Goal: Task Accomplishment & Management: Use online tool/utility

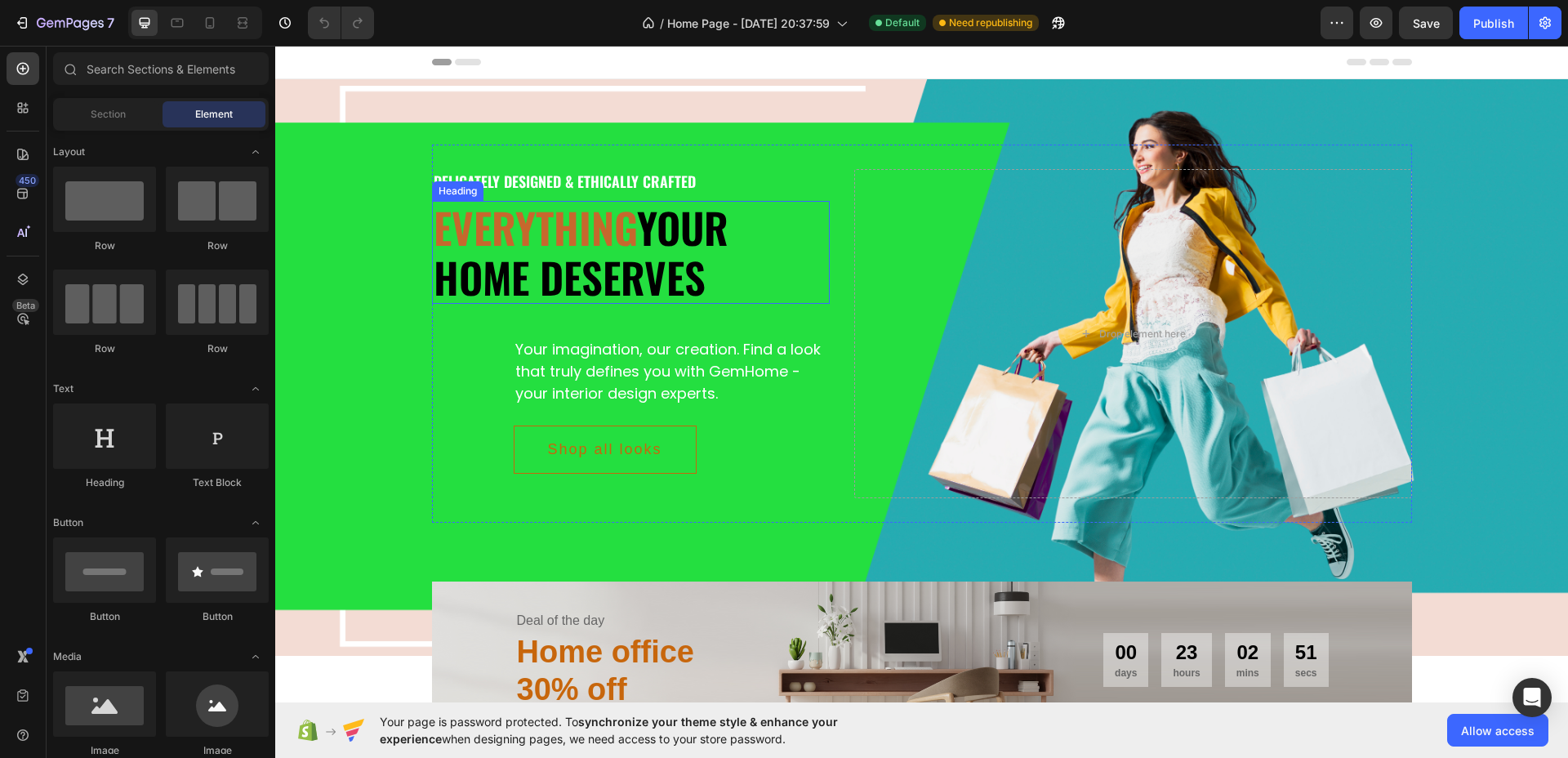
click at [568, 260] on h2 "Everything your home deserves" at bounding box center [631, 251] width 398 height 103
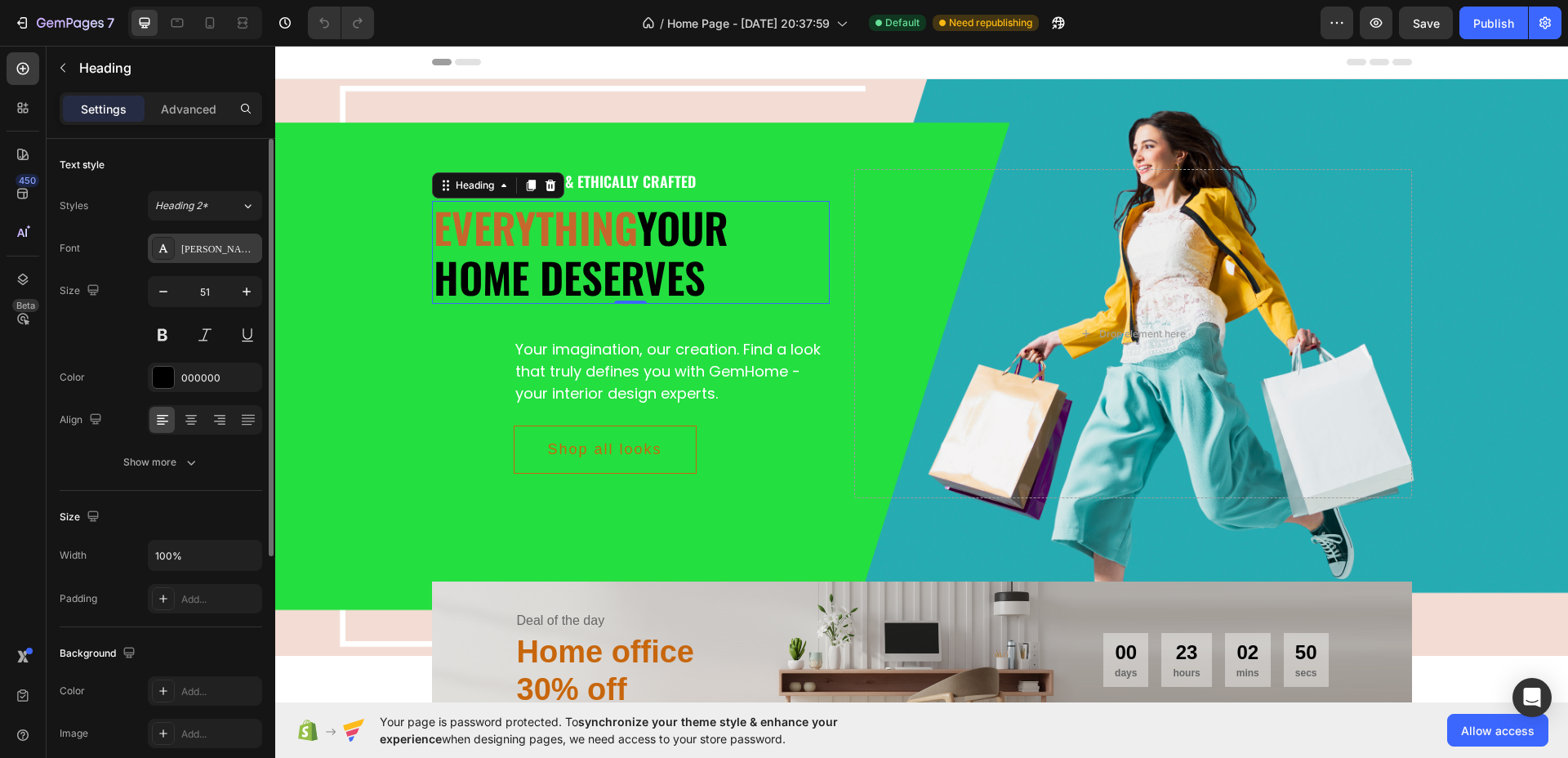
click at [231, 248] on div "[PERSON_NAME]" at bounding box center [220, 249] width 77 height 15
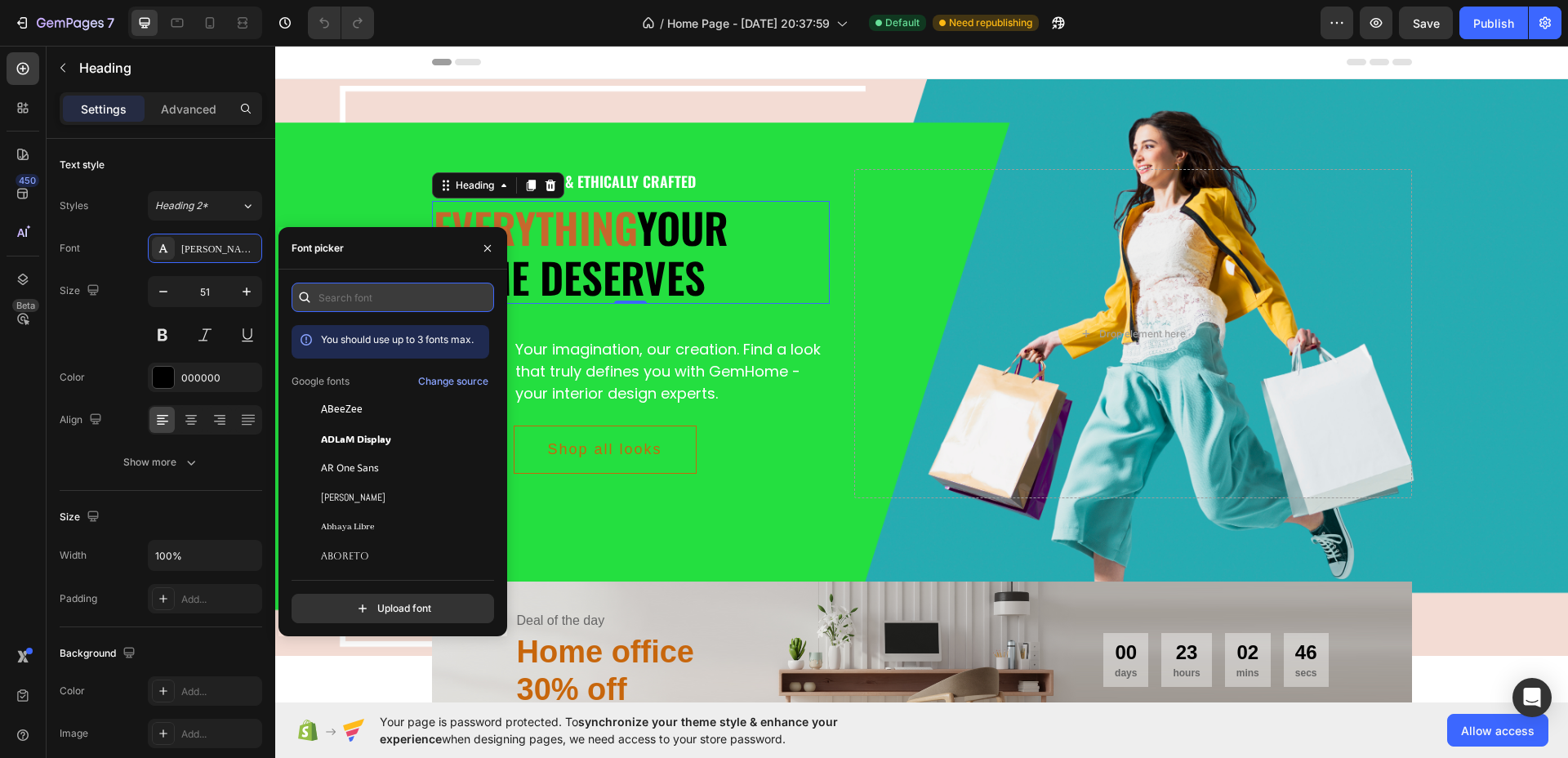
click at [382, 305] on input "text" at bounding box center [392, 297] width 202 height 29
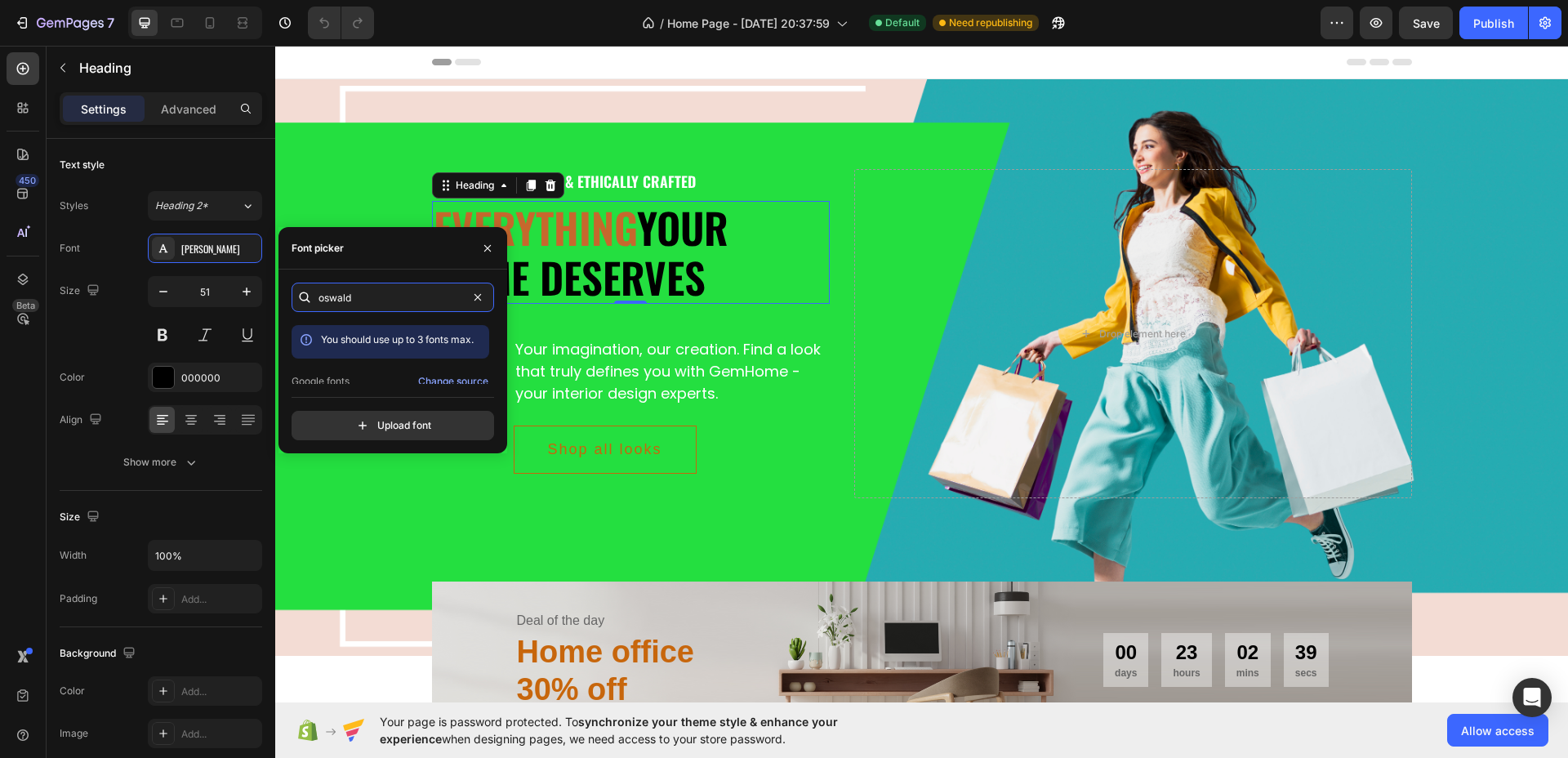
type input "oswald"
click at [386, 370] on div "[PERSON_NAME]" at bounding box center [404, 369] width 165 height 15
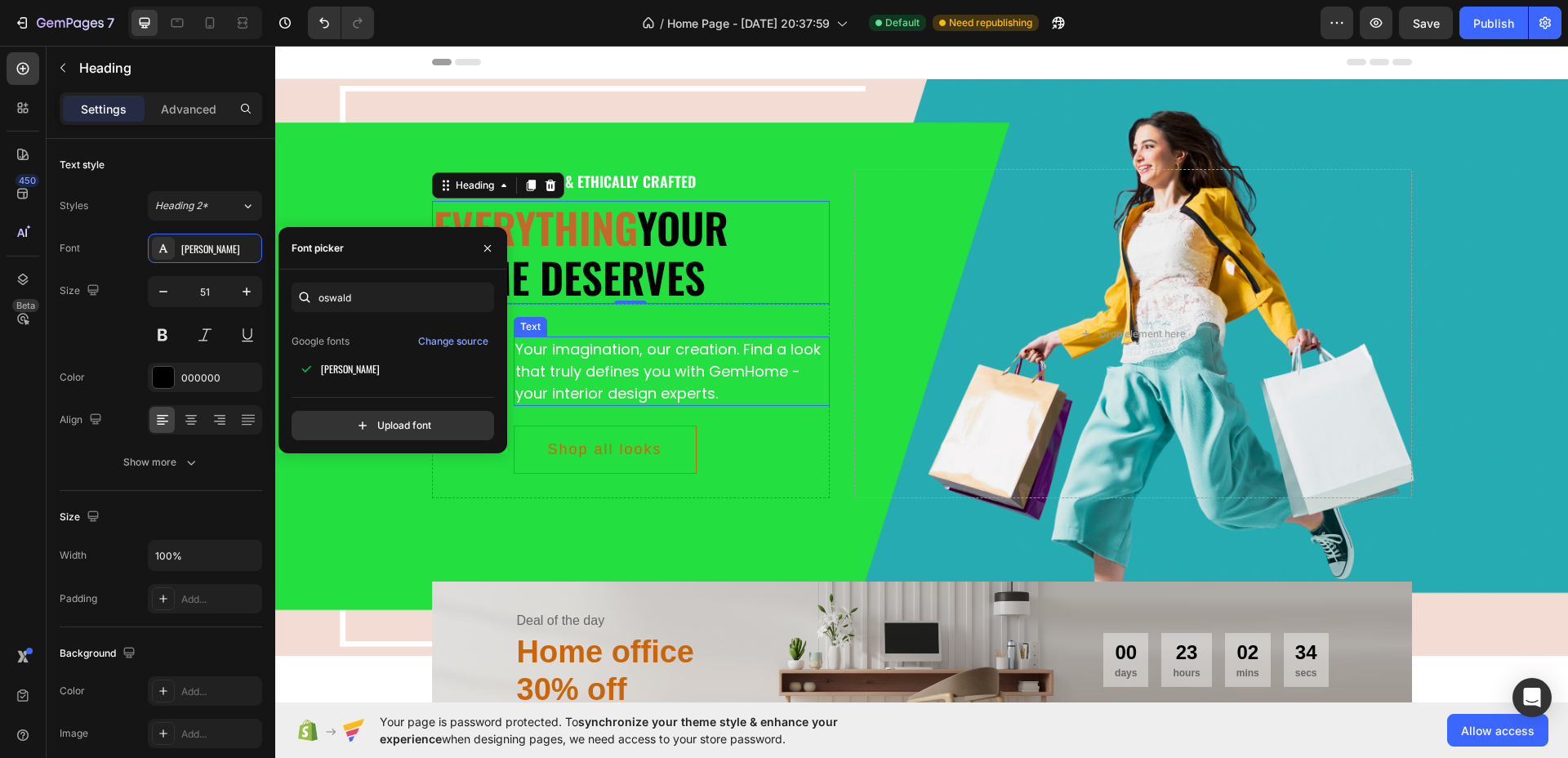
click at [607, 362] on div "Your imagination, our creation. Find a look that truly defines you with GemHome…" at bounding box center [671, 371] width 317 height 69
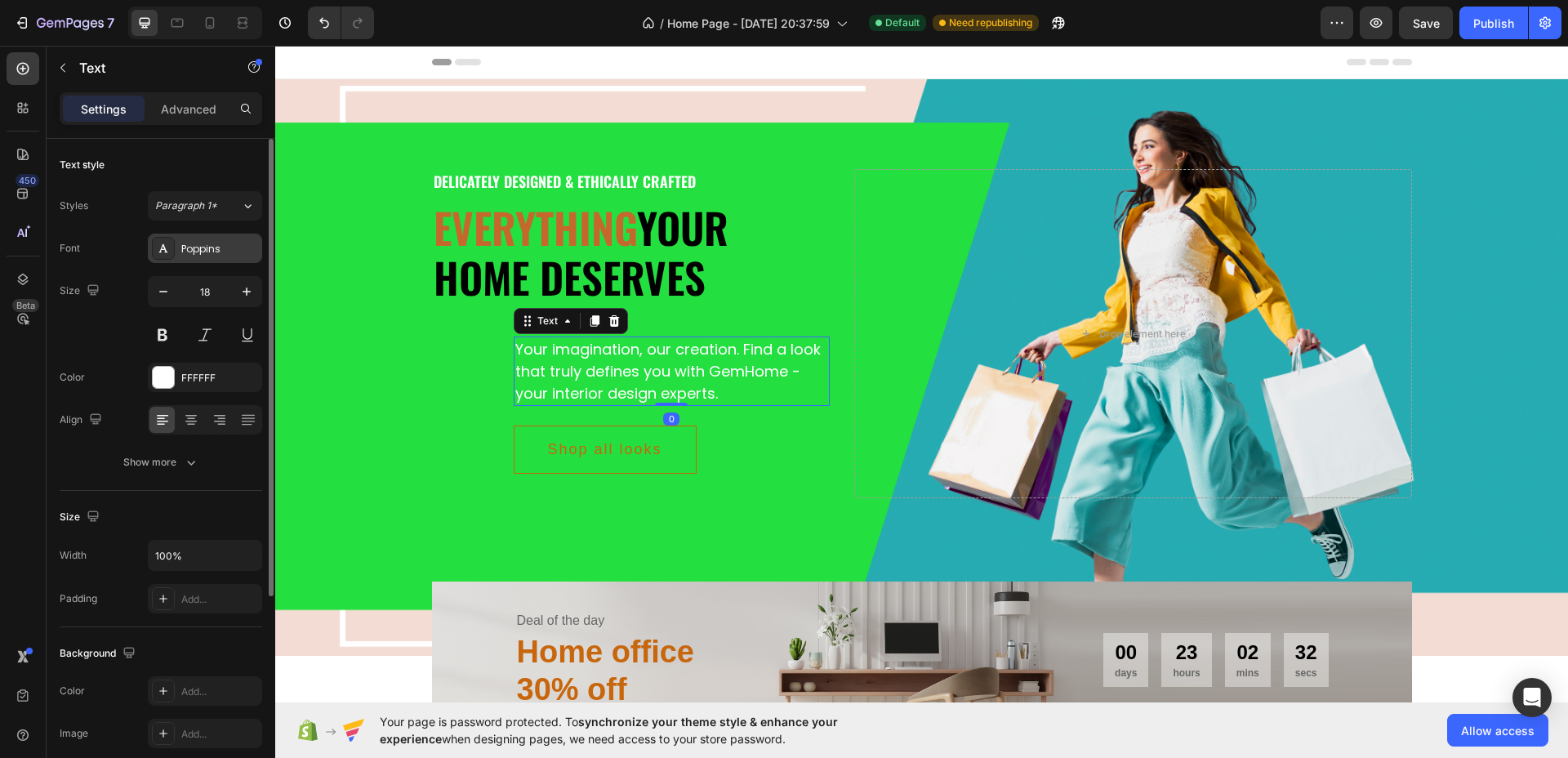
click at [191, 245] on div "Poppins" at bounding box center [220, 249] width 77 height 15
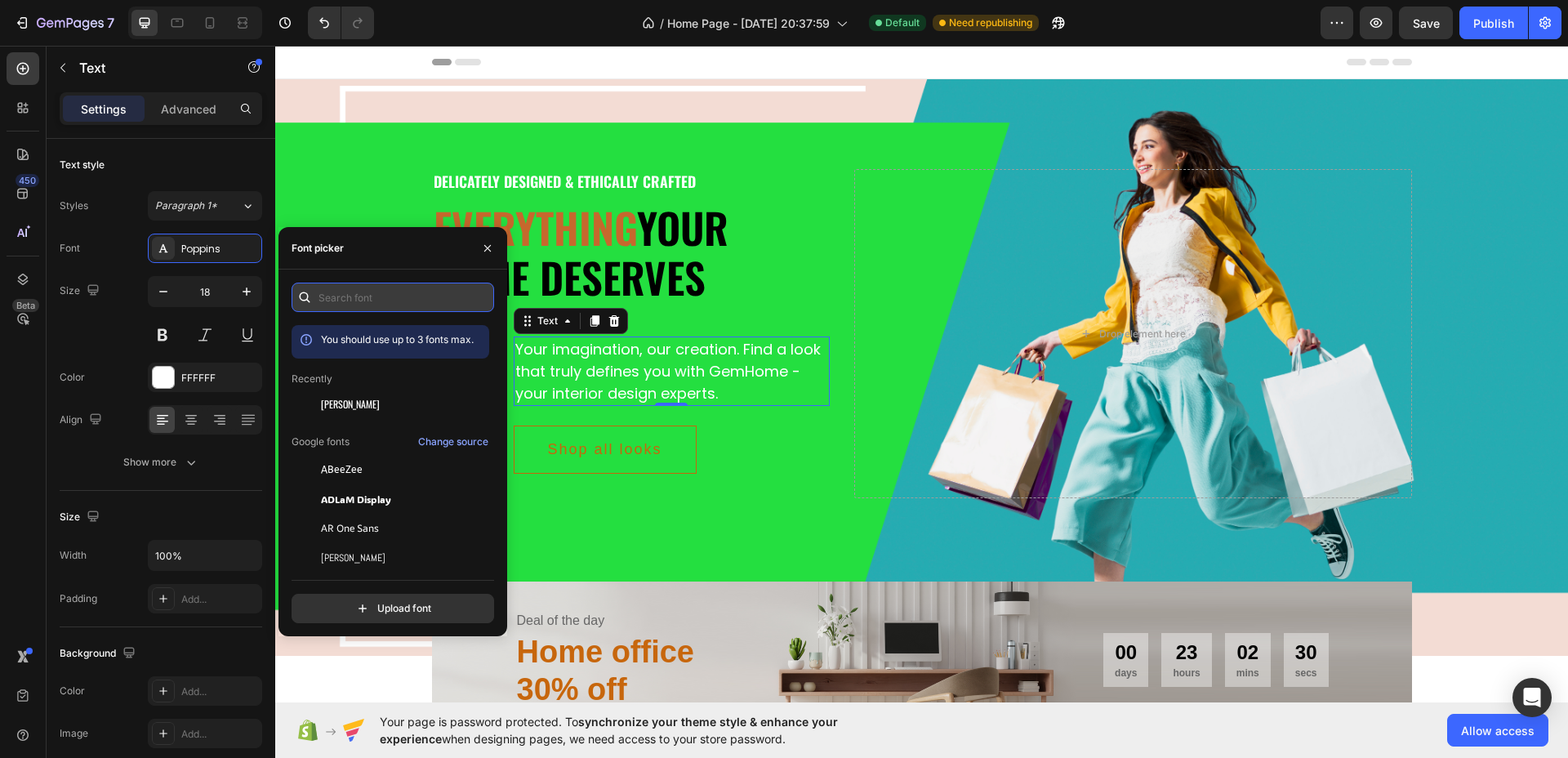
click at [365, 301] on input "text" at bounding box center [392, 297] width 202 height 29
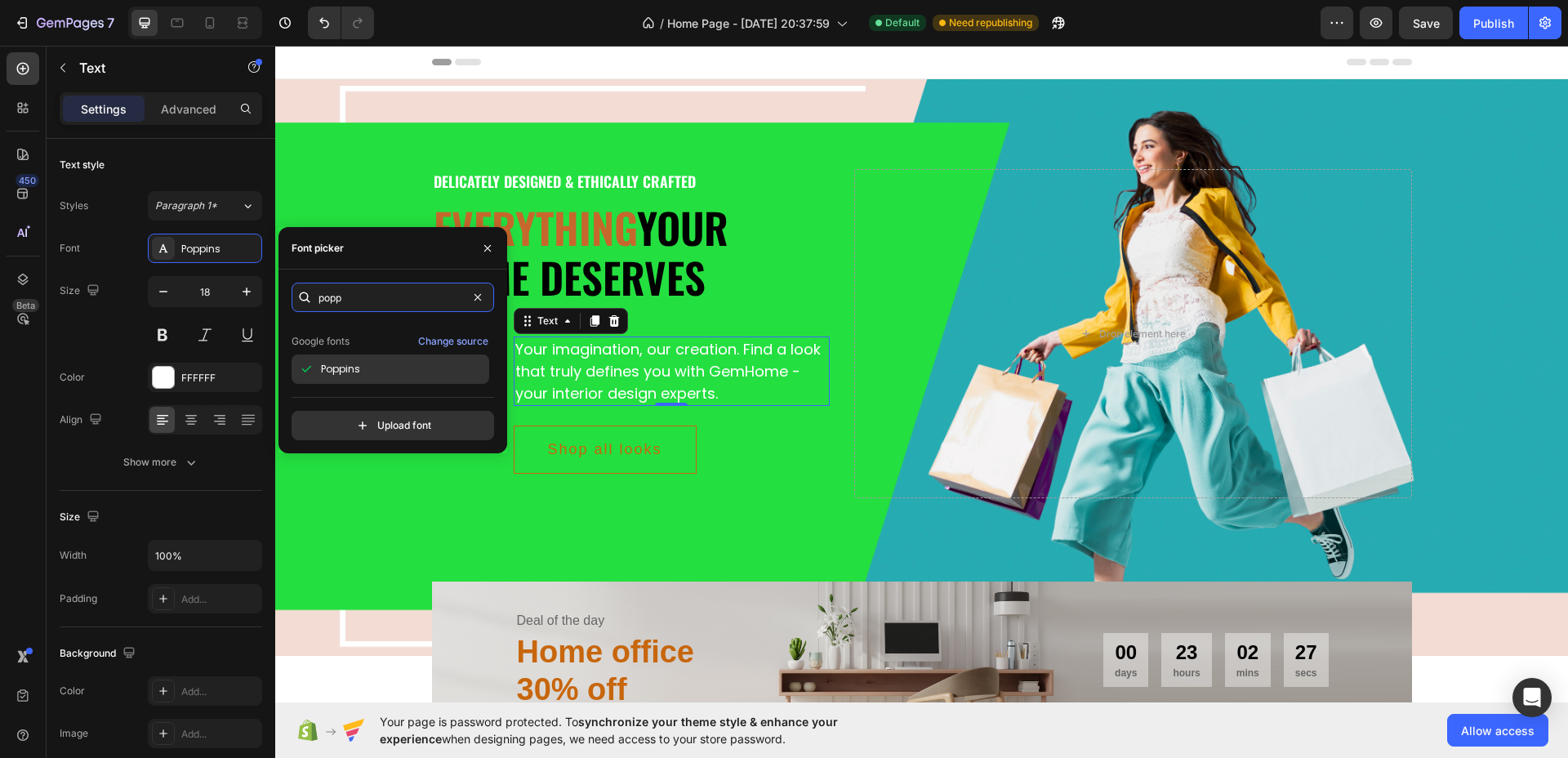
type input "popp"
click at [355, 370] on span "Poppins" at bounding box center [340, 369] width 39 height 15
click at [480, 244] on button "button" at bounding box center [487, 248] width 26 height 26
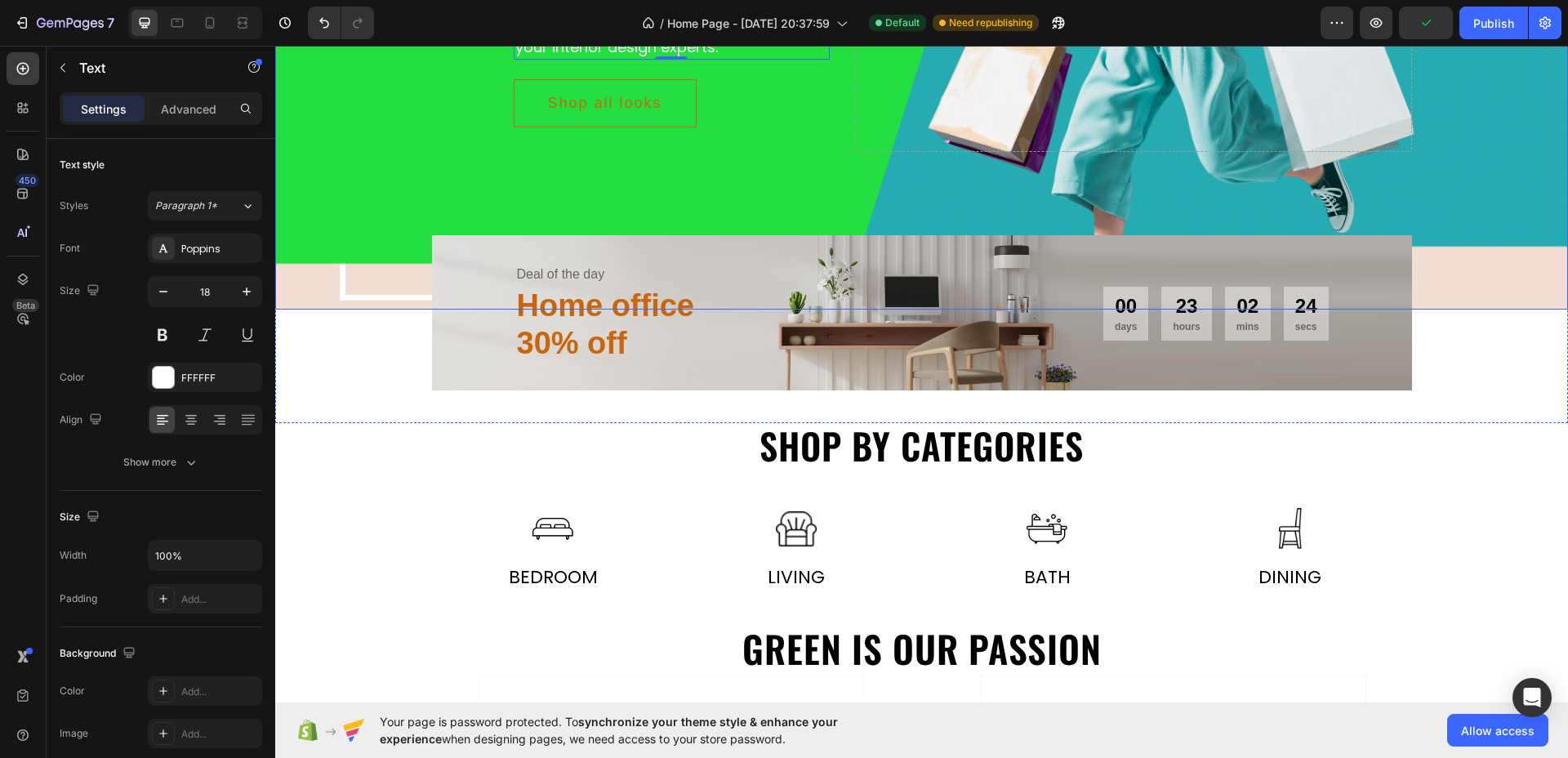
scroll to position [510, 0]
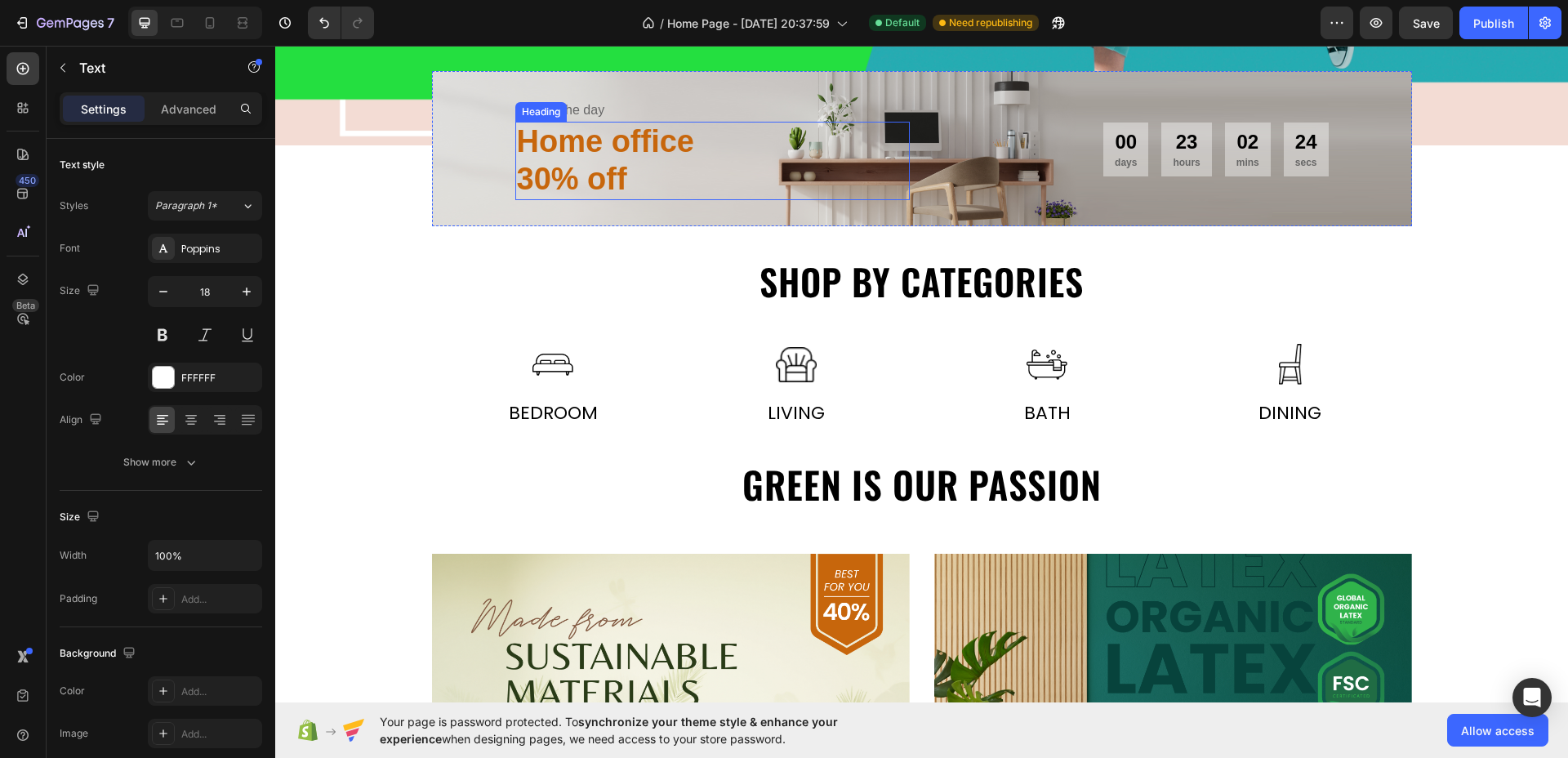
click at [573, 157] on h2 "Home office 30% off" at bounding box center [712, 160] width 395 height 77
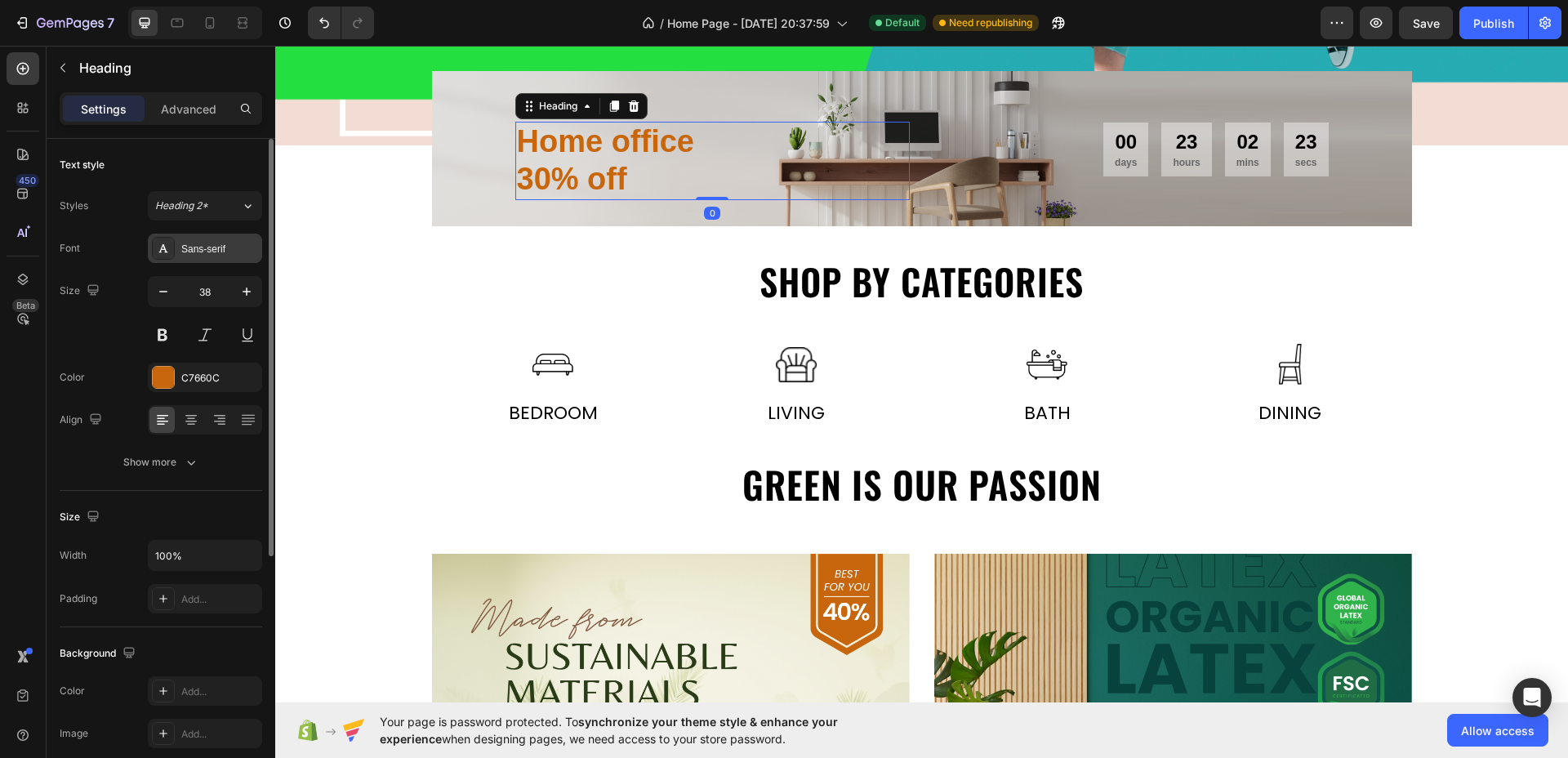
click at [210, 251] on div "Sans-serif" at bounding box center [220, 249] width 77 height 15
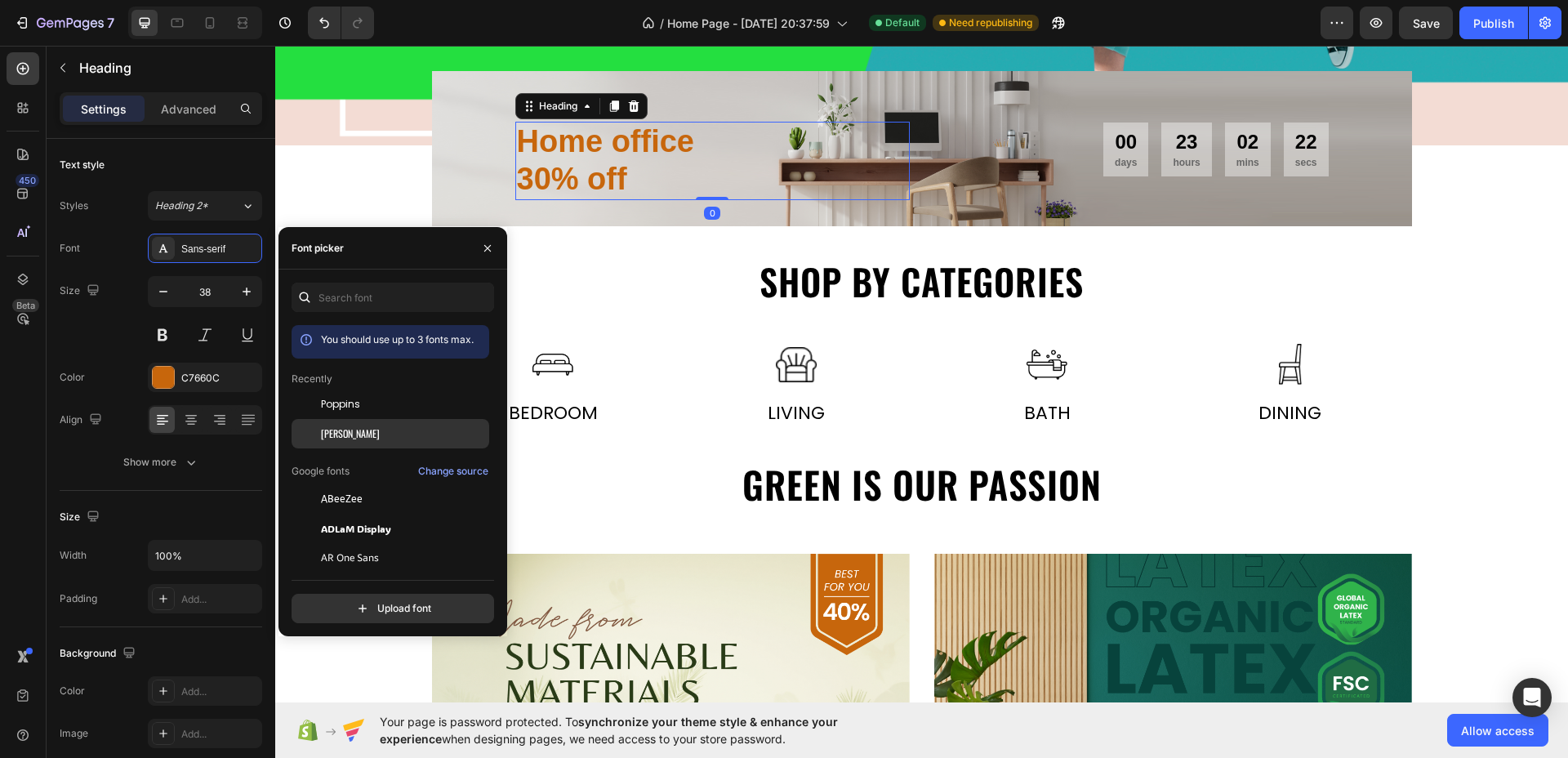
click at [357, 428] on div "[PERSON_NAME]" at bounding box center [404, 434] width 165 height 15
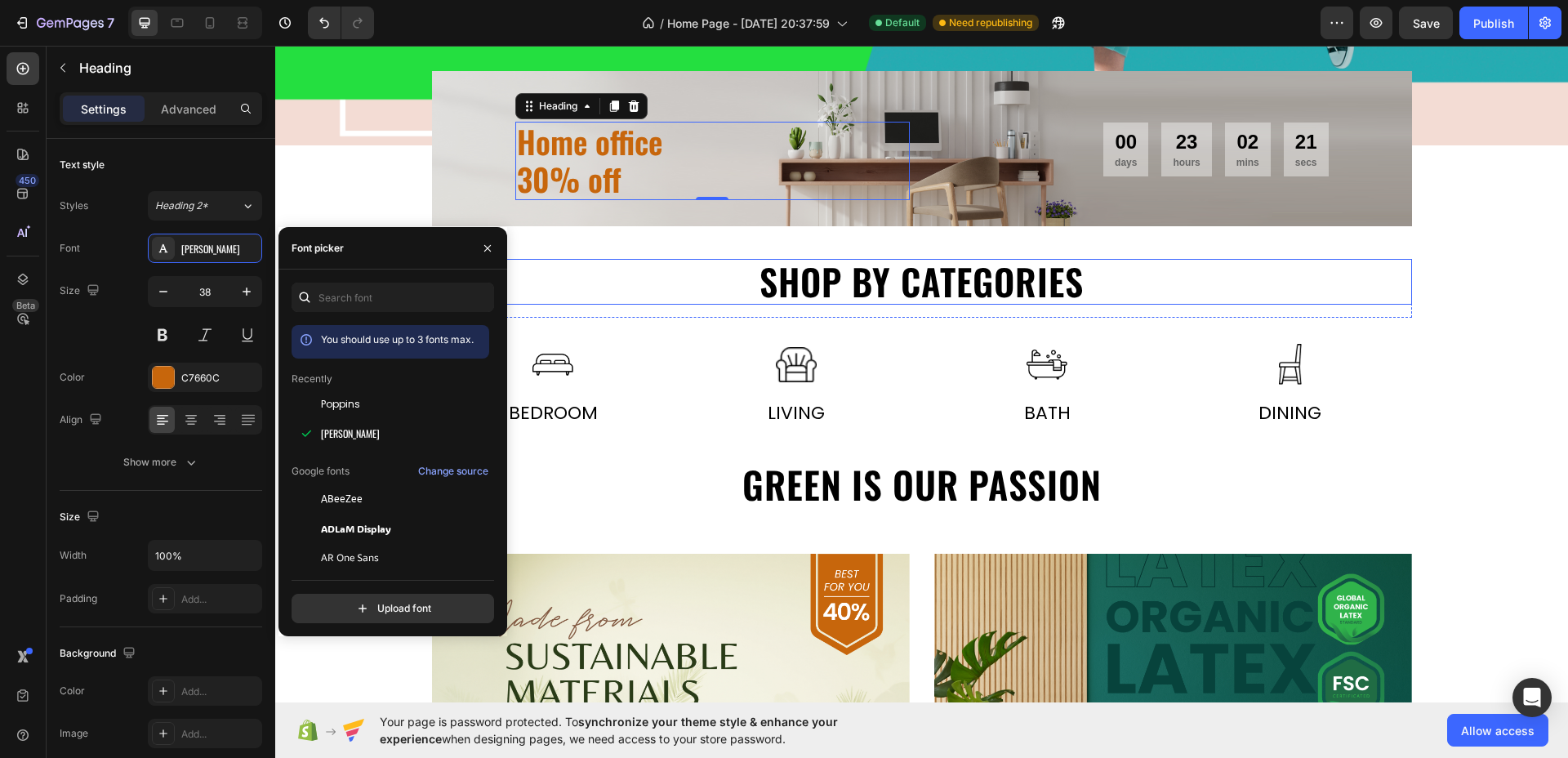
click at [810, 283] on h2 "Shop by categories" at bounding box center [922, 281] width 980 height 46
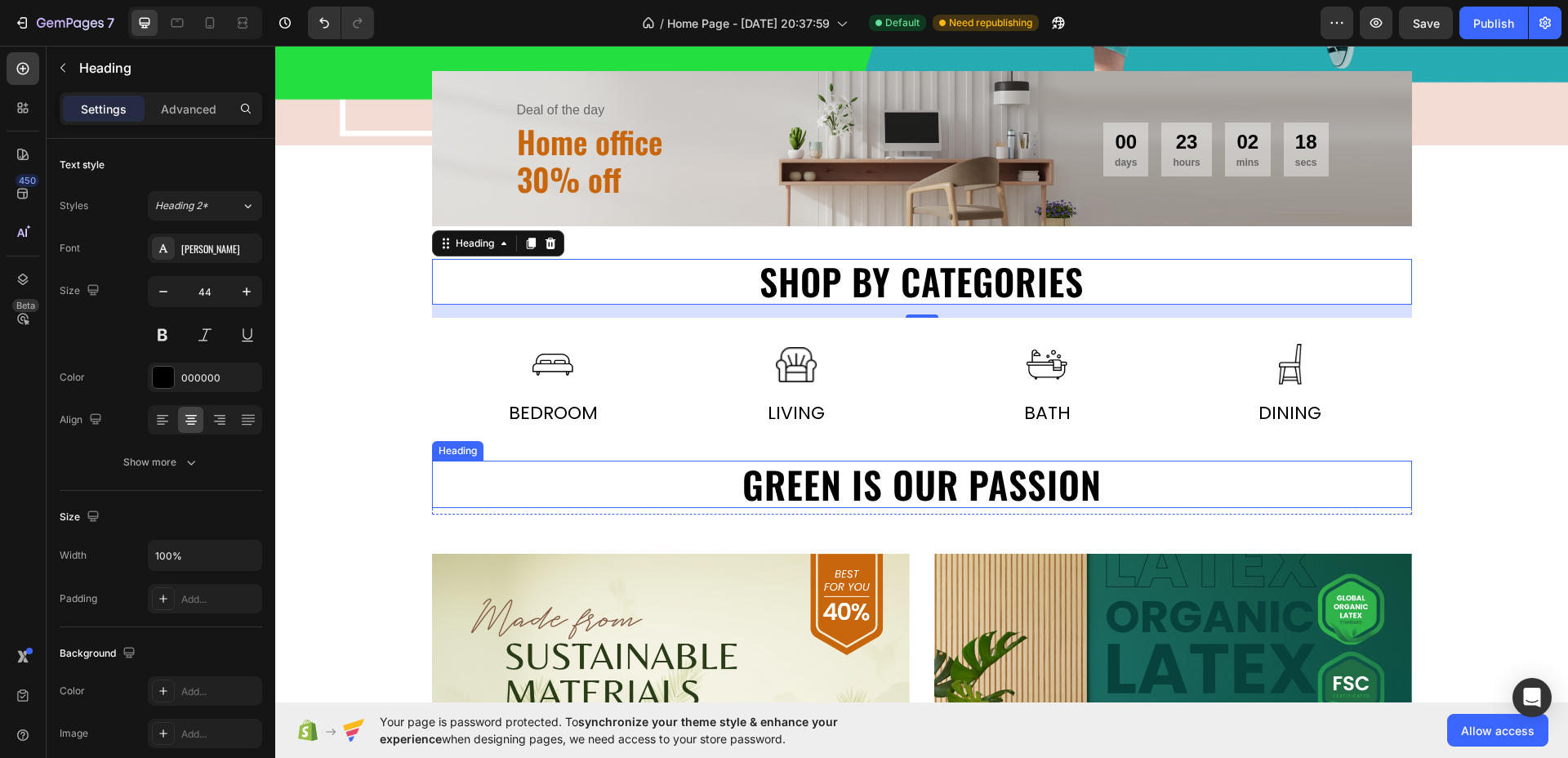
click at [908, 473] on h2 "Green is our passion" at bounding box center [922, 484] width 980 height 47
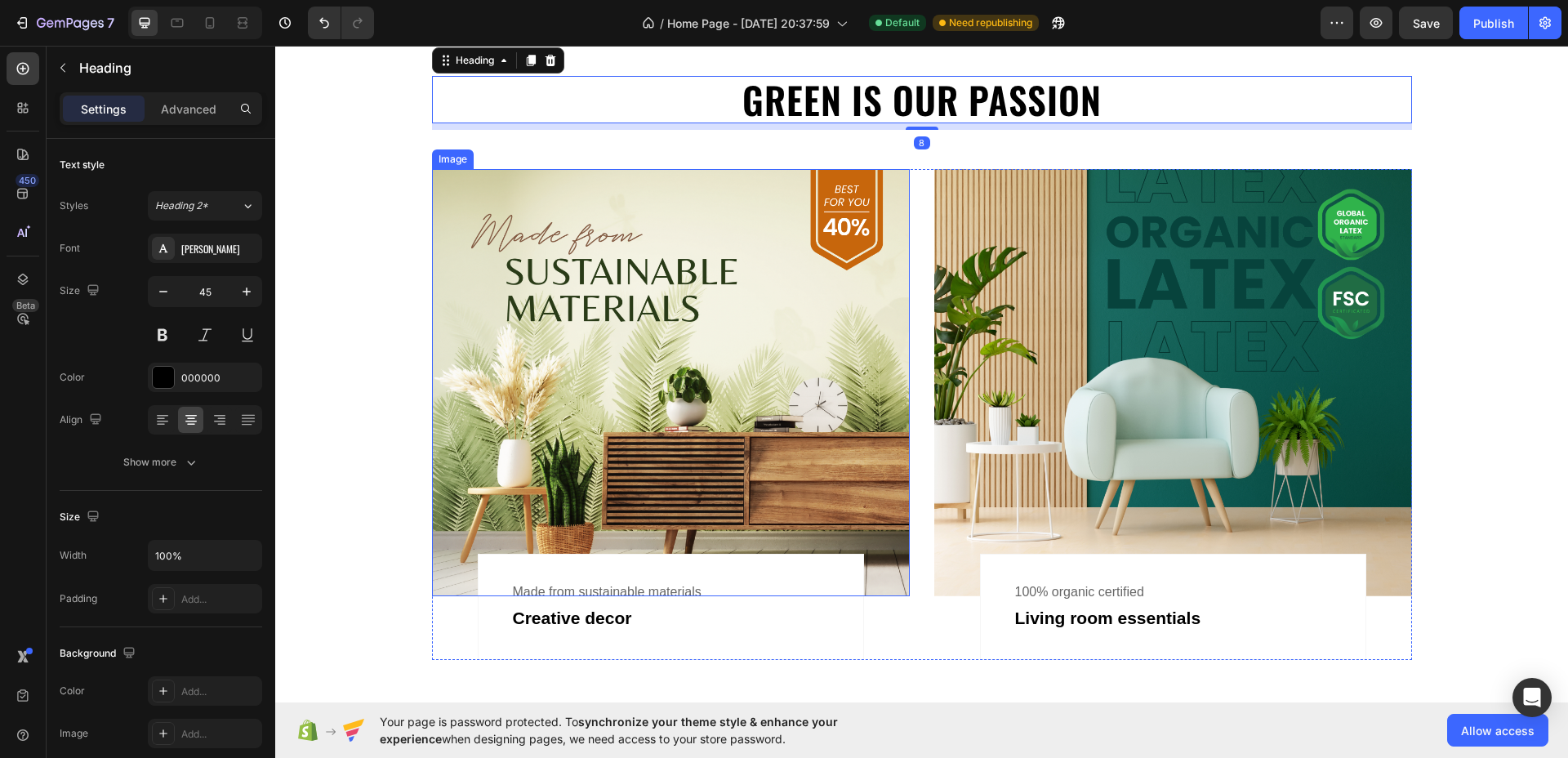
scroll to position [919, 0]
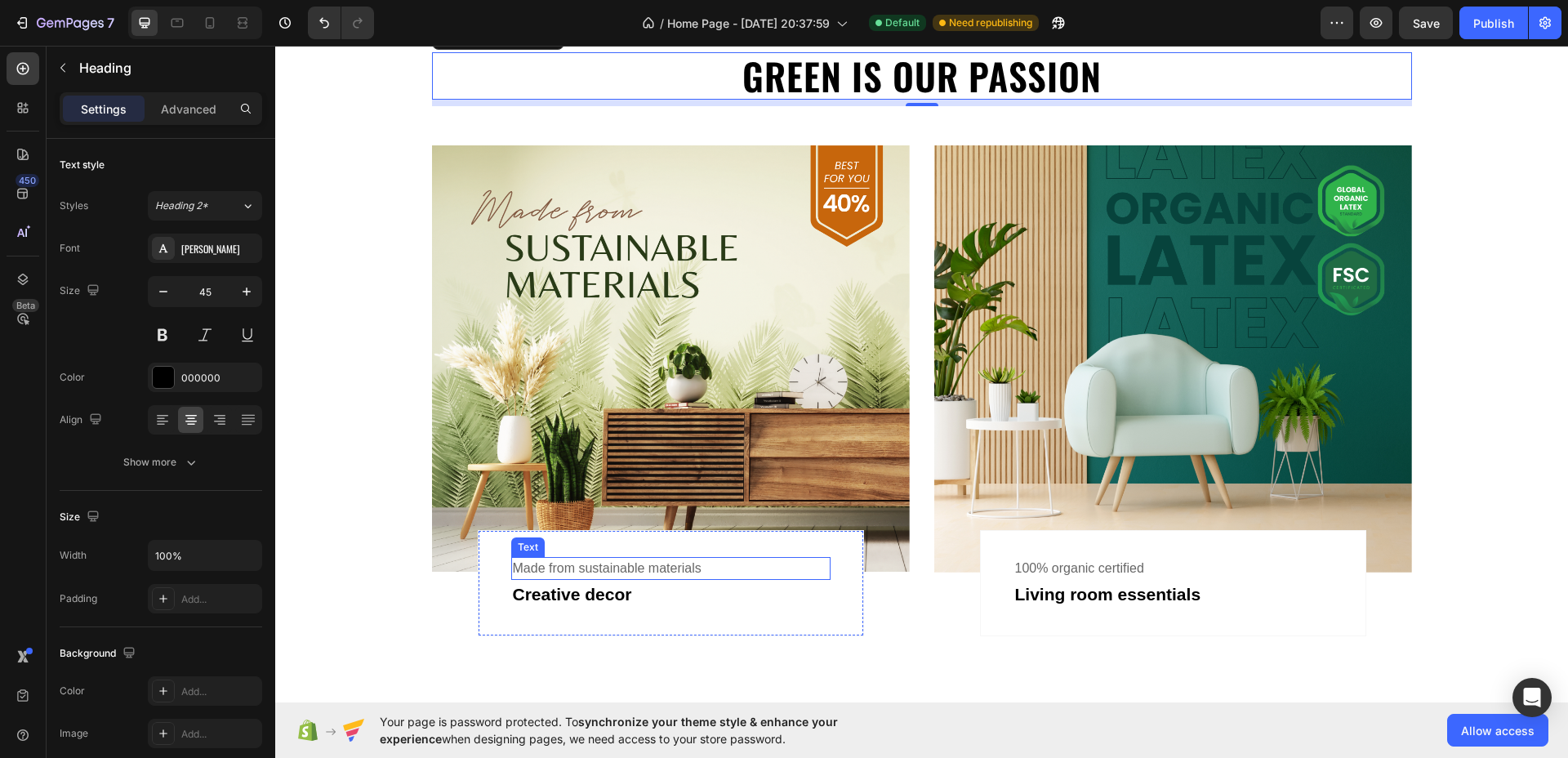
click at [577, 570] on div "Made from sustainable materials" at bounding box center [671, 568] width 319 height 23
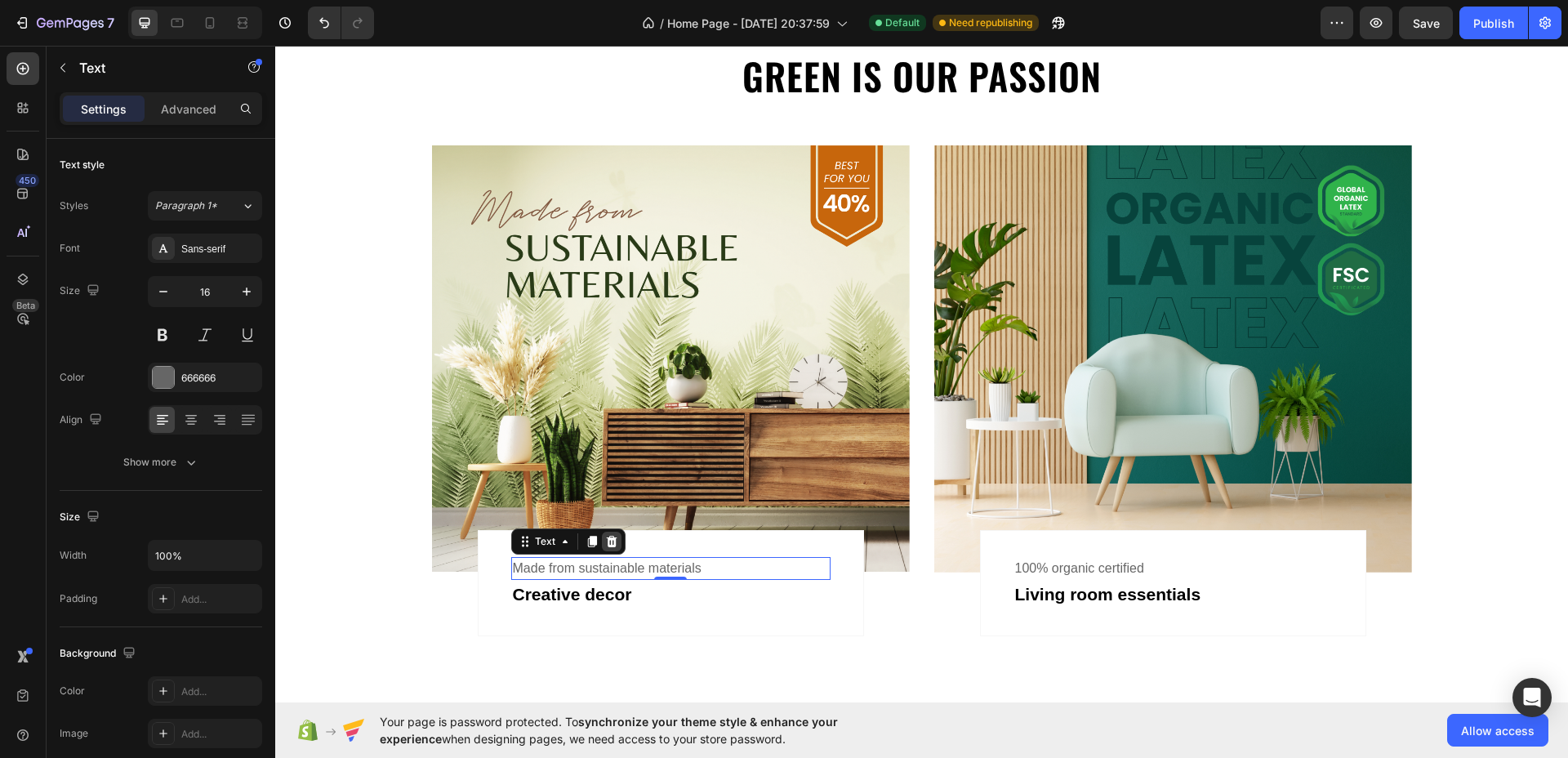
click at [603, 548] on div at bounding box center [612, 542] width 20 height 20
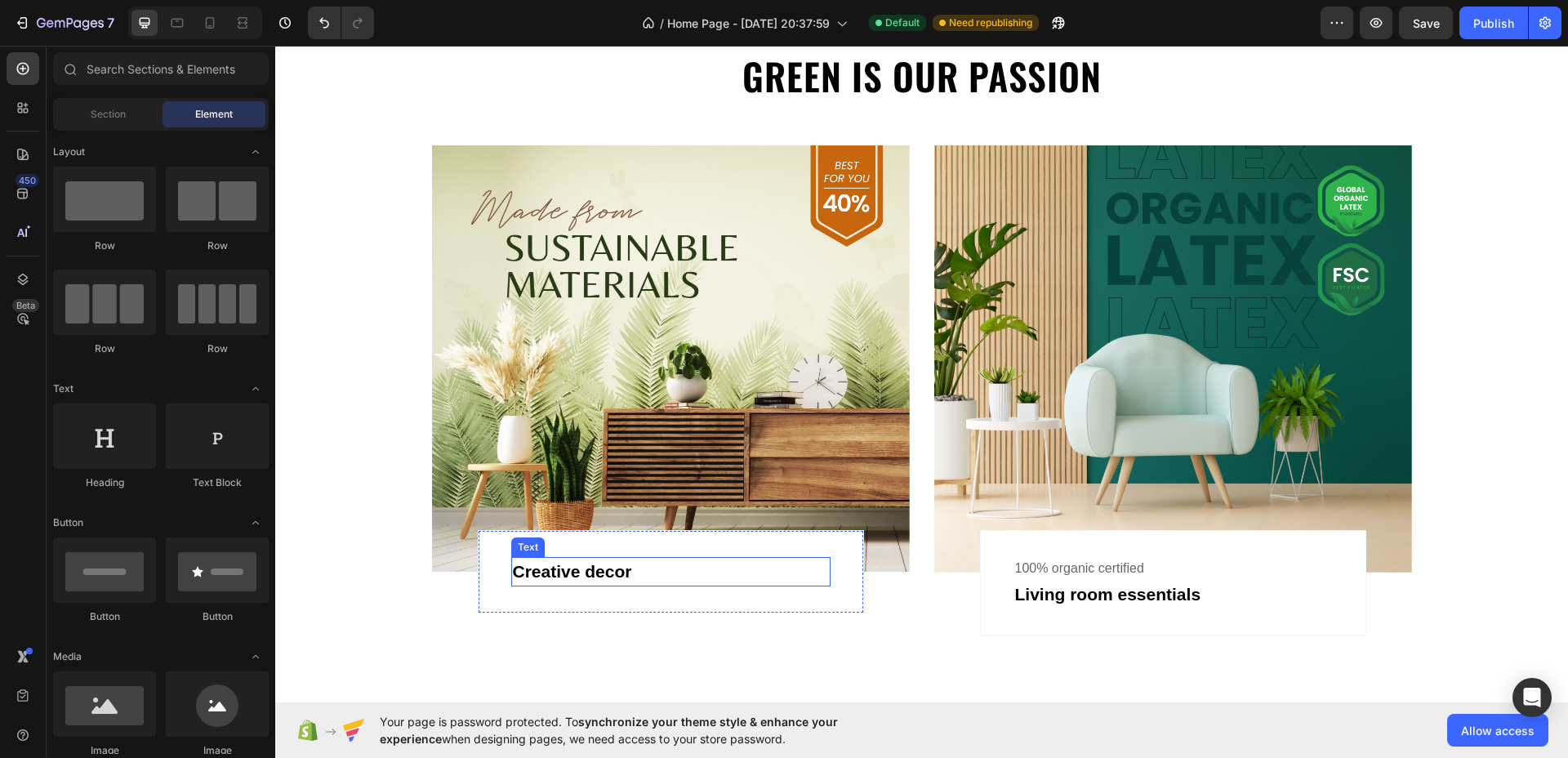
click at [588, 576] on div "Creative decor" at bounding box center [671, 572] width 319 height 29
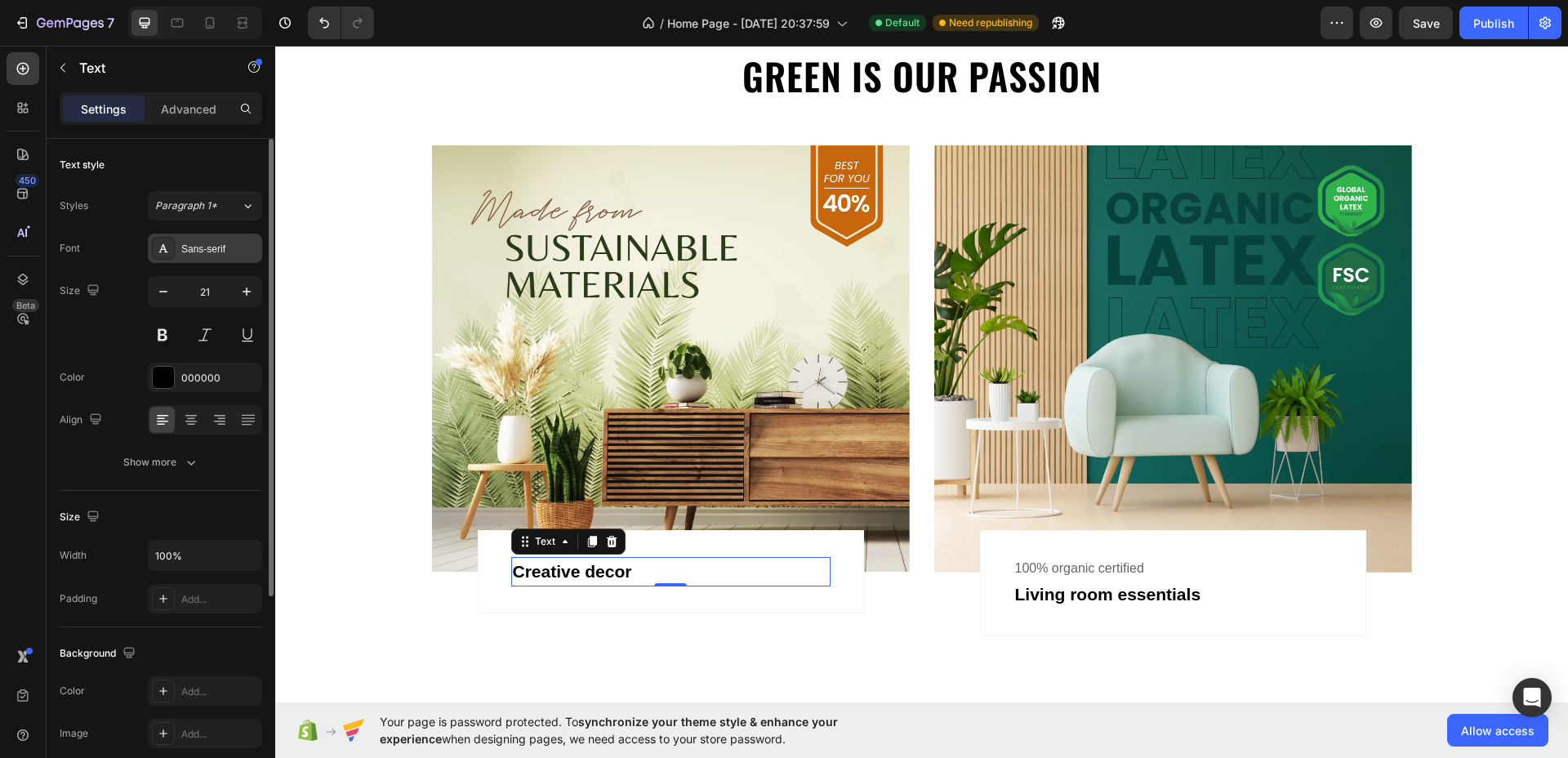
click at [204, 251] on div "Sans-serif" at bounding box center [220, 249] width 77 height 15
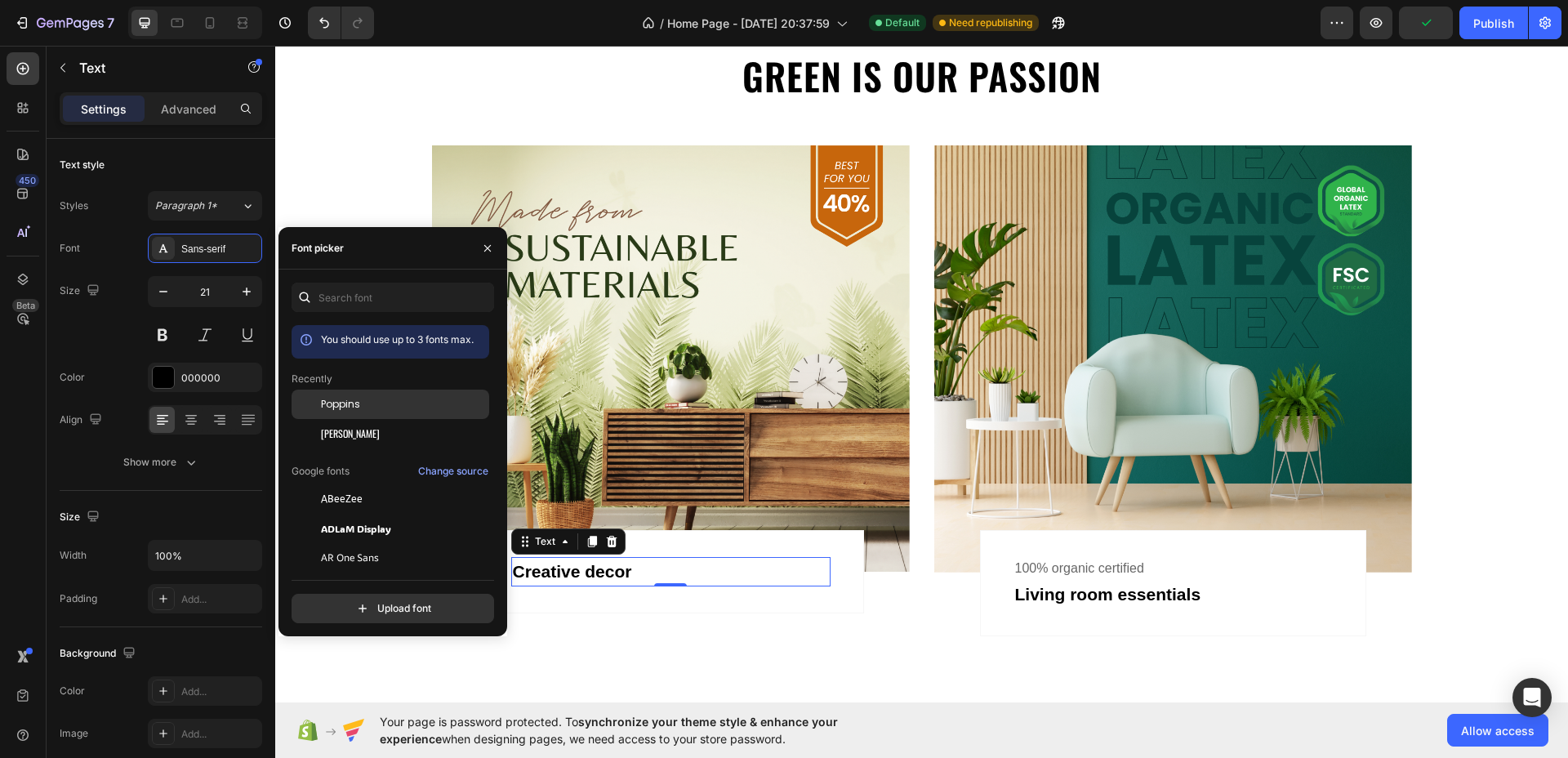
click at [338, 404] on span "Poppins" at bounding box center [340, 404] width 39 height 15
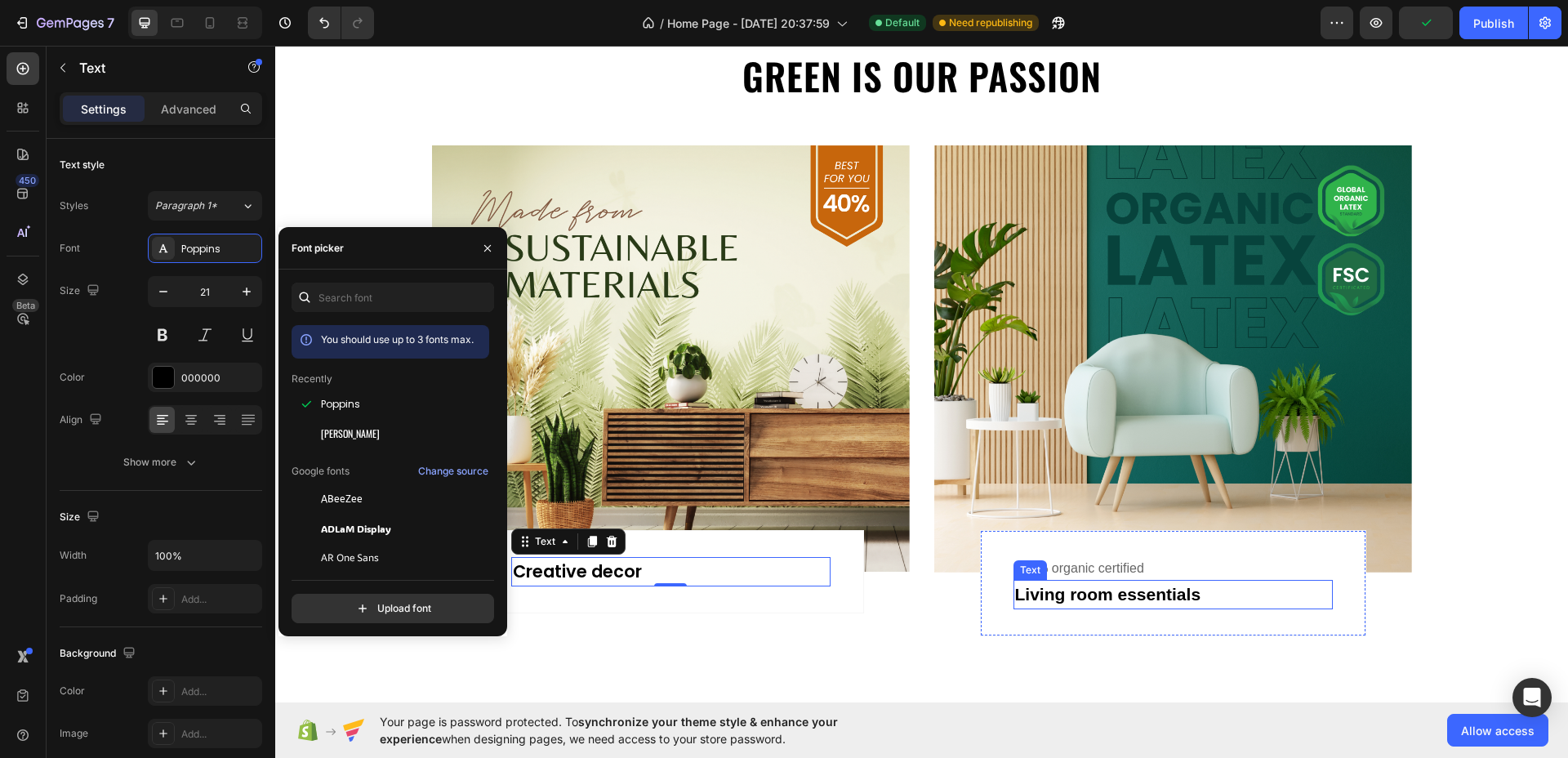
click at [1131, 591] on div "Living room essentials" at bounding box center [1173, 595] width 319 height 29
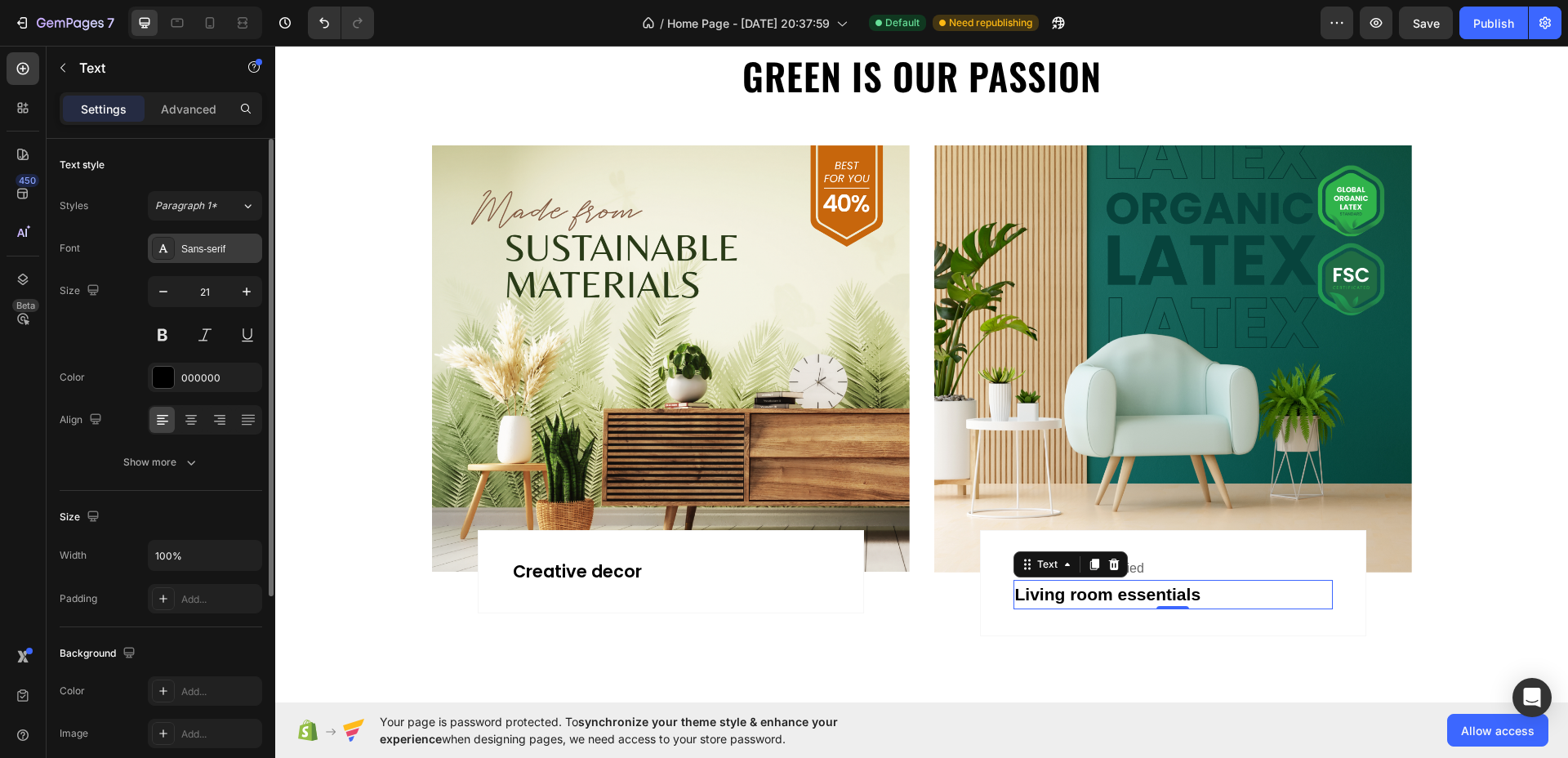
click at [216, 251] on div "Sans-serif" at bounding box center [220, 249] width 77 height 15
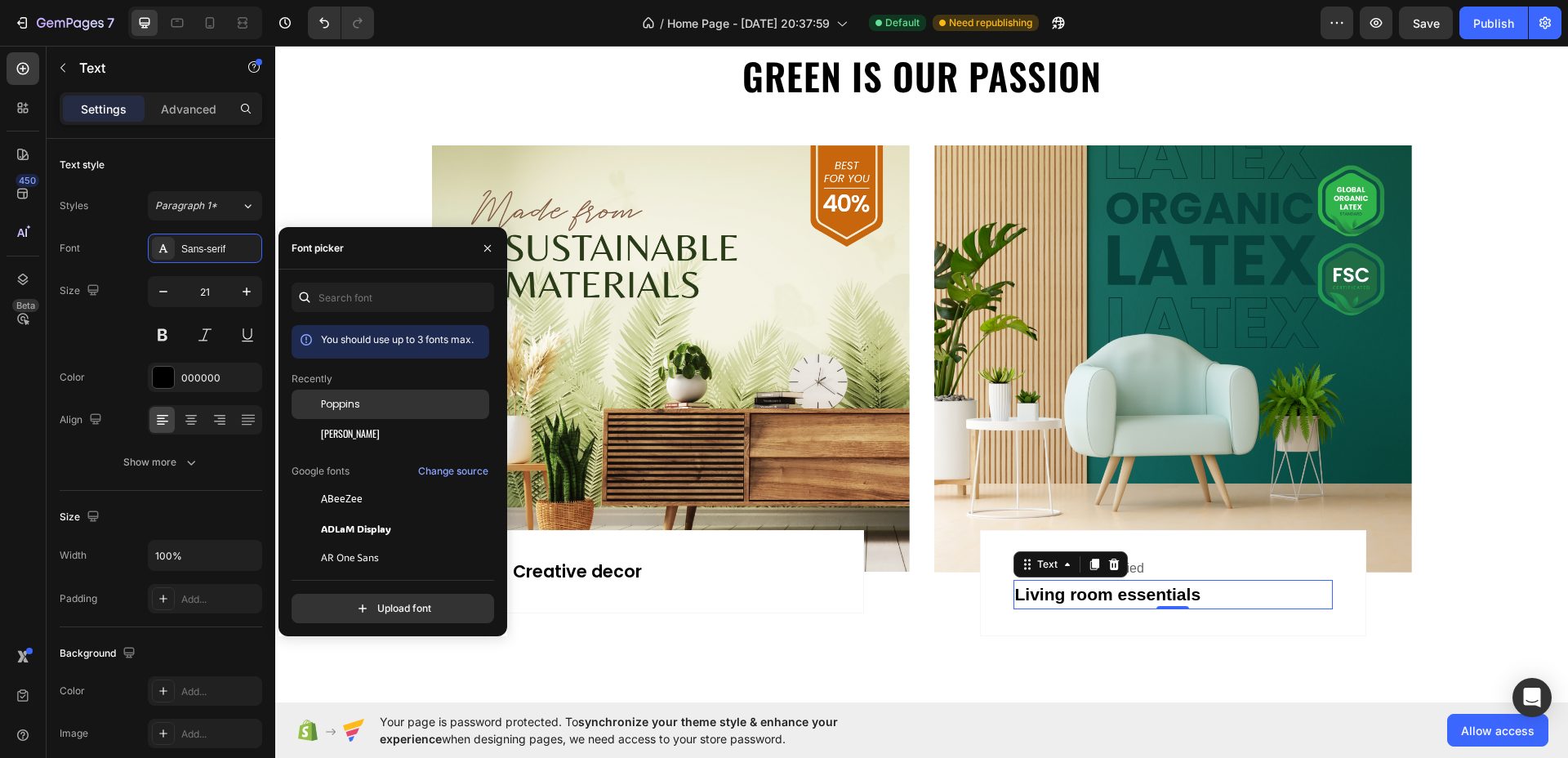
click at [327, 404] on span "Poppins" at bounding box center [340, 404] width 39 height 15
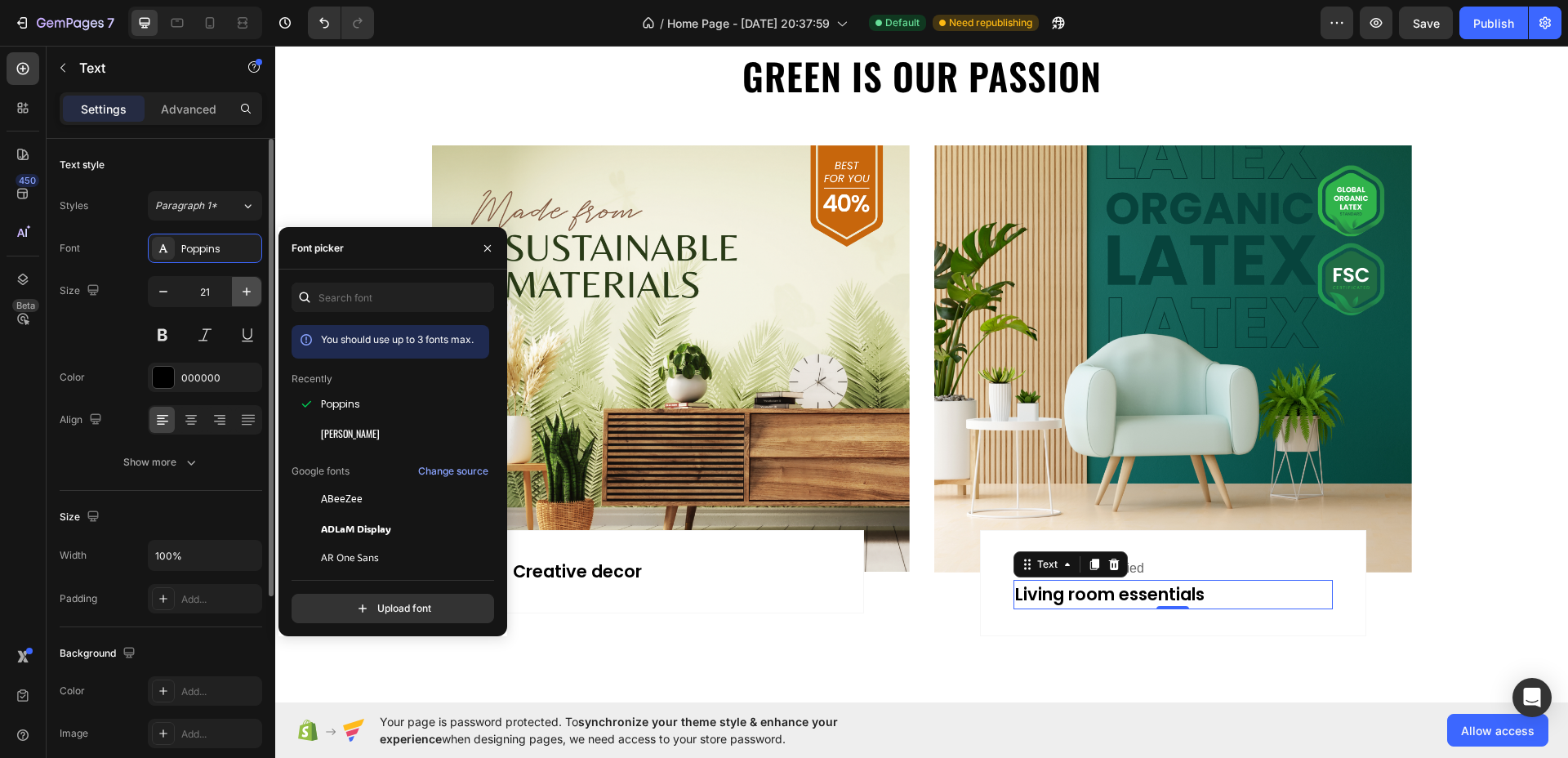
click at [258, 289] on button "button" at bounding box center [247, 291] width 29 height 29
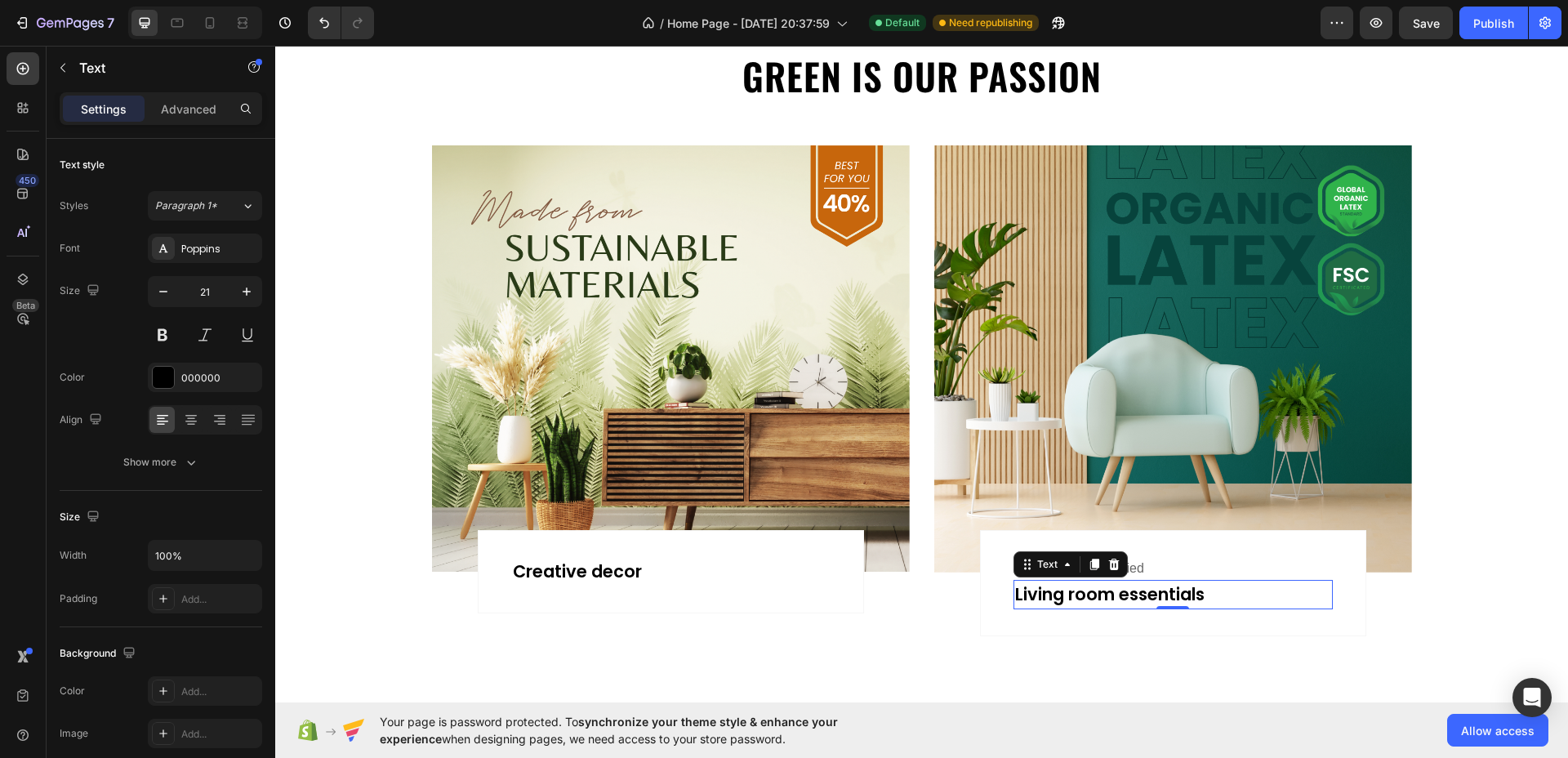
type input "22"
click at [558, 577] on div "Creative decor" at bounding box center [671, 572] width 319 height 29
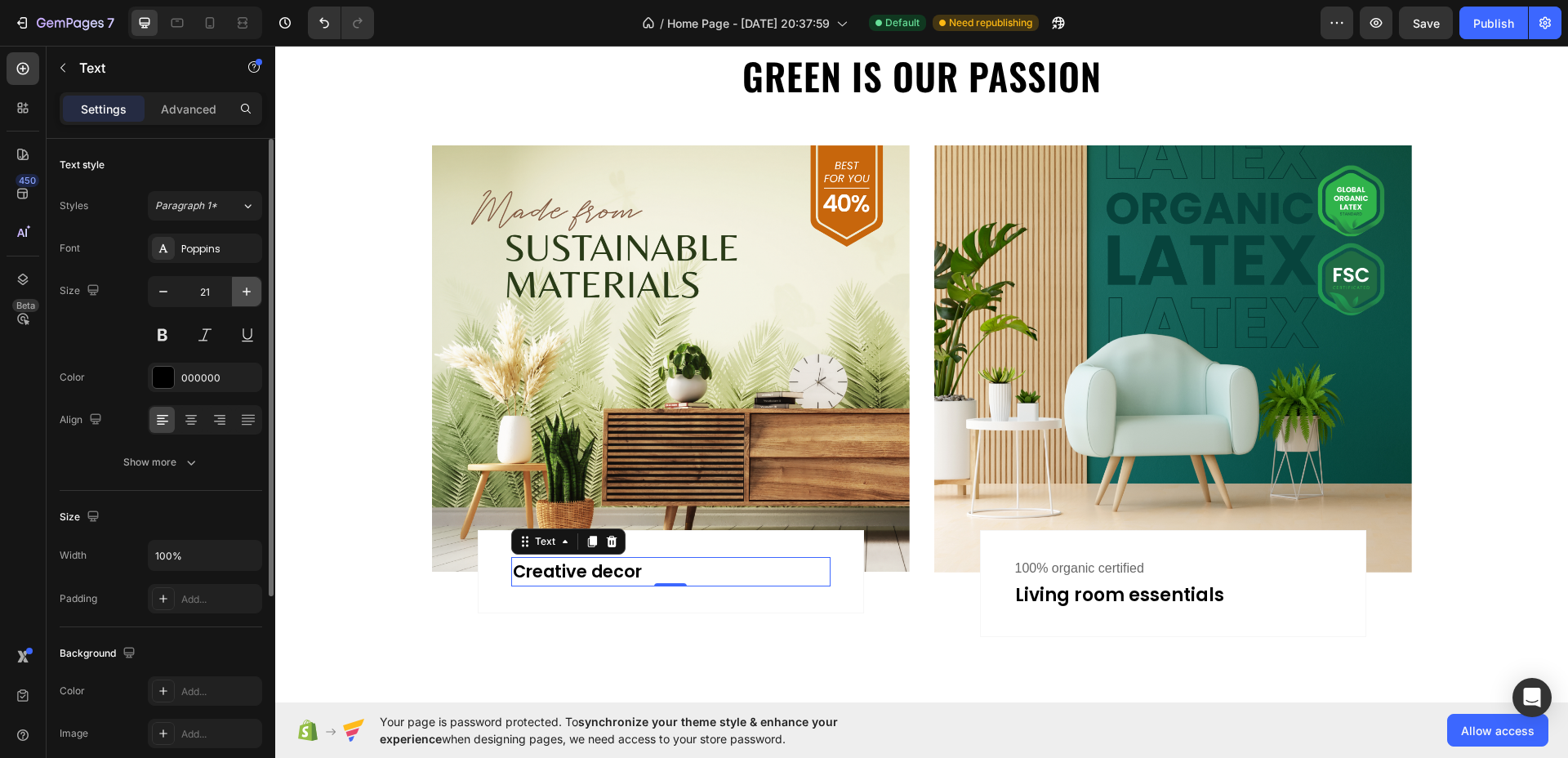
click at [247, 290] on icon "button" at bounding box center [246, 291] width 8 height 8
type input "22"
click at [1022, 566] on div "100% organic certified" at bounding box center [1173, 568] width 319 height 23
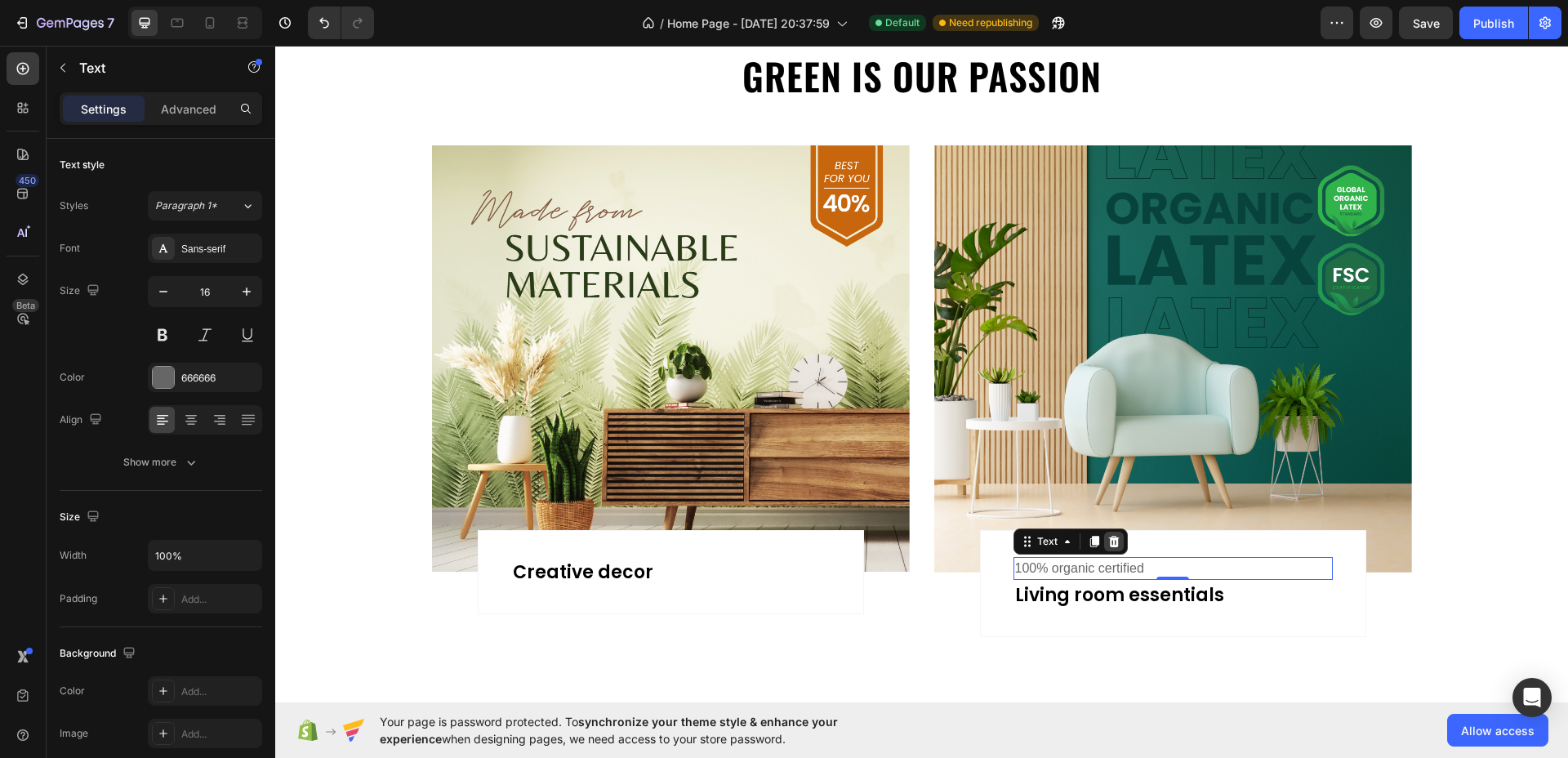
click at [1107, 542] on icon at bounding box center [1113, 541] width 13 height 13
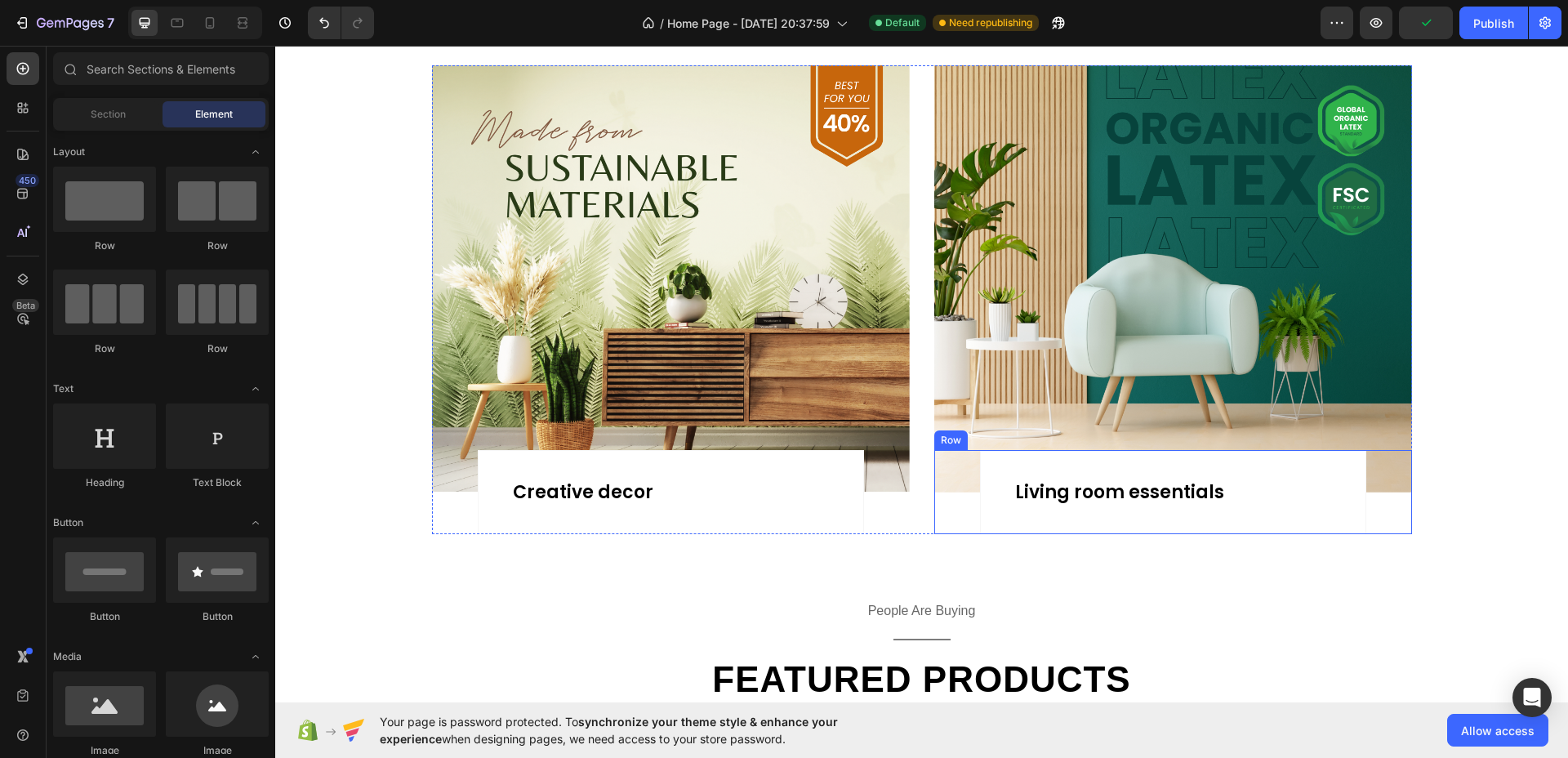
scroll to position [1123, 0]
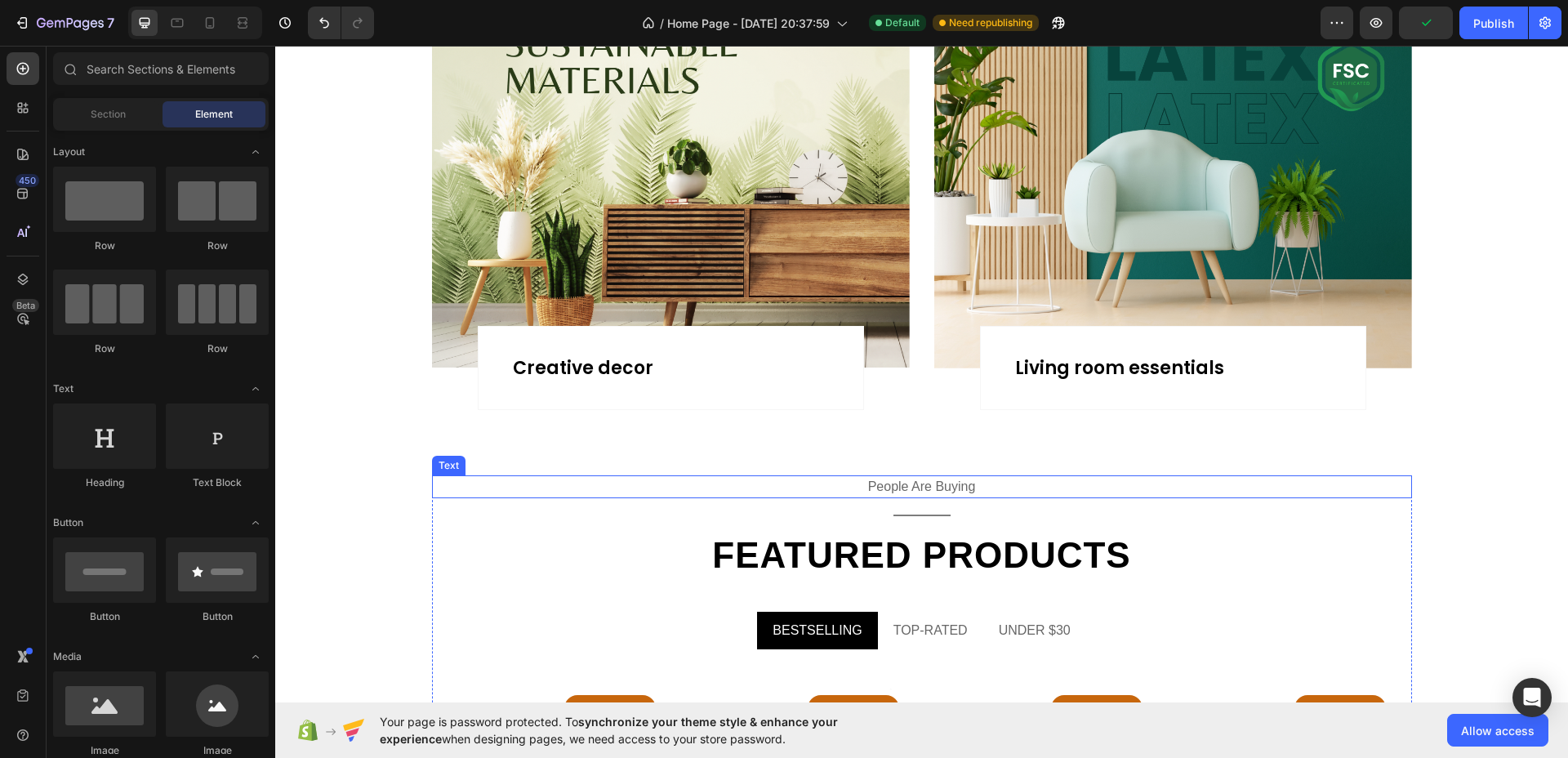
click at [937, 477] on div "people are buying" at bounding box center [922, 487] width 980 height 23
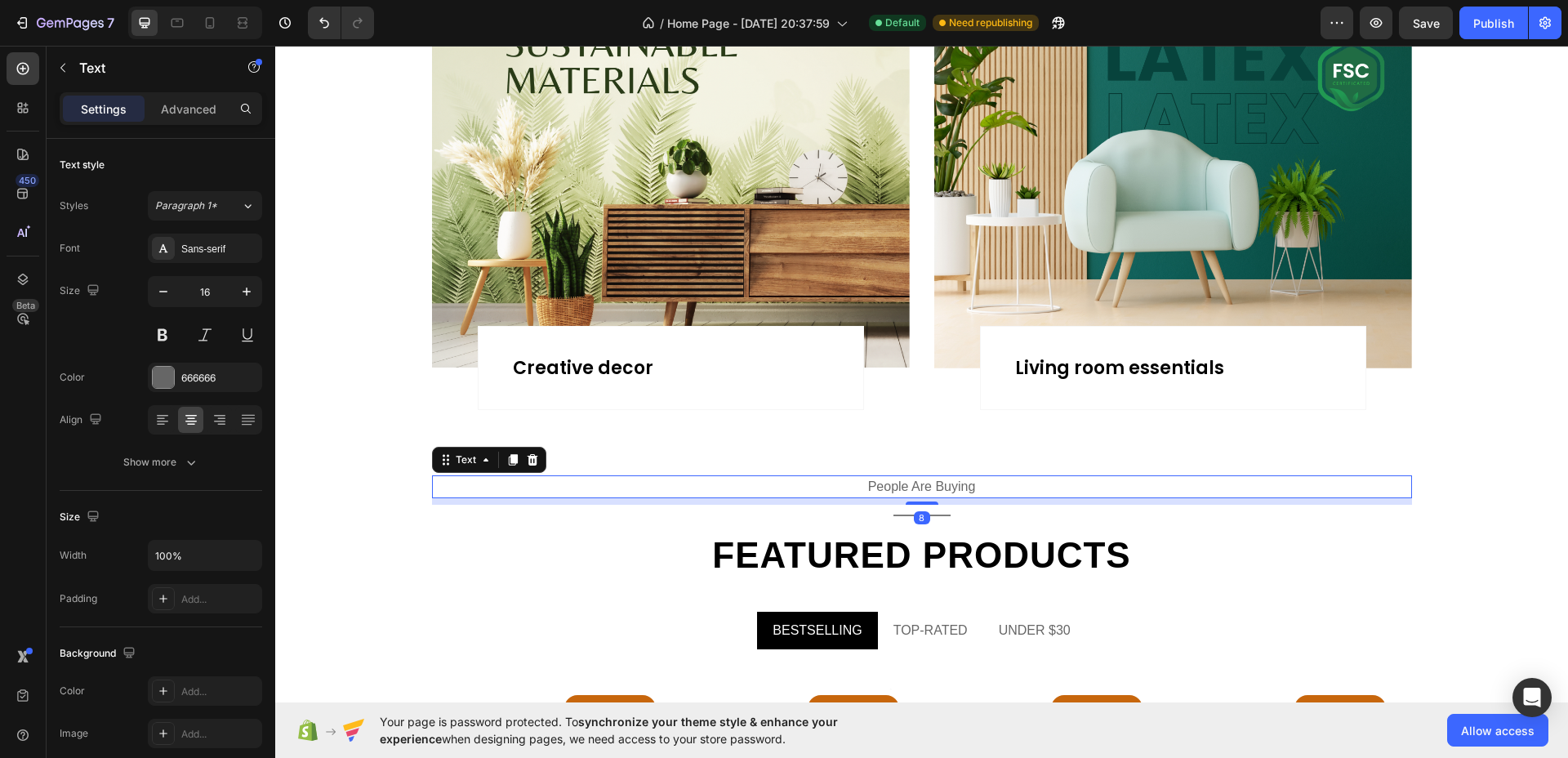
click at [936, 481] on div "people are buying" at bounding box center [922, 487] width 980 height 23
click at [936, 481] on p "people are buying" at bounding box center [922, 487] width 976 height 20
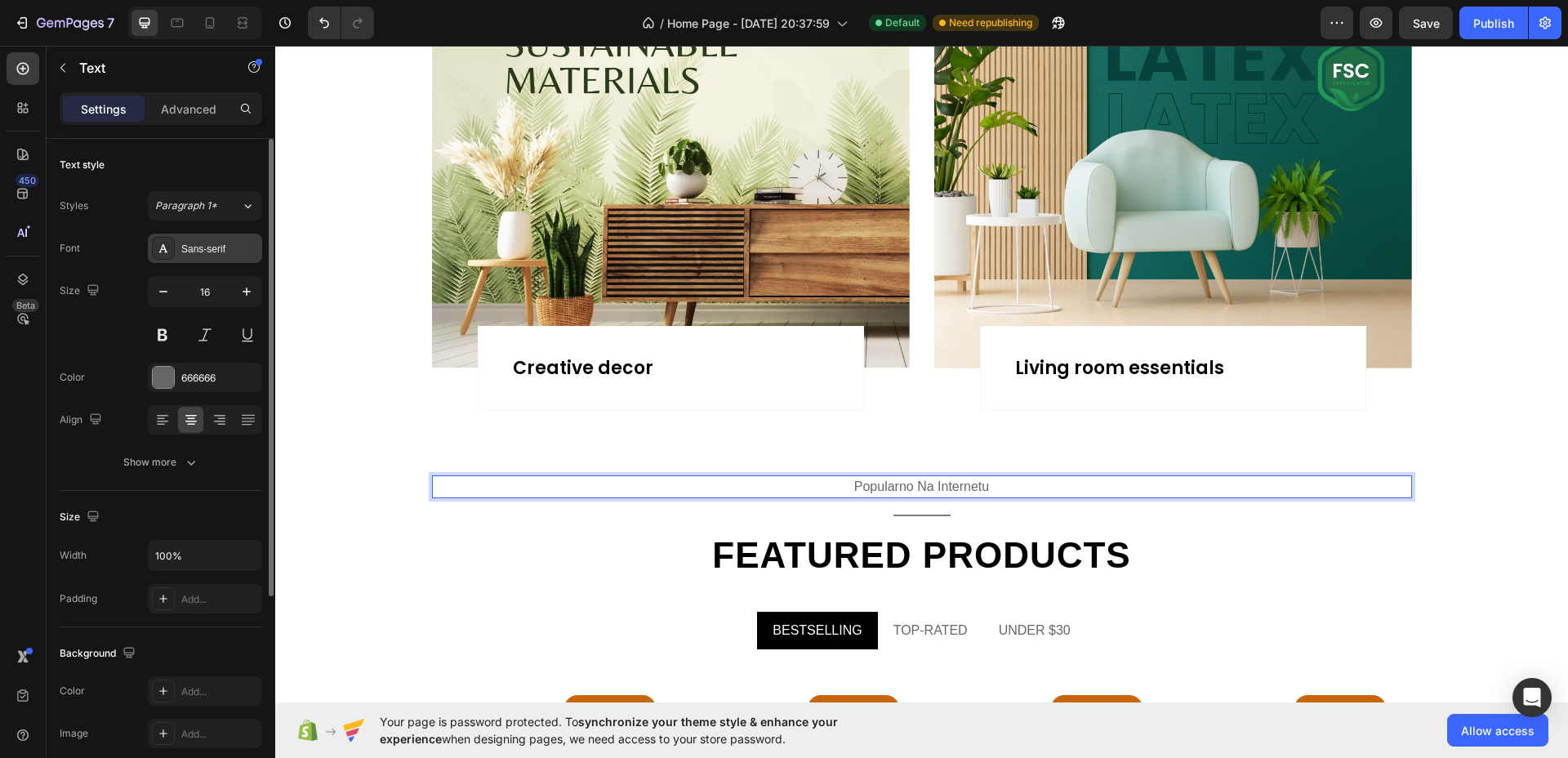
click at [231, 244] on div "Sans-serif" at bounding box center [220, 249] width 77 height 15
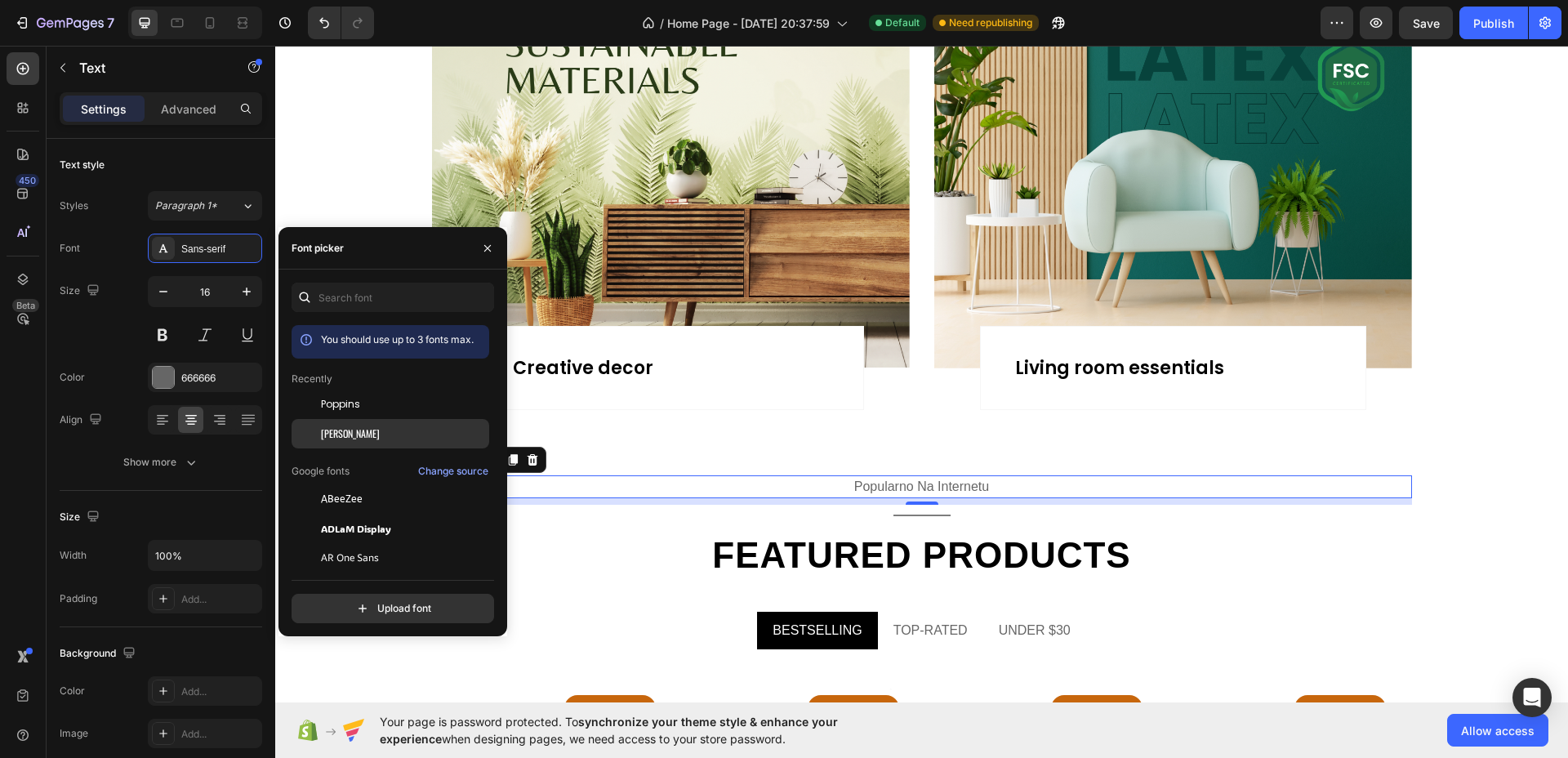
click at [348, 437] on div "[PERSON_NAME]" at bounding box center [404, 434] width 165 height 15
click at [346, 403] on span "Poppins" at bounding box center [340, 404] width 39 height 15
click at [247, 288] on icon "button" at bounding box center [246, 291] width 8 height 8
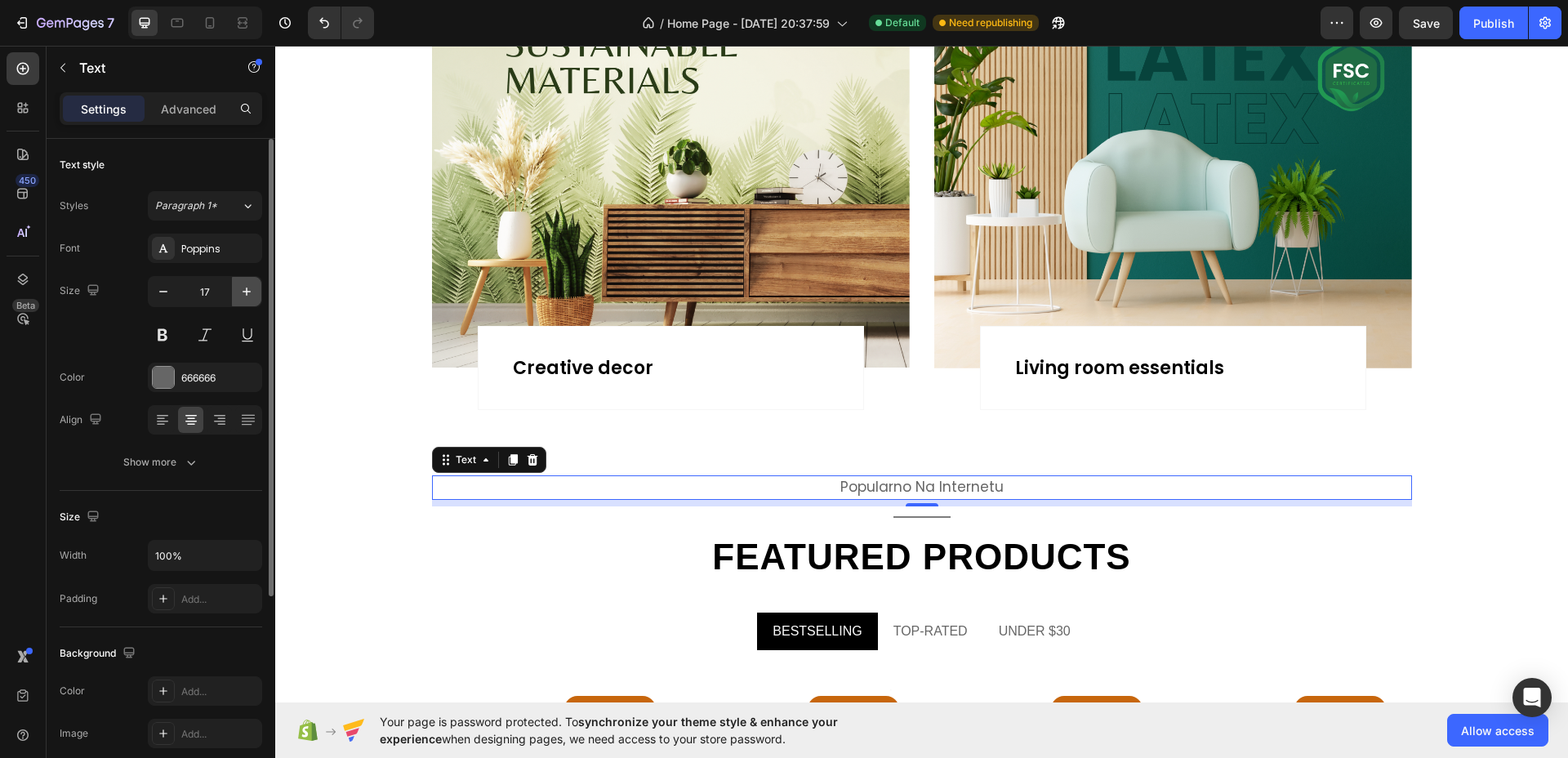
click at [247, 288] on icon "button" at bounding box center [246, 291] width 8 height 8
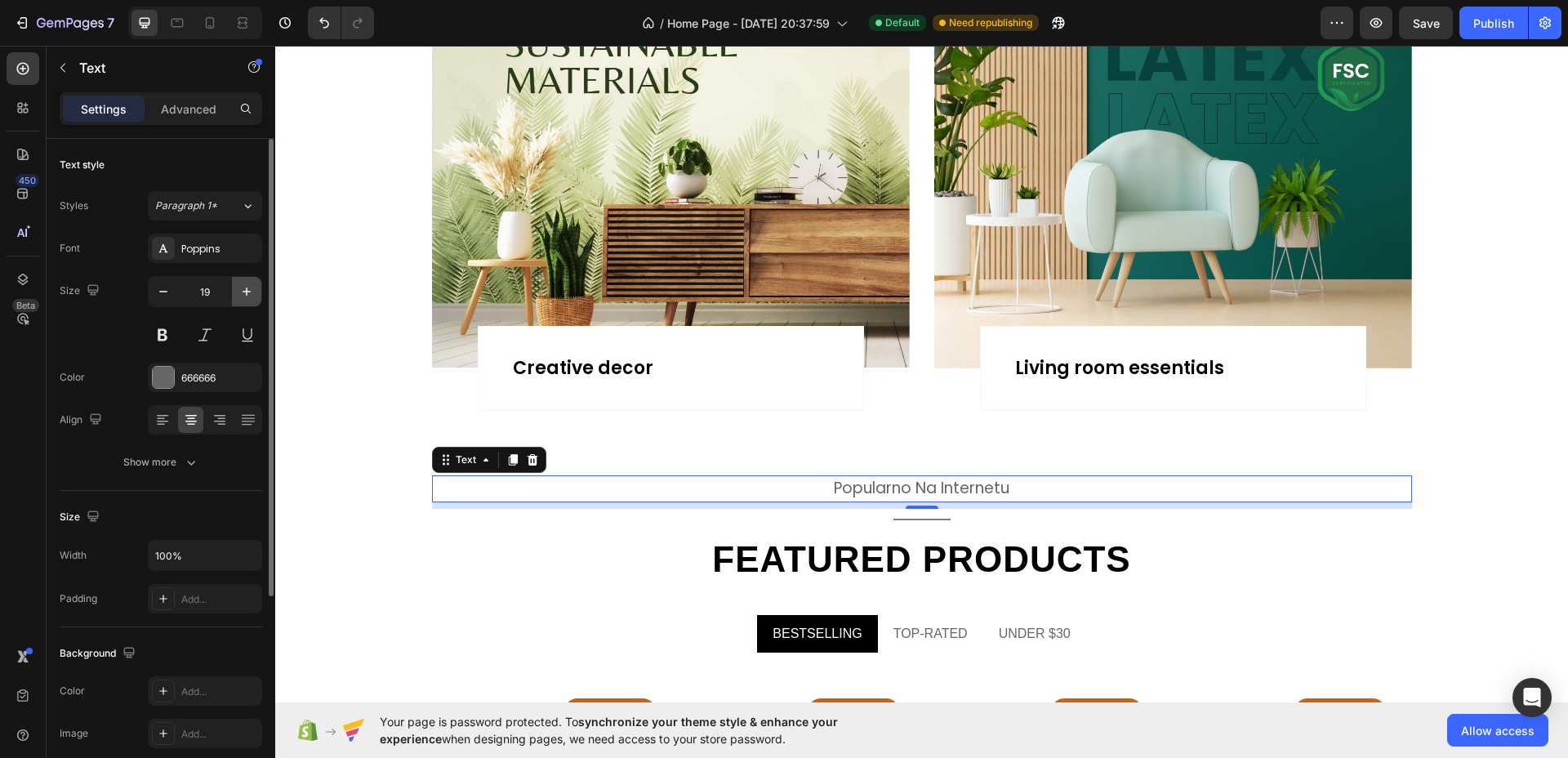
click at [247, 288] on icon "button" at bounding box center [246, 291] width 8 height 8
type input "21"
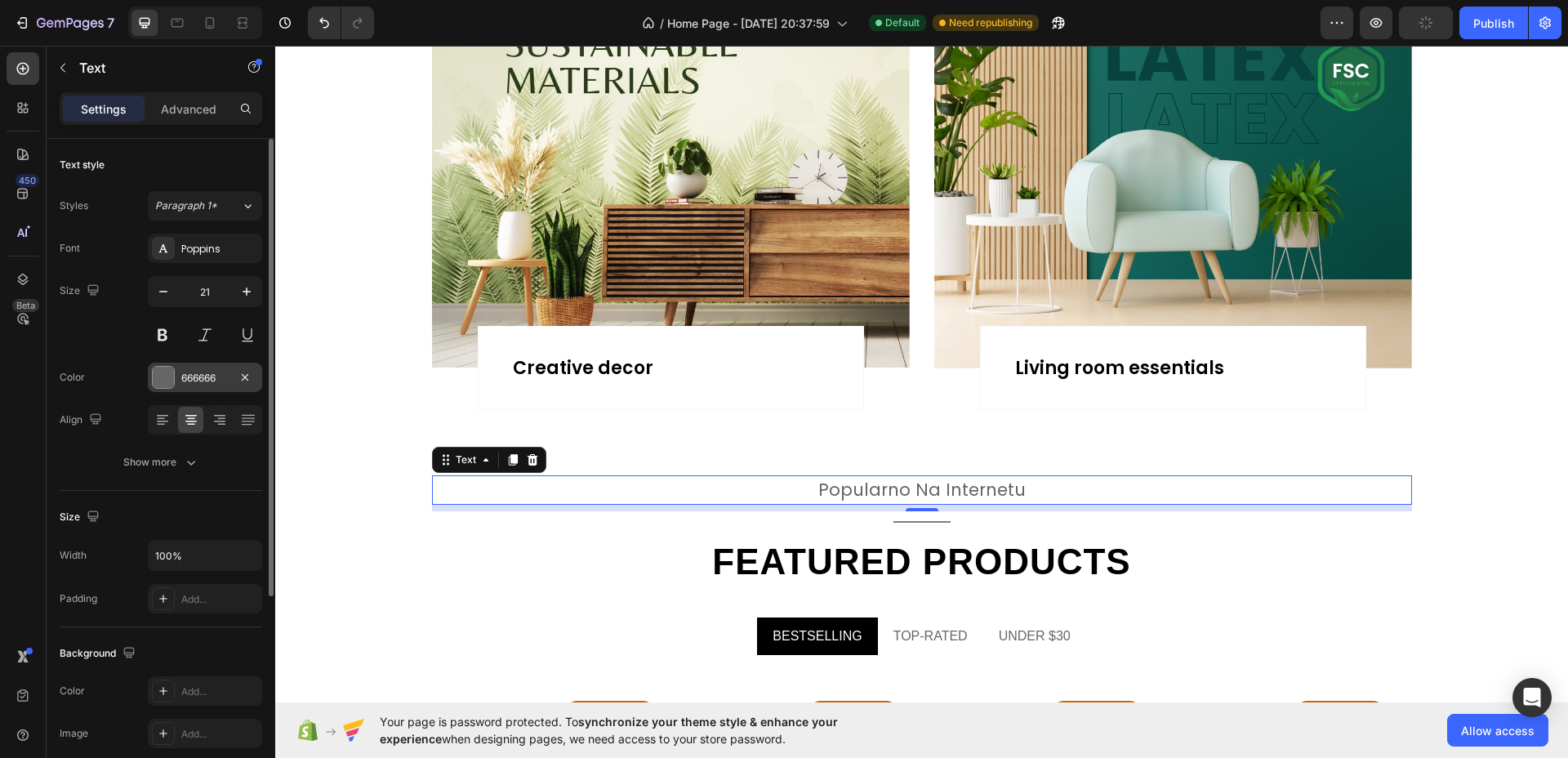
click at [167, 377] on div at bounding box center [162, 377] width 21 height 21
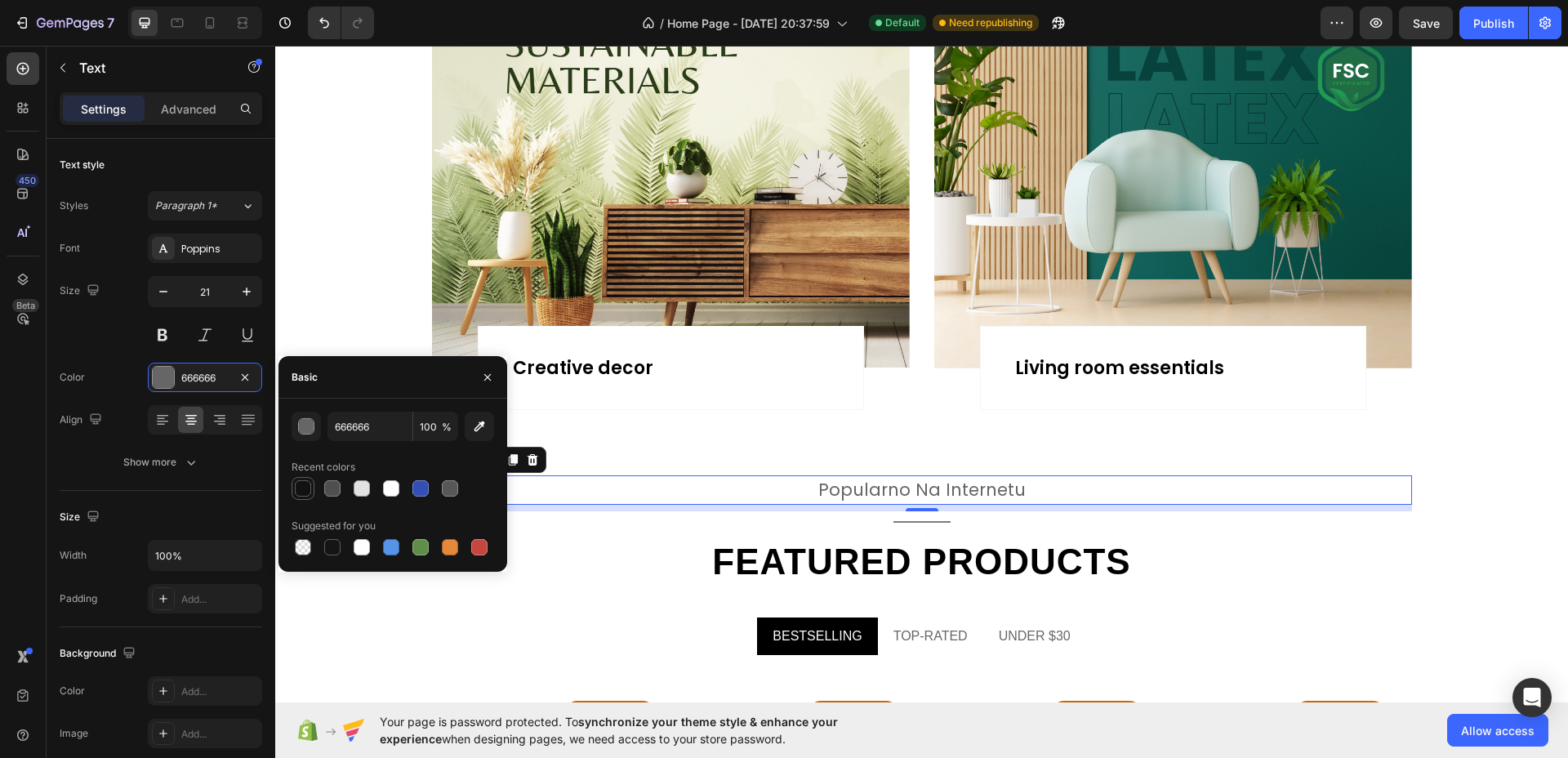
click at [304, 486] on div at bounding box center [303, 488] width 16 height 16
type input "121212"
drag, startPoint x: 235, startPoint y: 294, endPoint x: 235, endPoint y: 303, distance: 9.0
click at [236, 294] on button "button" at bounding box center [247, 291] width 29 height 29
type input "22"
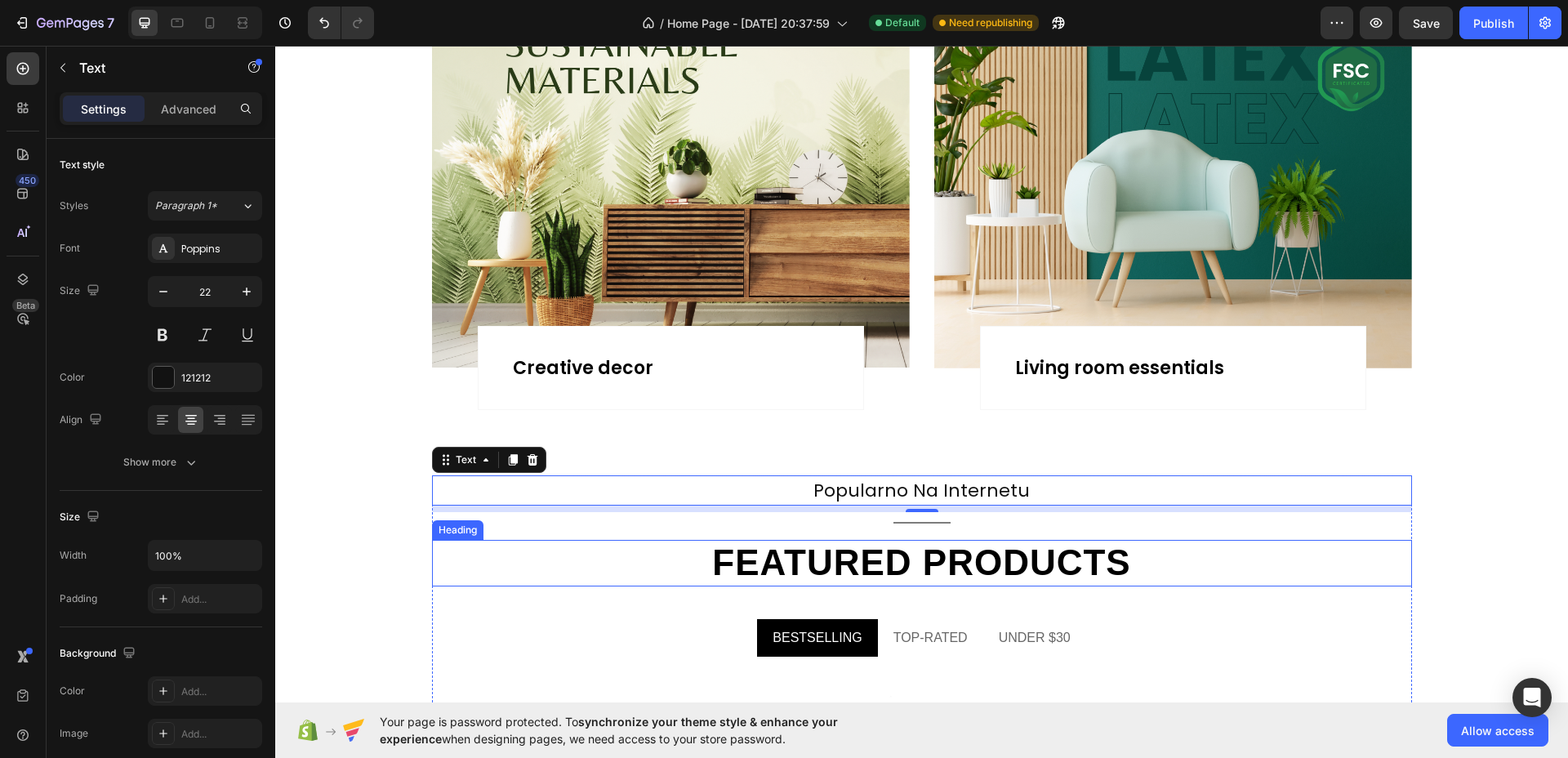
click at [984, 567] on h2 "Featured products" at bounding box center [922, 563] width 980 height 46
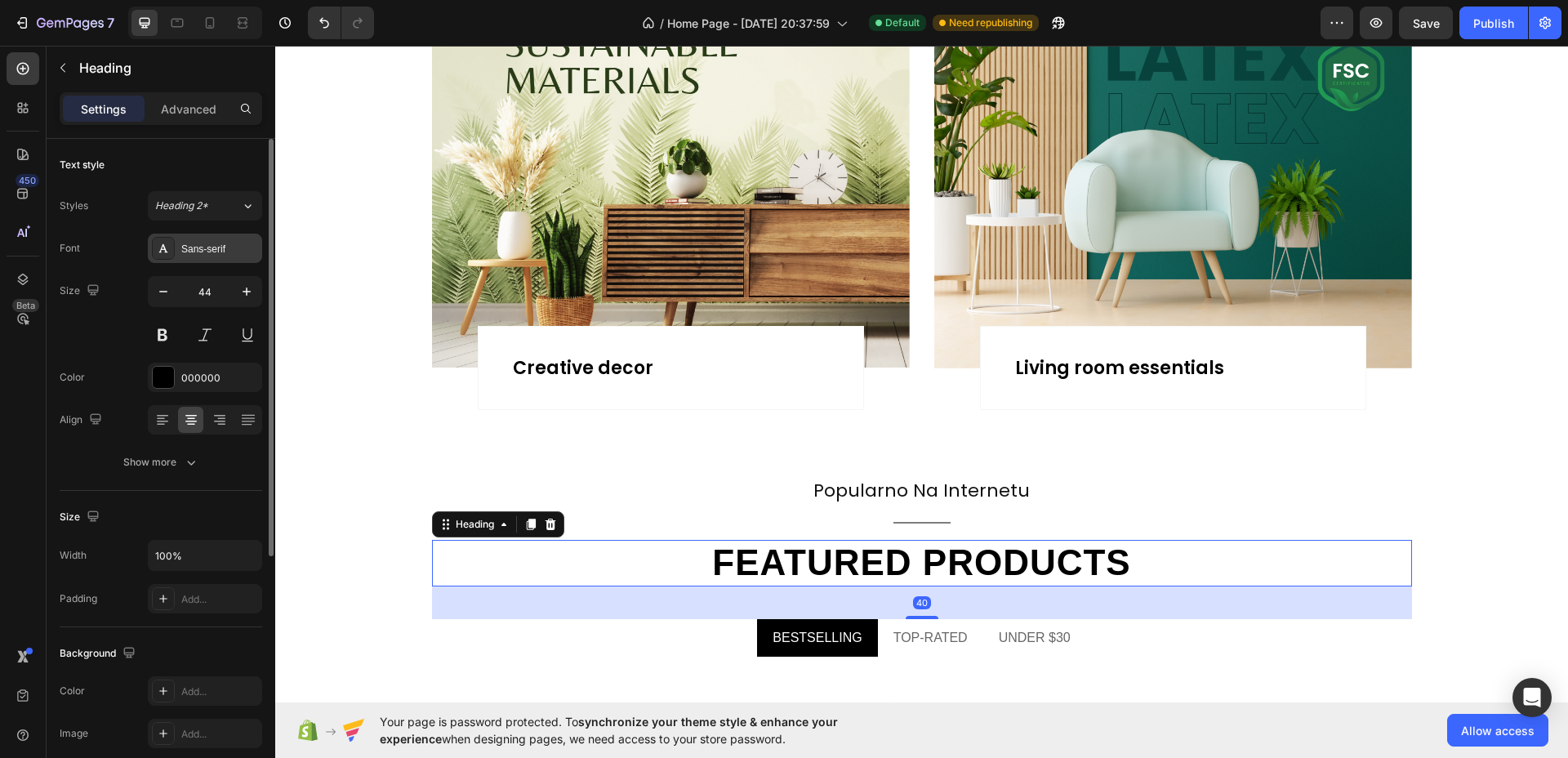
click at [208, 254] on div "Sans-serif" at bounding box center [220, 249] width 77 height 15
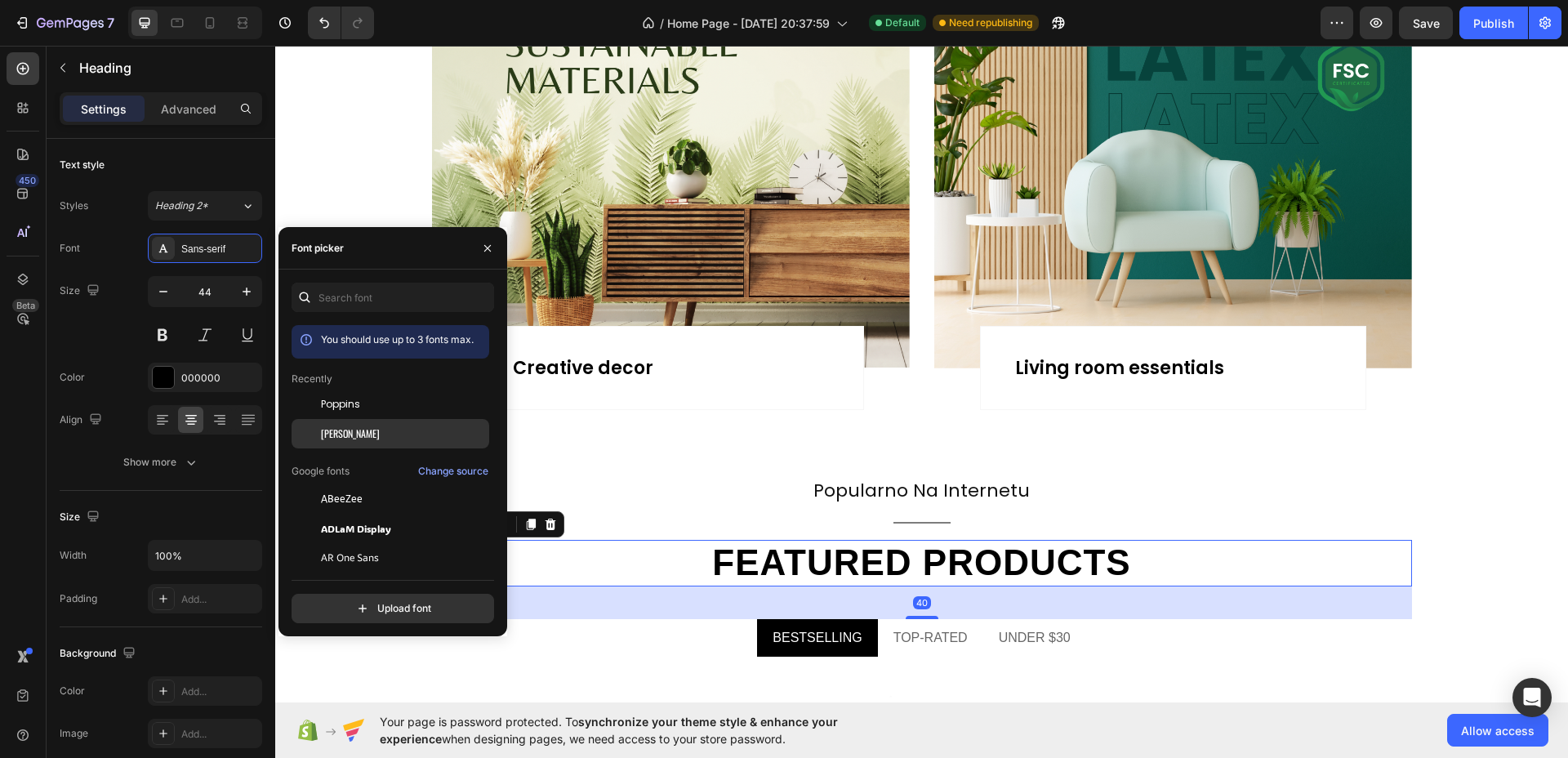
click at [330, 431] on span "[PERSON_NAME]" at bounding box center [350, 434] width 59 height 15
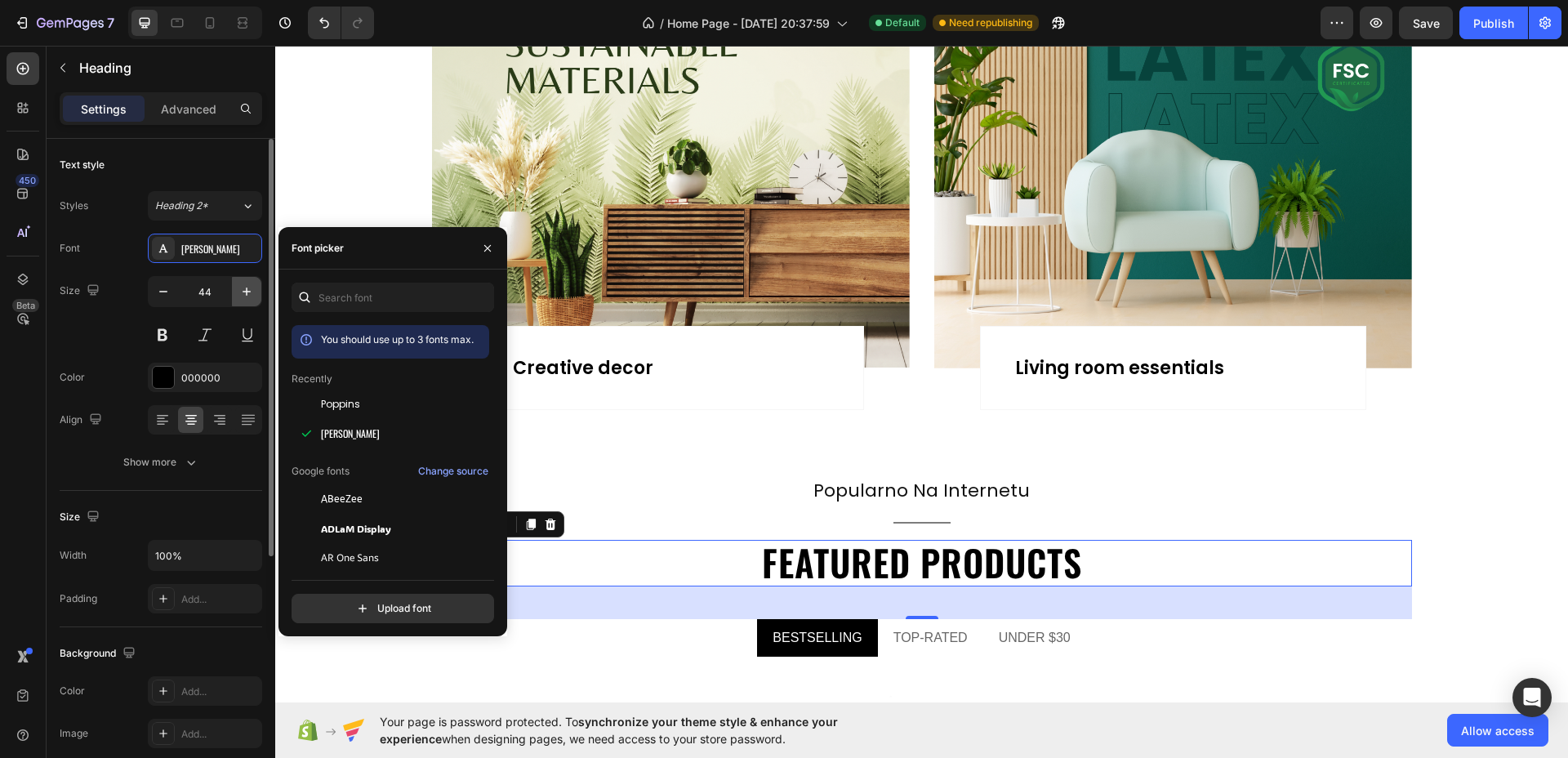
click at [243, 298] on icon "button" at bounding box center [247, 291] width 16 height 16
type input "45"
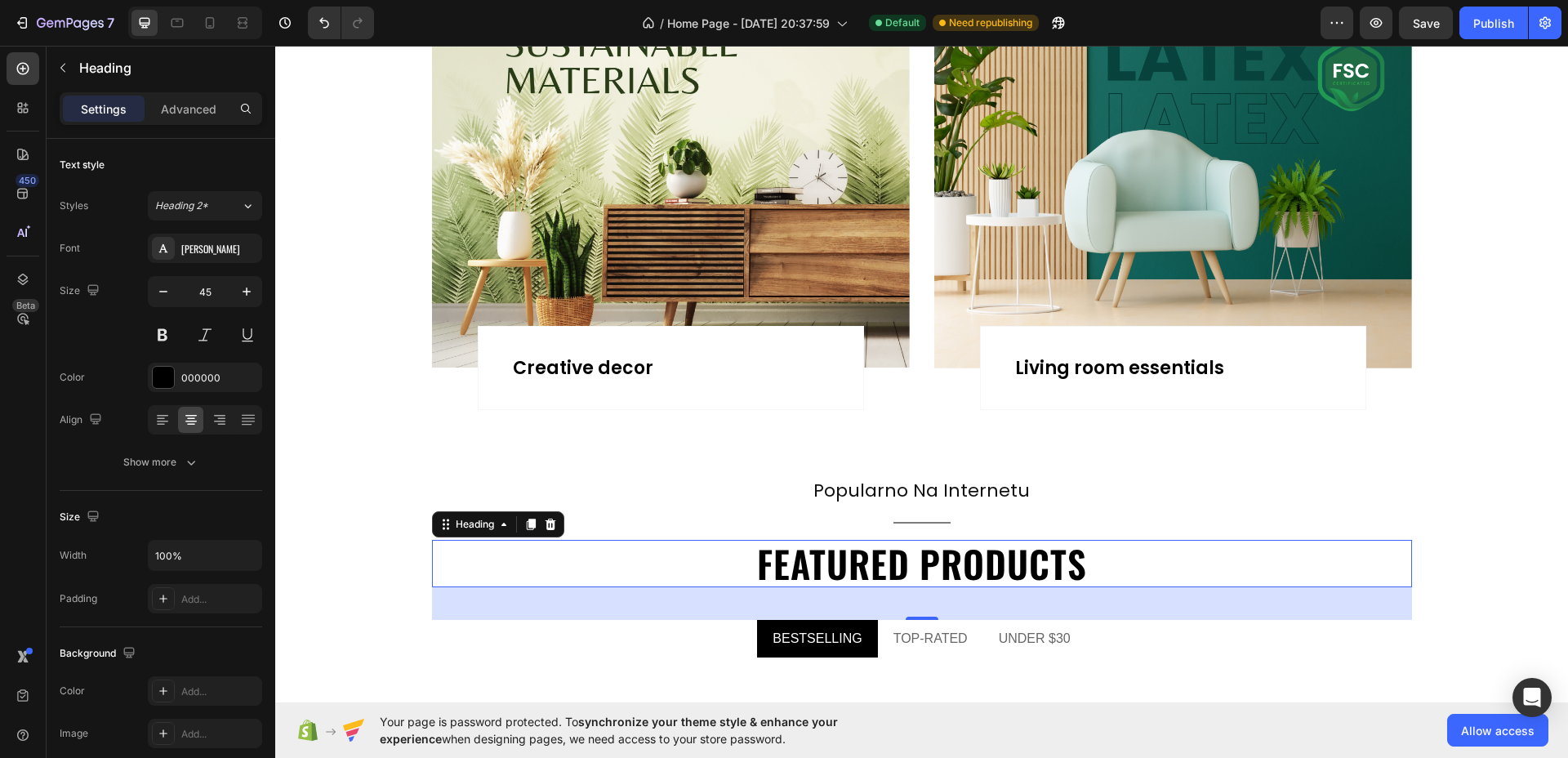
click at [867, 558] on h2 "Featured products" at bounding box center [922, 564] width 980 height 47
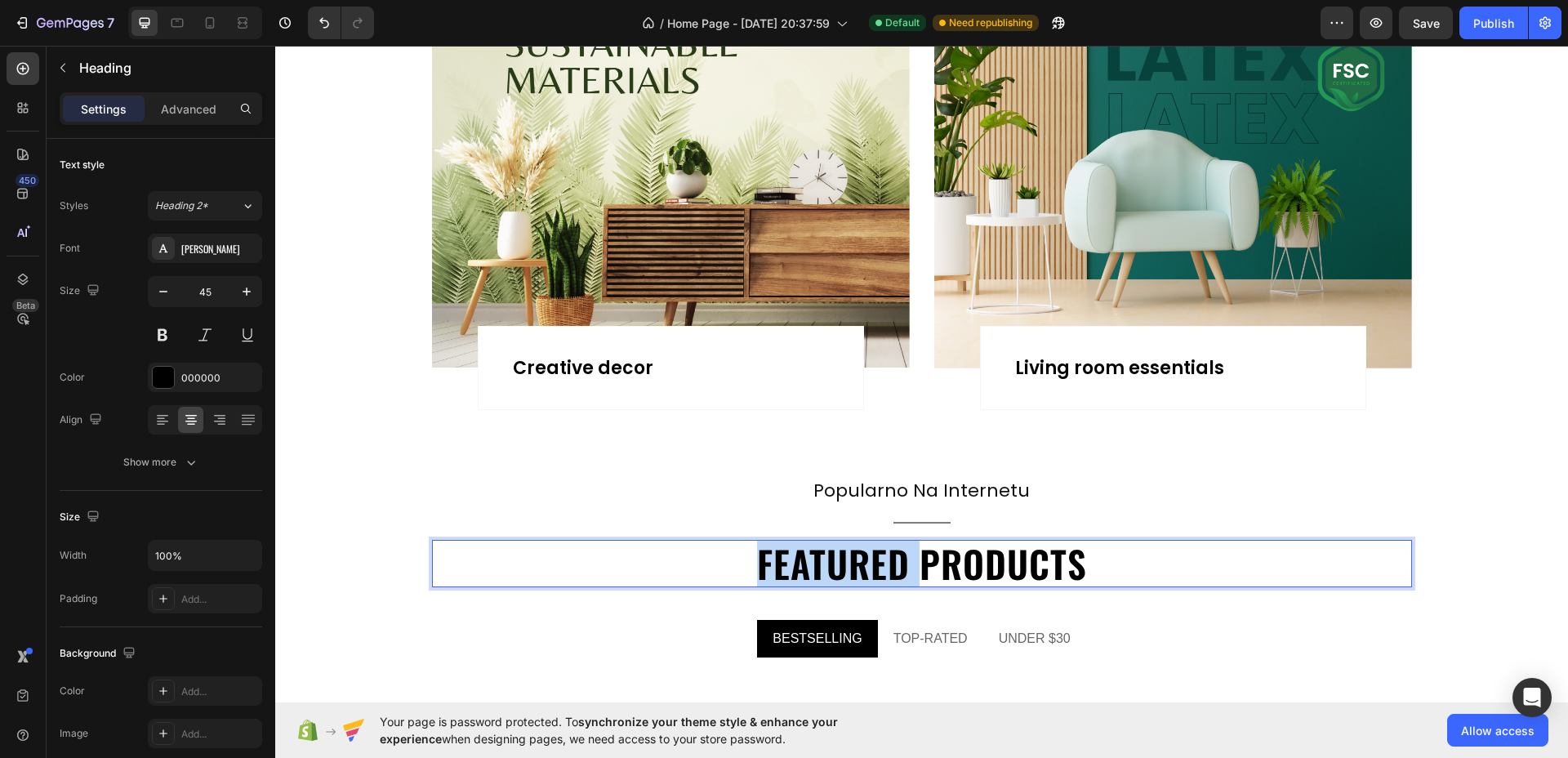
click at [867, 558] on p "Featured products" at bounding box center [922, 564] width 976 height 44
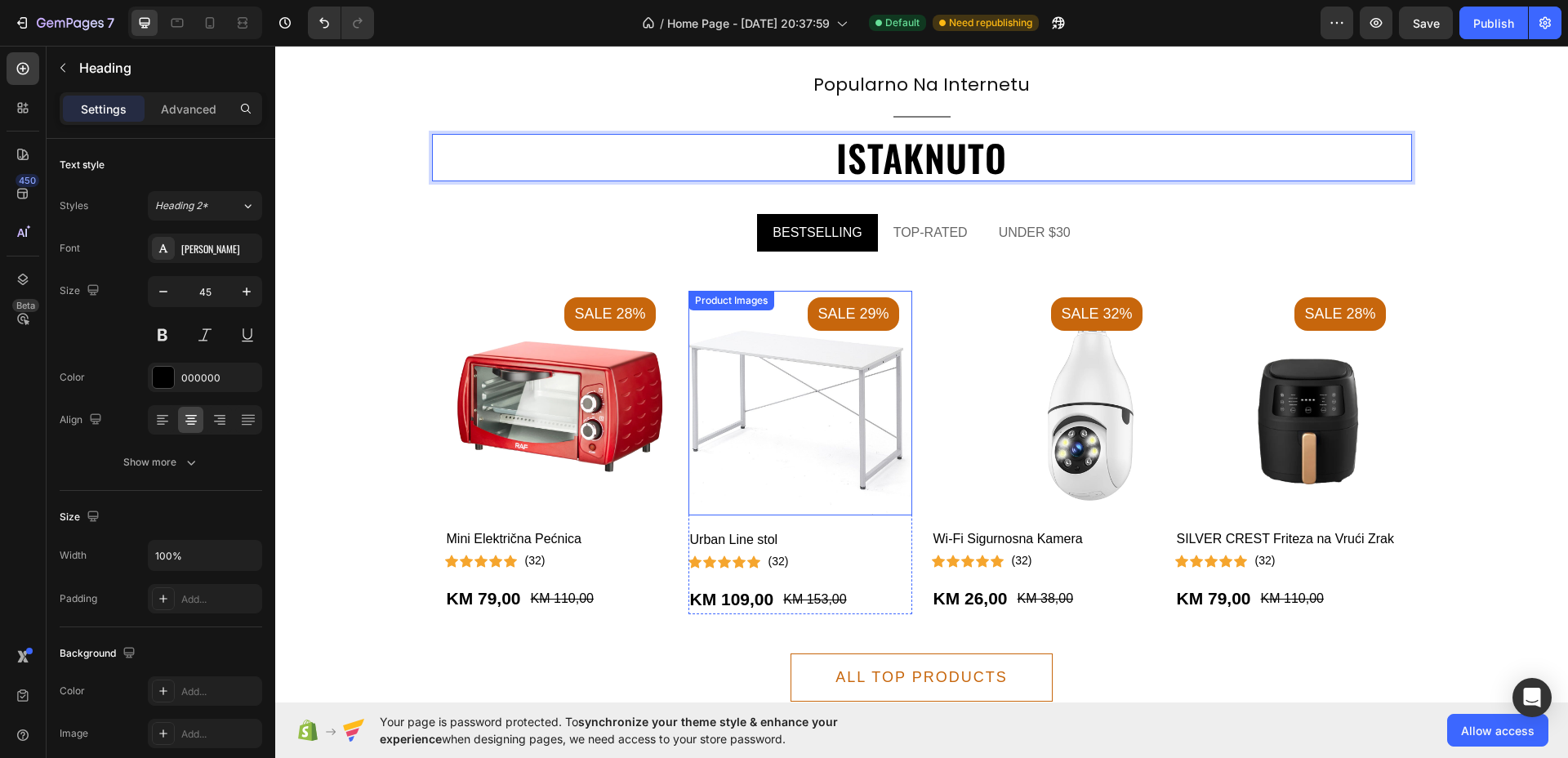
scroll to position [1531, 0]
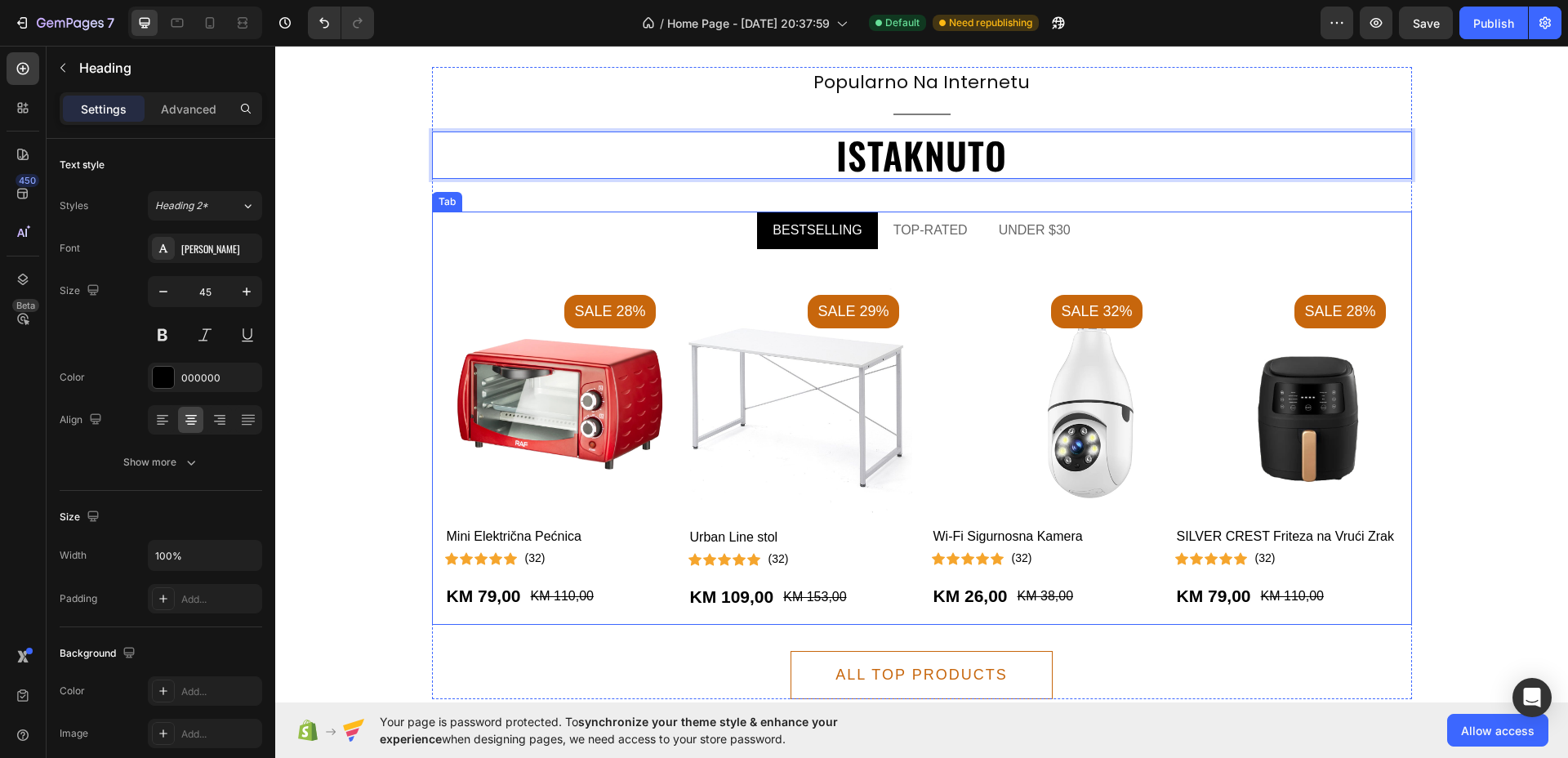
click at [827, 231] on div "BESTSELLING" at bounding box center [816, 230] width 93 height 25
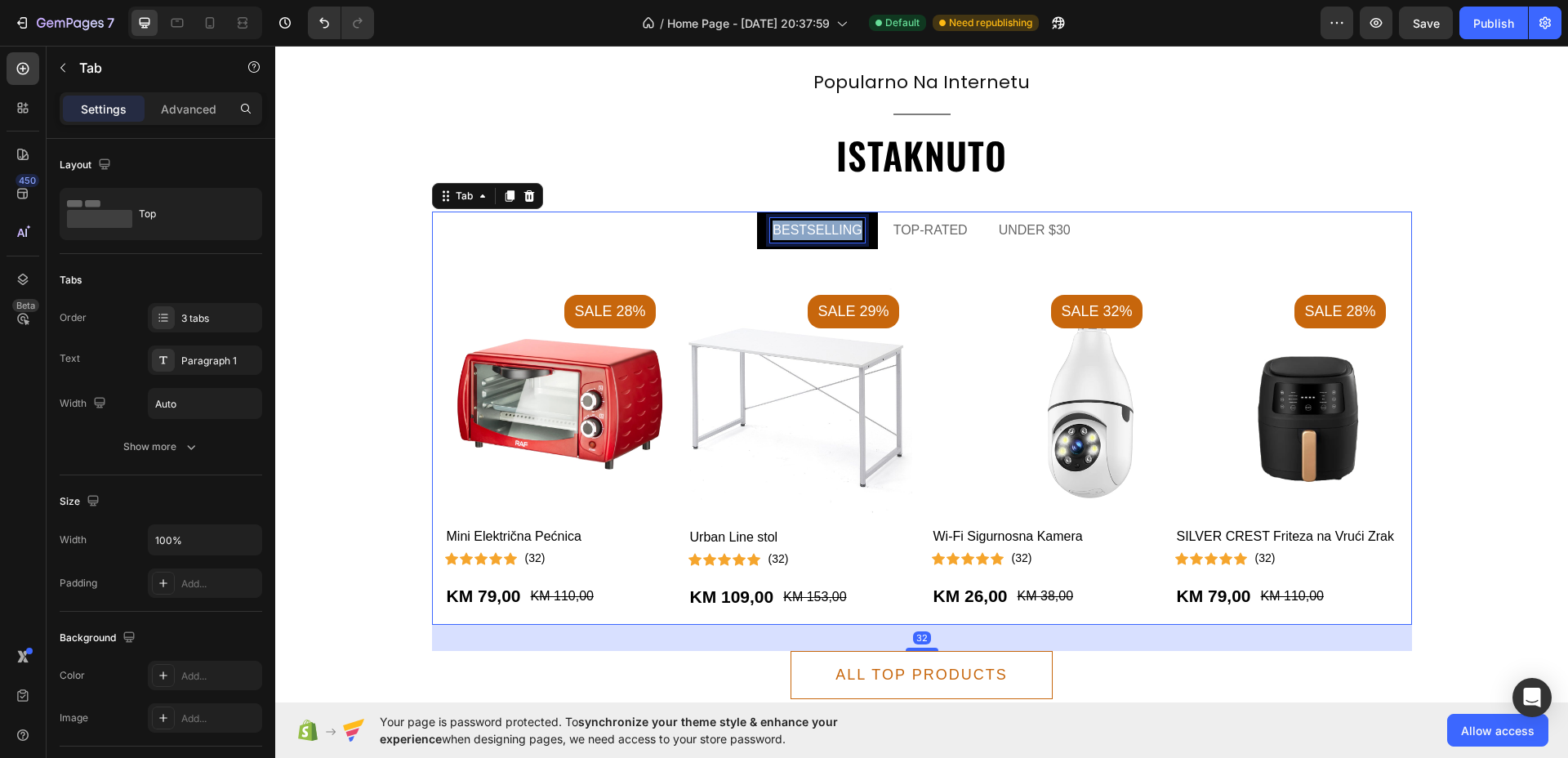
click at [827, 231] on div "BESTSELLING" at bounding box center [816, 230] width 93 height 25
click at [827, 231] on p "BESTSELLING" at bounding box center [817, 231] width 89 height 20
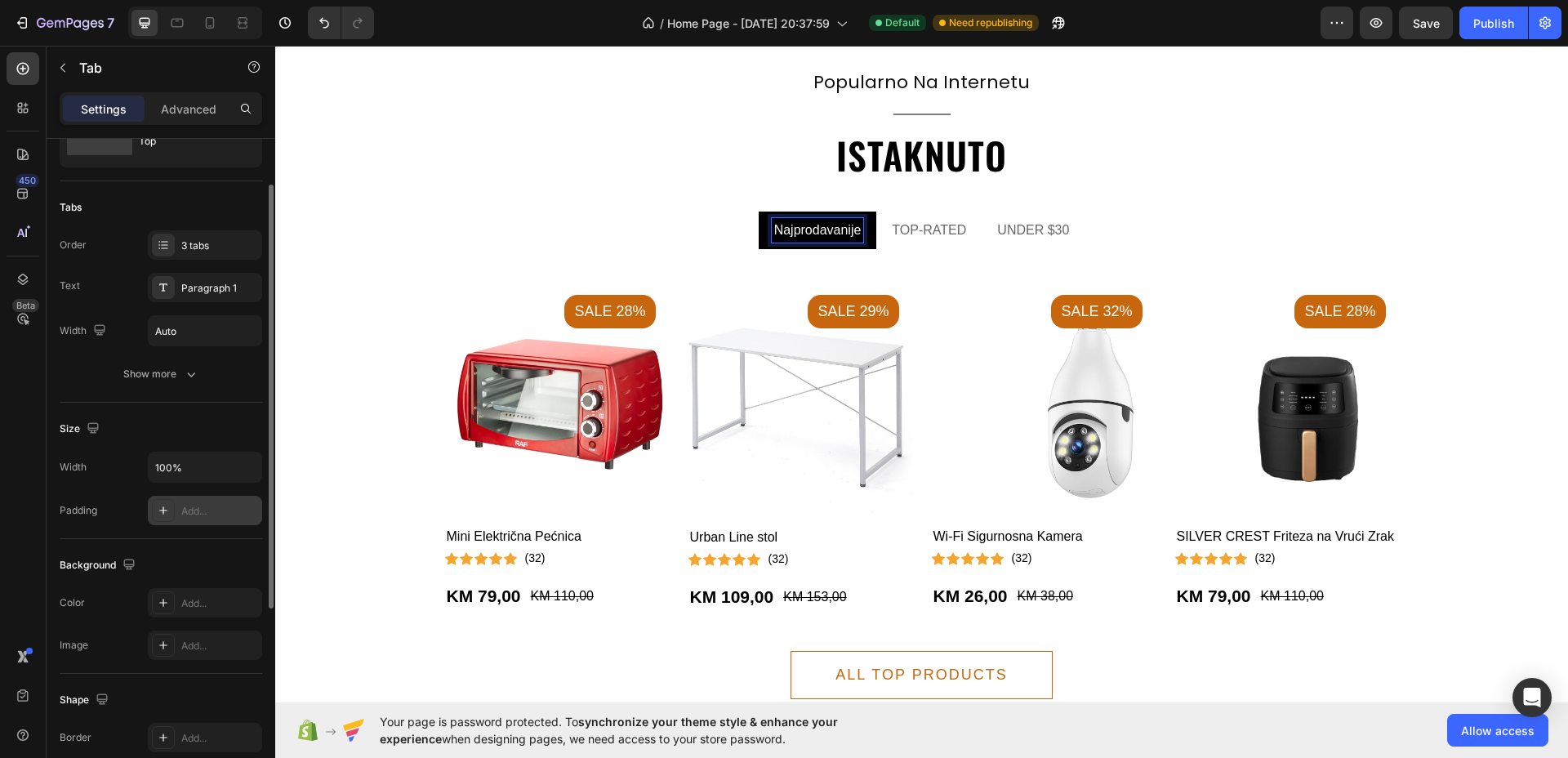
scroll to position [0, 0]
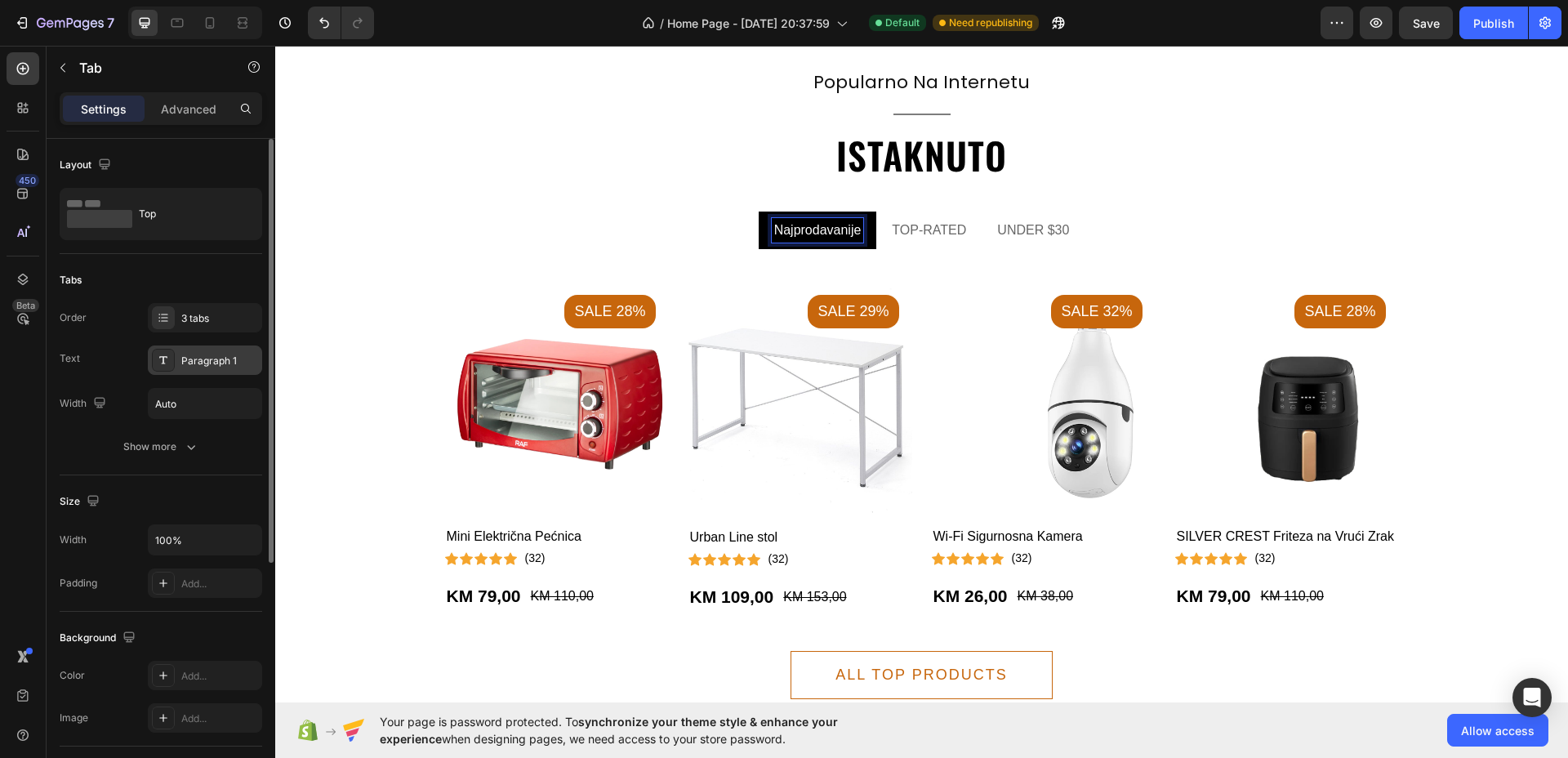
click at [214, 349] on div "Paragraph 1" at bounding box center [205, 360] width 114 height 29
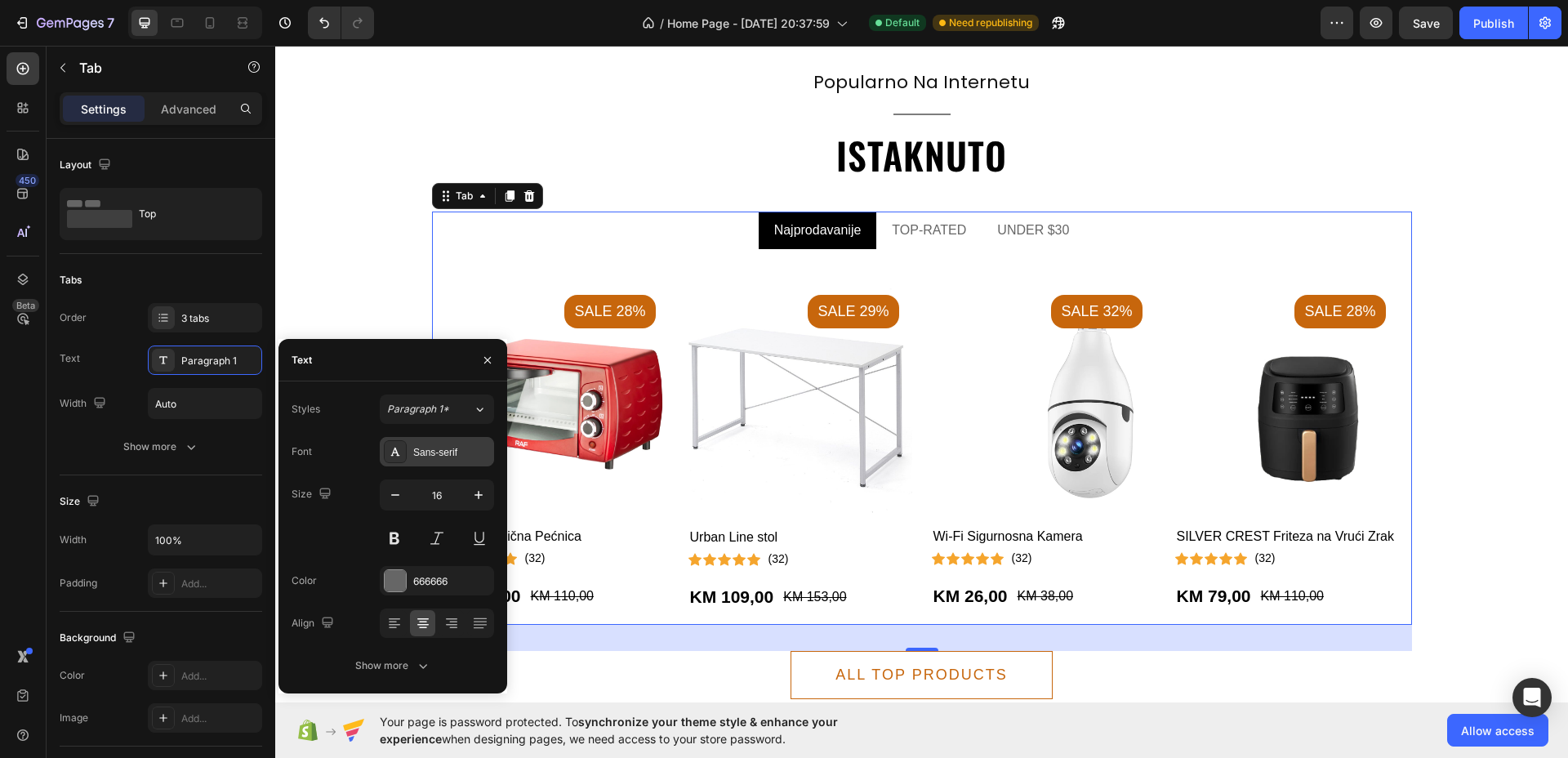
click at [459, 448] on div "Sans-serif" at bounding box center [451, 452] width 77 height 15
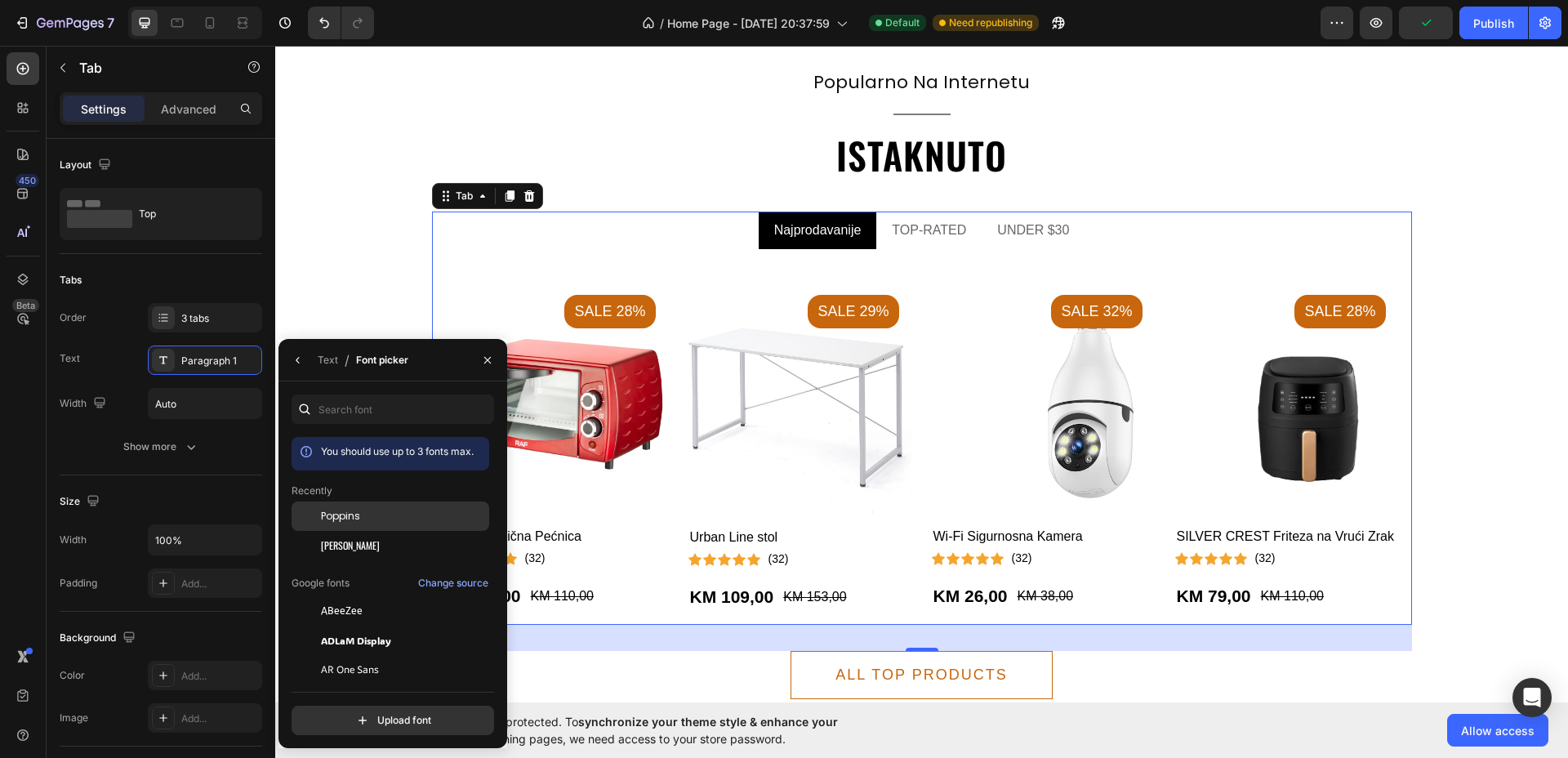
click at [344, 515] on span "Poppins" at bounding box center [340, 517] width 39 height 15
click at [288, 353] on button "button" at bounding box center [298, 359] width 26 height 26
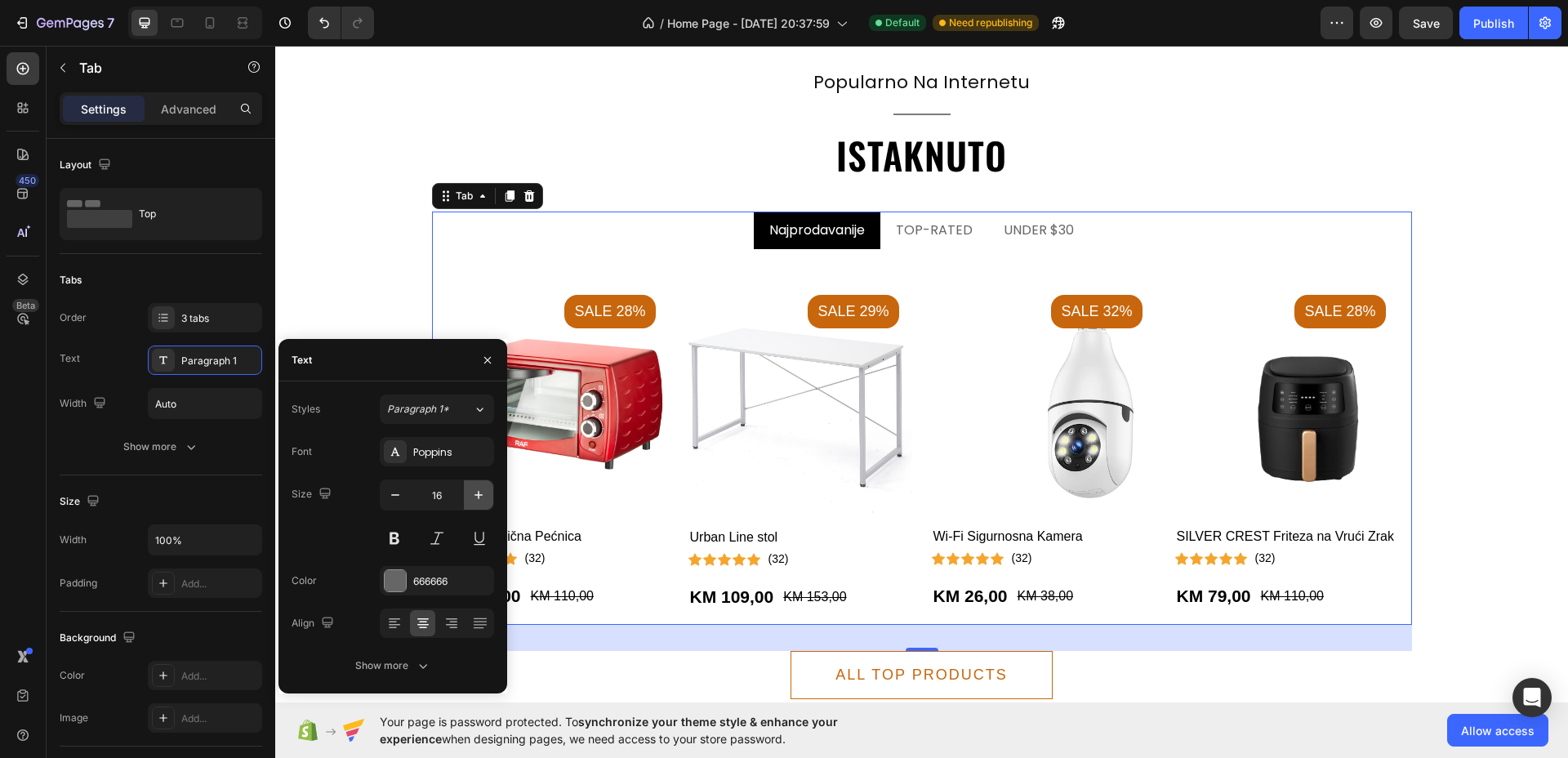
click at [476, 502] on icon "button" at bounding box center [478, 495] width 16 height 16
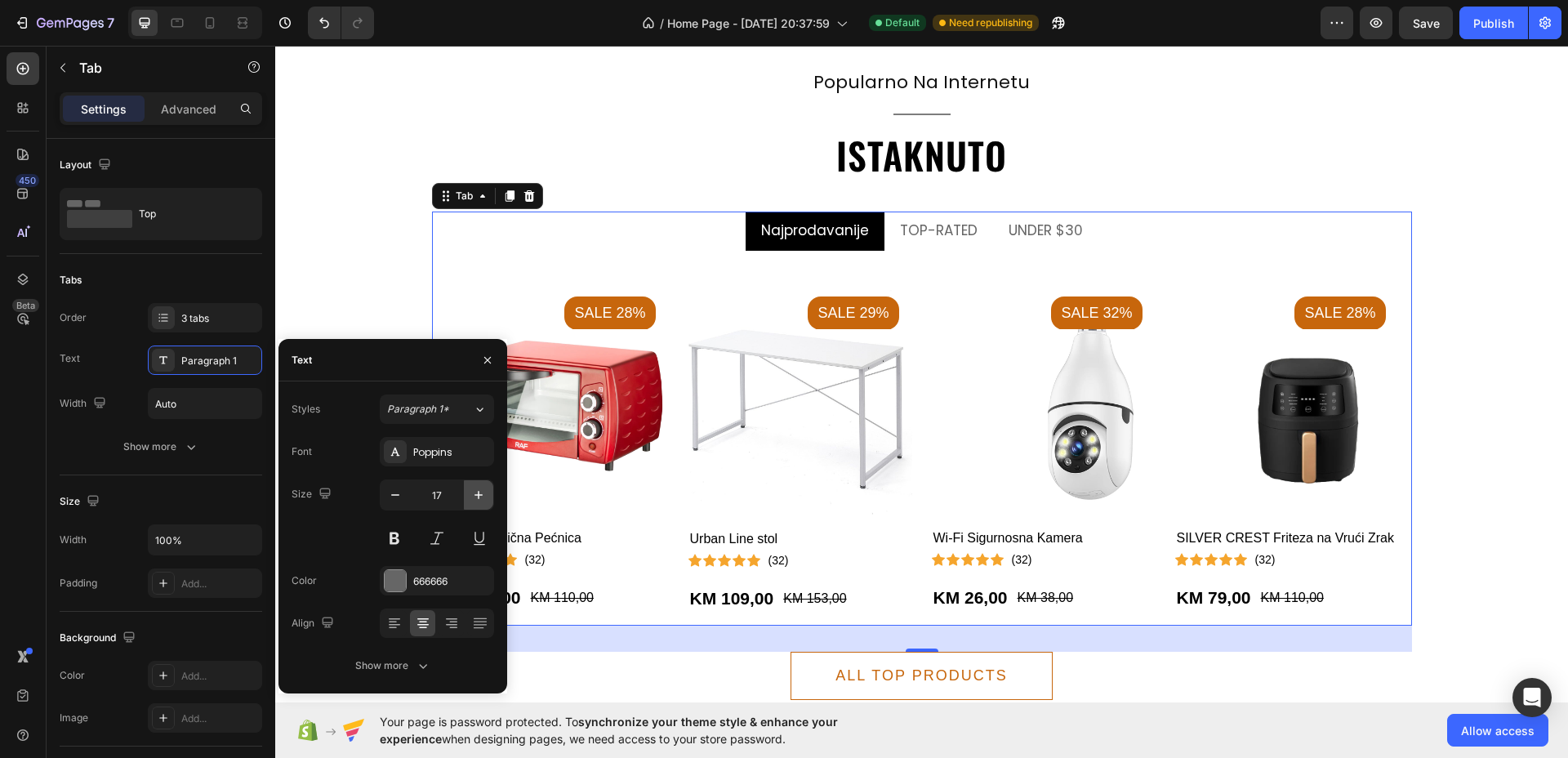
type input "18"
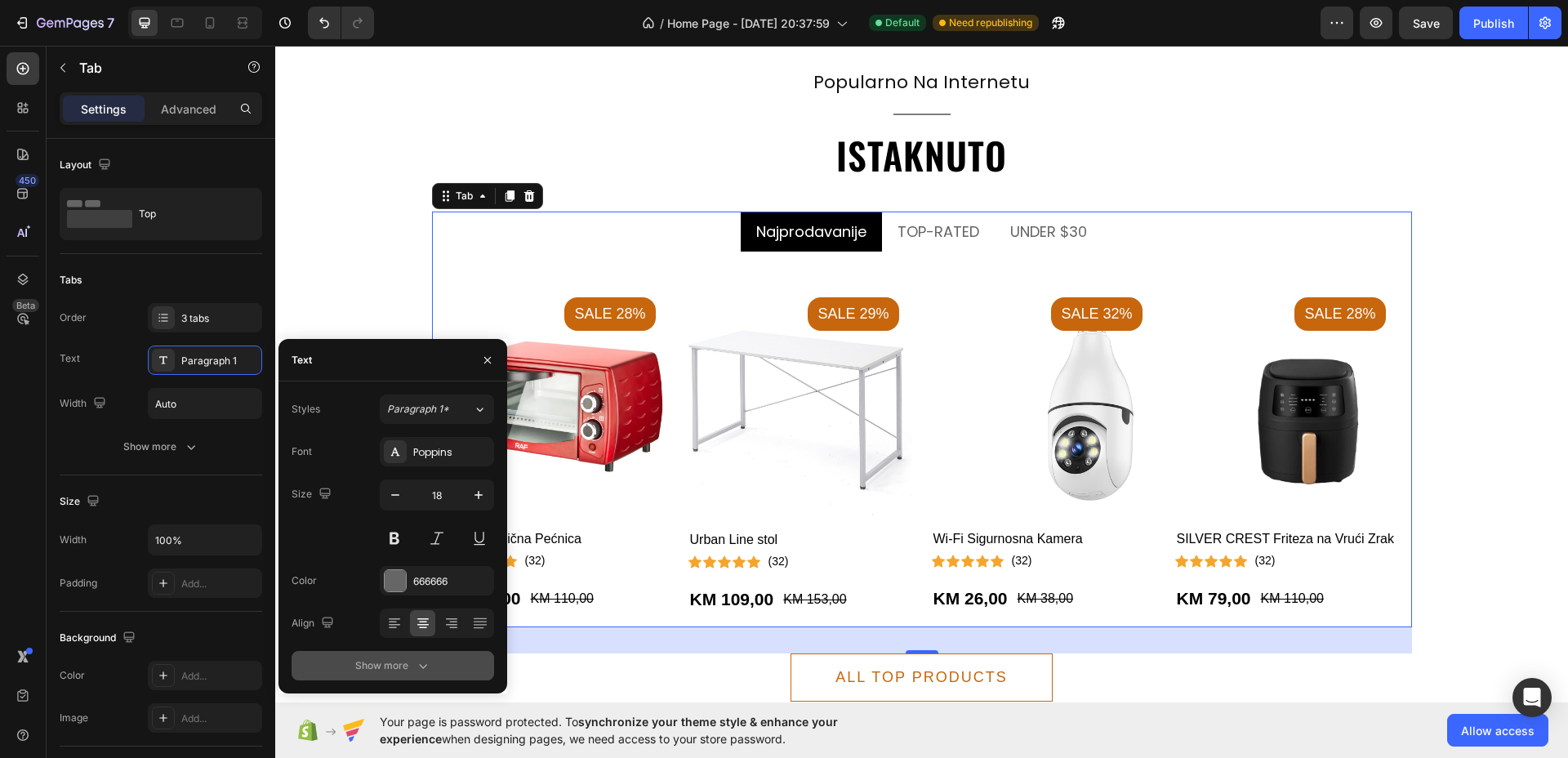
click at [419, 657] on icon "button" at bounding box center [423, 665] width 16 height 16
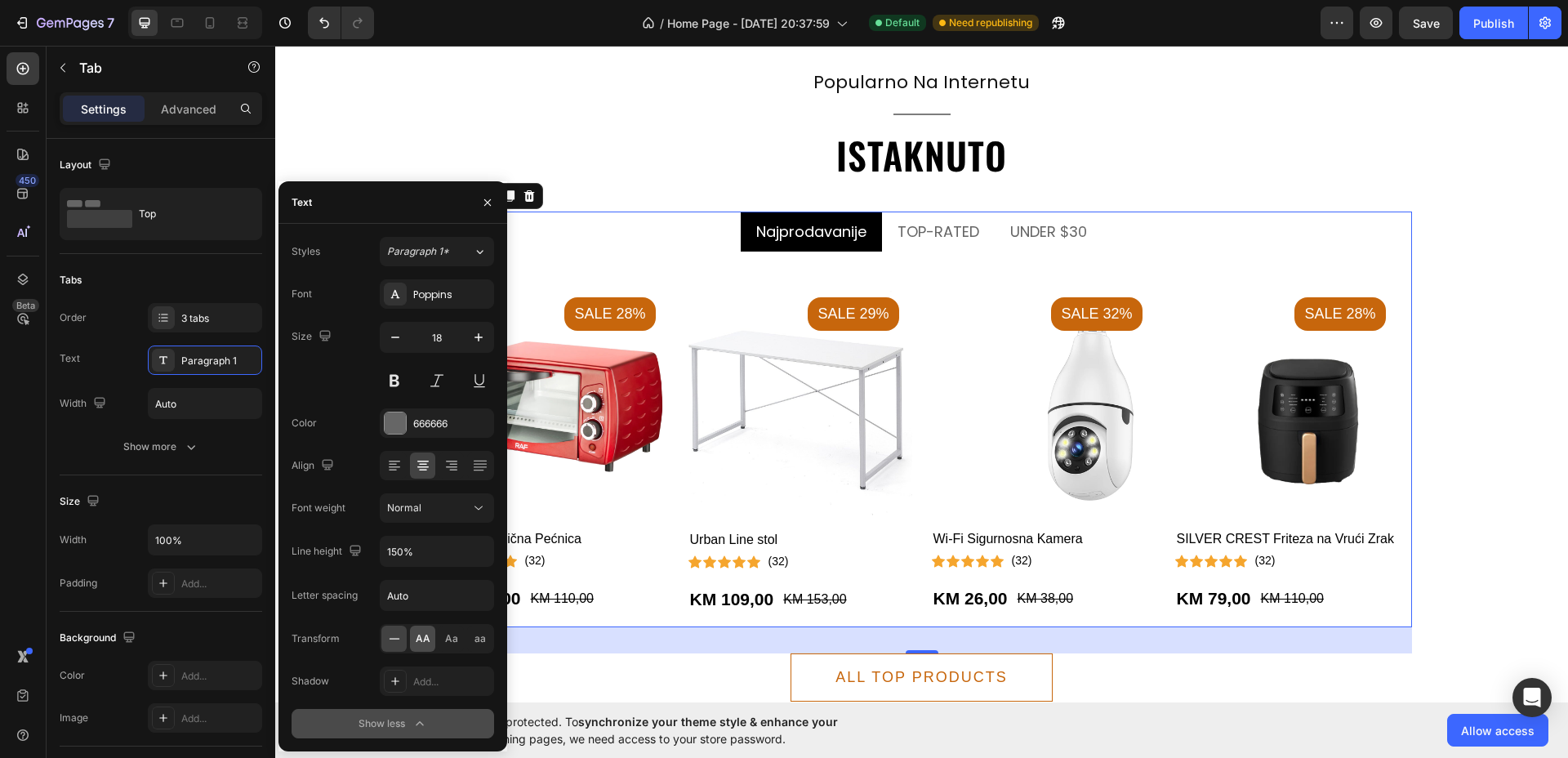
click at [423, 644] on span "AA" at bounding box center [423, 638] width 15 height 15
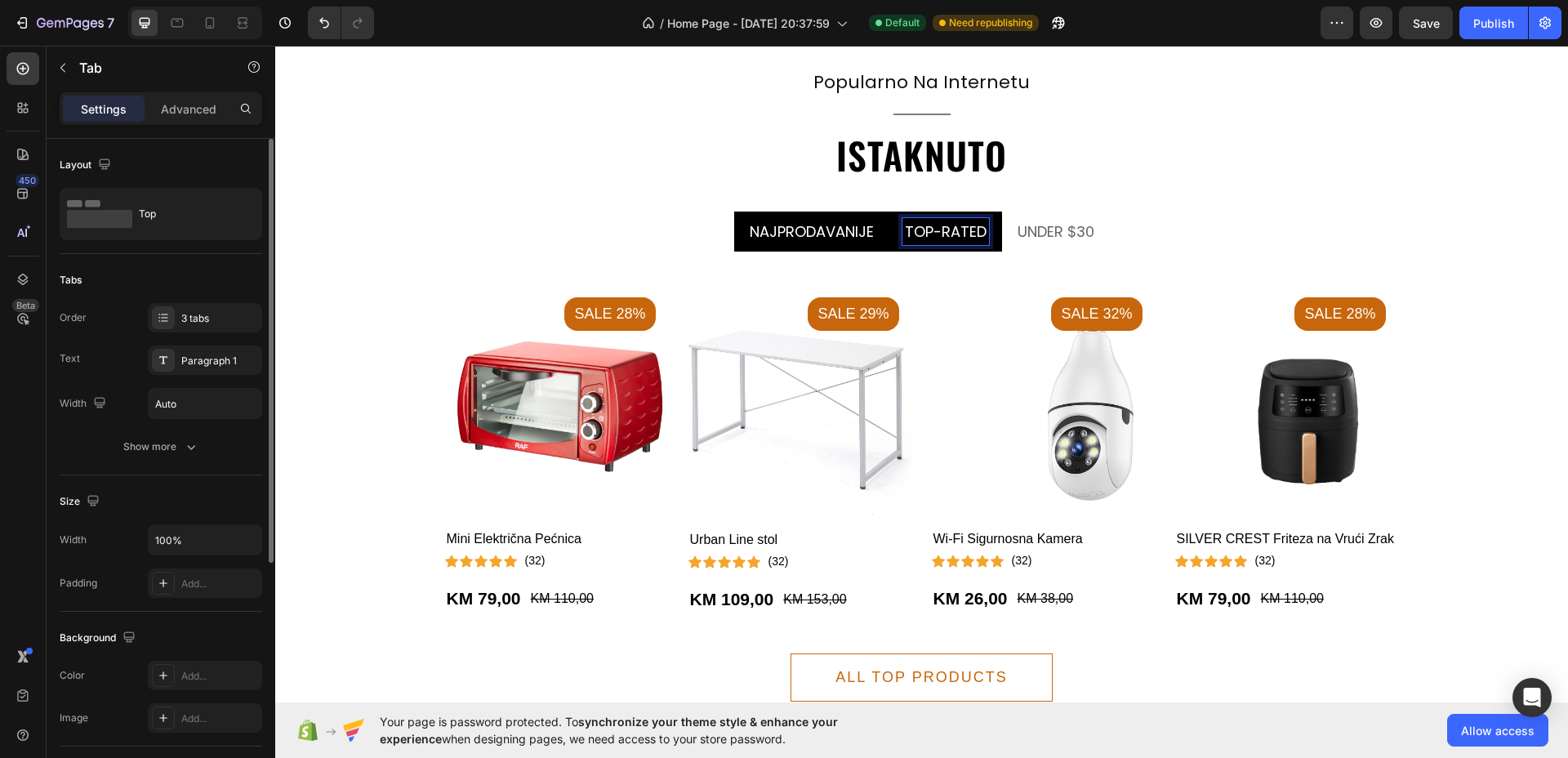
click at [199, 343] on div "Order 3 tabs Text Paragraph 1 Width Auto" at bounding box center [161, 361] width 202 height 116
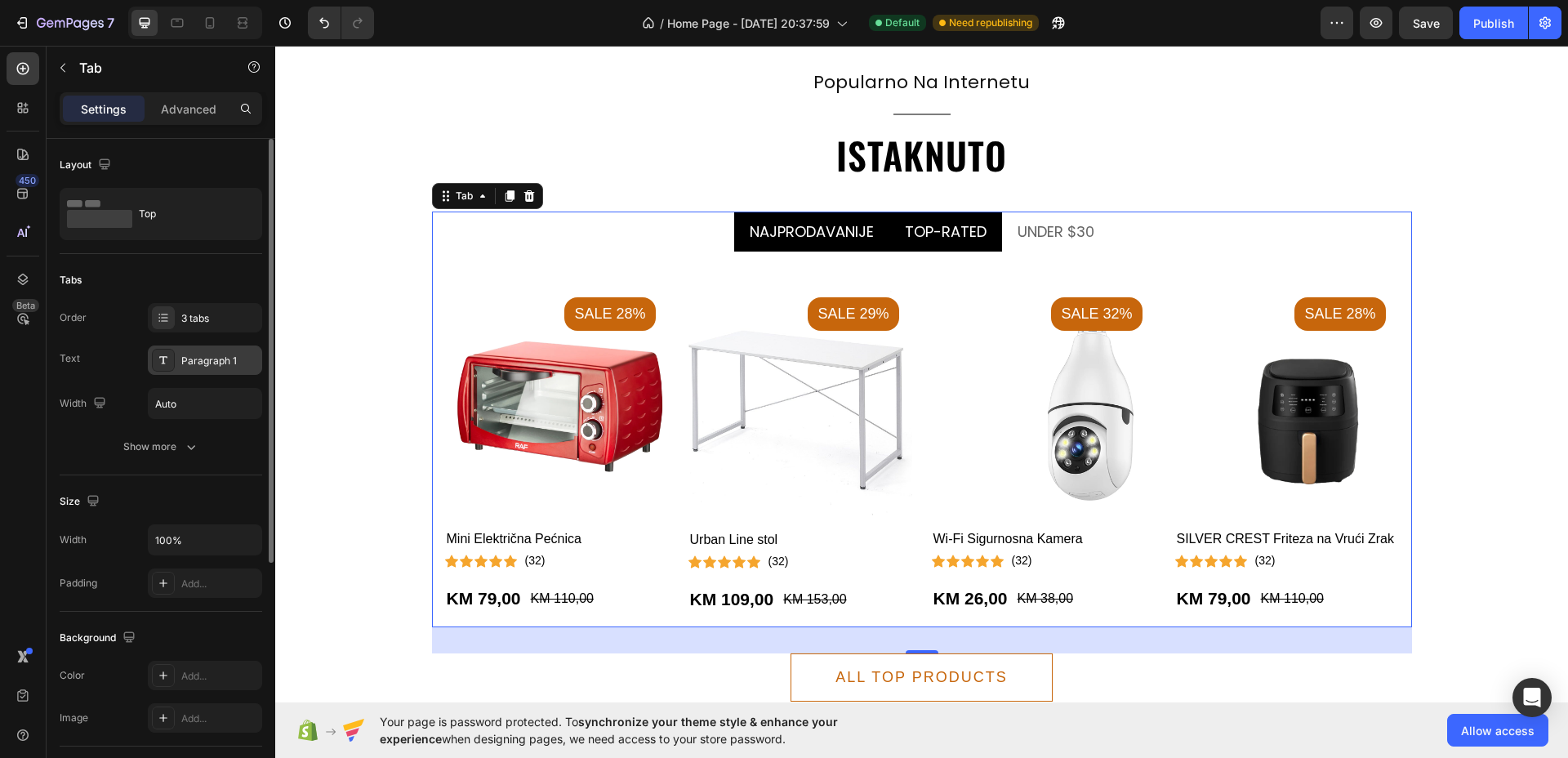
click at [201, 358] on div "Paragraph 1" at bounding box center [220, 361] width 77 height 15
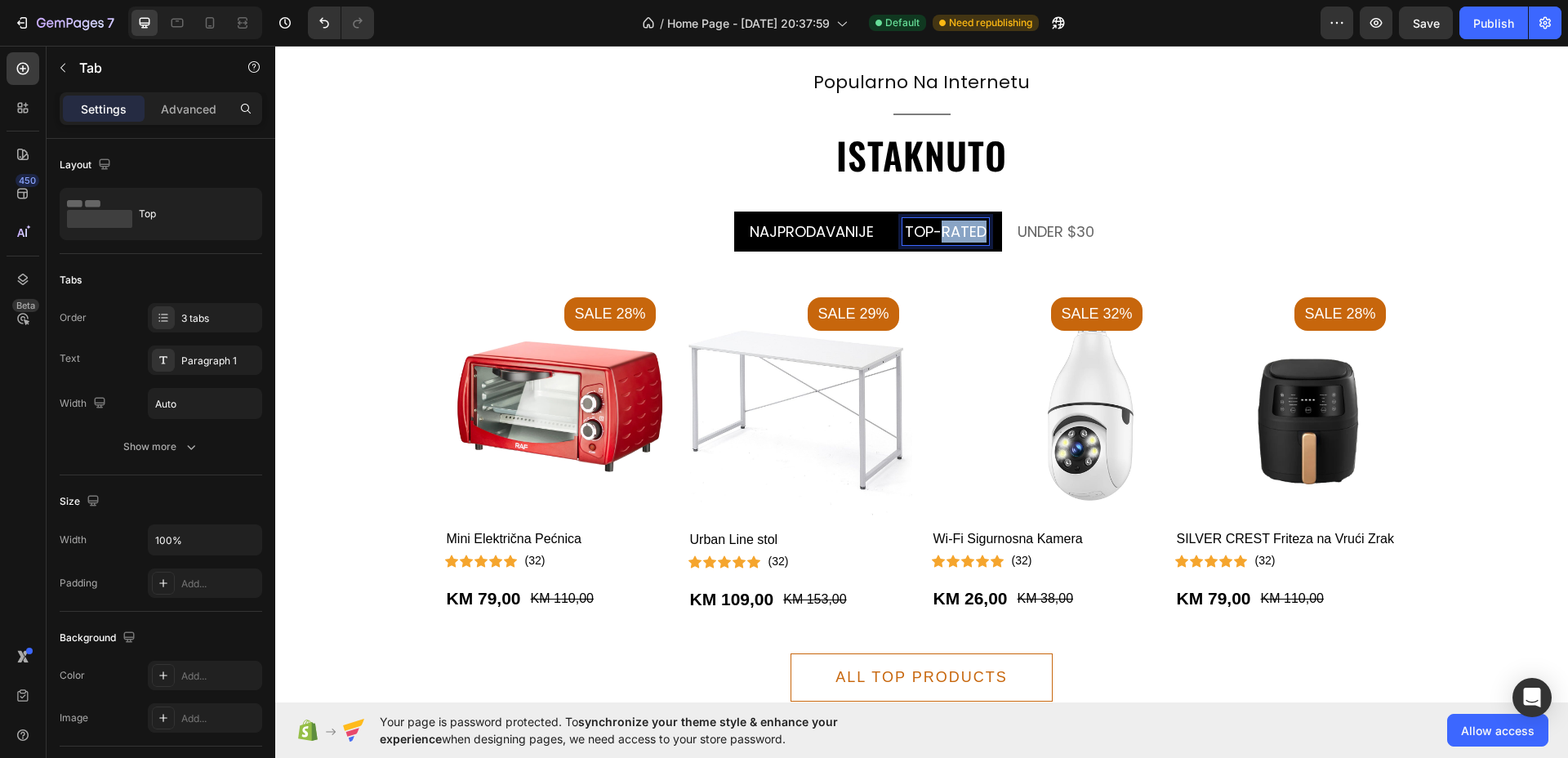
click at [940, 224] on p "TOP-RATED" at bounding box center [946, 231] width 82 height 22
click at [1055, 232] on p "UNDER $30" at bounding box center [1072, 231] width 77 height 22
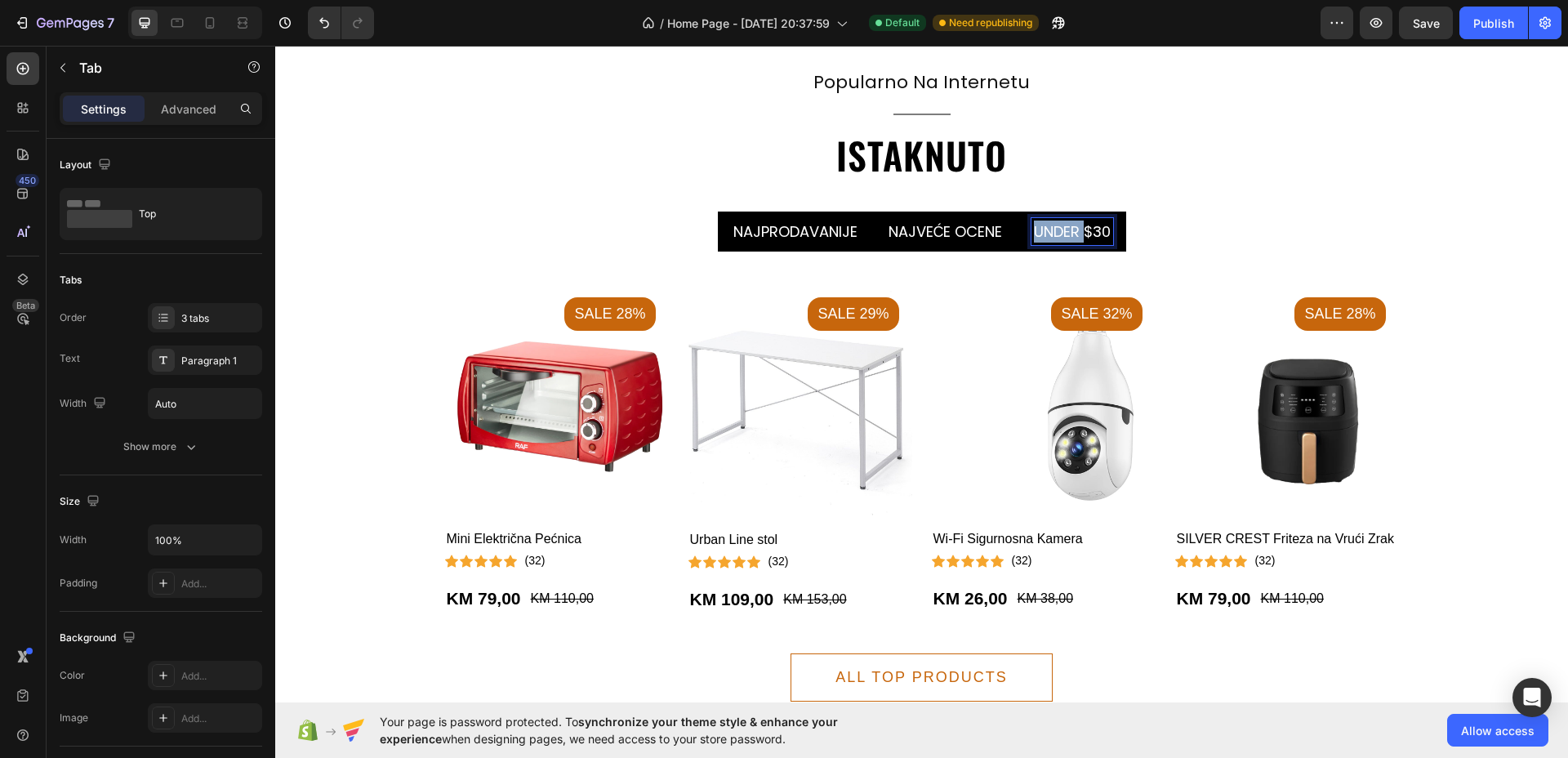
click at [1055, 232] on p "UNDER $30" at bounding box center [1072, 231] width 77 height 22
click at [851, 236] on li "Najprodavanije" at bounding box center [789, 231] width 155 height 40
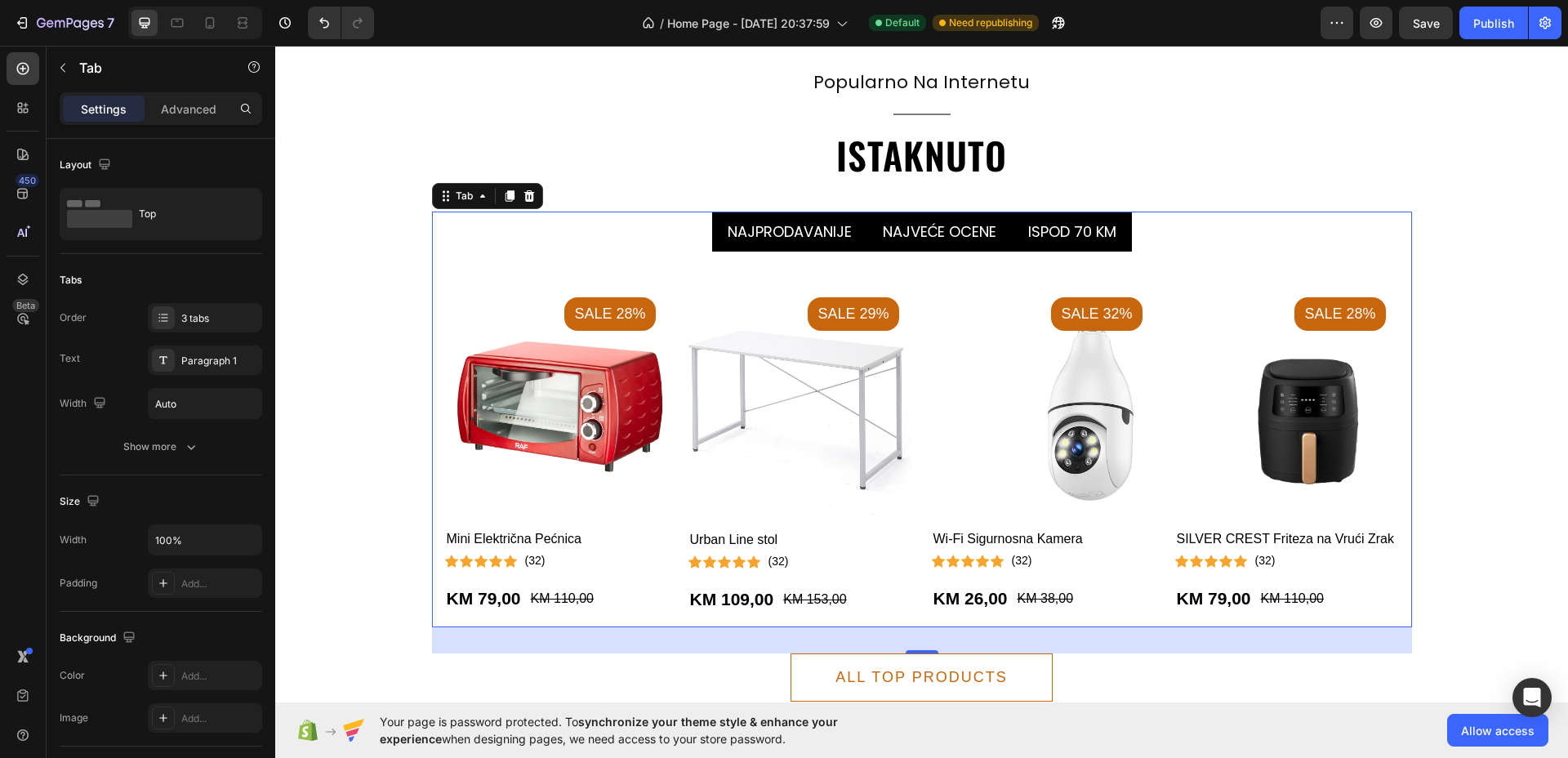
click at [867, 244] on li "najveće ocene" at bounding box center [940, 231] width 145 height 40
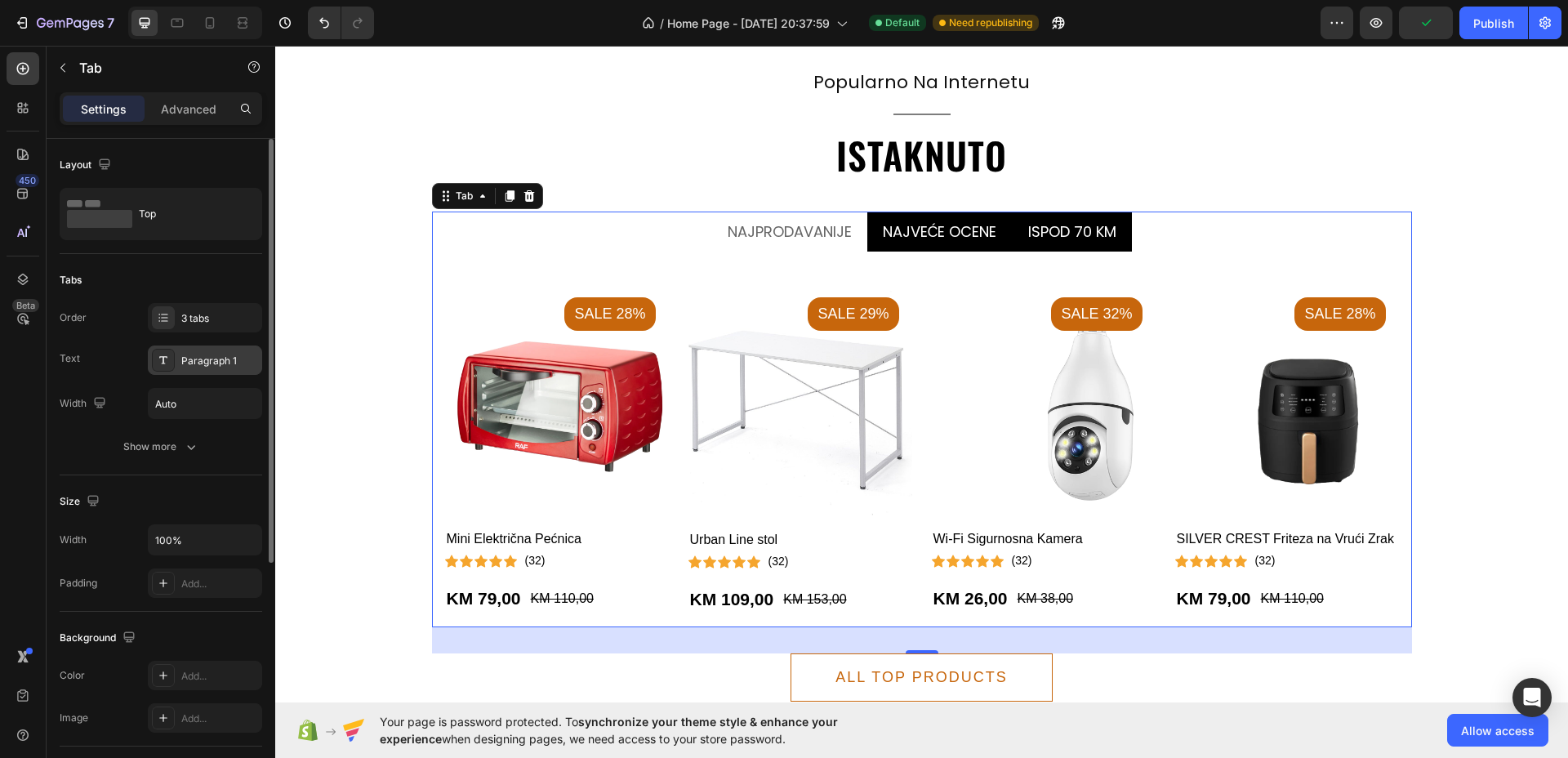
click at [206, 370] on div "Paragraph 1" at bounding box center [205, 360] width 114 height 29
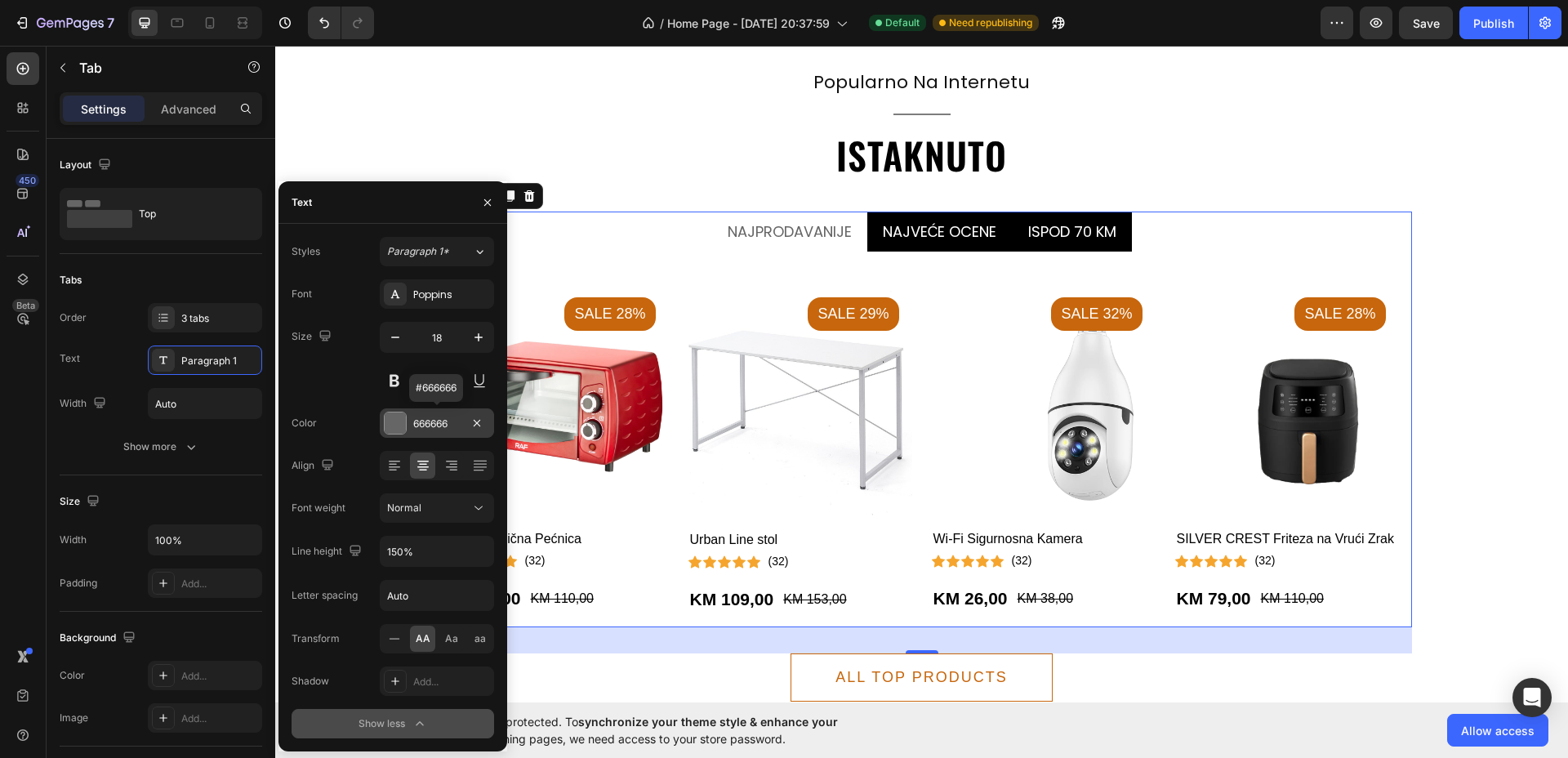
click at [395, 419] on div at bounding box center [395, 422] width 21 height 21
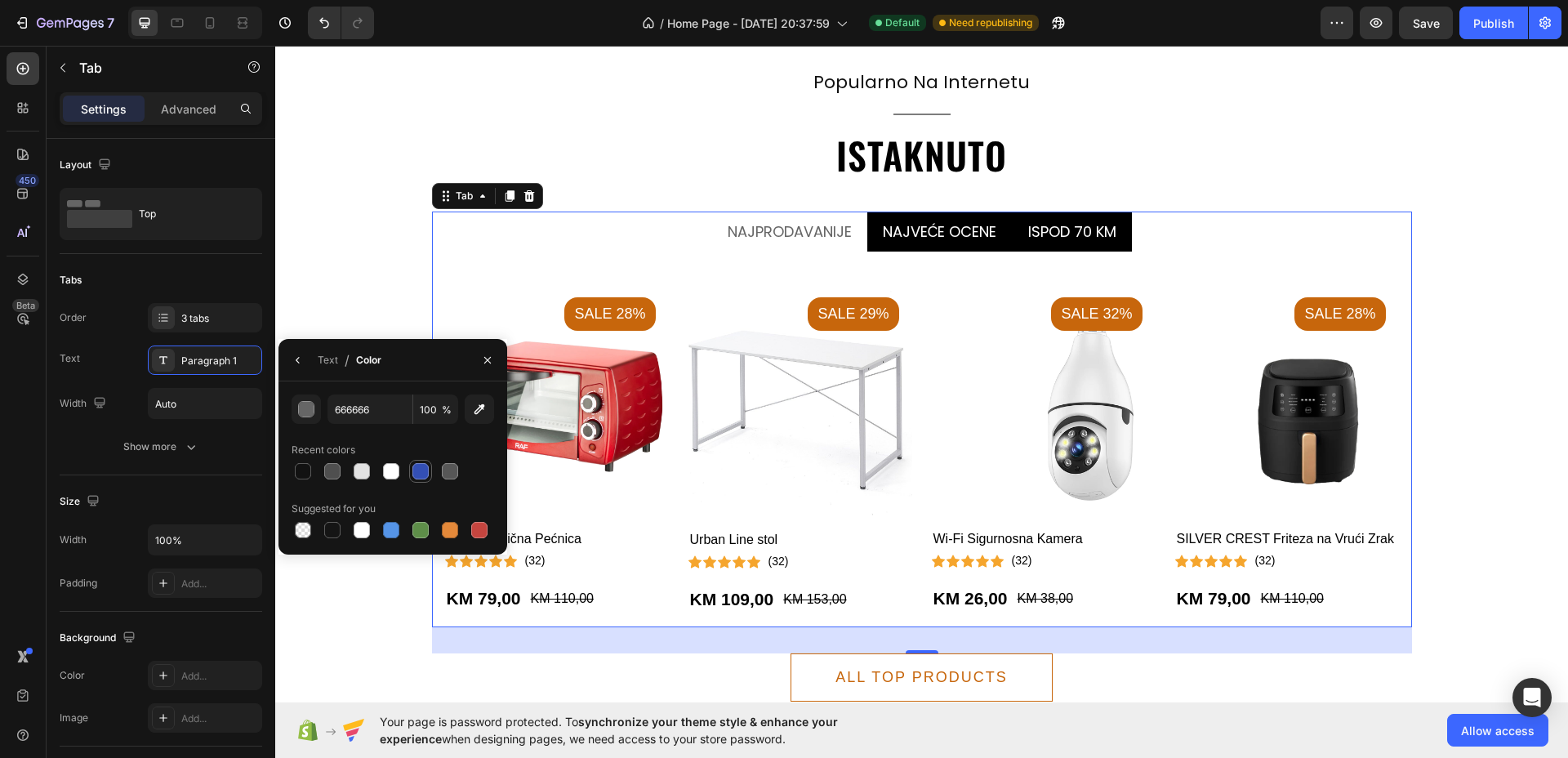
click at [424, 468] on div at bounding box center [420, 471] width 16 height 16
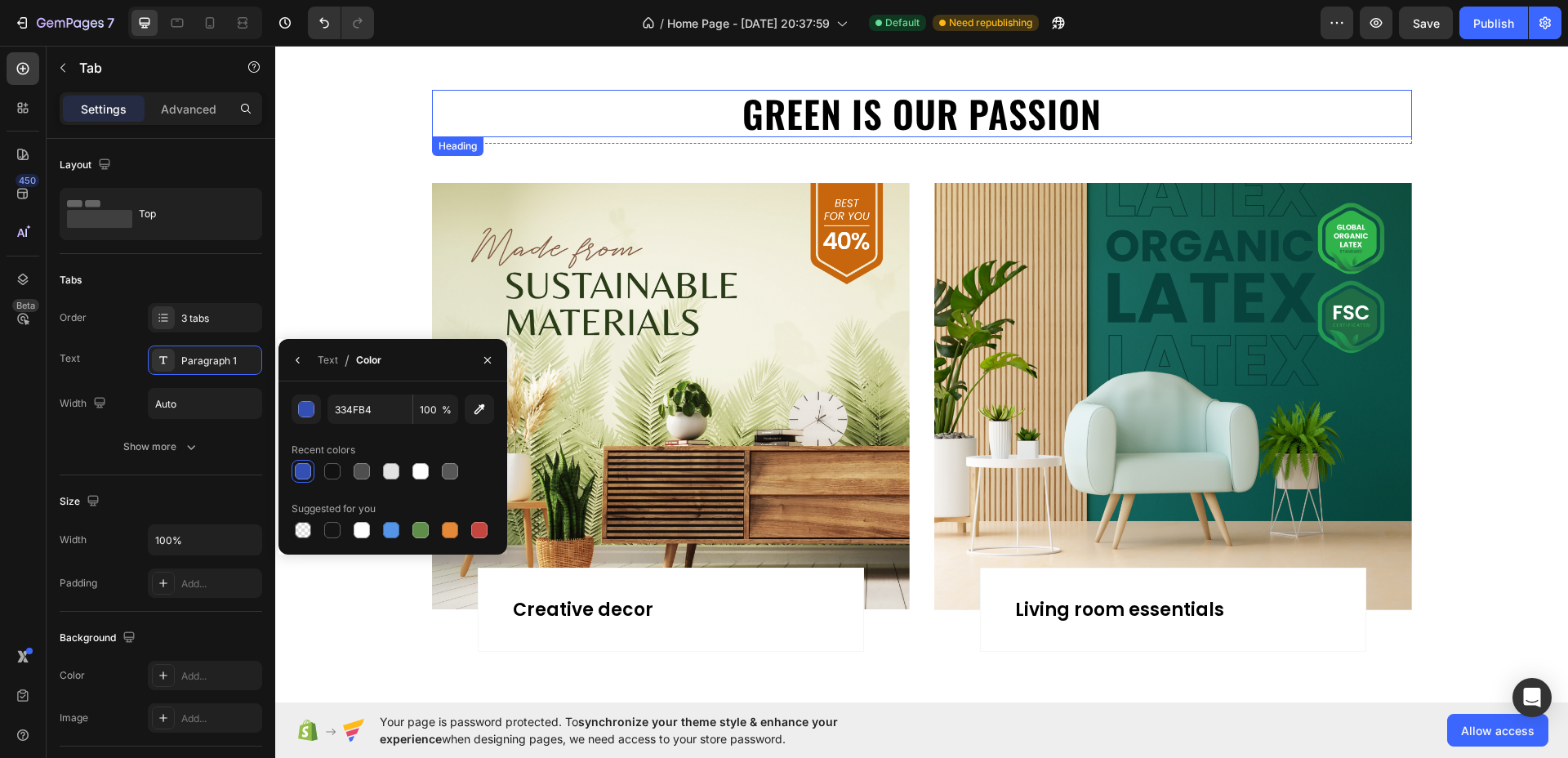
scroll to position [1430, 0]
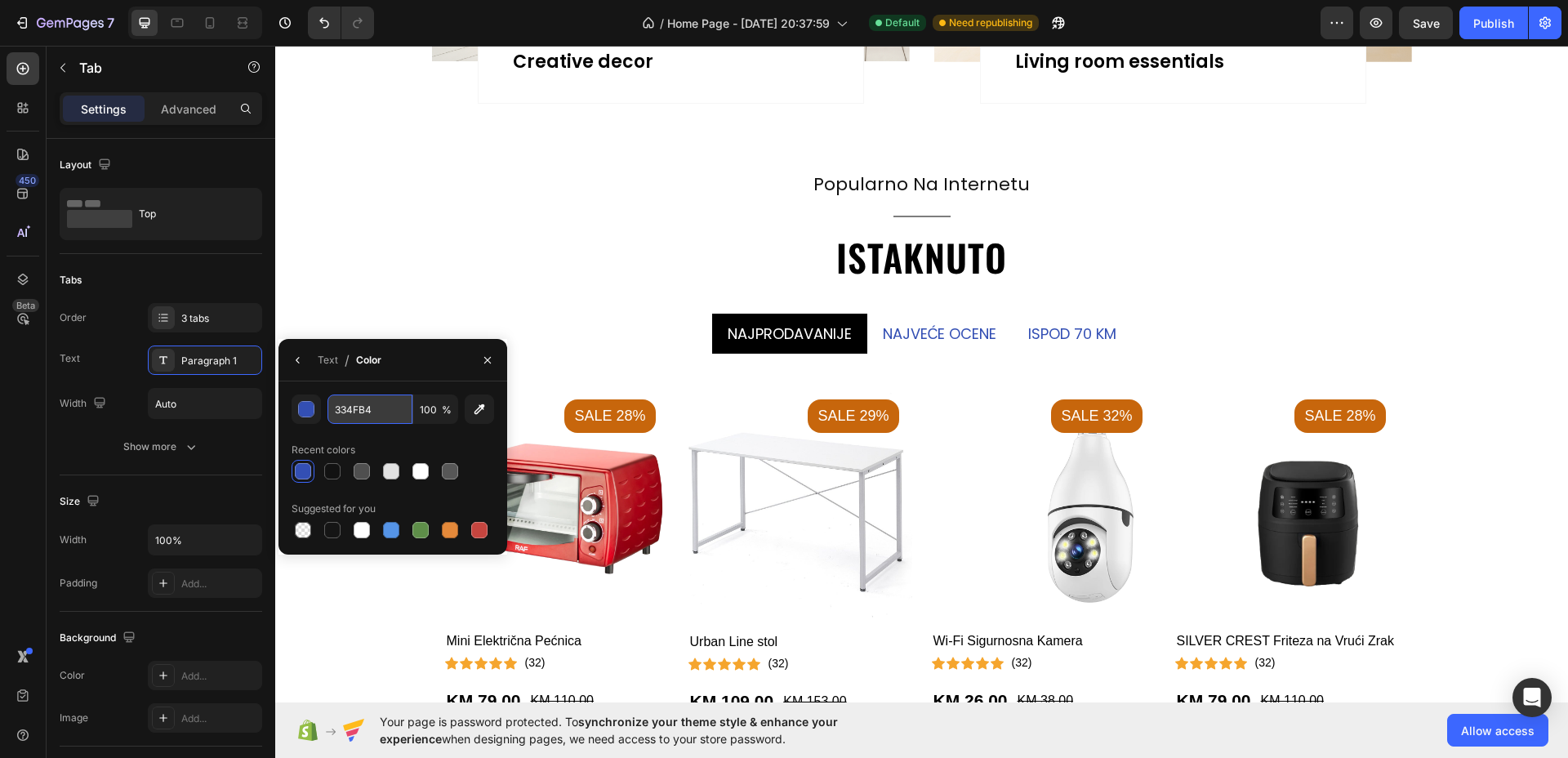
click at [376, 408] on input "334FB4" at bounding box center [370, 409] width 85 height 29
paste input "#028FC9"
type input "#028FC9"
click at [137, 484] on div "Size Width 100% Padding Add..." at bounding box center [161, 544] width 202 height 136
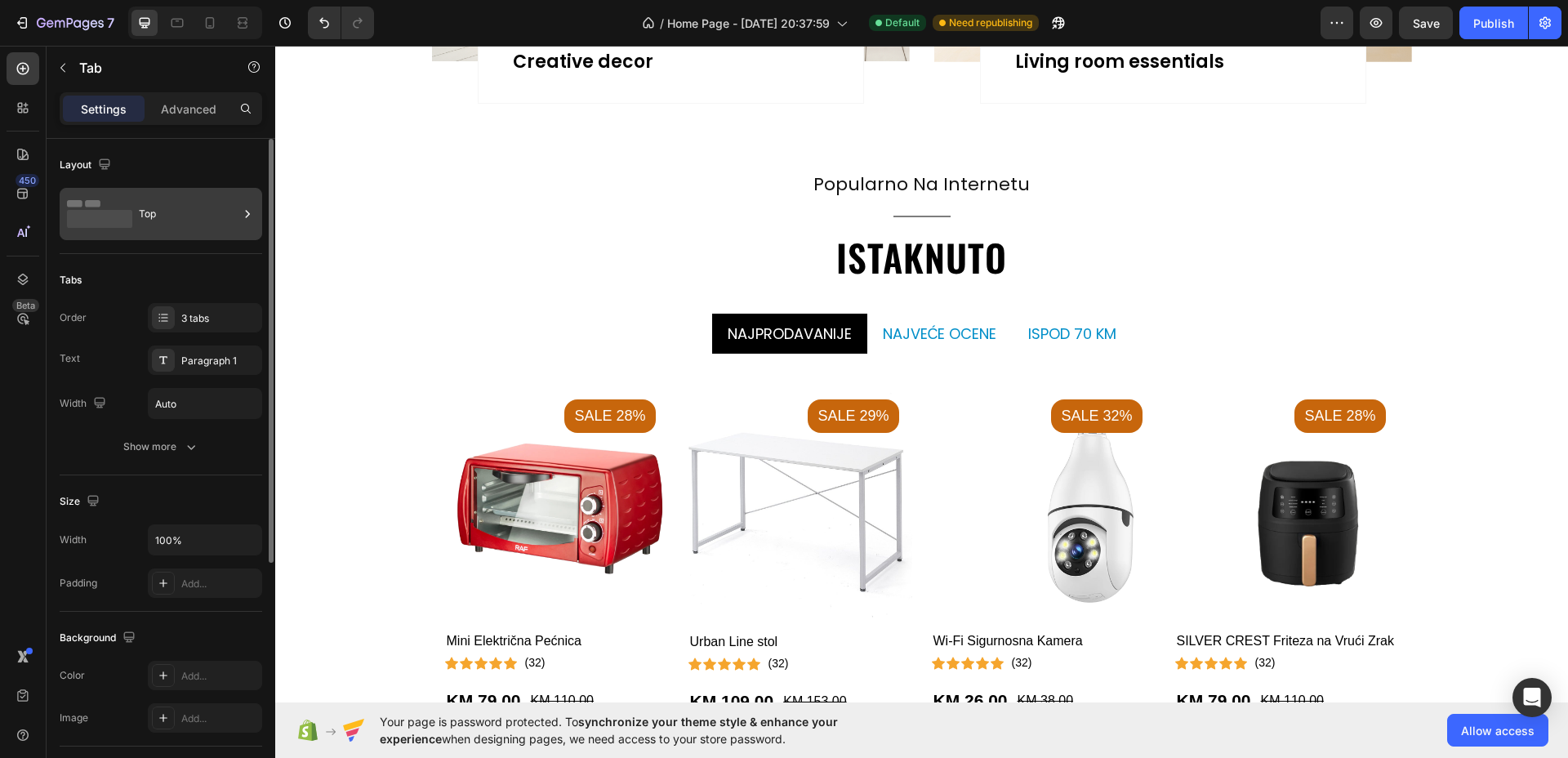
click at [126, 202] on icon at bounding box center [100, 213] width 65 height 37
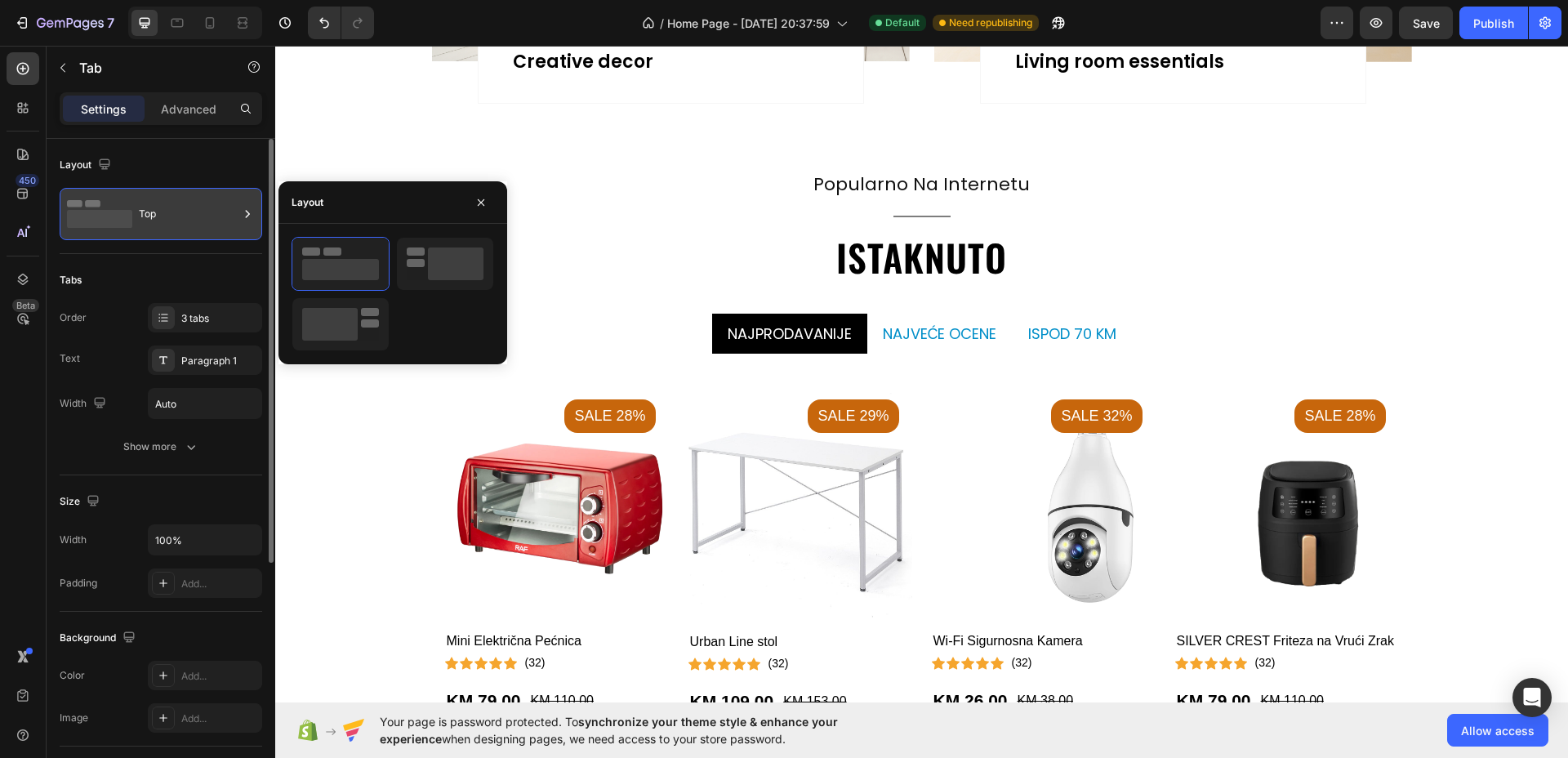
click at [126, 202] on icon at bounding box center [100, 213] width 65 height 37
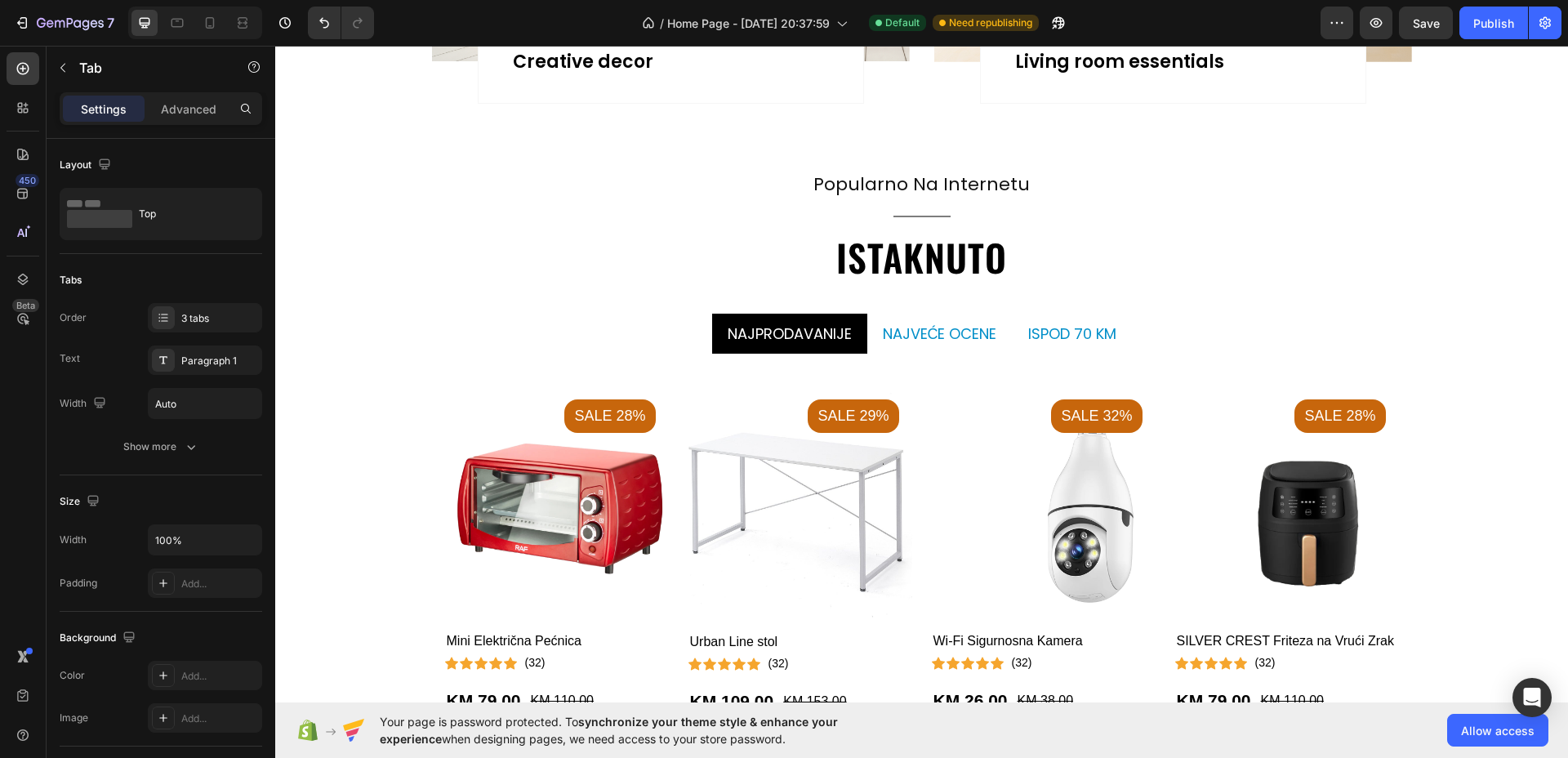
click at [851, 346] on li "Najprodavanije" at bounding box center [789, 334] width 155 height 40
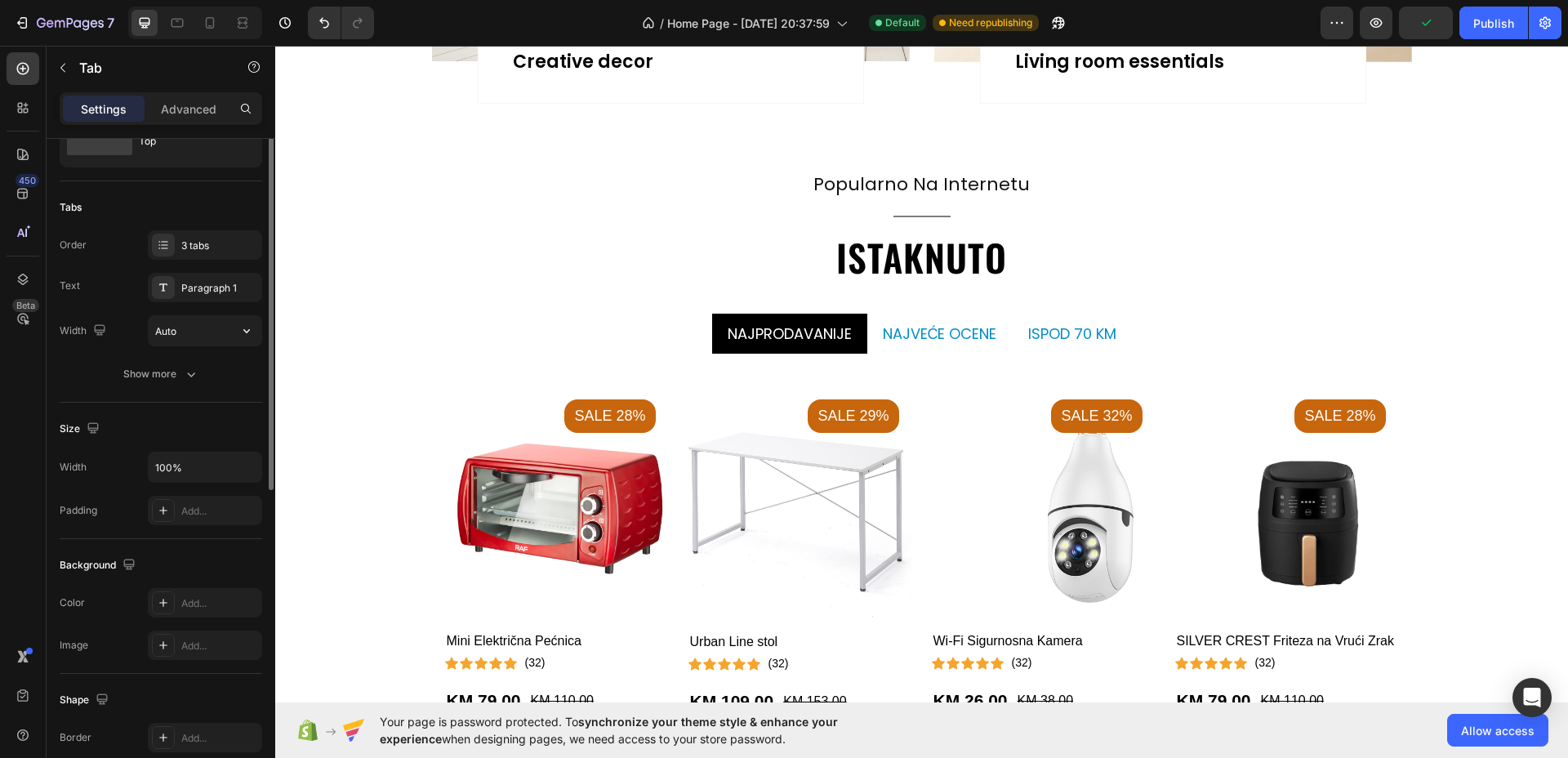
scroll to position [0, 0]
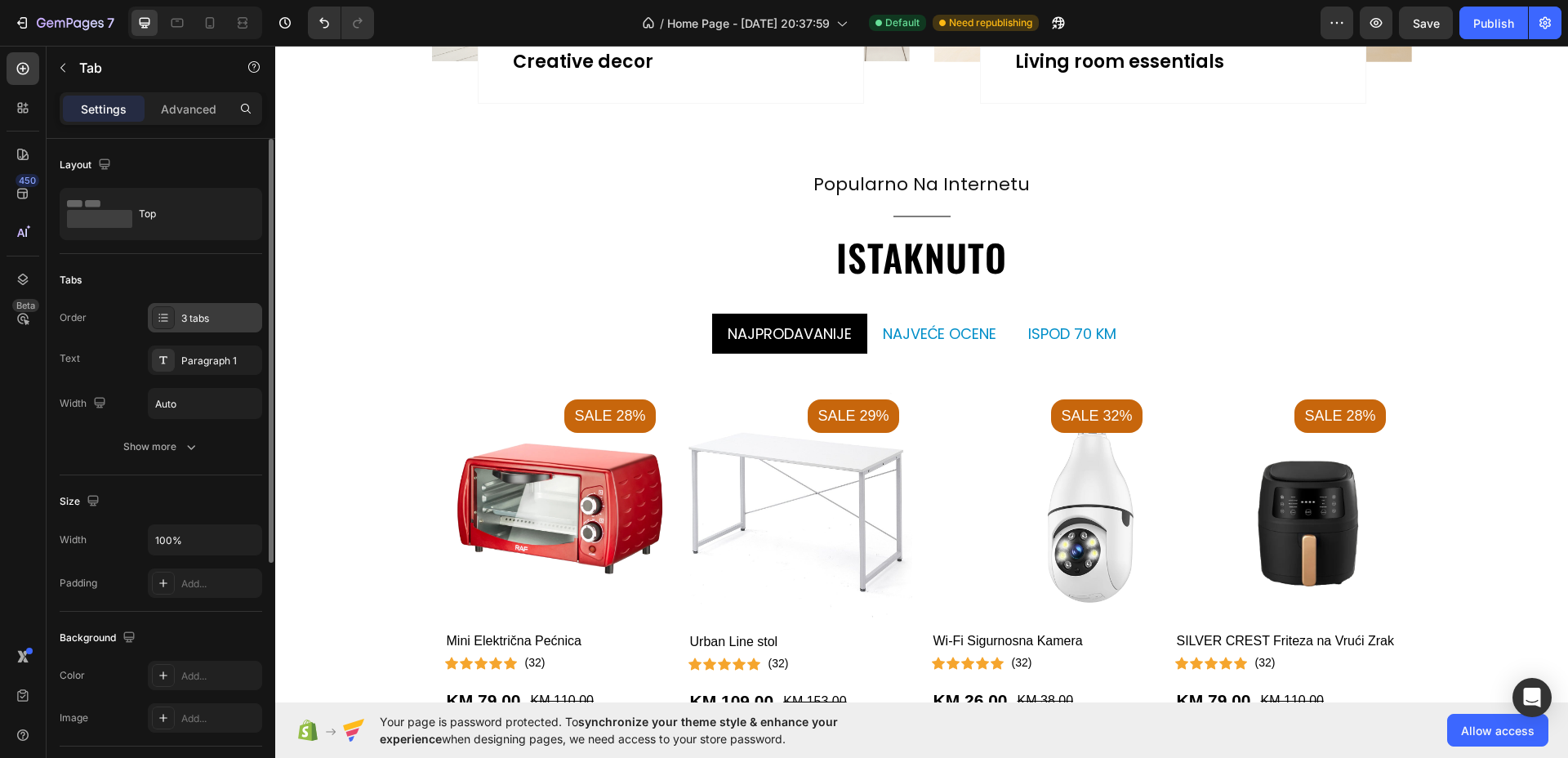
click at [193, 314] on div "3 tabs" at bounding box center [220, 319] width 77 height 15
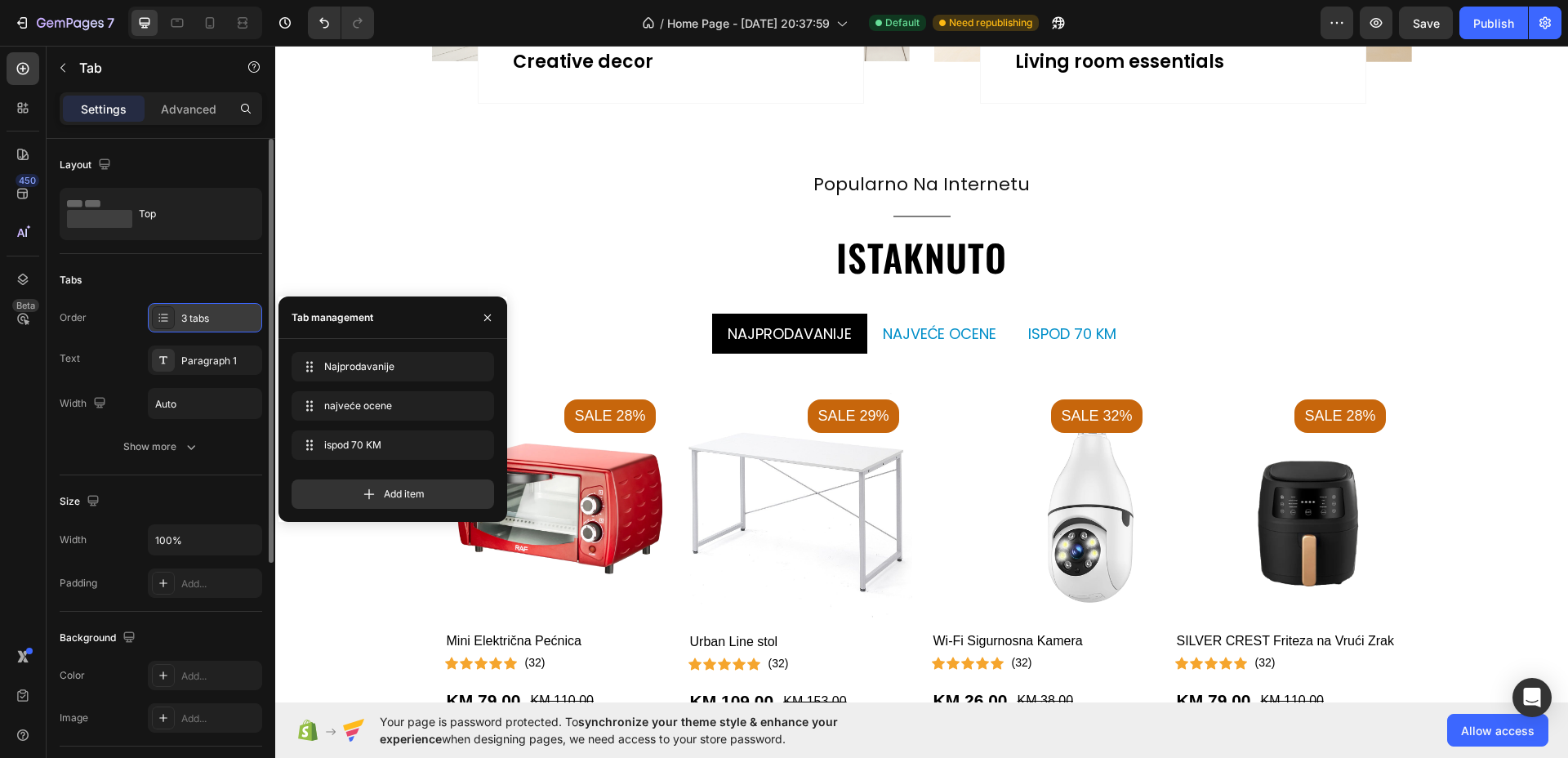
click at [193, 314] on div "3 tabs" at bounding box center [220, 319] width 77 height 15
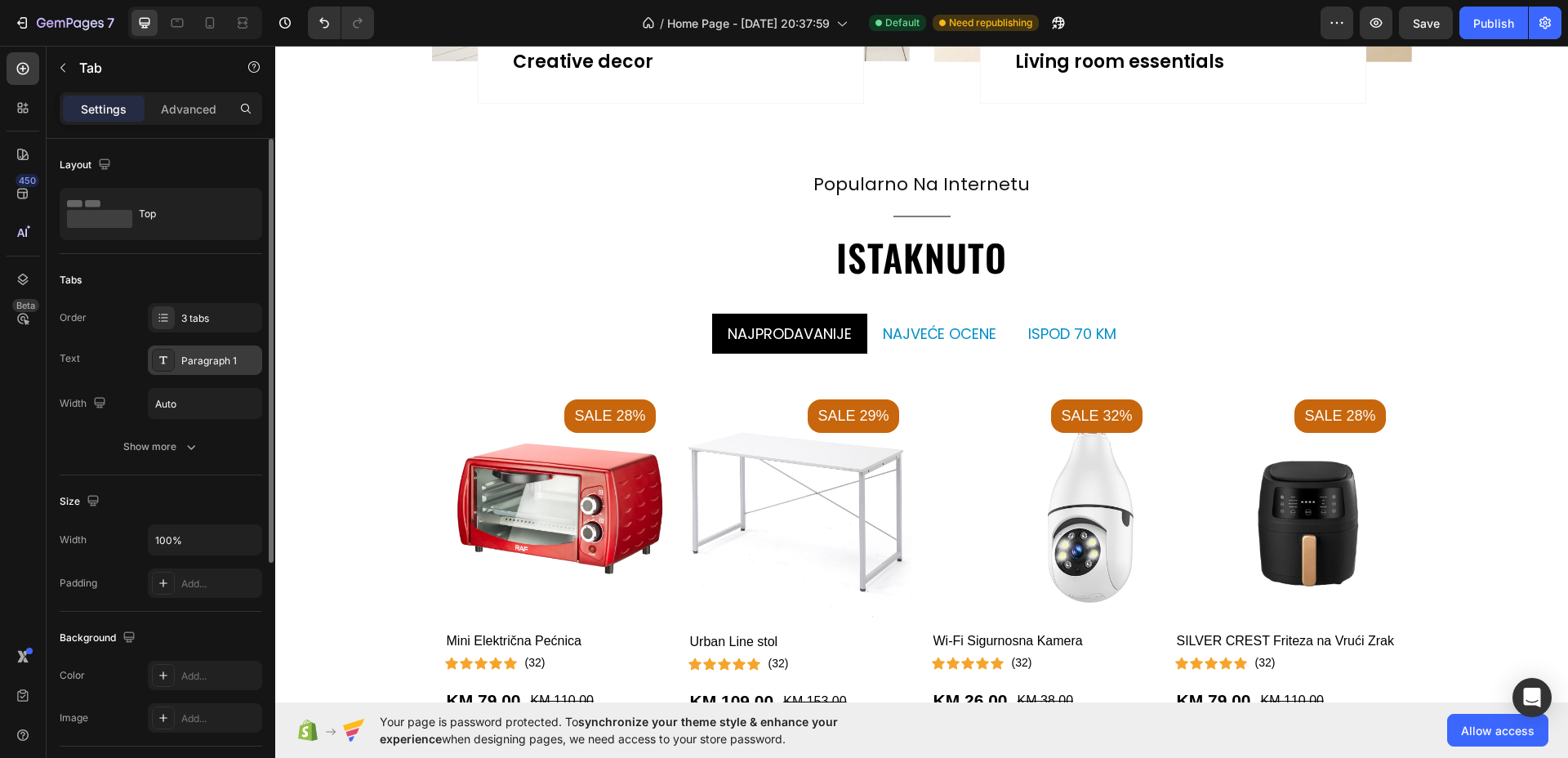
click at [216, 362] on div "Paragraph 1" at bounding box center [220, 361] width 77 height 15
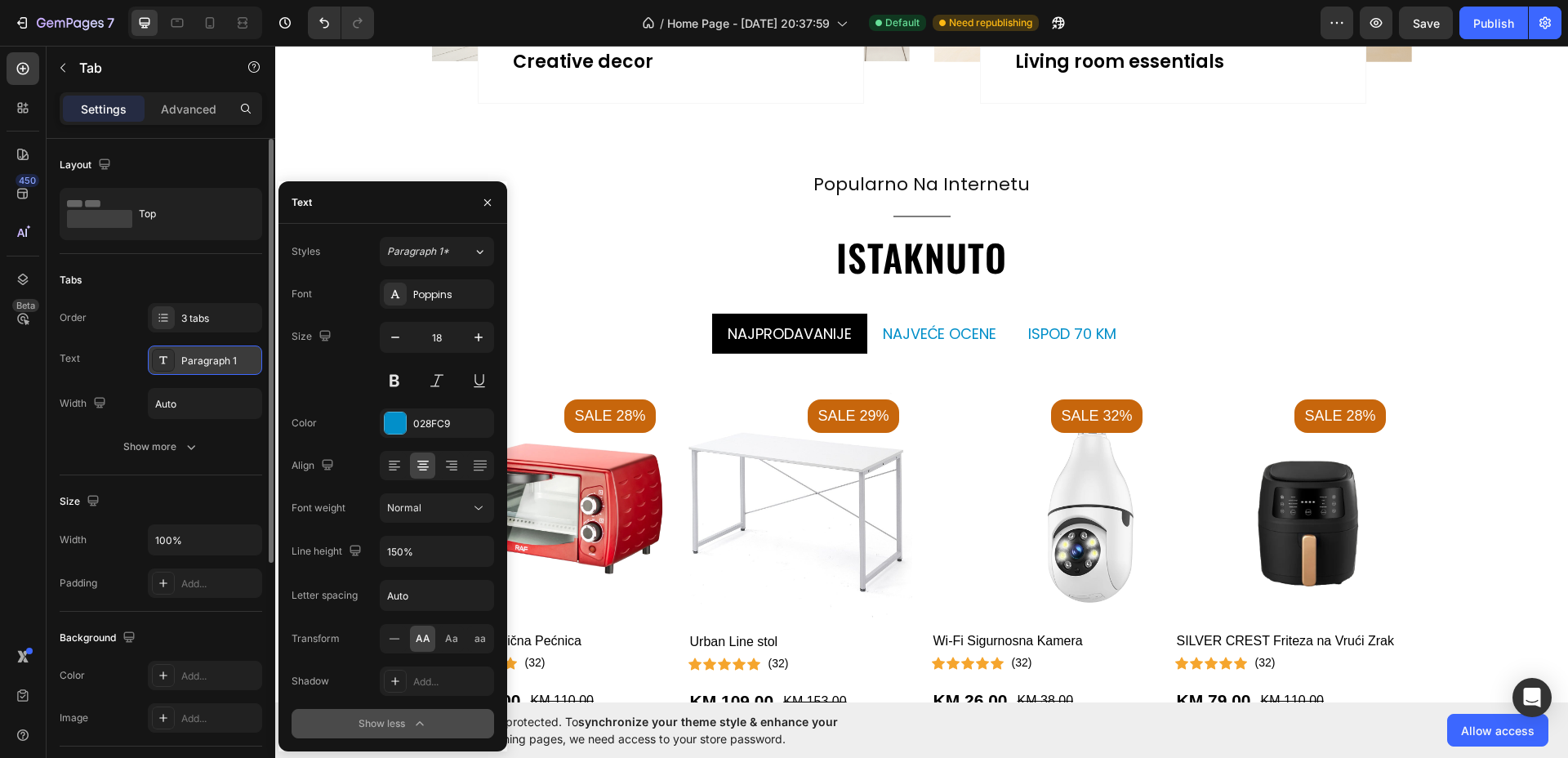
click at [211, 362] on div "Paragraph 1" at bounding box center [220, 361] width 77 height 15
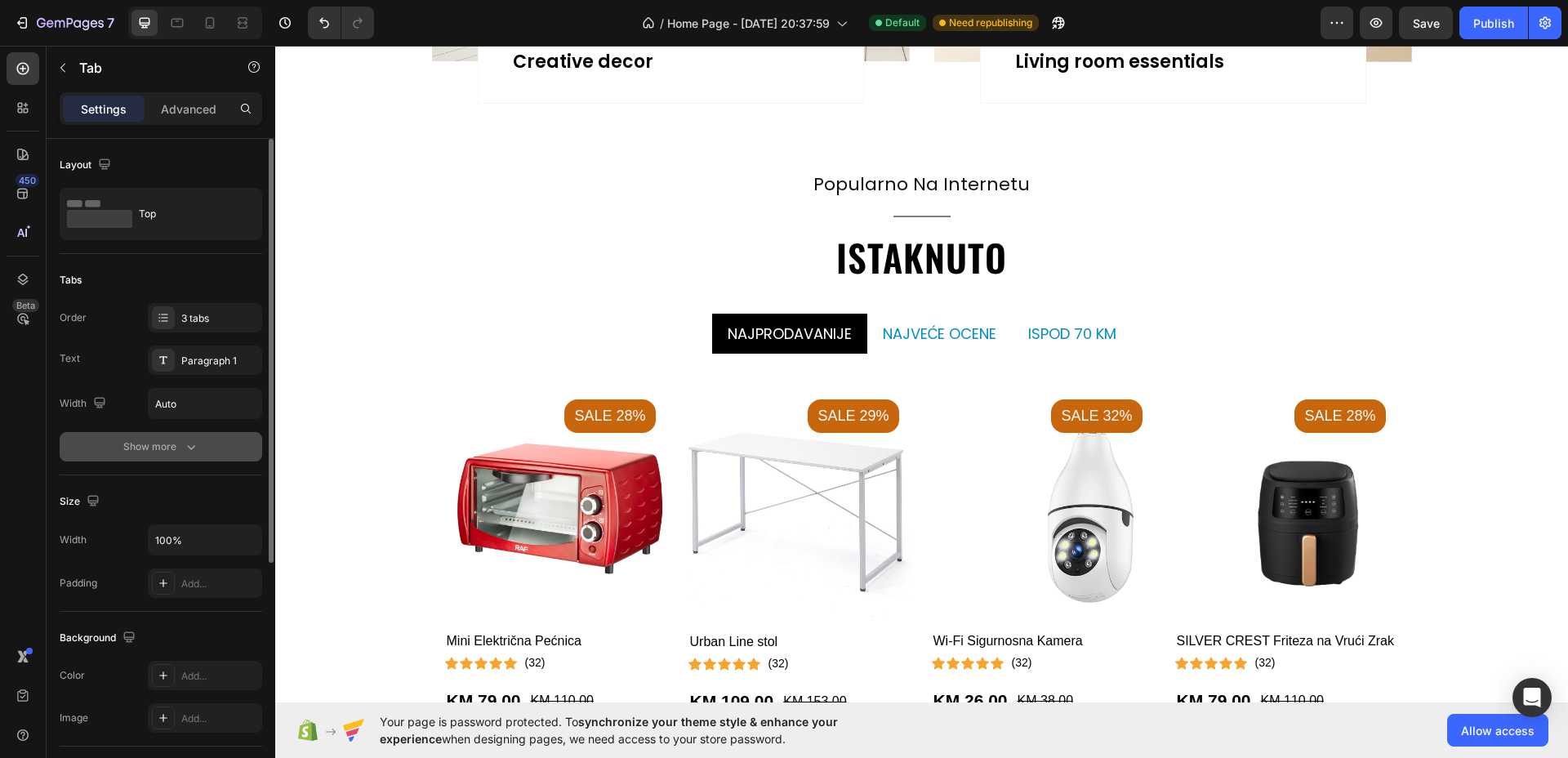
click at [172, 446] on div "Show more" at bounding box center [162, 447] width 76 height 16
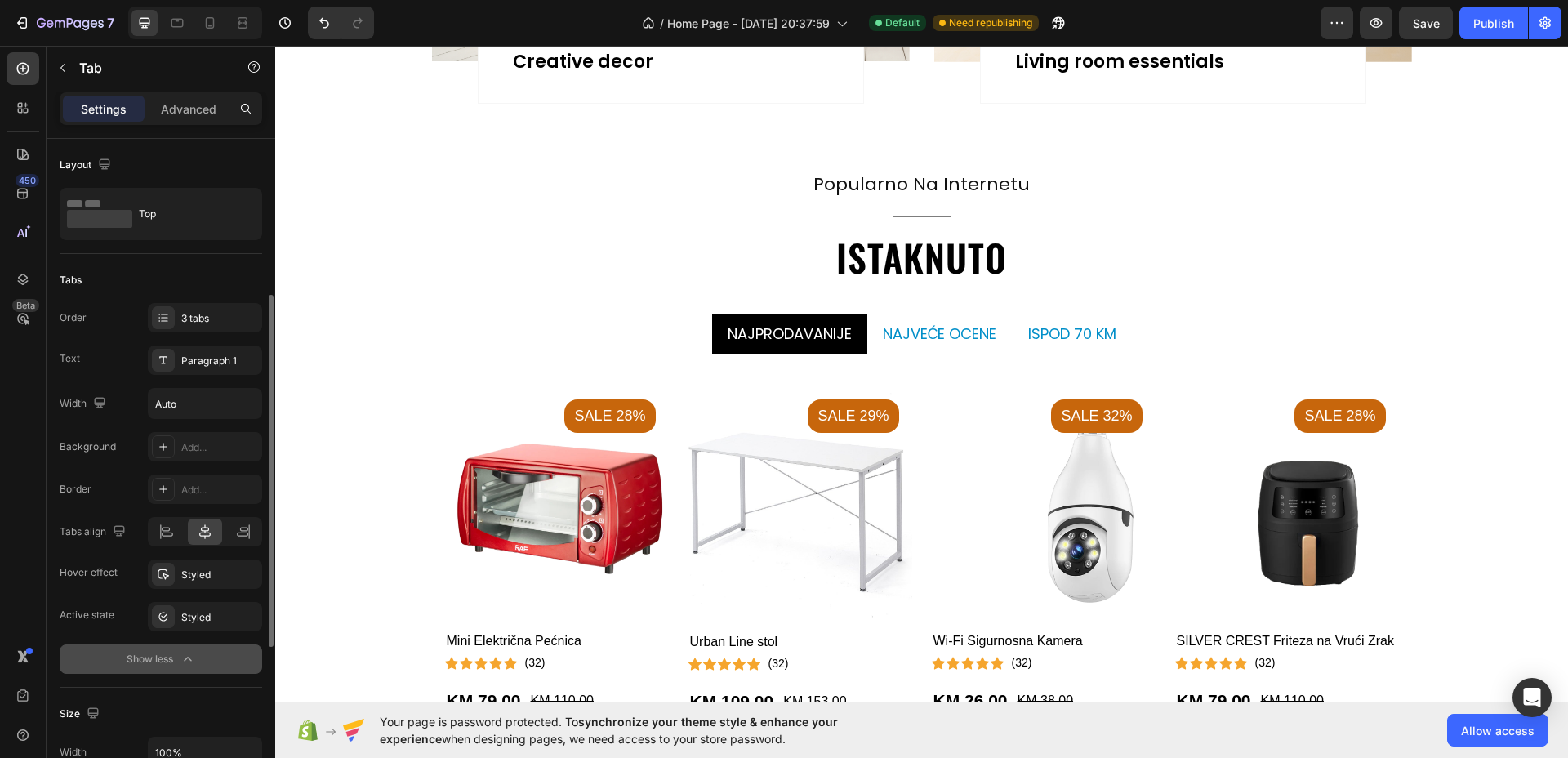
scroll to position [102, 0]
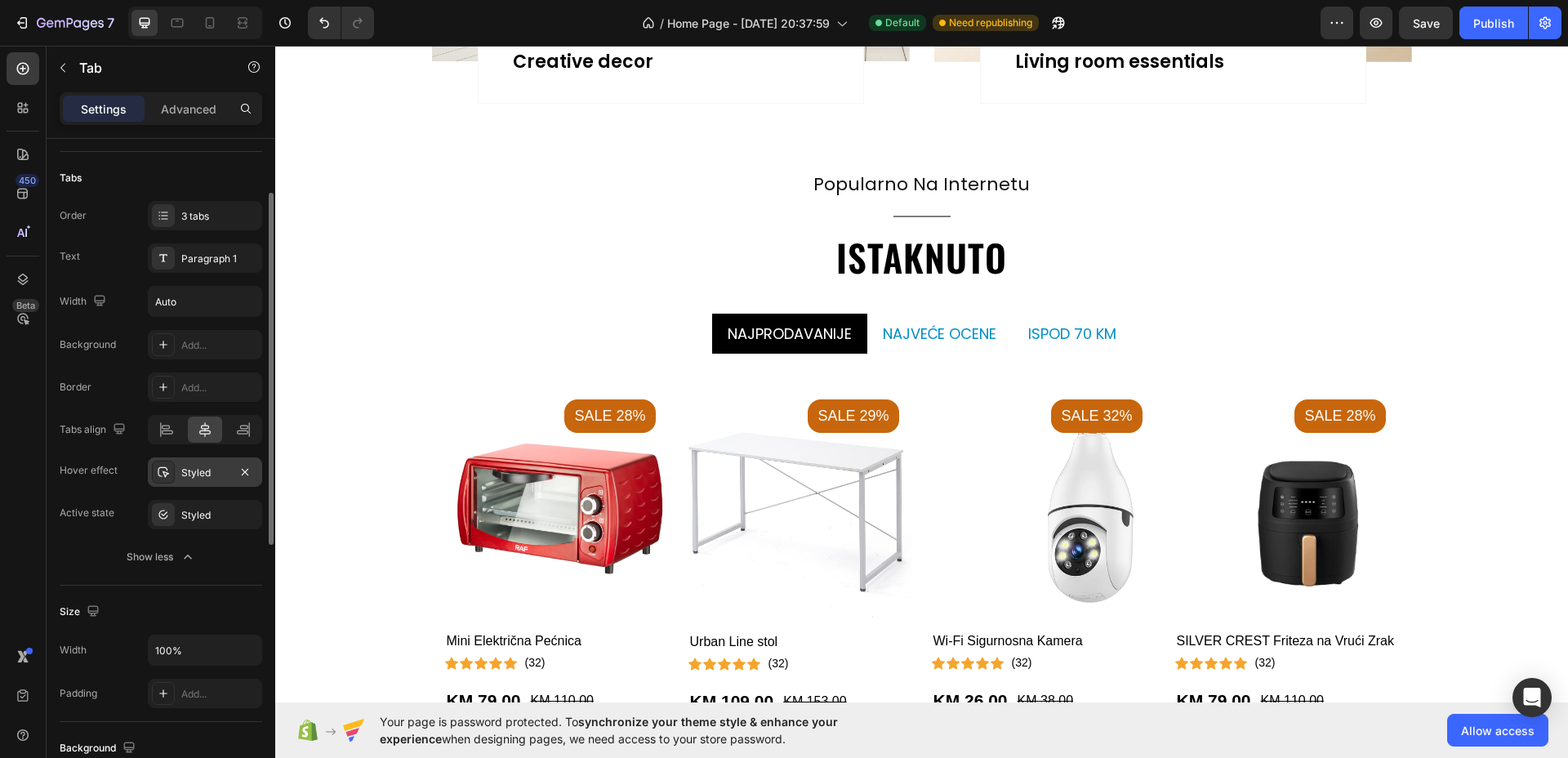
click at [210, 472] on div "Styled" at bounding box center [205, 473] width 47 height 15
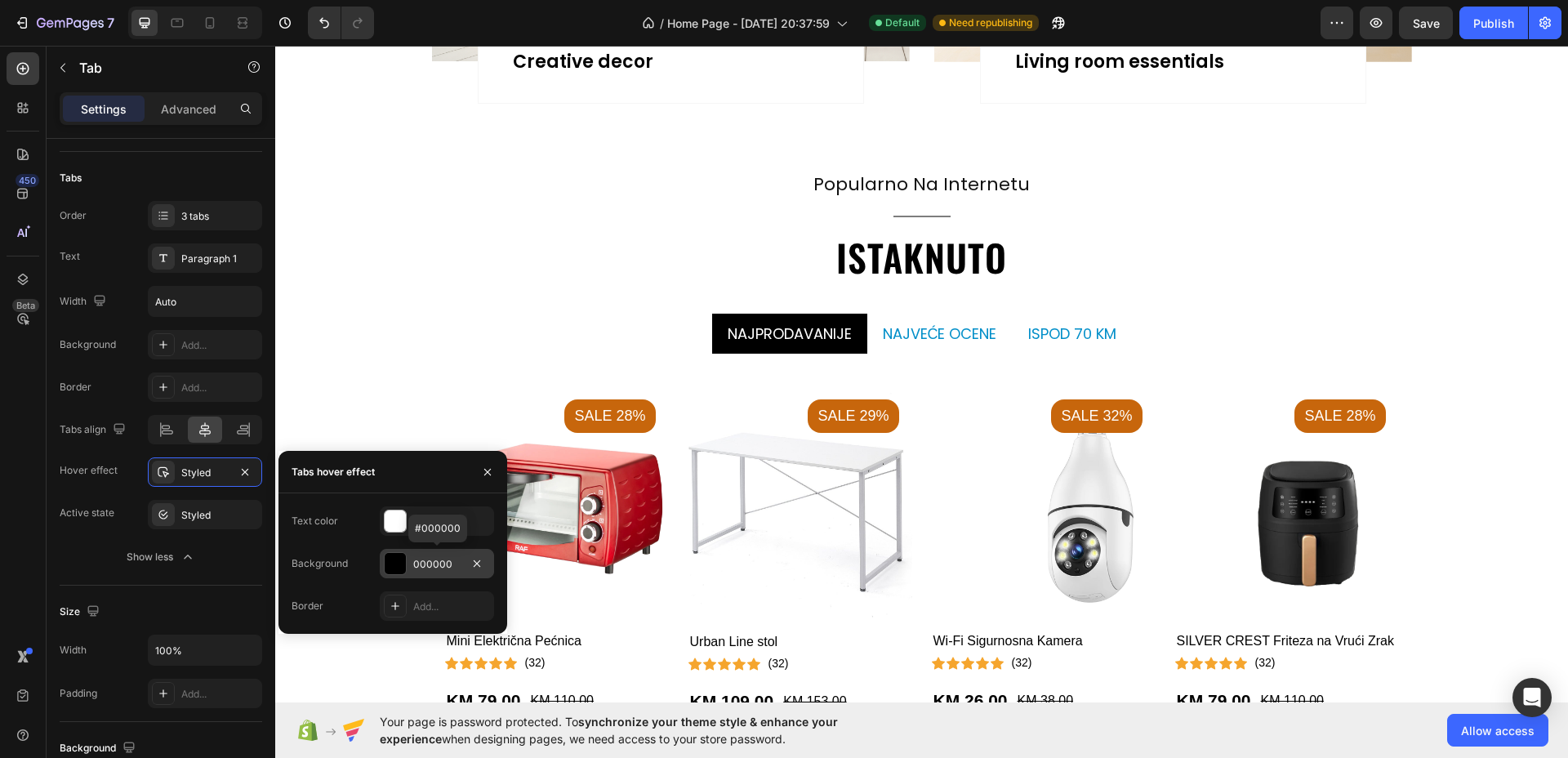
click at [388, 566] on div at bounding box center [395, 563] width 21 height 21
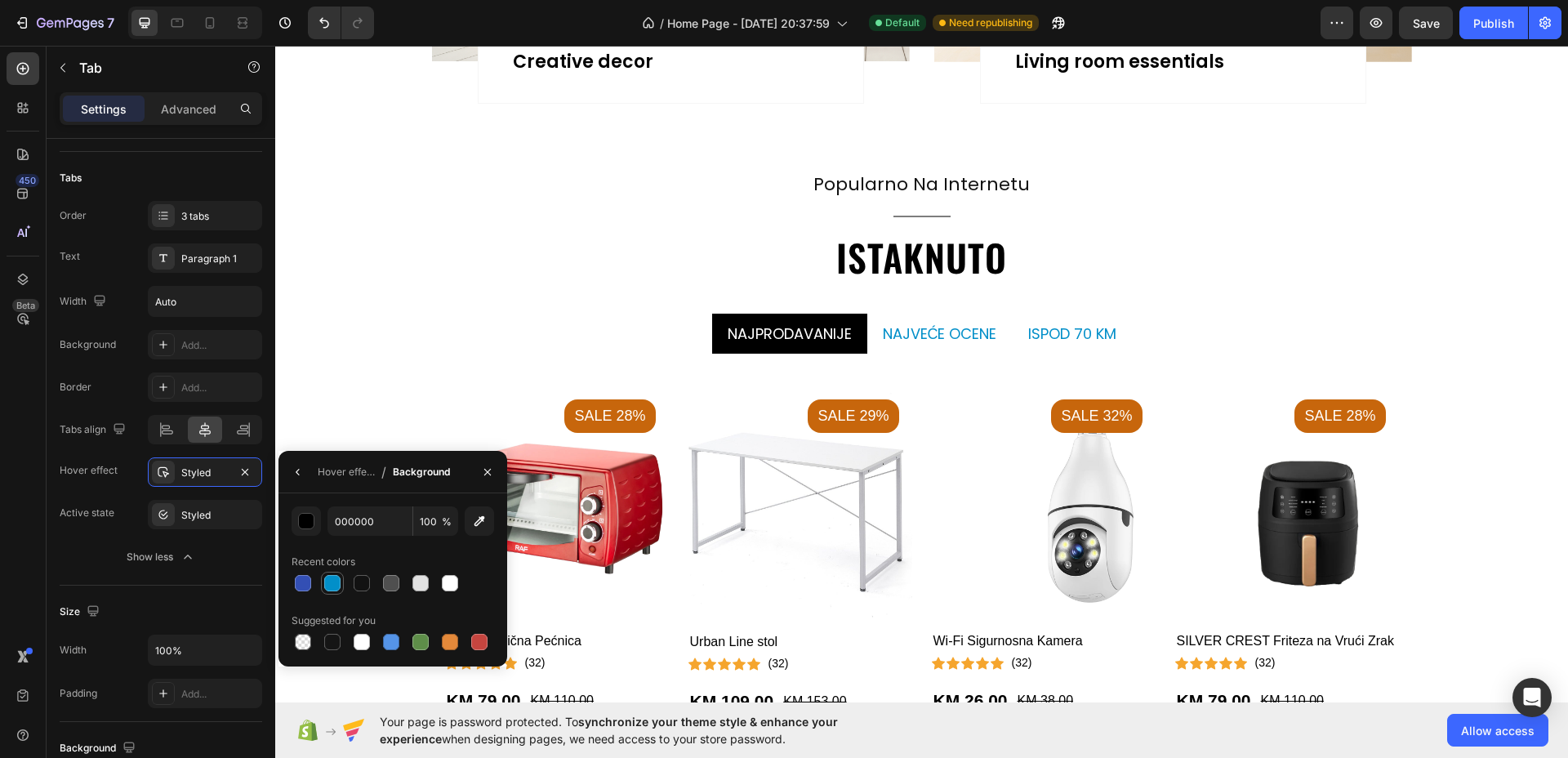
click at [335, 583] on div at bounding box center [332, 583] width 16 height 16
type input "028FC9"
click at [75, 525] on div "Active state" at bounding box center [87, 513] width 54 height 26
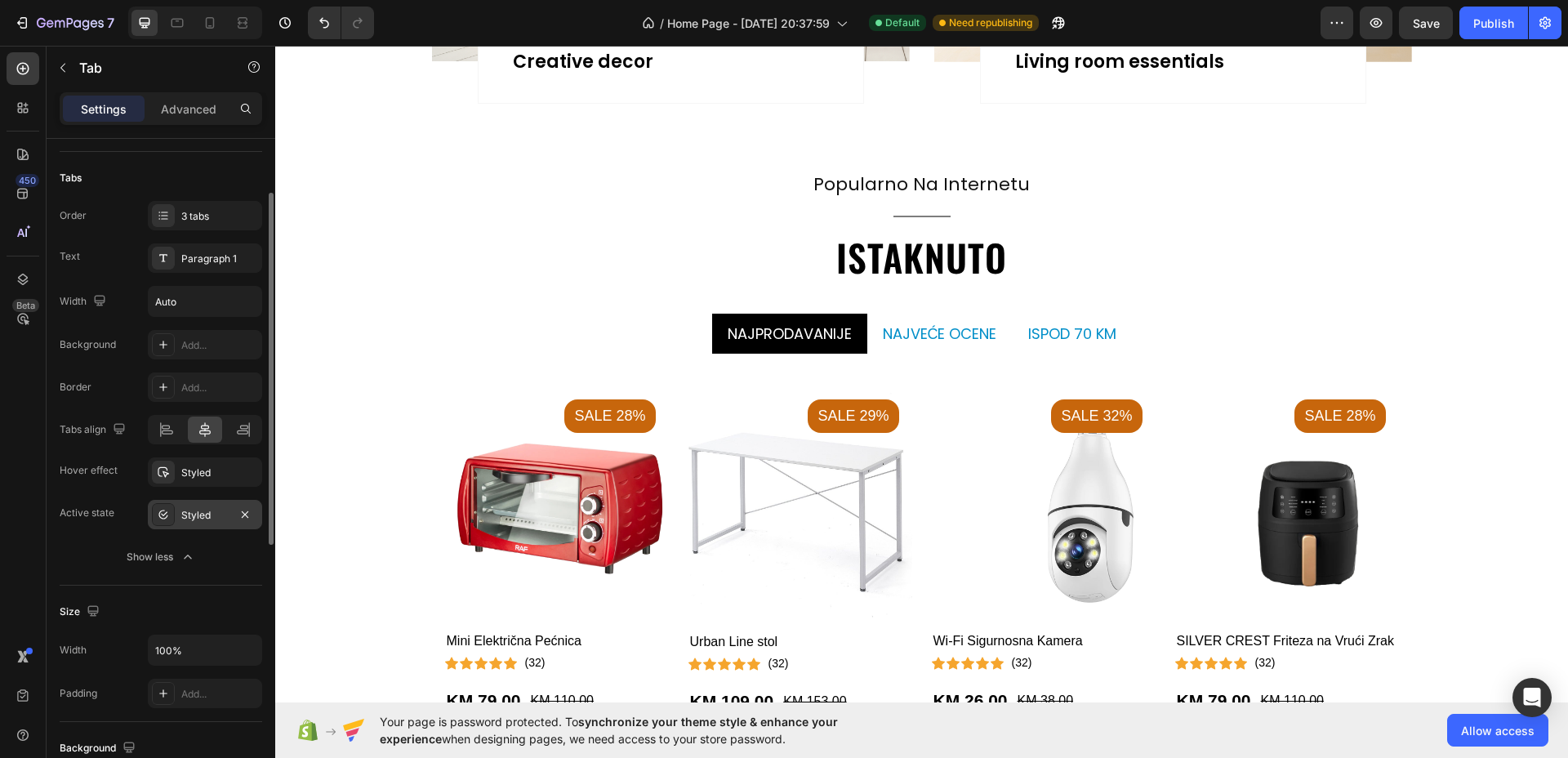
click at [218, 519] on div "Styled" at bounding box center [205, 516] width 47 height 15
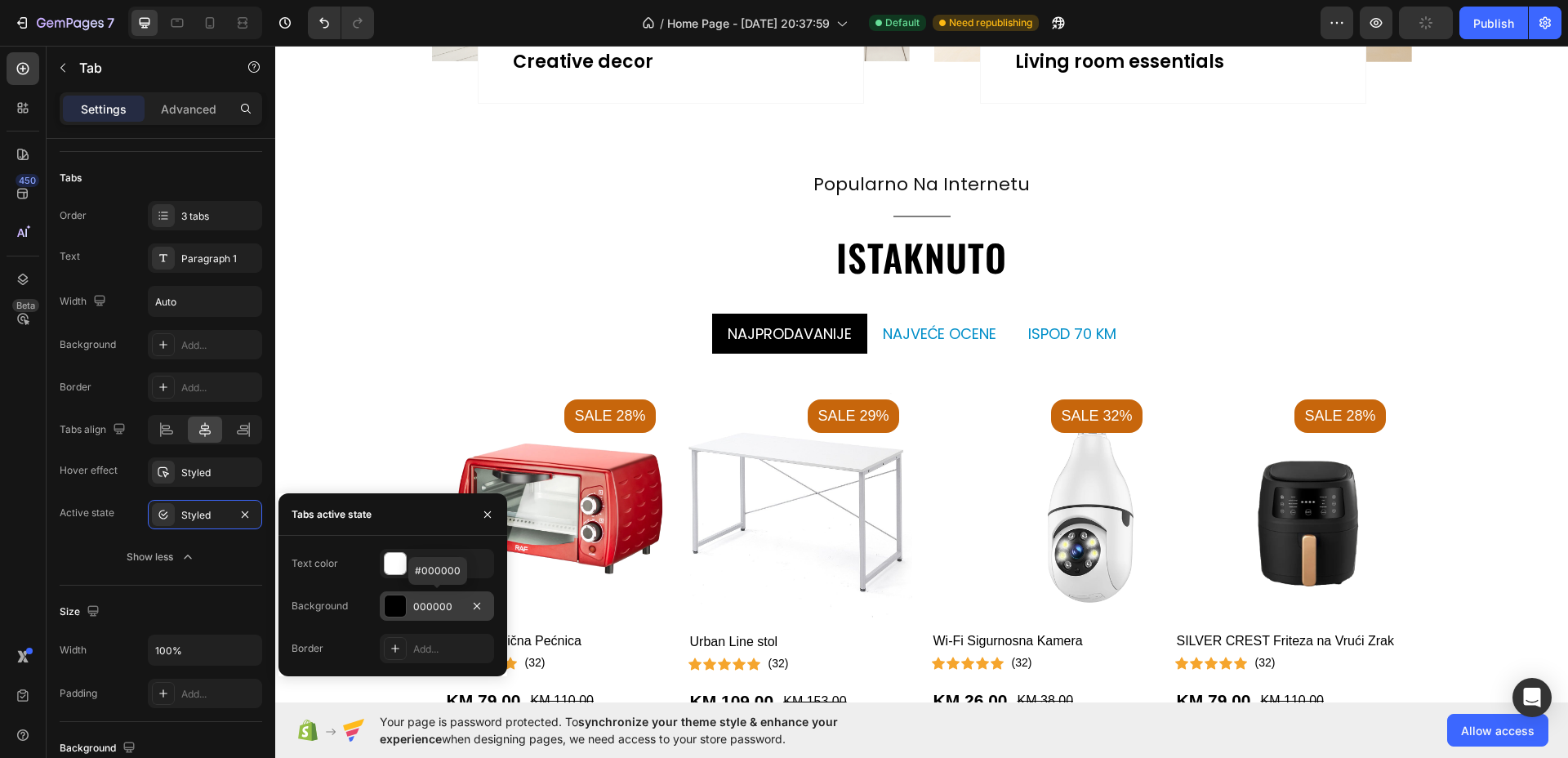
click at [399, 605] on div at bounding box center [395, 605] width 21 height 21
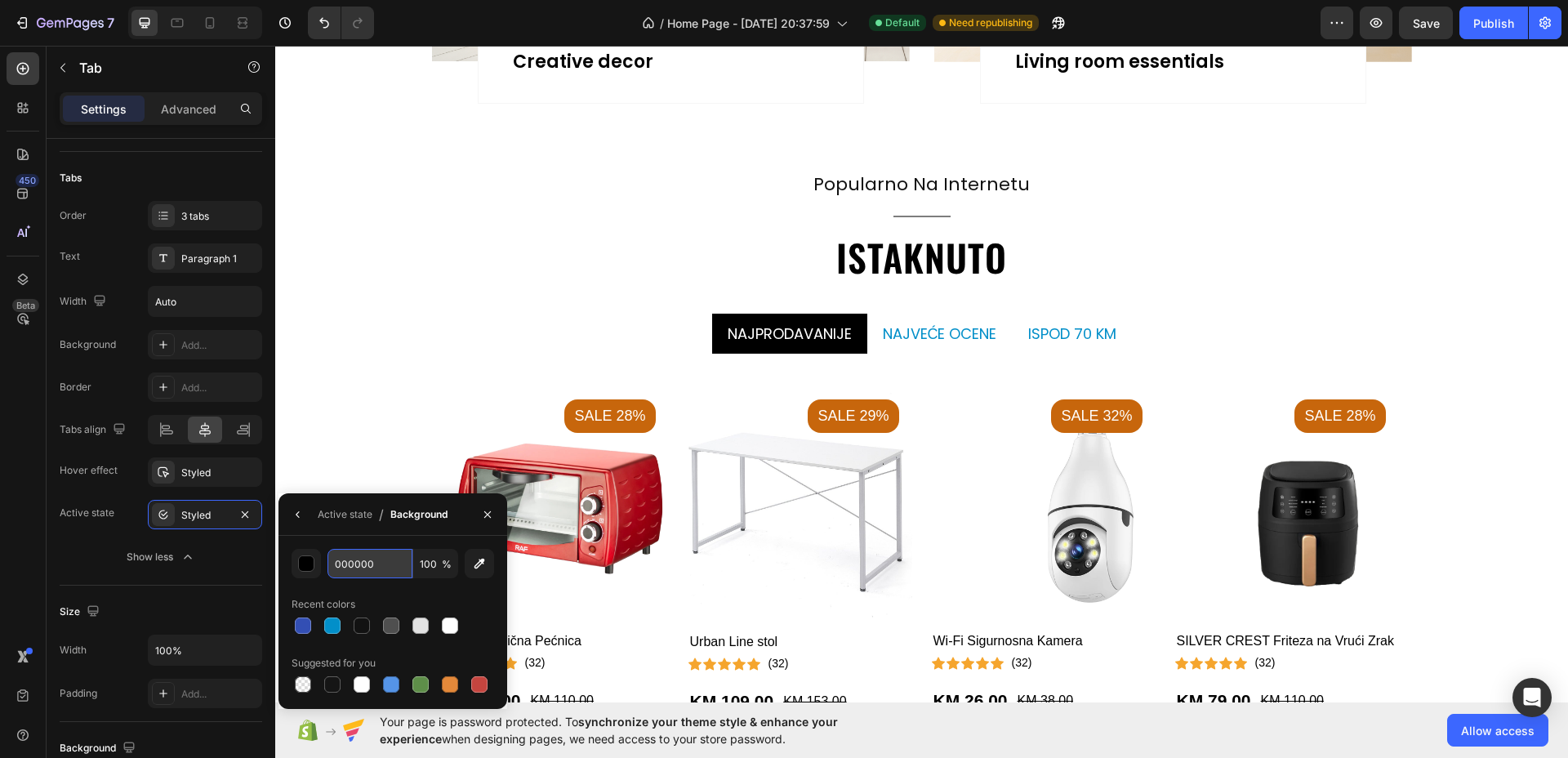
click at [0, 0] on input "000000" at bounding box center [0, 0] width 0 height 0
paste input "#8CC24"
type input "#8CC240"
click at [1195, 334] on ul "Najprodavanije najveće ocene ispod 70 KM" at bounding box center [922, 334] width 980 height 40
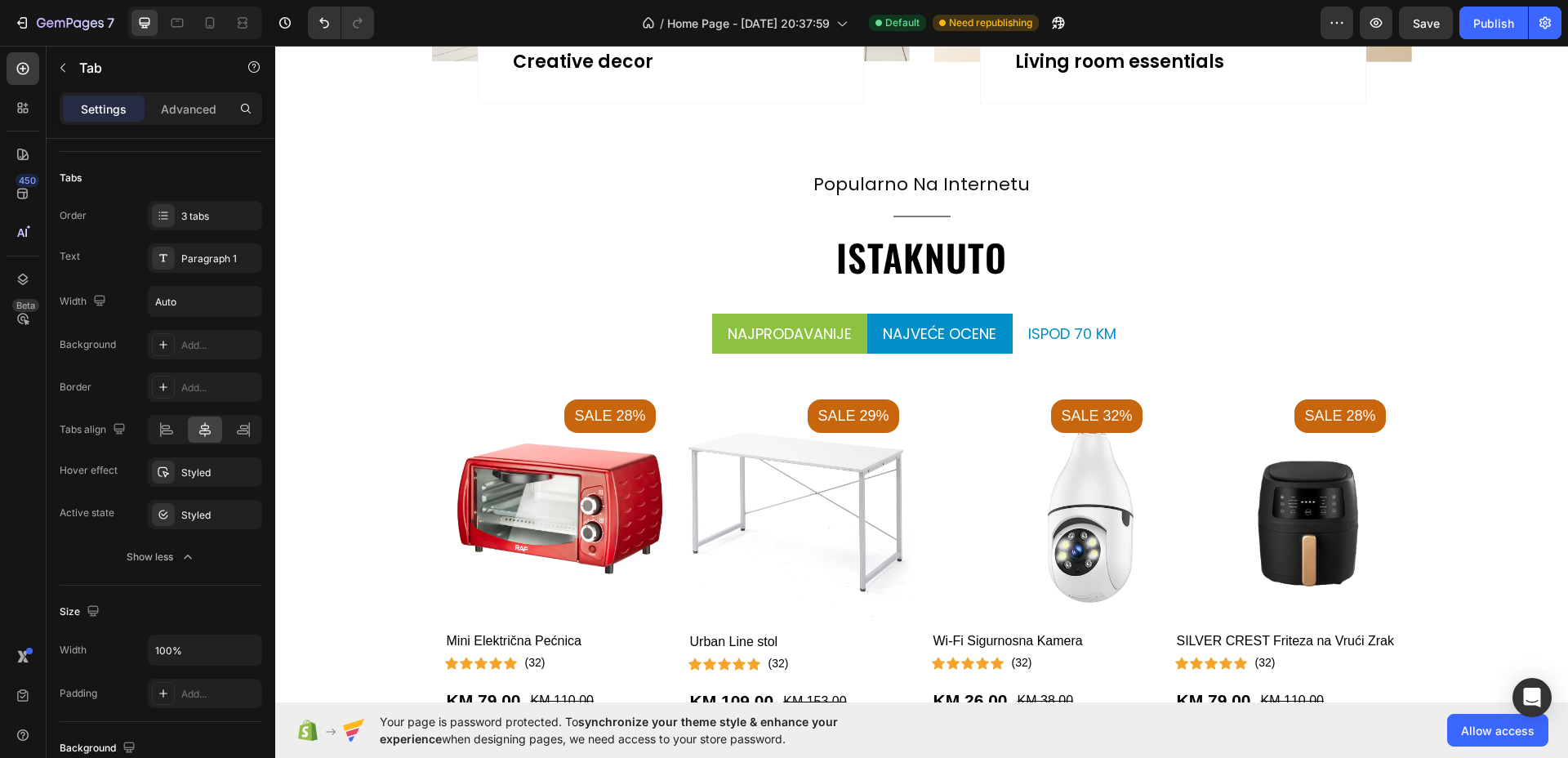
click at [912, 338] on p "najveće ocene" at bounding box center [940, 333] width 114 height 22
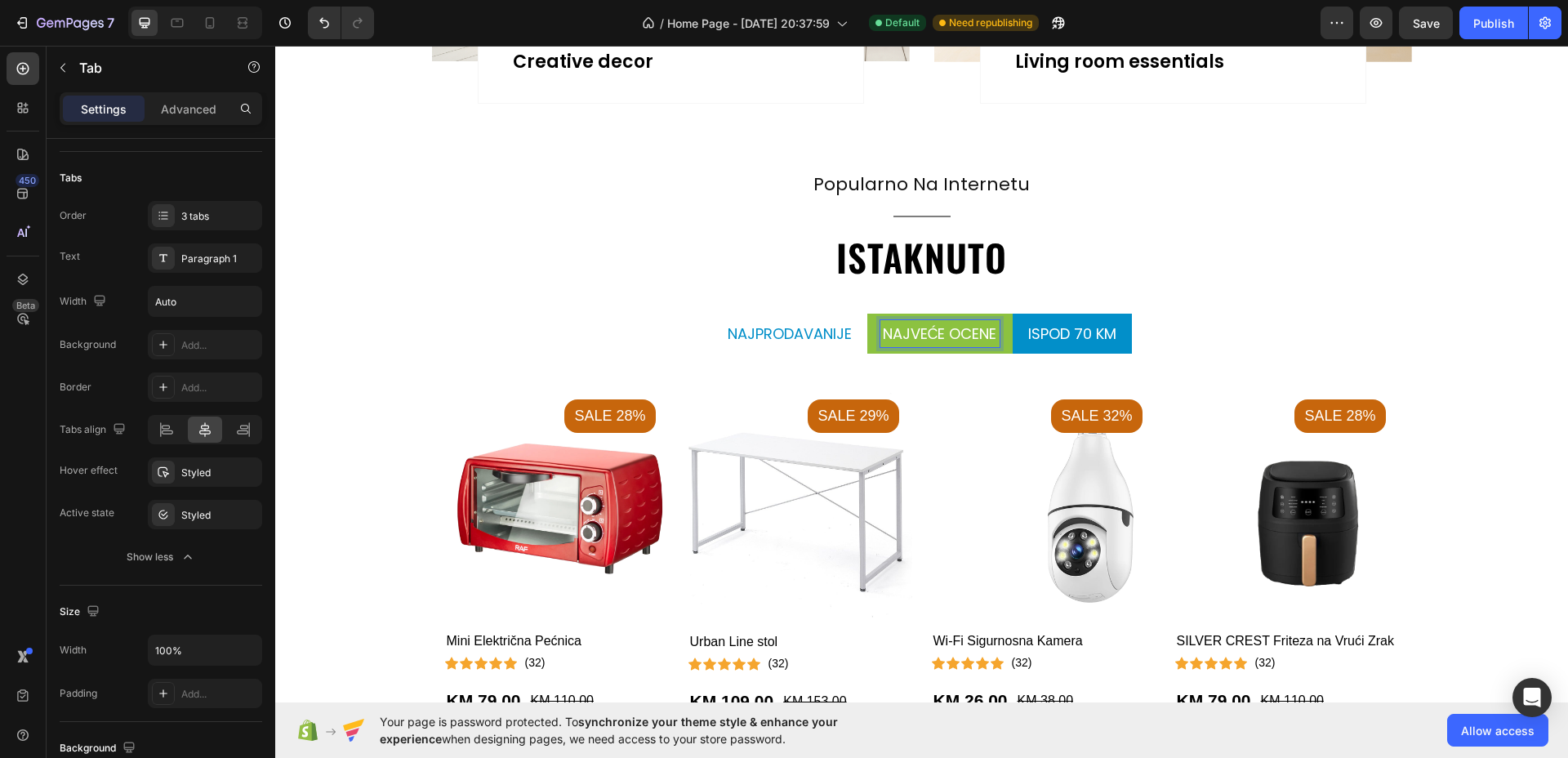
click at [1069, 347] on li "ispod 70 KM" at bounding box center [1072, 334] width 119 height 40
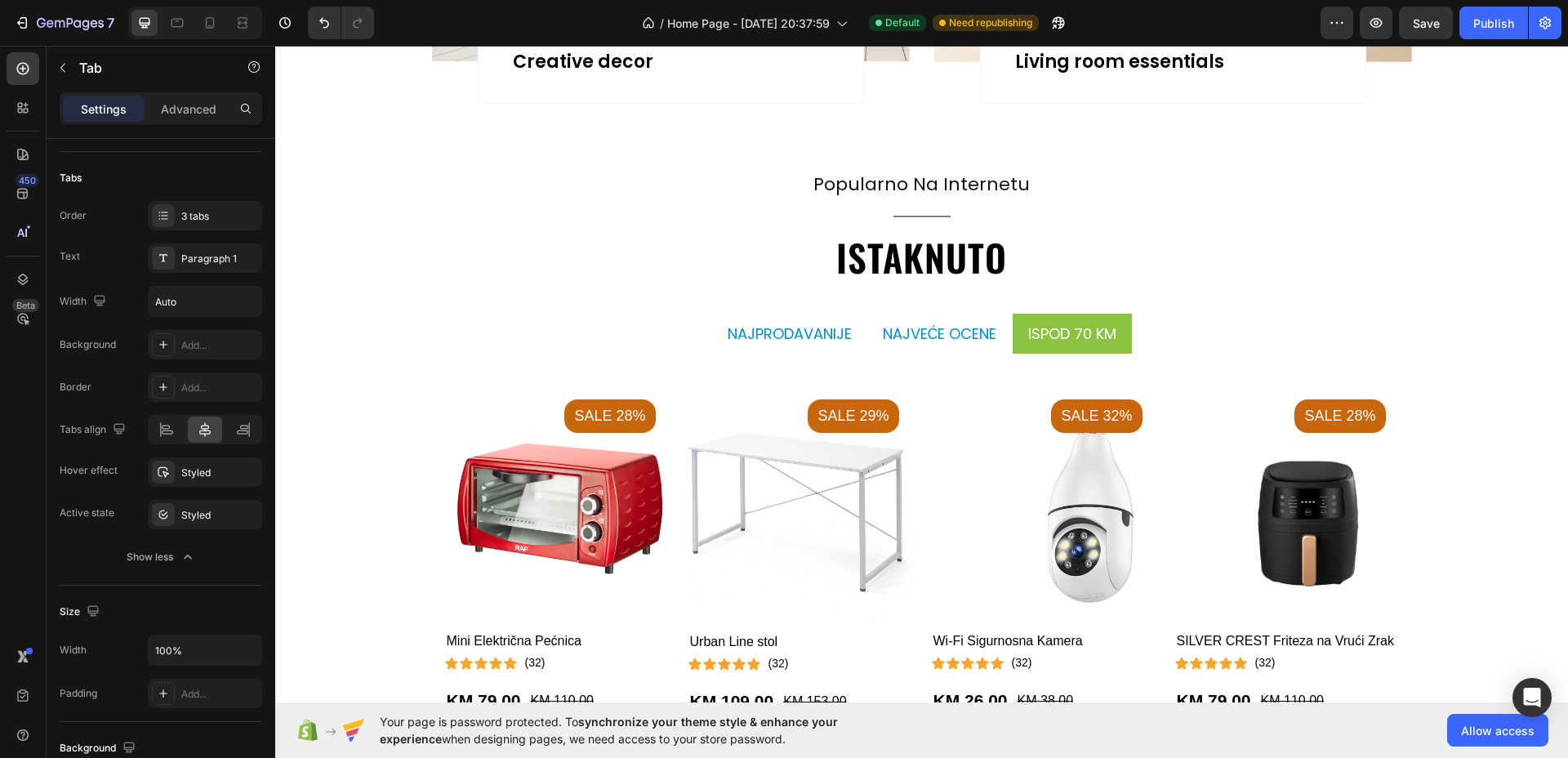
click at [1228, 338] on ul "Najprodavanije najveće ocene ispod 70 KM" at bounding box center [922, 334] width 980 height 40
click at [655, 415] on pre "Sale 29%" at bounding box center [610, 416] width 91 height 33
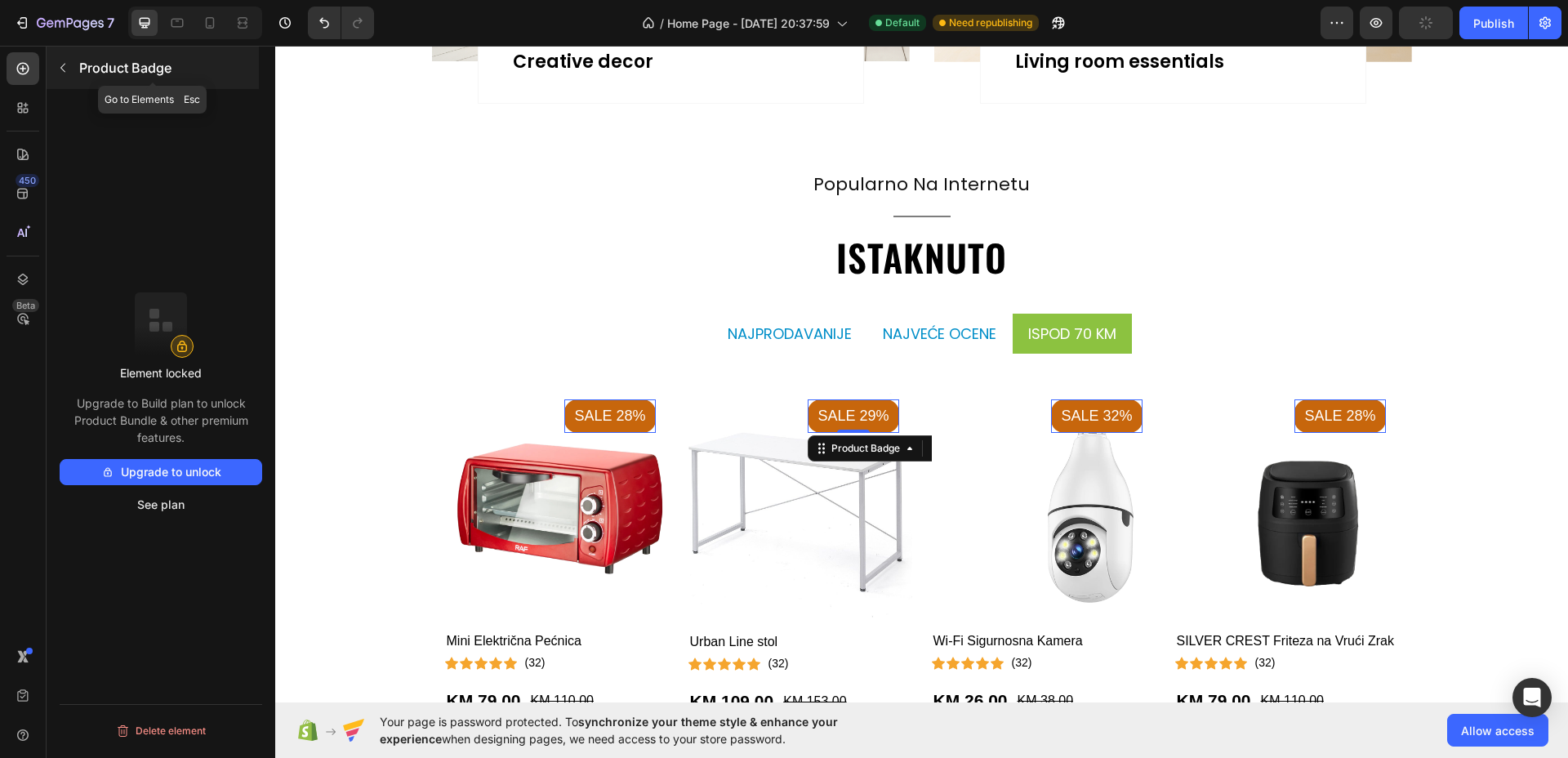
click at [59, 64] on icon "button" at bounding box center [63, 67] width 13 height 13
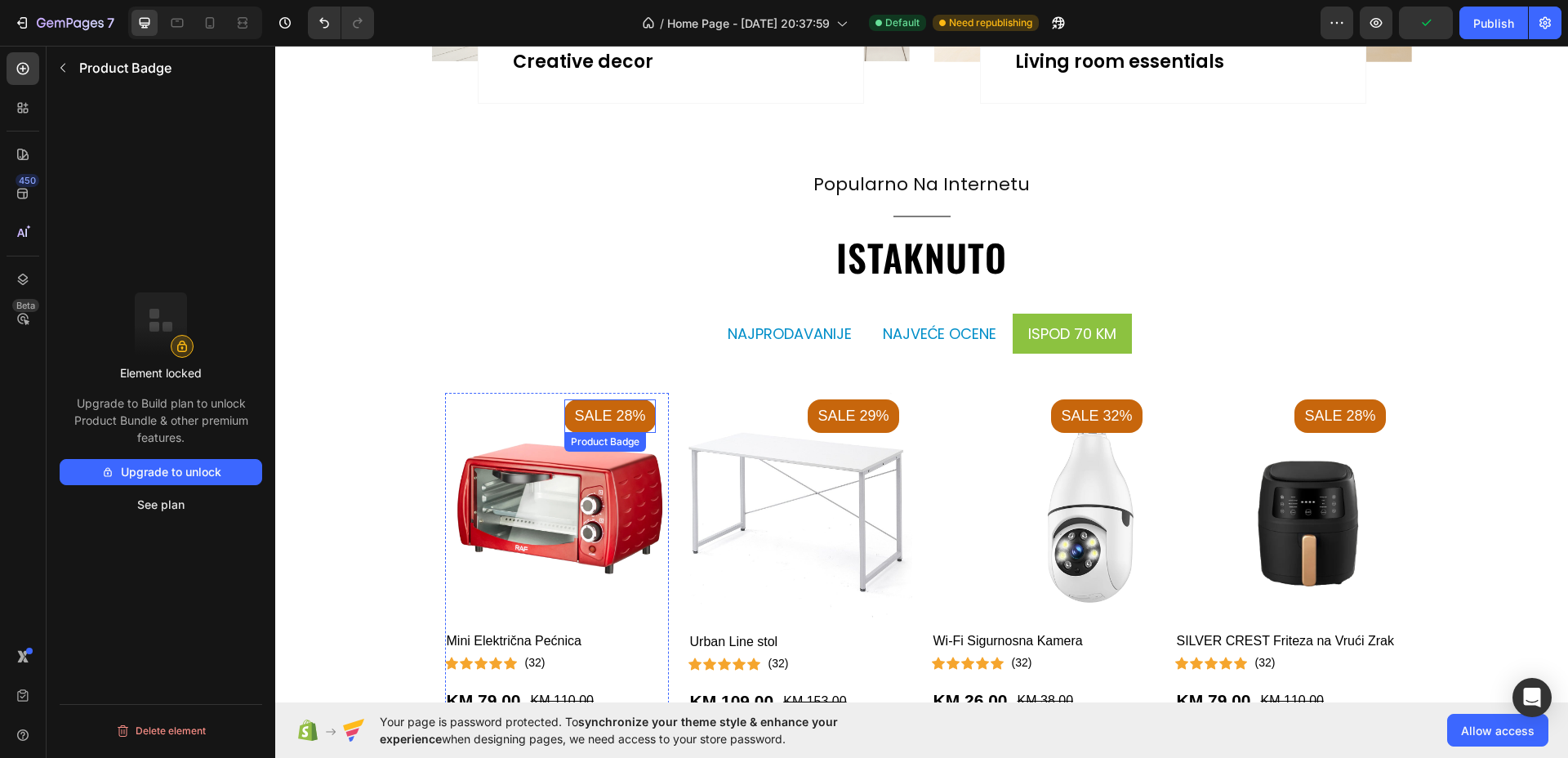
click at [633, 423] on pre "Sale 28%" at bounding box center [610, 416] width 91 height 33
click at [588, 409] on pre "Sale 28%" at bounding box center [610, 416] width 91 height 33
click at [586, 409] on pre "Sale 28%" at bounding box center [610, 416] width 91 height 33
click at [586, 407] on pre "Sale 28%" at bounding box center [610, 416] width 91 height 33
click at [655, 411] on pre "Sale 29%" at bounding box center [610, 416] width 91 height 33
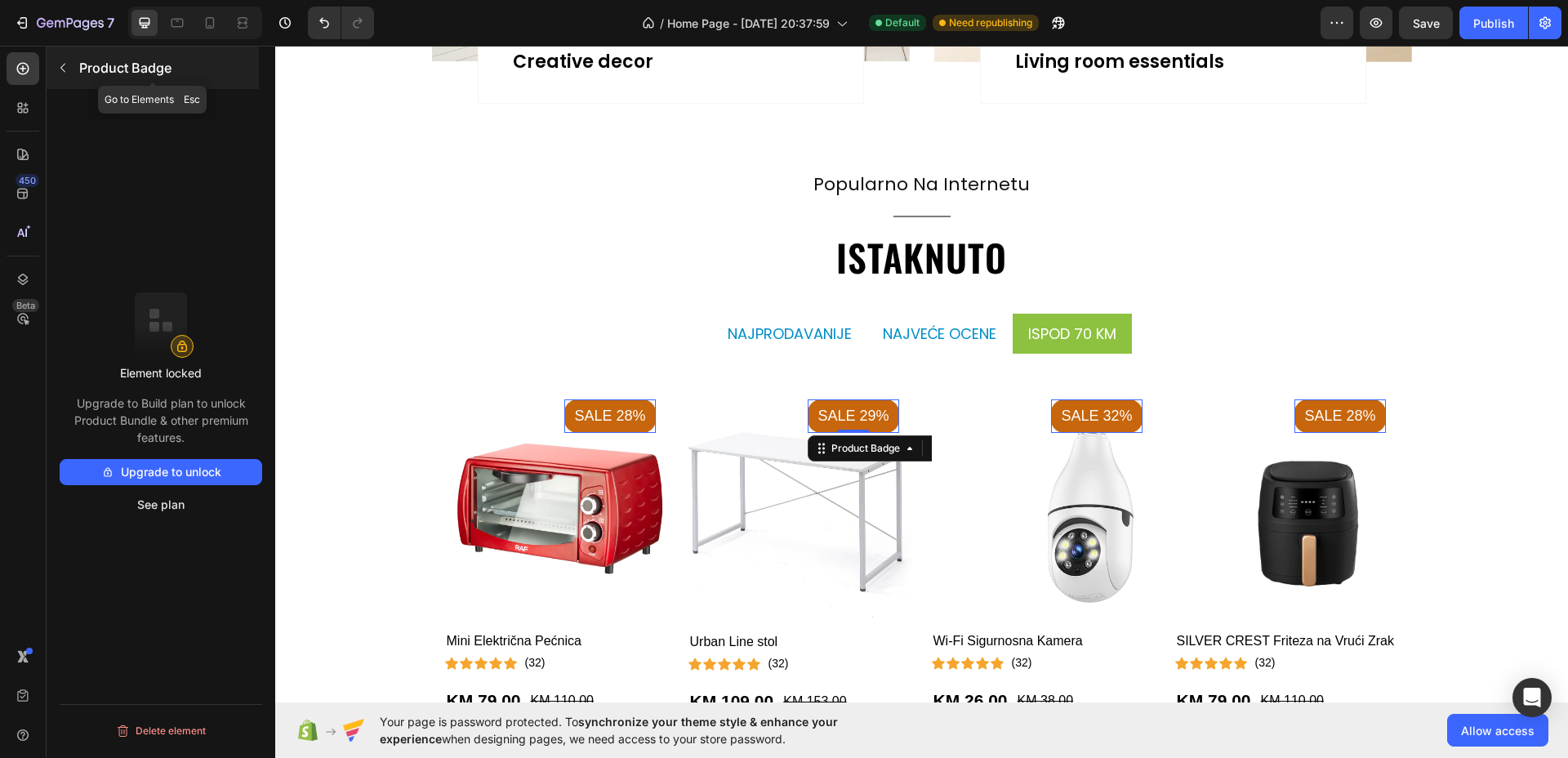
click at [59, 56] on button "button" at bounding box center [63, 67] width 26 height 26
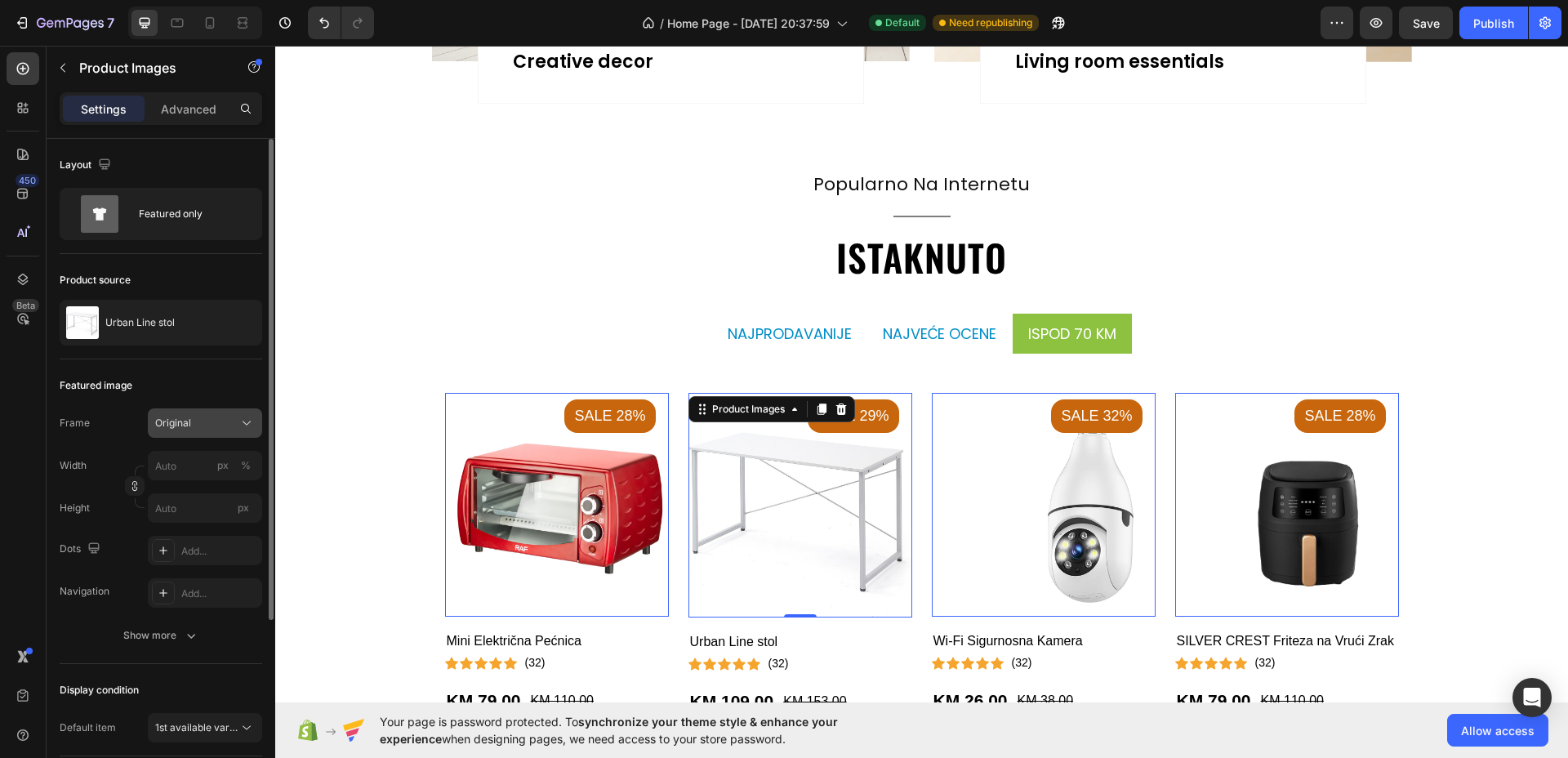
click at [243, 428] on icon at bounding box center [247, 423] width 16 height 16
click at [199, 468] on div "Square" at bounding box center [201, 463] width 94 height 16
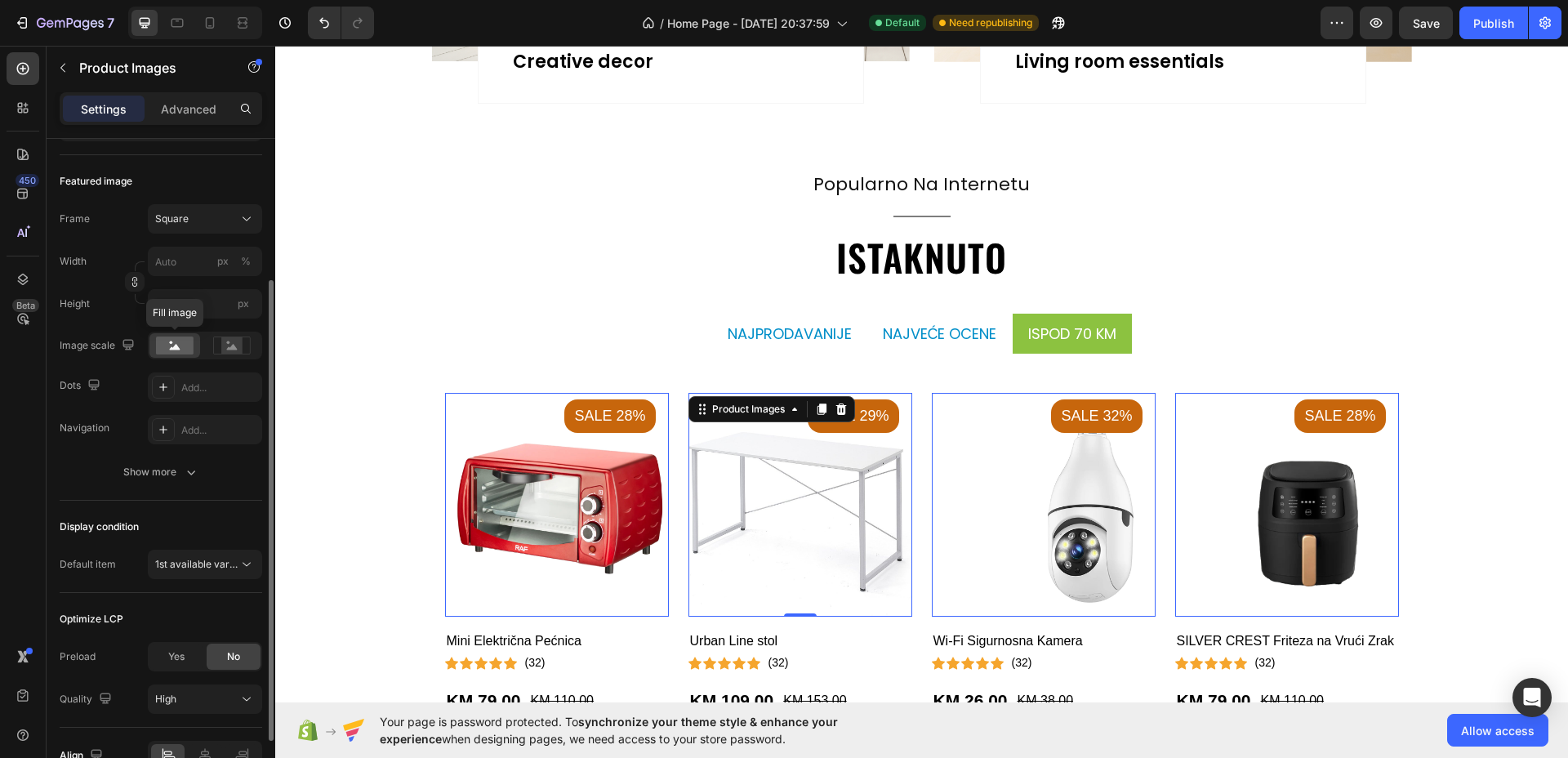
scroll to position [295, 0]
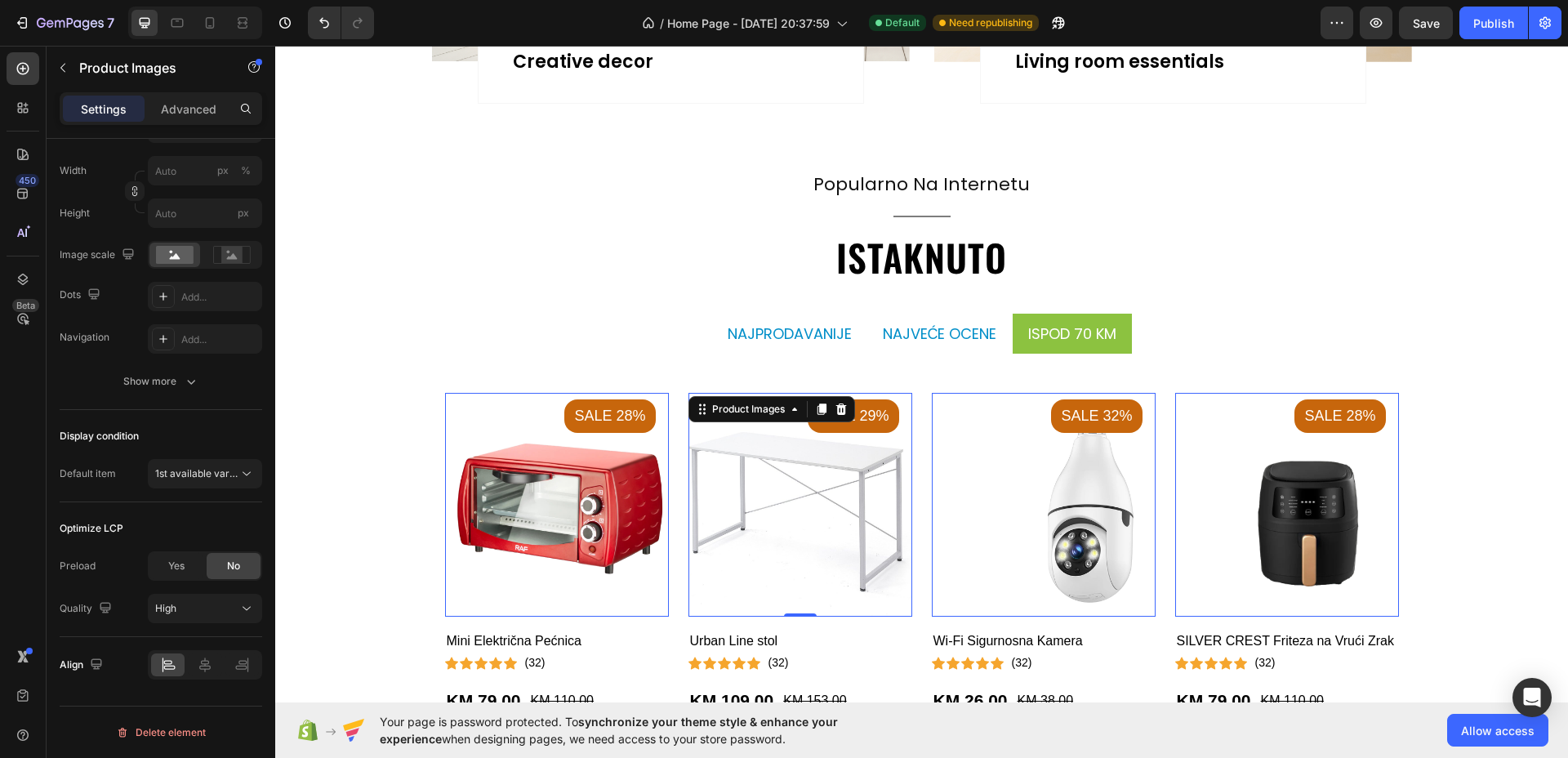
click at [592, 472] on img at bounding box center [556, 505] width 224 height 224
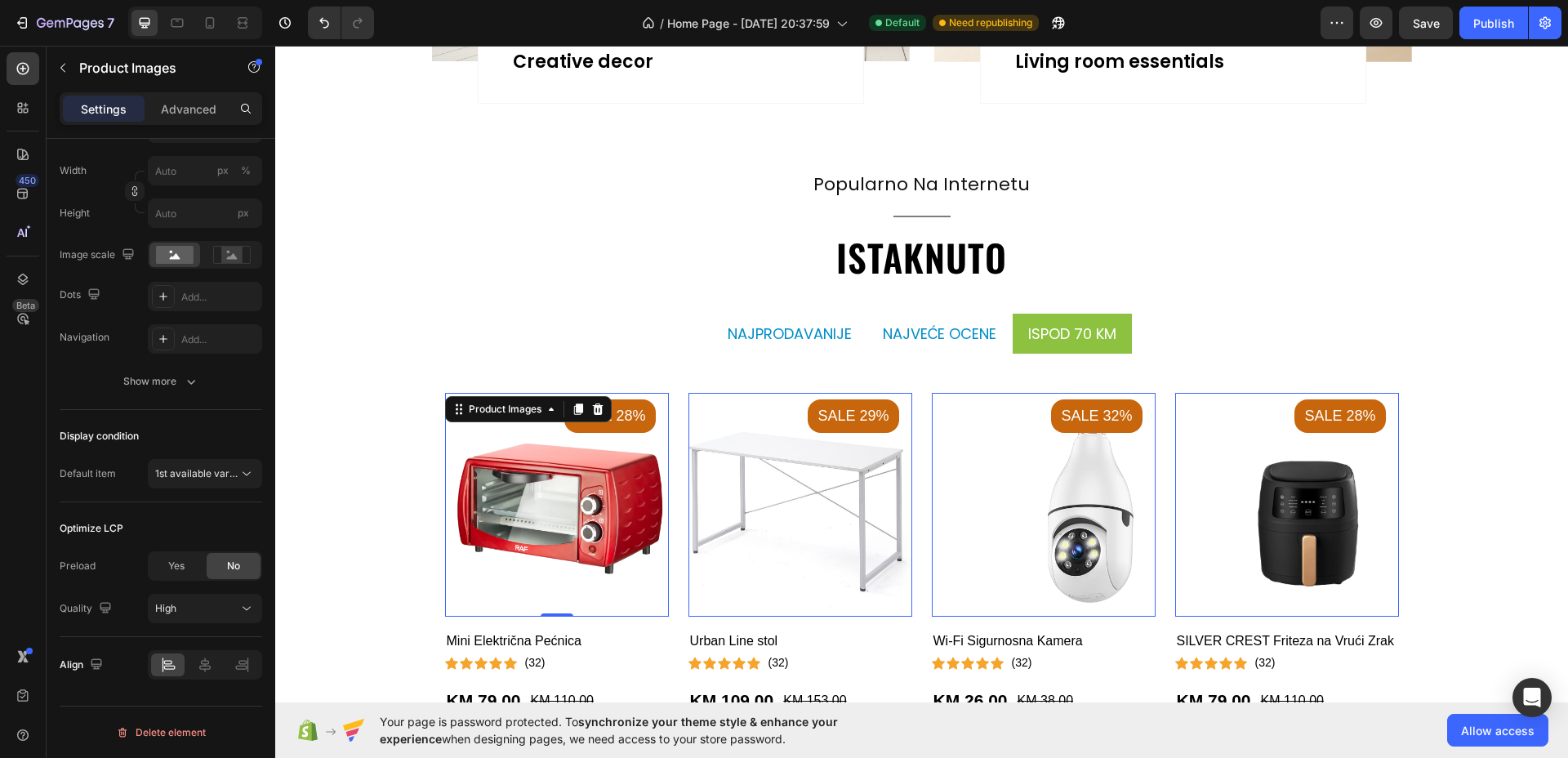
click at [535, 491] on img at bounding box center [556, 505] width 224 height 224
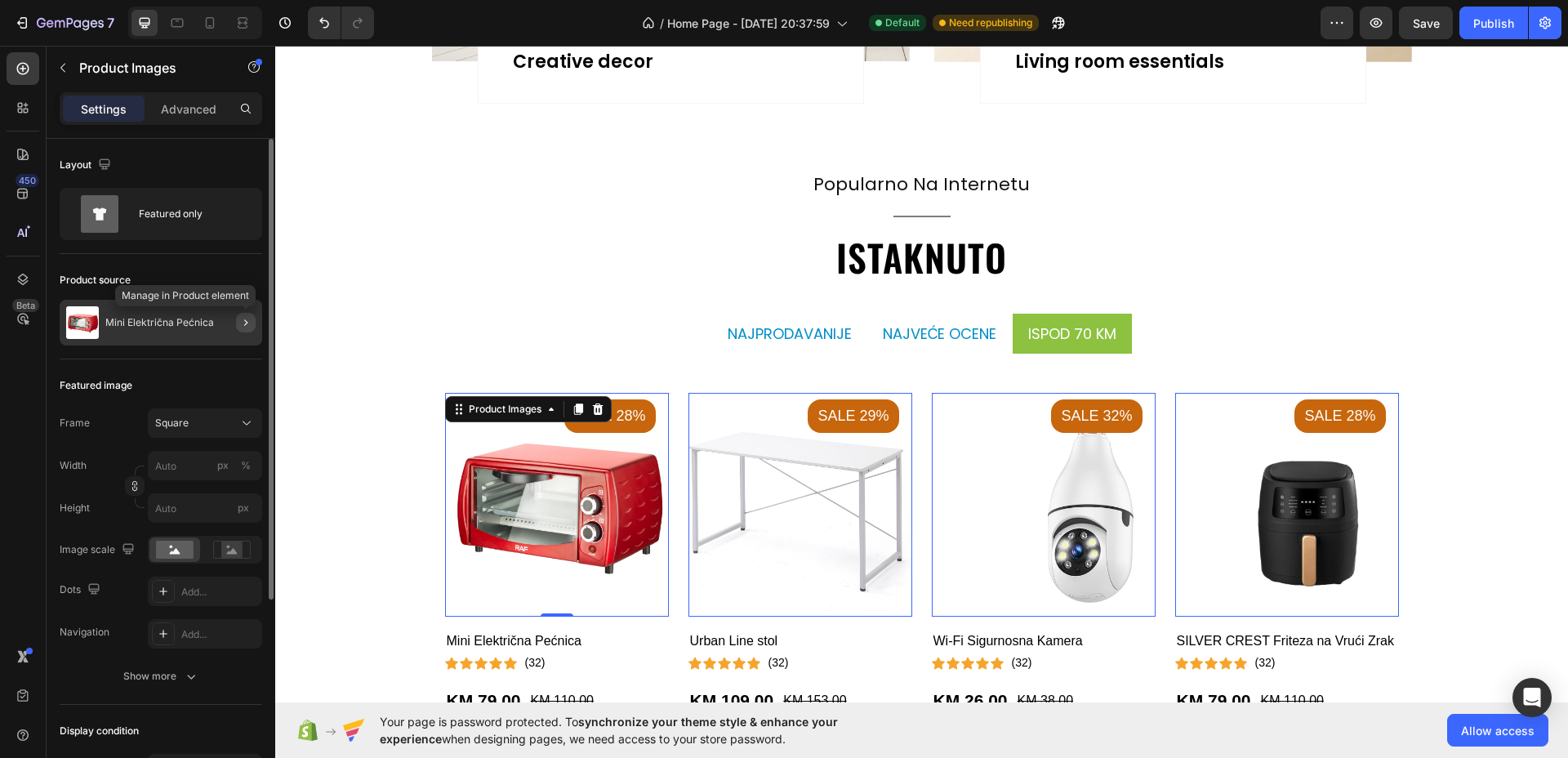
click at [245, 324] on icon "button" at bounding box center [246, 322] width 4 height 6
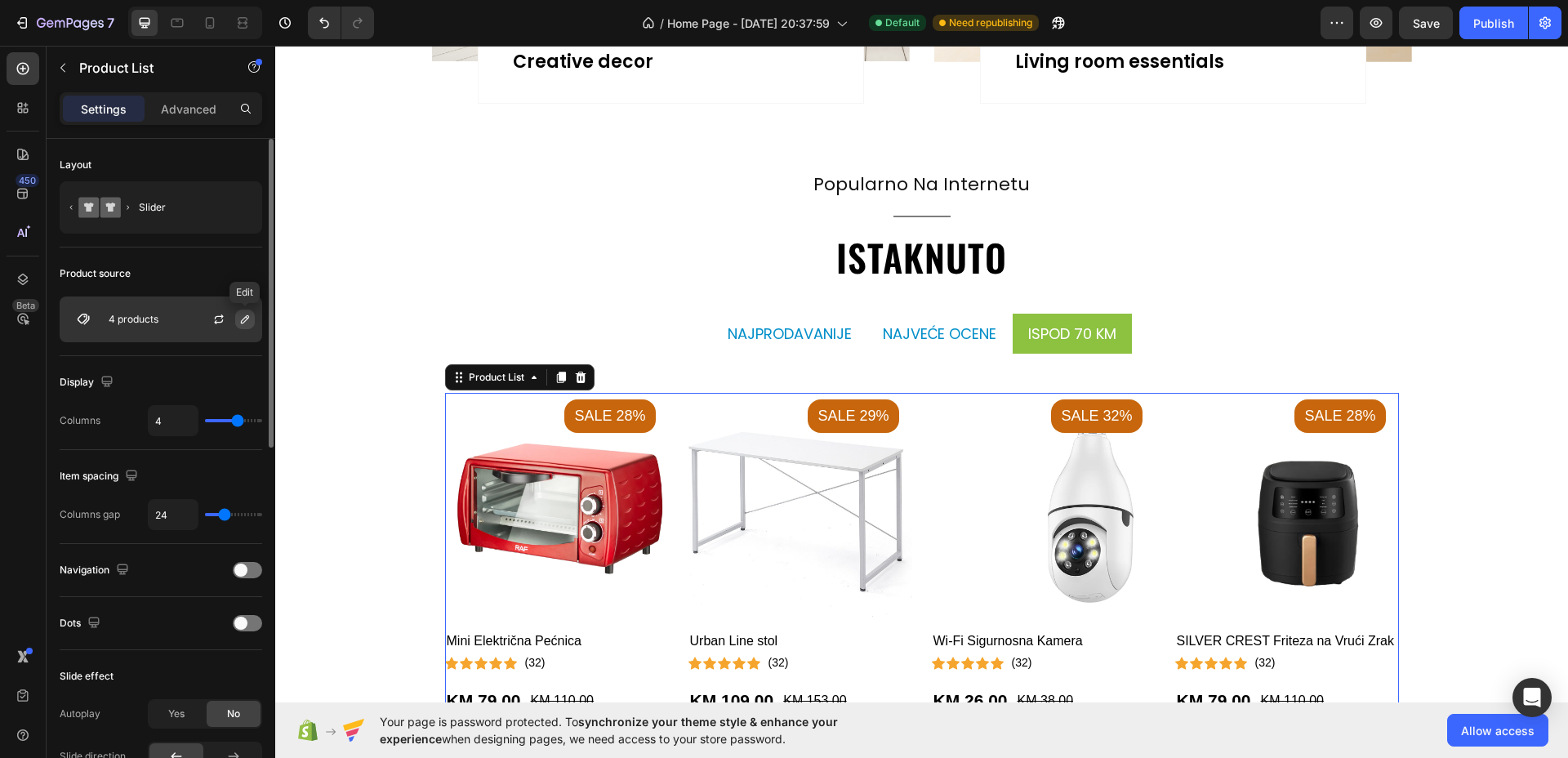
click at [240, 321] on icon "button" at bounding box center [245, 320] width 13 height 13
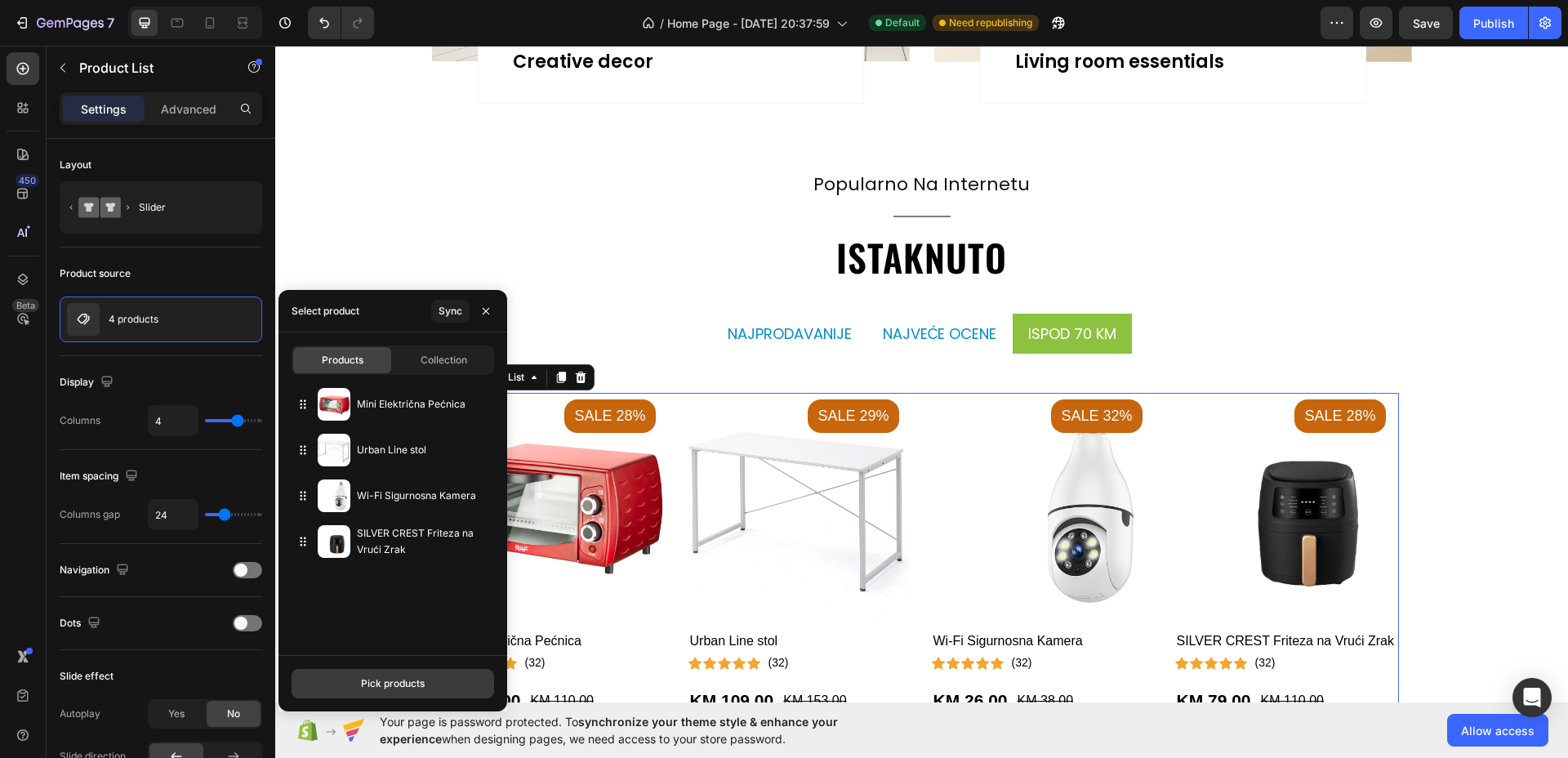
click at [402, 676] on div "Pick products" at bounding box center [393, 684] width 64 height 15
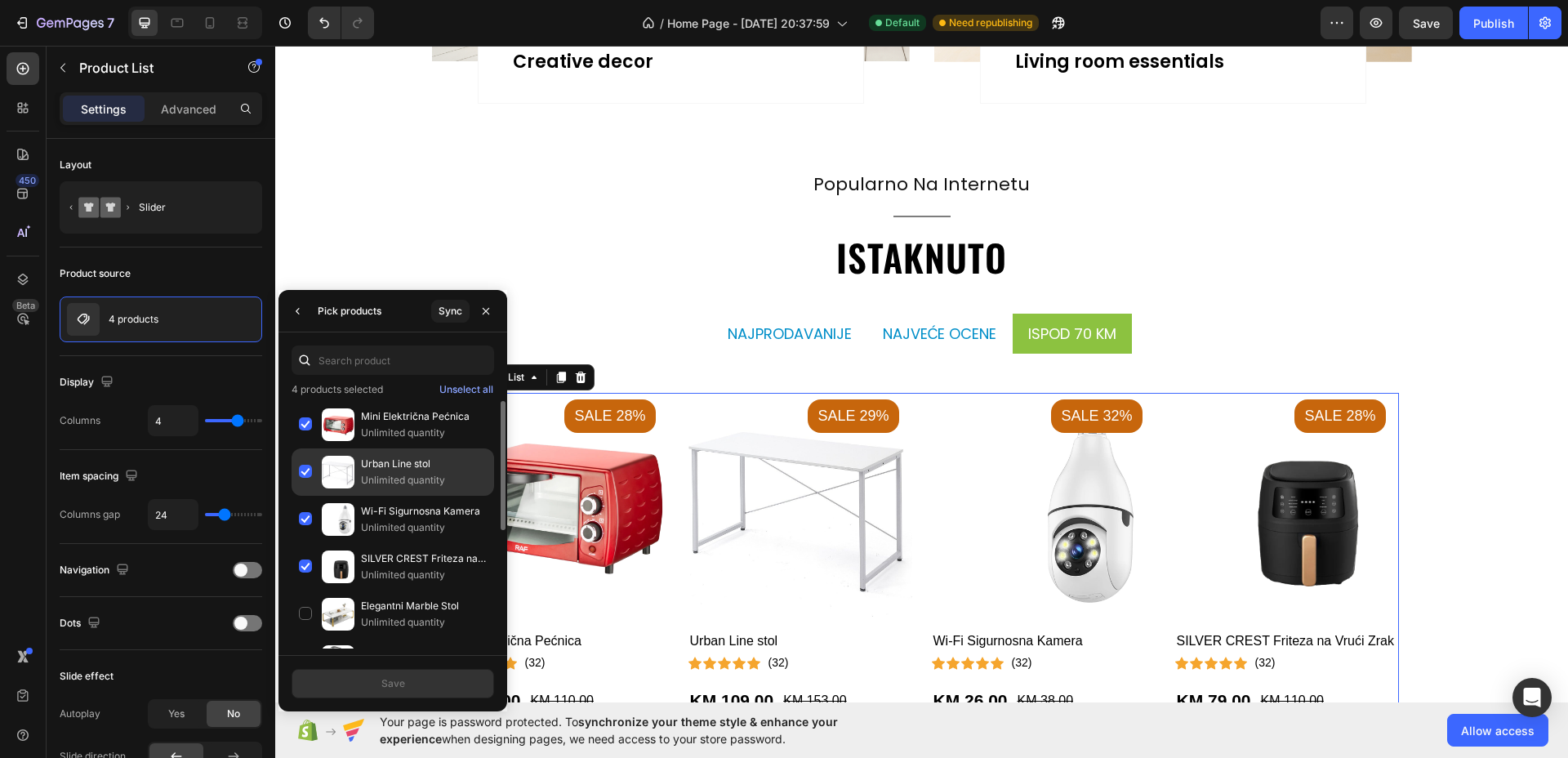
click at [299, 496] on div "Urban Line stol Unlimited quantity" at bounding box center [392, 519] width 202 height 47
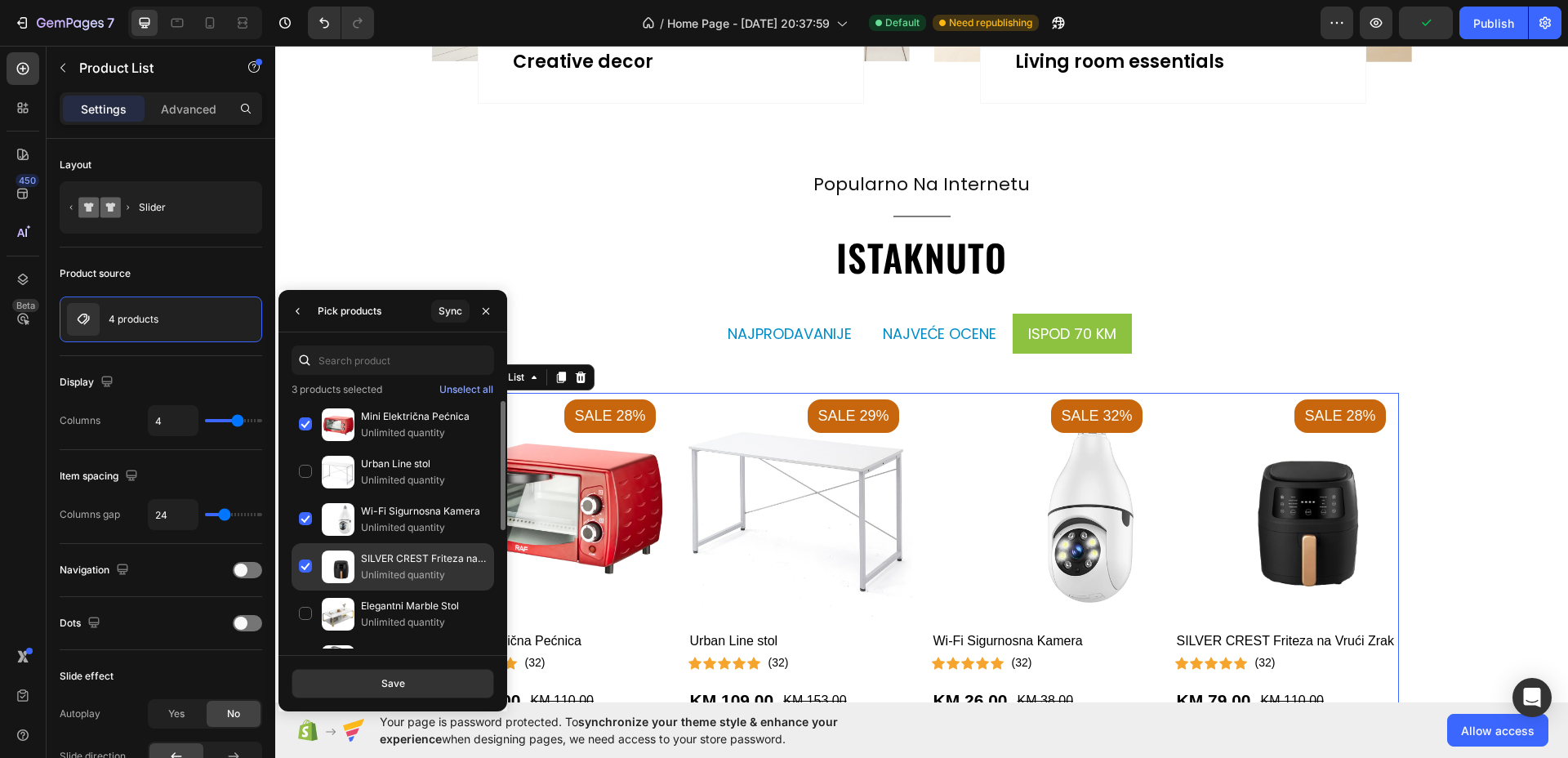
click at [301, 591] on div "SILVER CREST Friteza na Vrući Zrak Unlimited quantity" at bounding box center [392, 615] width 202 height 47
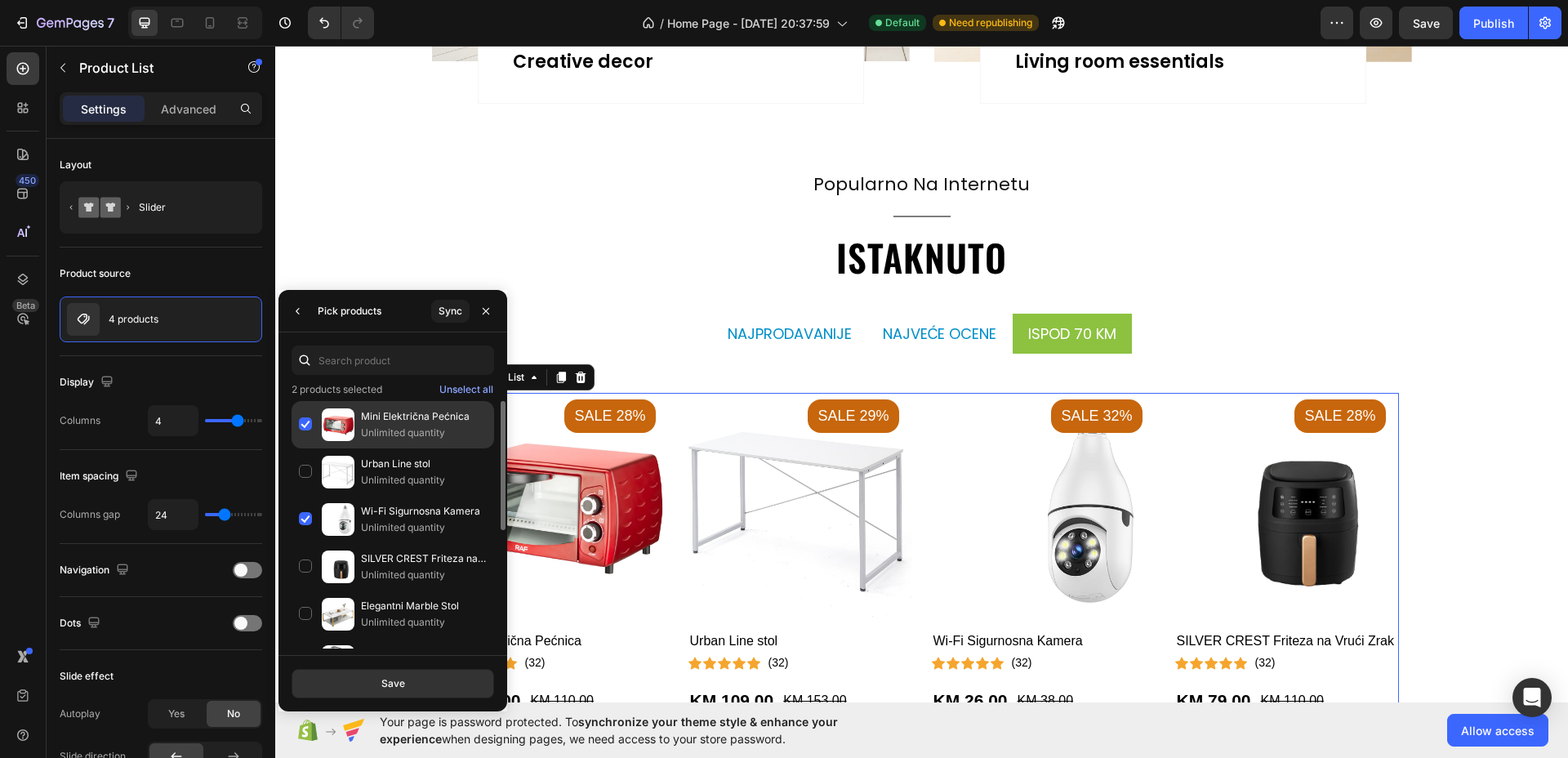
click at [301, 448] on div "Mini Električna Pećnica Unlimited quantity" at bounding box center [392, 472] width 202 height 47
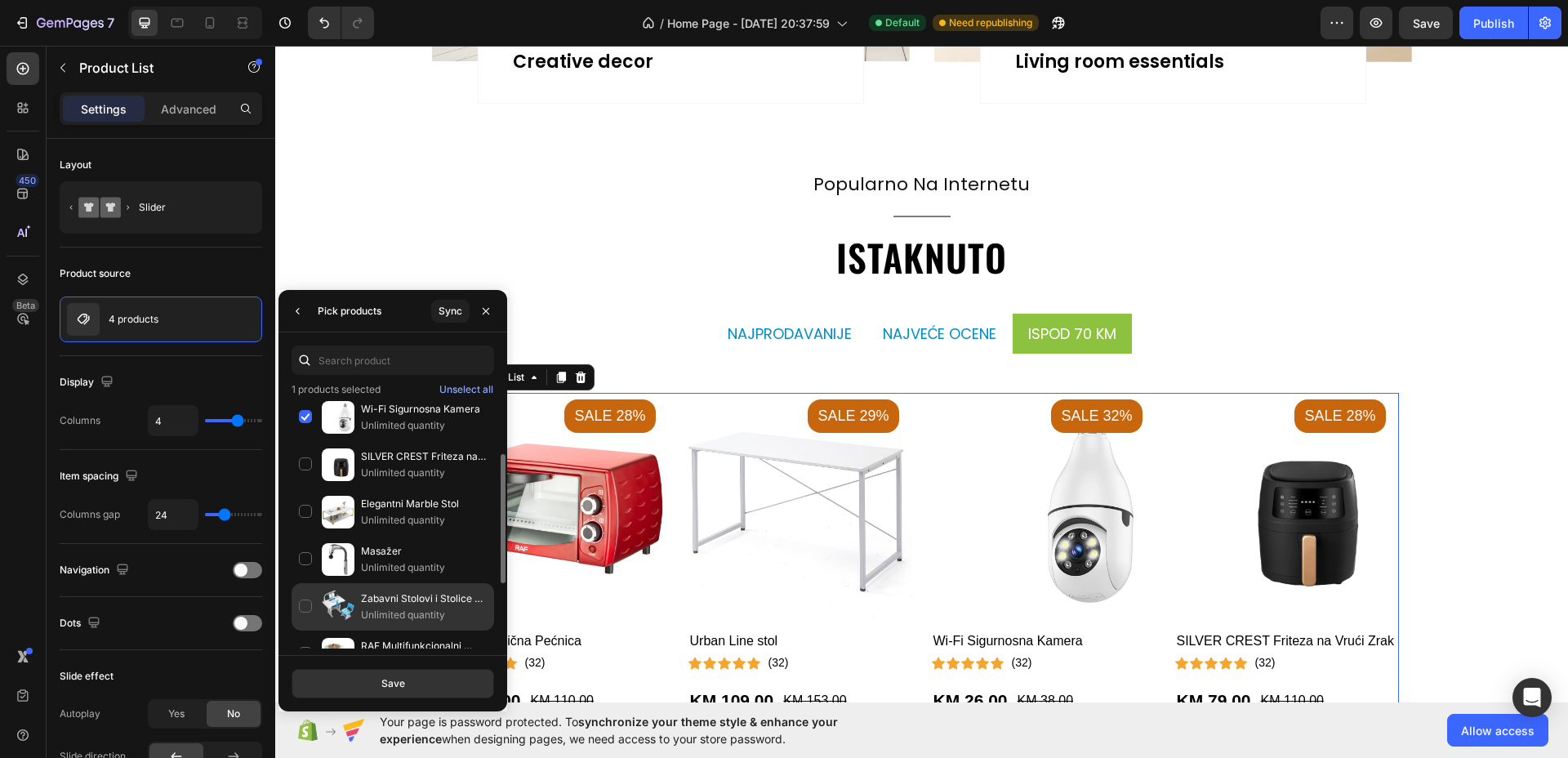
scroll to position [256, 0]
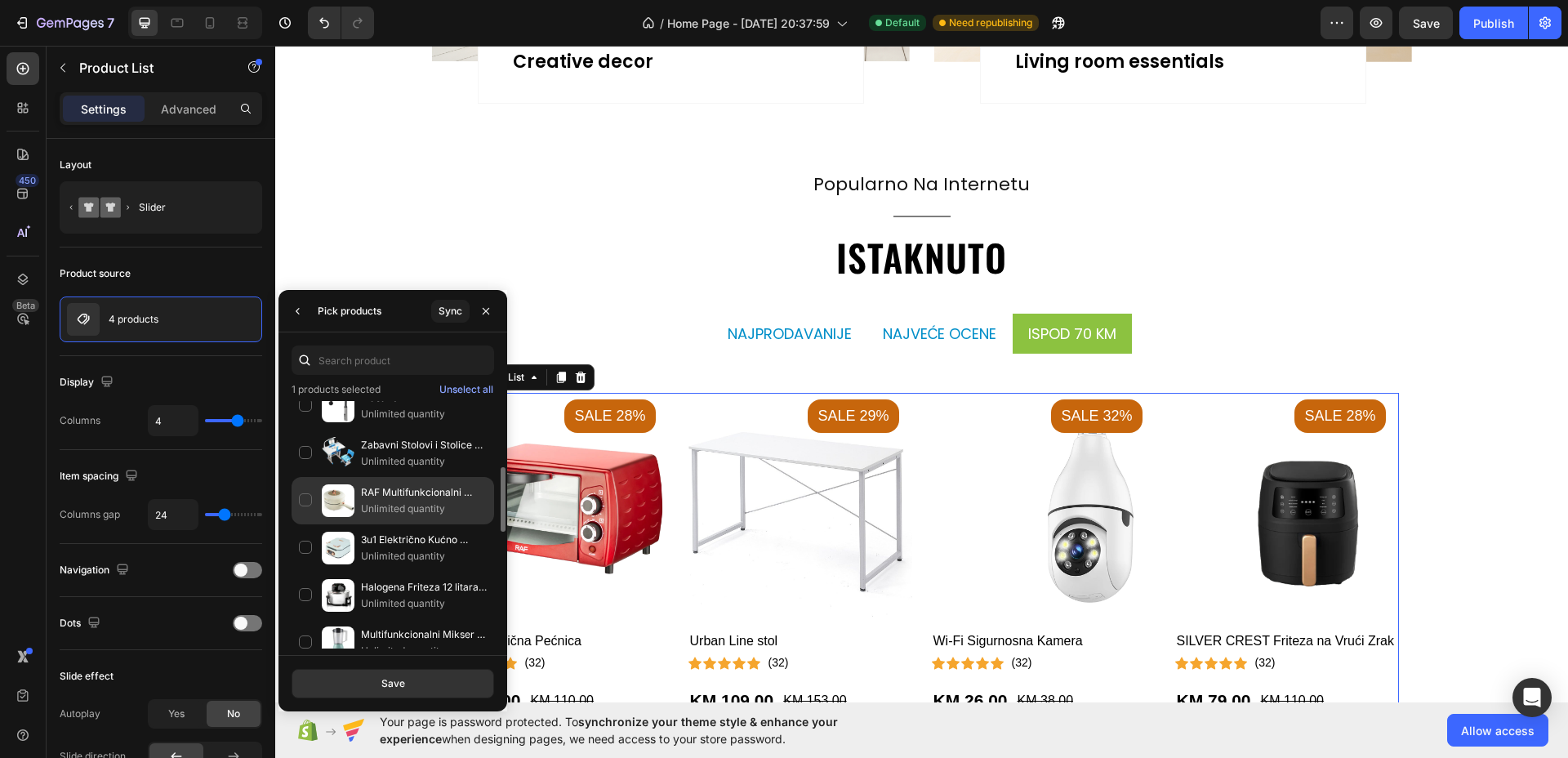
click at [308, 525] on div "RAF Multifunkcionalni Električni Lonac Unlimited quantity" at bounding box center [392, 548] width 202 height 47
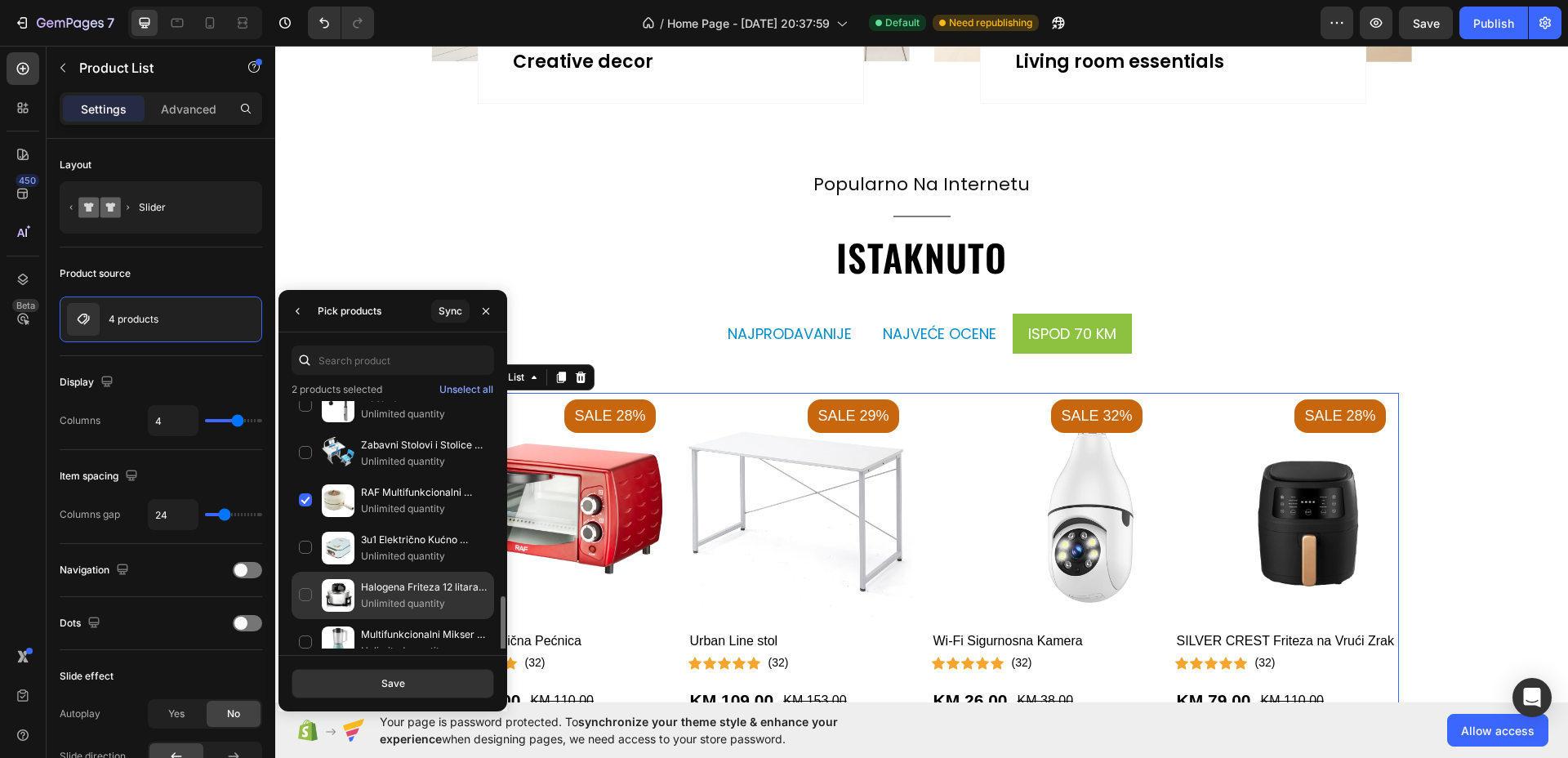
scroll to position [358, 0]
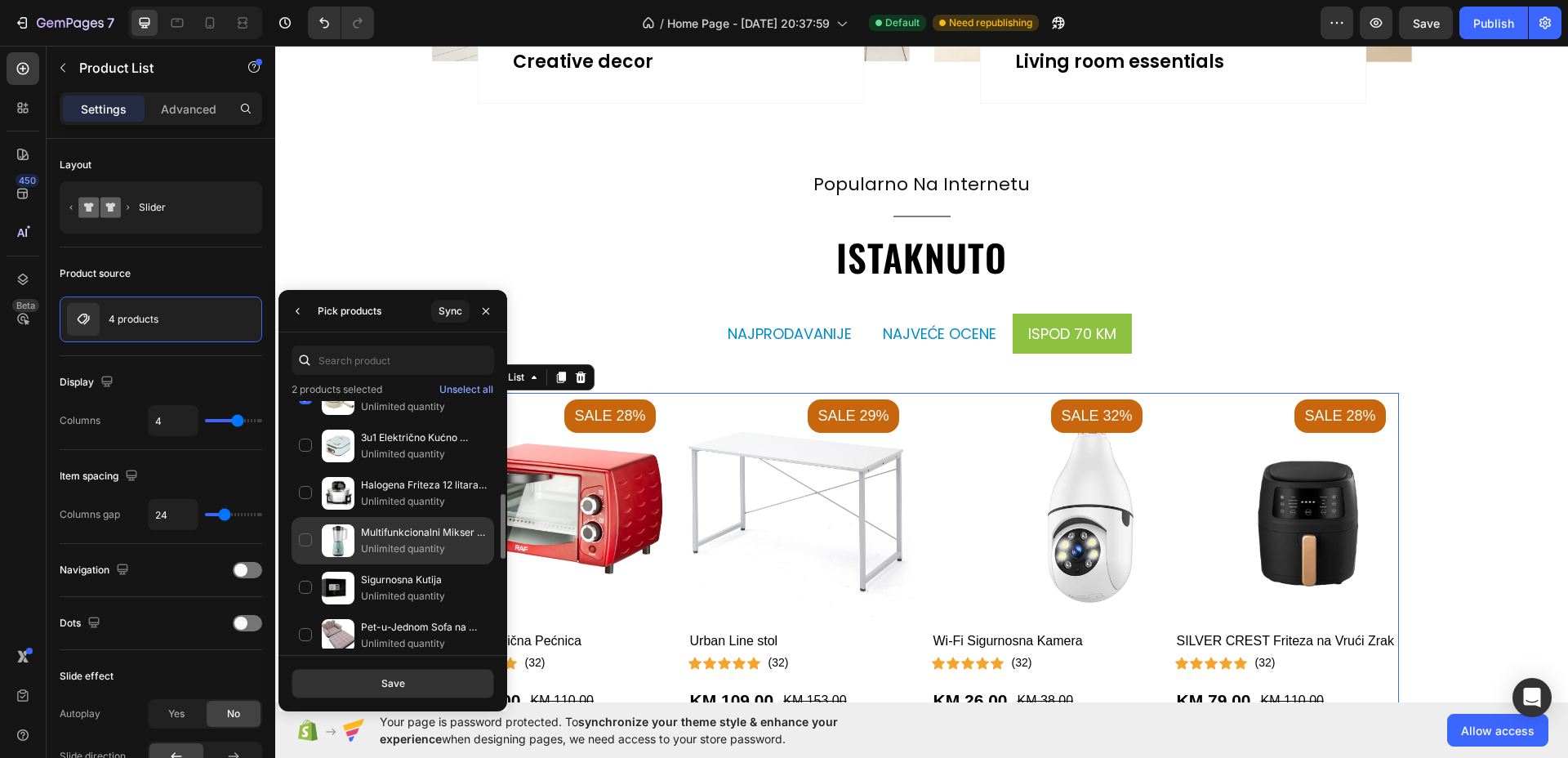
click at [309, 565] on div "Multifunkcionalni Mikser za Hranu Unlimited quantity" at bounding box center [392, 588] width 202 height 47
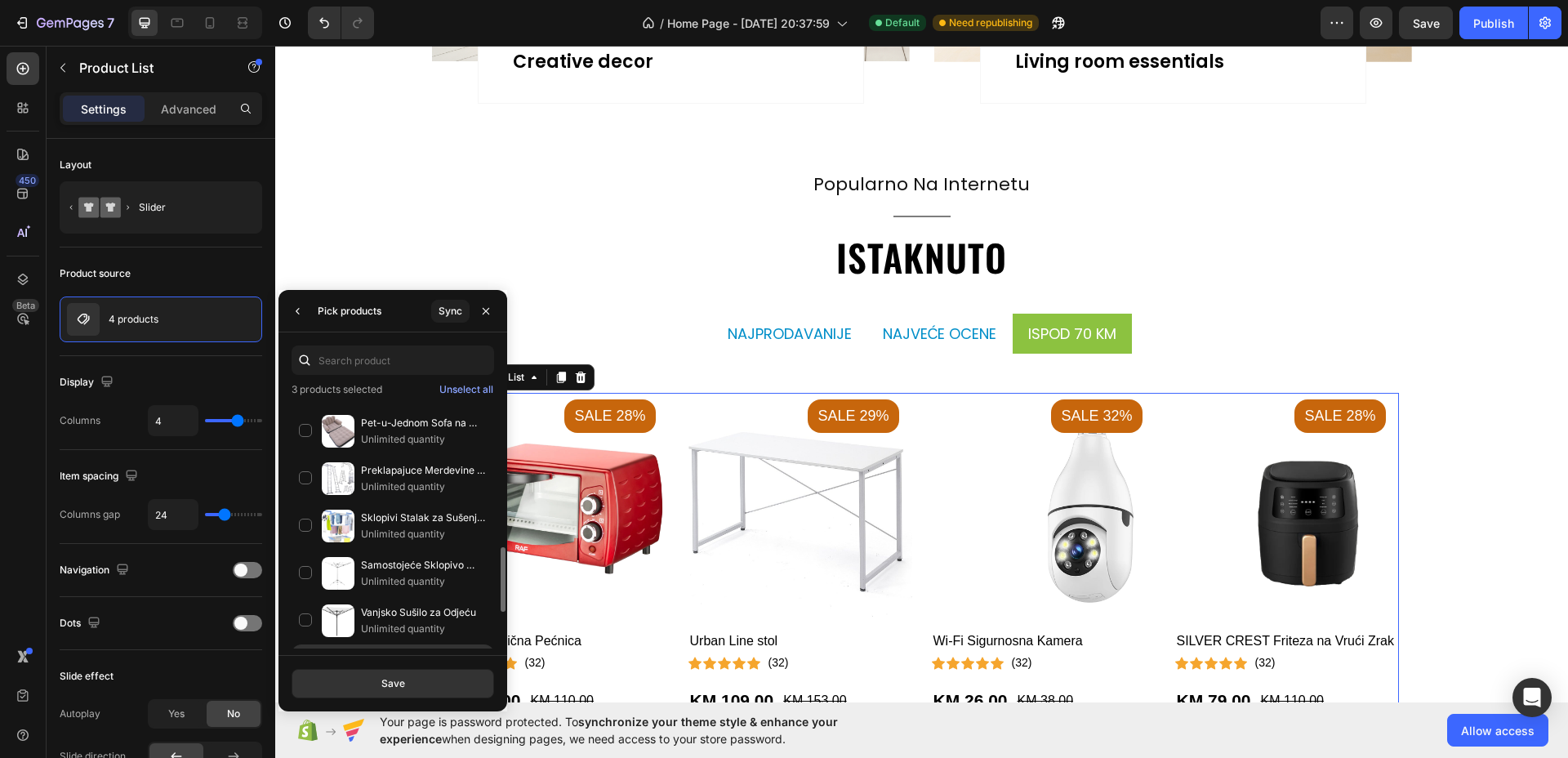
scroll to position [729, 0]
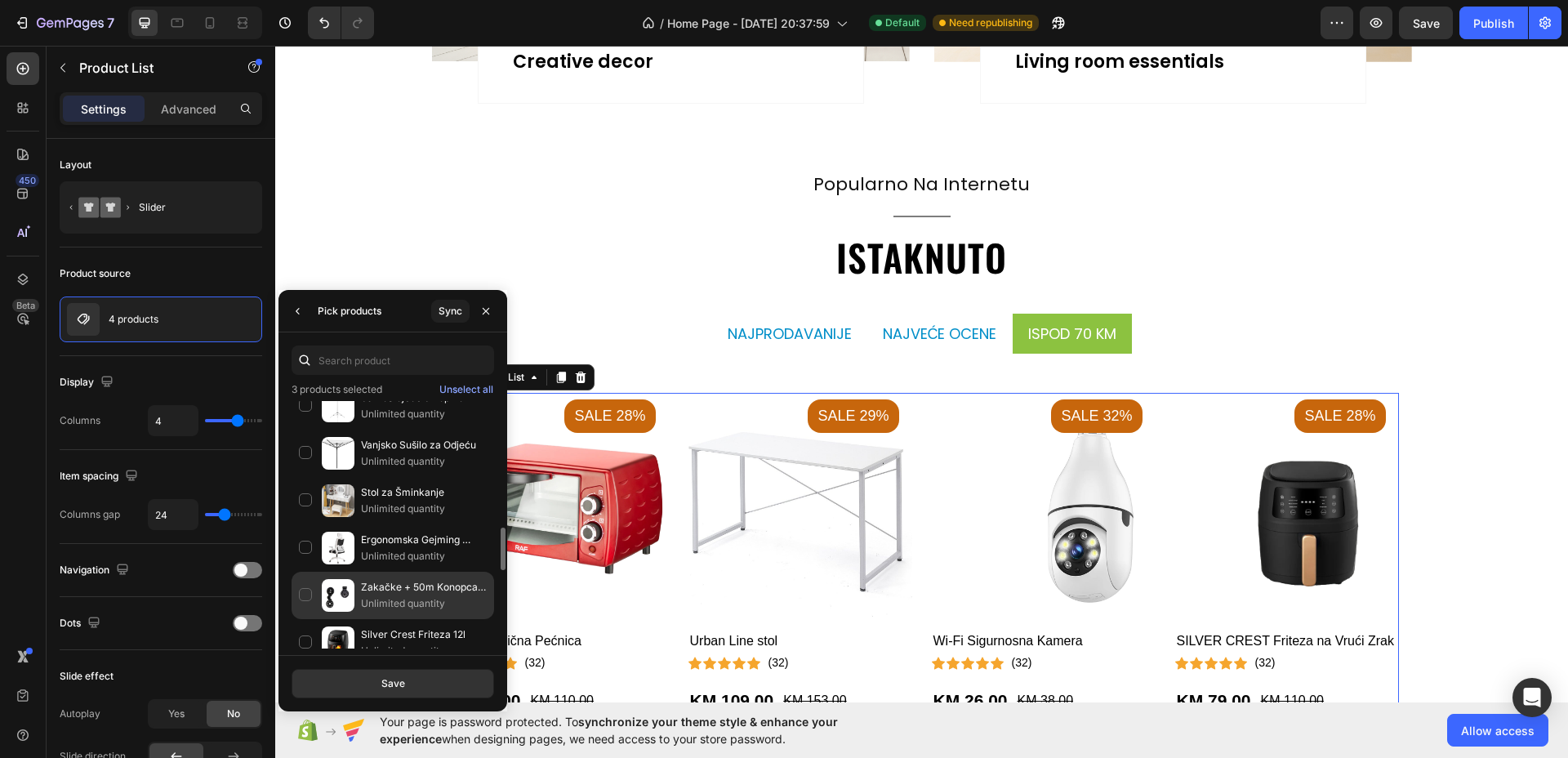
click at [305, 619] on div "Zakačke + 50m Konopca GRATIS Unlimited quantity" at bounding box center [392, 643] width 202 height 47
click at [389, 680] on div "Save" at bounding box center [393, 684] width 24 height 15
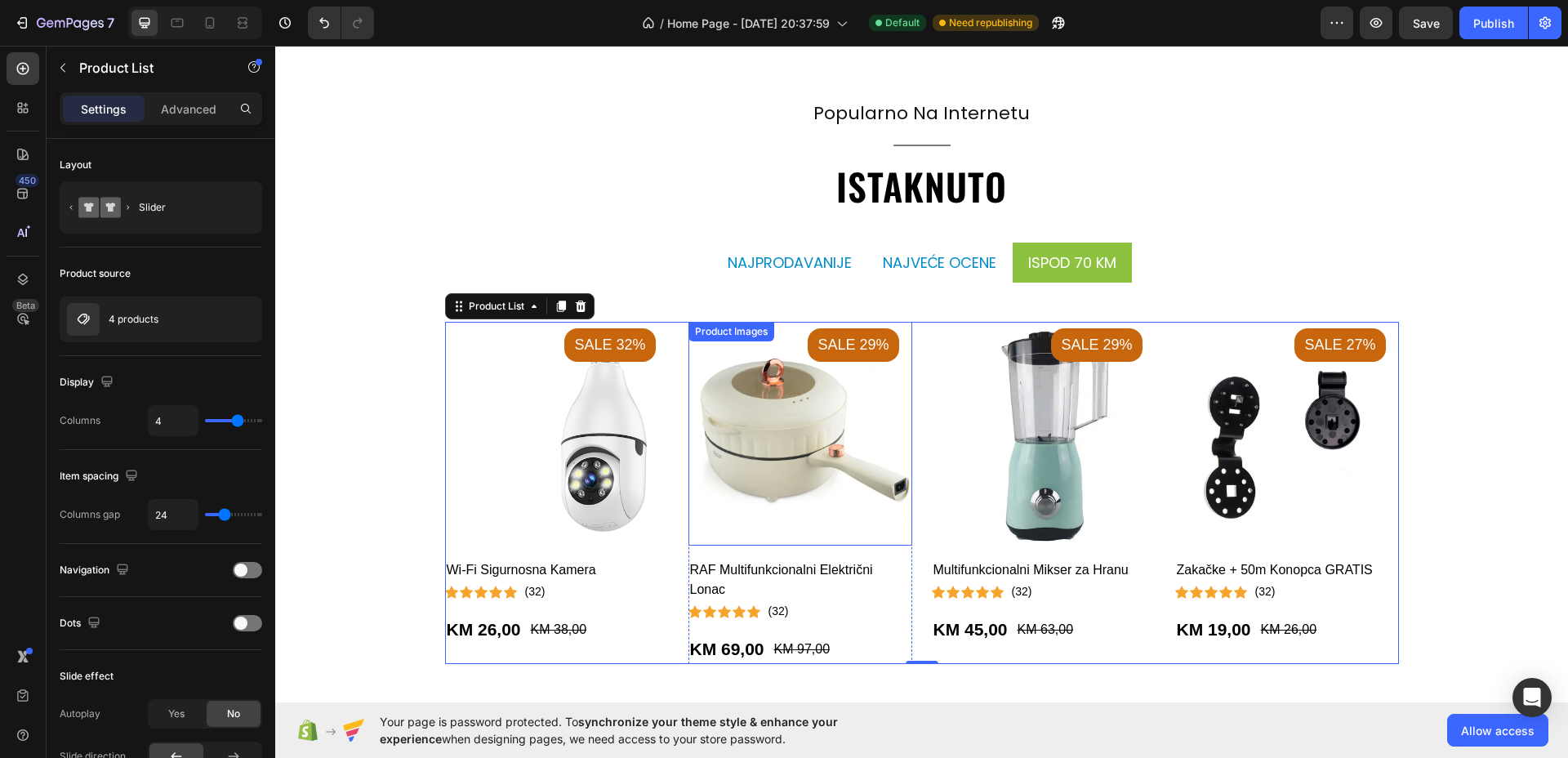
scroll to position [1531, 0]
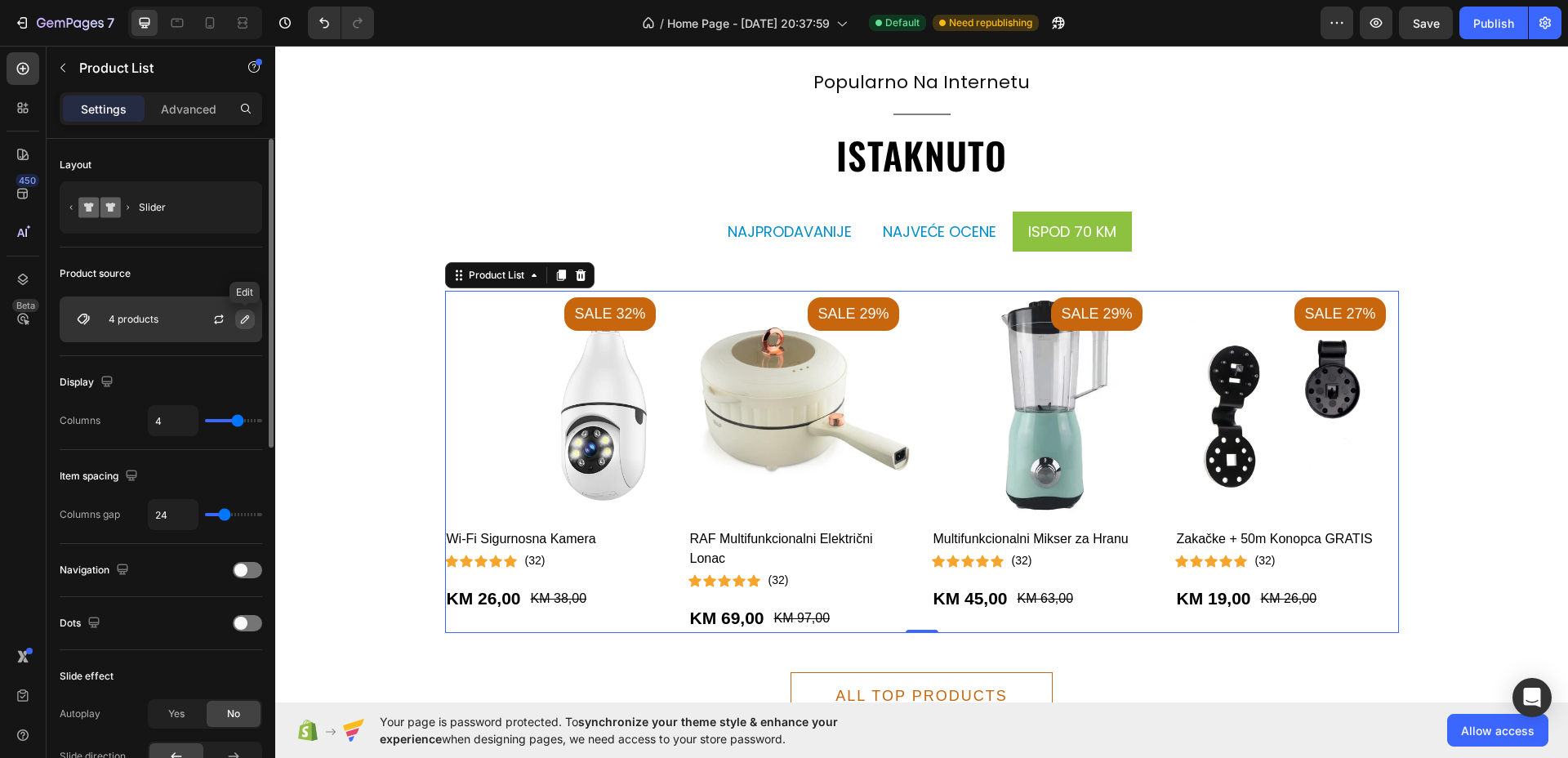
click at [235, 321] on button "button" at bounding box center [245, 320] width 20 height 20
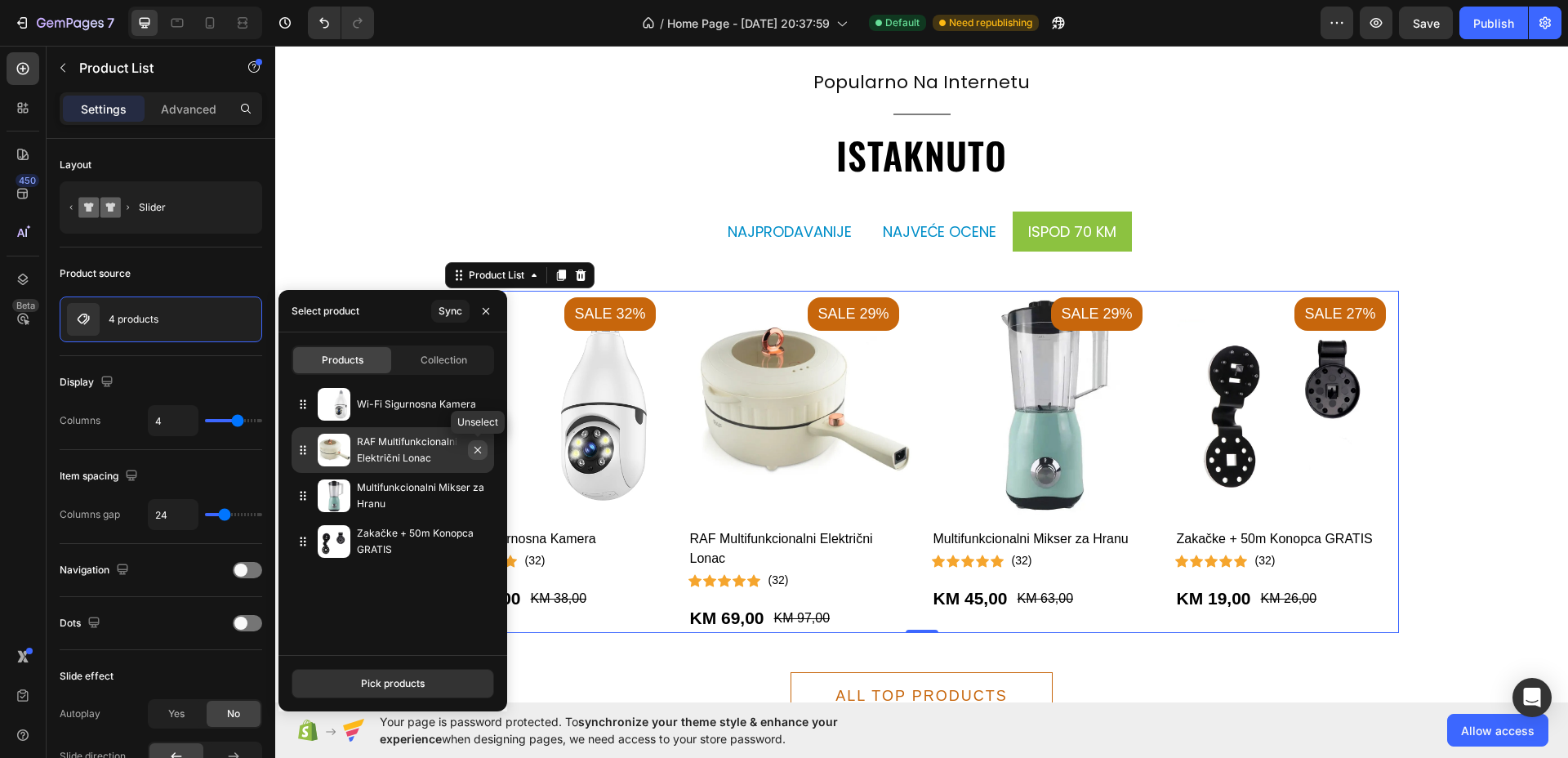
click at [474, 451] on icon "button" at bounding box center [477, 450] width 13 height 13
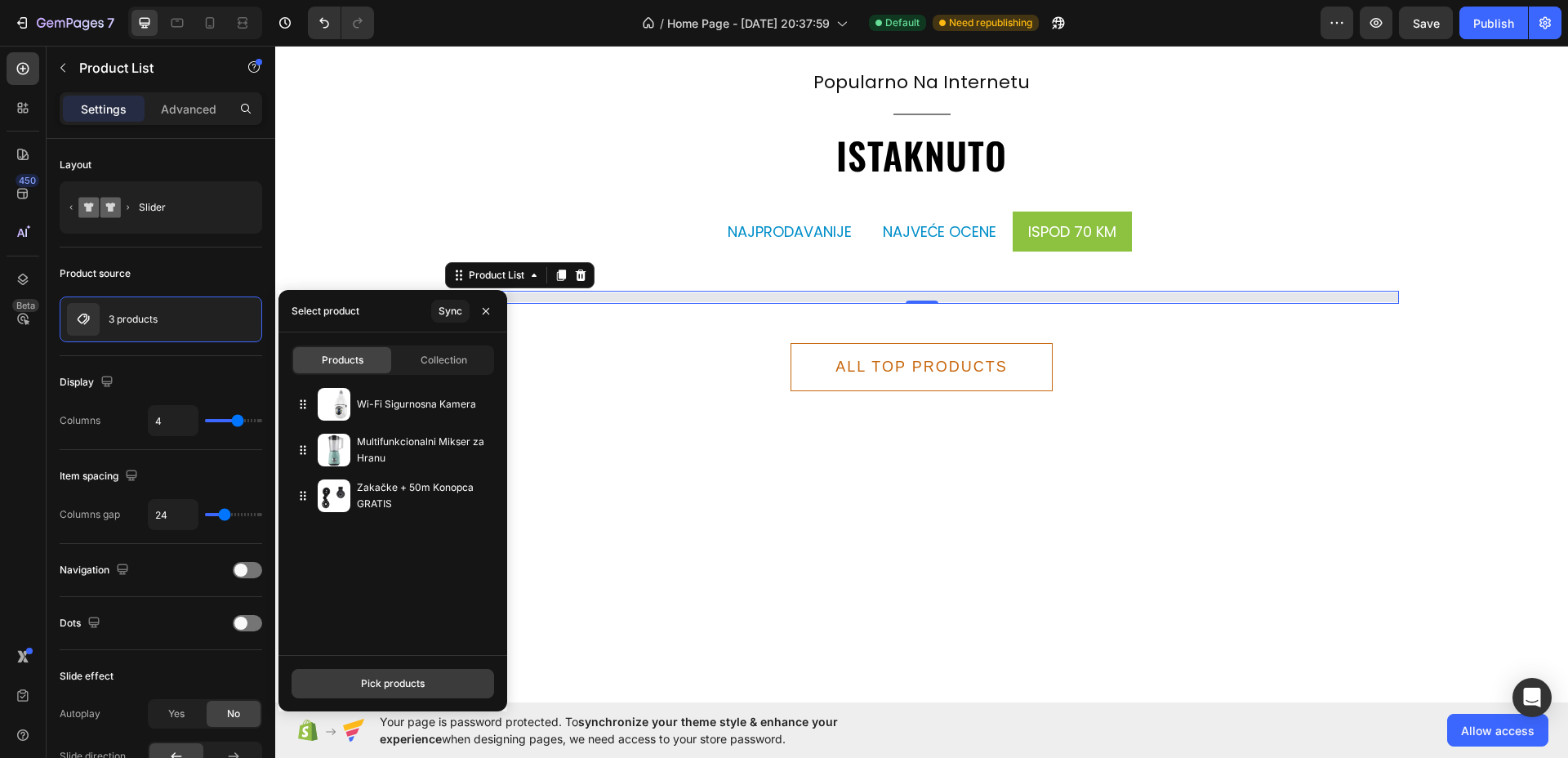
click at [416, 681] on div "Pick products" at bounding box center [393, 684] width 64 height 15
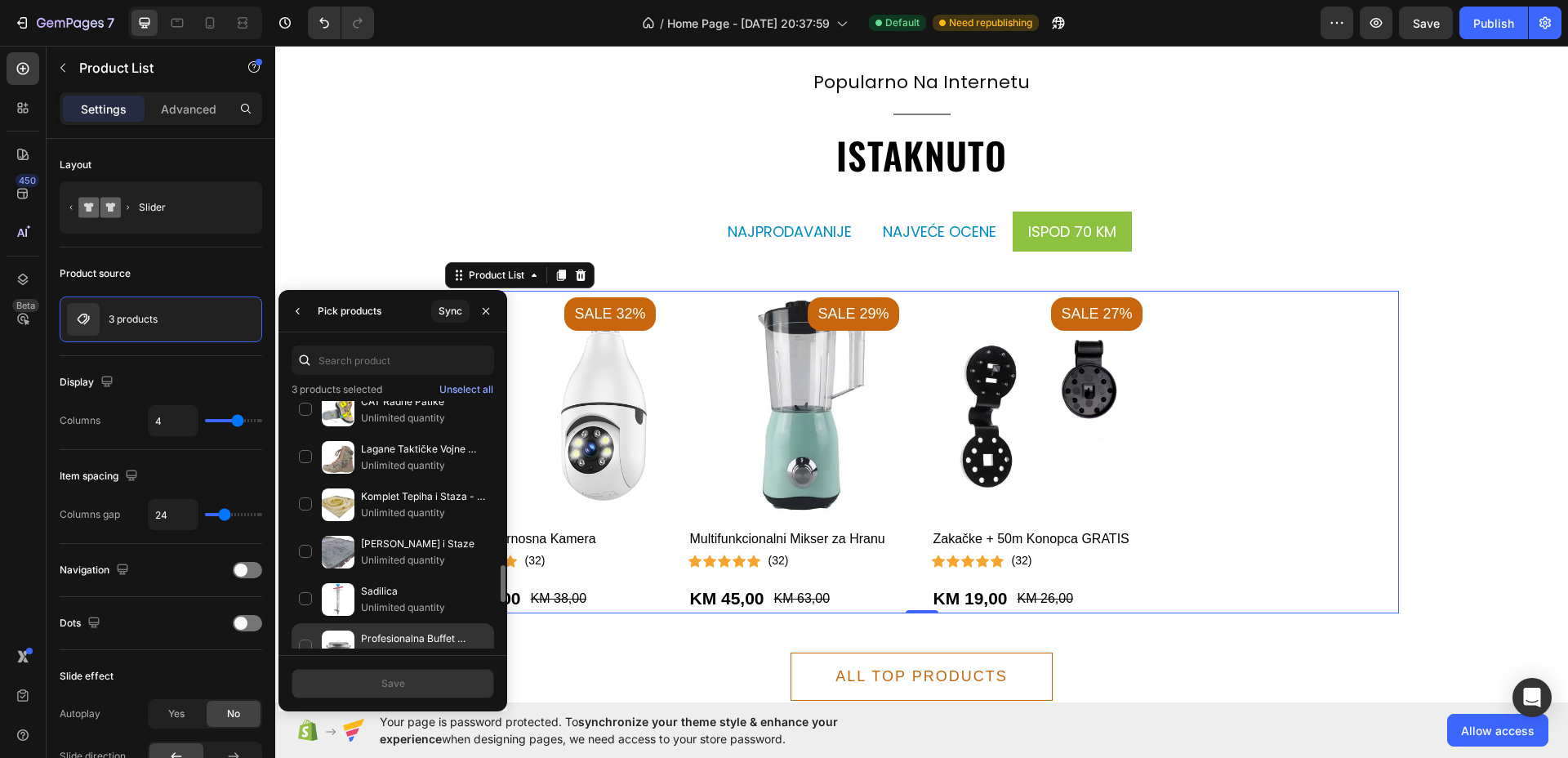
scroll to position [1411, 0]
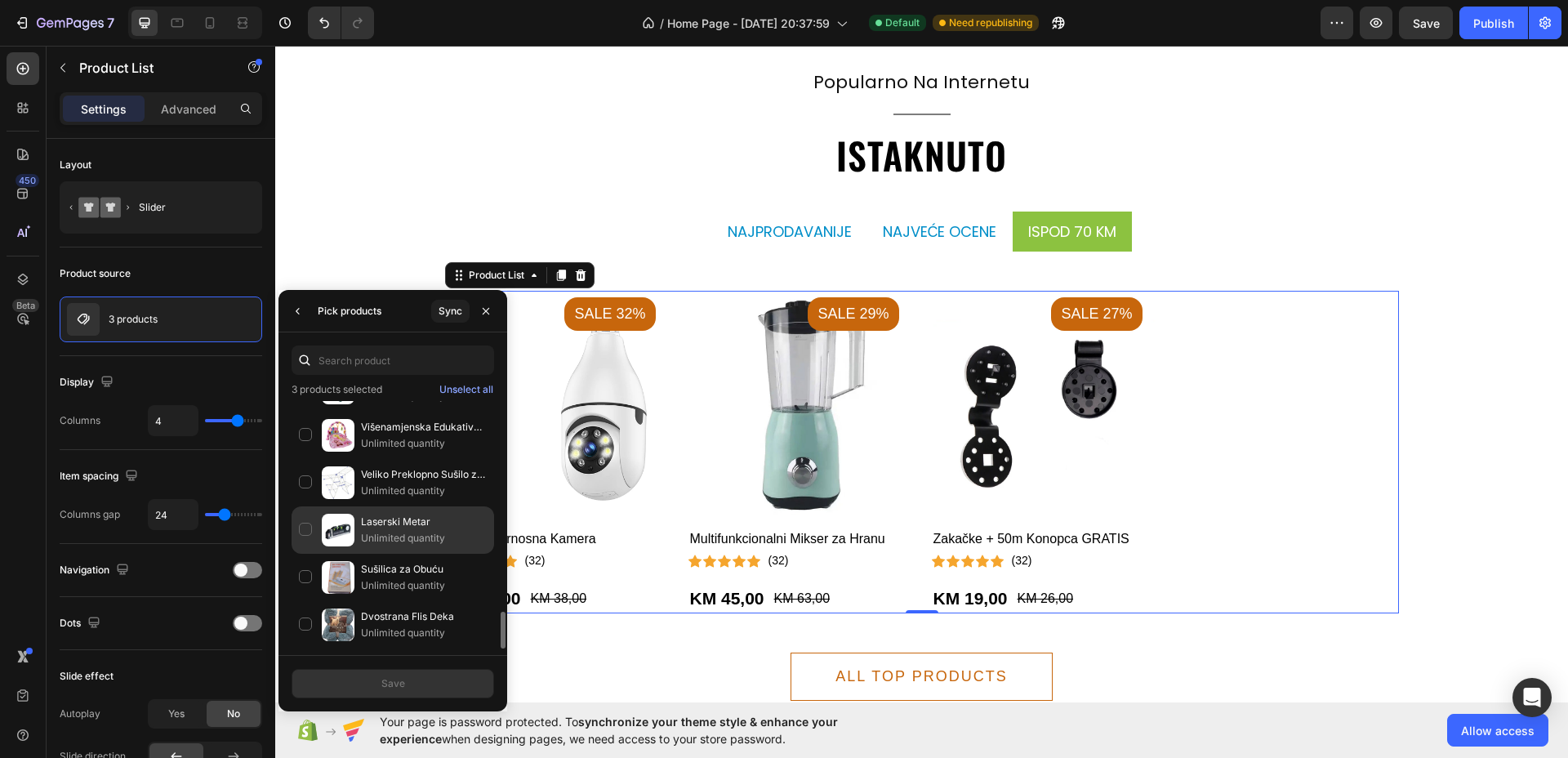
click at [397, 537] on p "Unlimited quantity" at bounding box center [424, 538] width 126 height 16
click at [392, 677] on div "Save" at bounding box center [393, 684] width 24 height 15
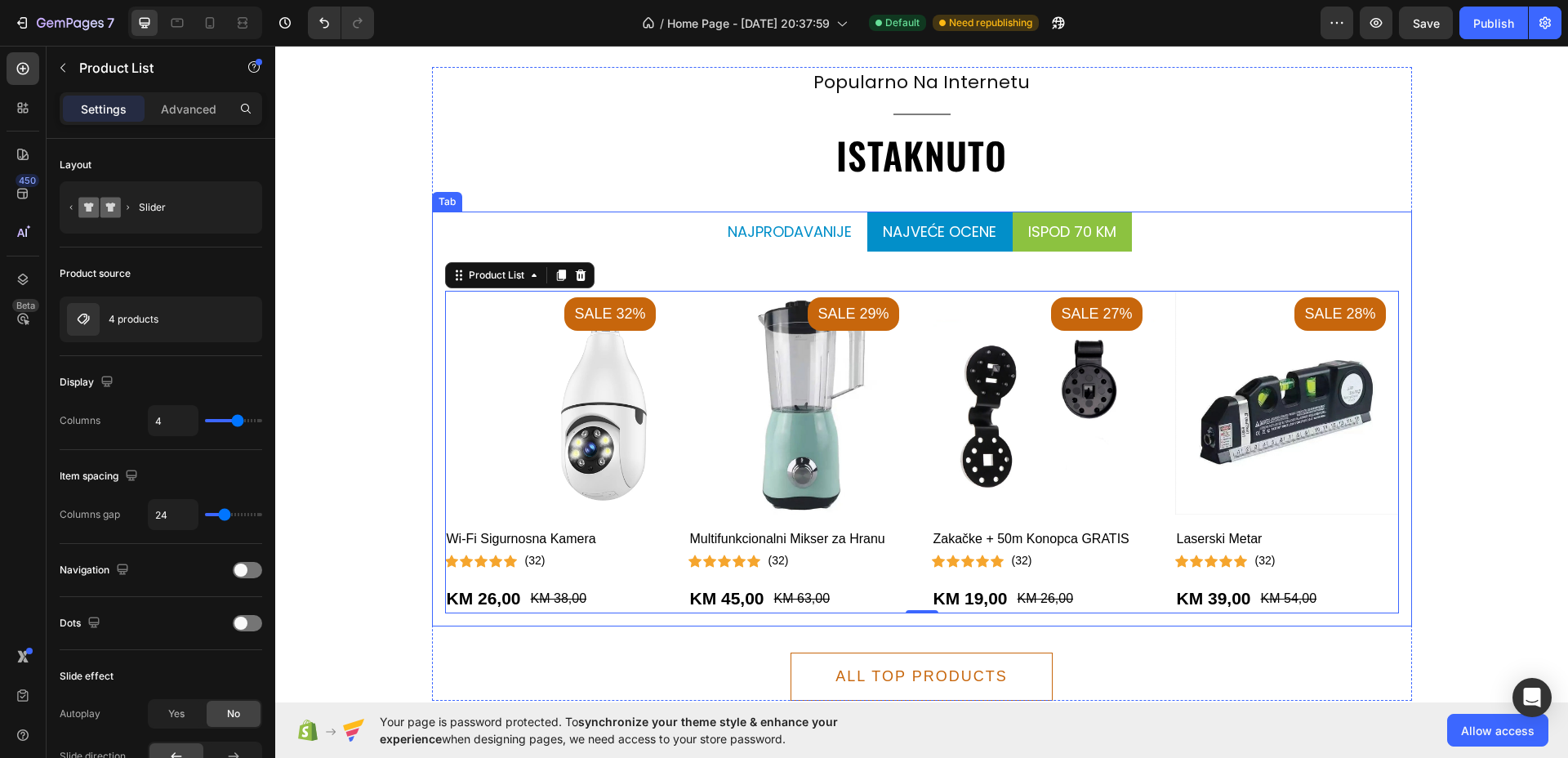
click at [941, 229] on p "najveće ocene" at bounding box center [940, 231] width 114 height 22
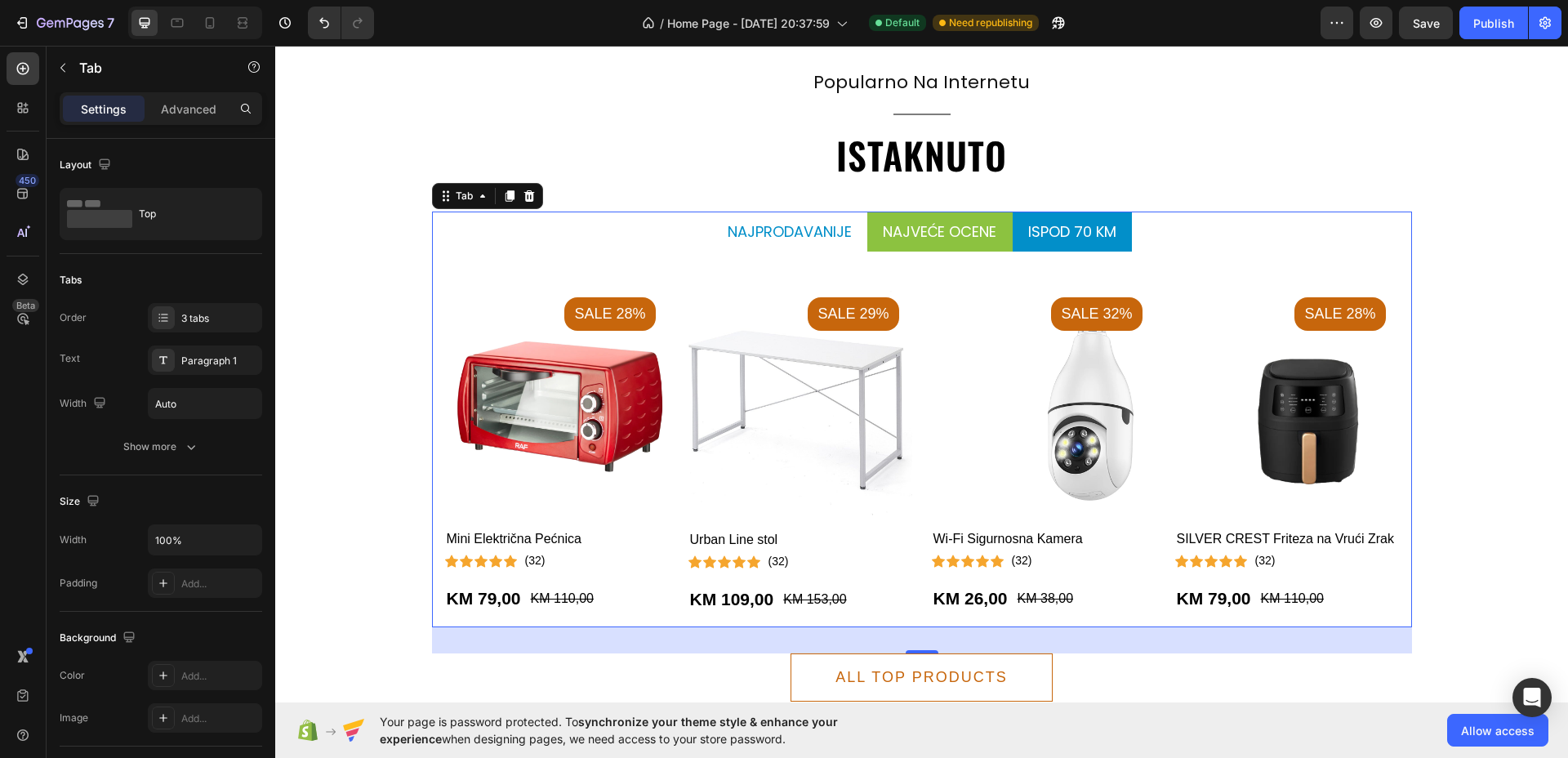
click at [1073, 212] on li "ispod 70 KM" at bounding box center [1072, 231] width 119 height 40
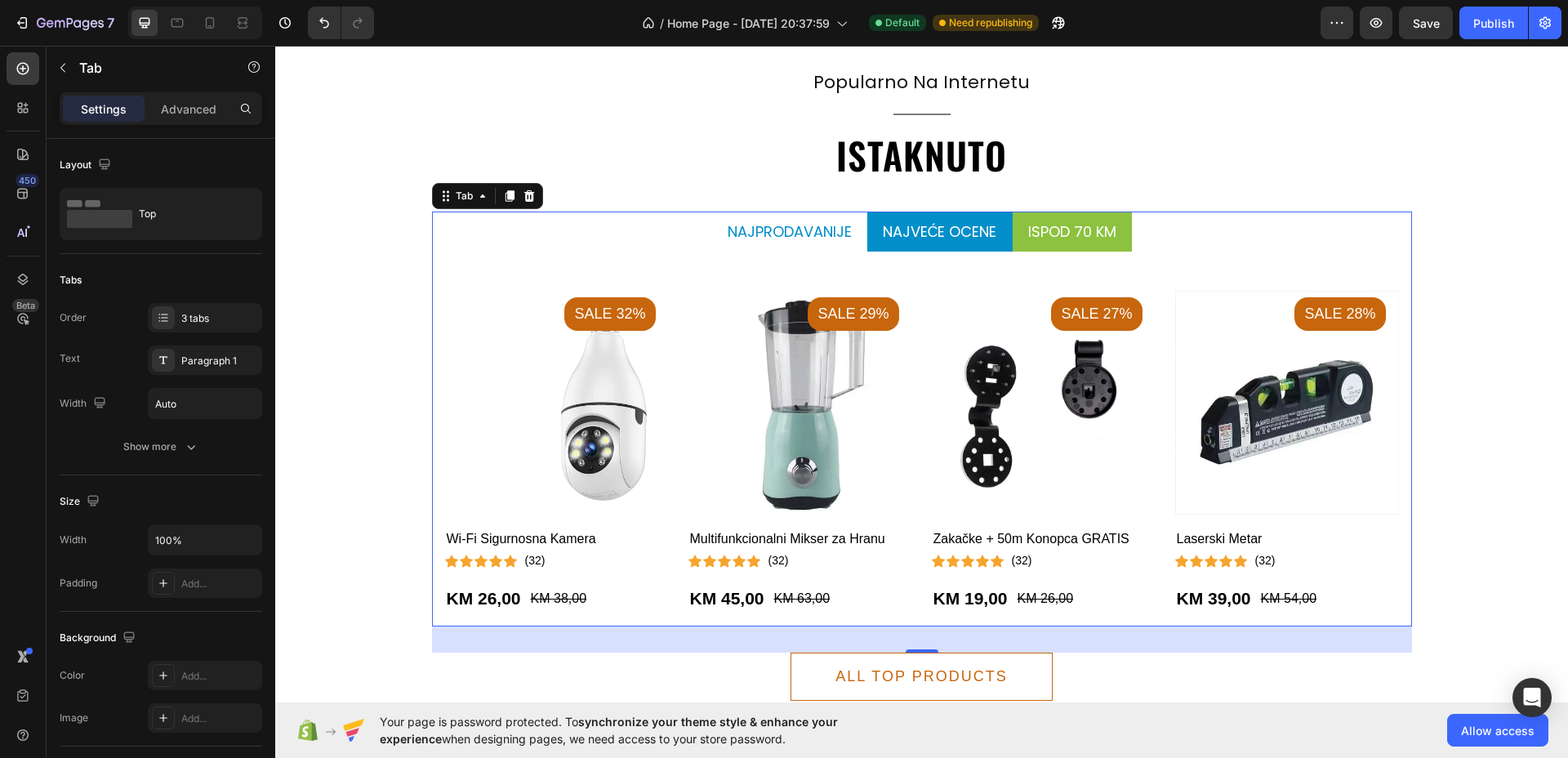
click at [954, 213] on li "najveće ocene" at bounding box center [940, 231] width 145 height 40
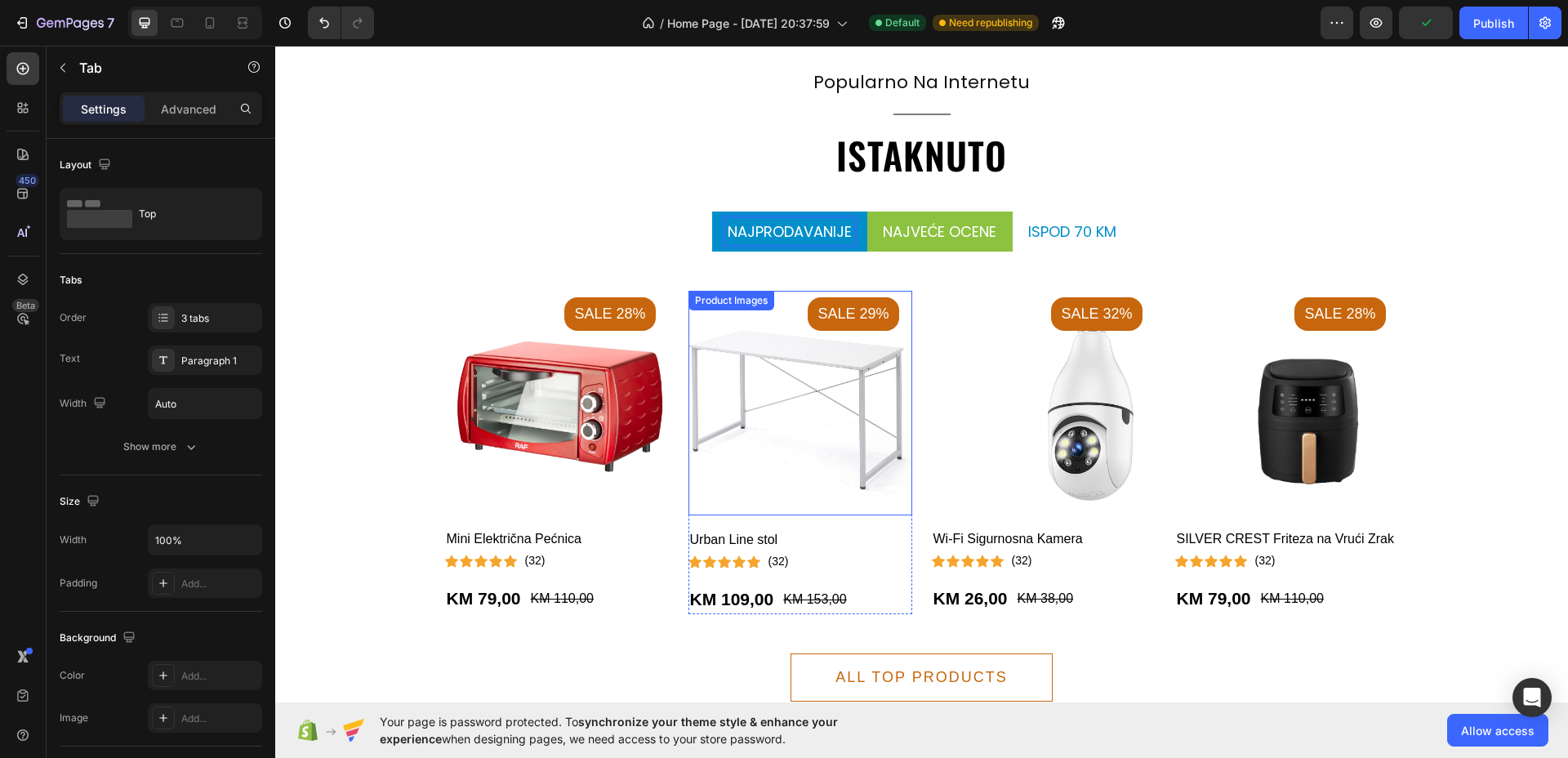
click at [703, 430] on img at bounding box center [799, 402] width 224 height 224
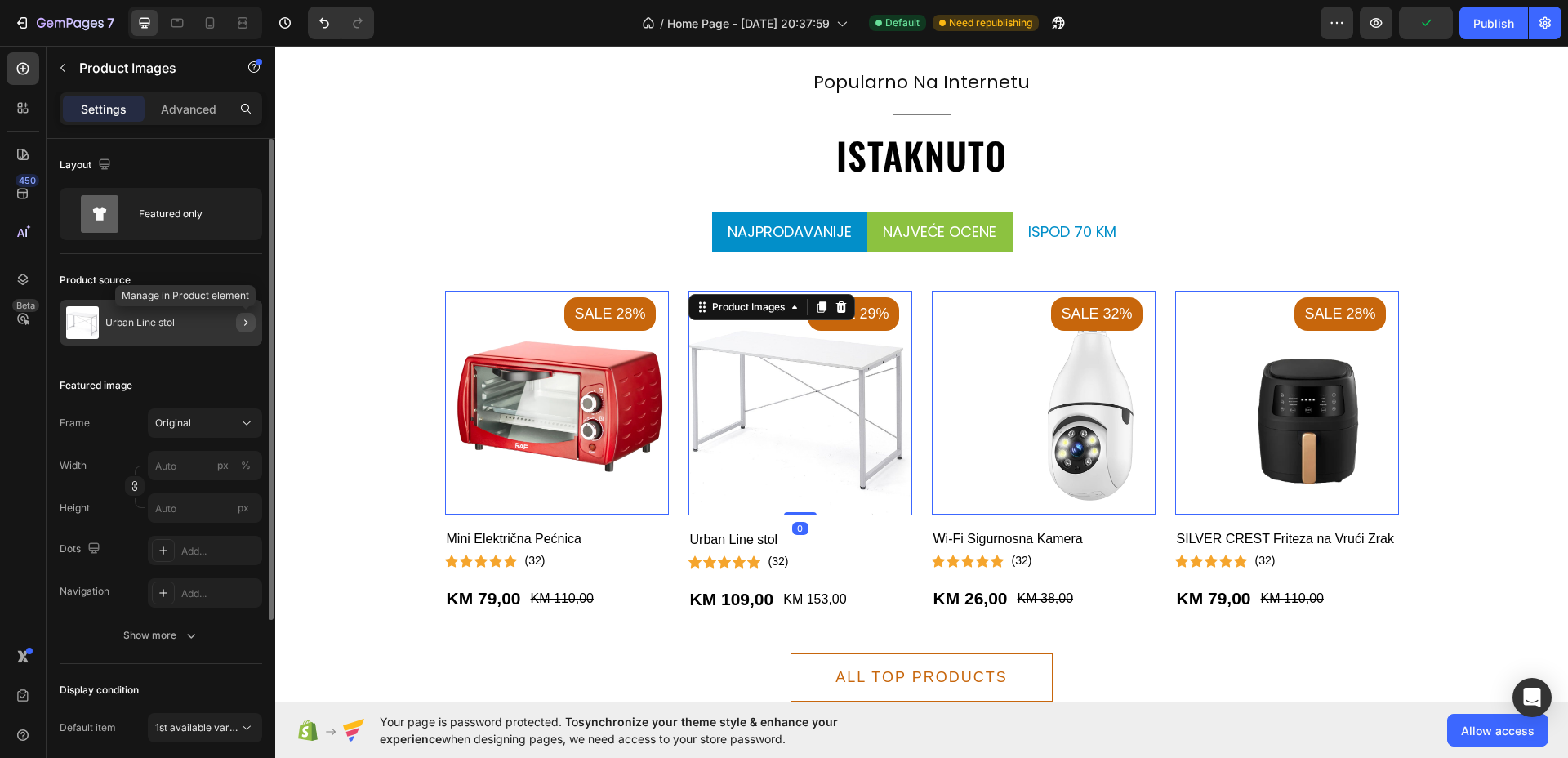
click at [240, 326] on icon "button" at bounding box center [246, 322] width 13 height 13
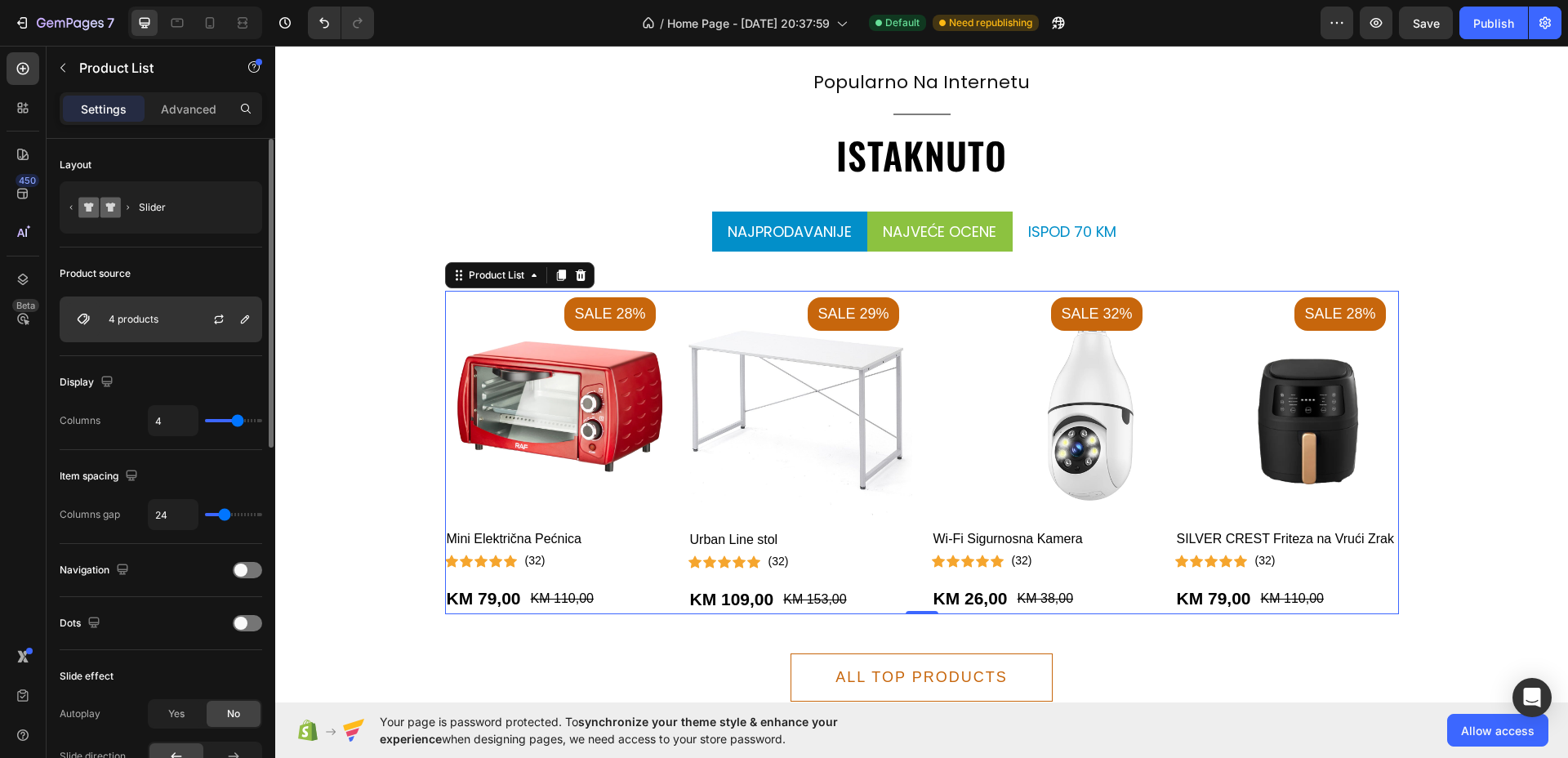
click at [251, 330] on div at bounding box center [225, 320] width 72 height 44
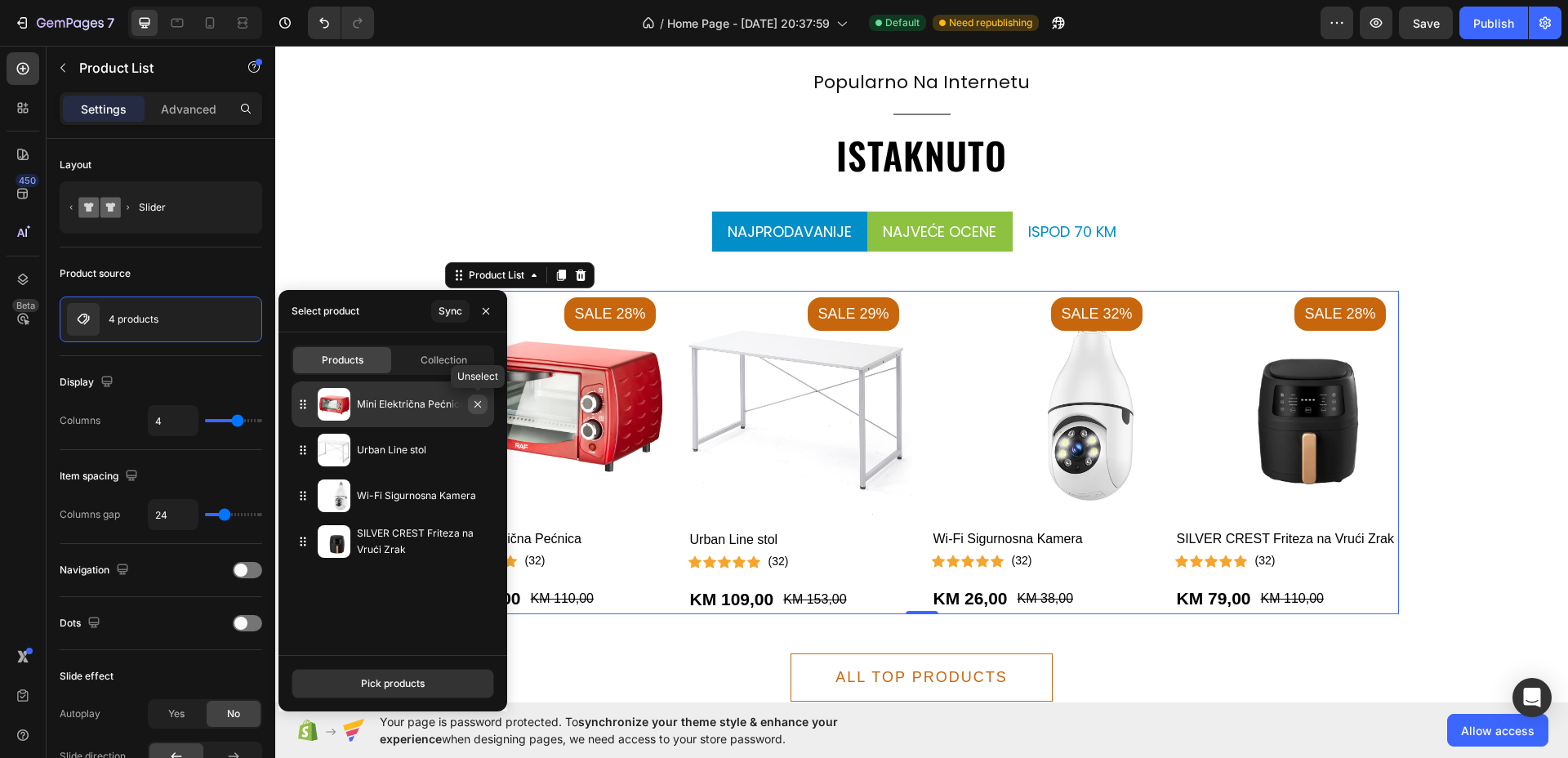
click at [476, 409] on icon "button" at bounding box center [477, 404] width 13 height 13
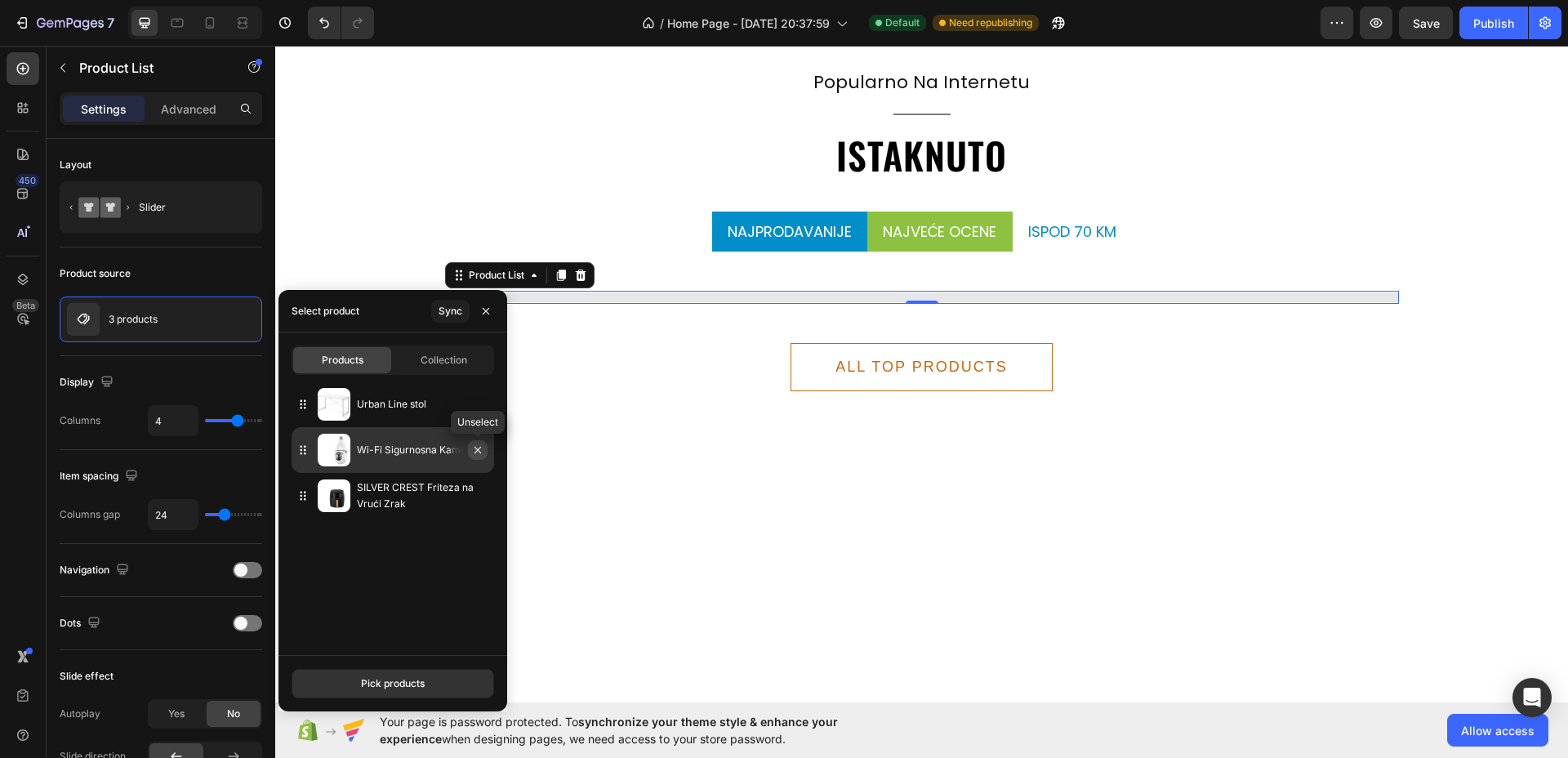
click at [482, 448] on icon "button" at bounding box center [477, 450] width 13 height 13
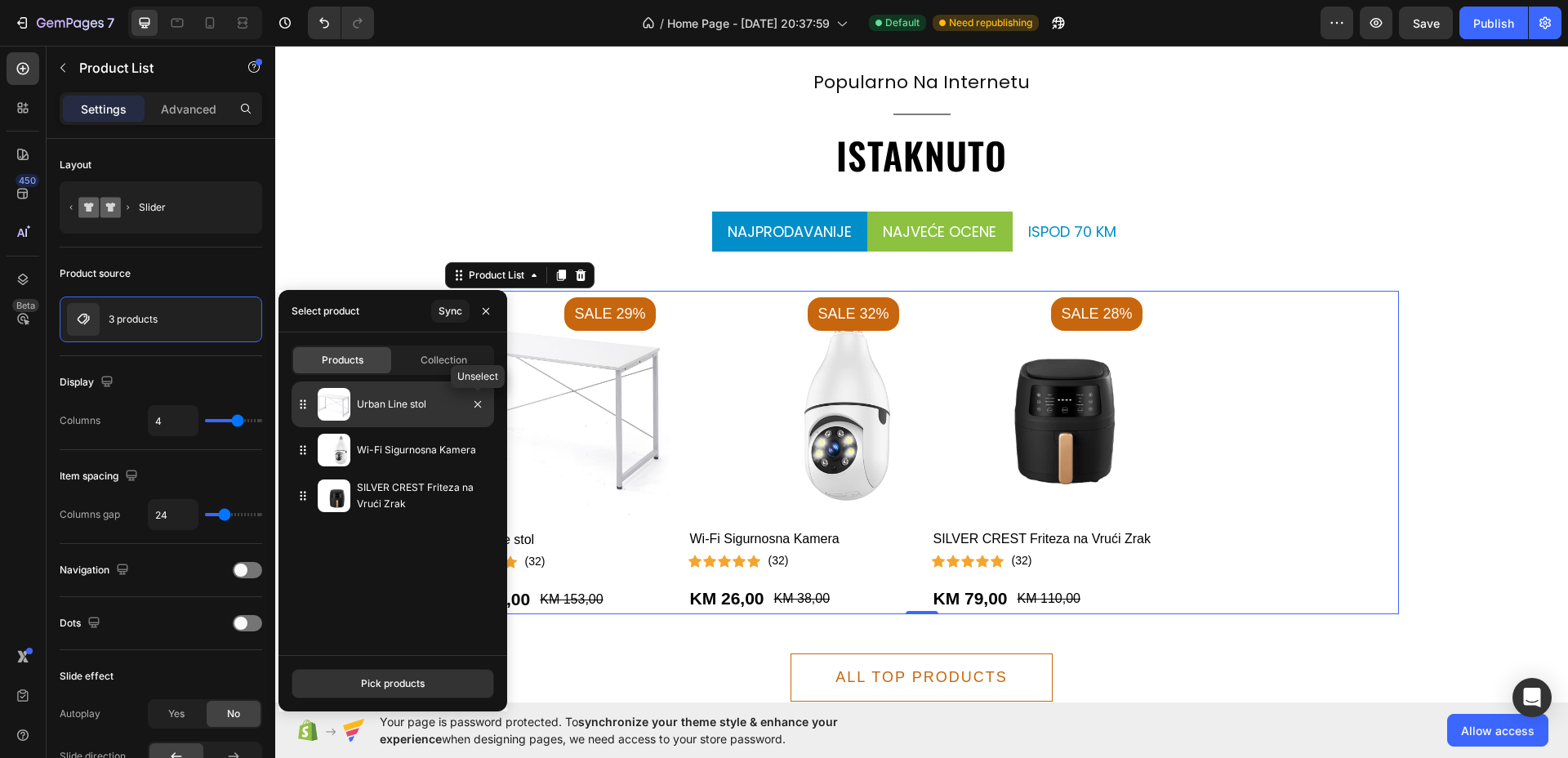
drag, startPoint x: 476, startPoint y: 407, endPoint x: 473, endPoint y: 421, distance: 14.3
click at [475, 407] on icon "button" at bounding box center [477, 404] width 13 height 13
click at [427, 685] on button "Pick products" at bounding box center [392, 684] width 202 height 29
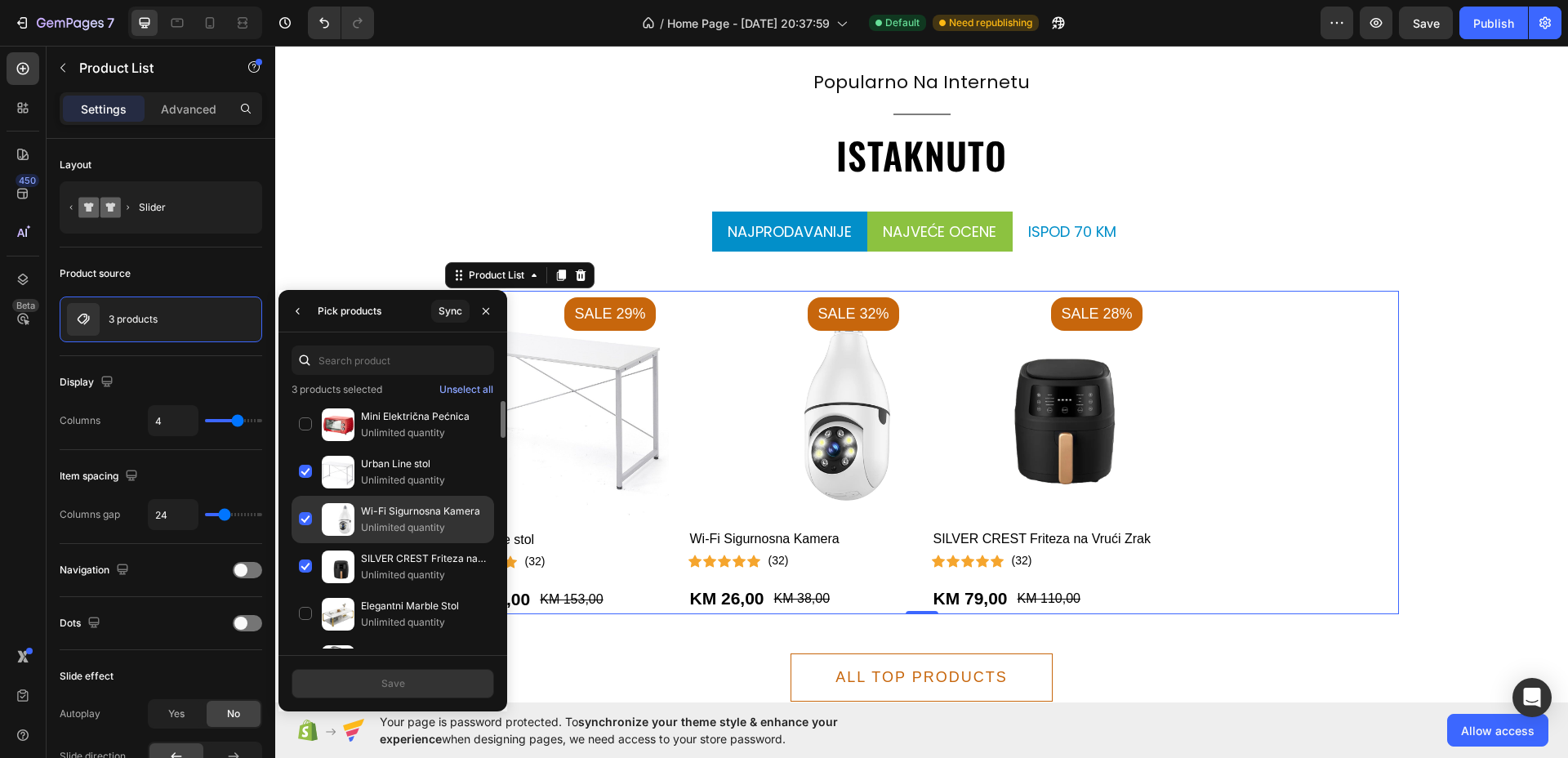
click at [300, 496] on div "Urban Line stol Unlimited quantity" at bounding box center [392, 519] width 202 height 47
click at [308, 543] on div "Wi-Fi Sigurnosna Kamera Unlimited quantity" at bounding box center [392, 566] width 202 height 47
click at [309, 591] on div "SILVER CREST Friteza na Vrući Zrak Unlimited quantity" at bounding box center [392, 615] width 202 height 47
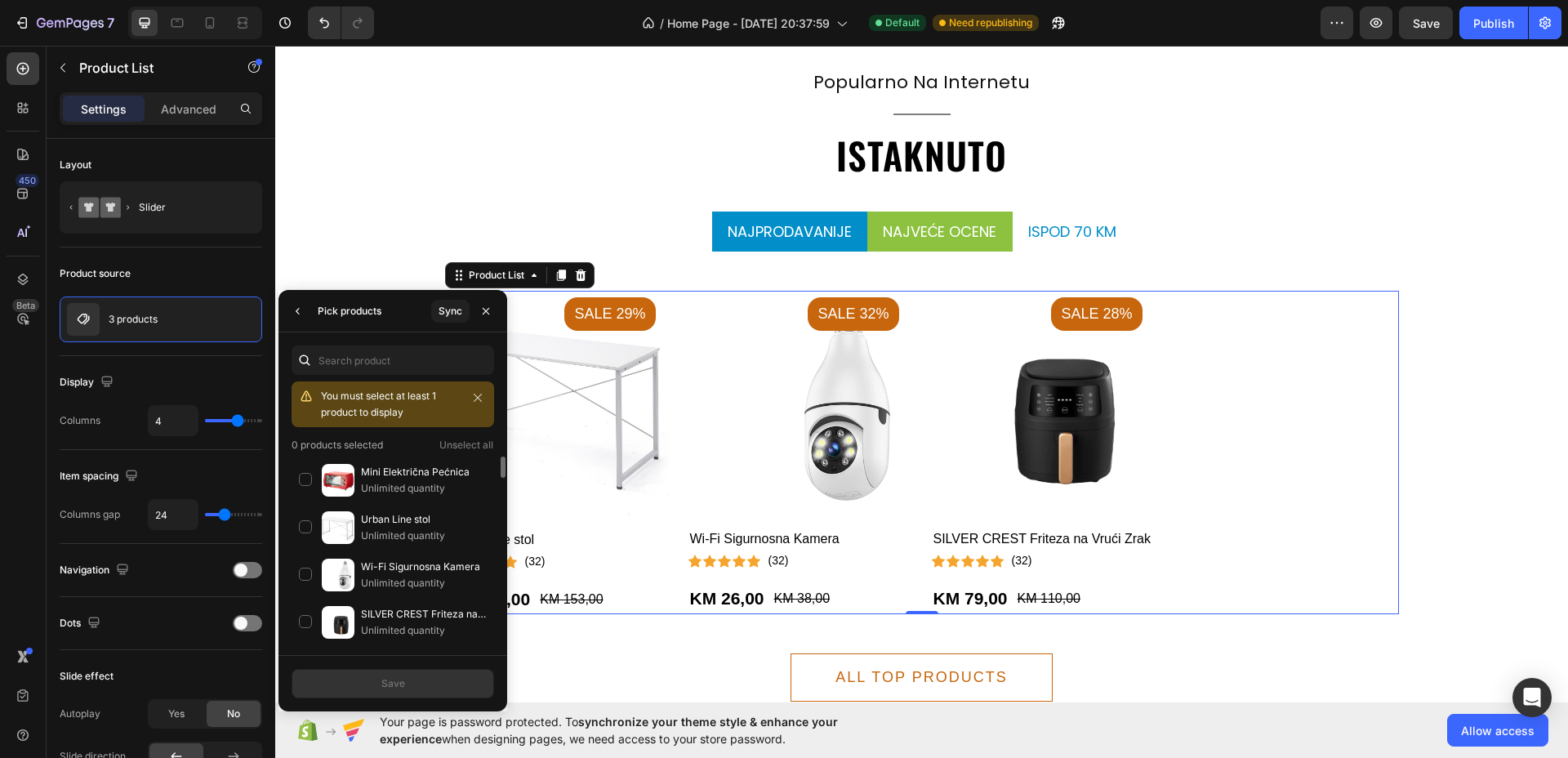
scroll to position [204, 0]
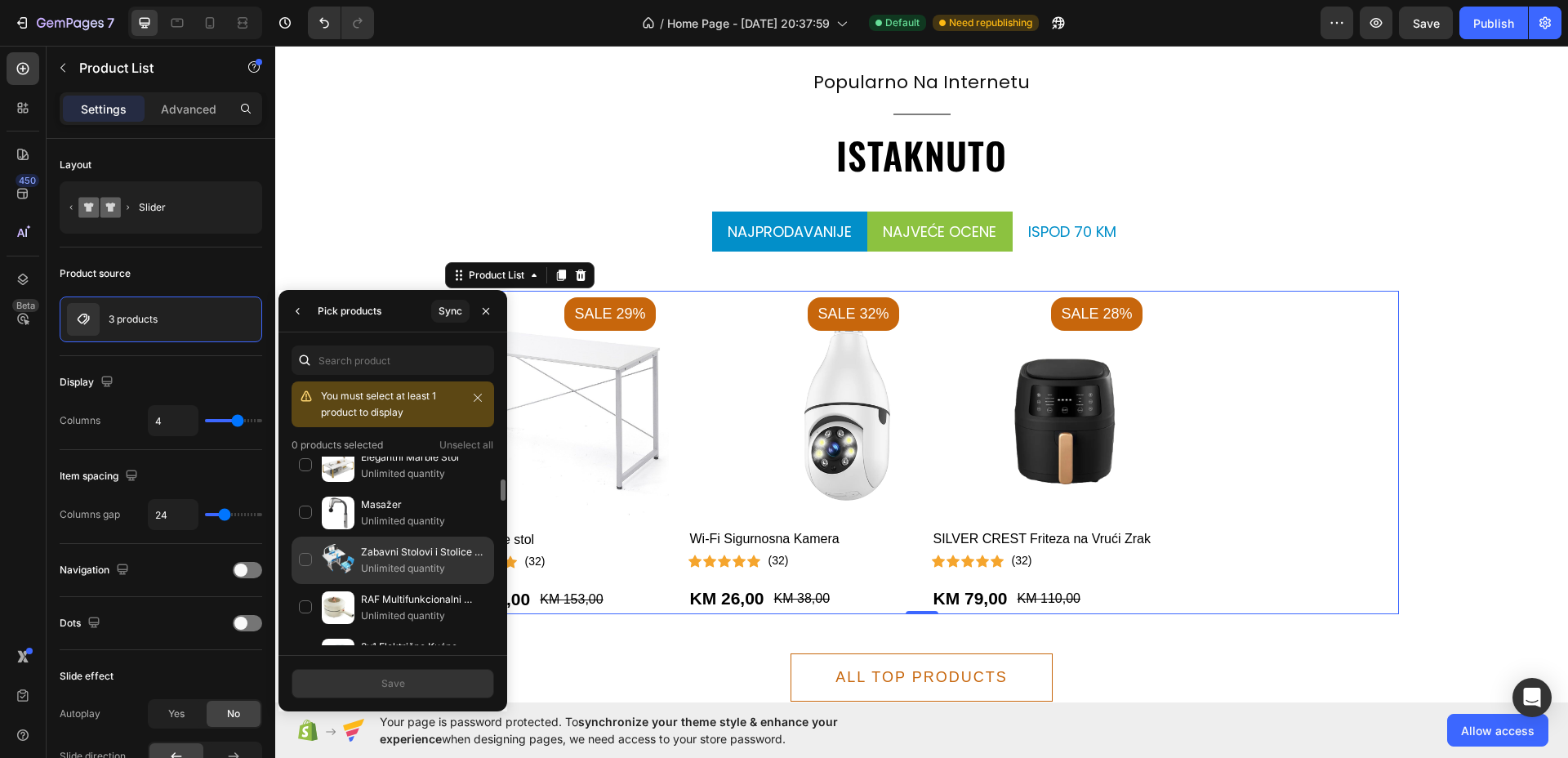
click at [301, 584] on div "Zabavni Stolovi i Stolice za Decu Unlimited quantity" at bounding box center [392, 607] width 202 height 47
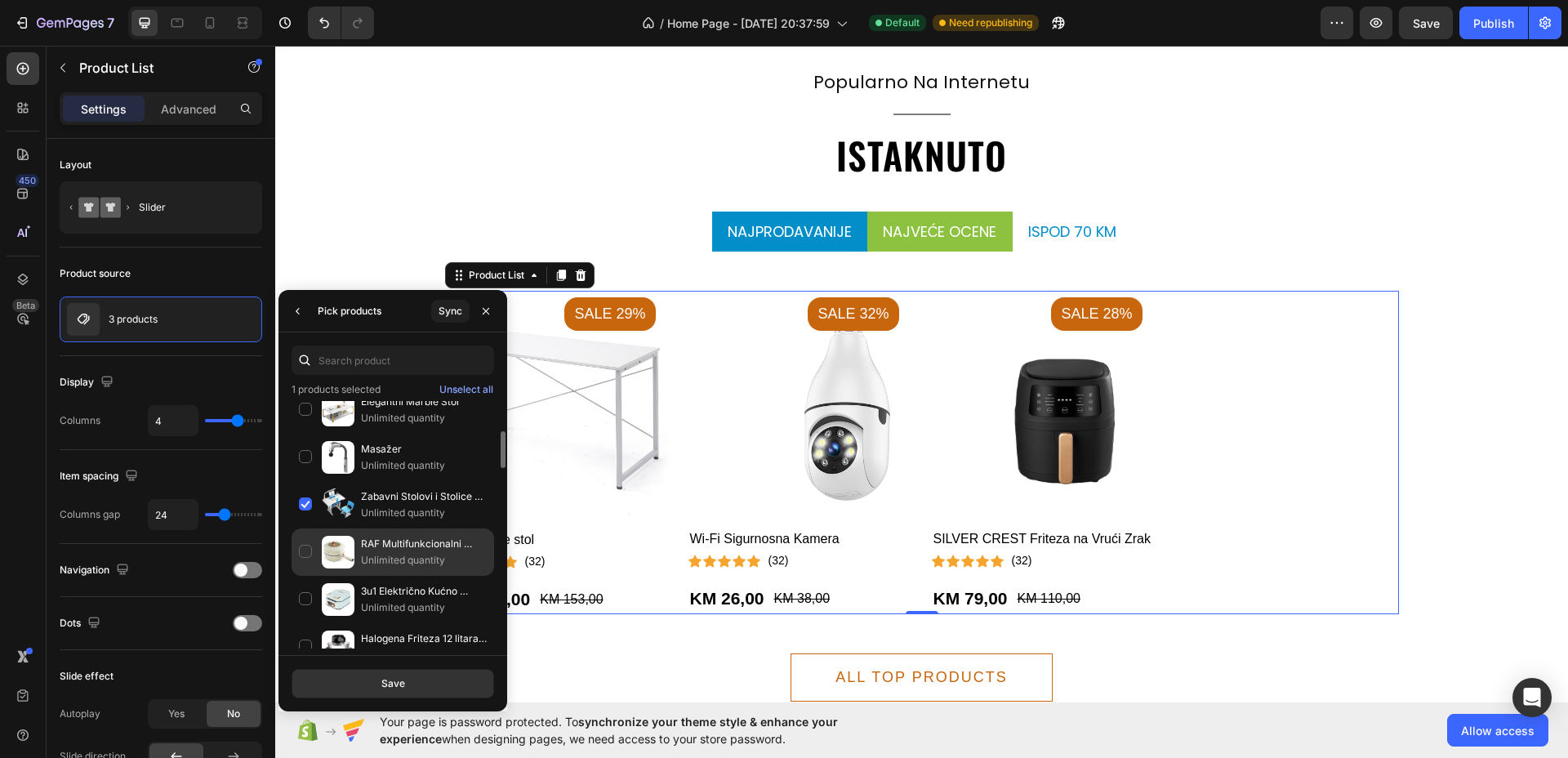
scroll to position [409, 0]
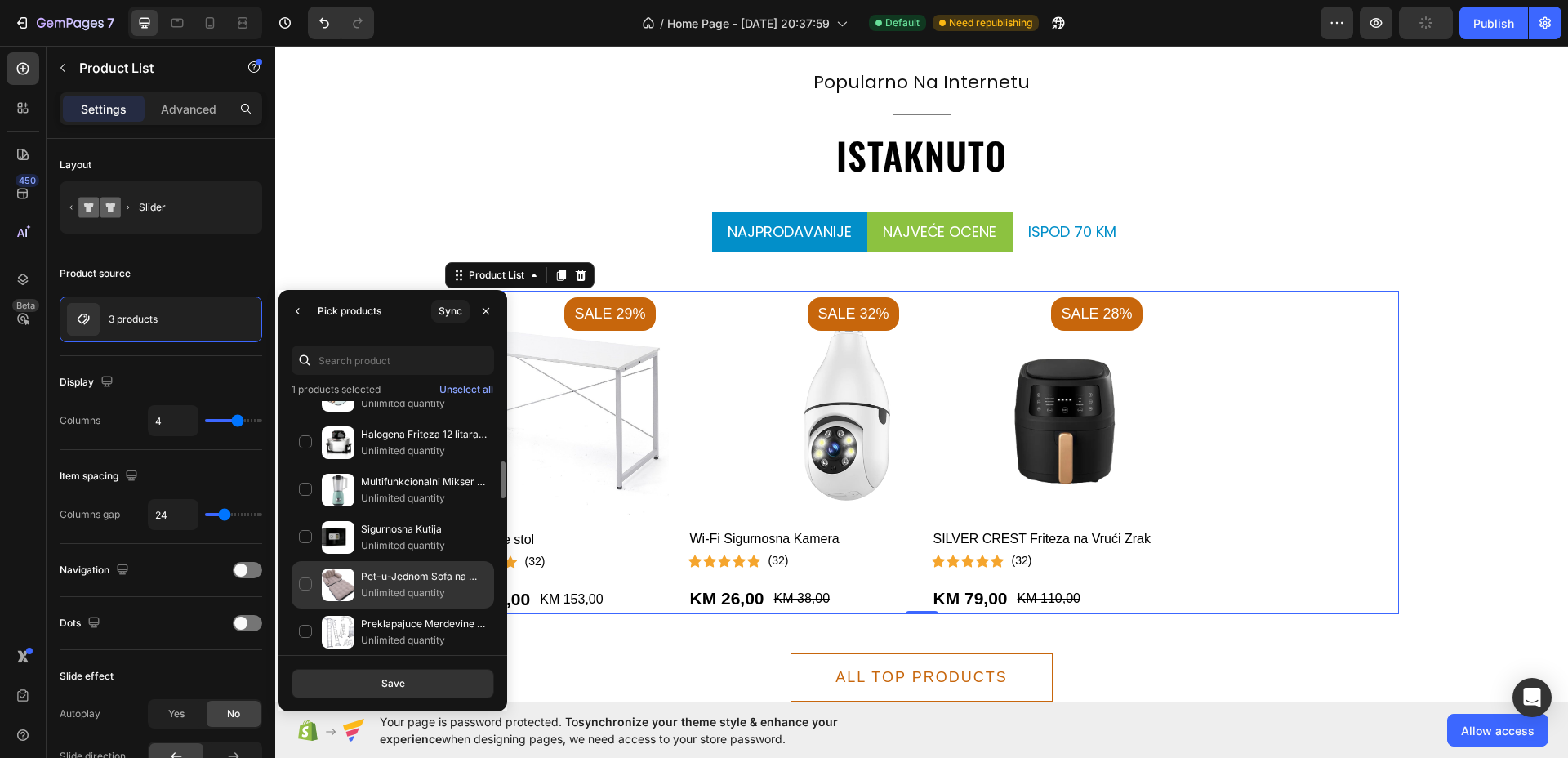
click at [304, 608] on div "Pet-u-Jednom Sofa na Napuhavanje Unlimited quantity" at bounding box center [392, 632] width 202 height 47
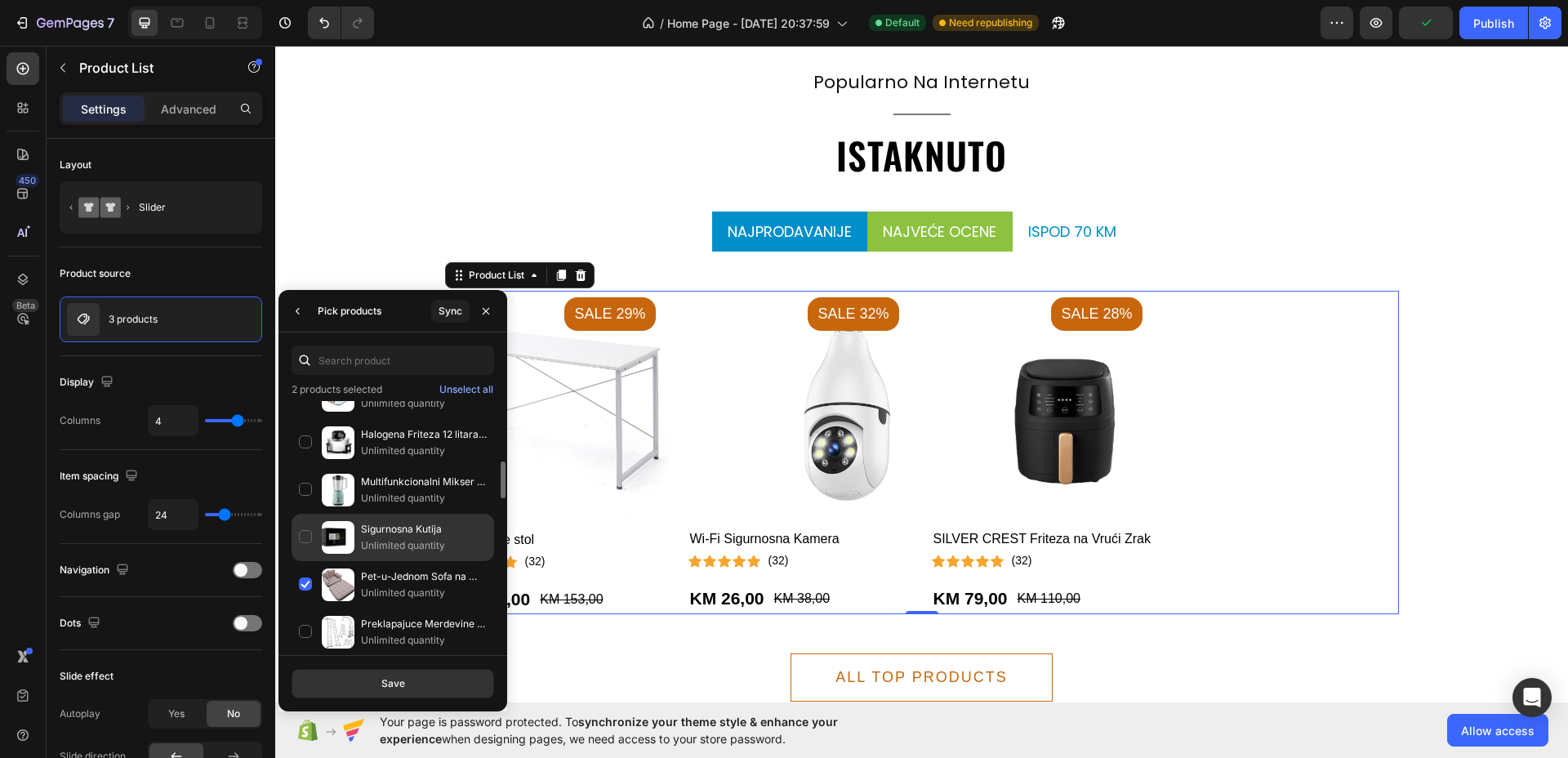
click at [307, 561] on div "Sigurnosna Kutija Unlimited quantity" at bounding box center [392, 585] width 202 height 47
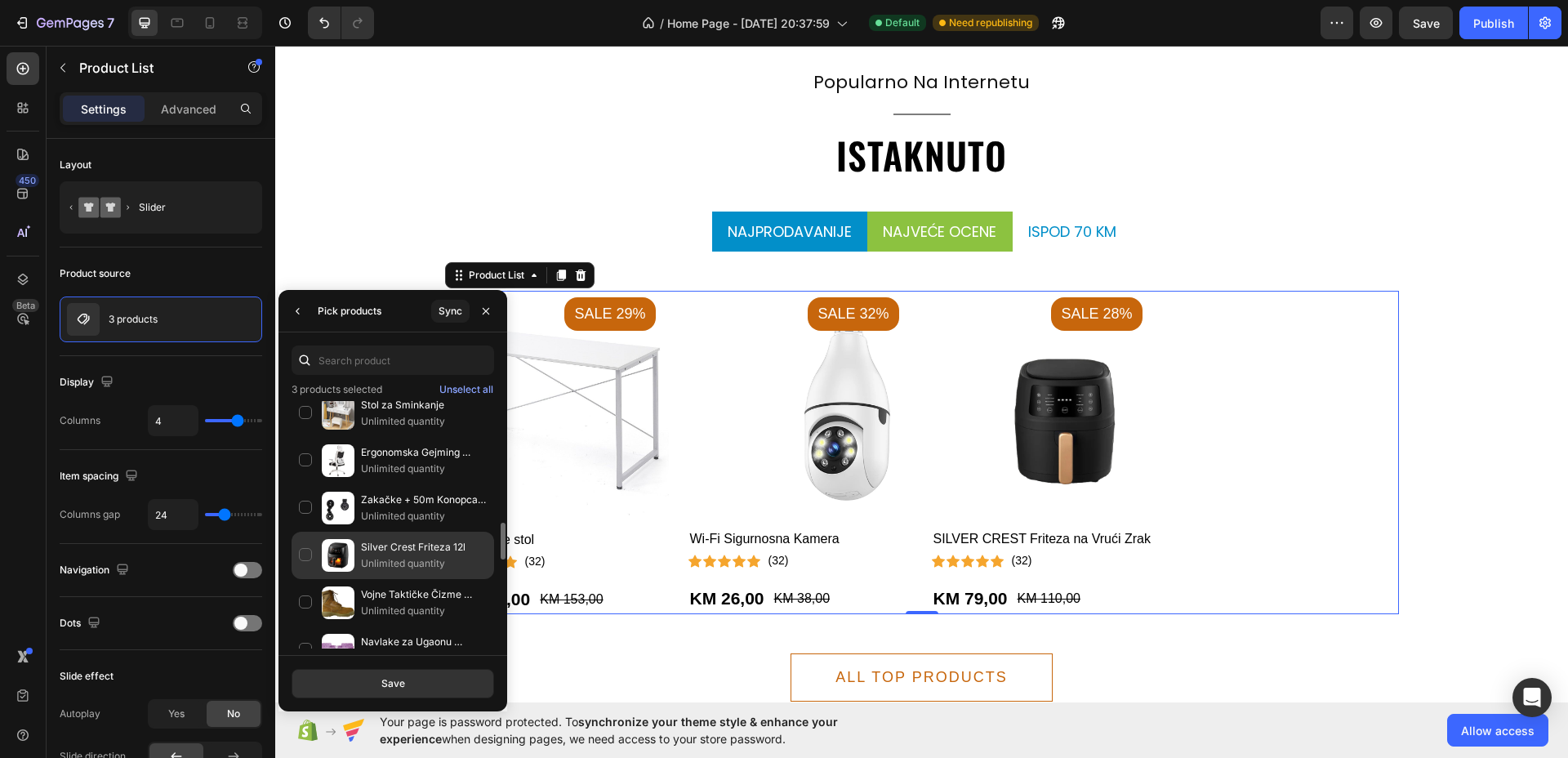
scroll to position [714, 0]
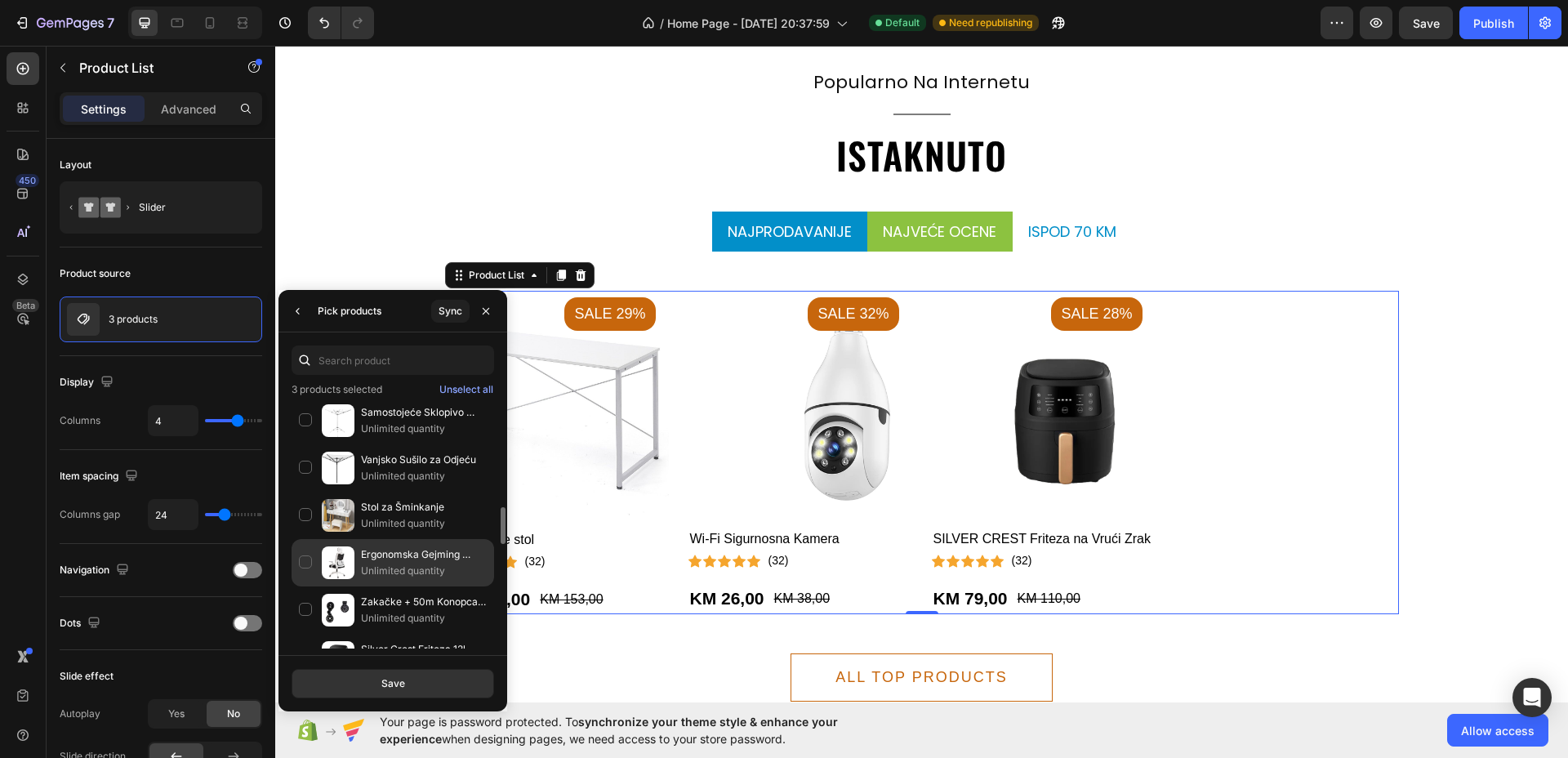
click at [298, 586] on div "Ergonomska Gejming Stolica Unlimited quantity" at bounding box center [392, 610] width 202 height 47
click at [360, 684] on button "Save" at bounding box center [392, 684] width 202 height 29
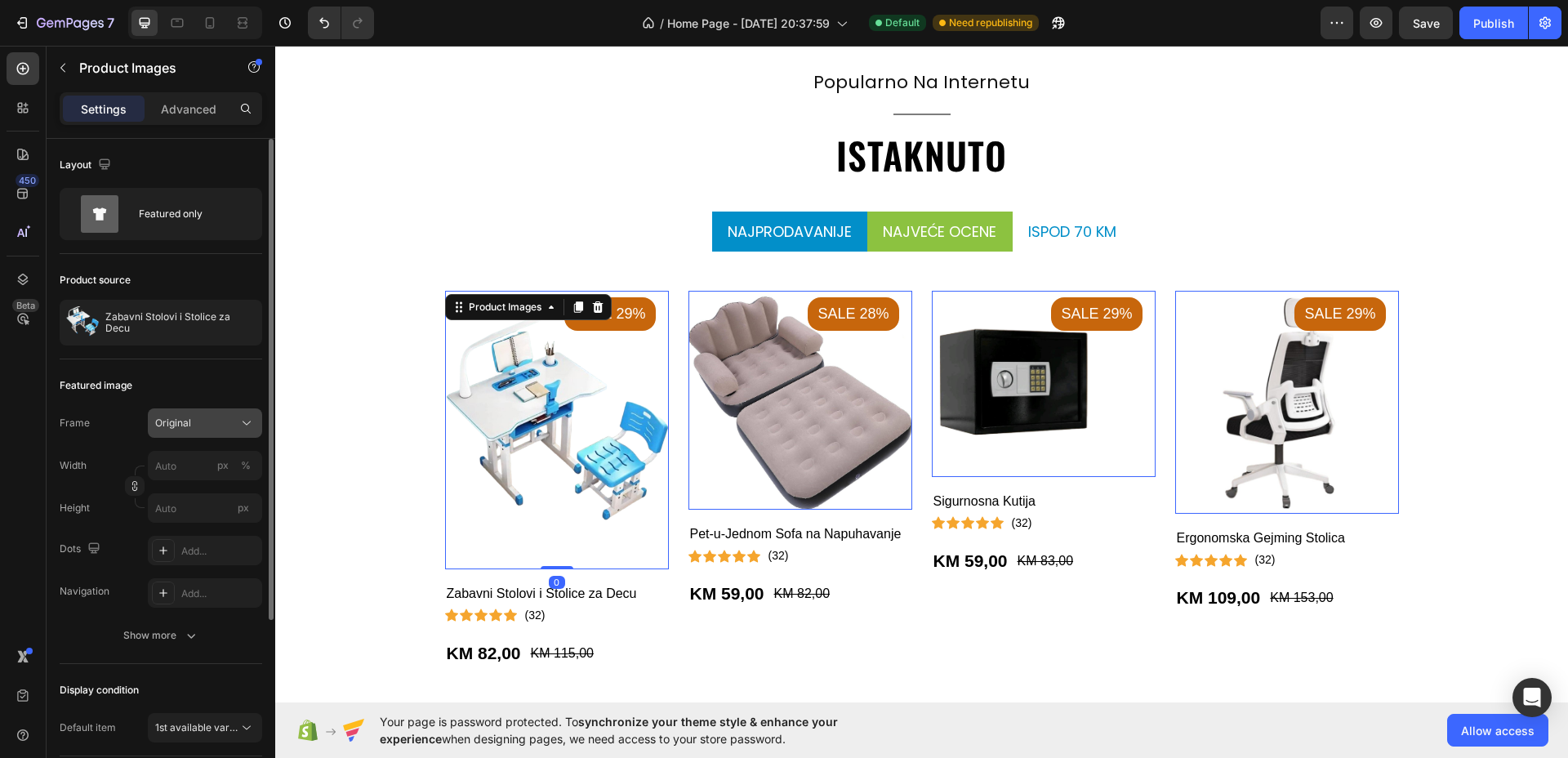
click at [219, 428] on div "Original" at bounding box center [195, 423] width 80 height 15
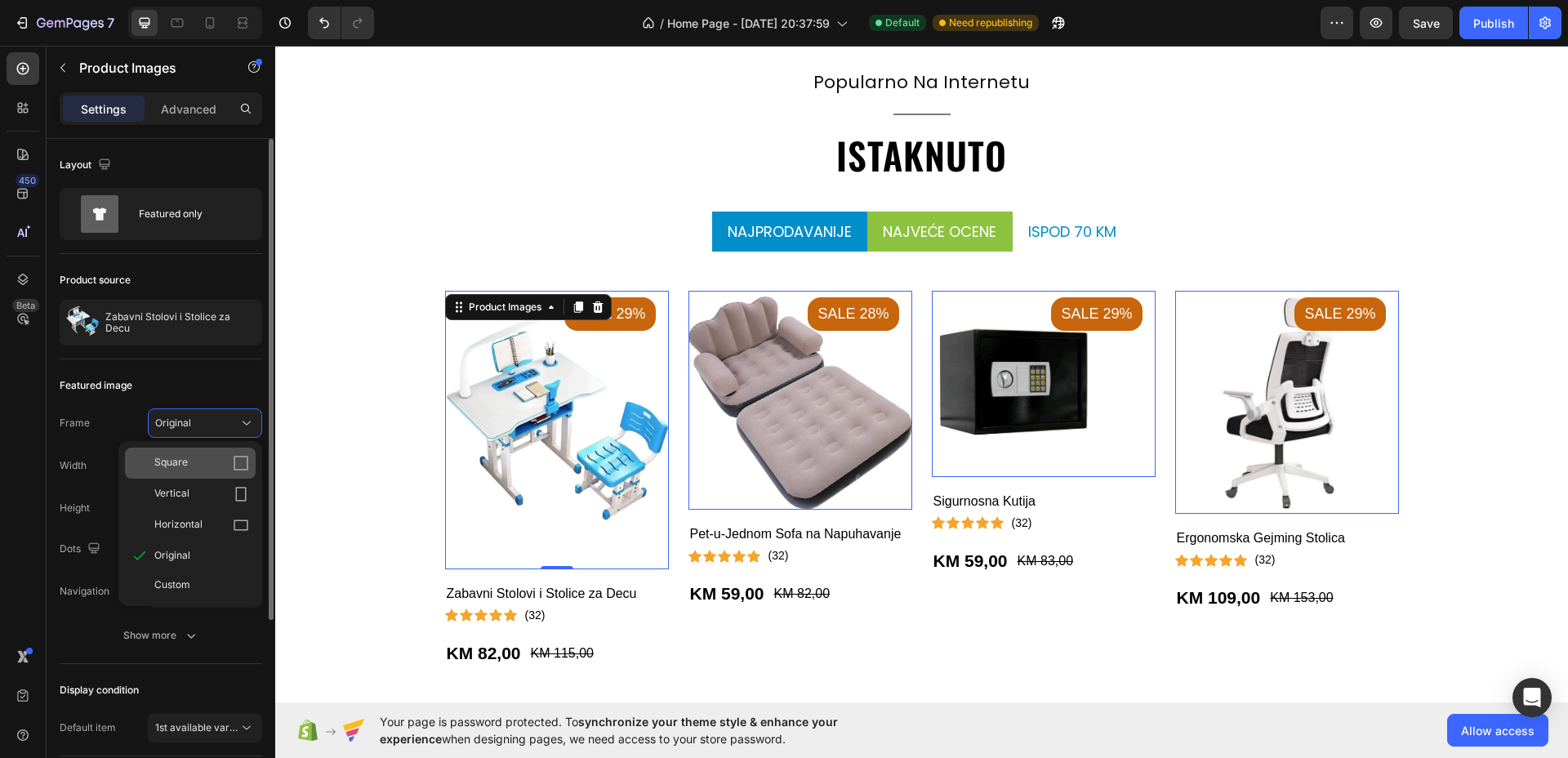
click at [212, 462] on div "Square" at bounding box center [201, 463] width 94 height 16
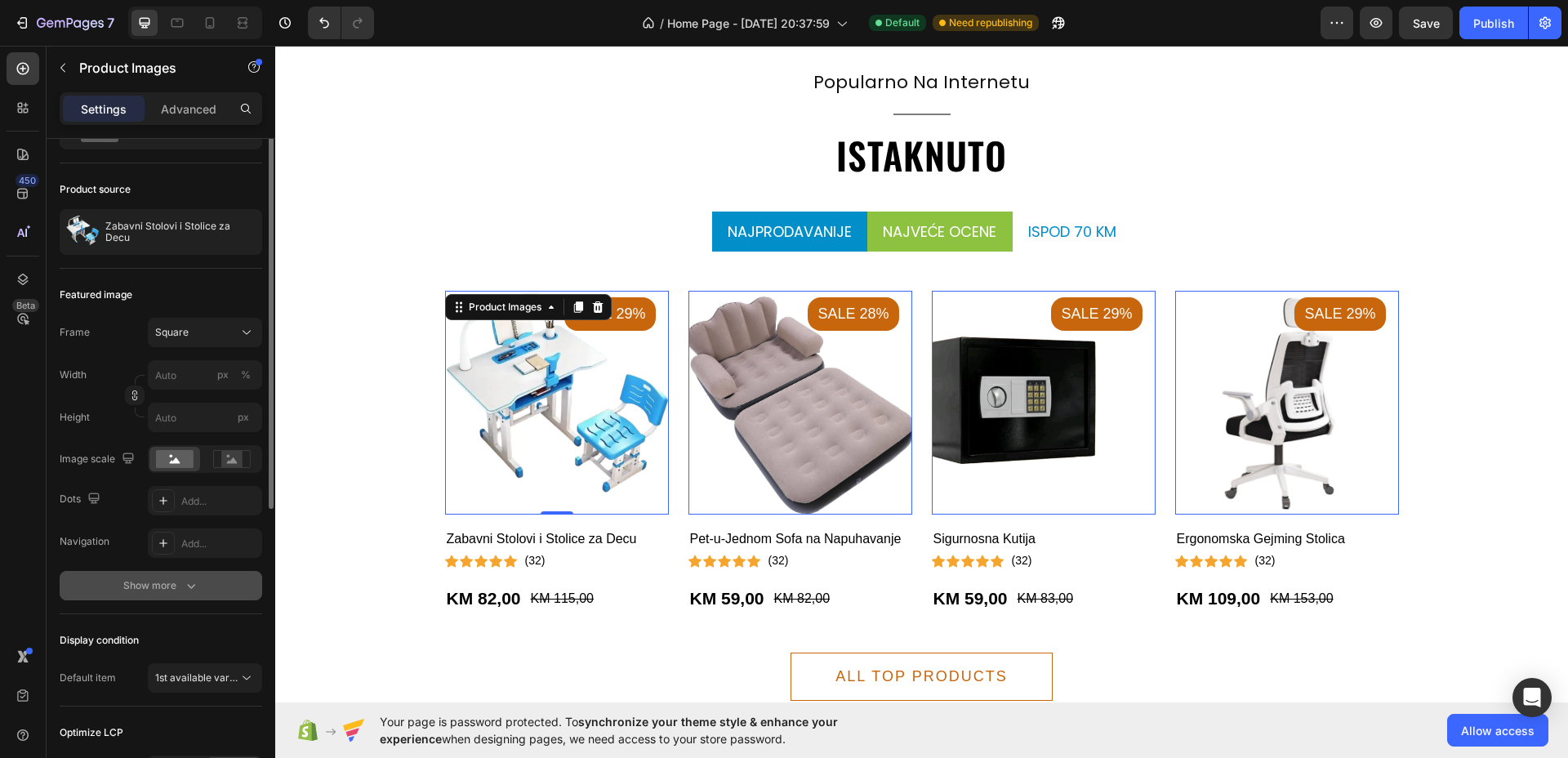
scroll to position [0, 0]
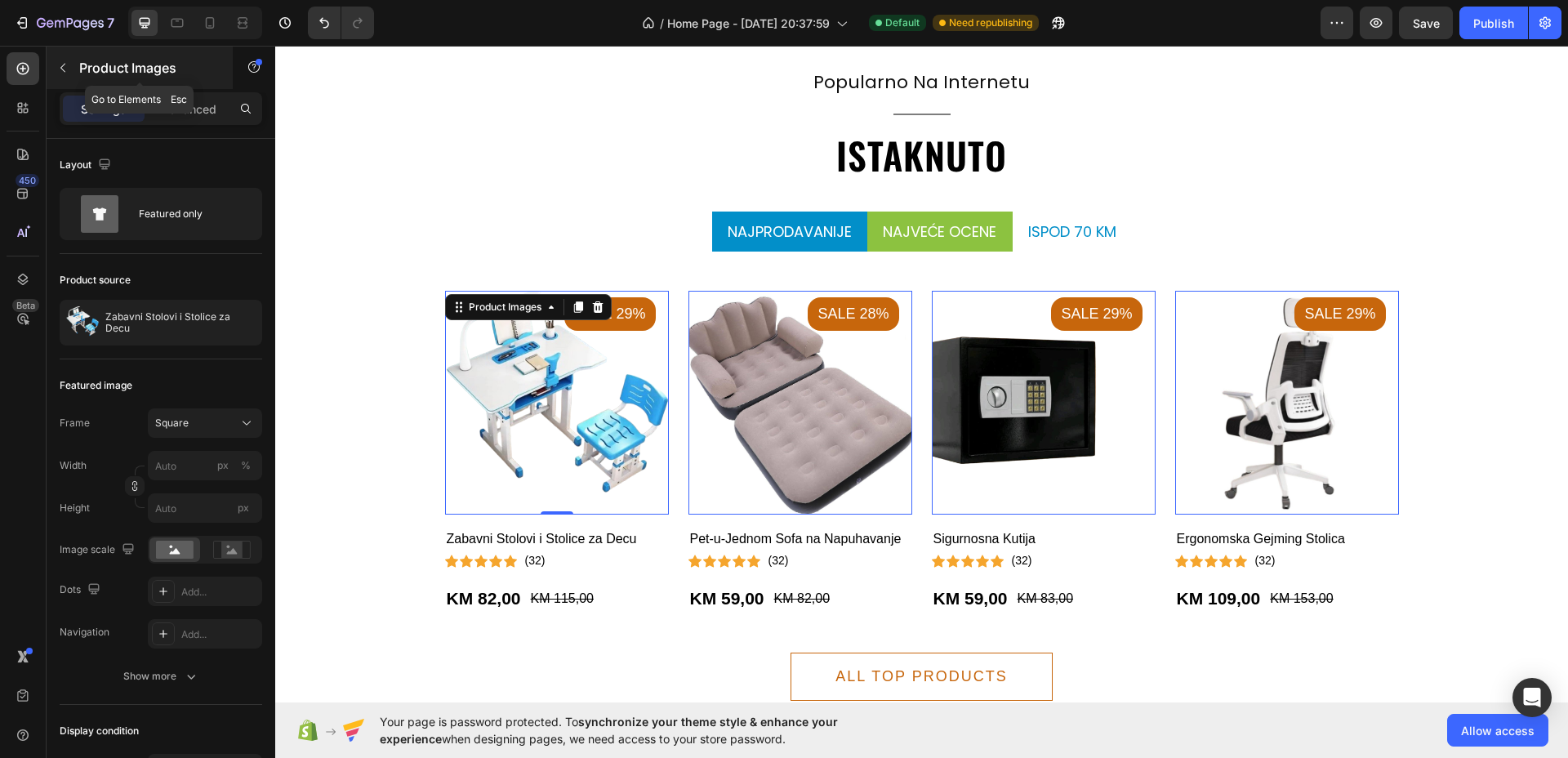
click at [65, 69] on icon "button" at bounding box center [63, 67] width 13 height 13
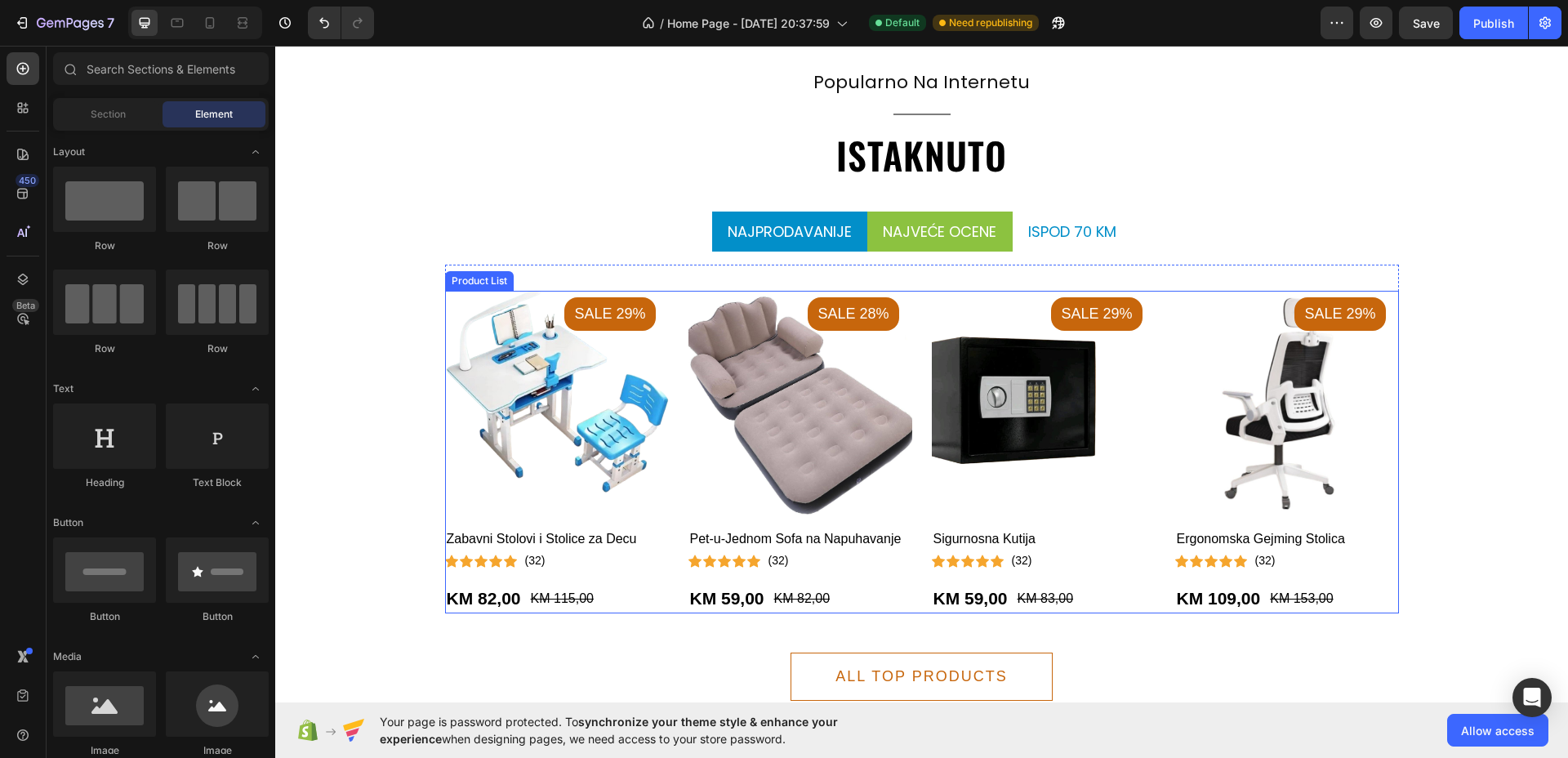
click at [671, 448] on div "Product Images Sale 29% Product Badge Zabavni Stolovi i Stolice za Decu (P) Tit…" at bounding box center [921, 451] width 954 height 322
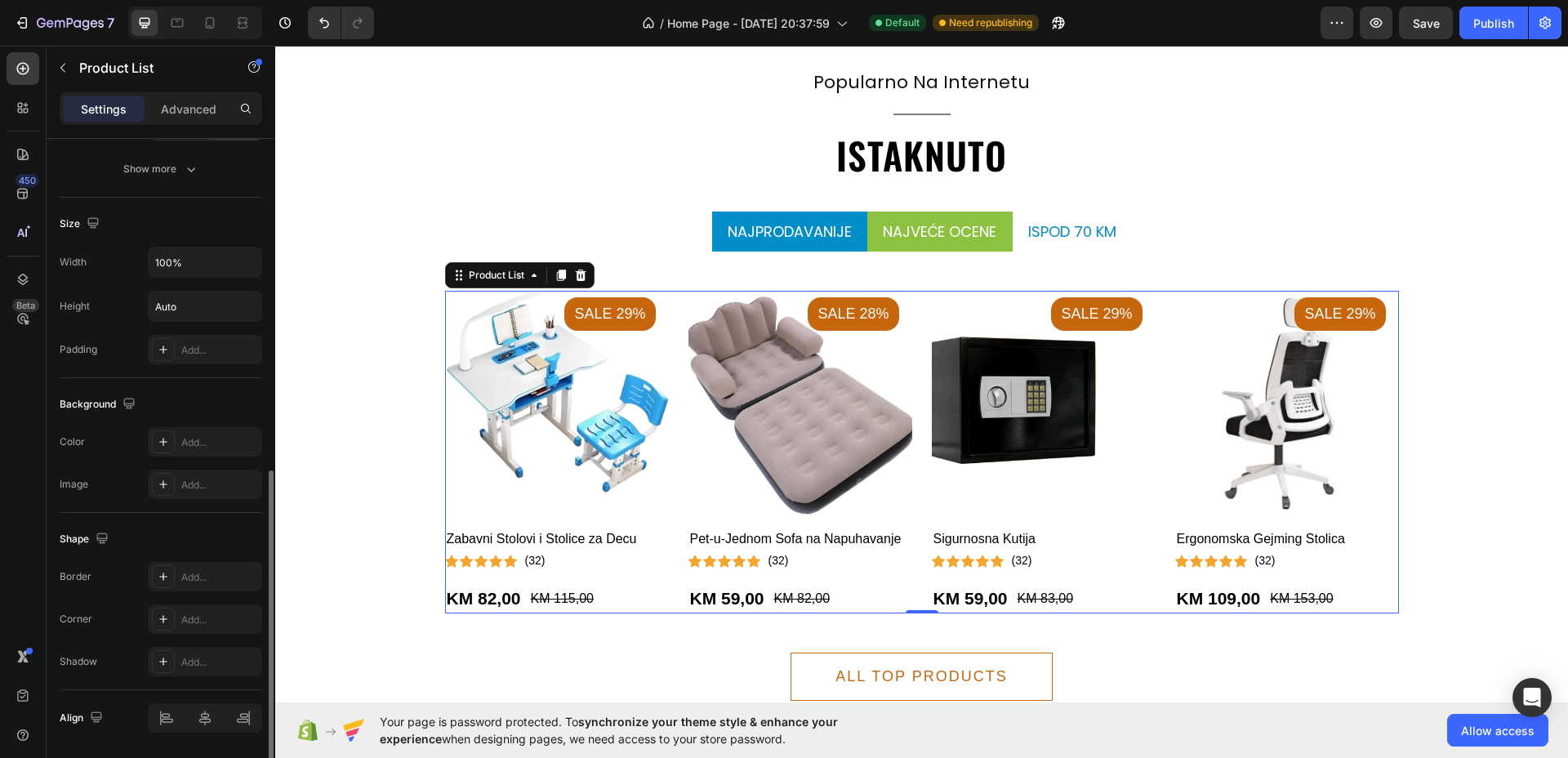
scroll to position [768, 0]
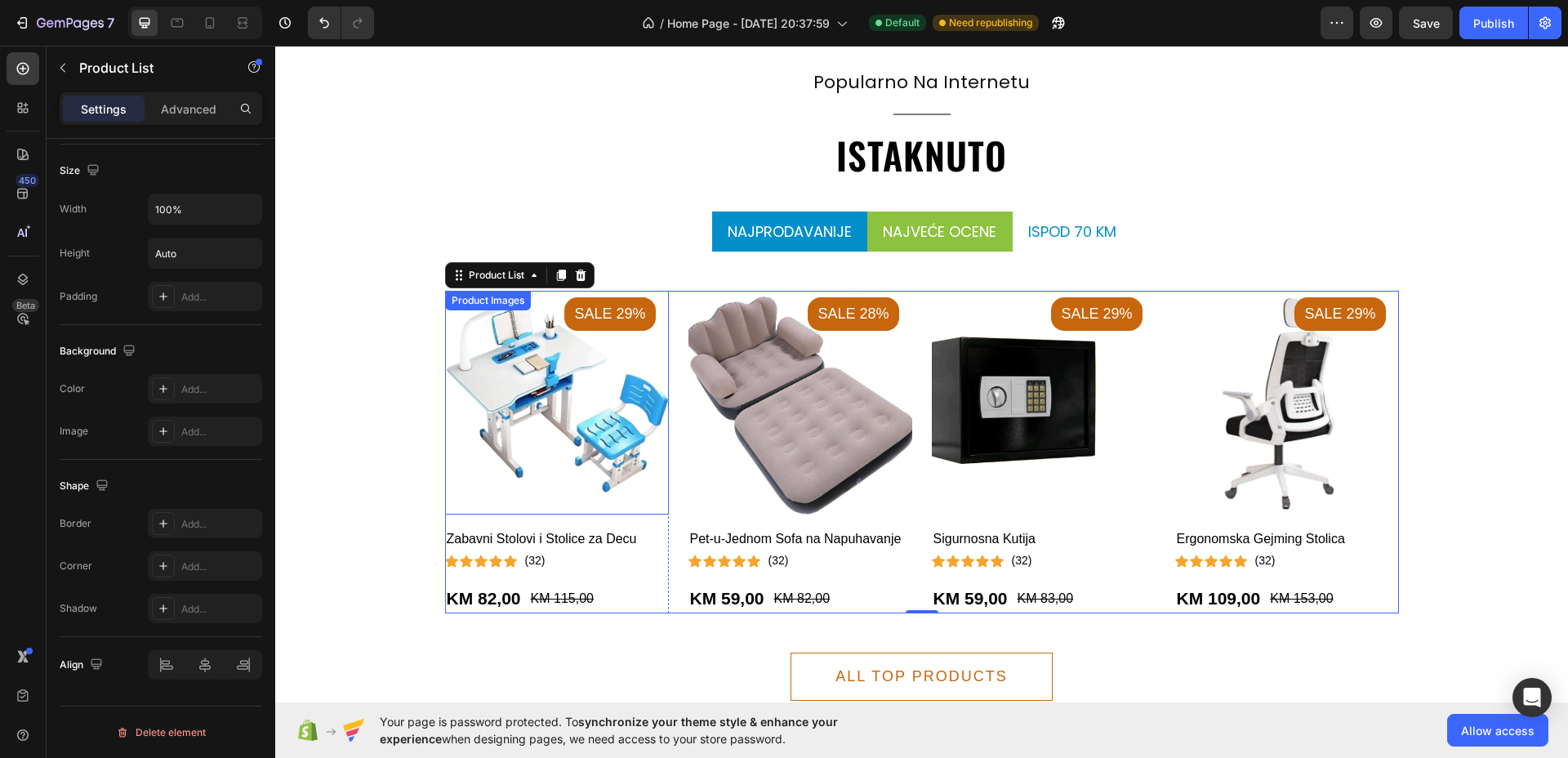
click at [656, 325] on img at bounding box center [556, 402] width 224 height 224
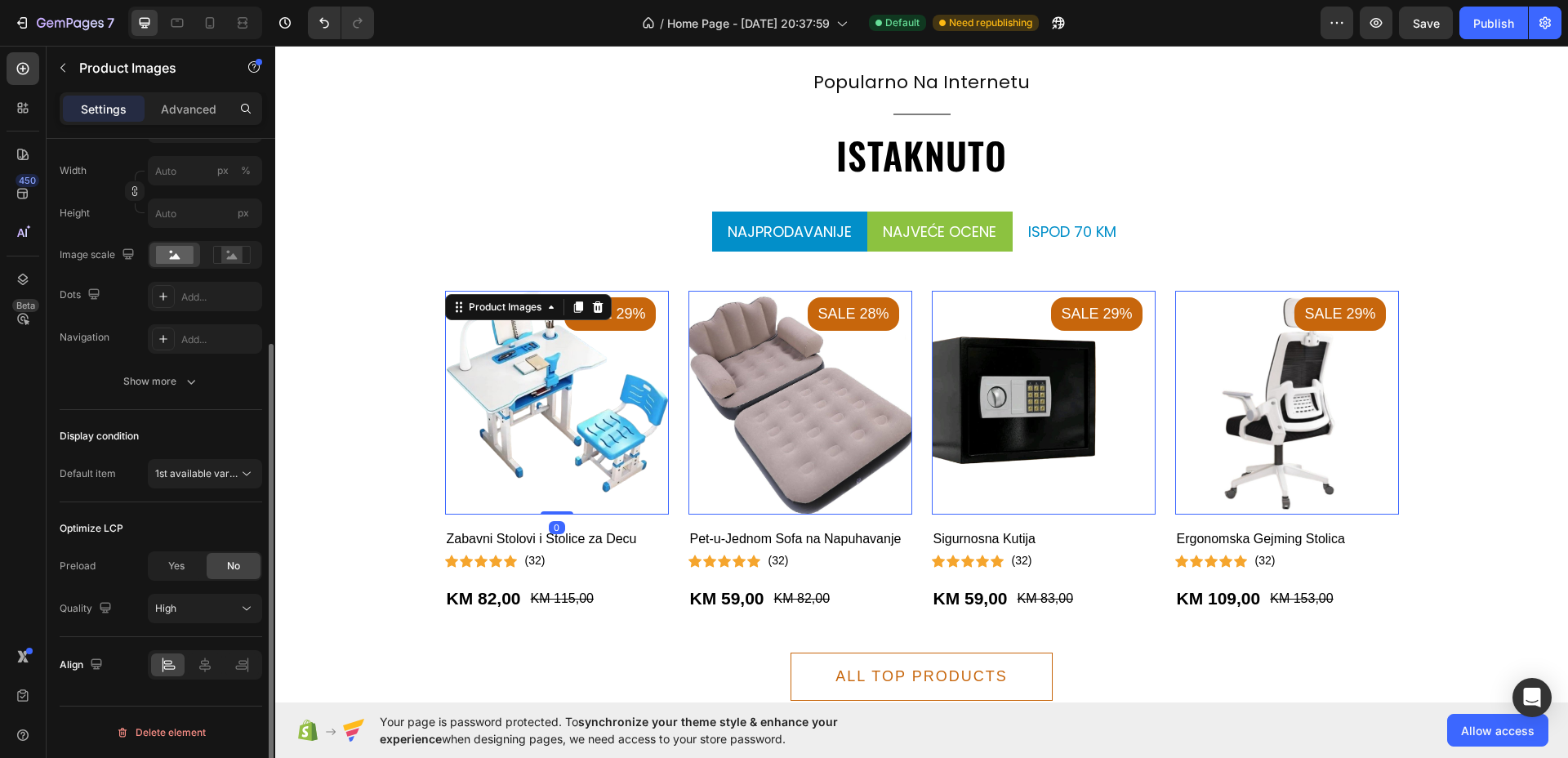
scroll to position [0, 0]
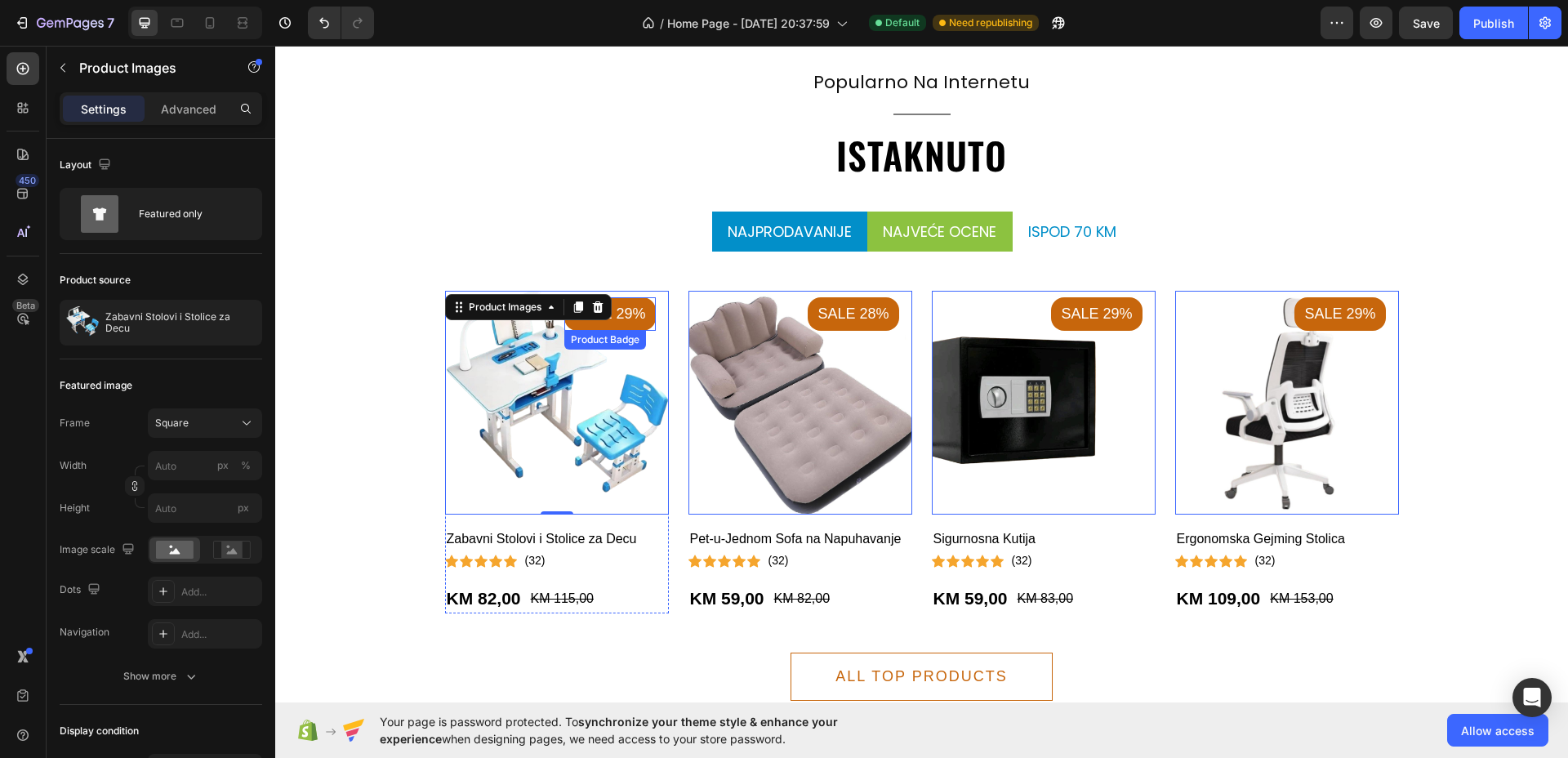
click at [632, 316] on pre "Sale 29%" at bounding box center [610, 314] width 91 height 33
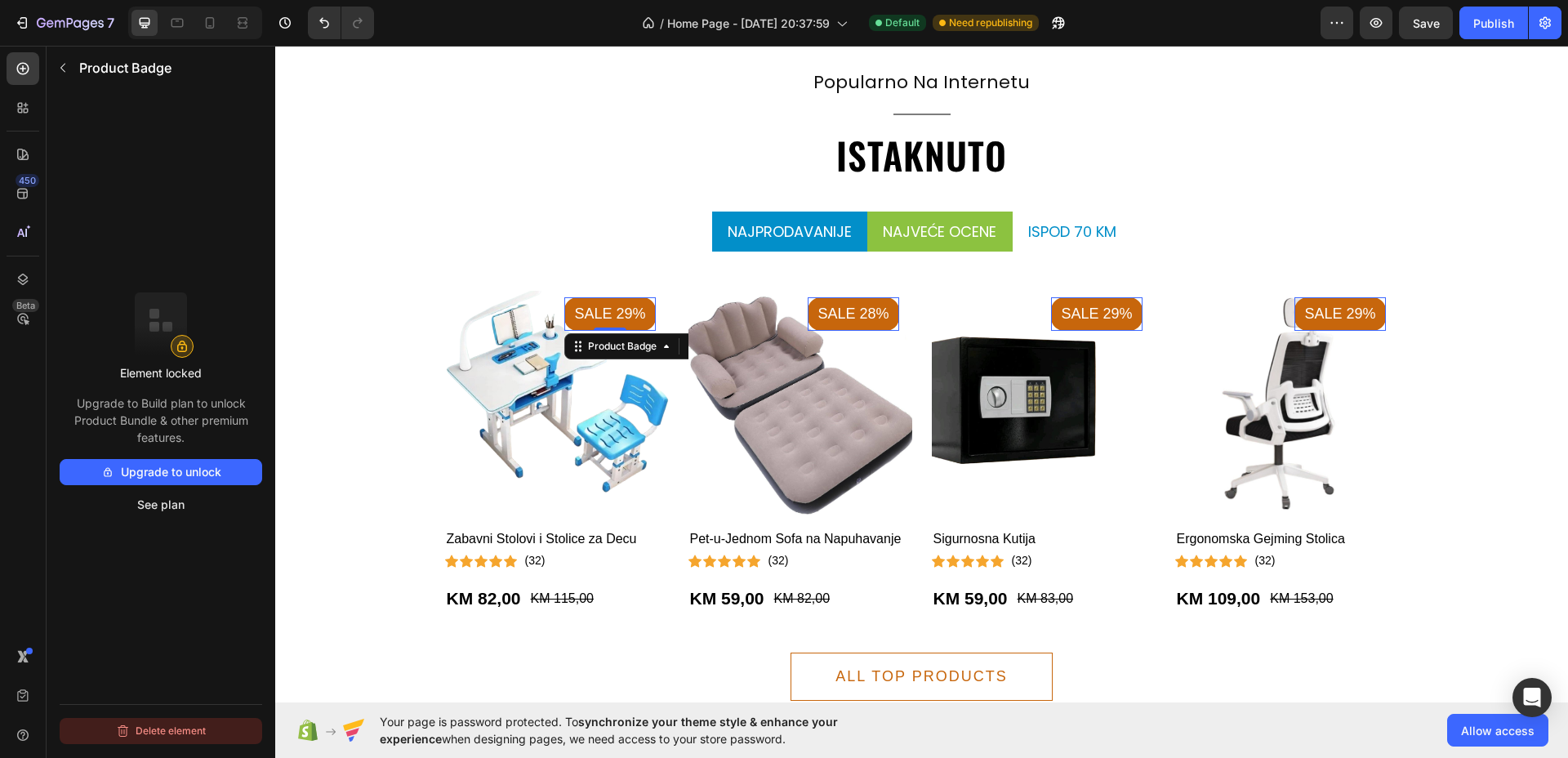
click at [188, 729] on button "Delete element" at bounding box center [161, 731] width 202 height 26
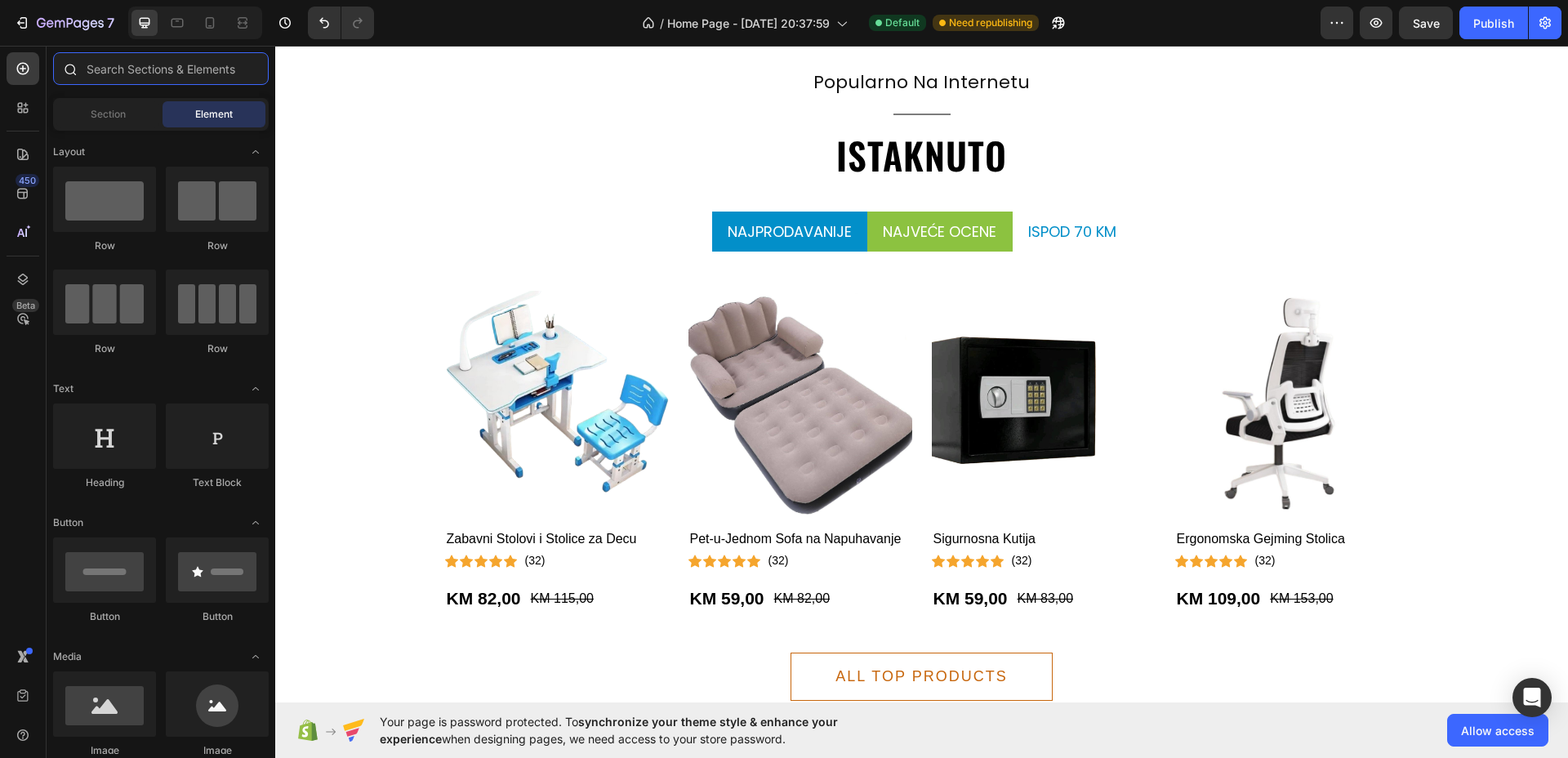
click at [153, 64] on input "text" at bounding box center [161, 69] width 216 height 33
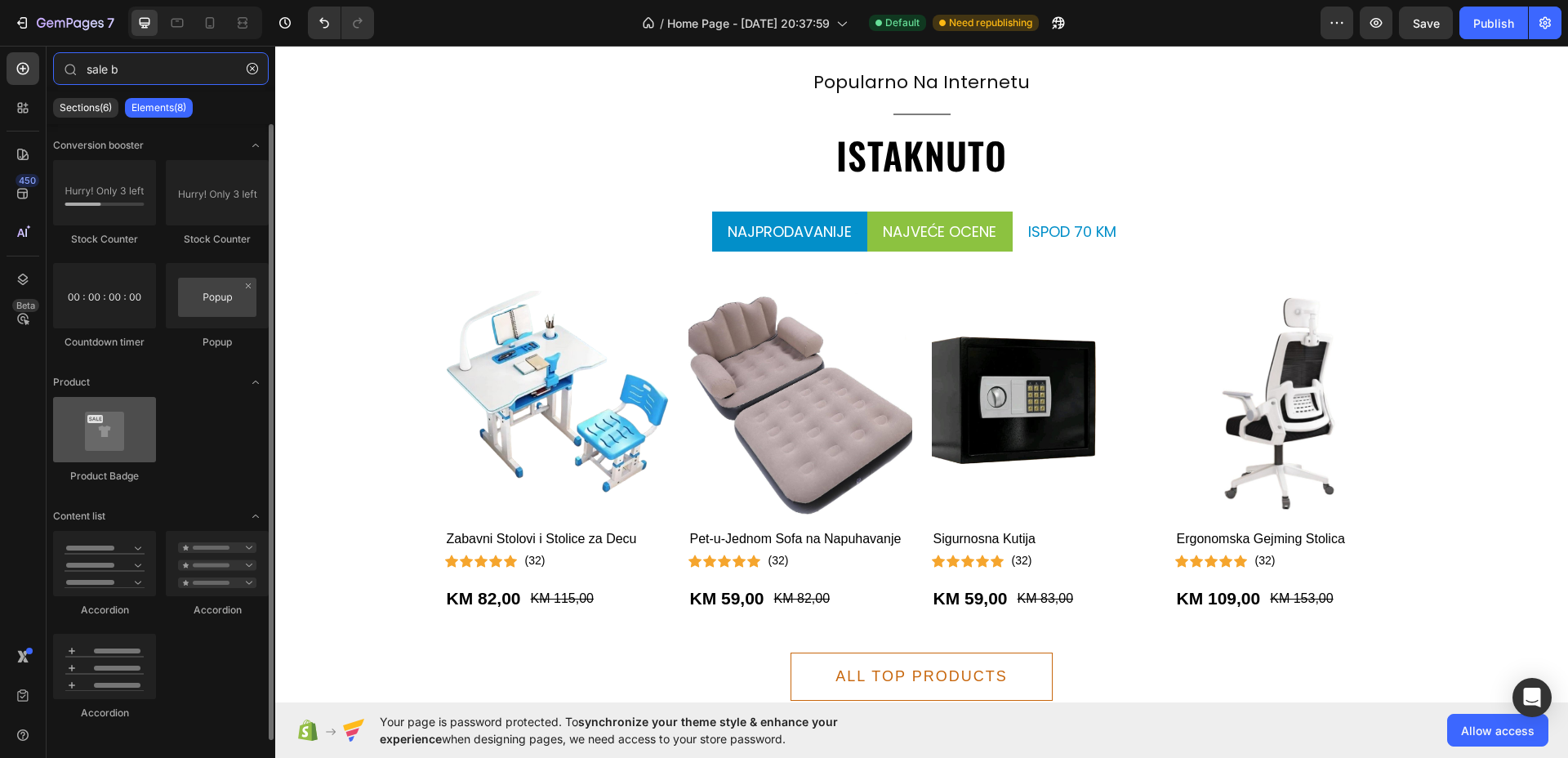
type input "sale b"
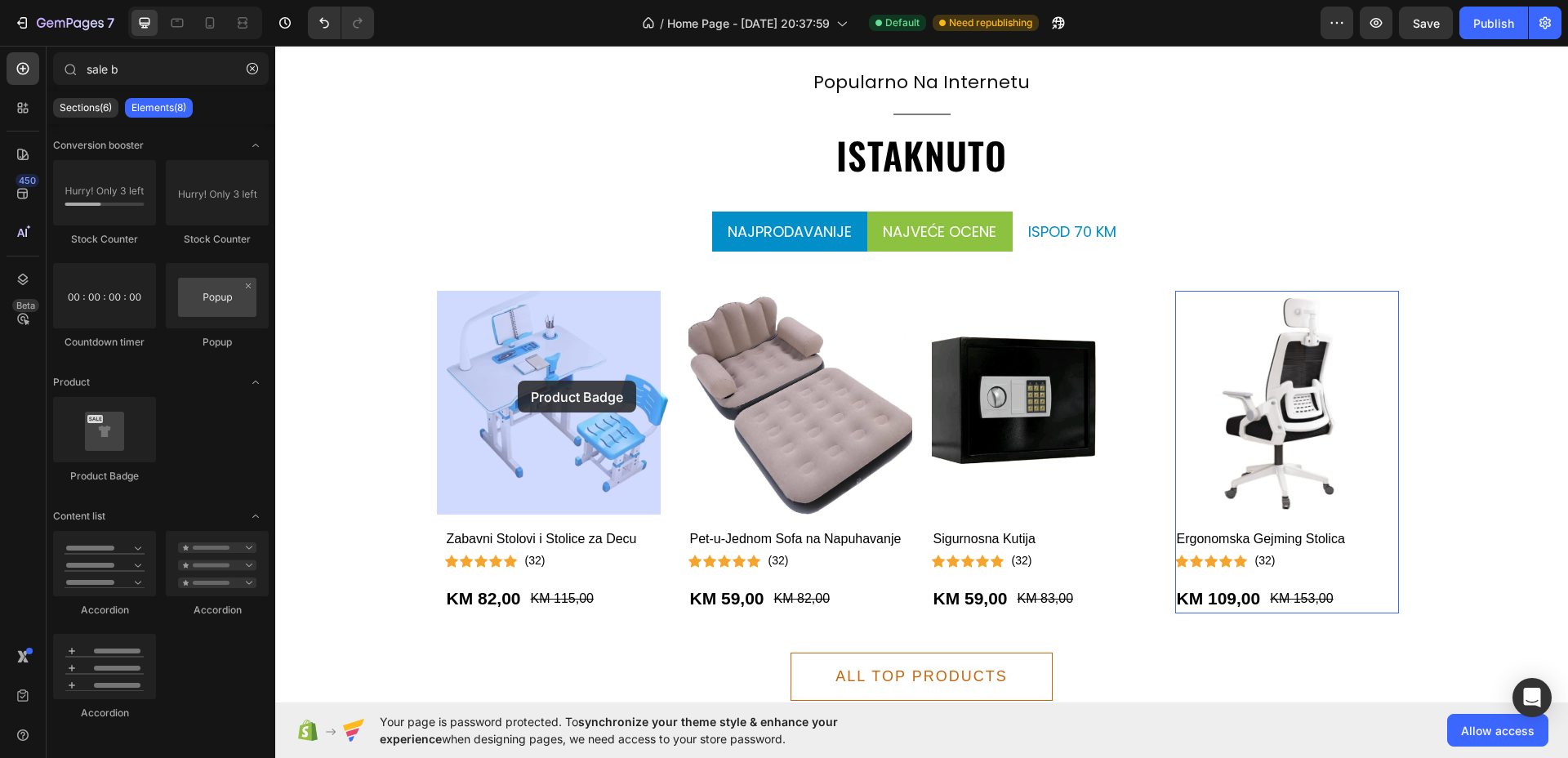
drag, startPoint x: 398, startPoint y: 486, endPoint x: 493, endPoint y: 373, distance: 147.6
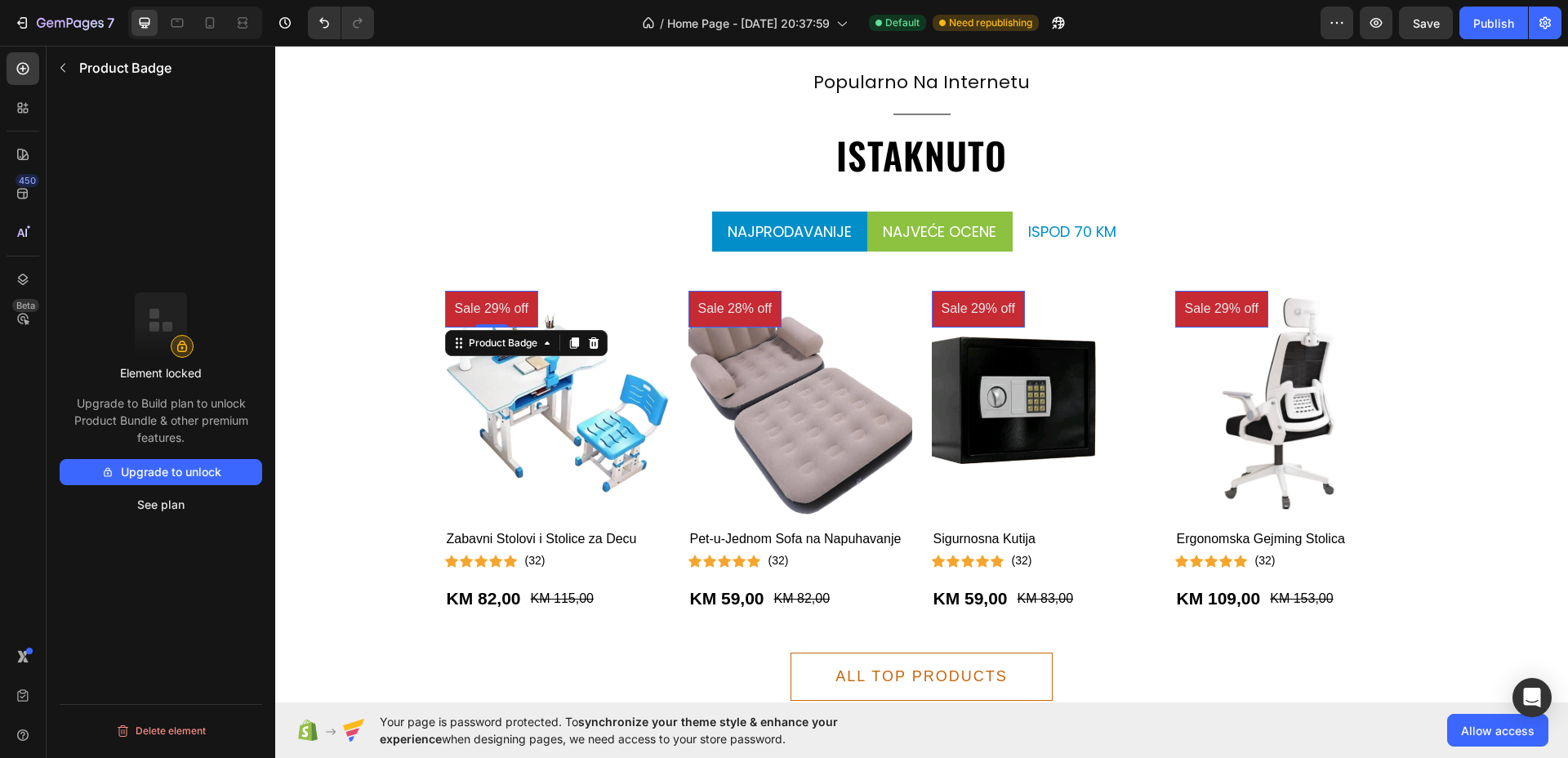
click at [497, 308] on pre "Sale 29% off" at bounding box center [491, 309] width 93 height 36
click at [588, 341] on icon at bounding box center [593, 343] width 13 height 13
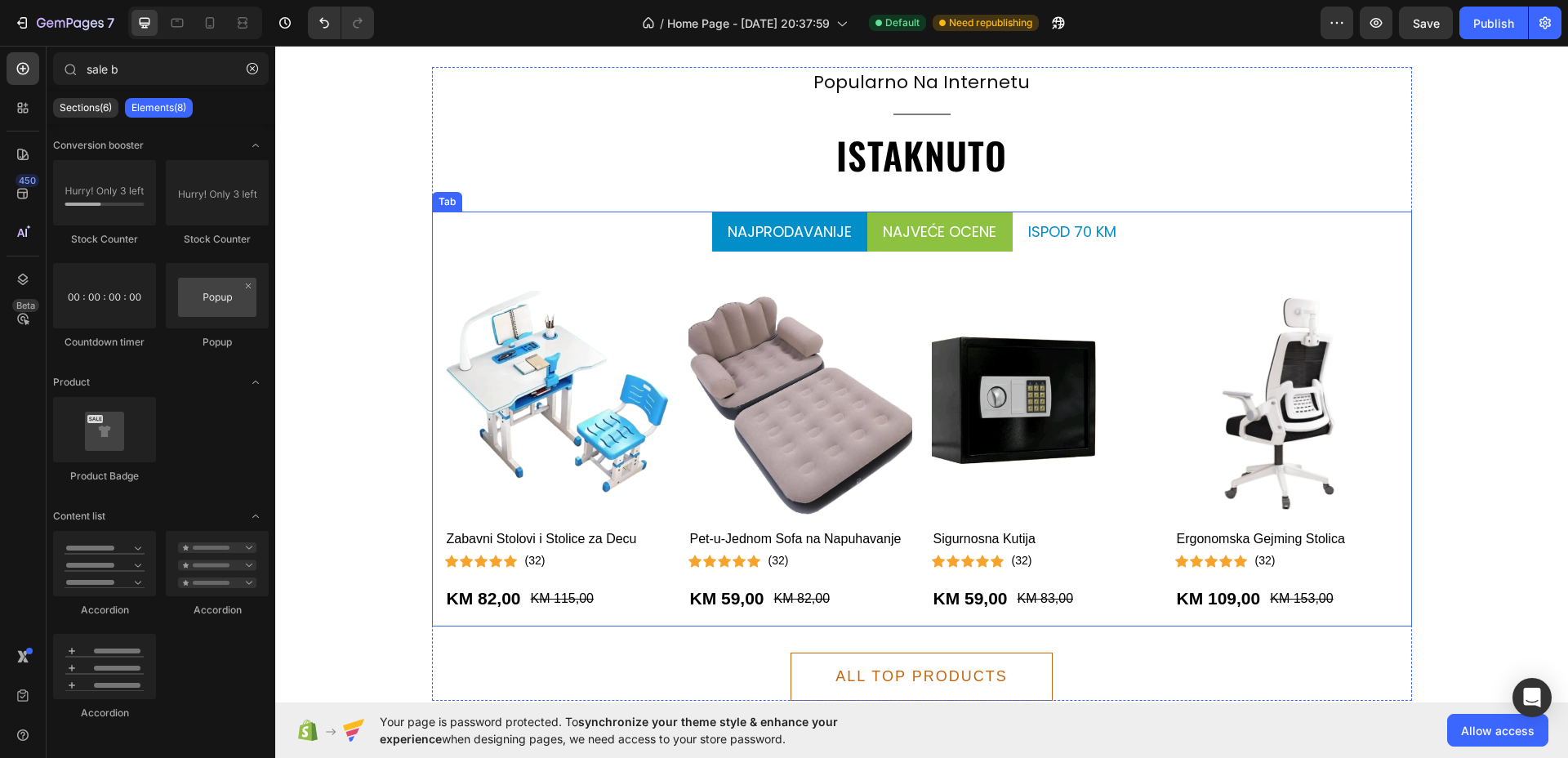
click at [813, 229] on p "Najprodavanije" at bounding box center [789, 231] width 124 height 22
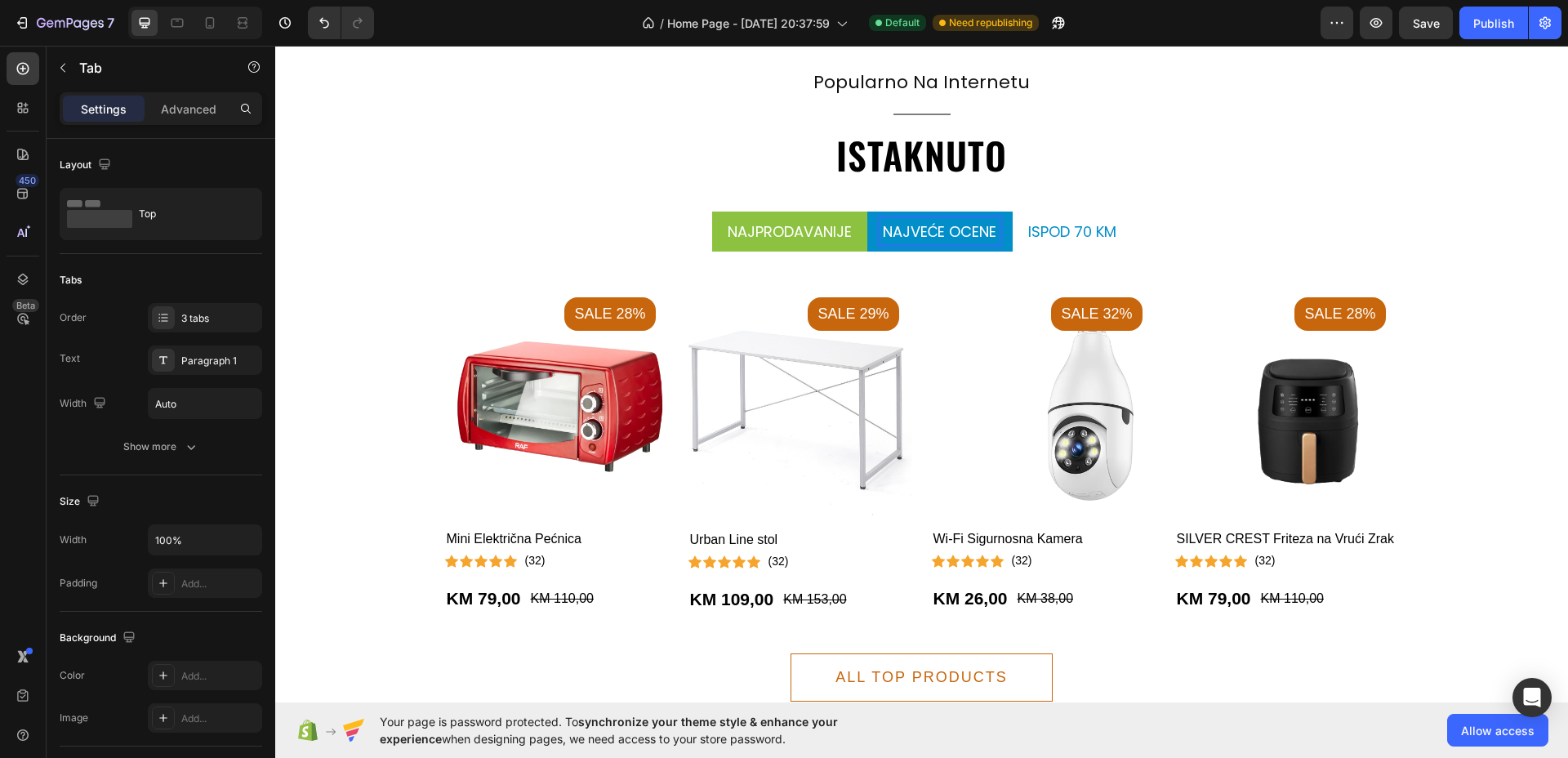
click at [963, 224] on p "najveće ocene" at bounding box center [940, 231] width 114 height 22
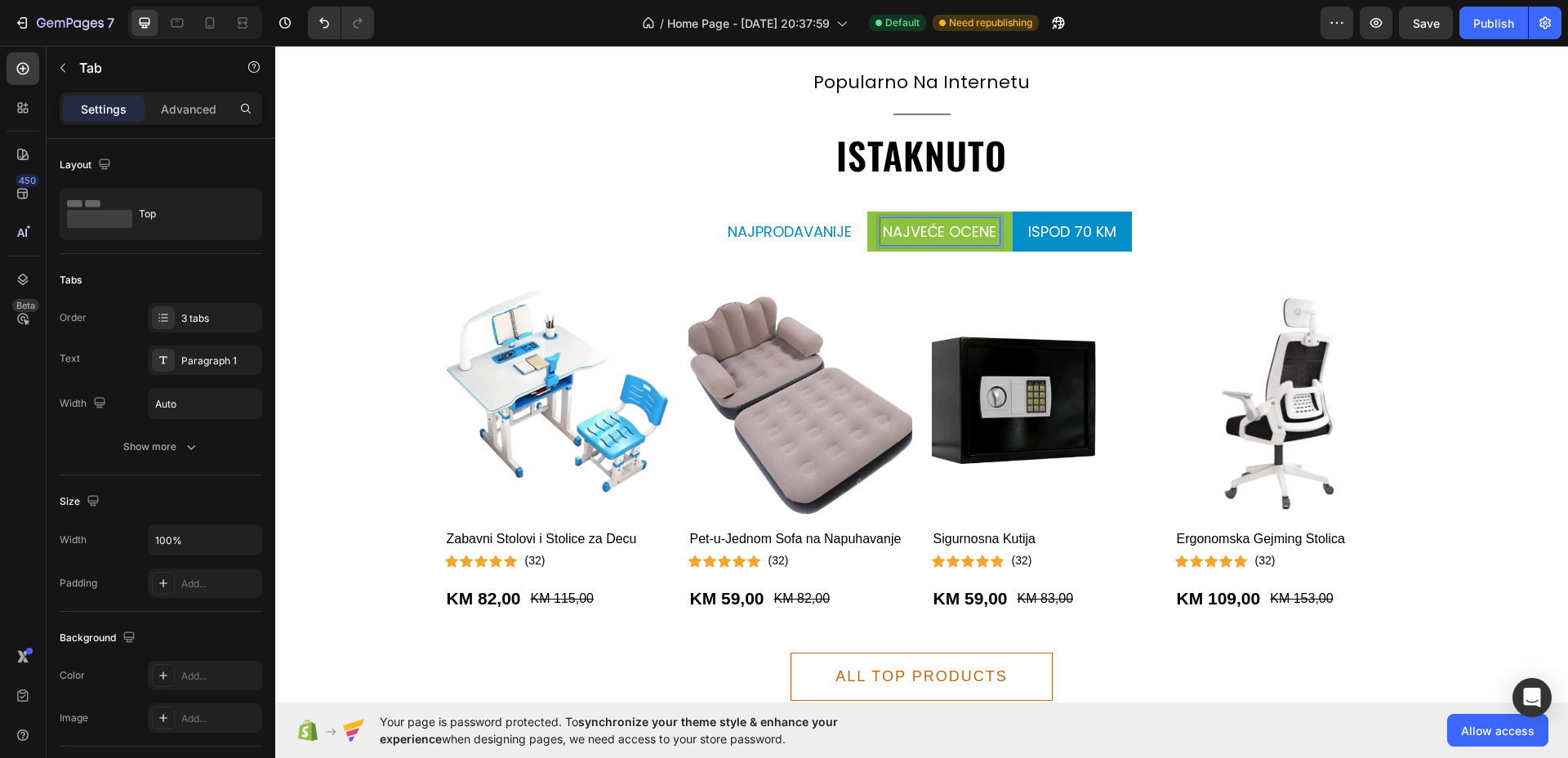
click at [1045, 233] on p "ispod 70 KM" at bounding box center [1072, 231] width 88 height 22
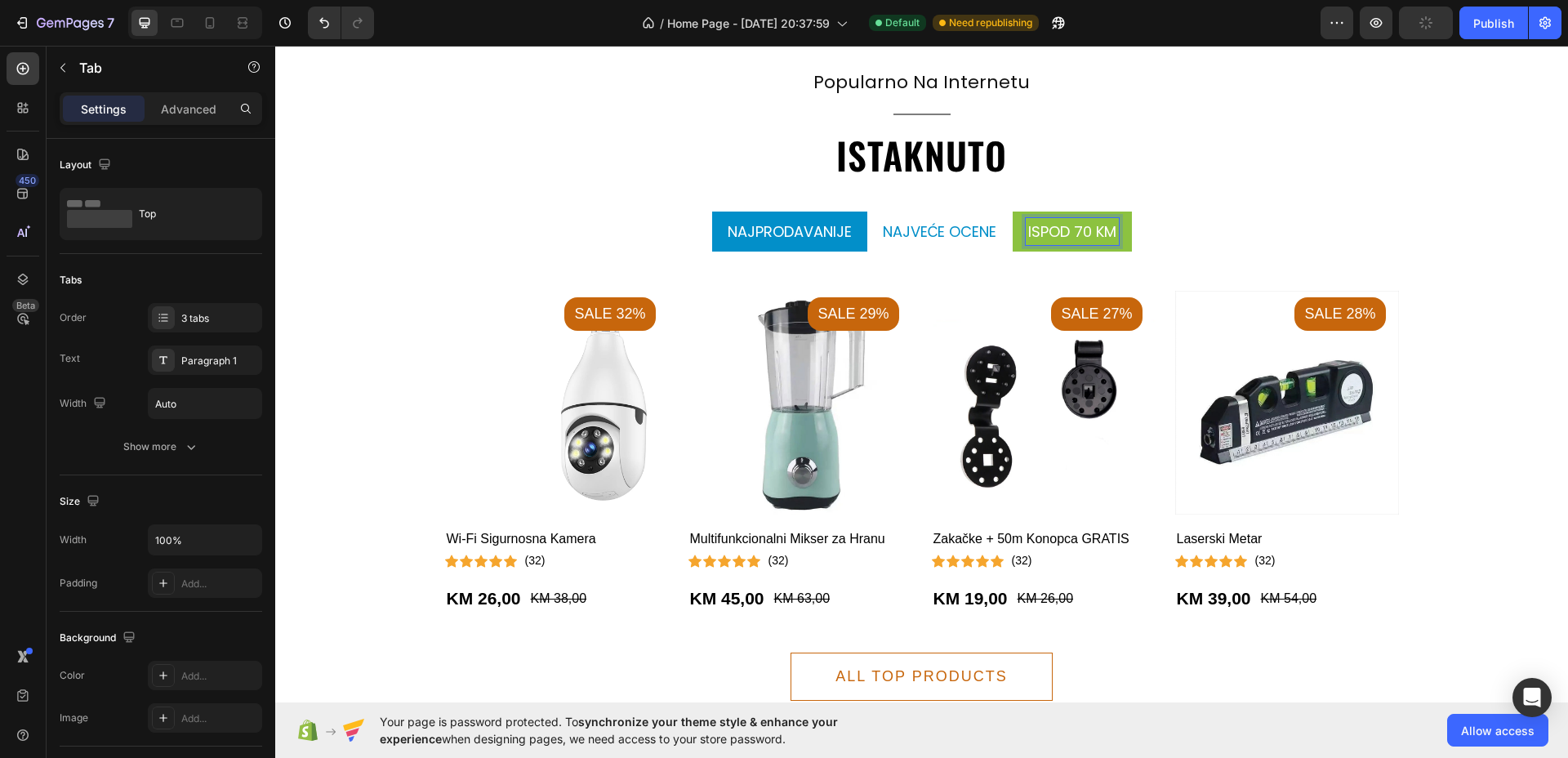
click at [768, 245] on li "Najprodavanije" at bounding box center [789, 231] width 155 height 40
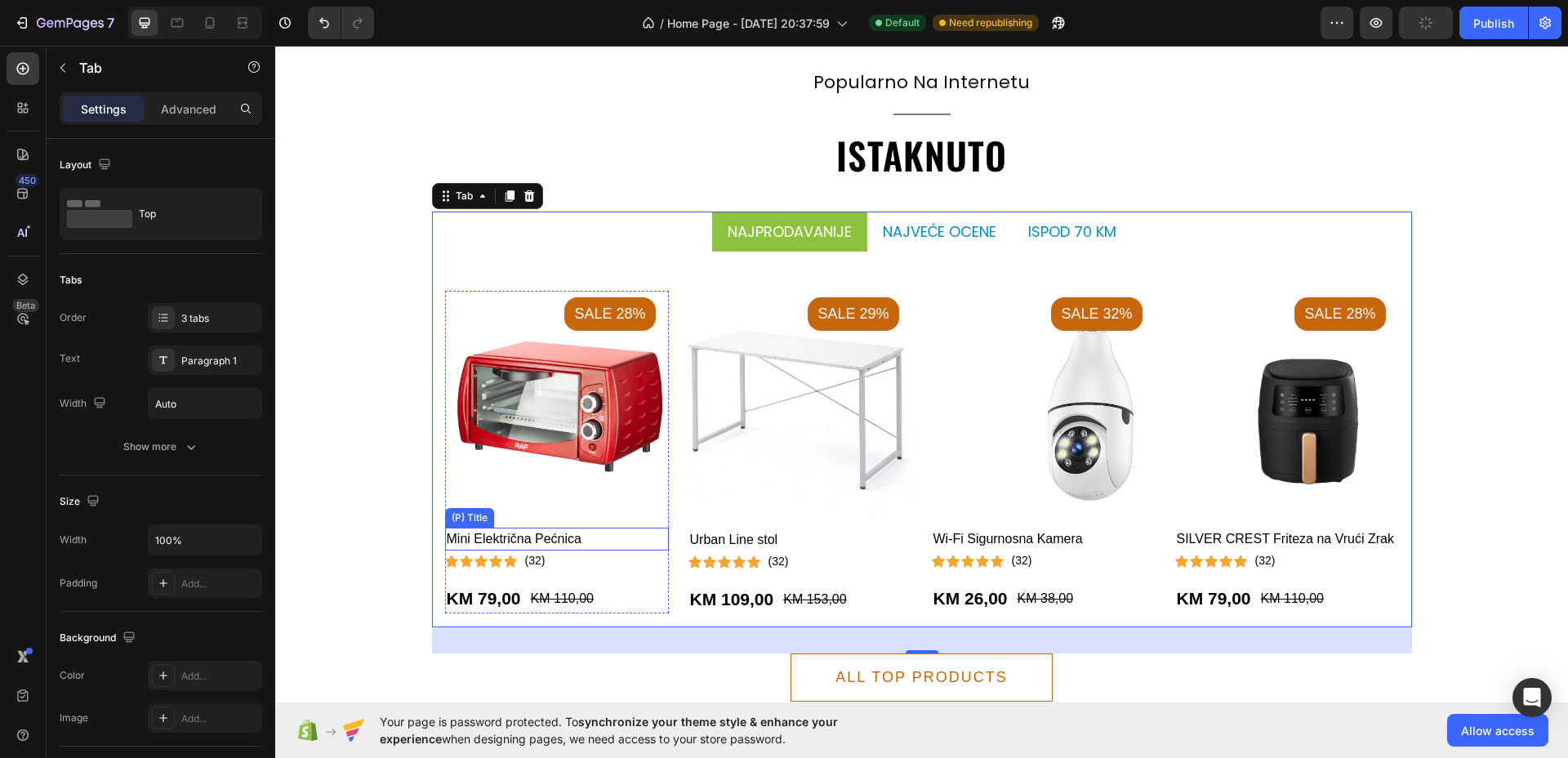
click at [556, 540] on h2 "Mini Električna Pećnica" at bounding box center [556, 538] width 224 height 23
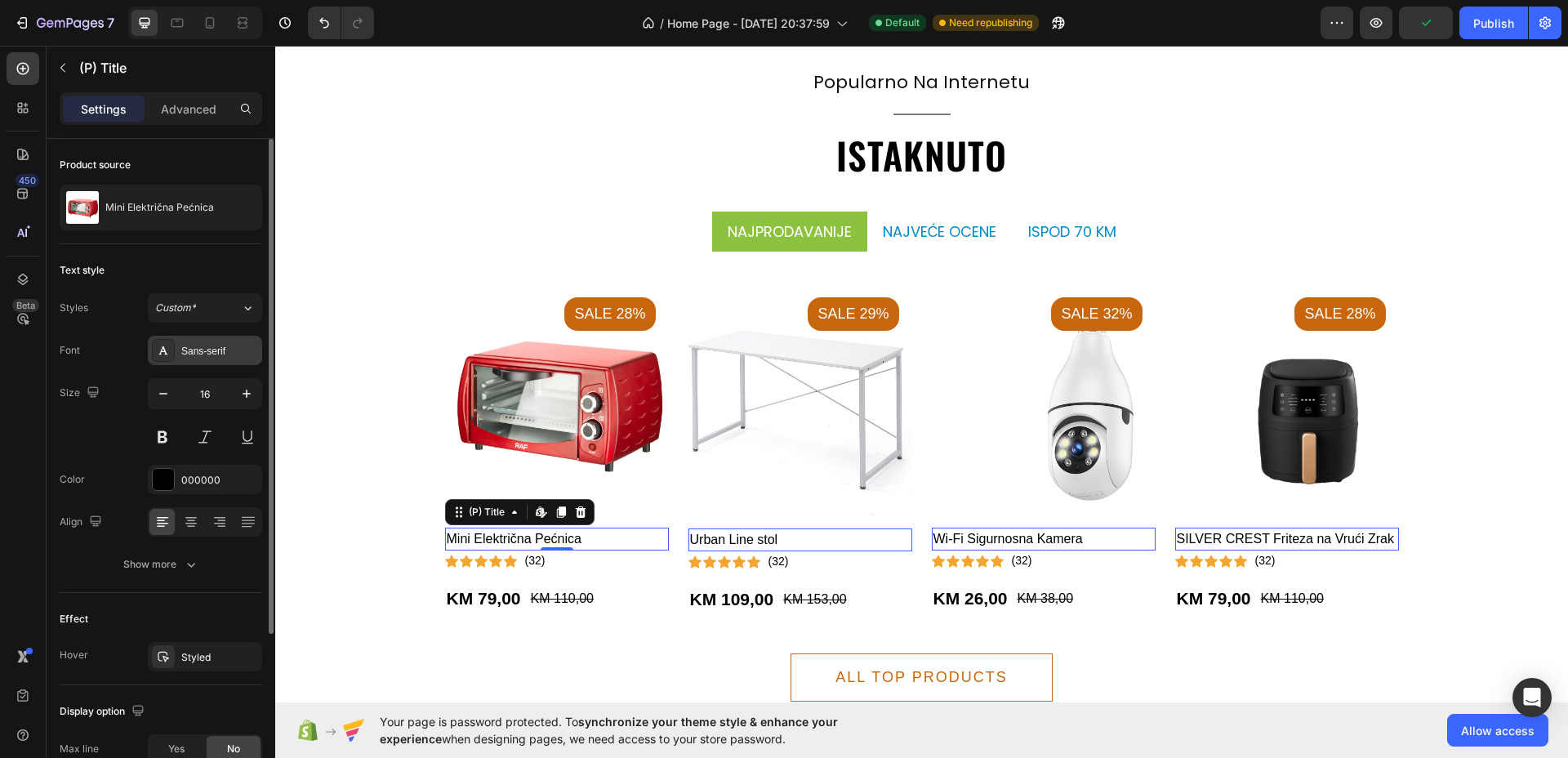
click at [205, 348] on div "Sans-serif" at bounding box center [220, 351] width 77 height 15
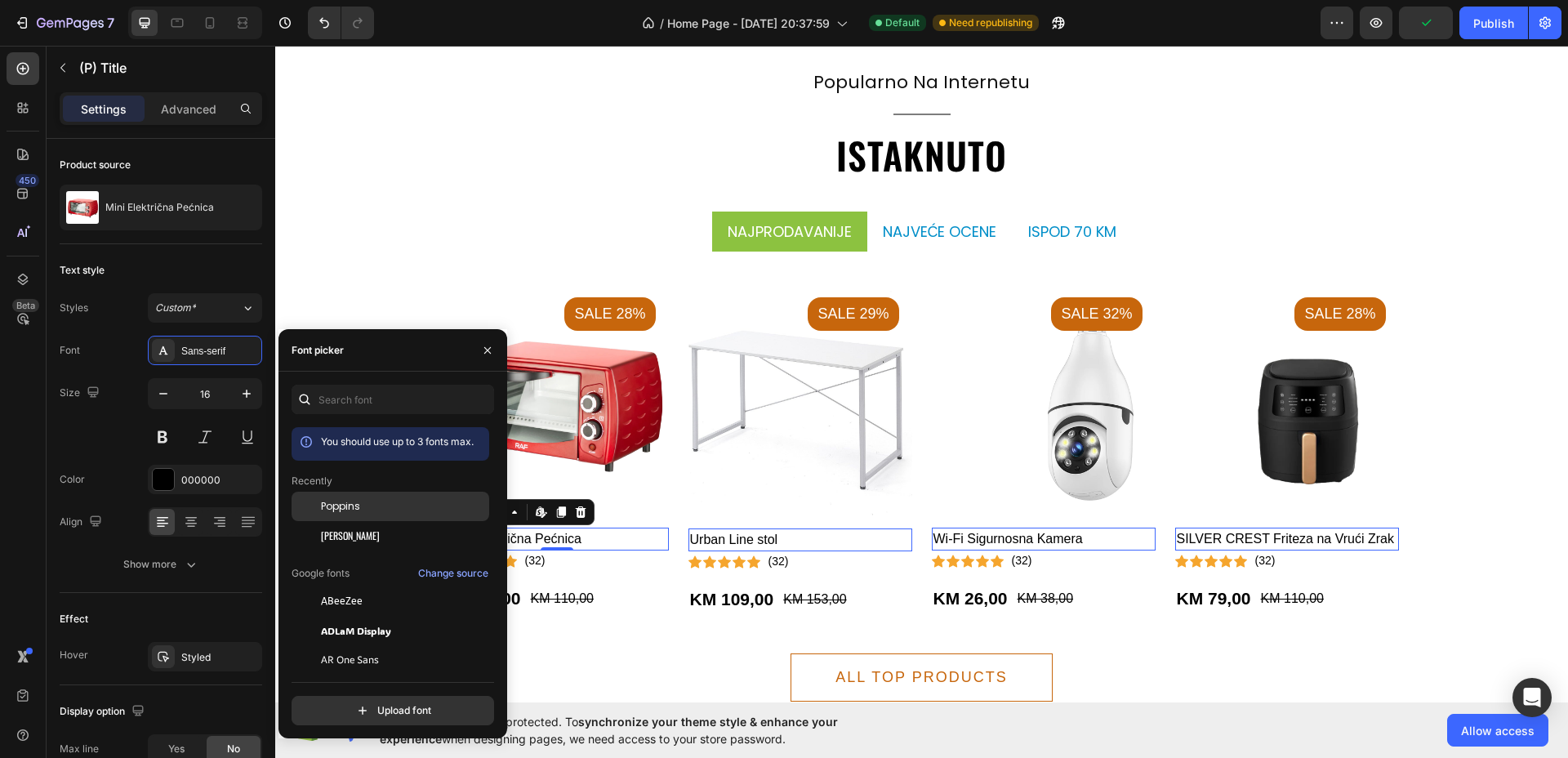
click at [348, 504] on span "Poppins" at bounding box center [340, 507] width 39 height 15
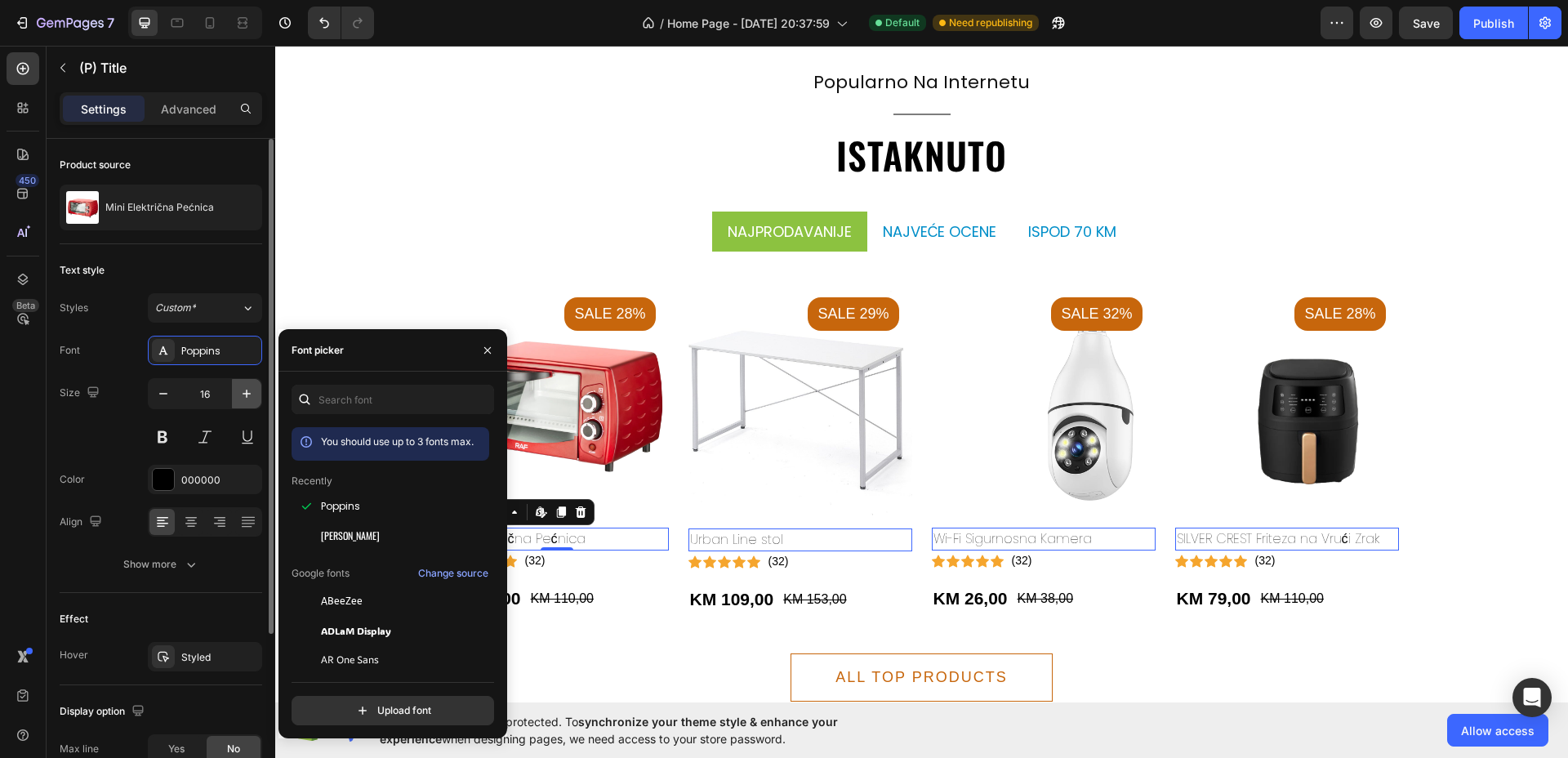
click at [248, 399] on icon "button" at bounding box center [247, 394] width 16 height 16
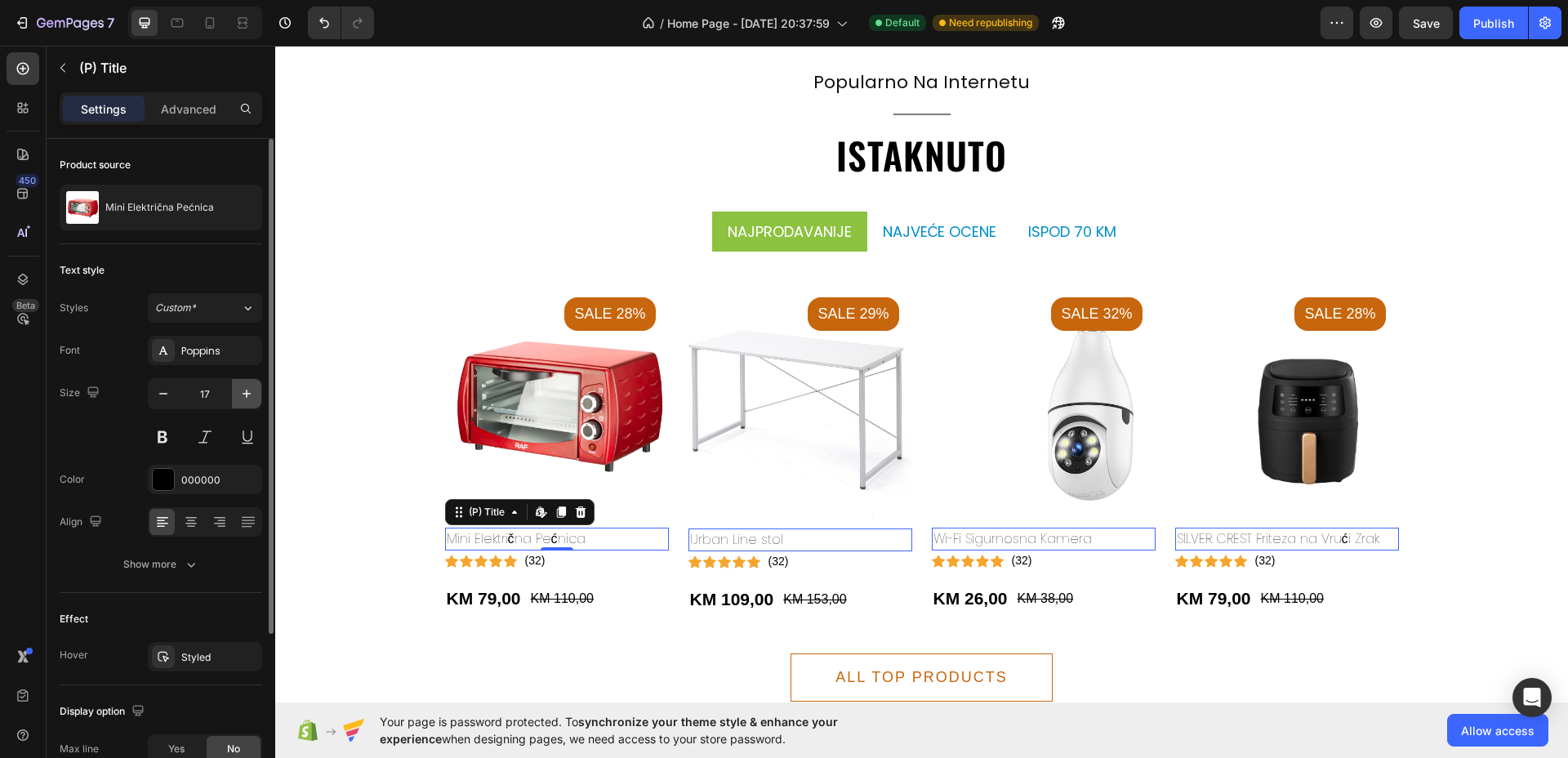
click at [248, 399] on icon "button" at bounding box center [247, 394] width 16 height 16
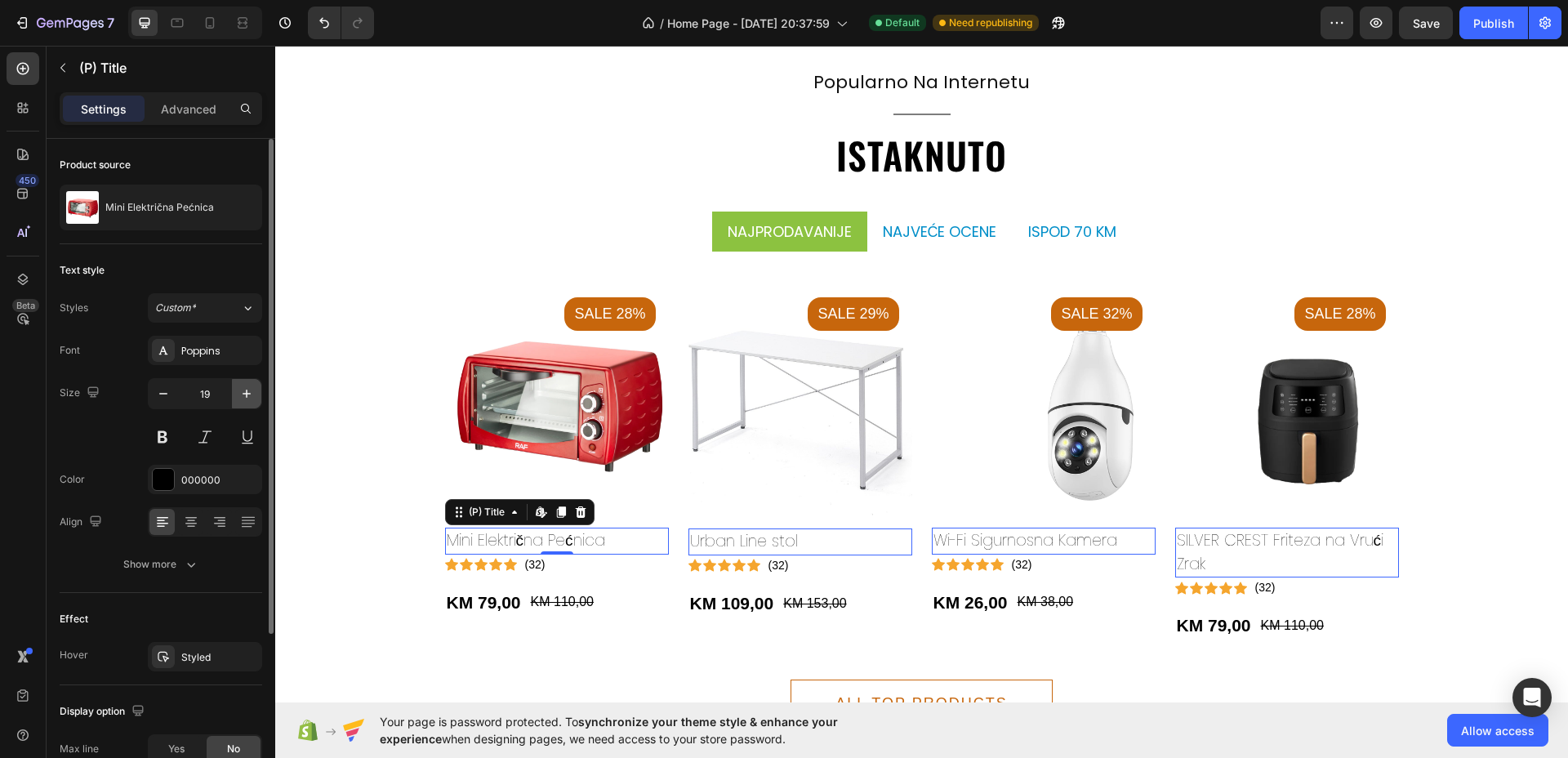
click at [248, 399] on icon "button" at bounding box center [247, 394] width 16 height 16
type input "22"
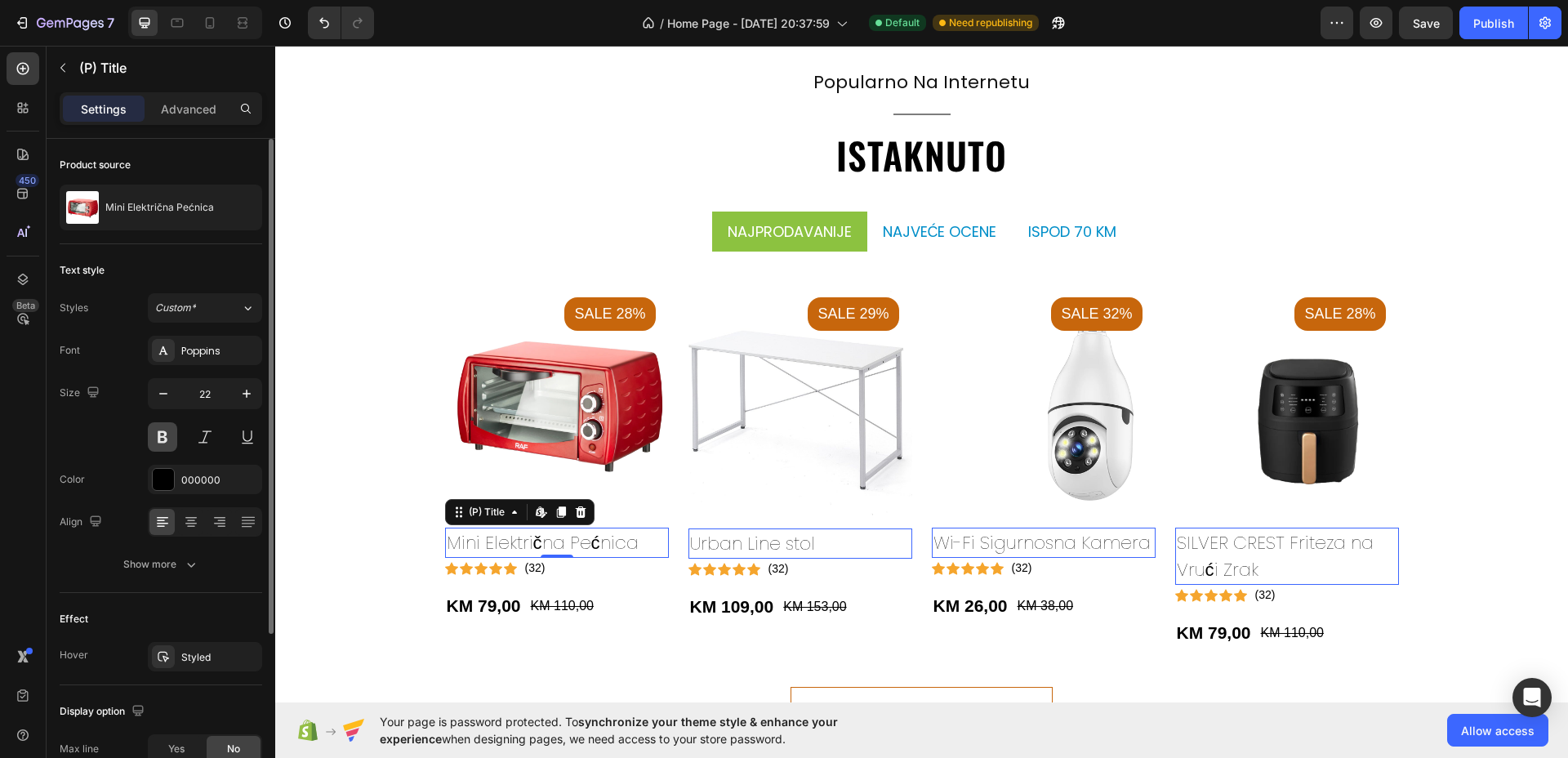
click at [167, 432] on button at bounding box center [162, 437] width 29 height 29
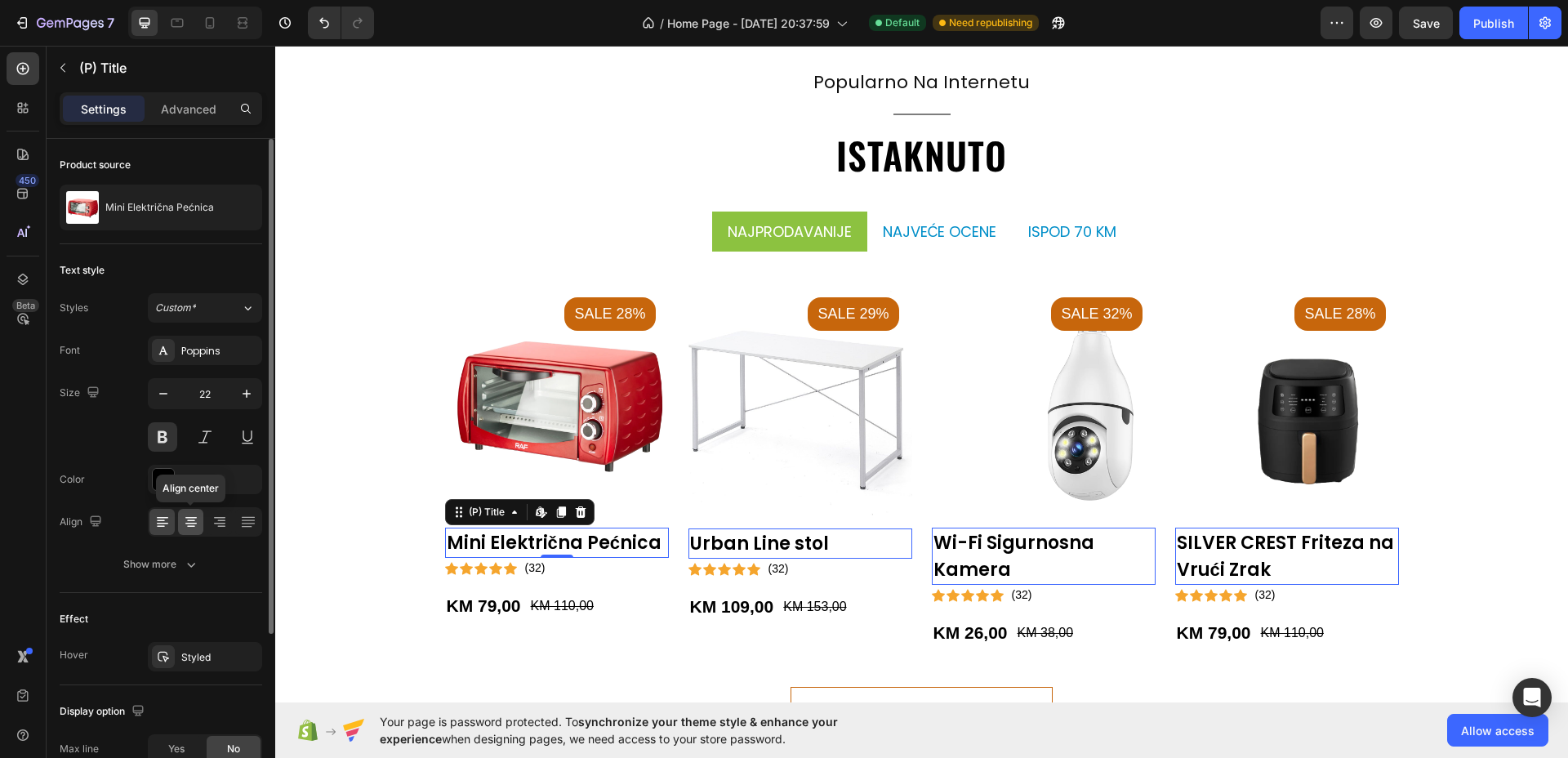
click at [193, 515] on icon at bounding box center [191, 522] width 16 height 16
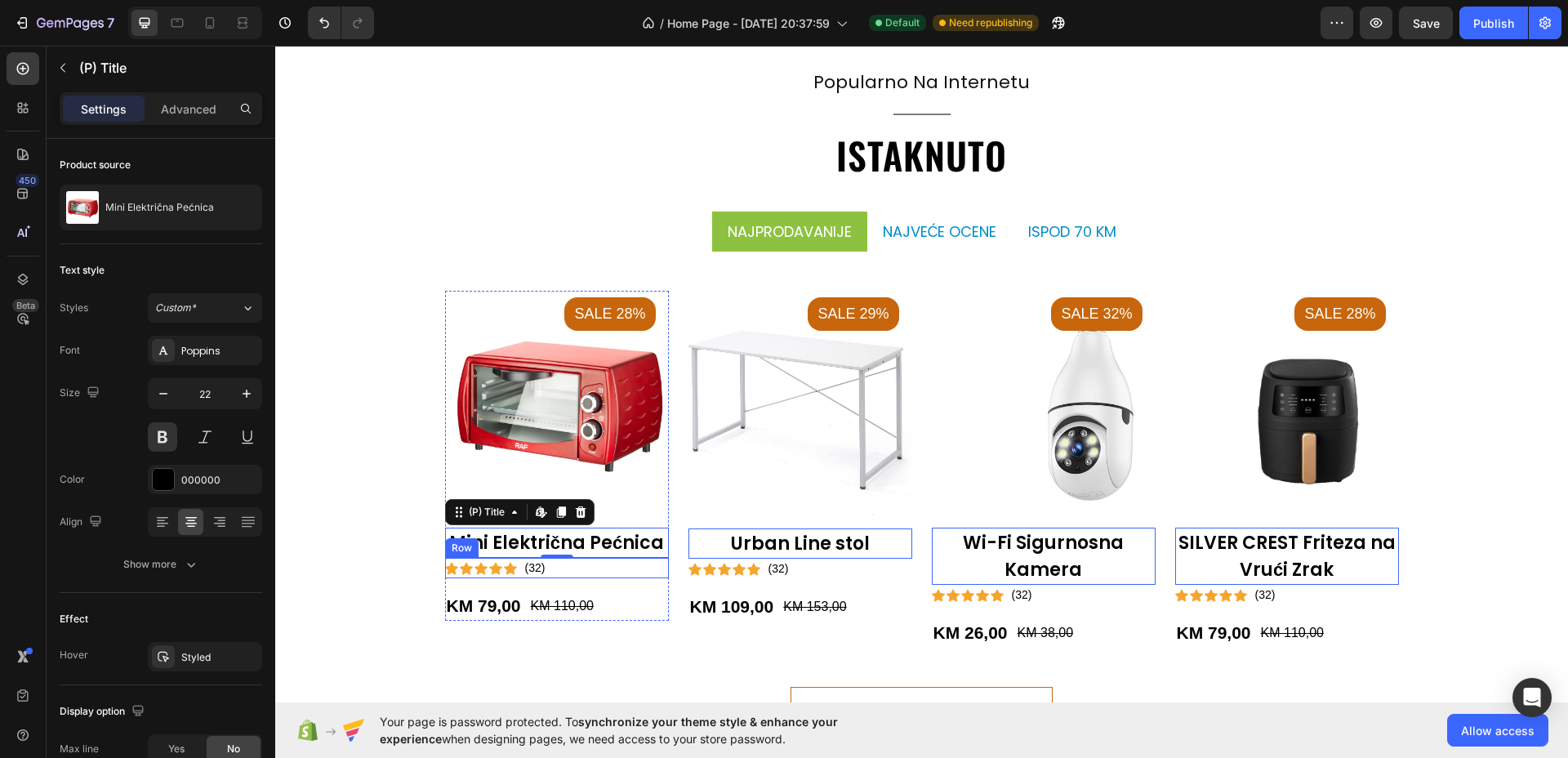
click at [556, 566] on div "Icon Icon Icon Icon Icon Icon List Hoz (32) Text block Row" at bounding box center [556, 568] width 224 height 20
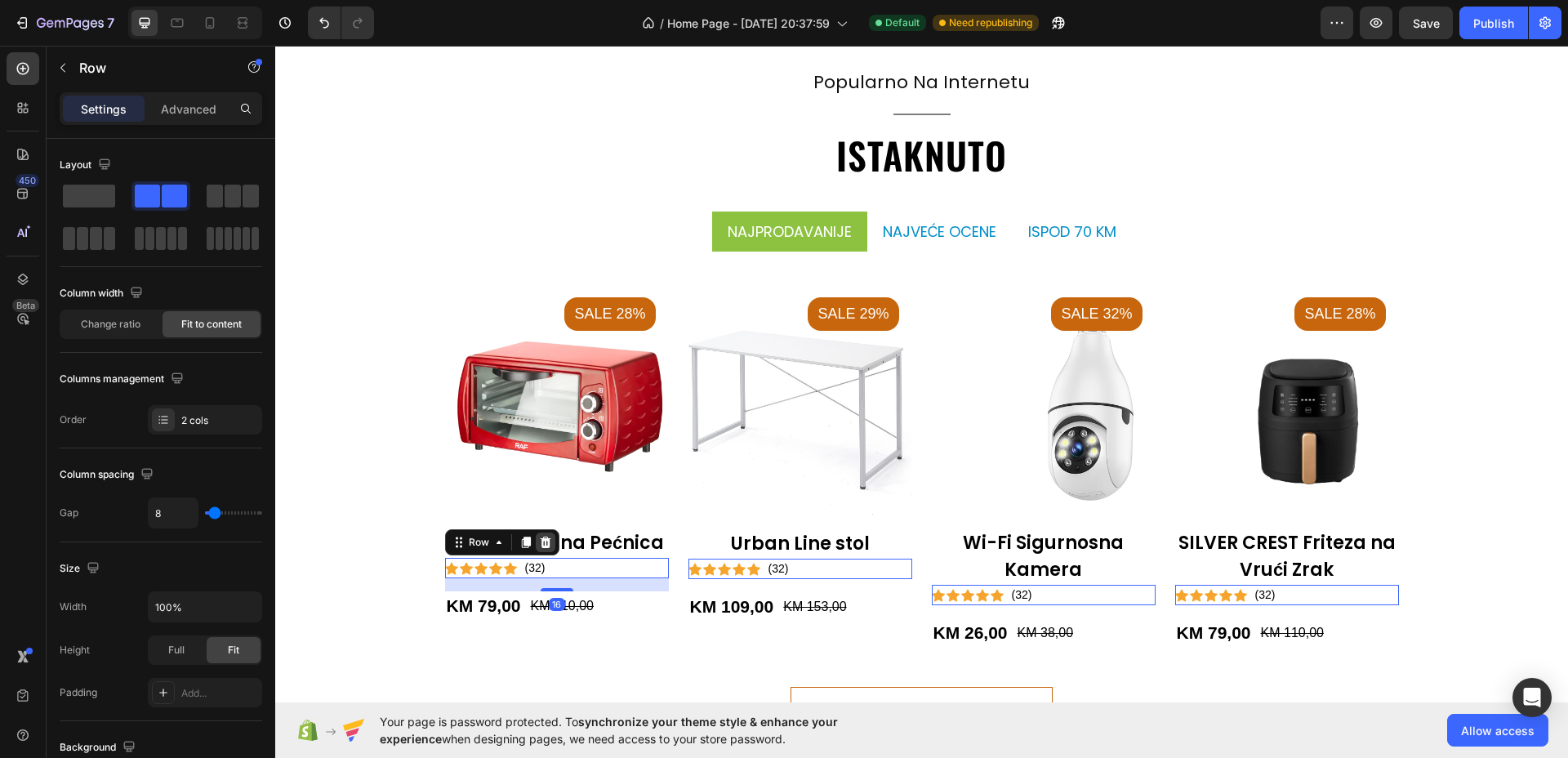
click at [542, 542] on icon at bounding box center [545, 542] width 13 height 13
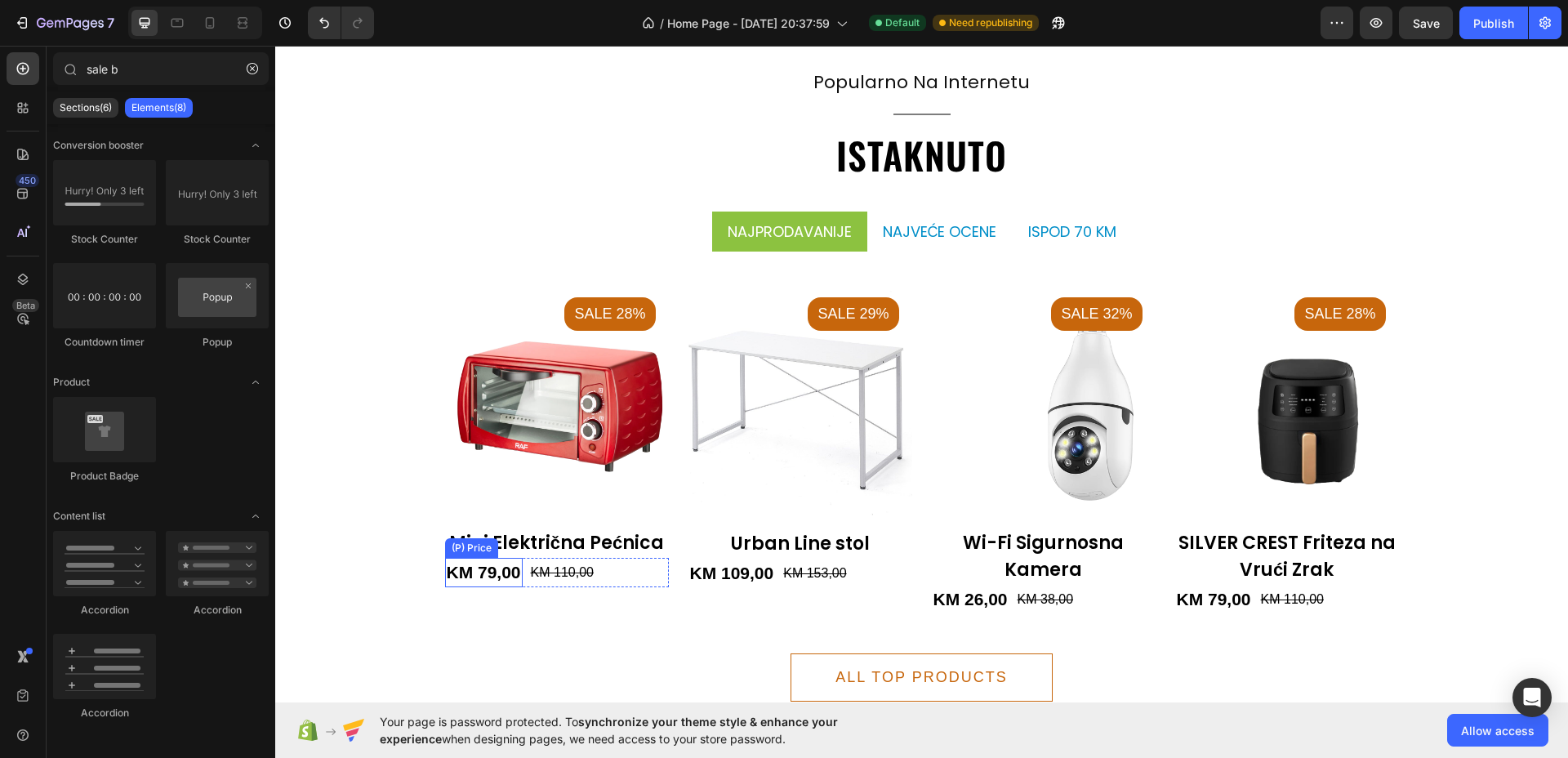
click at [452, 568] on div "KM 79,00" at bounding box center [483, 573] width 77 height 29
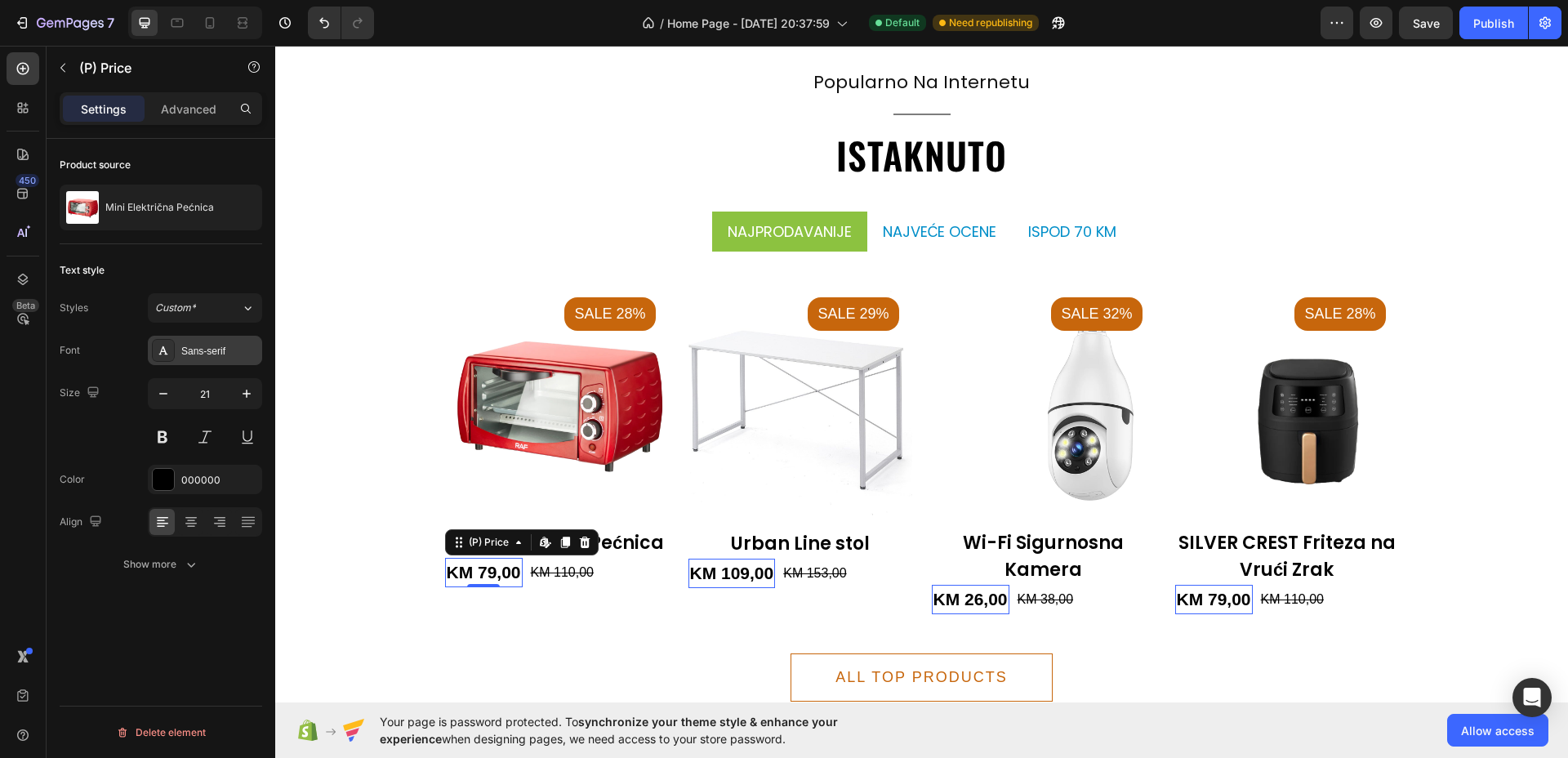
click at [245, 353] on div "Sans-serif" at bounding box center [220, 351] width 77 height 15
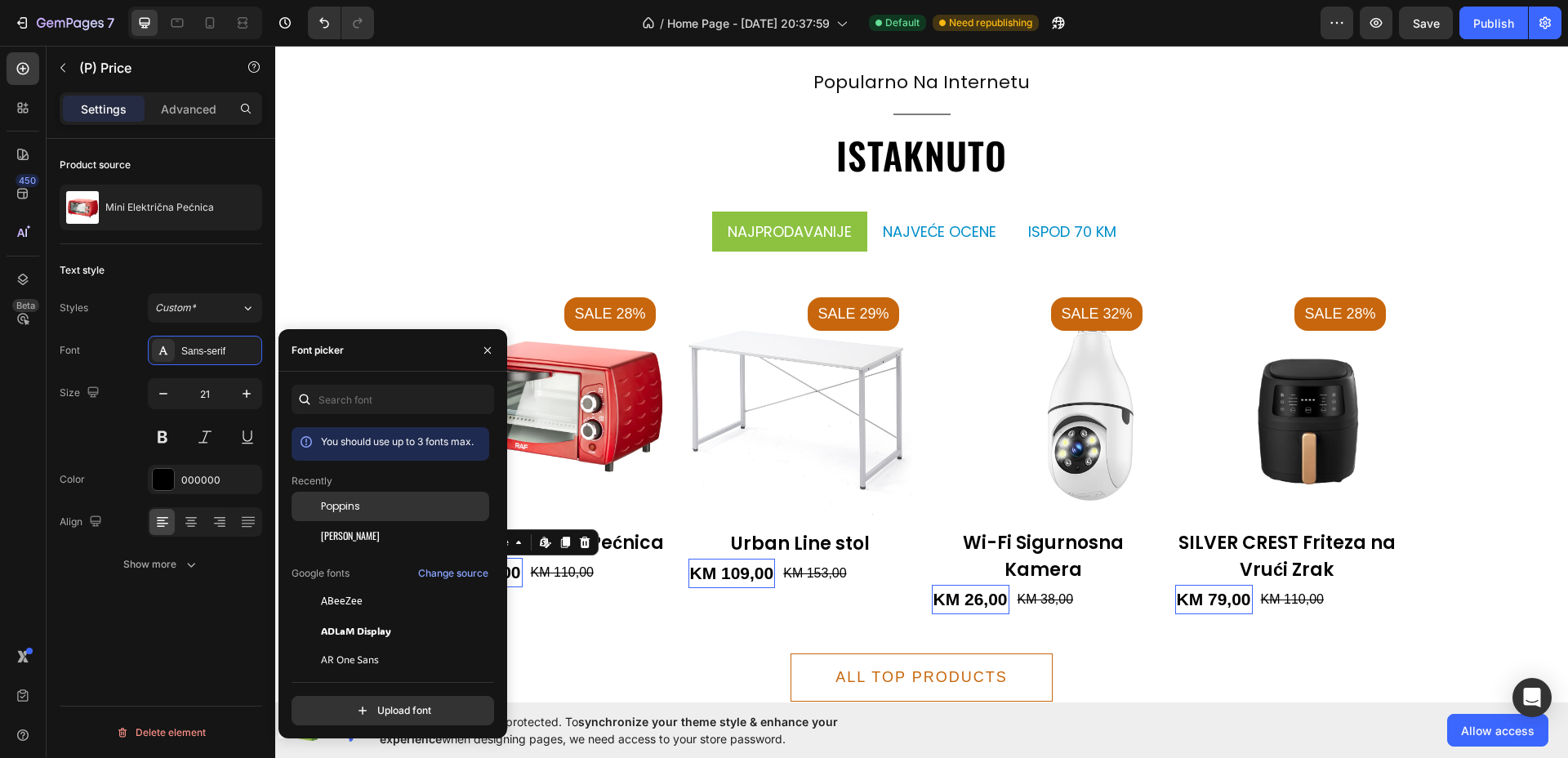
click at [347, 501] on span "Poppins" at bounding box center [340, 507] width 39 height 15
click at [162, 392] on icon "button" at bounding box center [163, 394] width 16 height 16
type input "20"
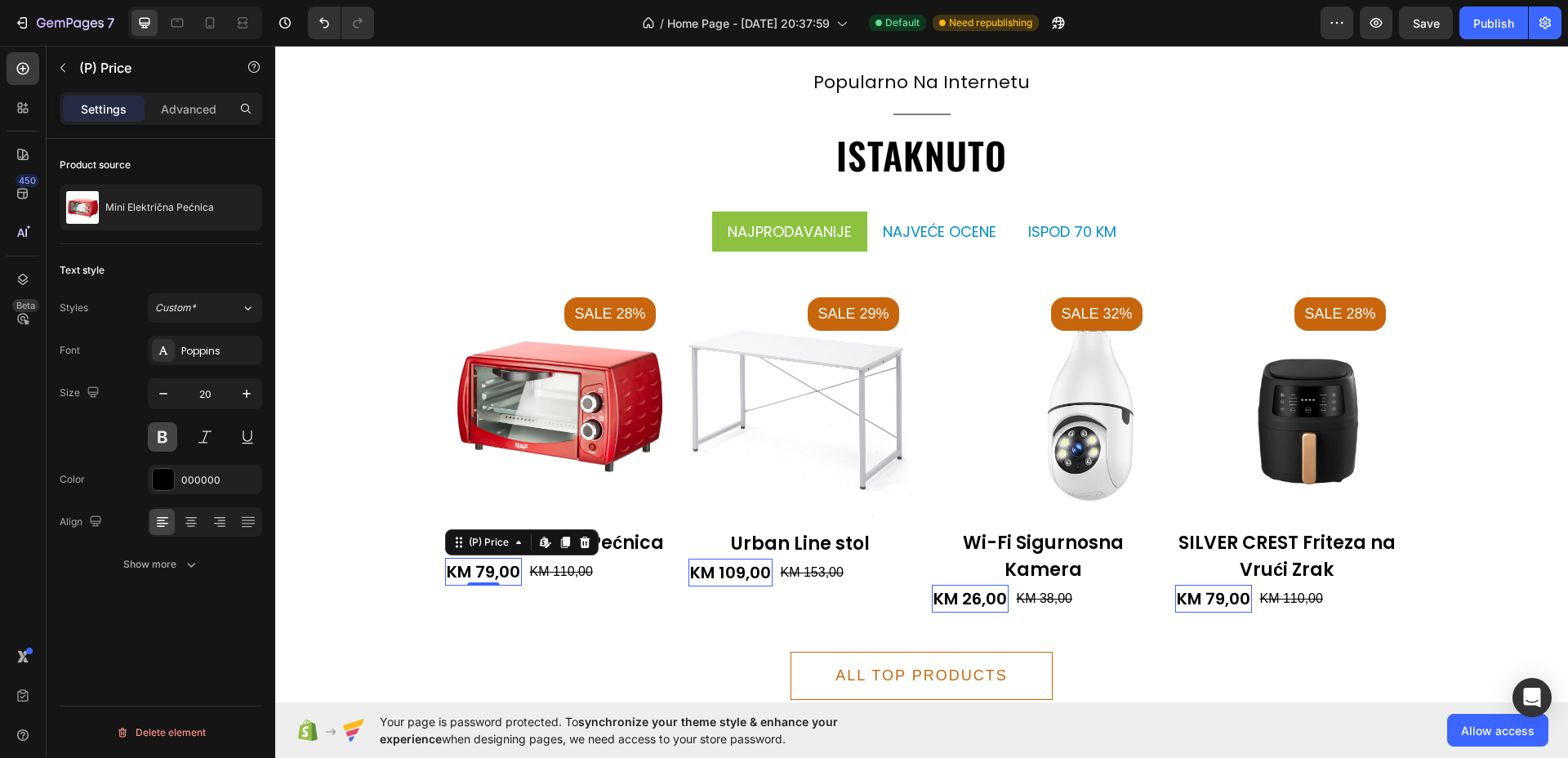
click at [161, 433] on button at bounding box center [162, 437] width 29 height 29
click at [168, 473] on div at bounding box center [162, 478] width 21 height 21
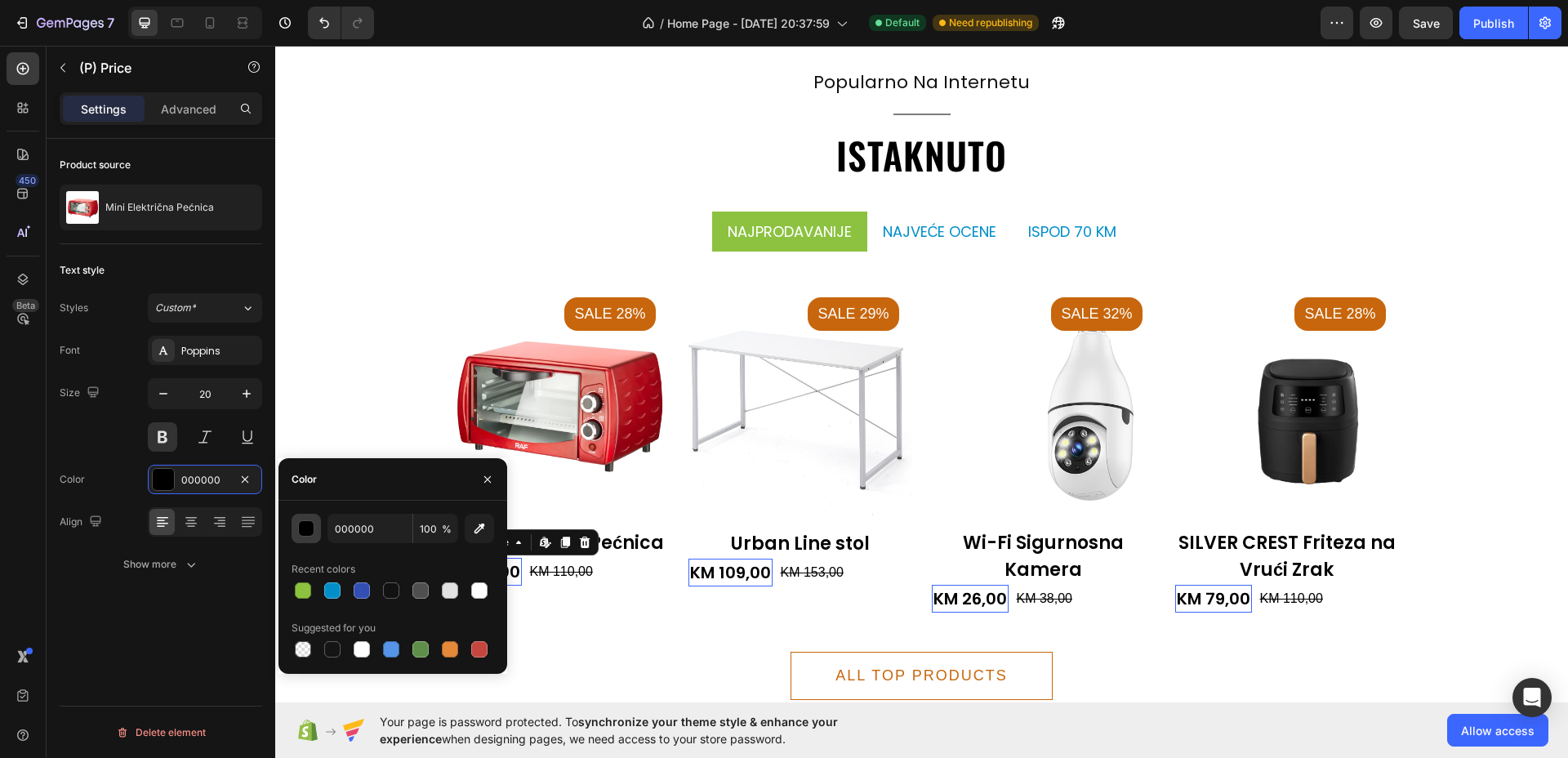
click at [309, 530] on div "button" at bounding box center [307, 529] width 16 height 16
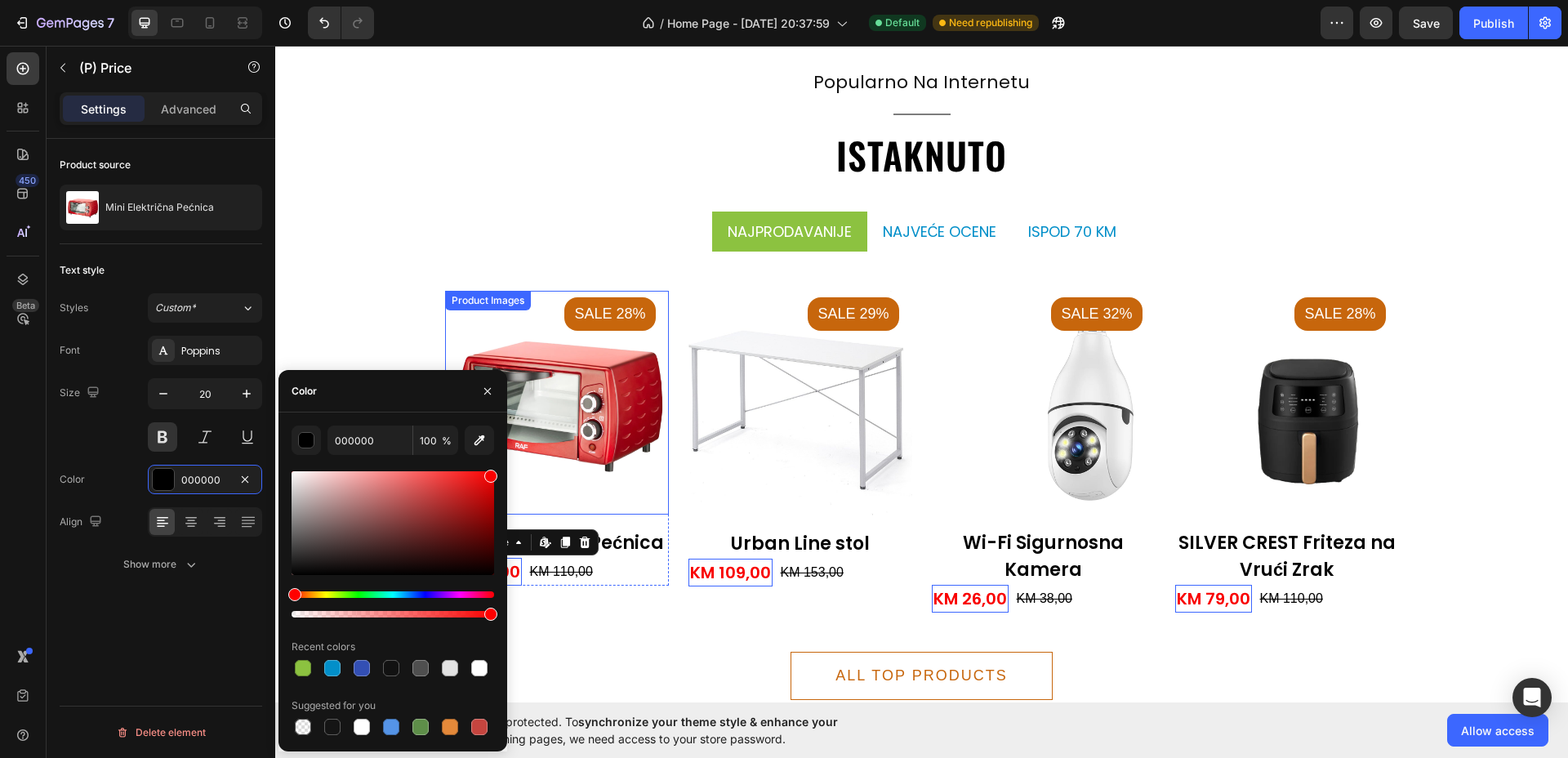
drag, startPoint x: 664, startPoint y: 570, endPoint x: 508, endPoint y: 468, distance: 186.4
type input "F90000"
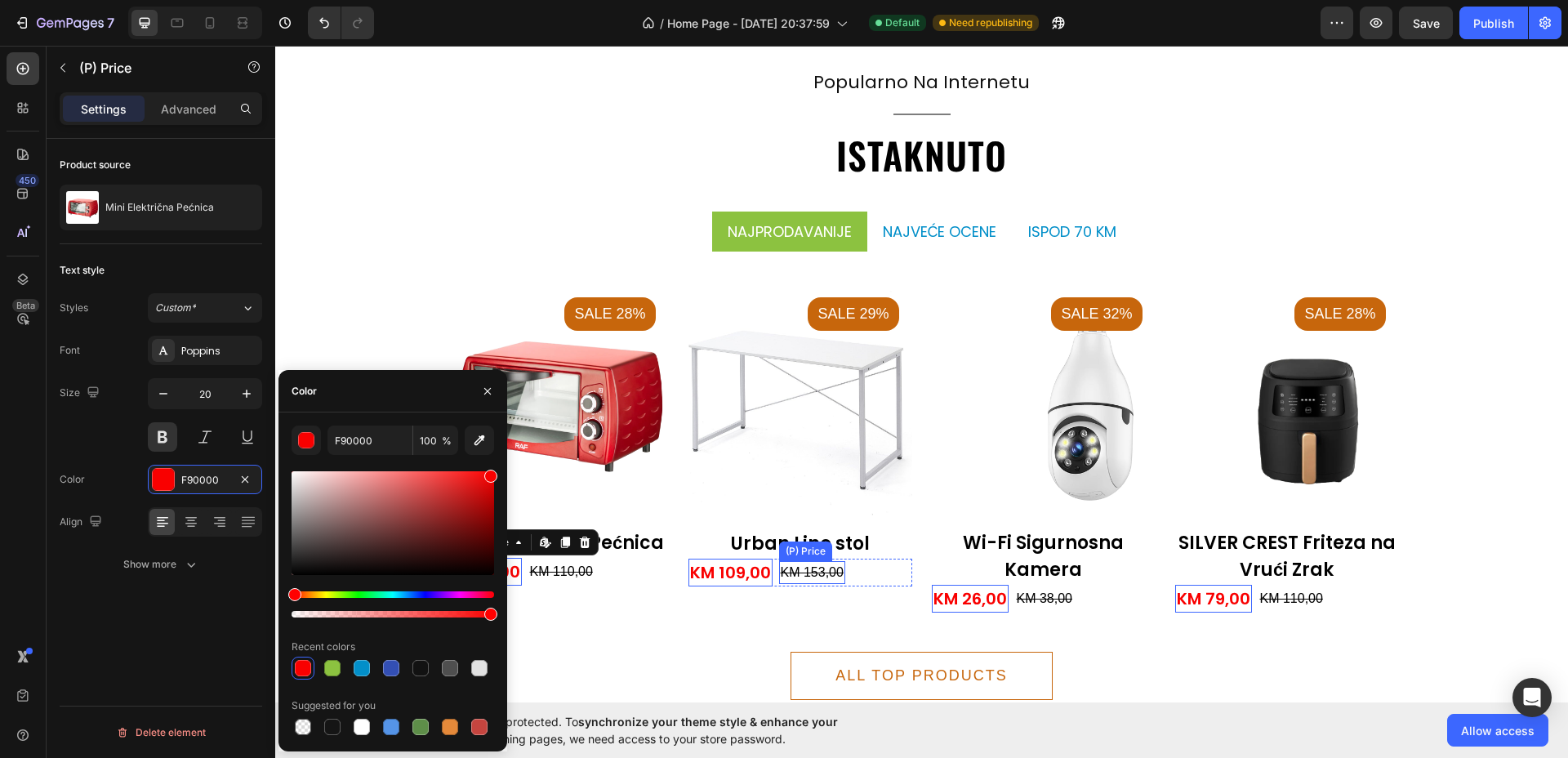
drag, startPoint x: 789, startPoint y: 570, endPoint x: 781, endPoint y: 566, distance: 8.9
click at [594, 570] on div "KM 153,00" at bounding box center [561, 571] width 66 height 23
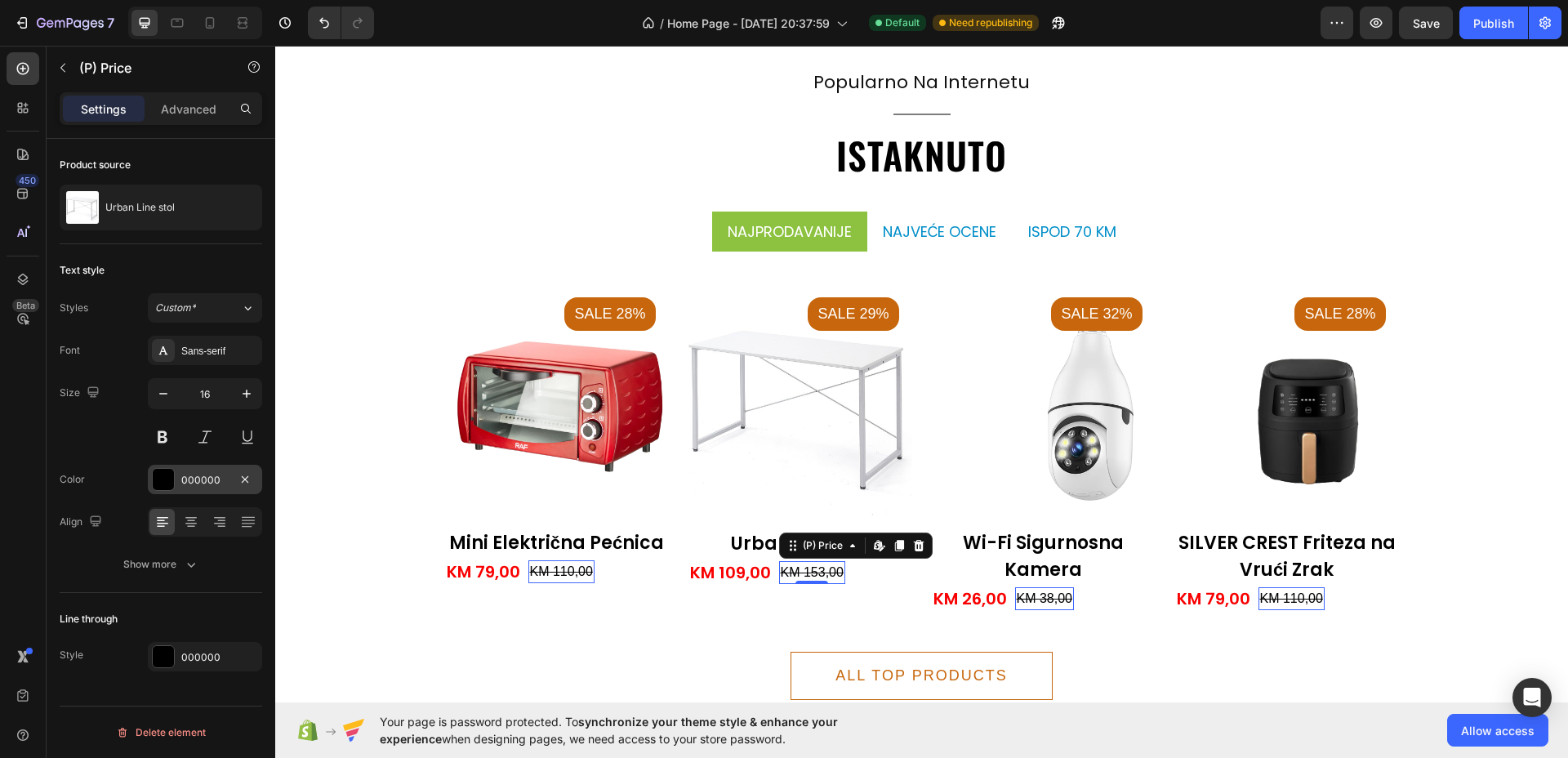
click at [167, 471] on div at bounding box center [162, 478] width 21 height 21
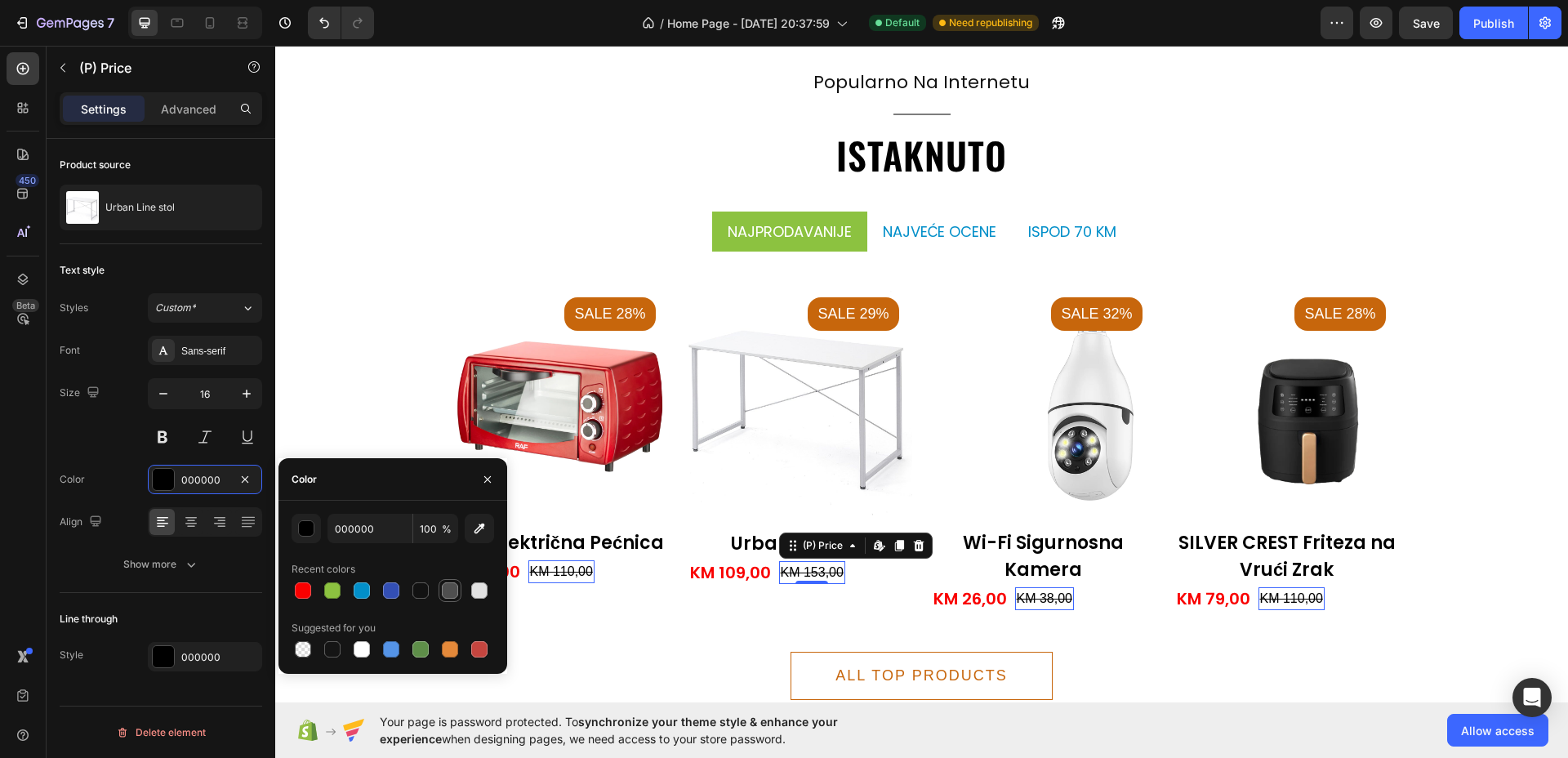
click at [451, 591] on div at bounding box center [450, 591] width 16 height 16
type input "4F4F4F"
click at [193, 352] on div "Sans-serif" at bounding box center [220, 351] width 77 height 15
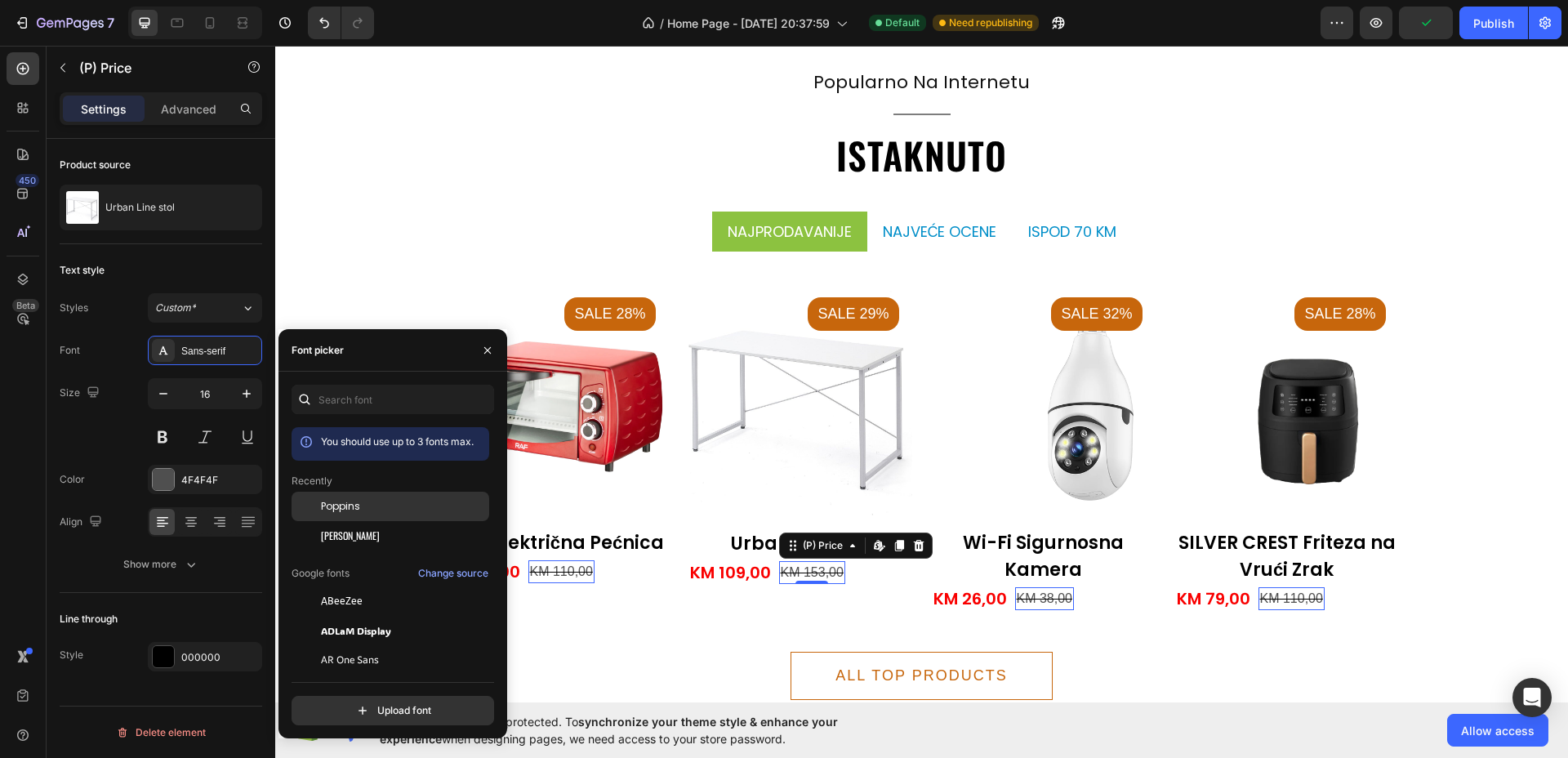
click at [354, 509] on span "Poppins" at bounding box center [340, 507] width 39 height 15
click at [60, 74] on button "button" at bounding box center [63, 67] width 26 height 26
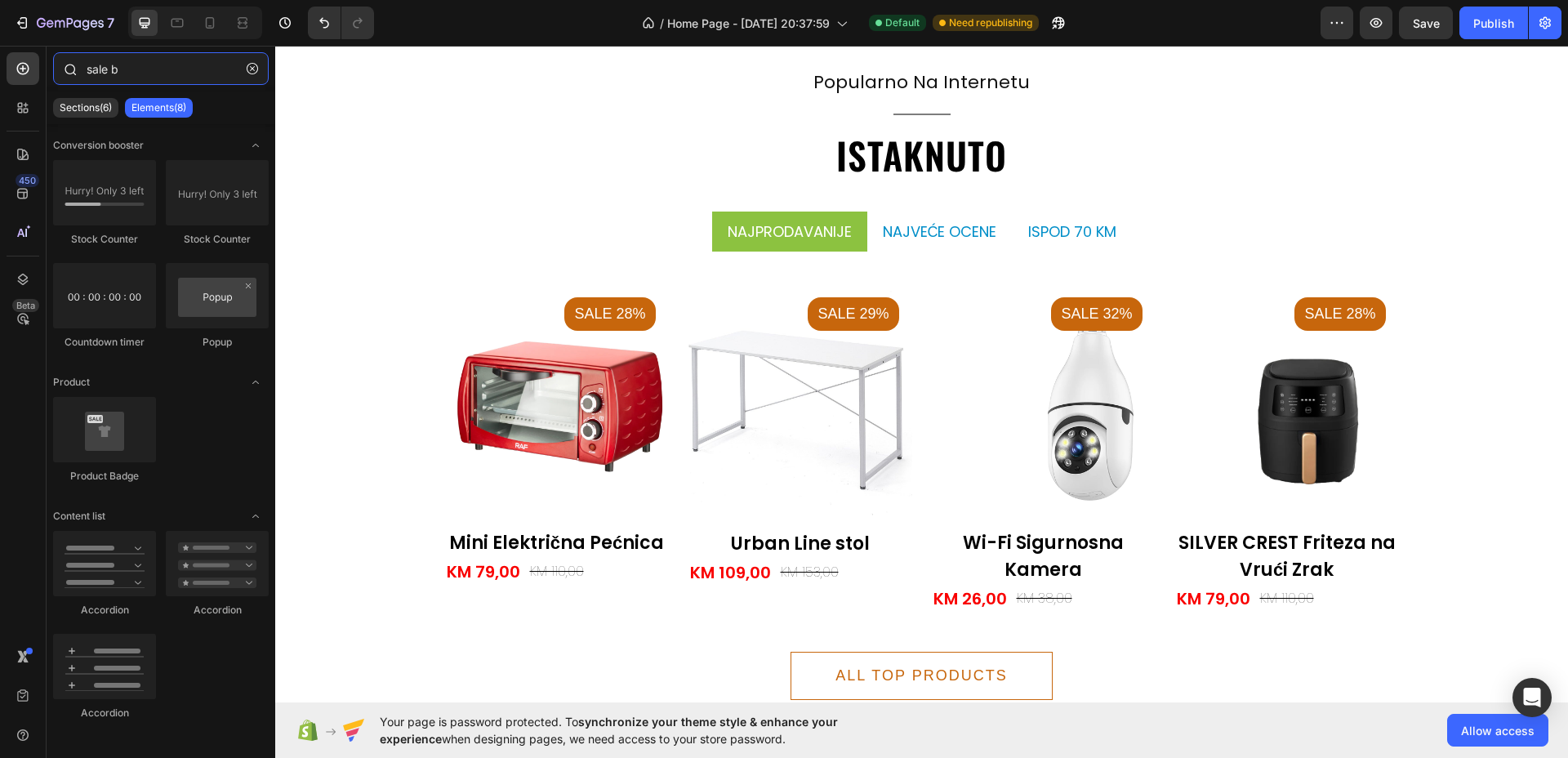
click at [135, 74] on input "sale b" at bounding box center [161, 69] width 216 height 33
click at [134, 74] on input "sale b" at bounding box center [161, 69] width 216 height 33
type input "b"
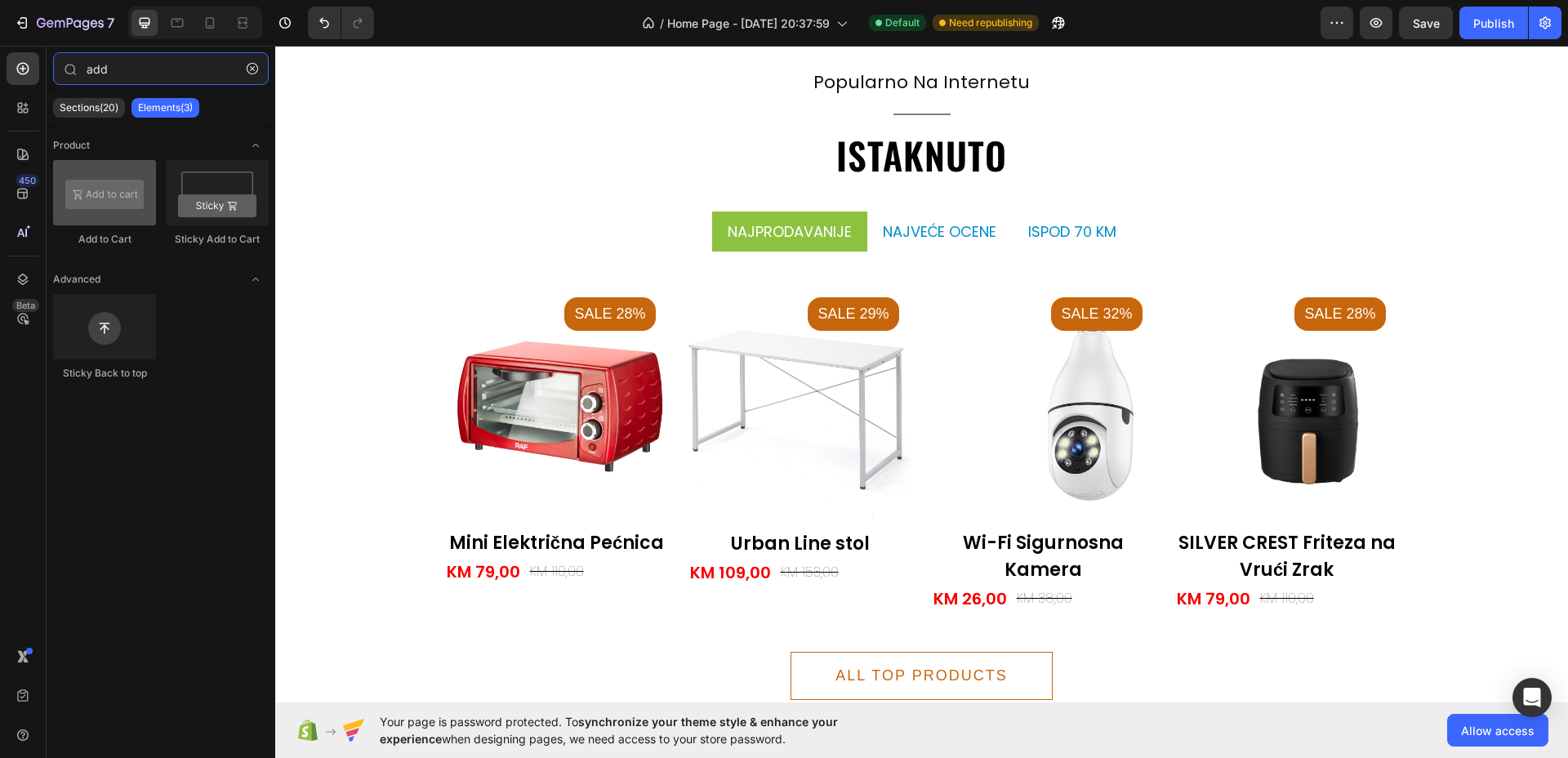
type input "add"
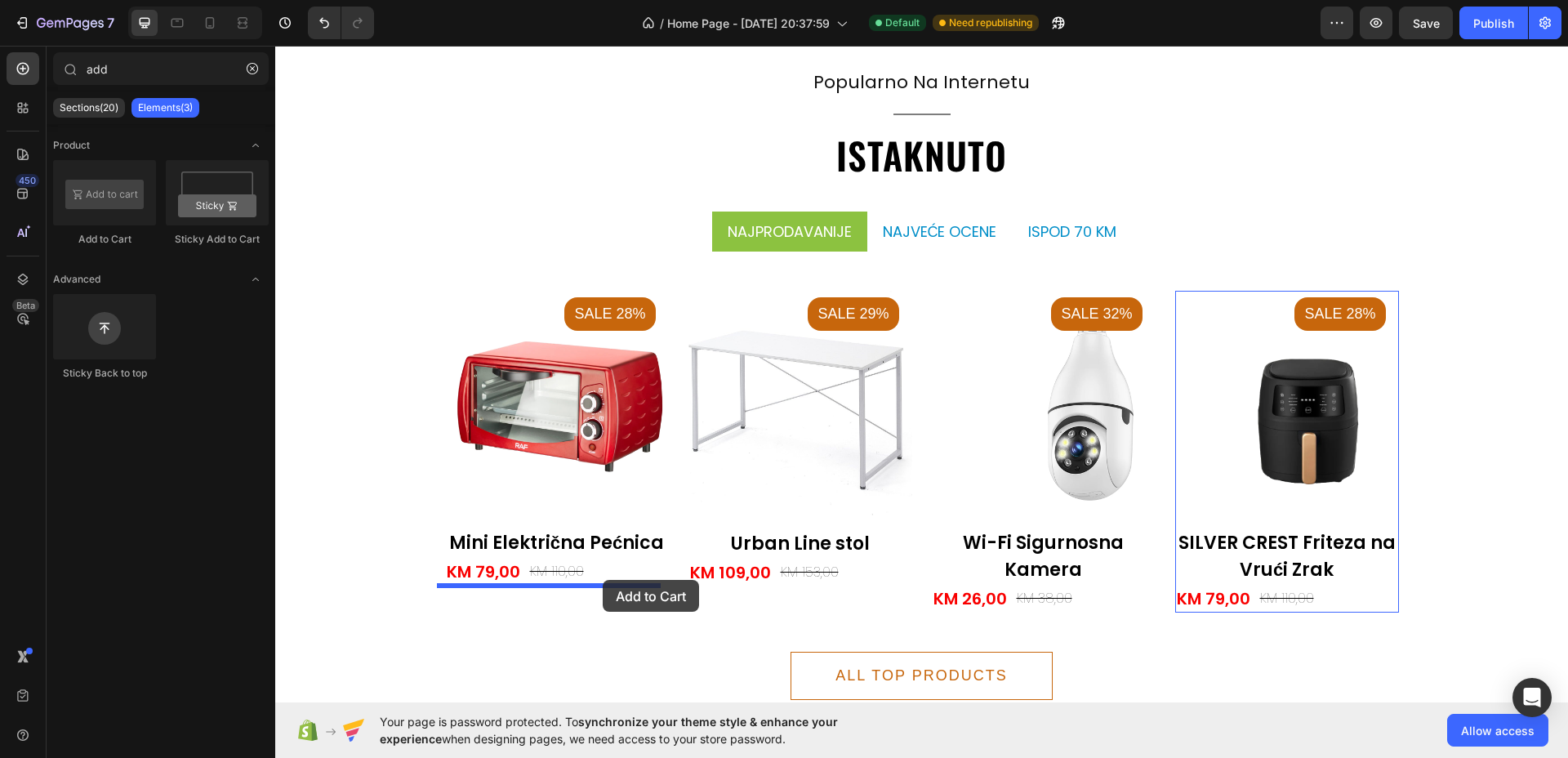
drag, startPoint x: 389, startPoint y: 241, endPoint x: 603, endPoint y: 580, distance: 400.9
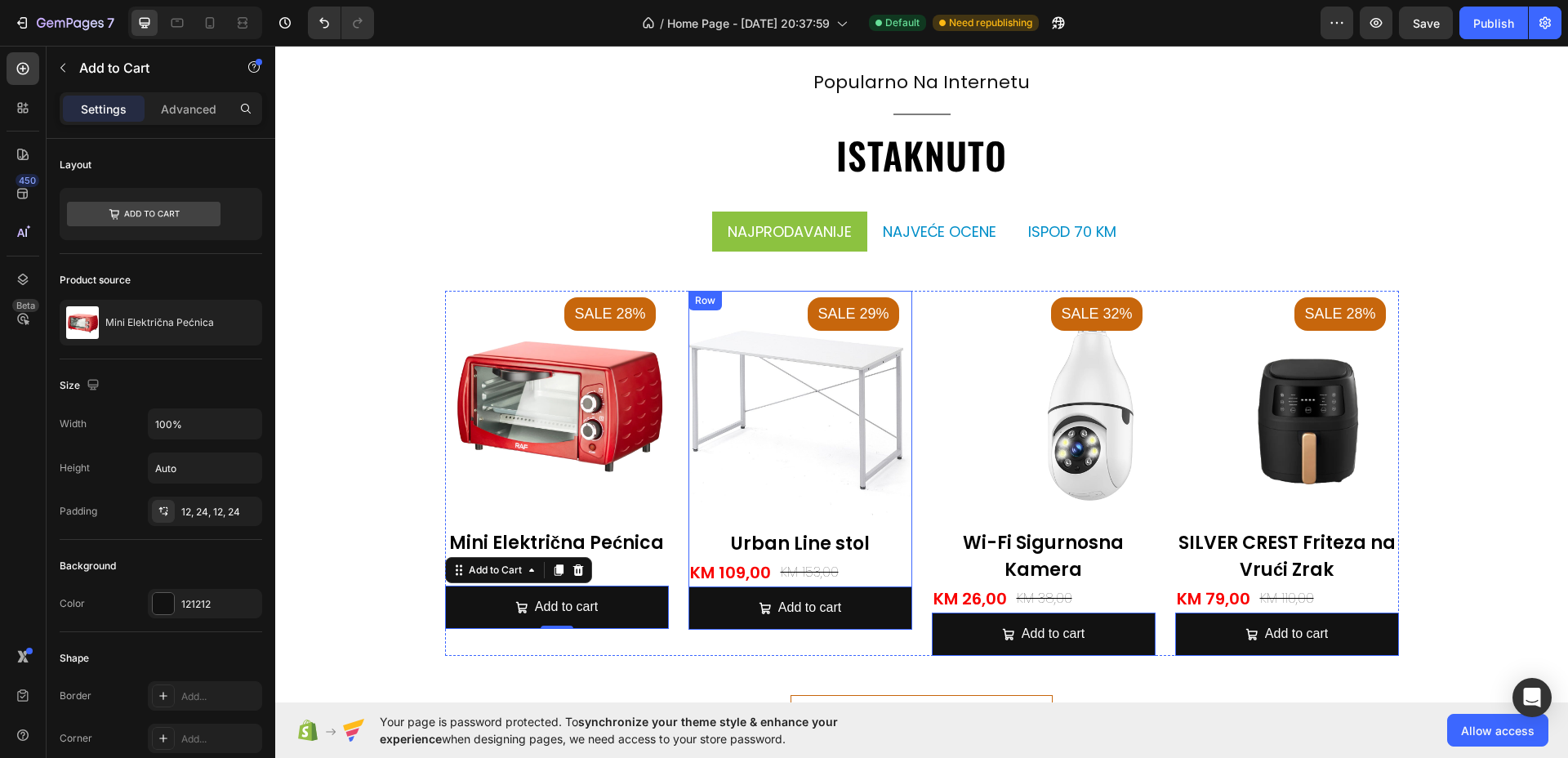
click at [669, 521] on div "Urban Line stol (P) Title" at bounding box center [556, 537] width 224 height 44
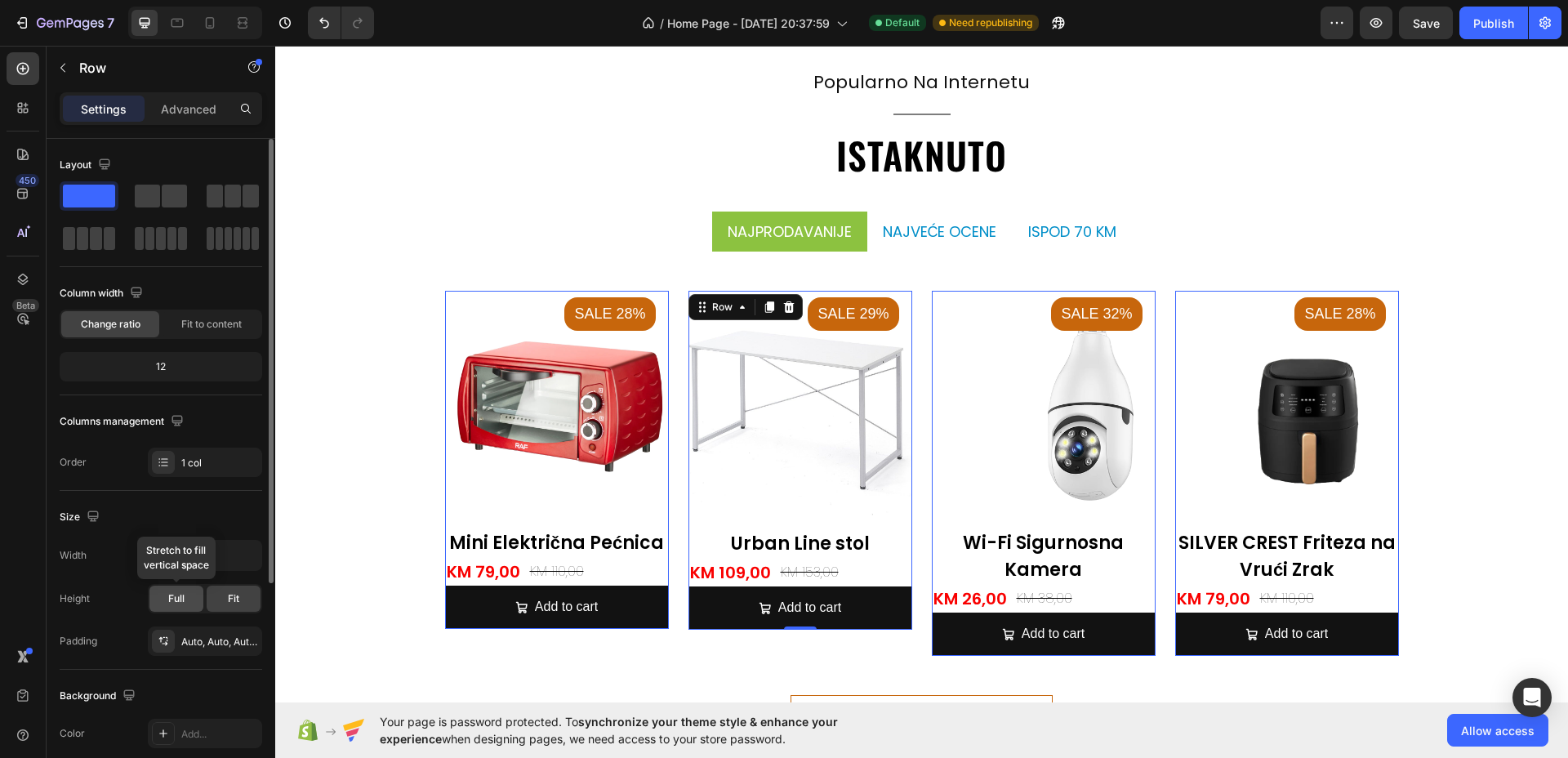
click at [177, 607] on div "Full" at bounding box center [176, 598] width 54 height 26
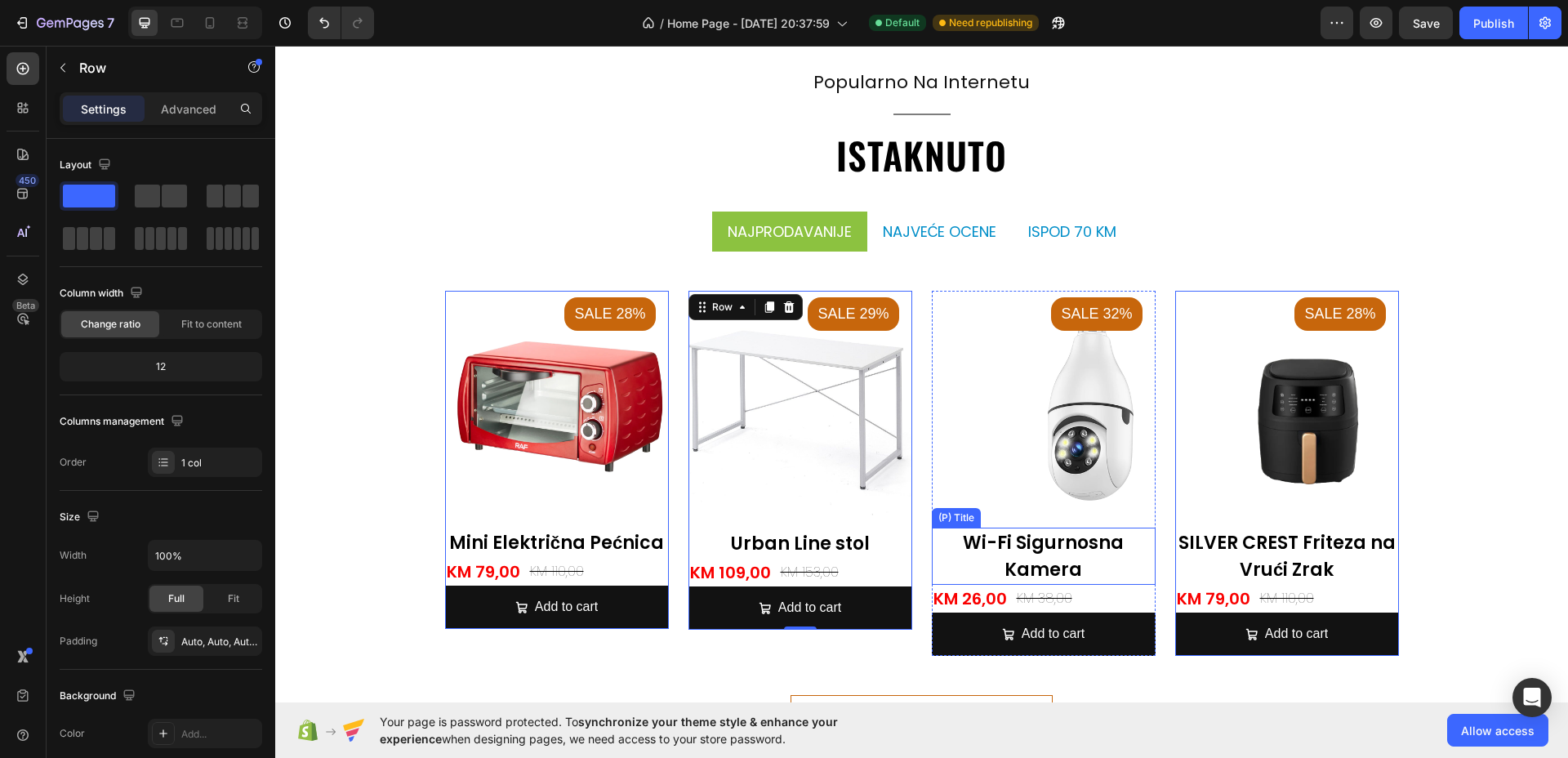
click at [669, 558] on h2 "Wi-Fi Sigurnosna Kamera" at bounding box center [556, 542] width 224 height 30
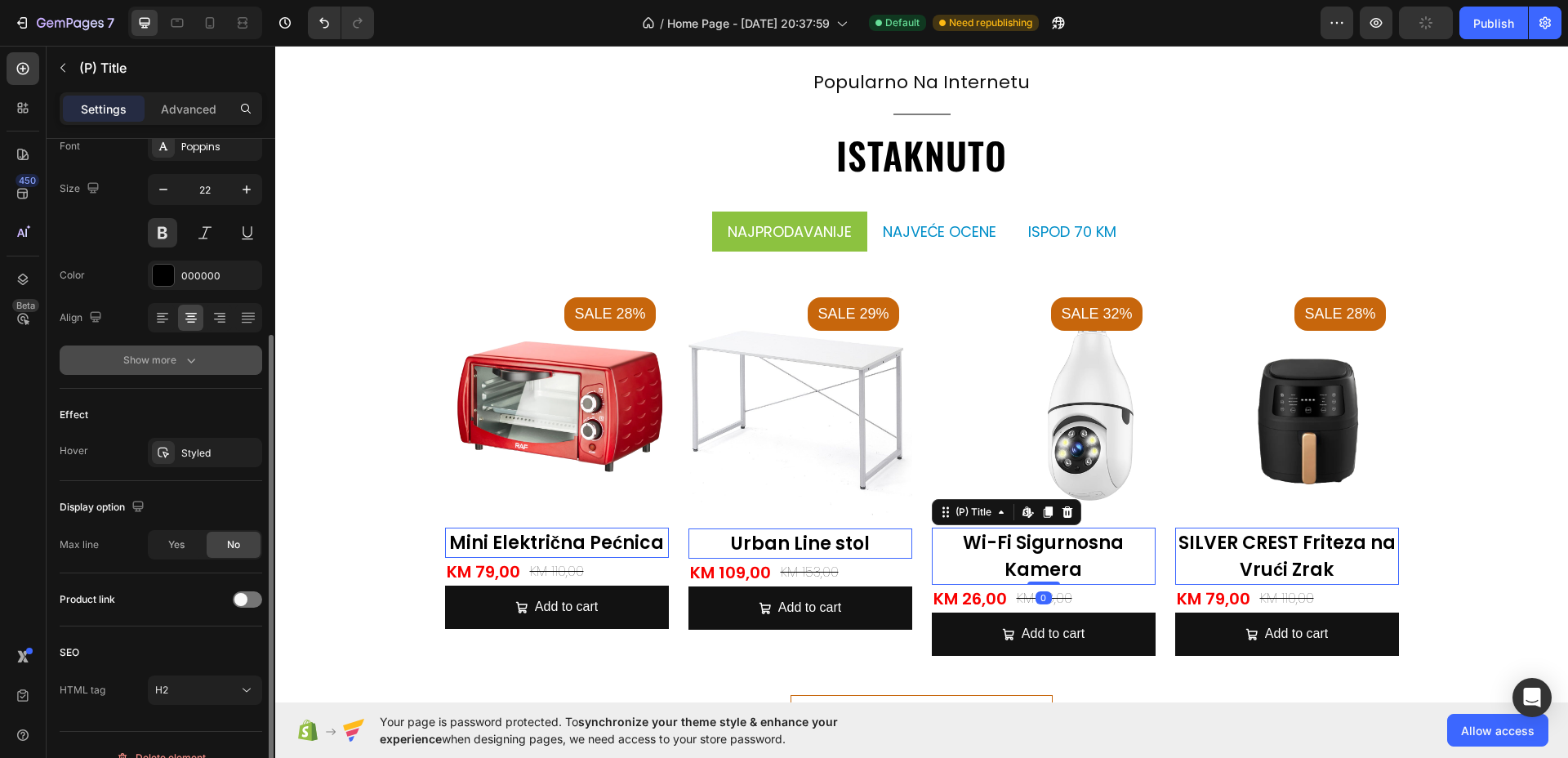
scroll to position [230, 0]
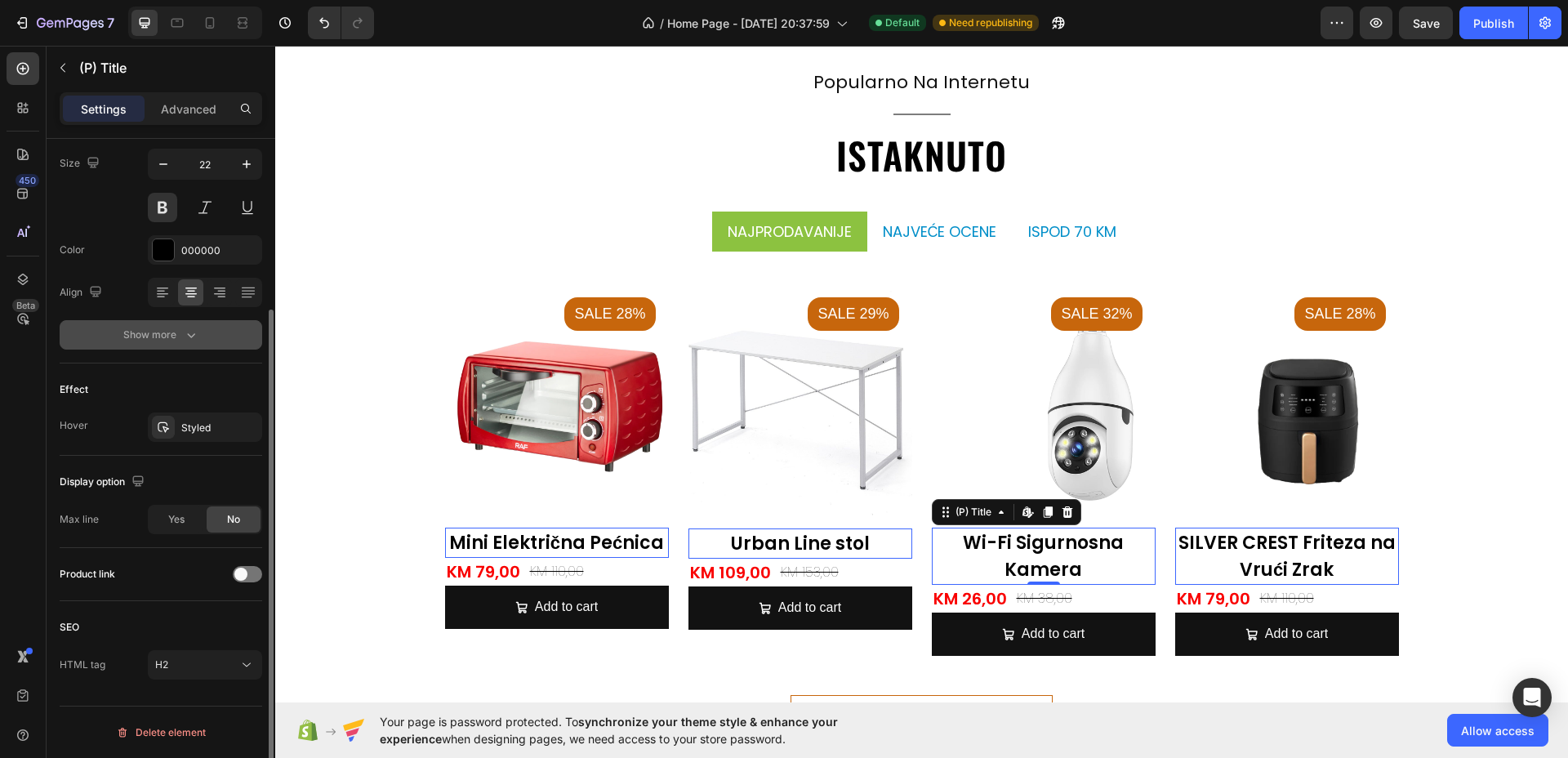
click at [186, 343] on button "Show more" at bounding box center [161, 335] width 202 height 29
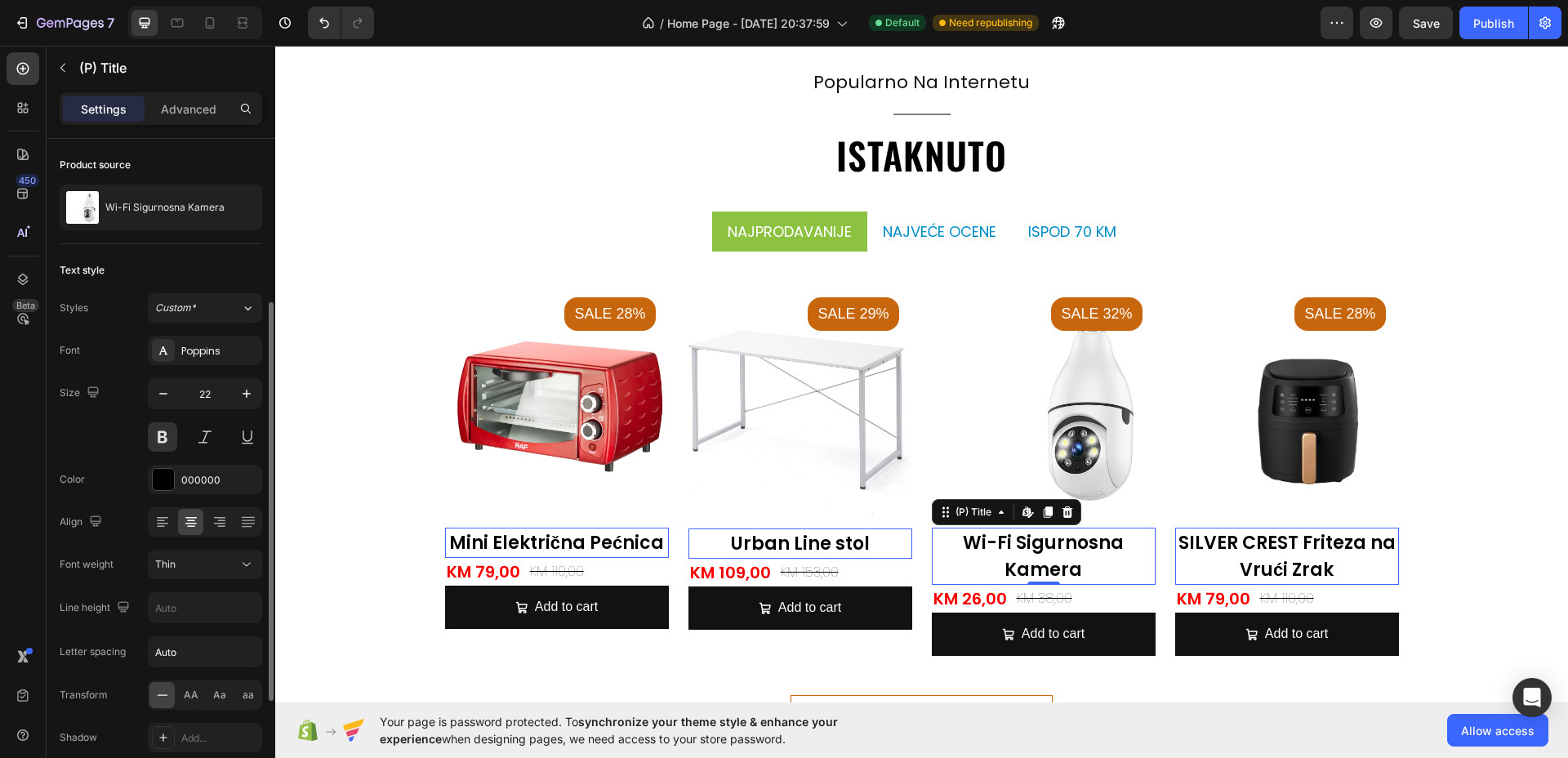
scroll to position [102, 0]
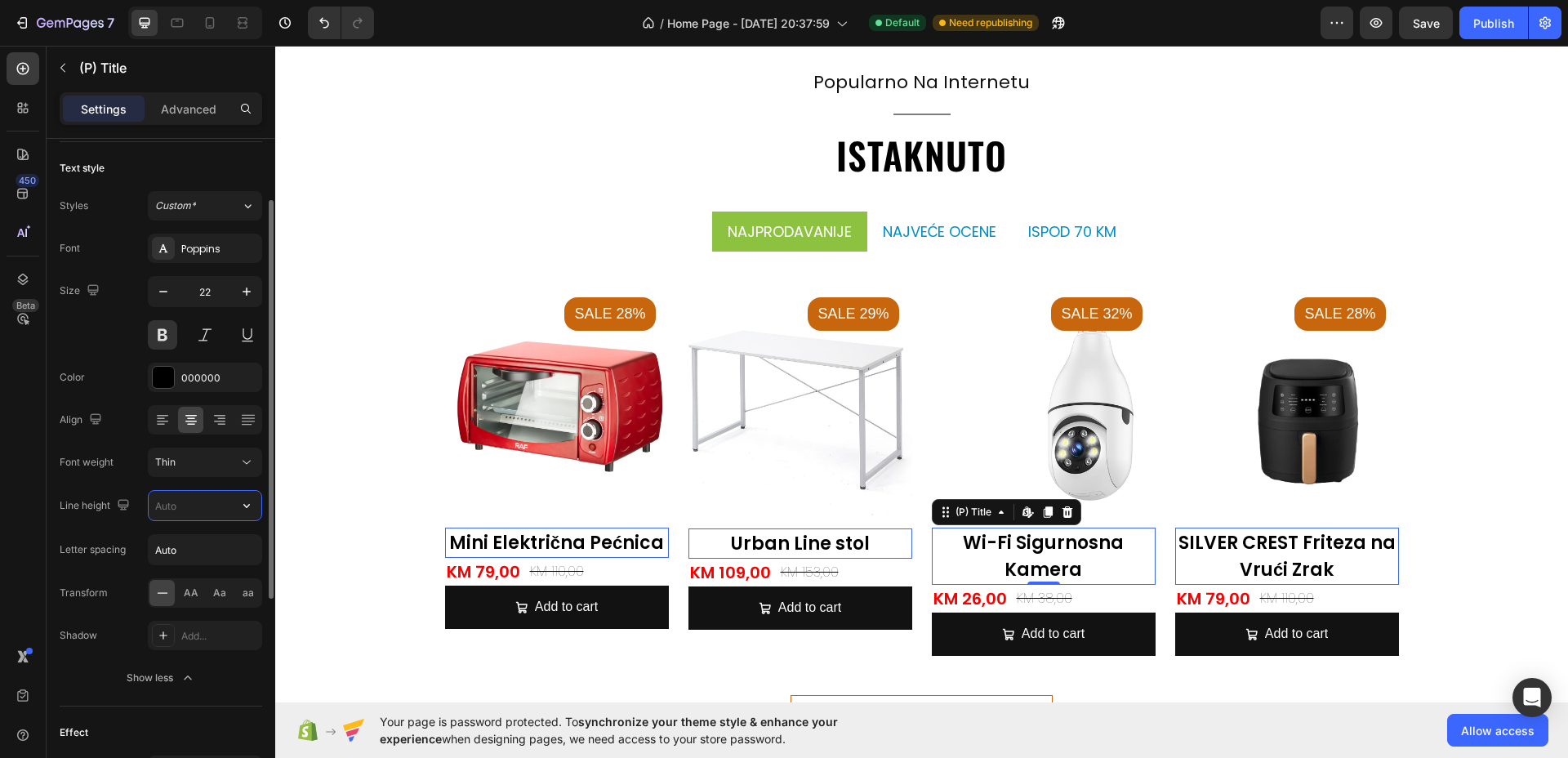
click at [166, 510] on input "text" at bounding box center [205, 506] width 113 height 29
click at [250, 501] on icon "button" at bounding box center [247, 506] width 16 height 16
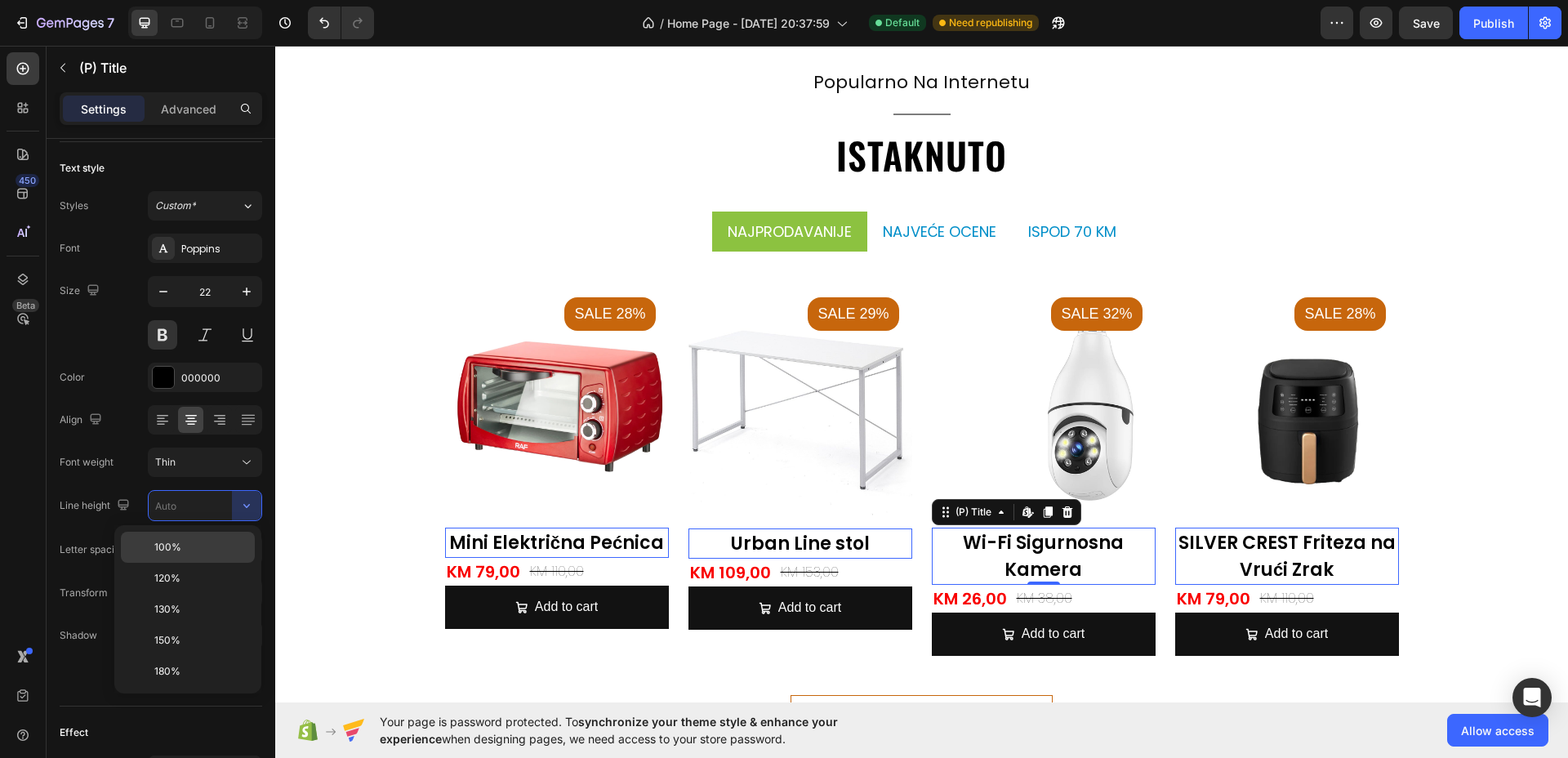
click at [229, 549] on p "100%" at bounding box center [201, 547] width 93 height 15
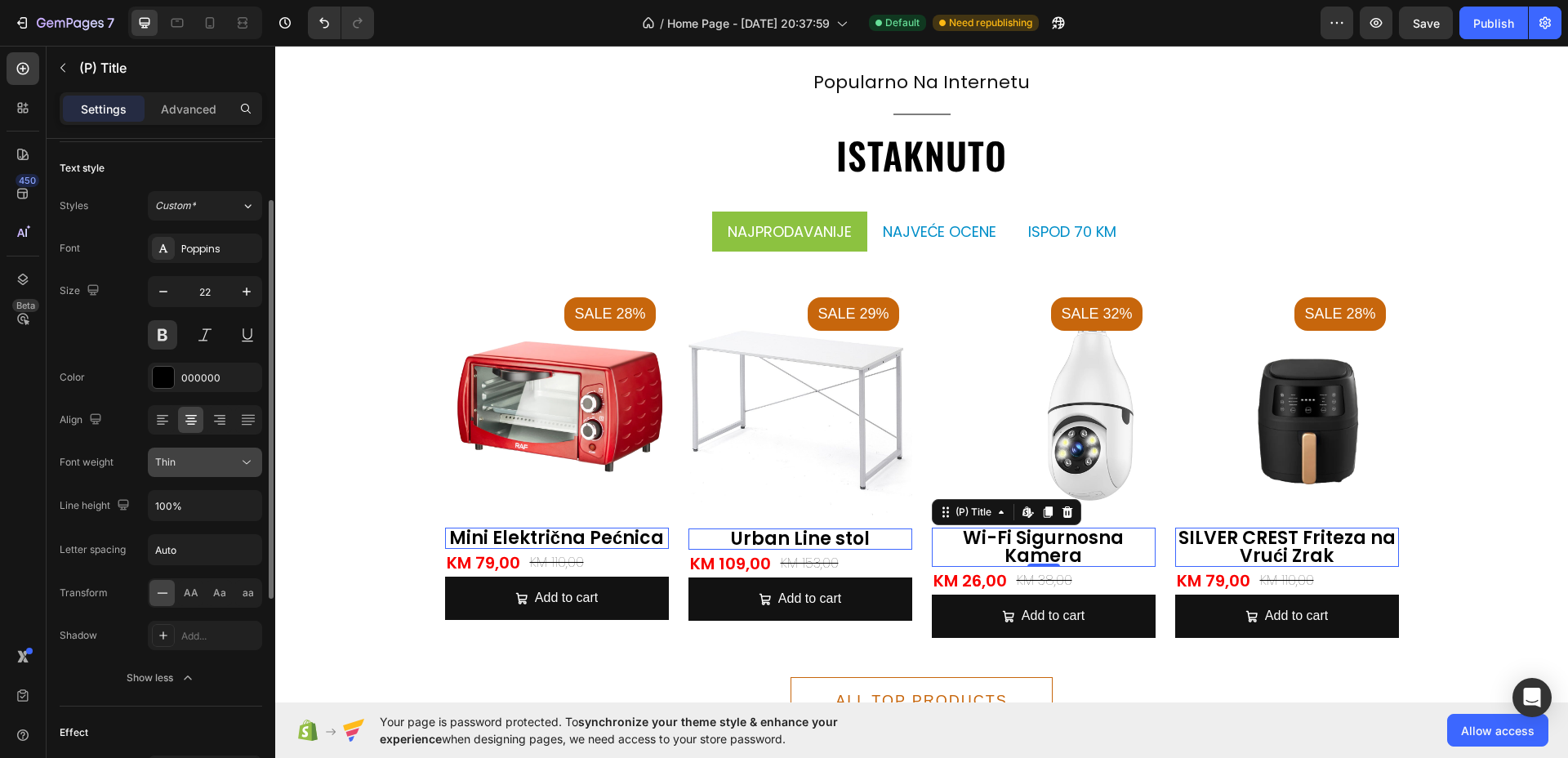
click at [258, 460] on button "Thin" at bounding box center [205, 462] width 114 height 29
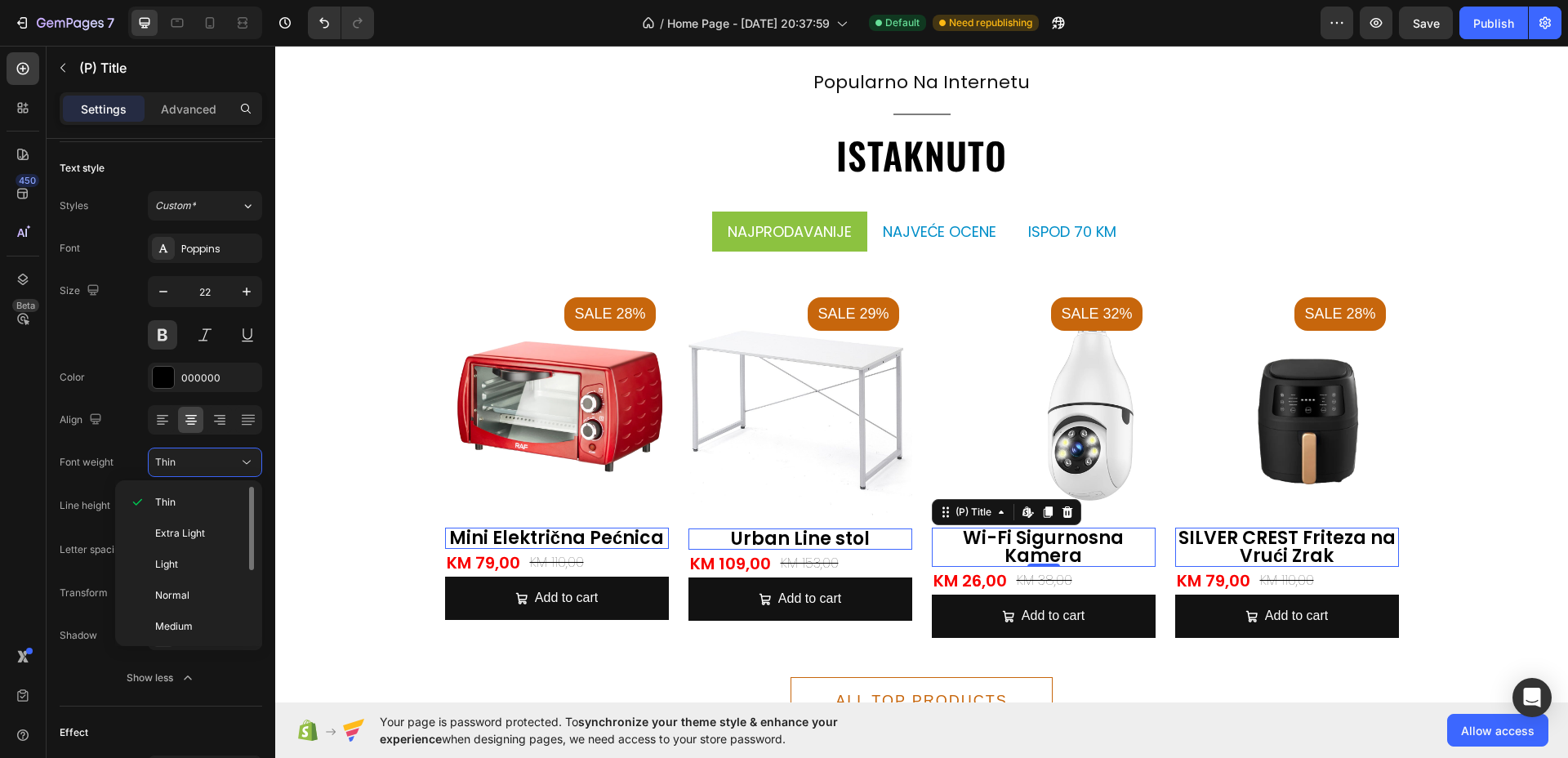
scroll to position [126, 0]
click at [188, 619] on p "Black" at bounding box center [198, 624] width 86 height 15
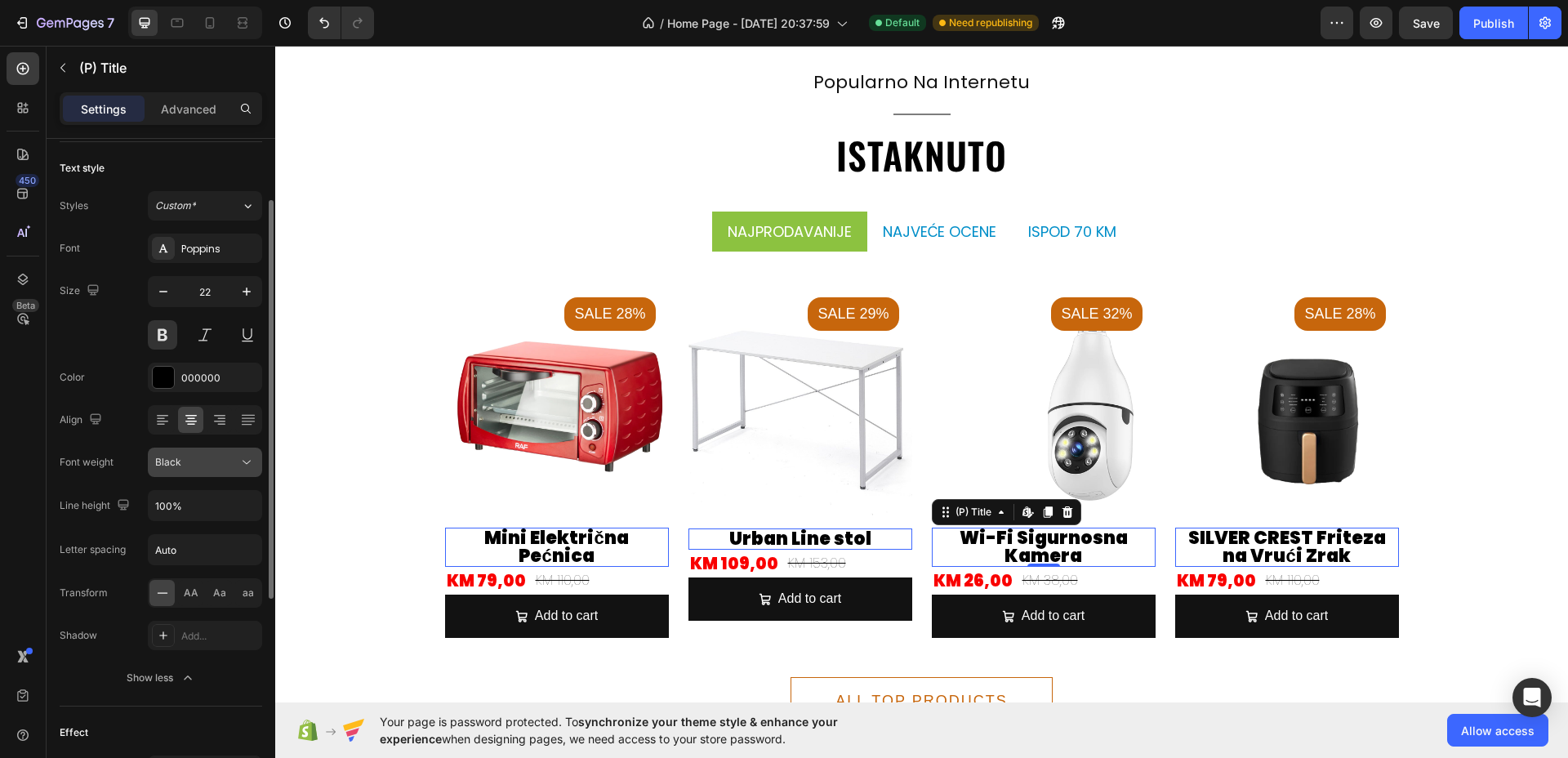
click at [208, 462] on div "Black" at bounding box center [197, 462] width 83 height 15
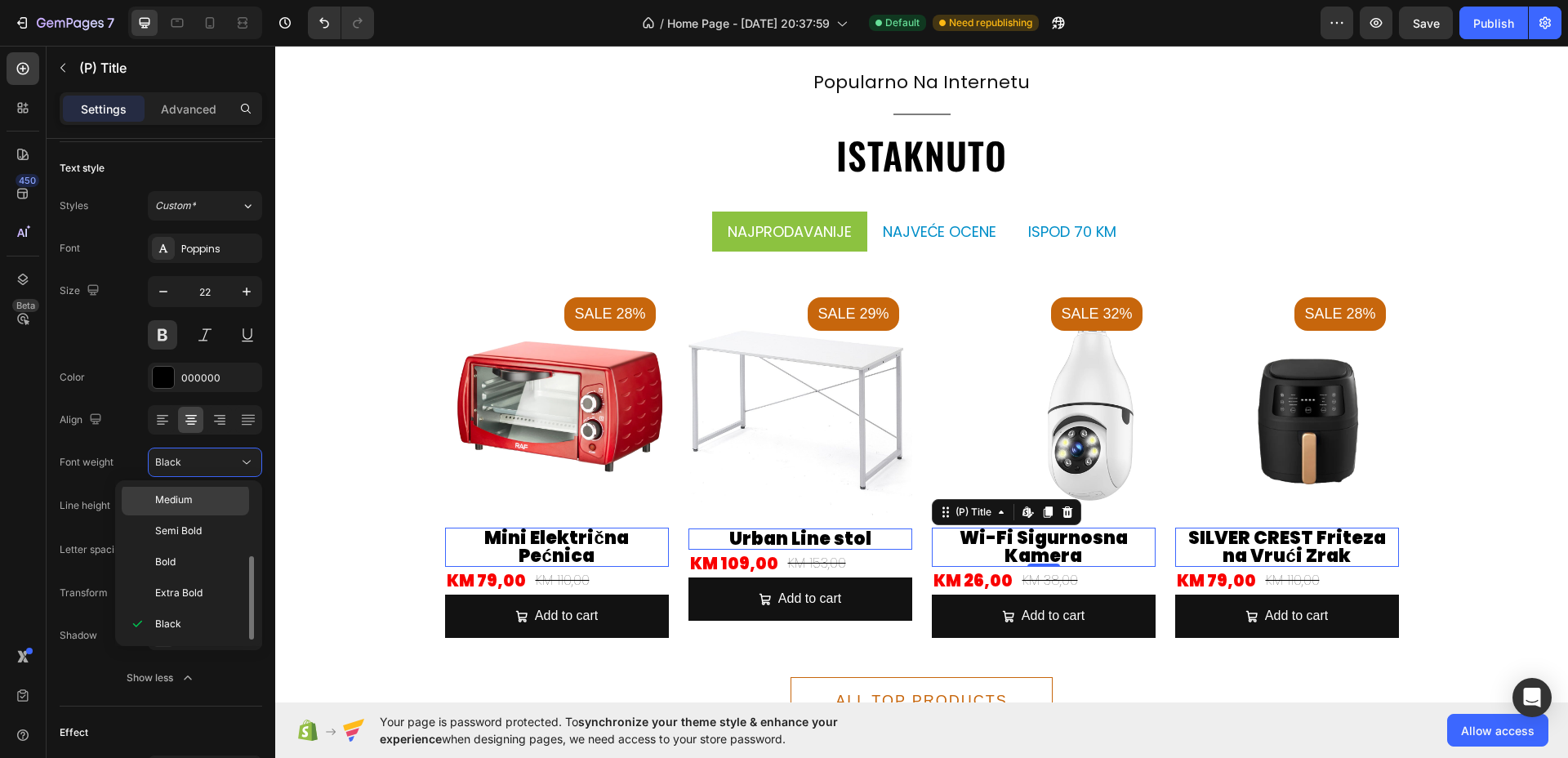
click at [191, 502] on span "Medium" at bounding box center [173, 500] width 37 height 15
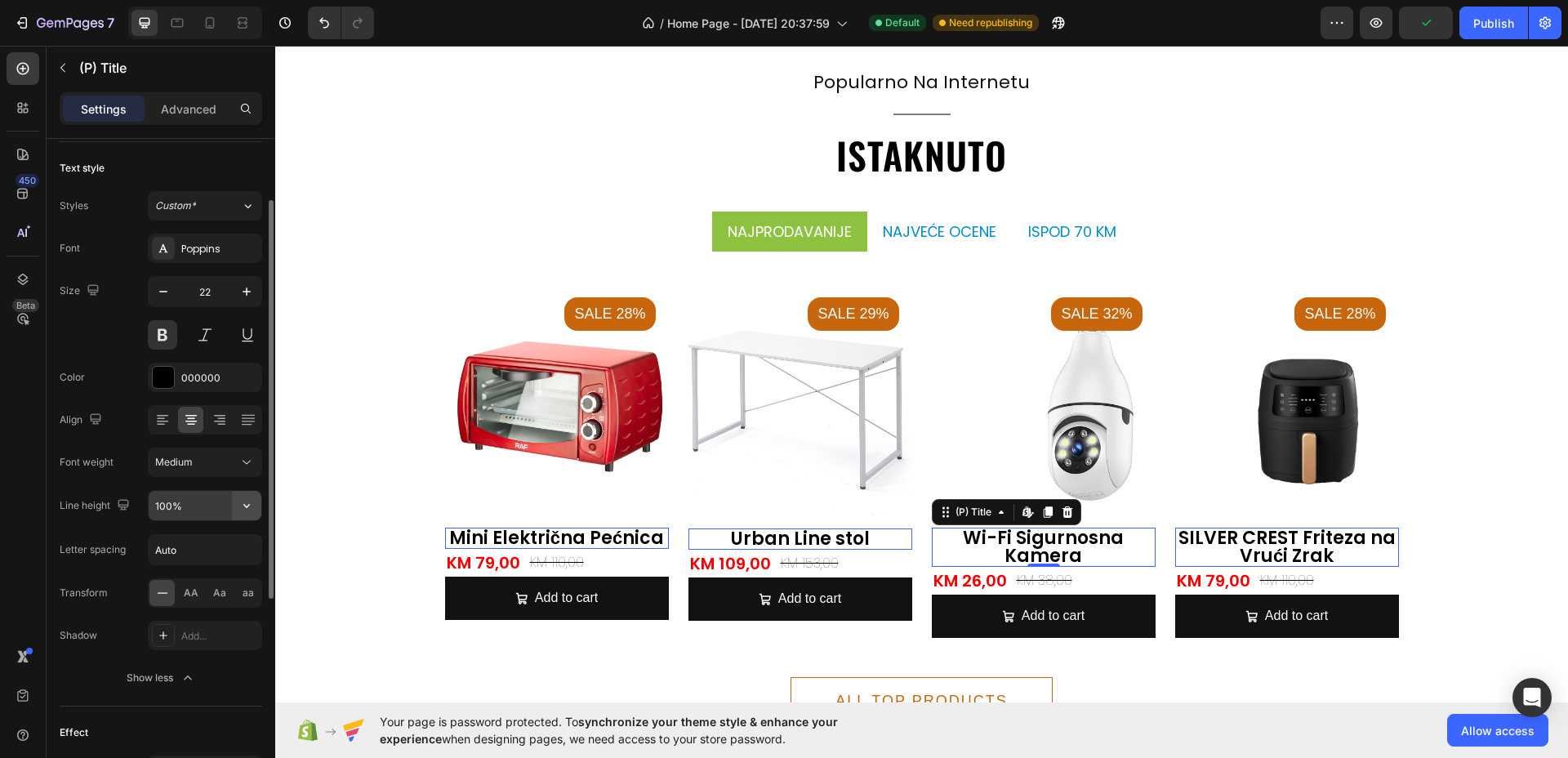
click at [249, 512] on icon "button" at bounding box center [247, 506] width 16 height 16
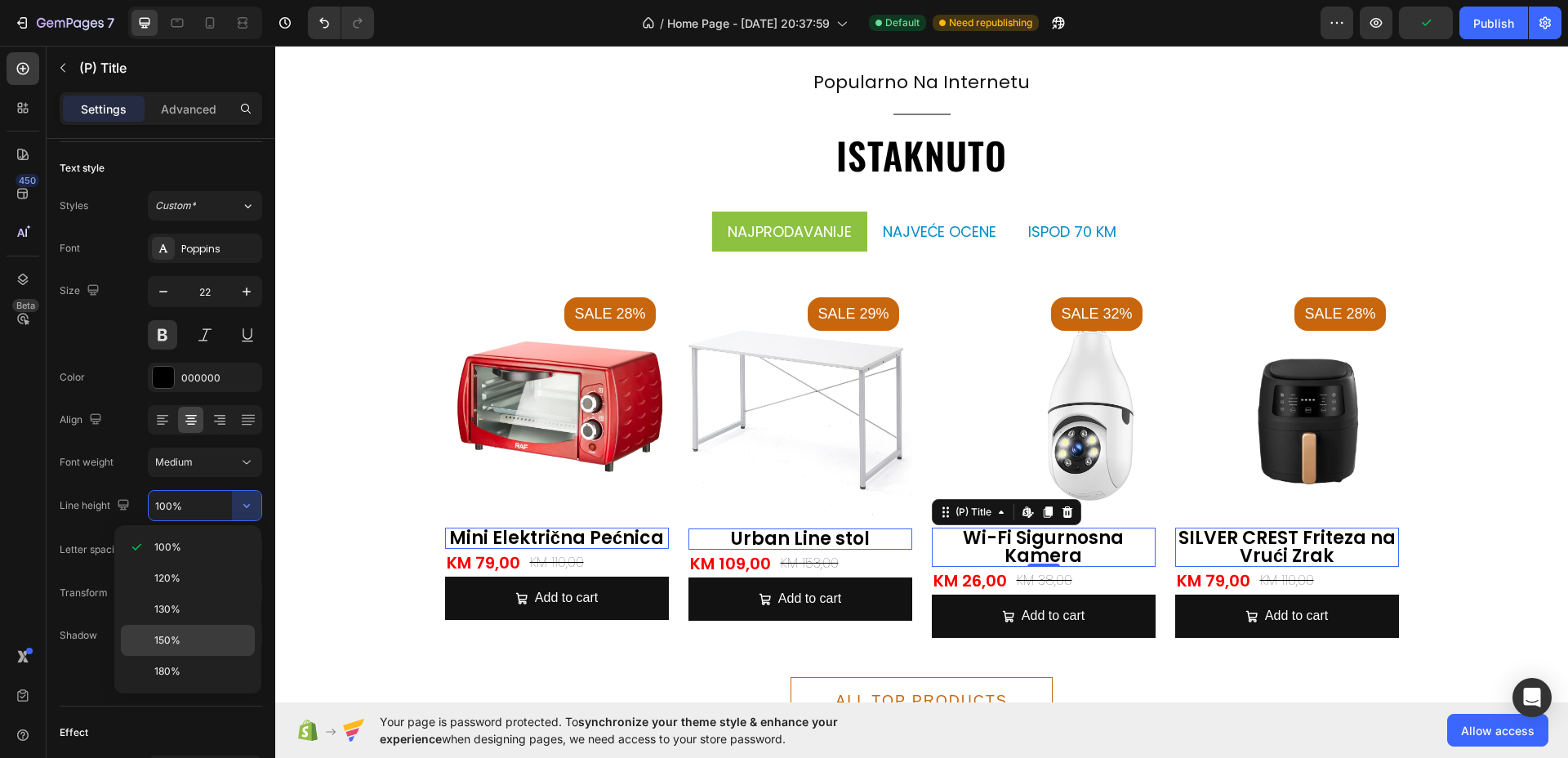
click at [187, 639] on p "150%" at bounding box center [201, 640] width 93 height 15
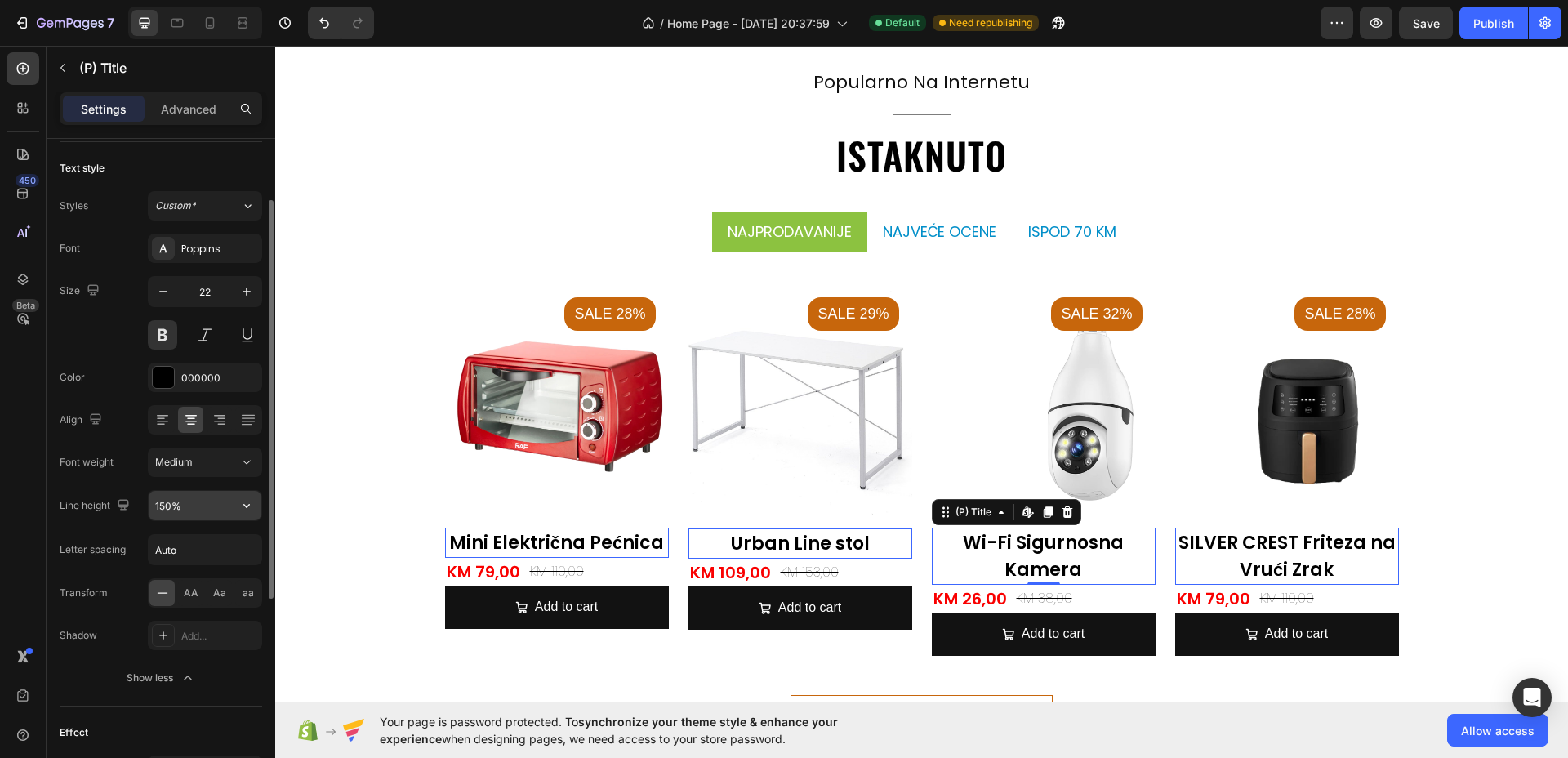
click at [224, 510] on input "150%" at bounding box center [205, 506] width 113 height 29
click at [249, 518] on button "button" at bounding box center [247, 506] width 29 height 29
click at [244, 509] on icon "button" at bounding box center [247, 506] width 16 height 16
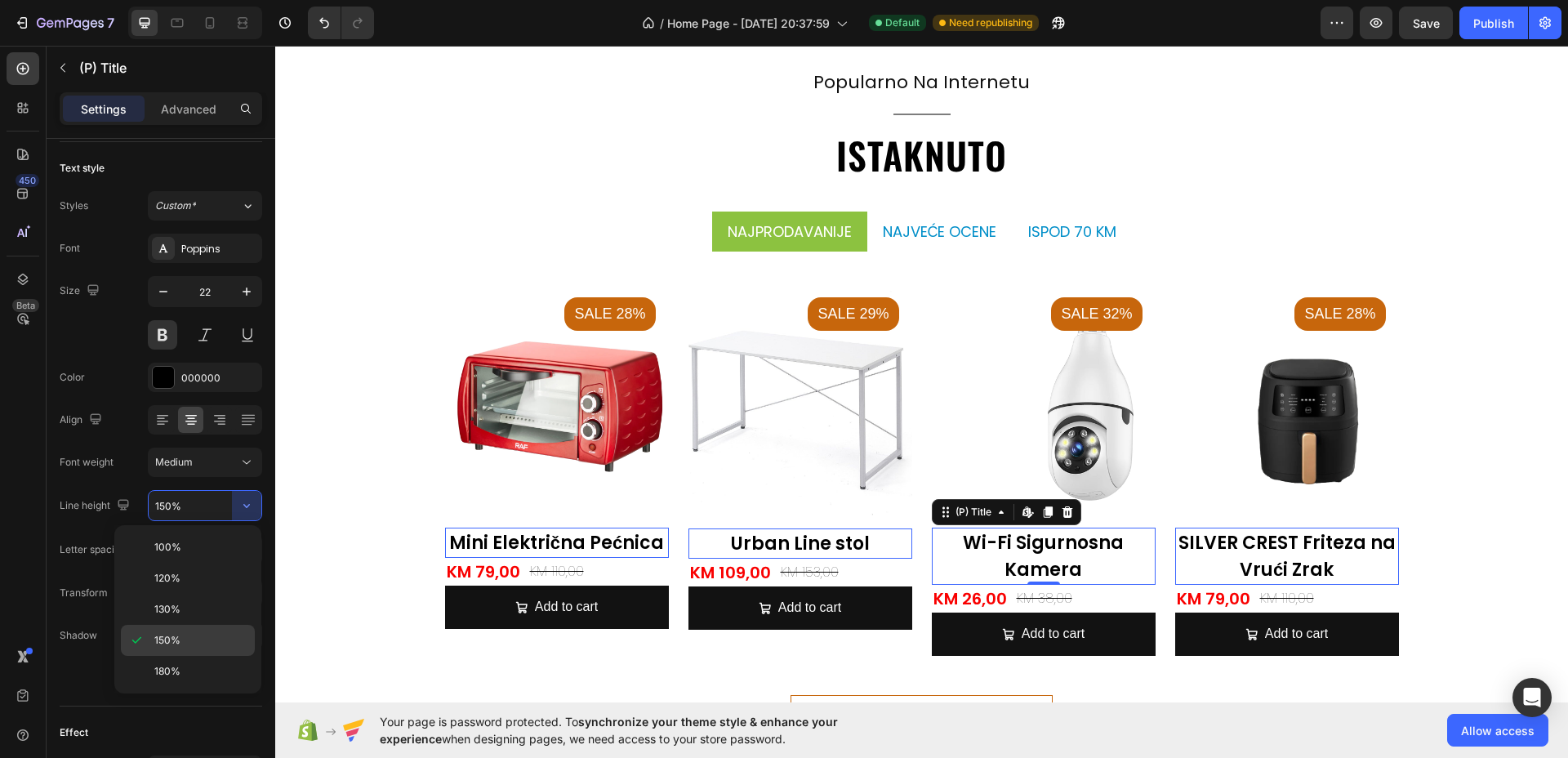
click at [162, 639] on span "150%" at bounding box center [167, 640] width 26 height 15
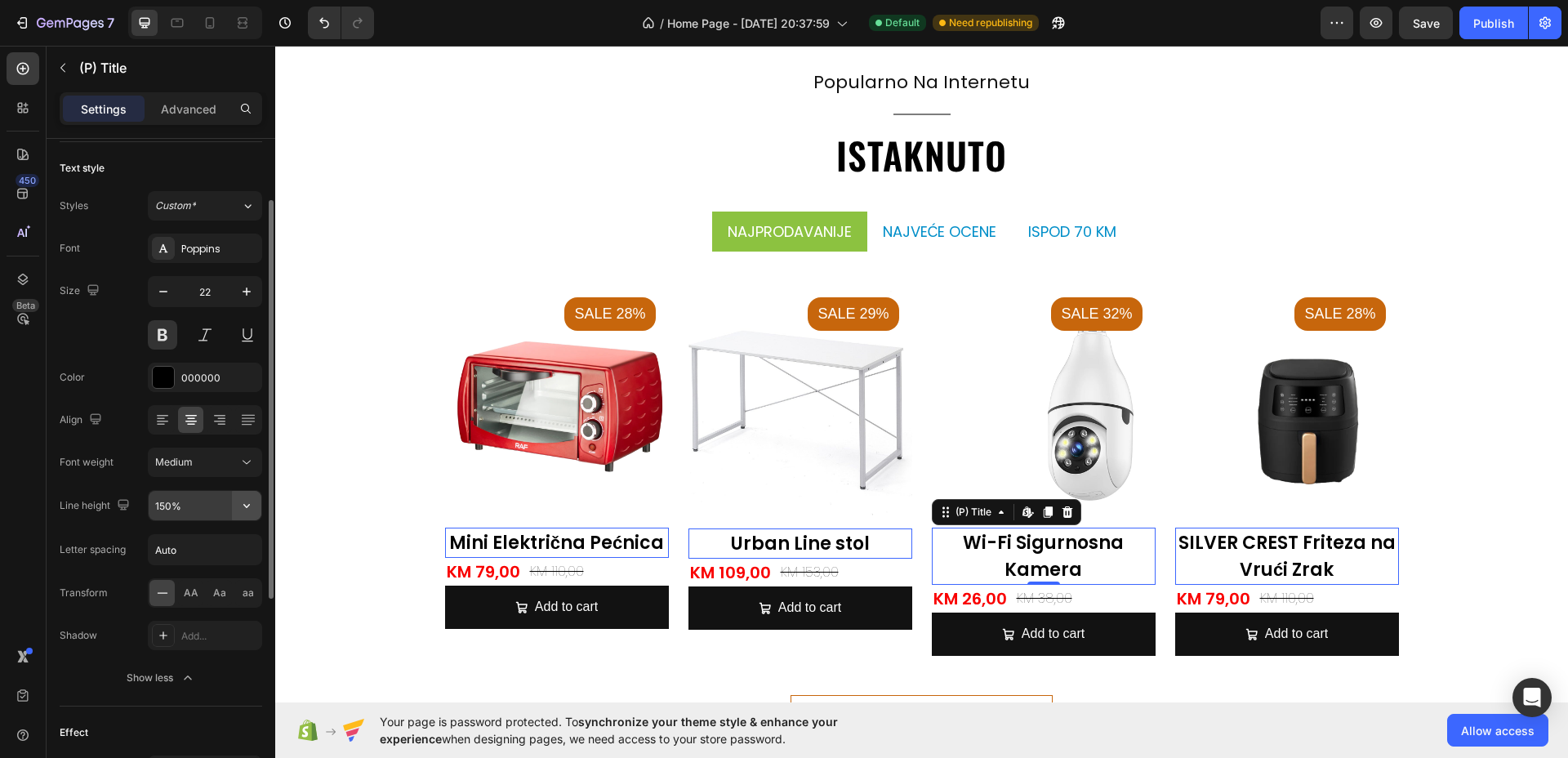
click at [249, 498] on icon "button" at bounding box center [247, 506] width 16 height 16
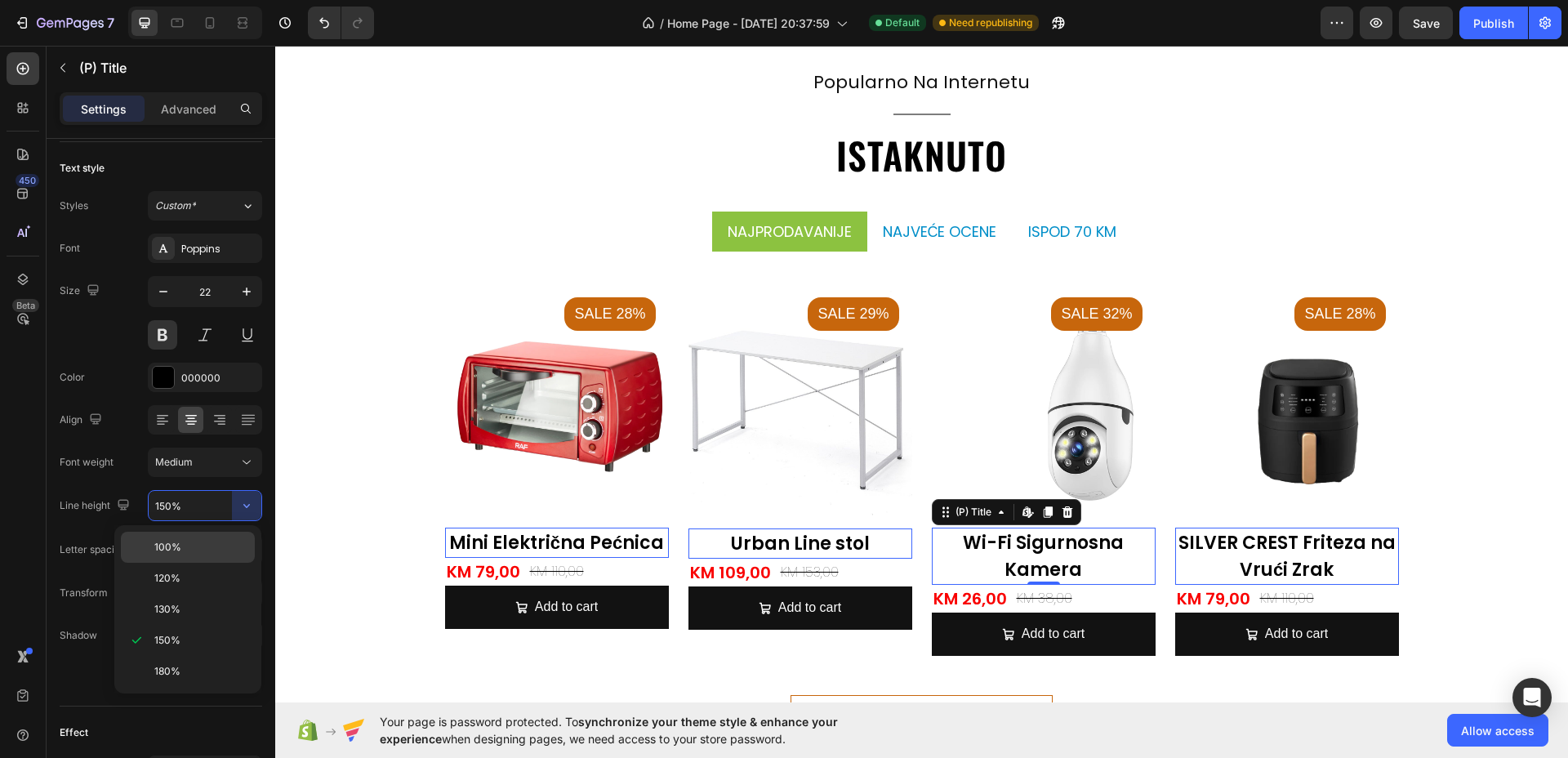
click at [196, 548] on p "100%" at bounding box center [201, 547] width 93 height 15
type input "100%"
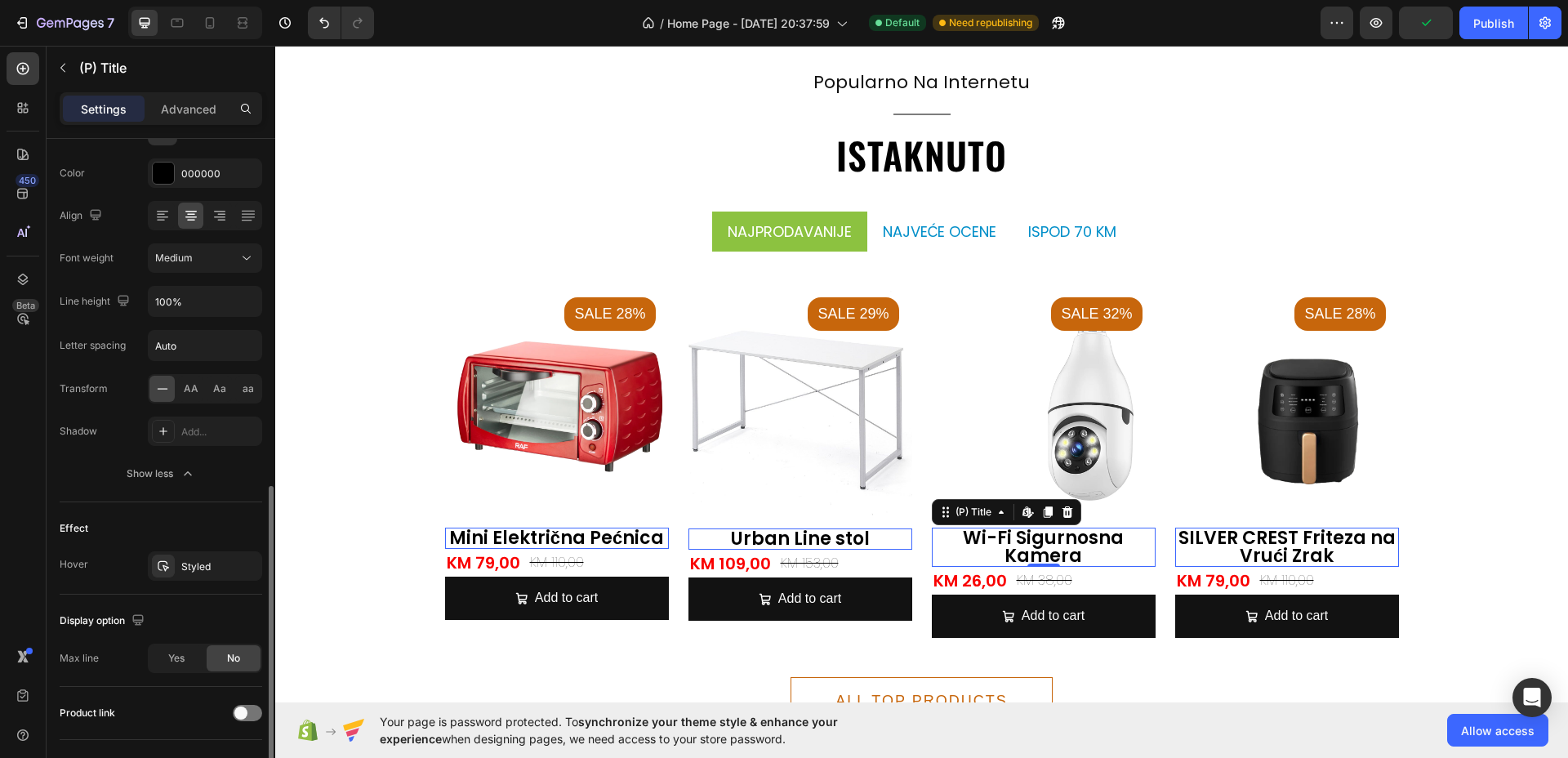
scroll to position [409, 0]
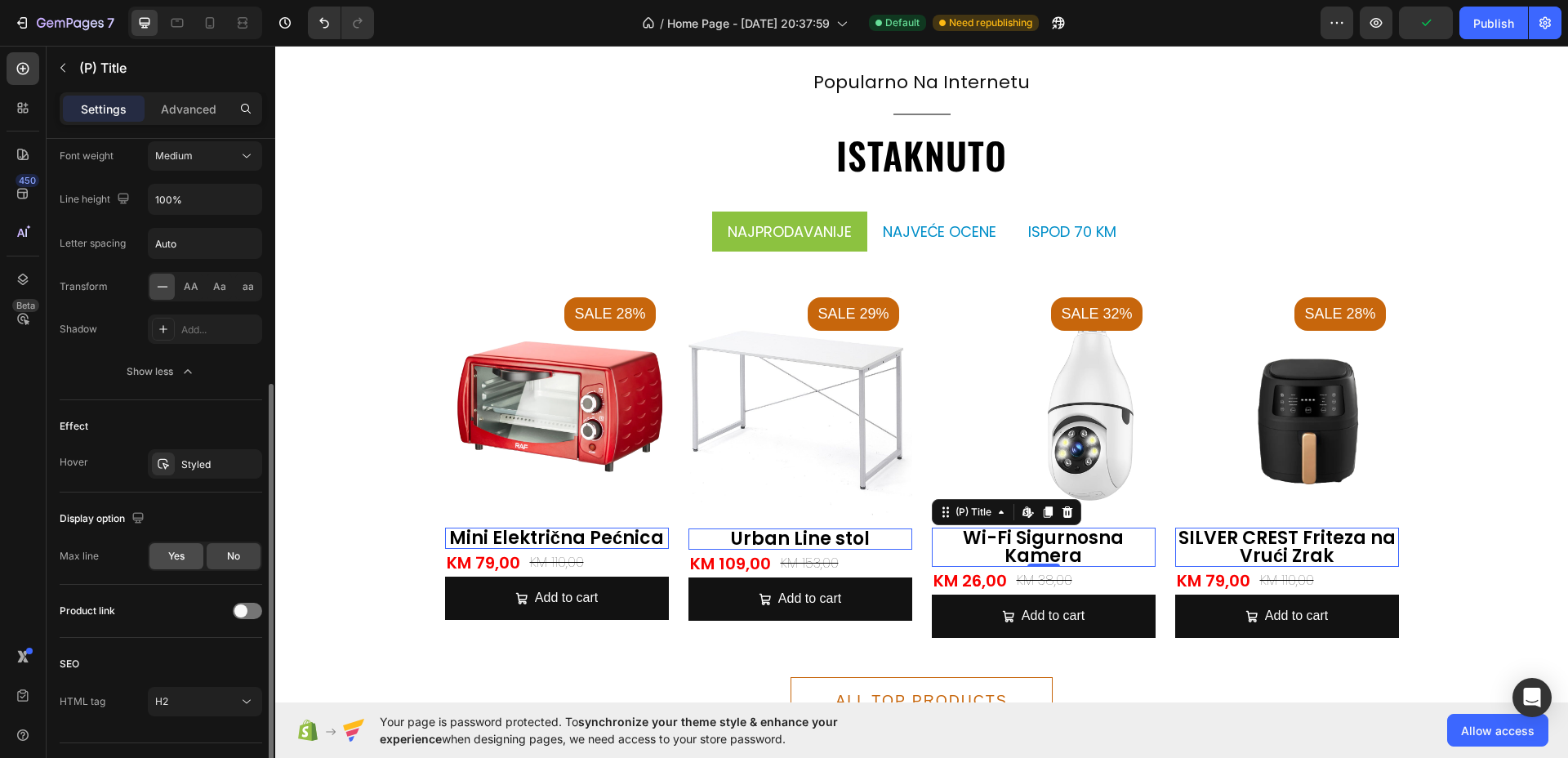
click at [183, 553] on span "Yes" at bounding box center [176, 556] width 16 height 15
click at [156, 600] on icon "button" at bounding box center [163, 599] width 16 height 16
type input "1"
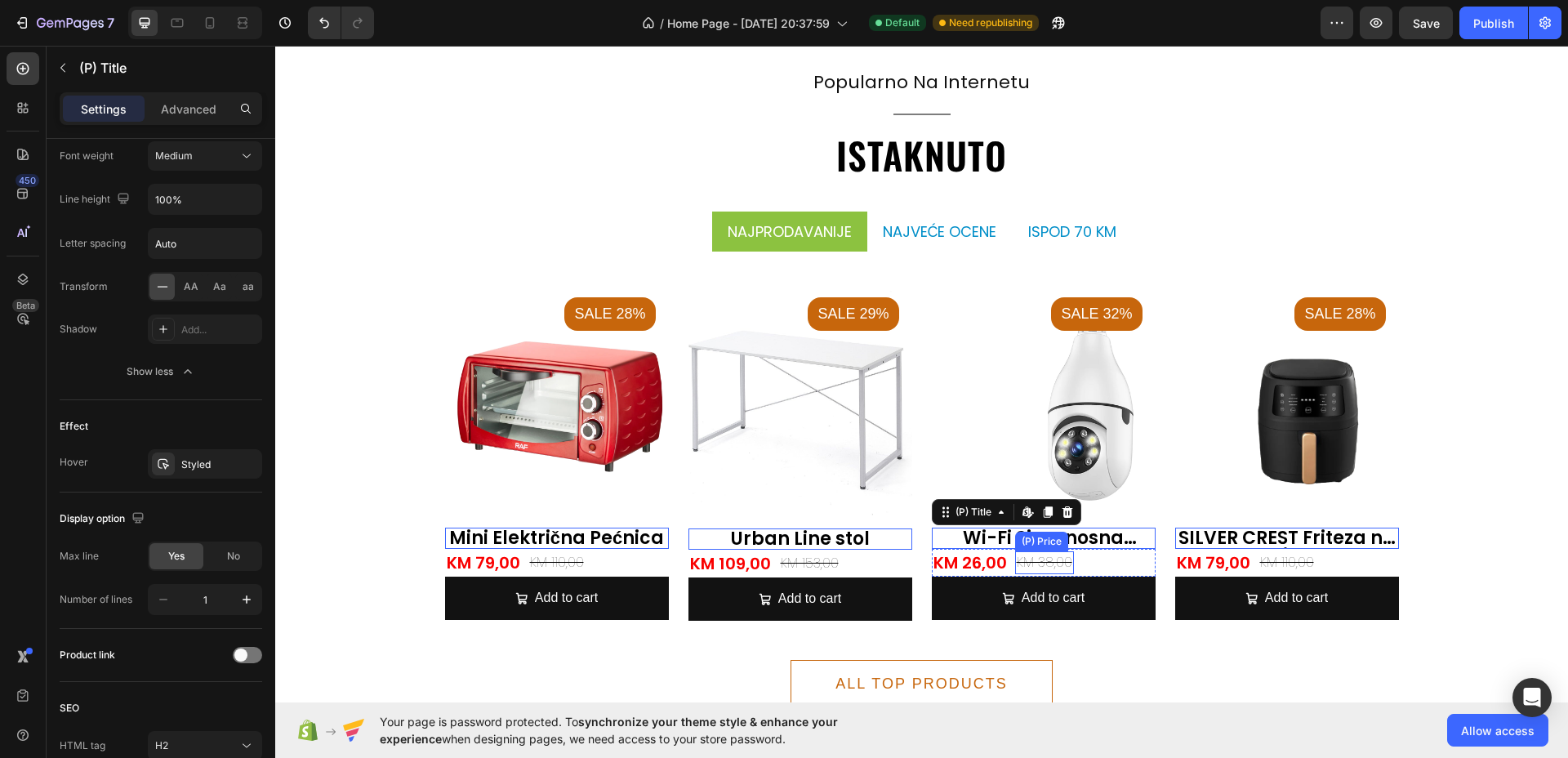
click at [585, 565] on div "KM 38,00" at bounding box center [556, 562] width 57 height 23
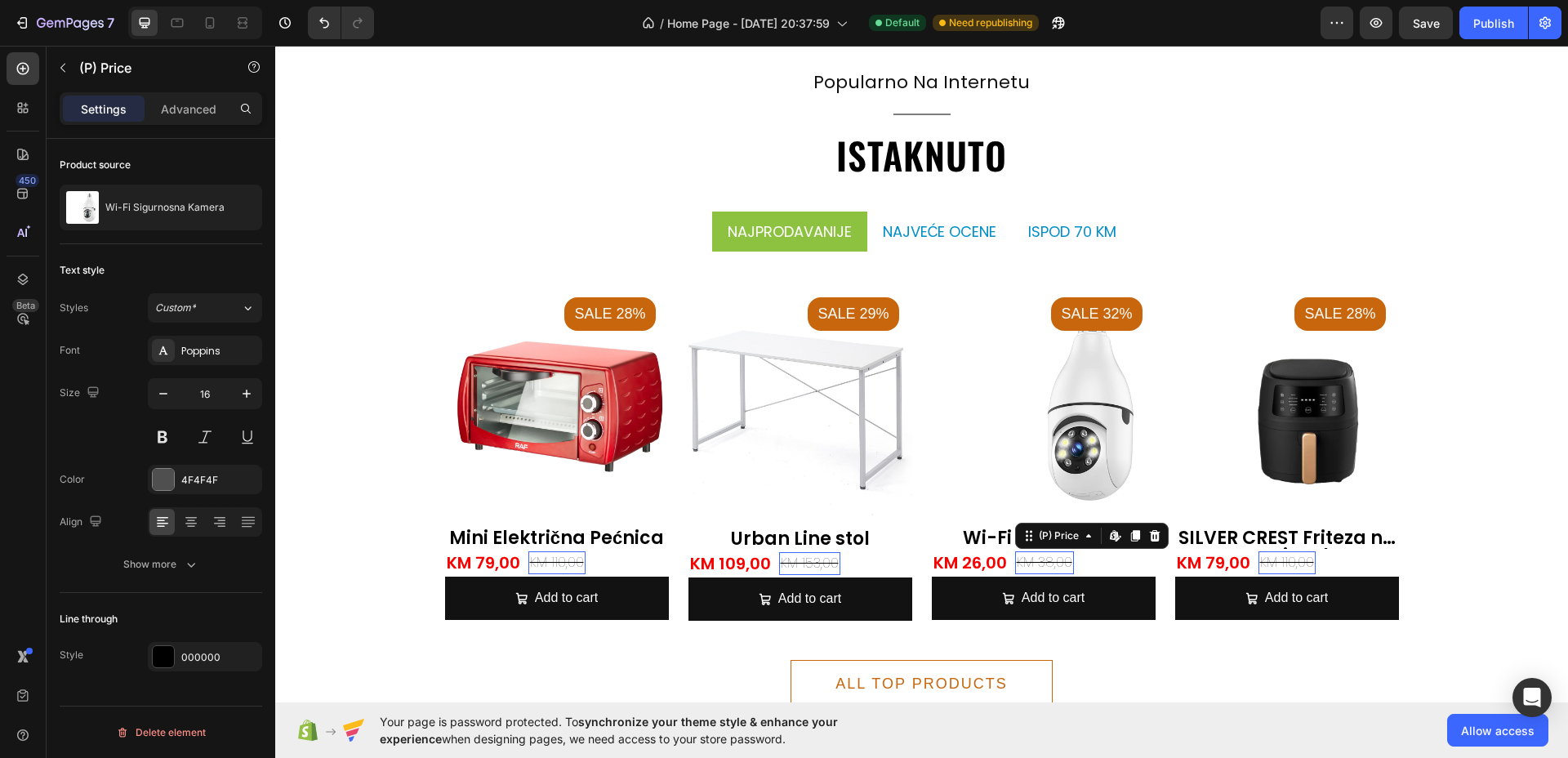
scroll to position [0, 0]
click at [163, 434] on button at bounding box center [162, 437] width 29 height 29
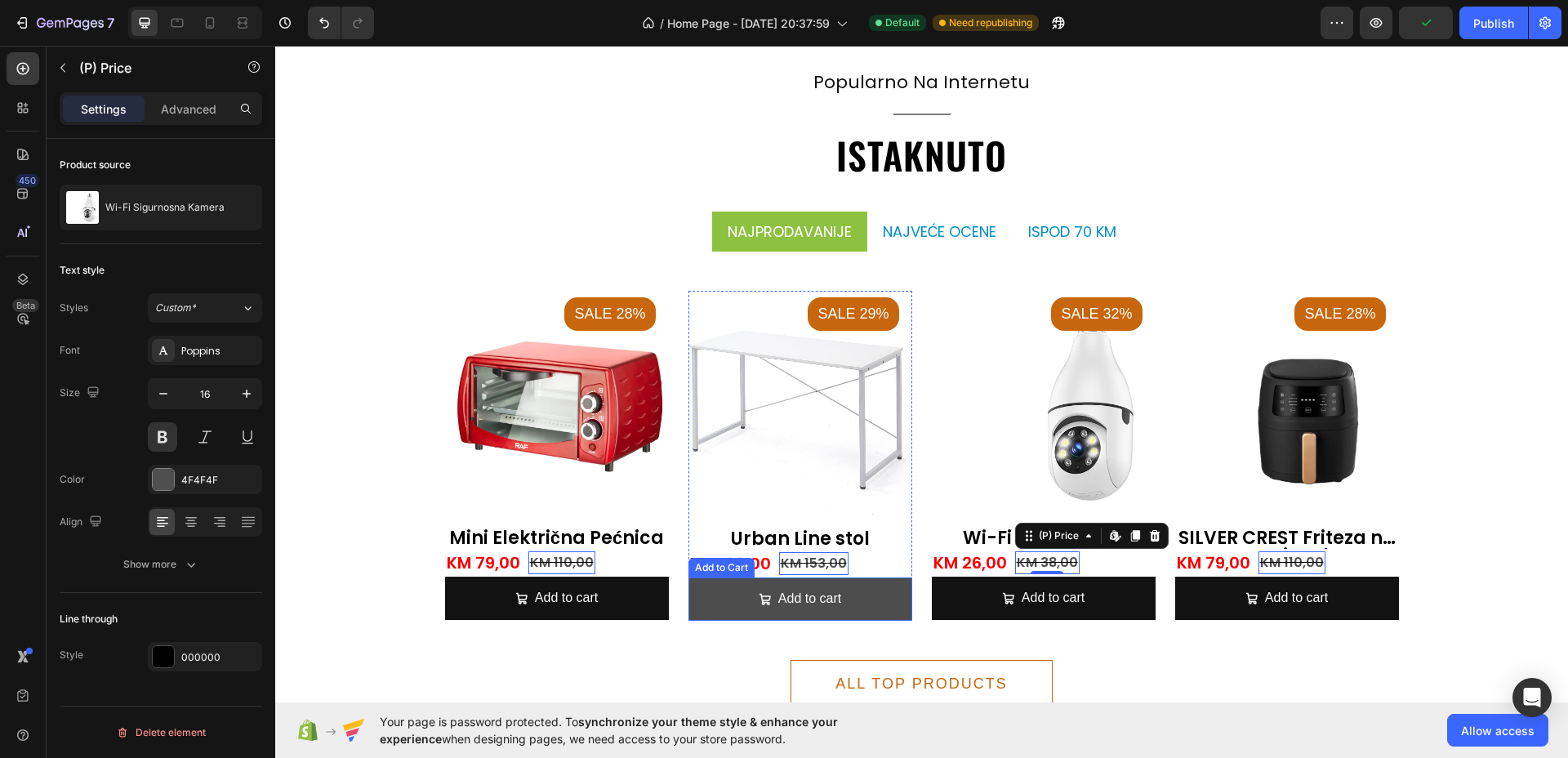
click at [669, 594] on button "Add to cart" at bounding box center [556, 598] width 224 height 44
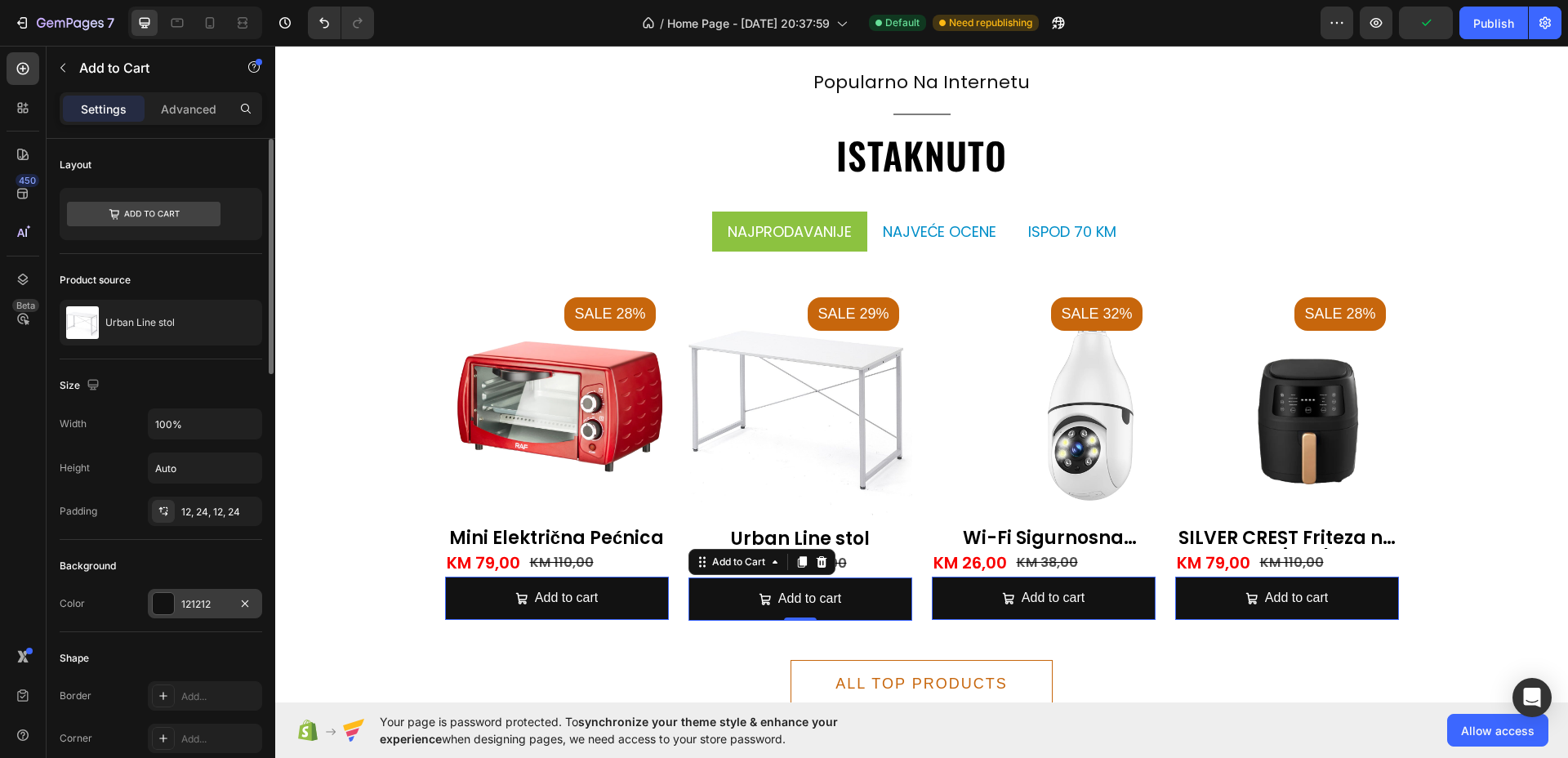
click at [167, 601] on div at bounding box center [162, 603] width 21 height 21
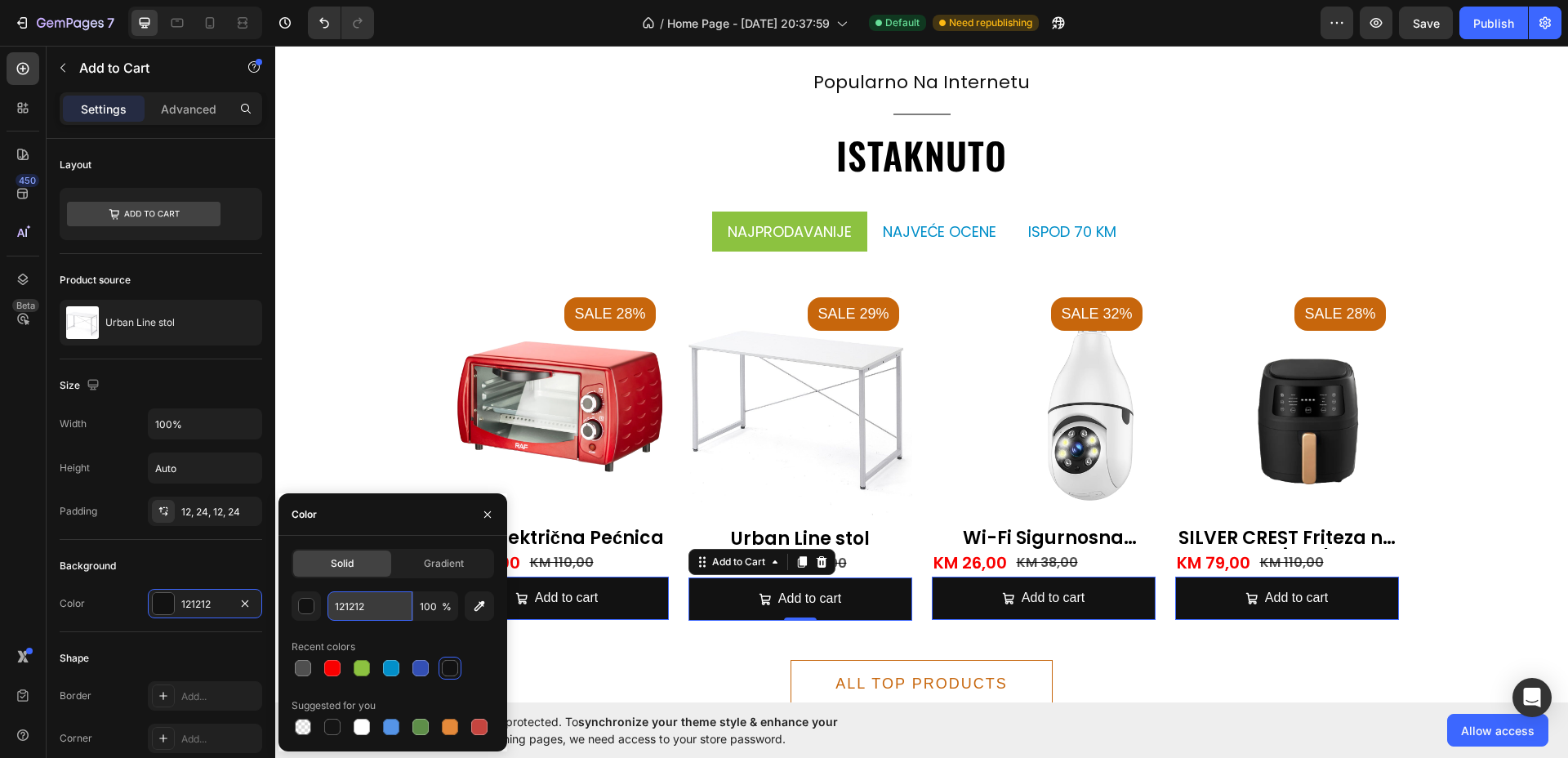
click at [354, 599] on input "121212" at bounding box center [370, 605] width 85 height 29
paste input "0EDA5"
type input "0EDA52"
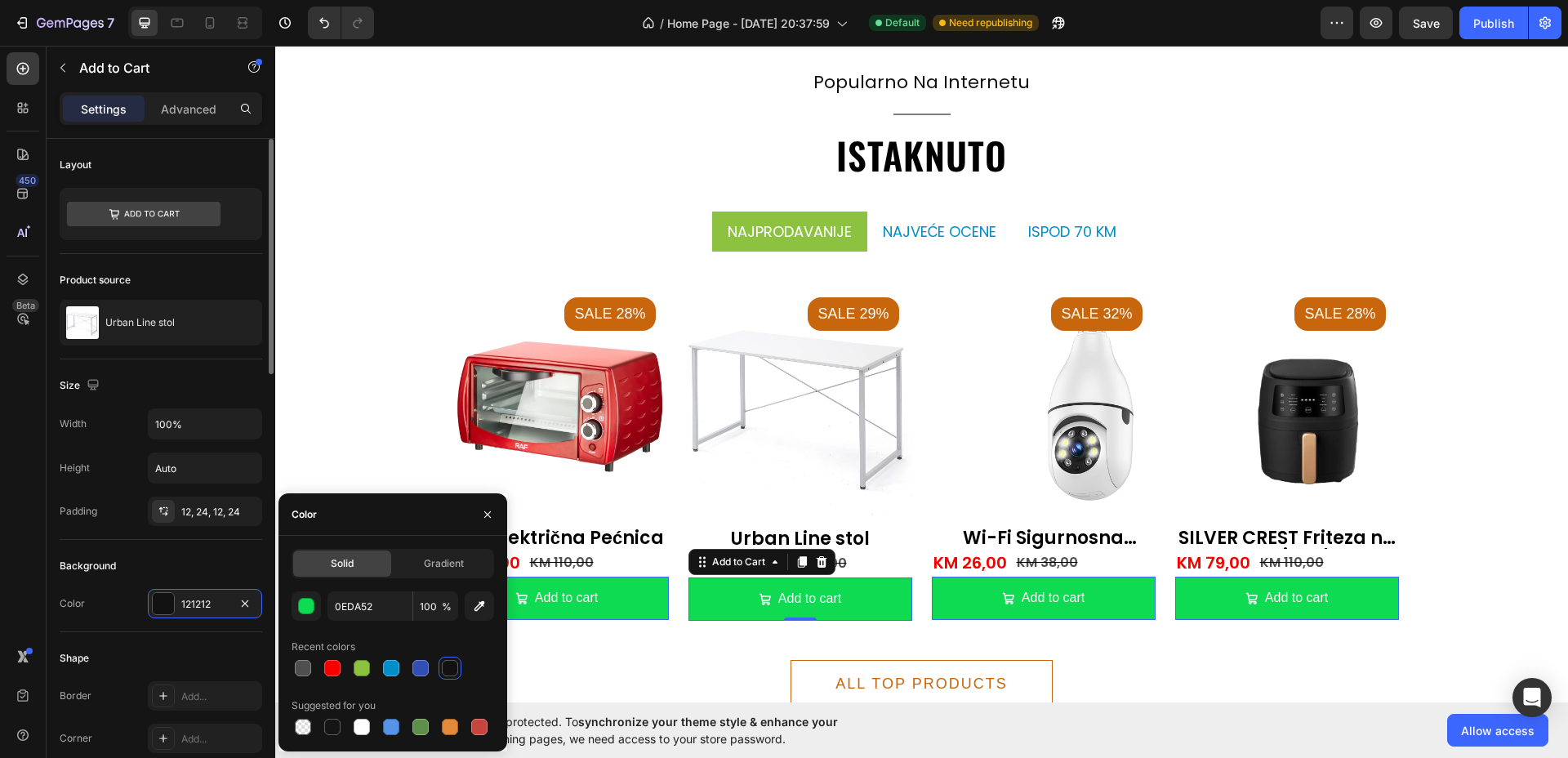
click at [166, 558] on div "Background" at bounding box center [161, 566] width 202 height 26
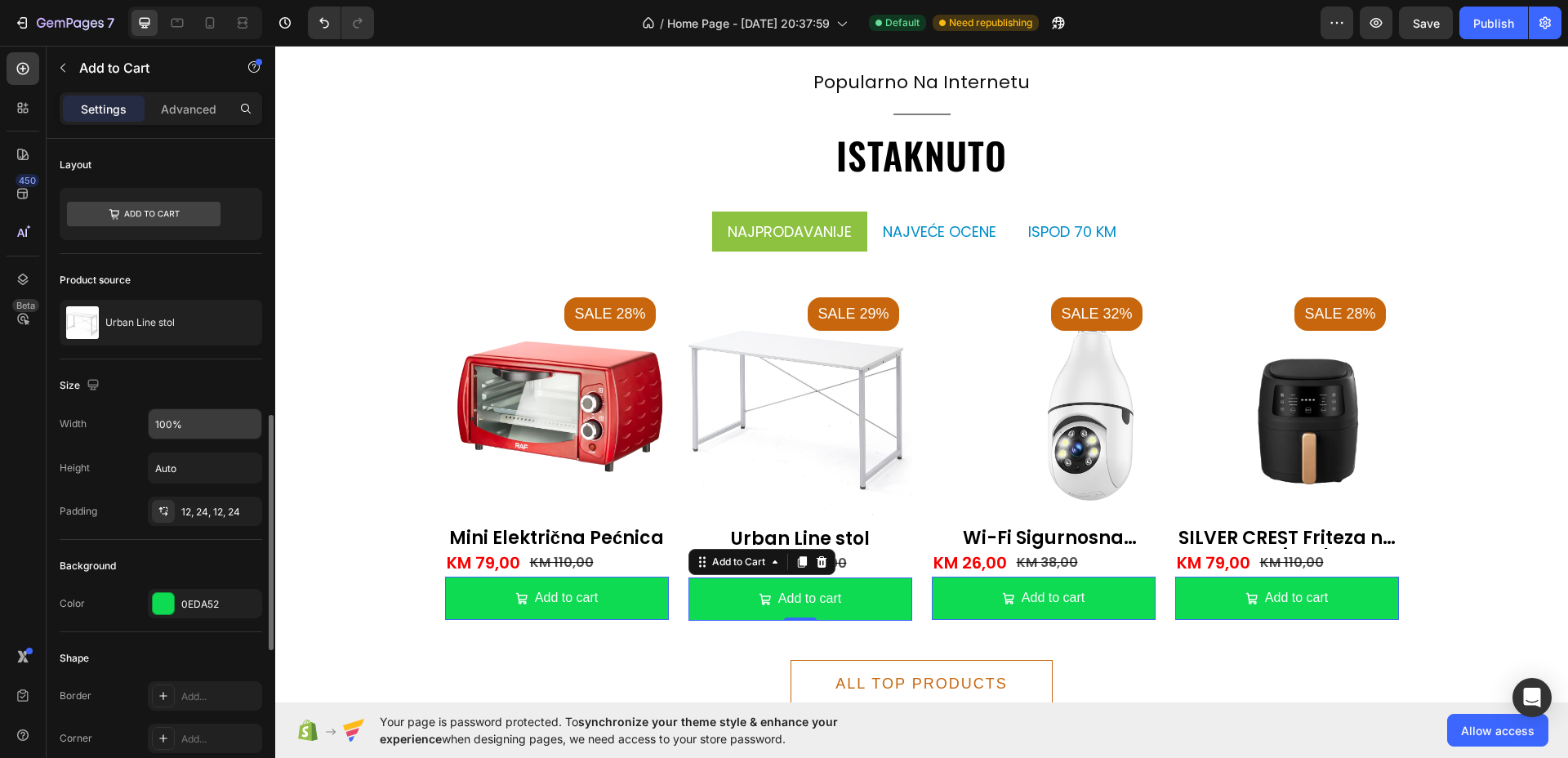
scroll to position [510, 0]
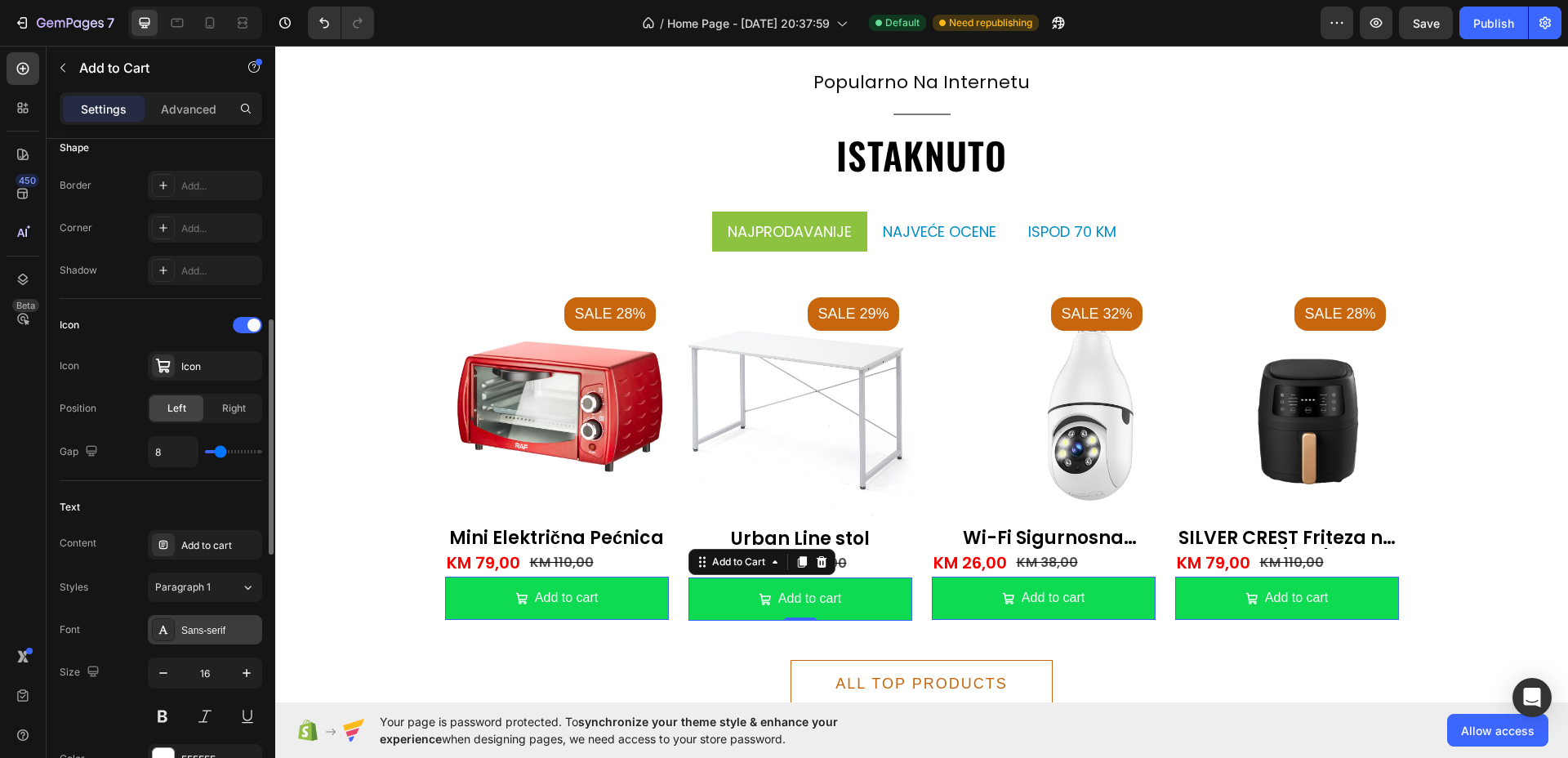
click at [211, 624] on div "Sans-serif" at bounding box center [220, 631] width 77 height 15
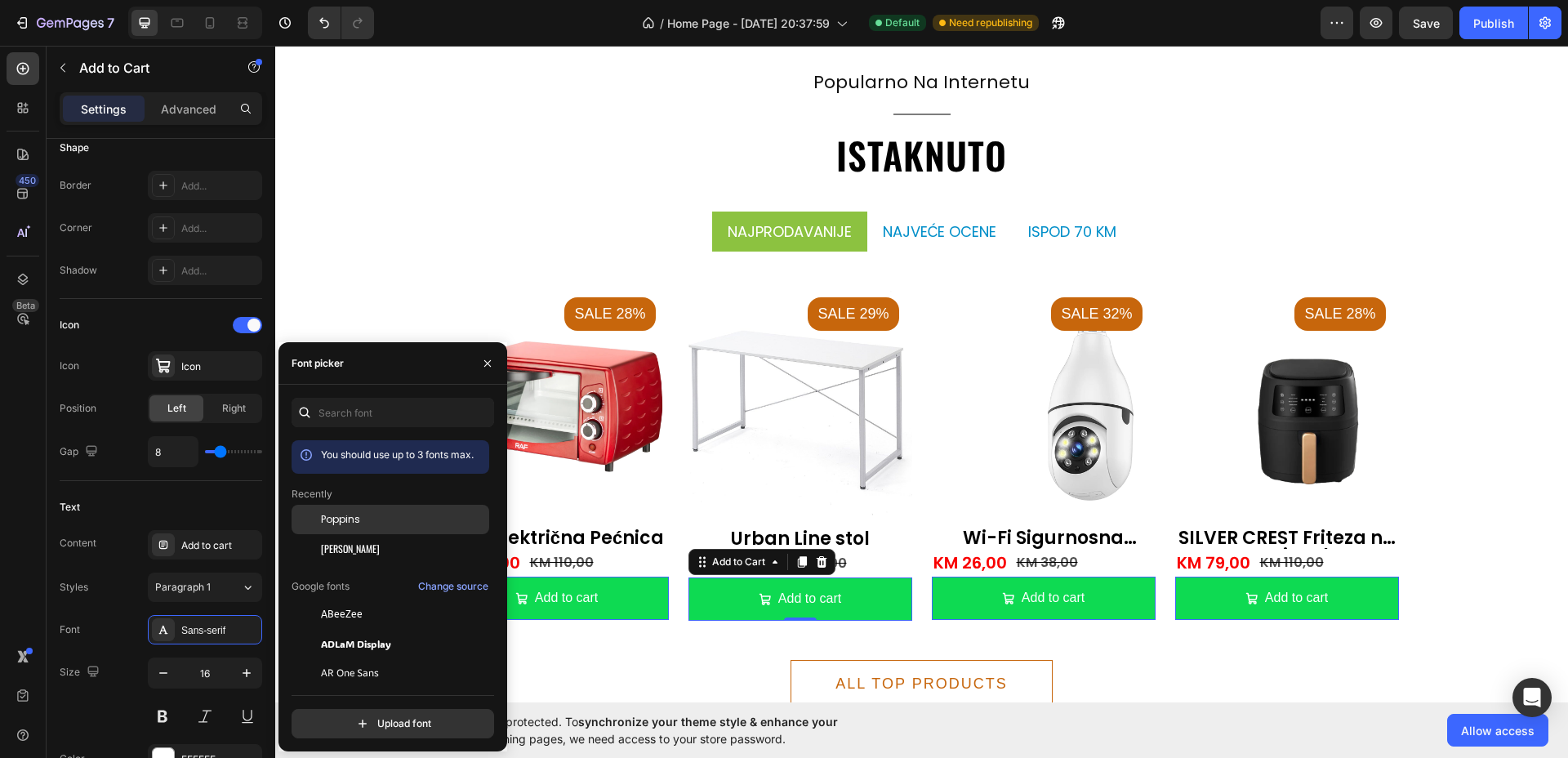
click at [355, 522] on span "Poppins" at bounding box center [340, 519] width 39 height 15
click at [239, 663] on button "button" at bounding box center [247, 673] width 29 height 29
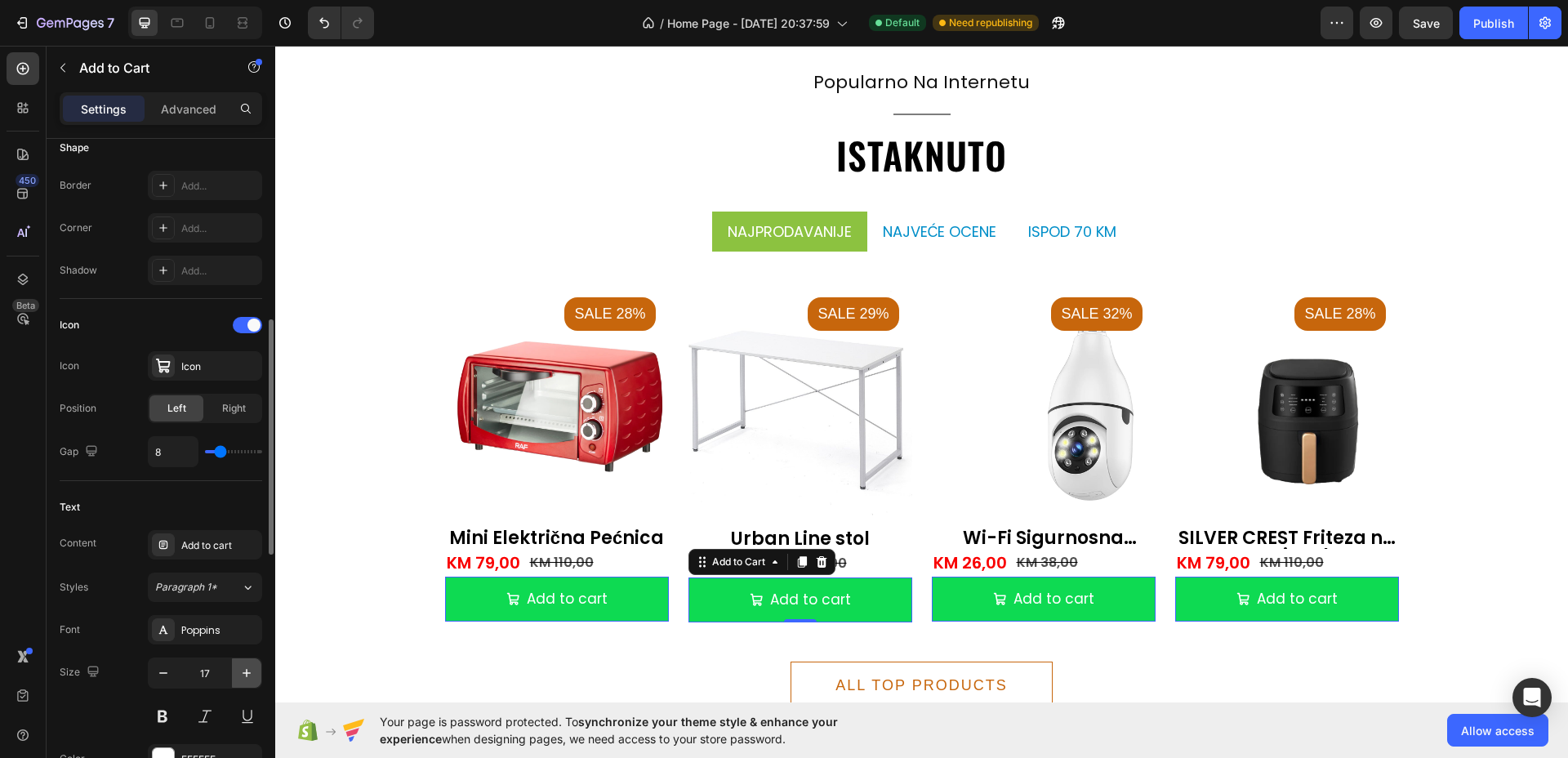
click at [239, 663] on button "button" at bounding box center [247, 673] width 29 height 29
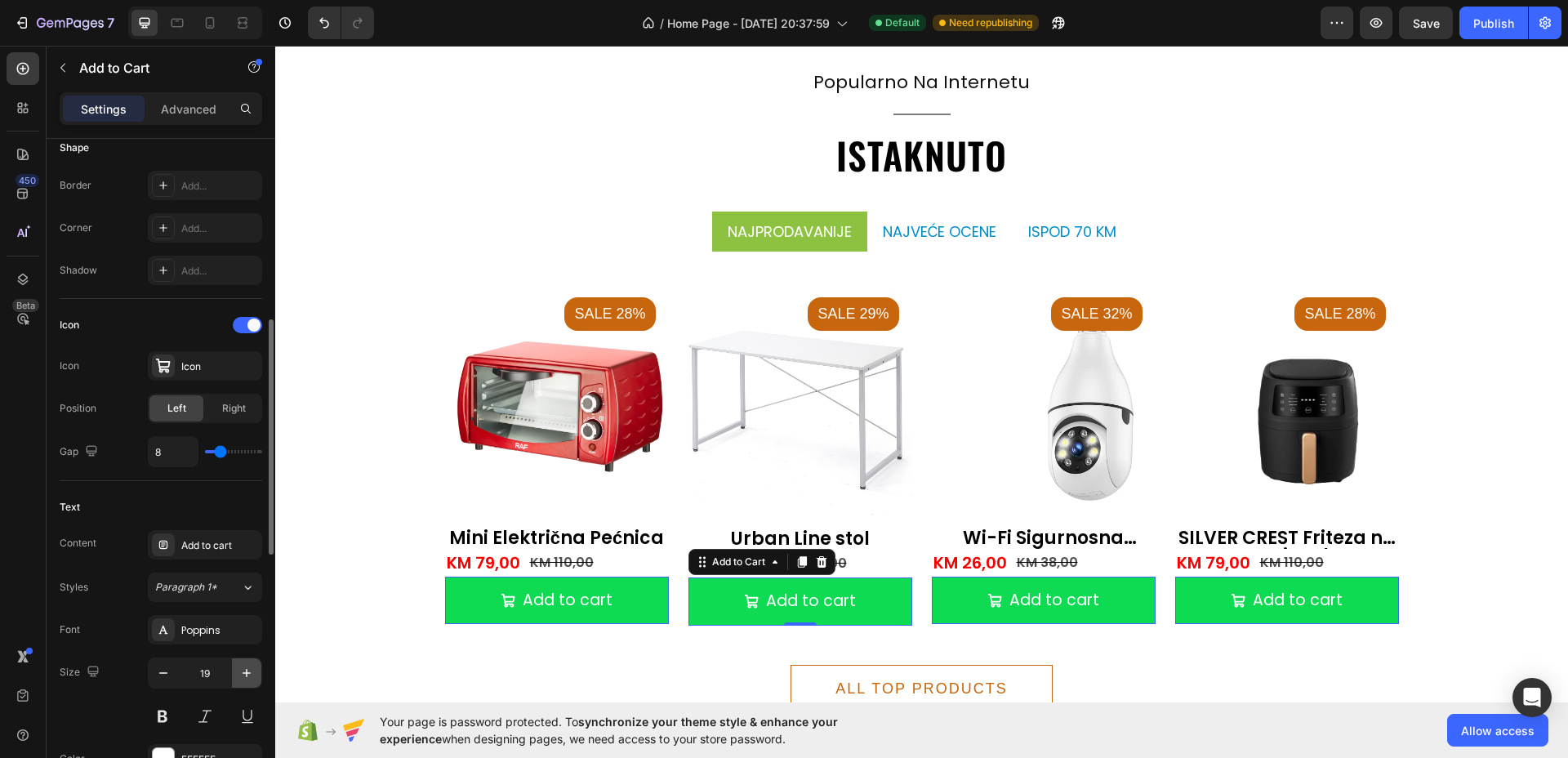
click at [239, 663] on button "button" at bounding box center [247, 673] width 29 height 29
type input "20"
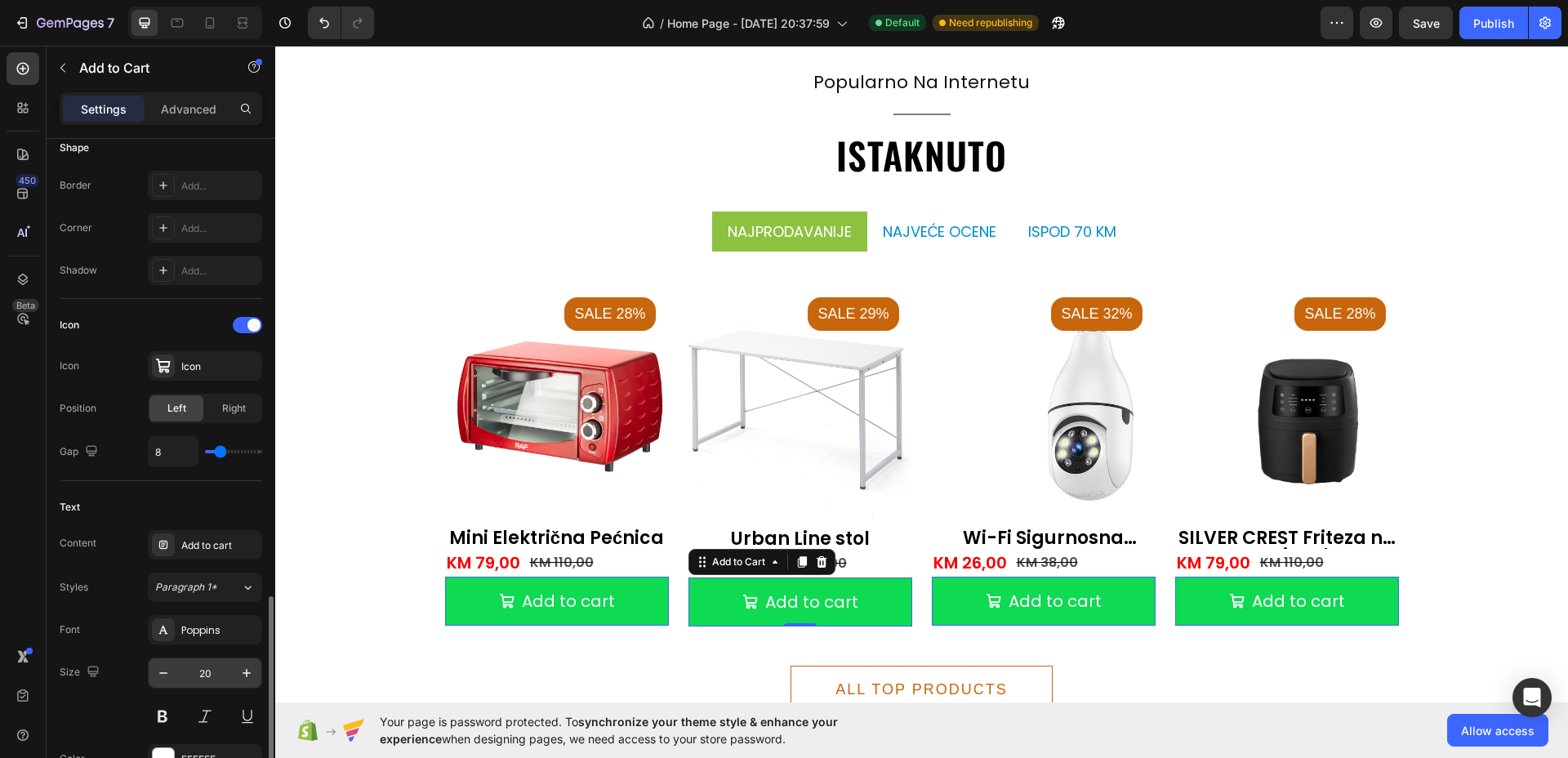
scroll to position [714, 0]
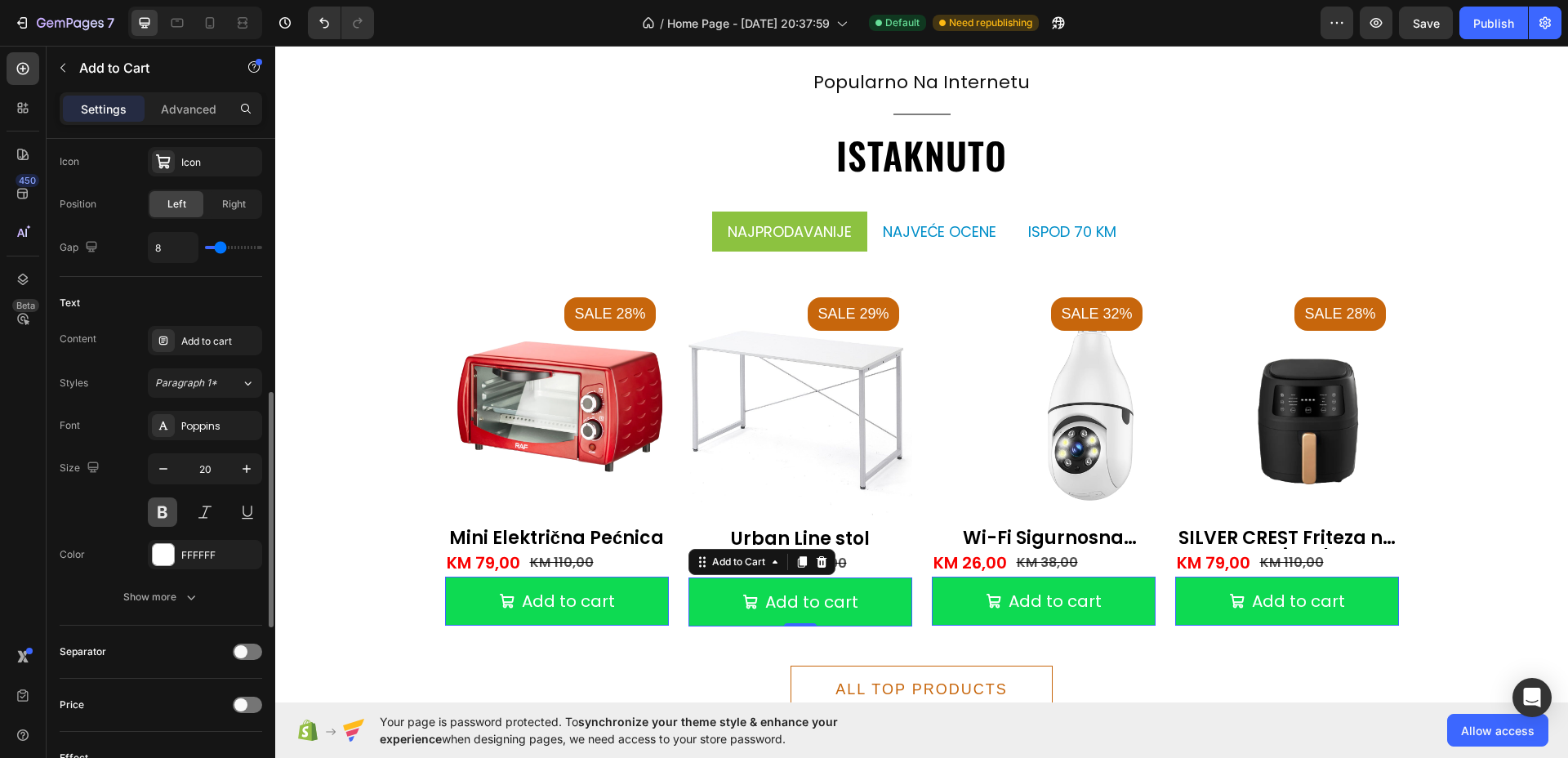
click at [163, 508] on button at bounding box center [162, 512] width 29 height 29
click at [165, 598] on div "Show more" at bounding box center [162, 597] width 76 height 16
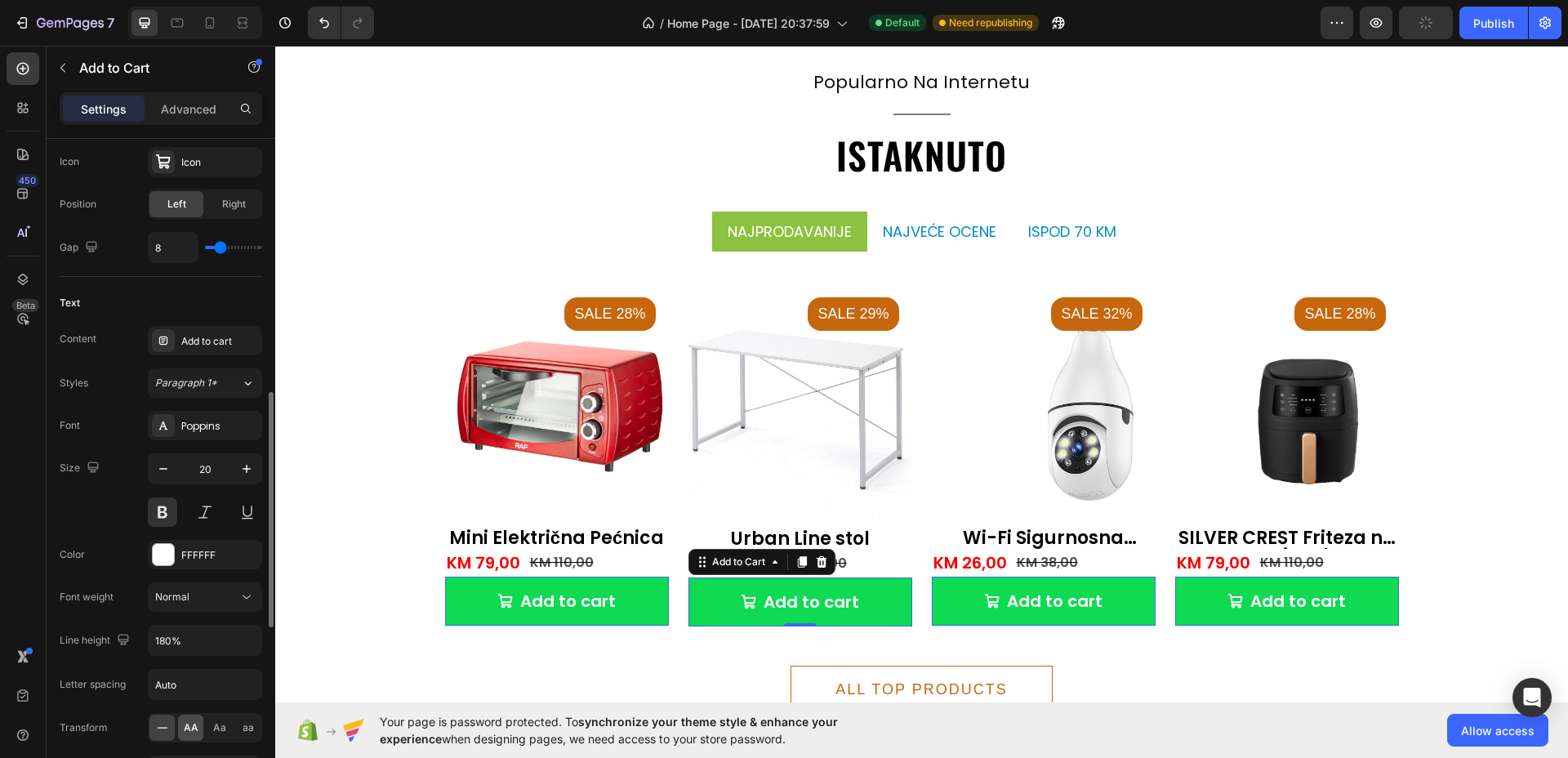
click at [190, 728] on span "AA" at bounding box center [191, 728] width 15 height 15
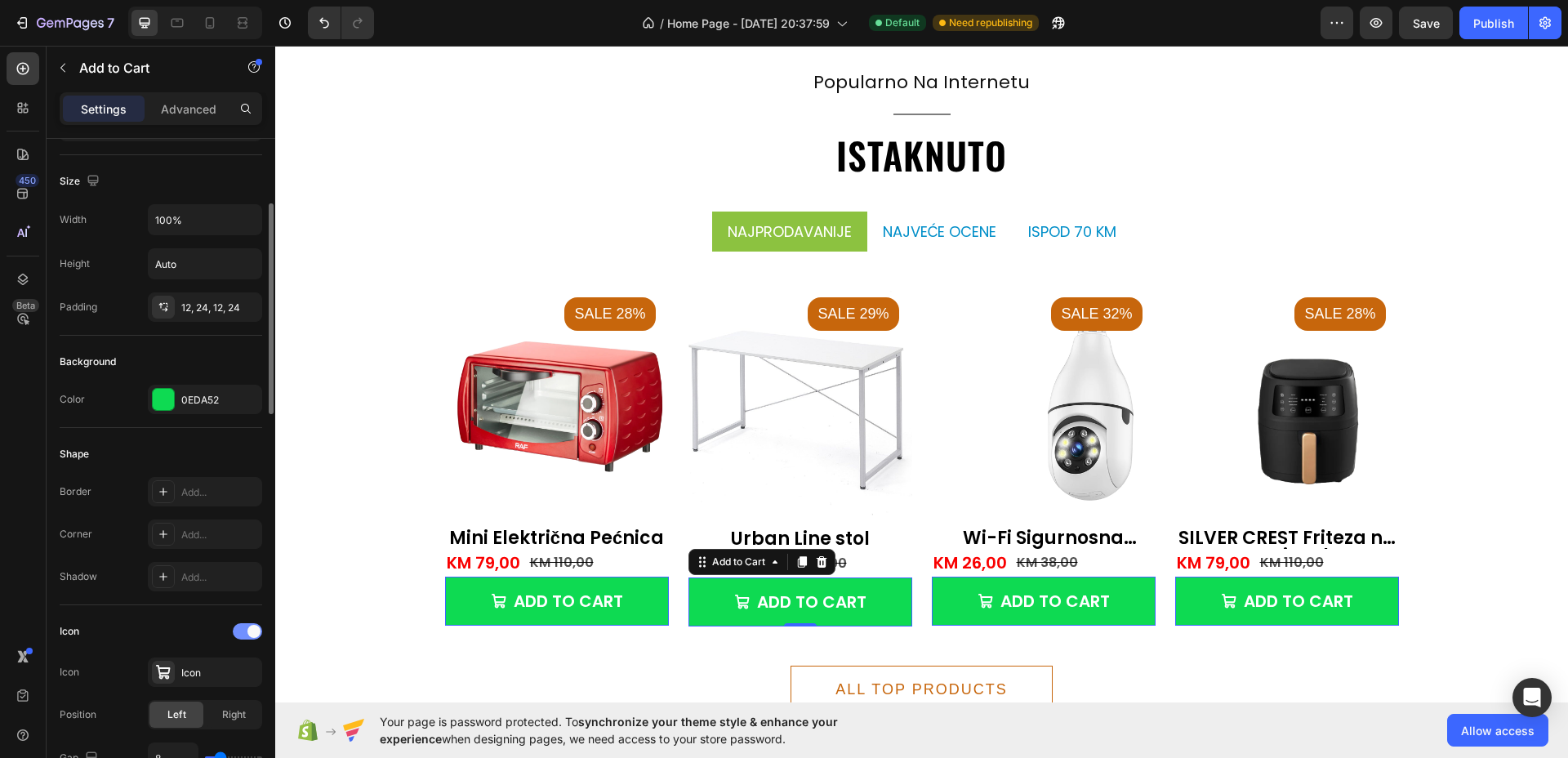
click at [249, 635] on span at bounding box center [254, 631] width 13 height 13
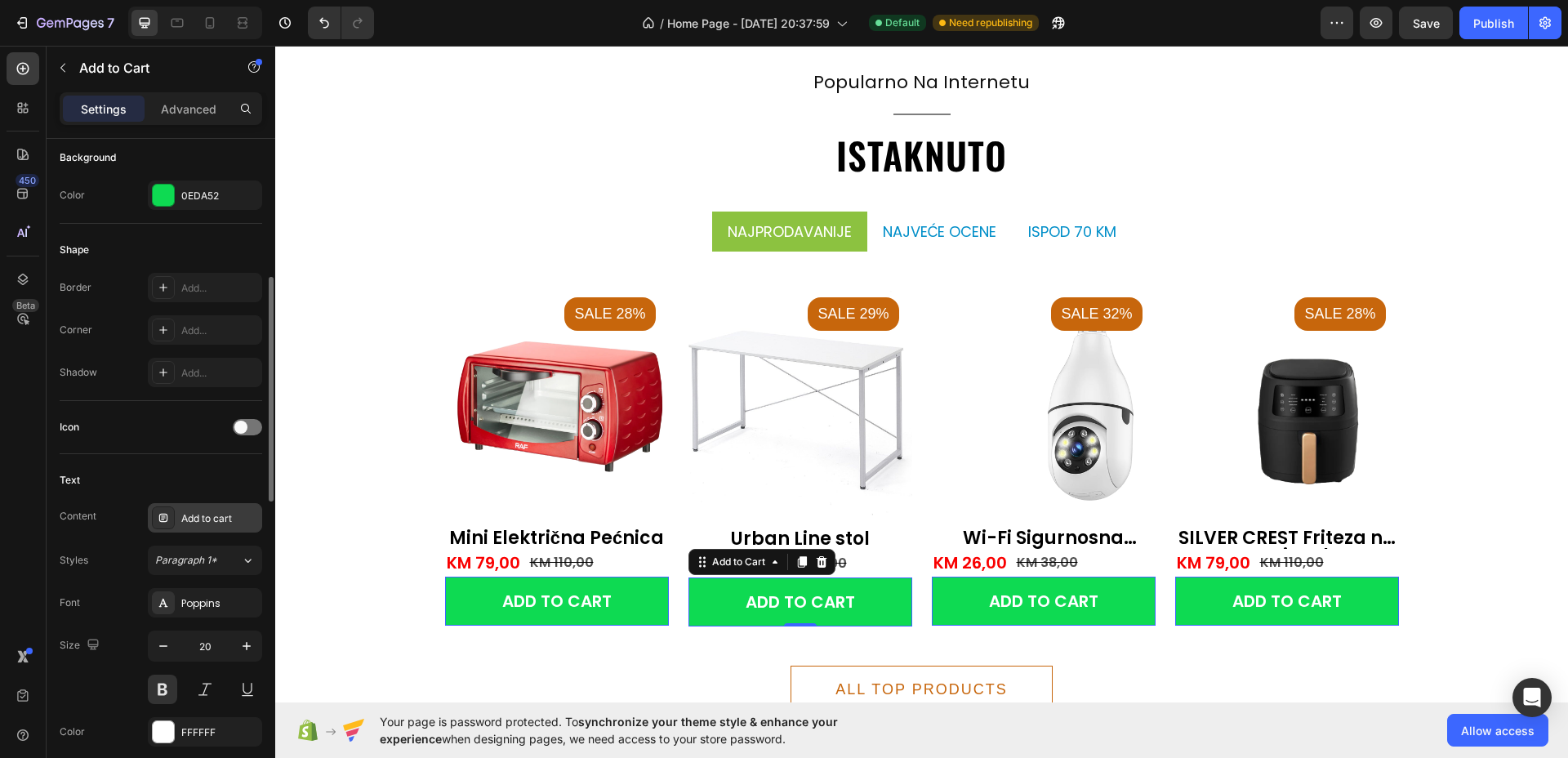
click at [208, 516] on div "Add to cart" at bounding box center [220, 518] width 77 height 15
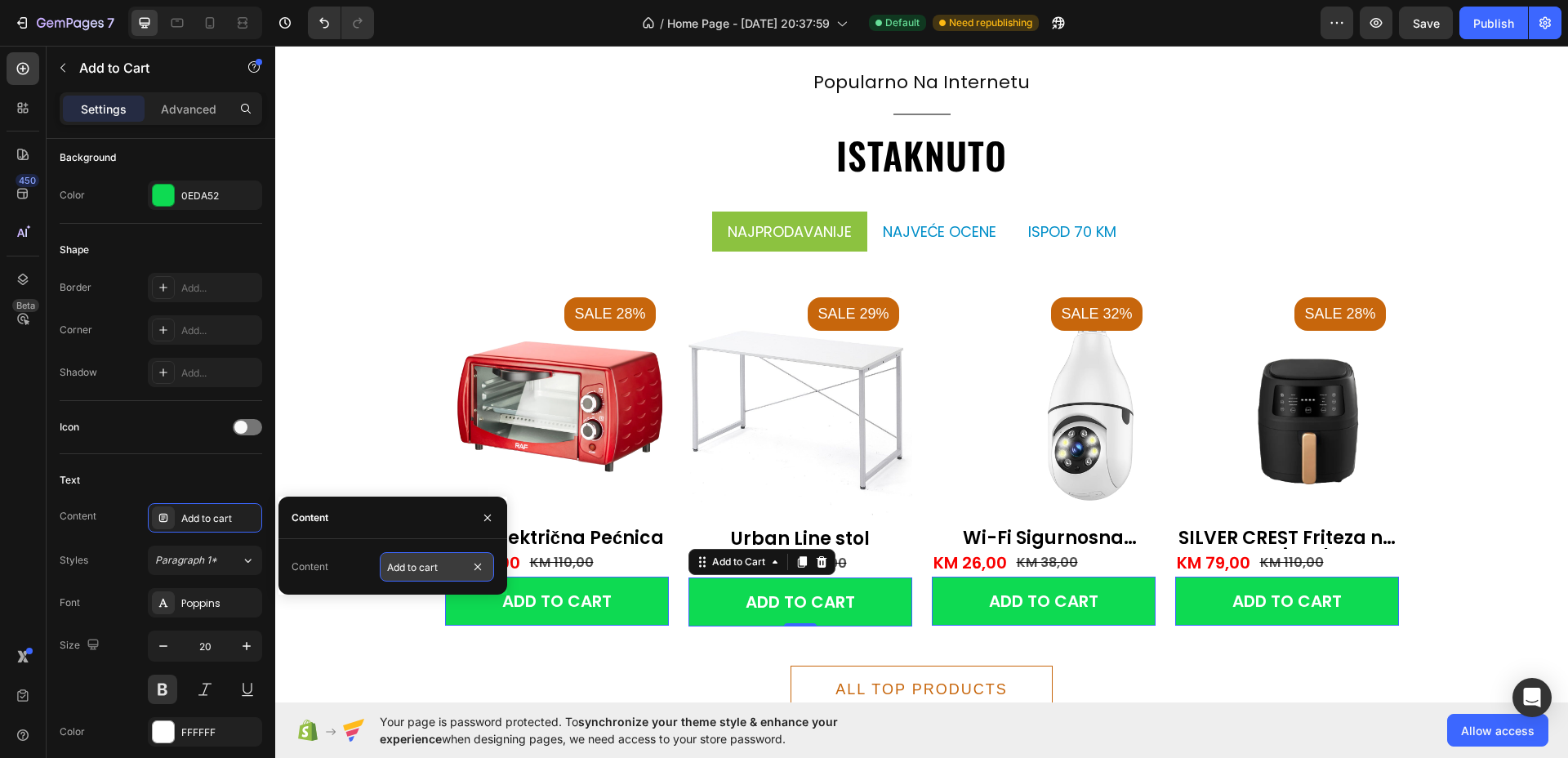
click at [419, 569] on input "Add to cart" at bounding box center [436, 566] width 114 height 29
type input "d"
type input "DODAJ U KORPU"
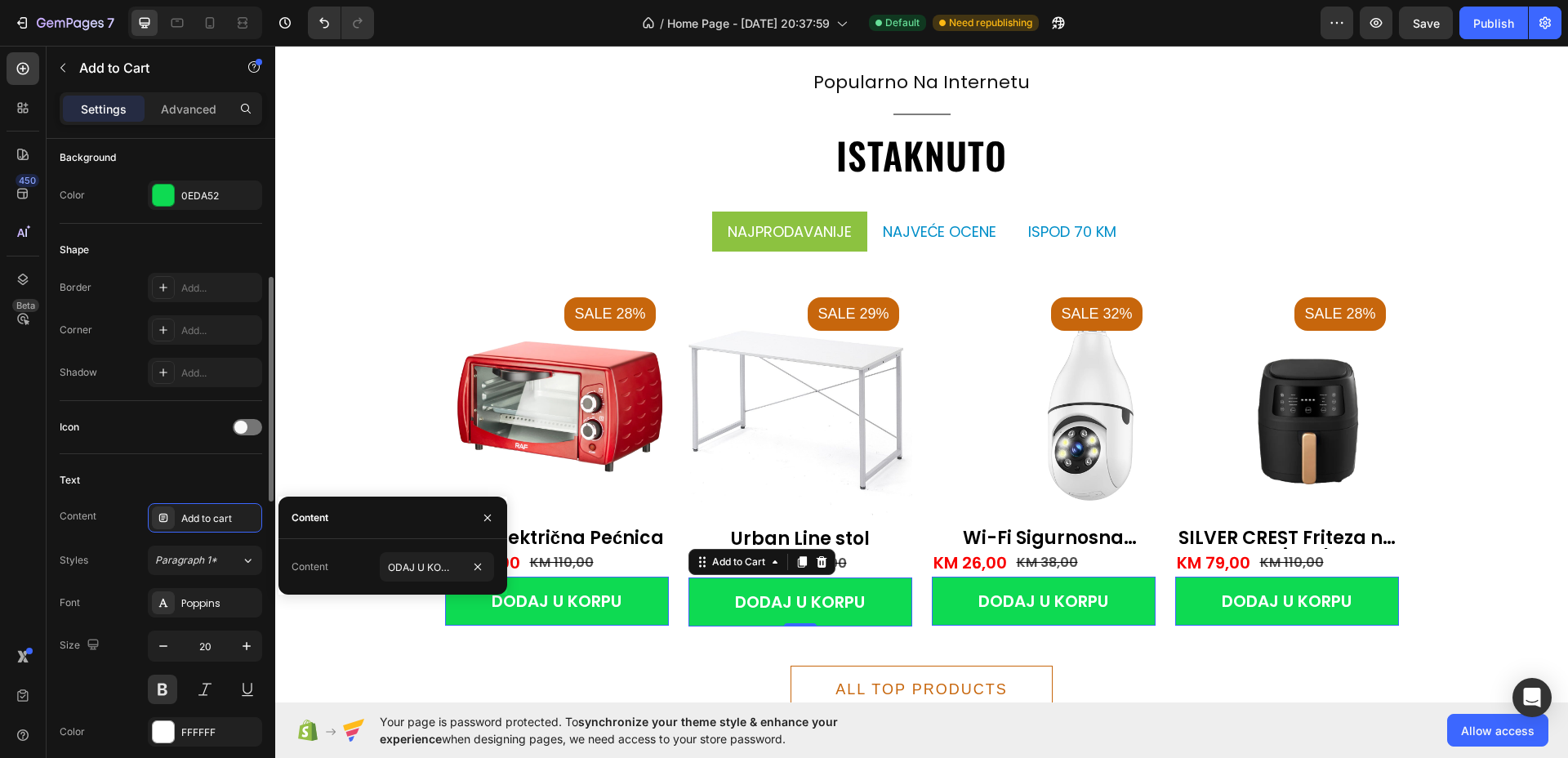
click at [196, 475] on div "Text" at bounding box center [161, 480] width 202 height 26
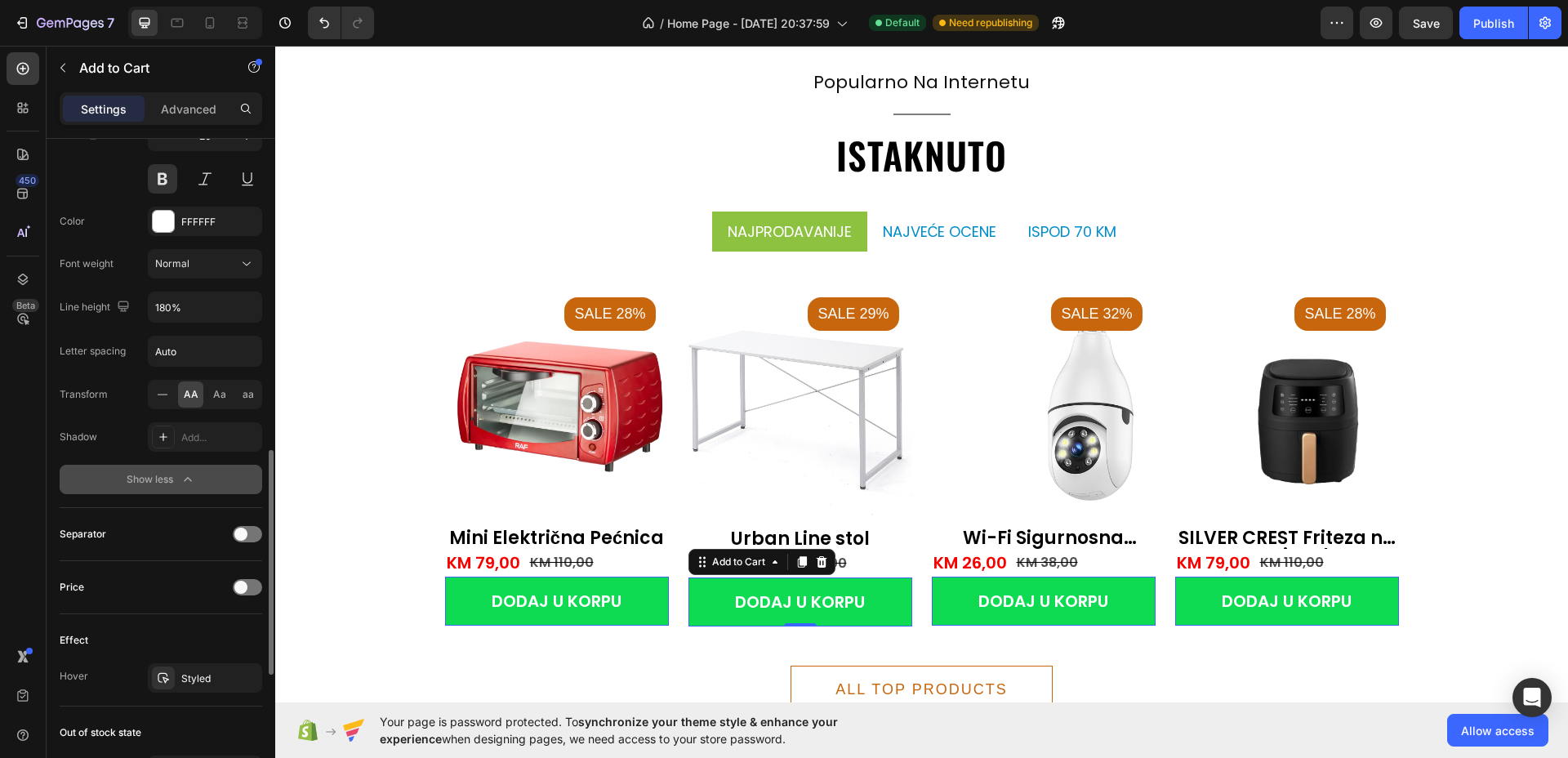
scroll to position [1021, 0]
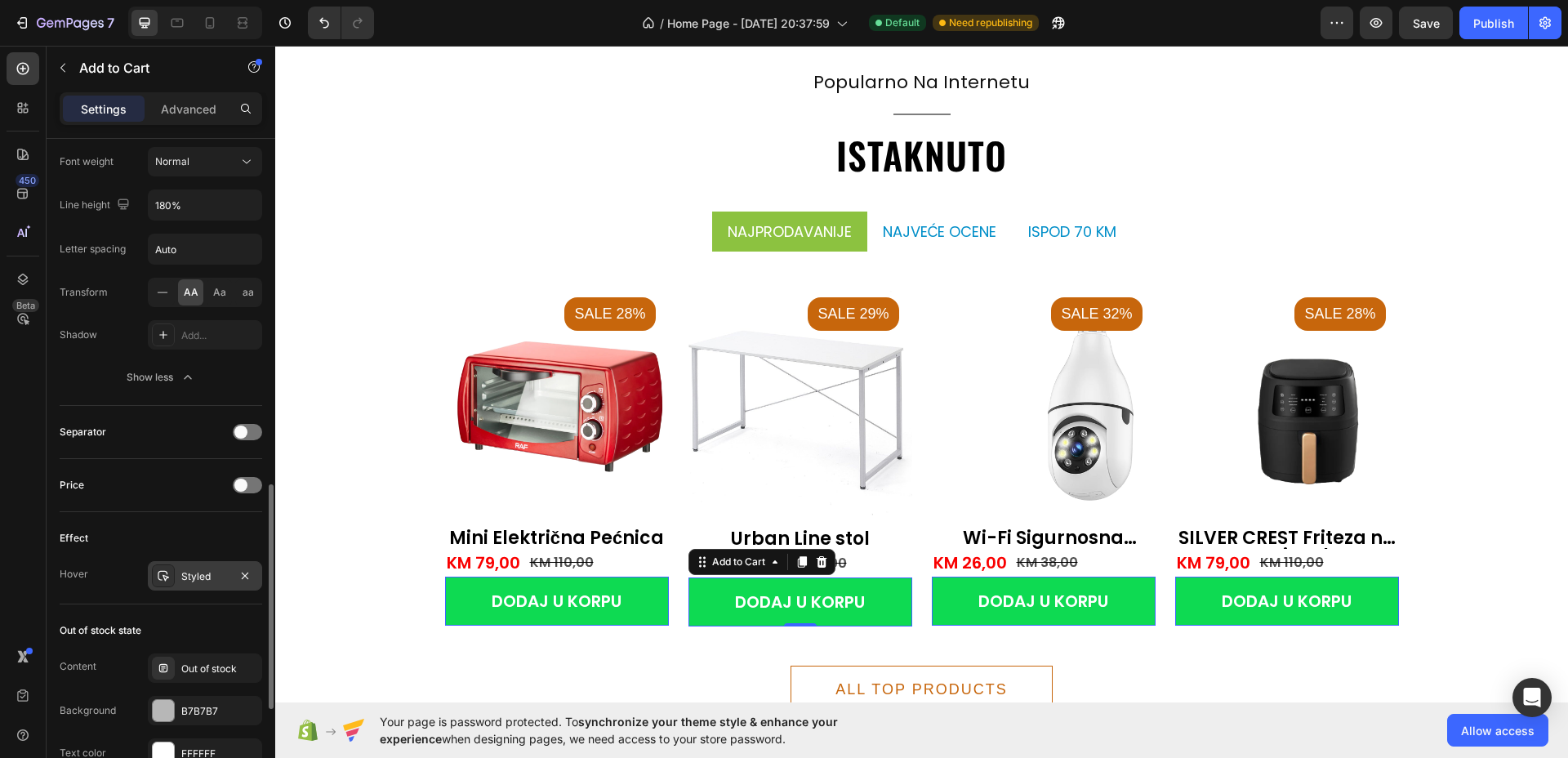
click at [198, 575] on div "Styled" at bounding box center [205, 576] width 47 height 15
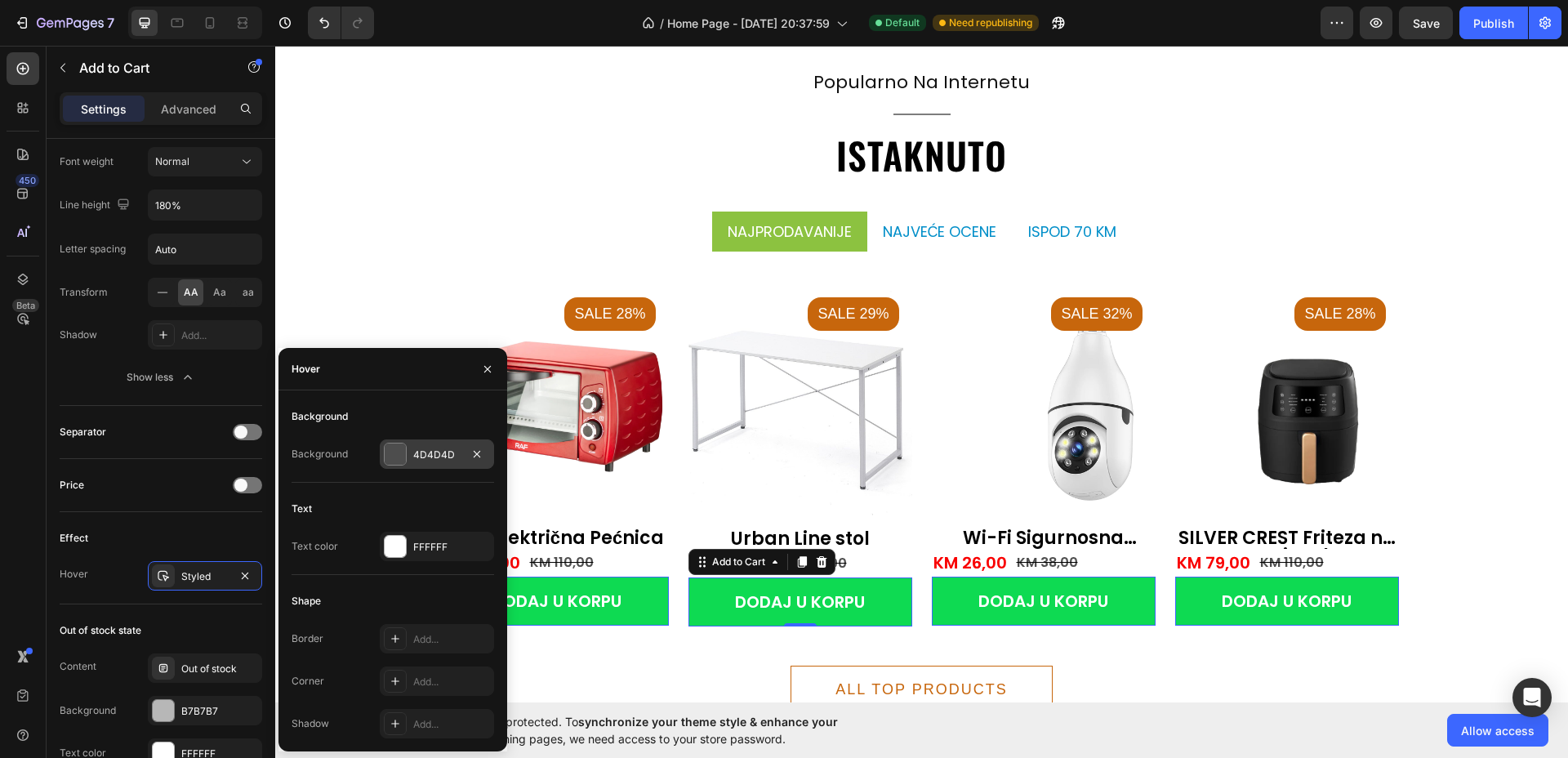
click at [394, 451] on div at bounding box center [395, 454] width 21 height 21
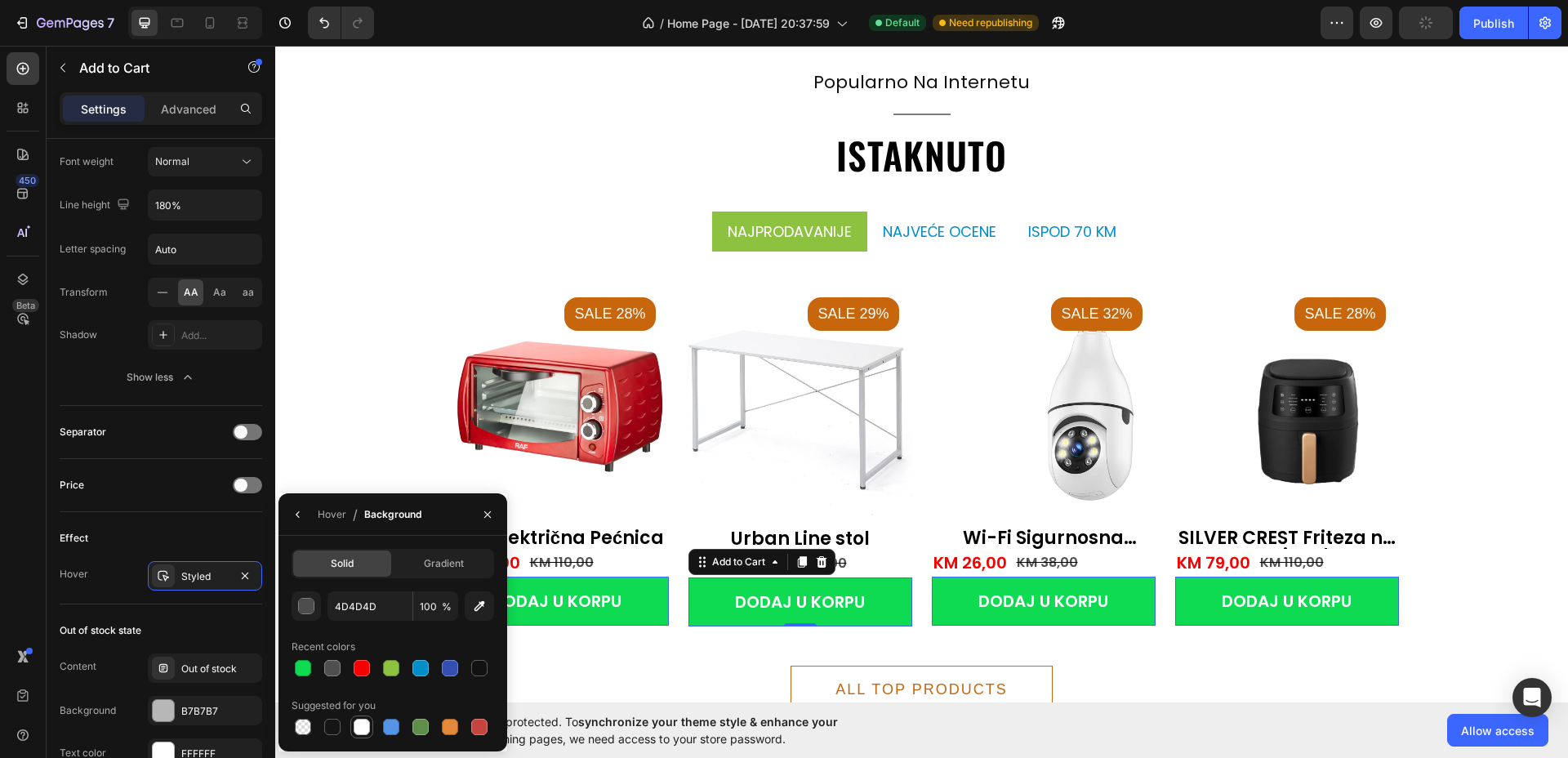
click at [363, 719] on div at bounding box center [362, 727] width 16 height 16
type input "FFFFFF"
click at [299, 519] on button "button" at bounding box center [298, 514] width 26 height 26
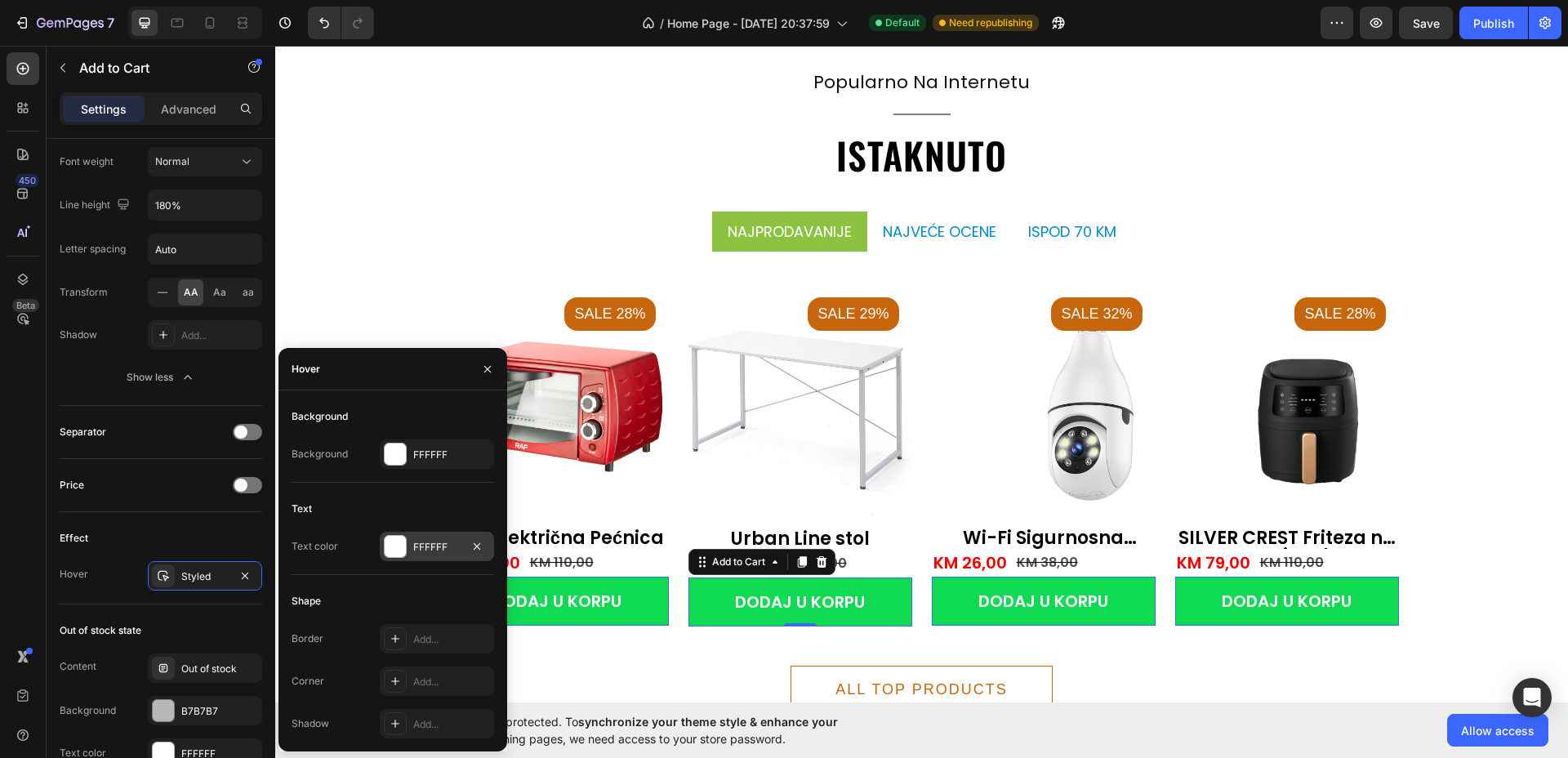
click at [402, 536] on div at bounding box center [395, 546] width 21 height 21
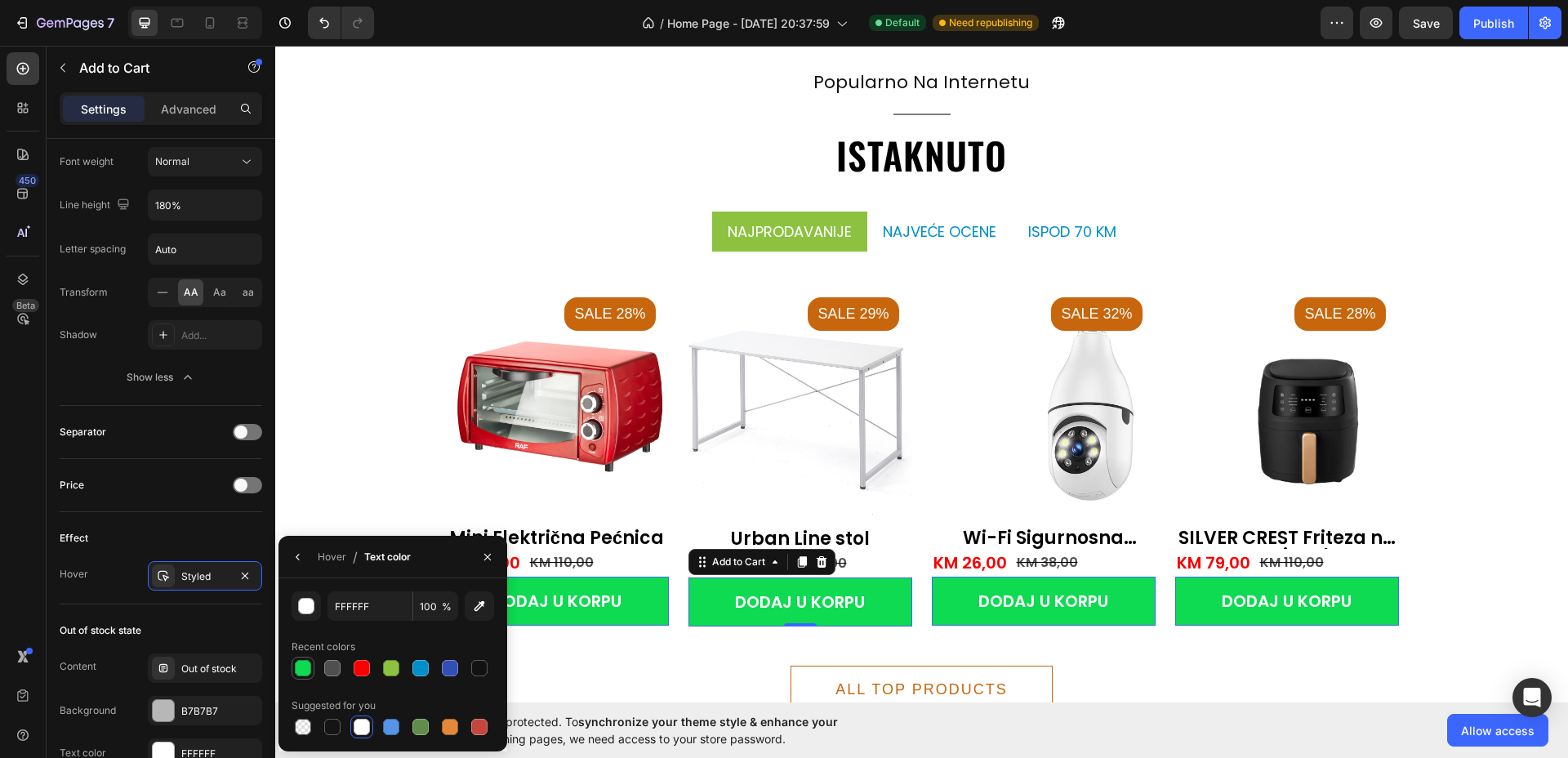
click at [301, 666] on div at bounding box center [303, 668] width 16 height 16
type input "0EDA52"
click at [208, 530] on div "Effect" at bounding box center [161, 538] width 202 height 26
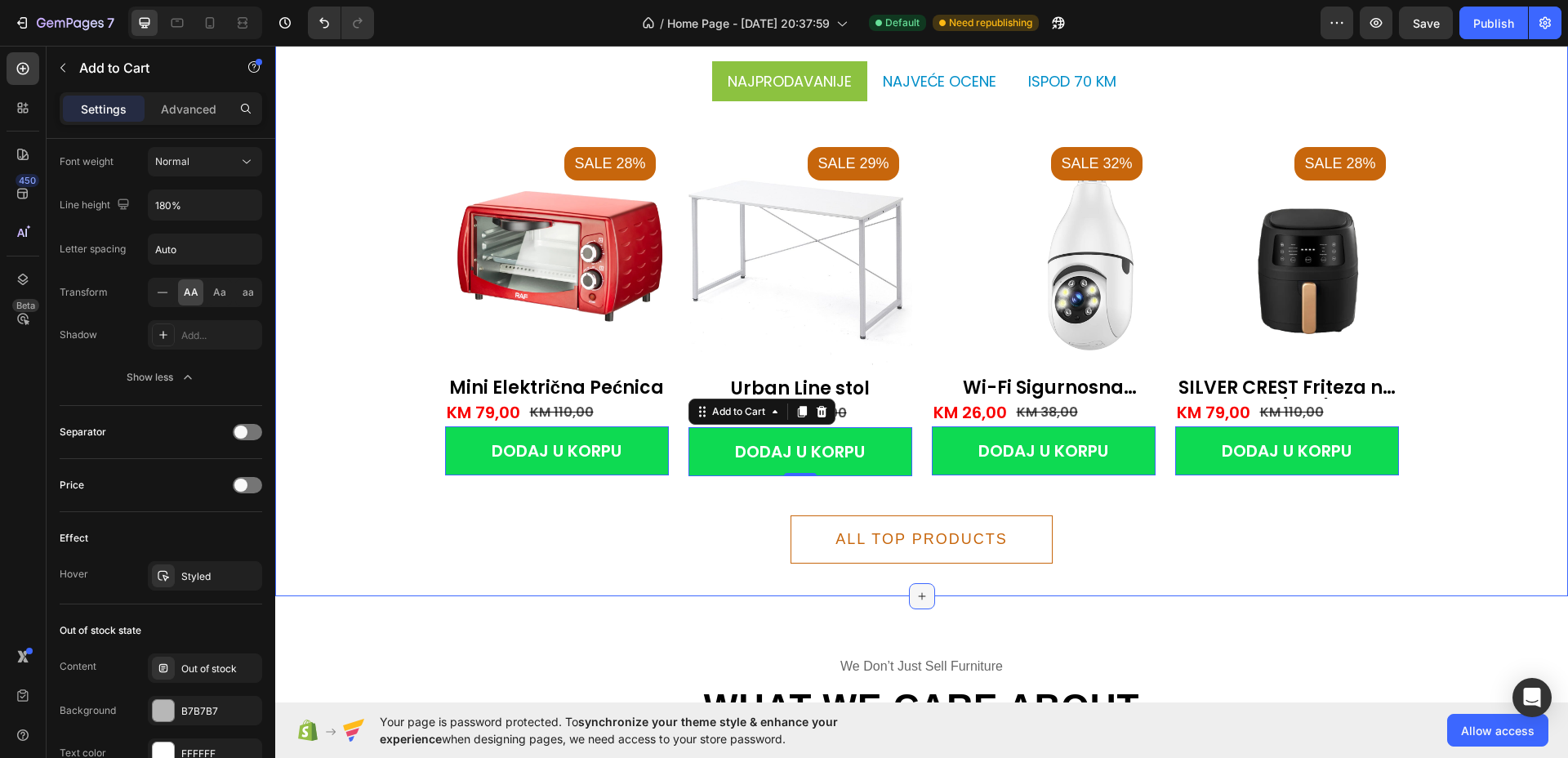
scroll to position [1736, 0]
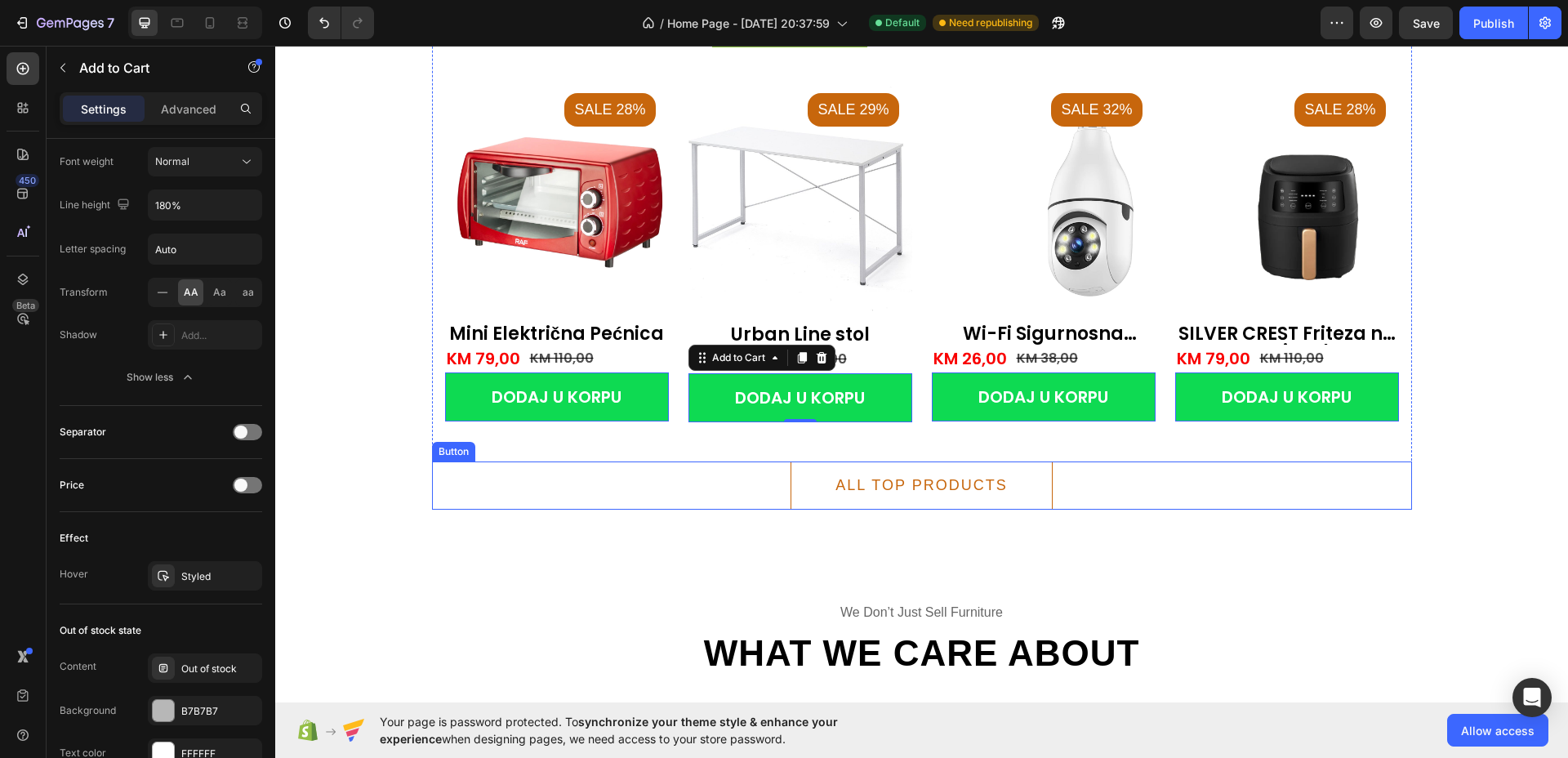
click at [1094, 489] on div "ALL TOP PRODUCTS Button" at bounding box center [922, 485] width 980 height 48
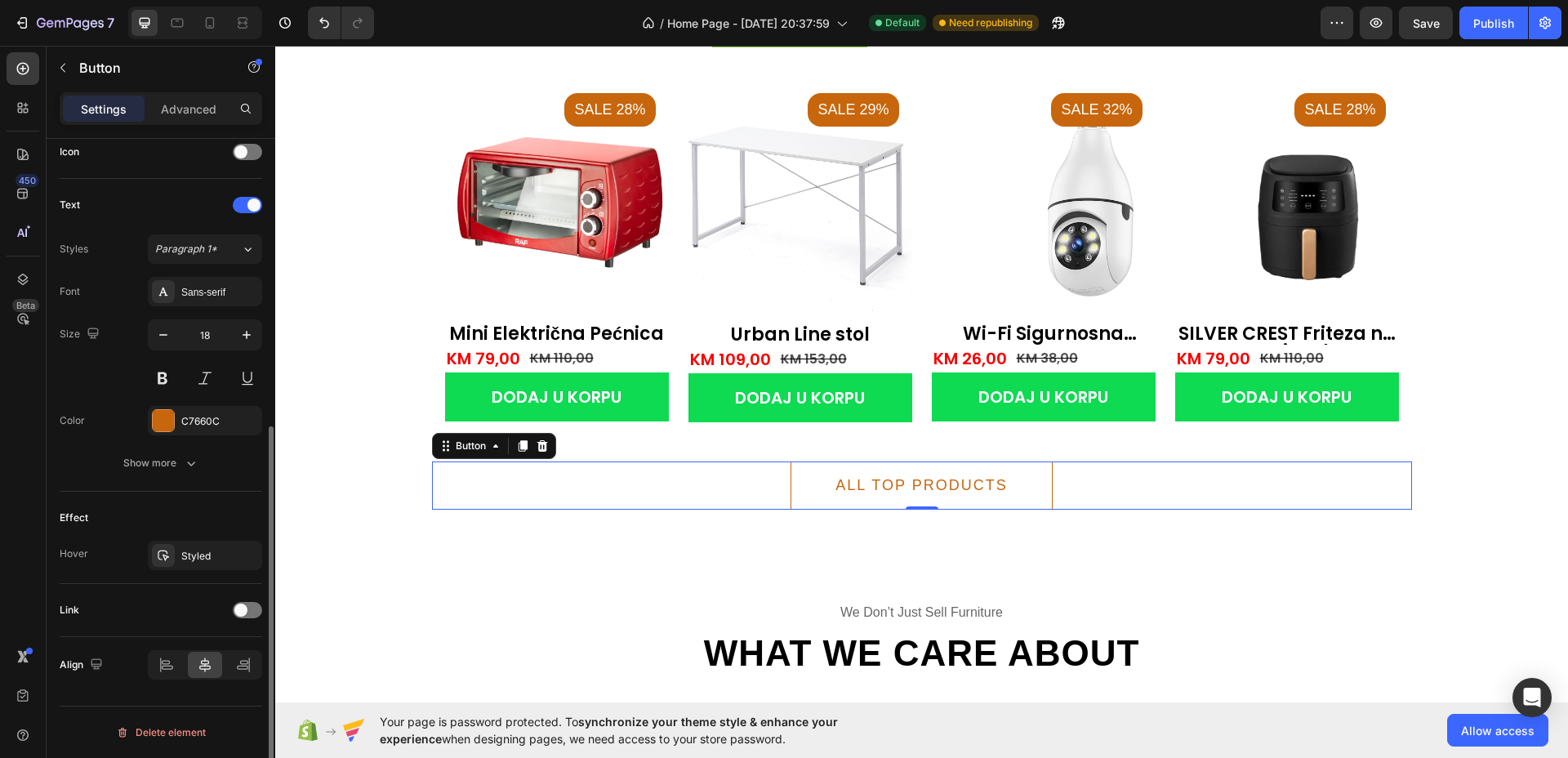
scroll to position [0, 0]
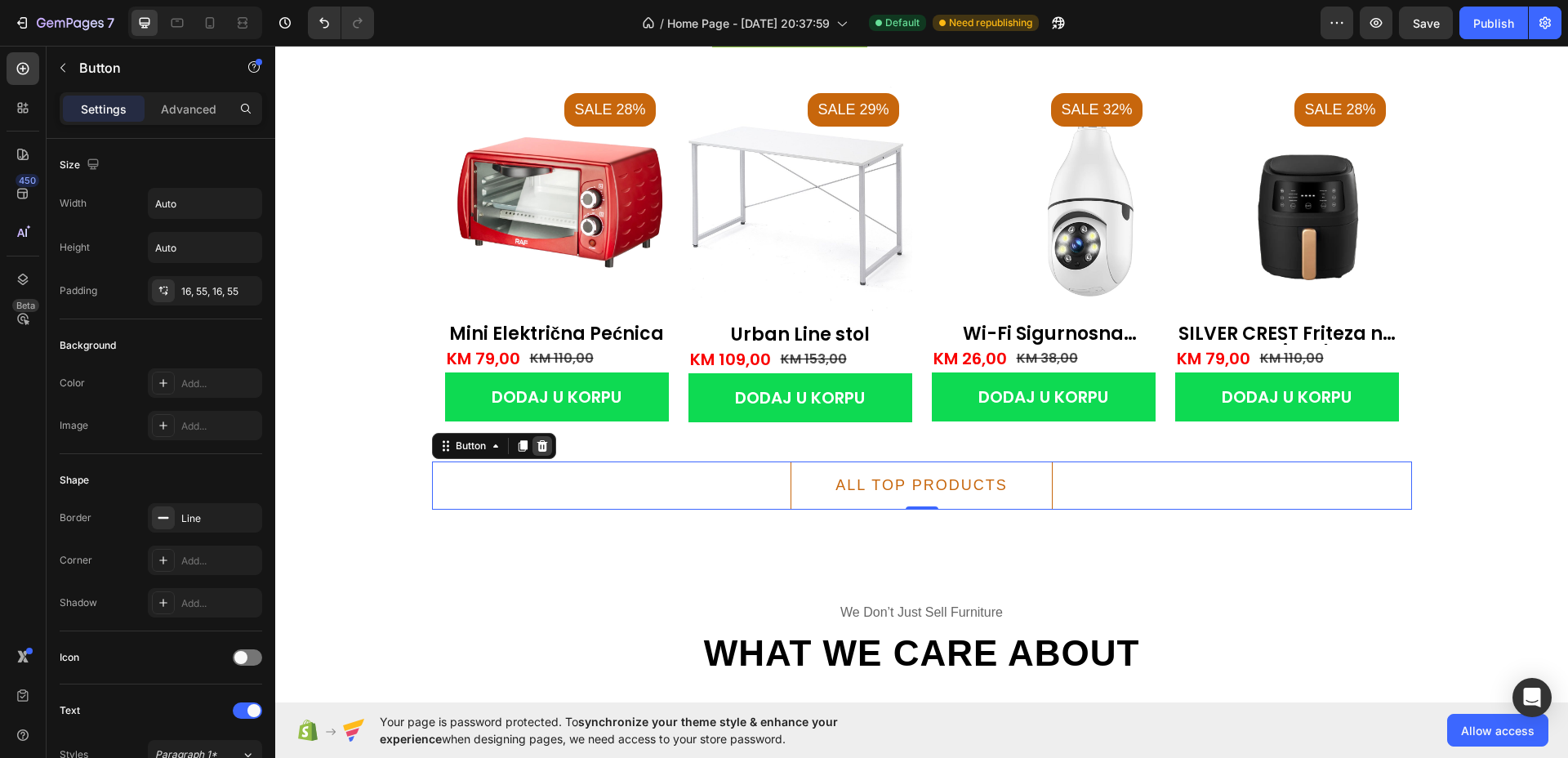
click at [540, 451] on icon at bounding box center [542, 446] width 13 height 13
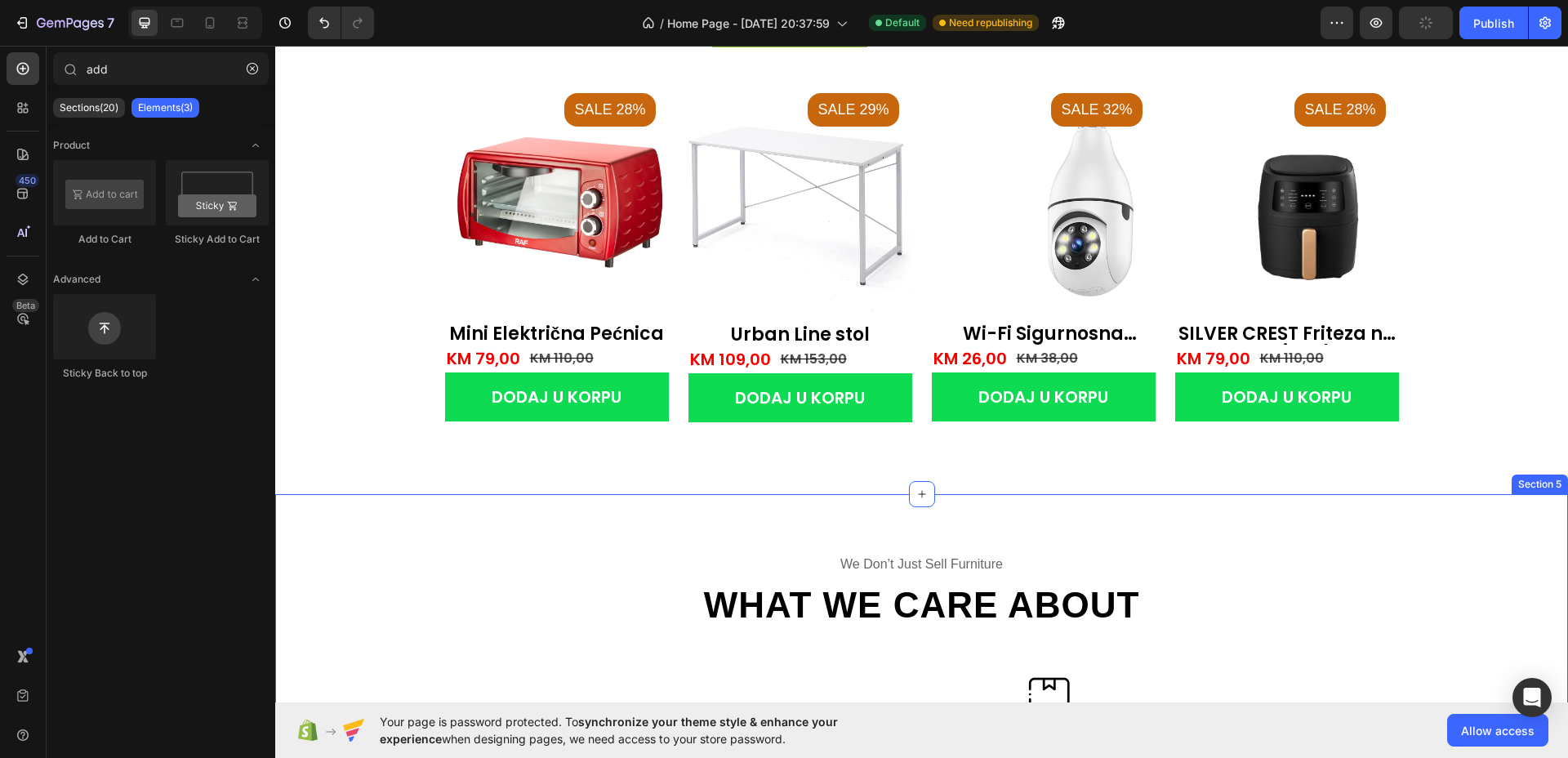
click at [663, 524] on div "we don’t just sell furniture Text What we care about Heading Row Image best for…" at bounding box center [921, 700] width 1292 height 413
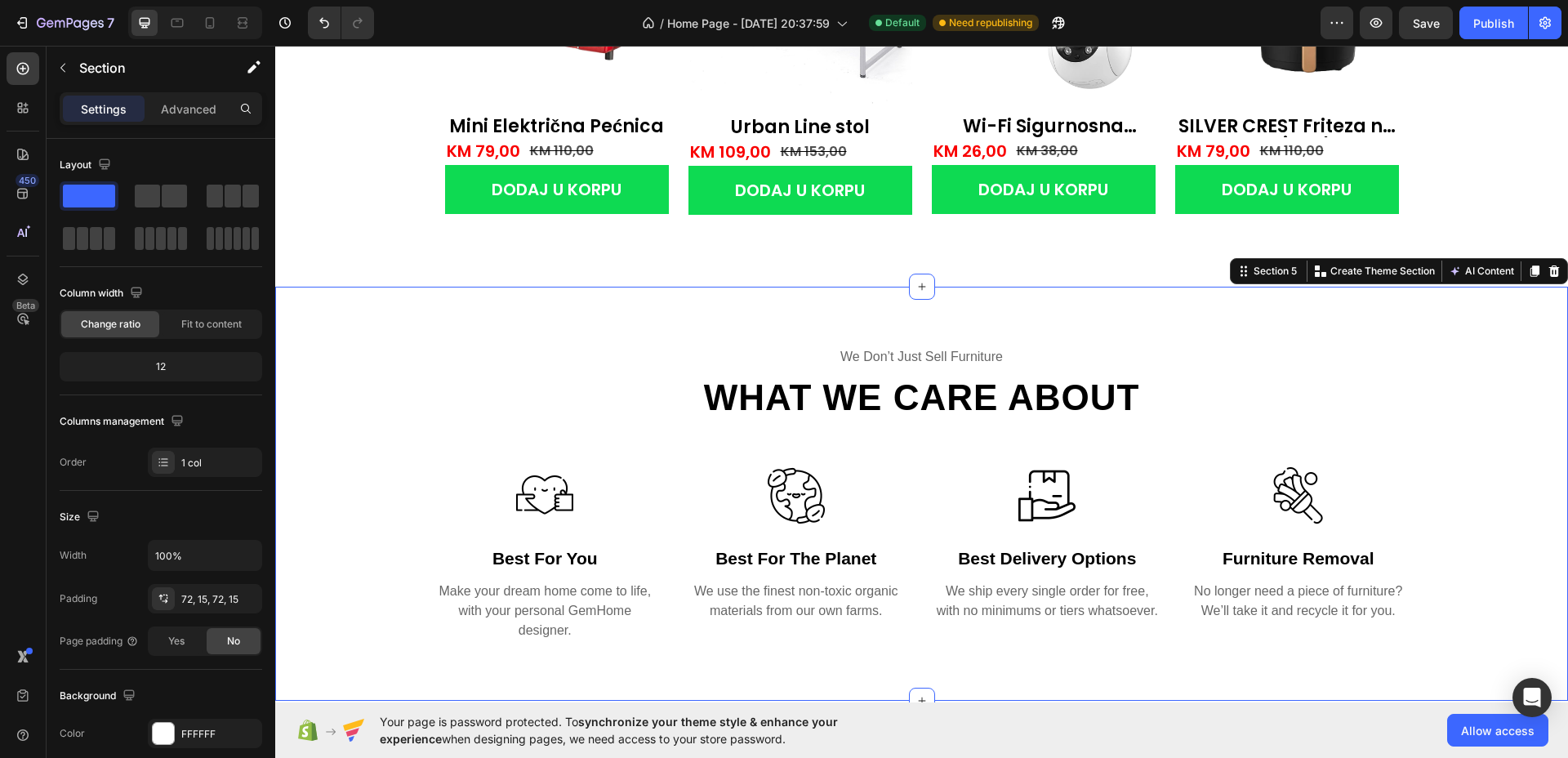
scroll to position [1940, 0]
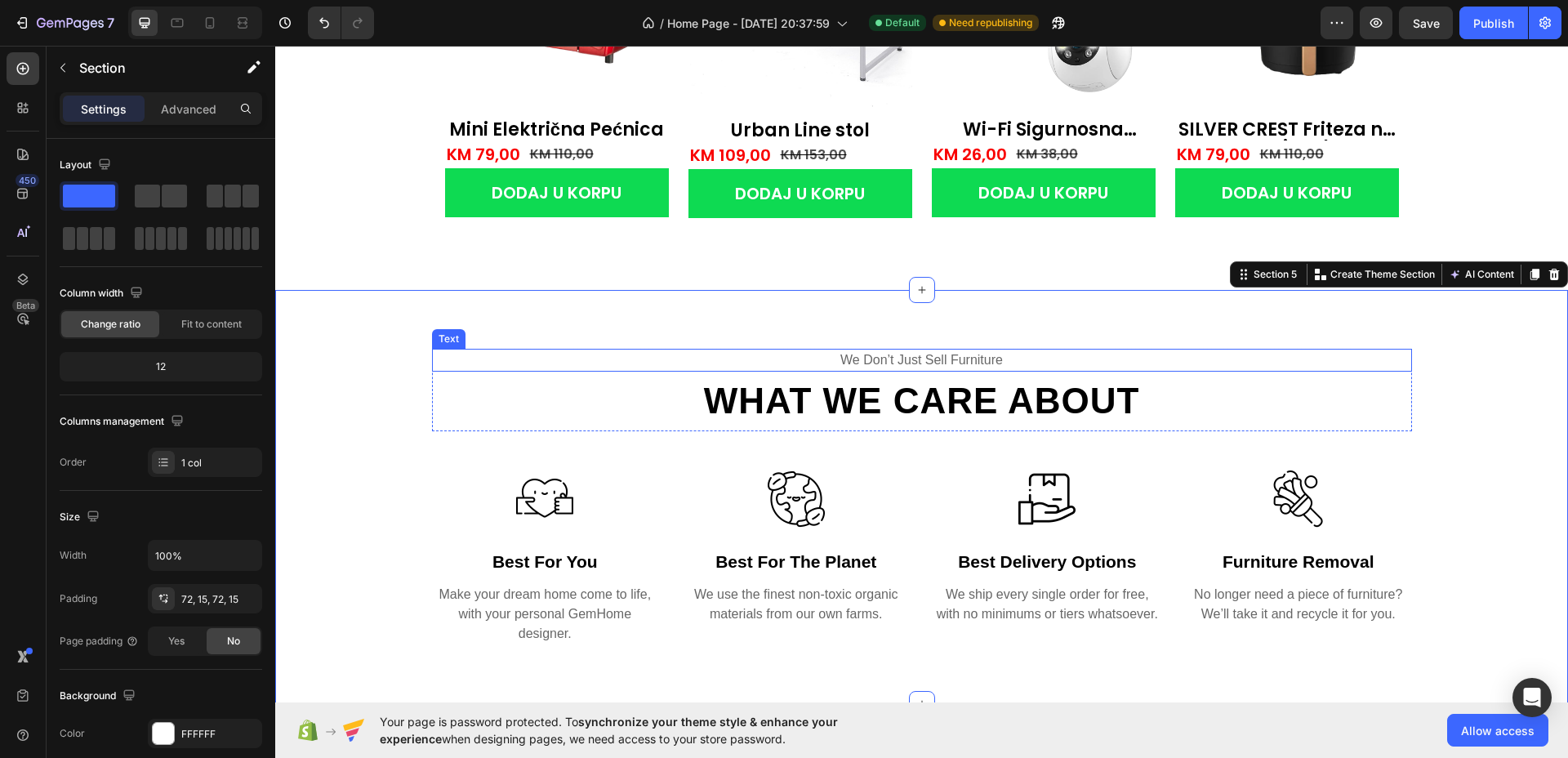
click at [900, 358] on div "we don’t just sell furniture" at bounding box center [922, 359] width 980 height 23
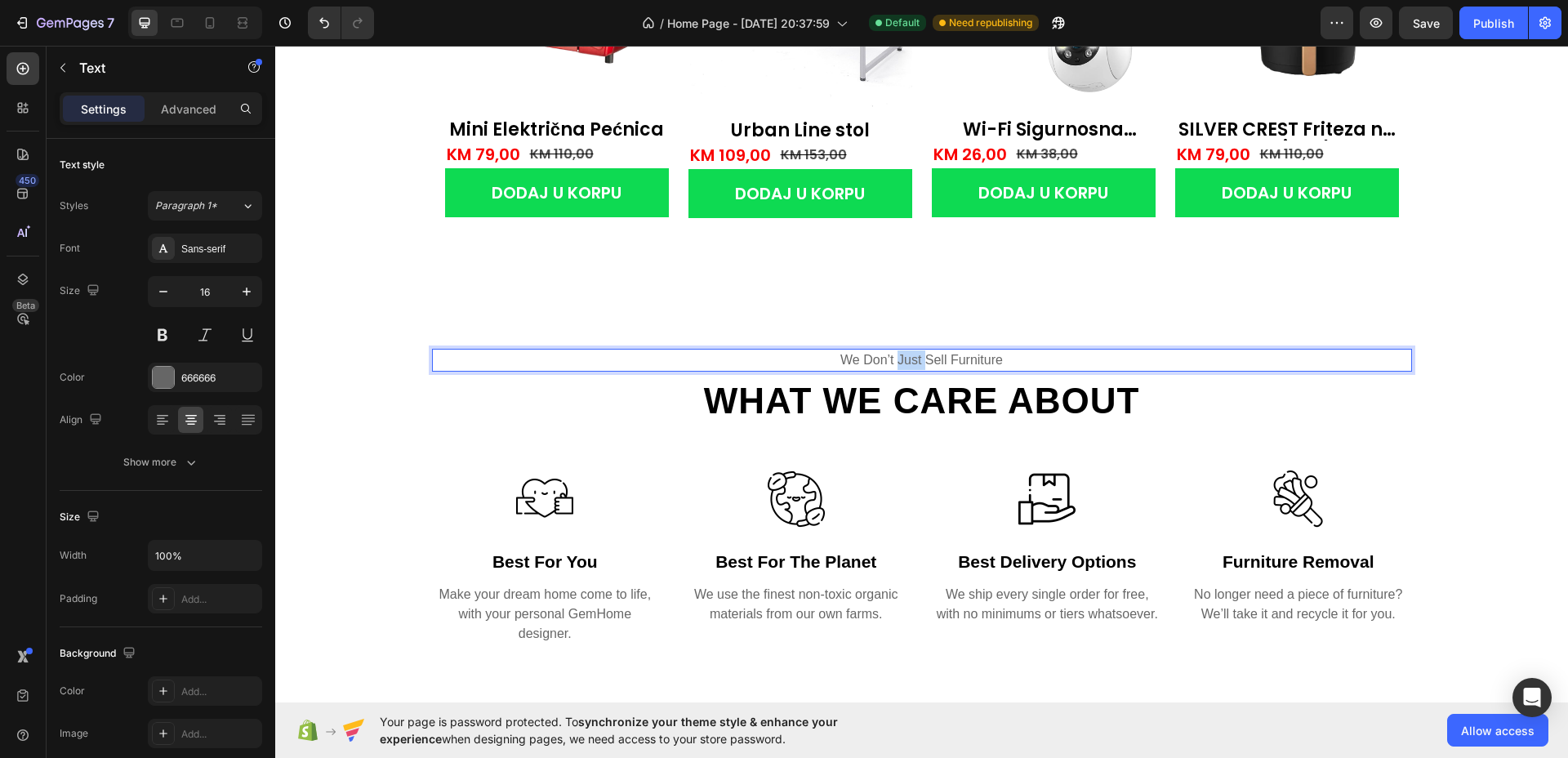
click at [900, 358] on div "we don’t just sell furniture" at bounding box center [922, 359] width 980 height 23
click at [900, 358] on p "we don’t just sell furniture" at bounding box center [922, 360] width 976 height 20
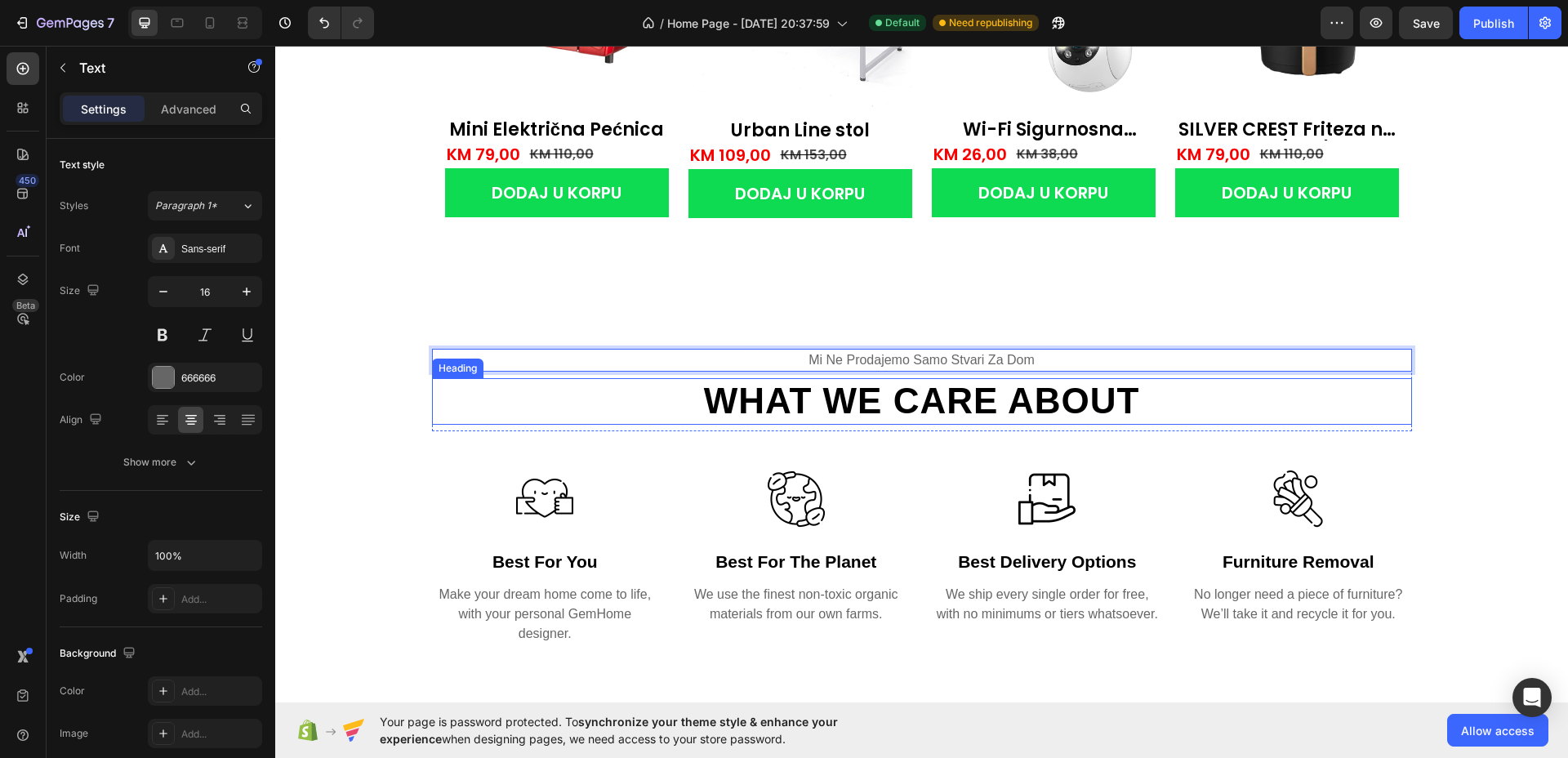
click at [867, 403] on h2 "What we care about" at bounding box center [922, 401] width 980 height 46
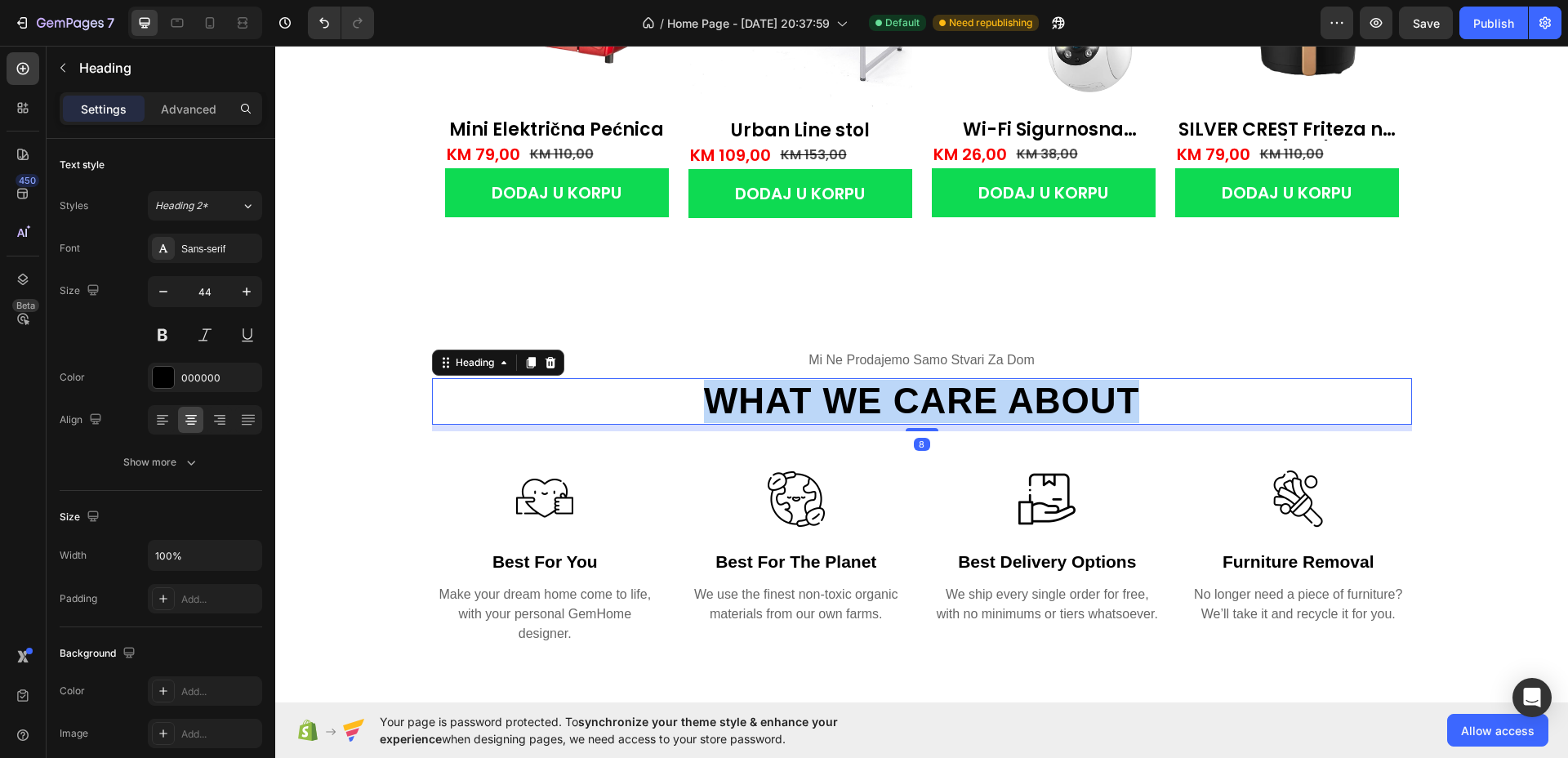
click at [867, 403] on p "What we care about" at bounding box center [922, 401] width 976 height 44
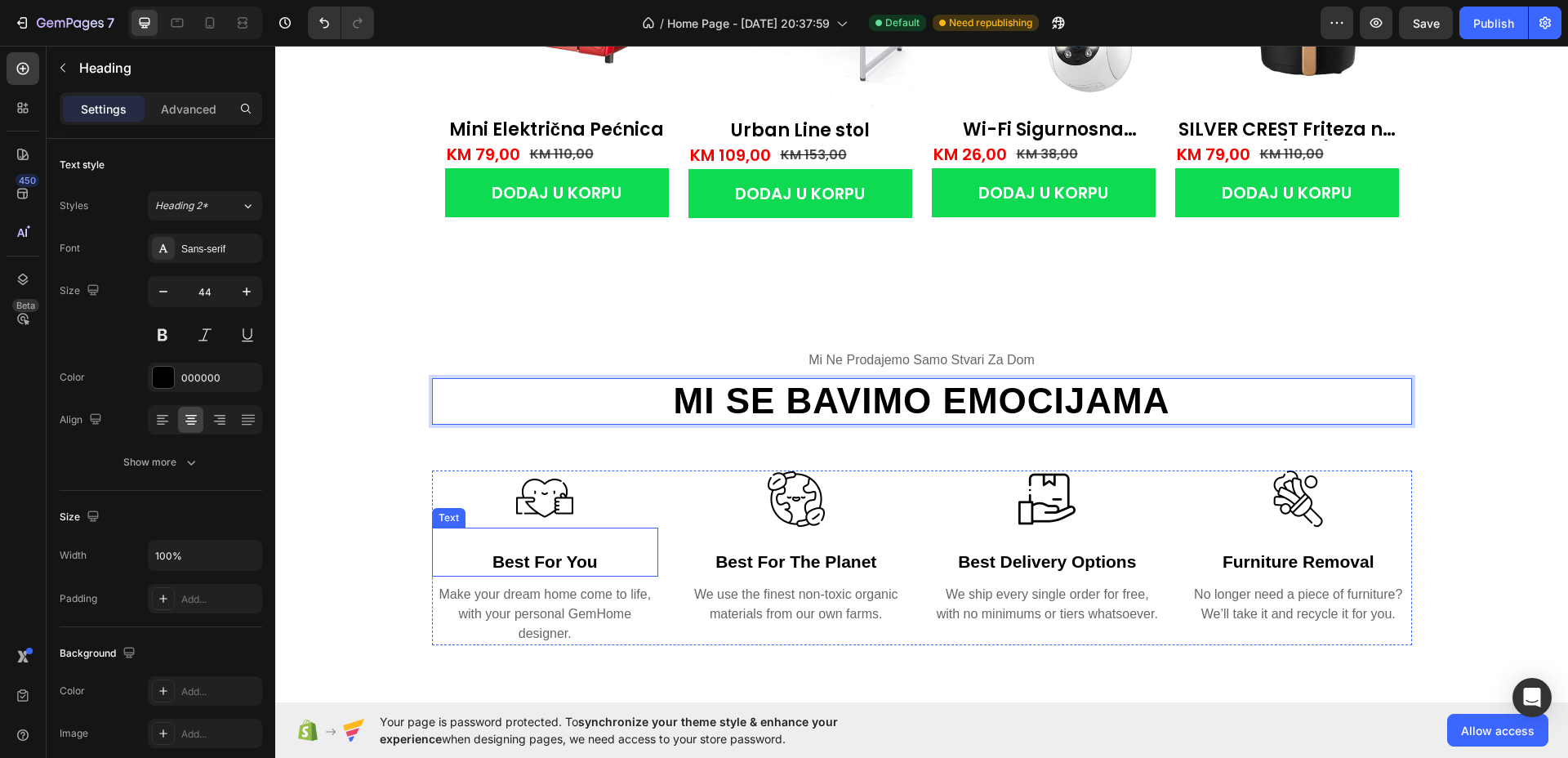
click at [524, 563] on div "best for you" at bounding box center [545, 562] width 227 height 29
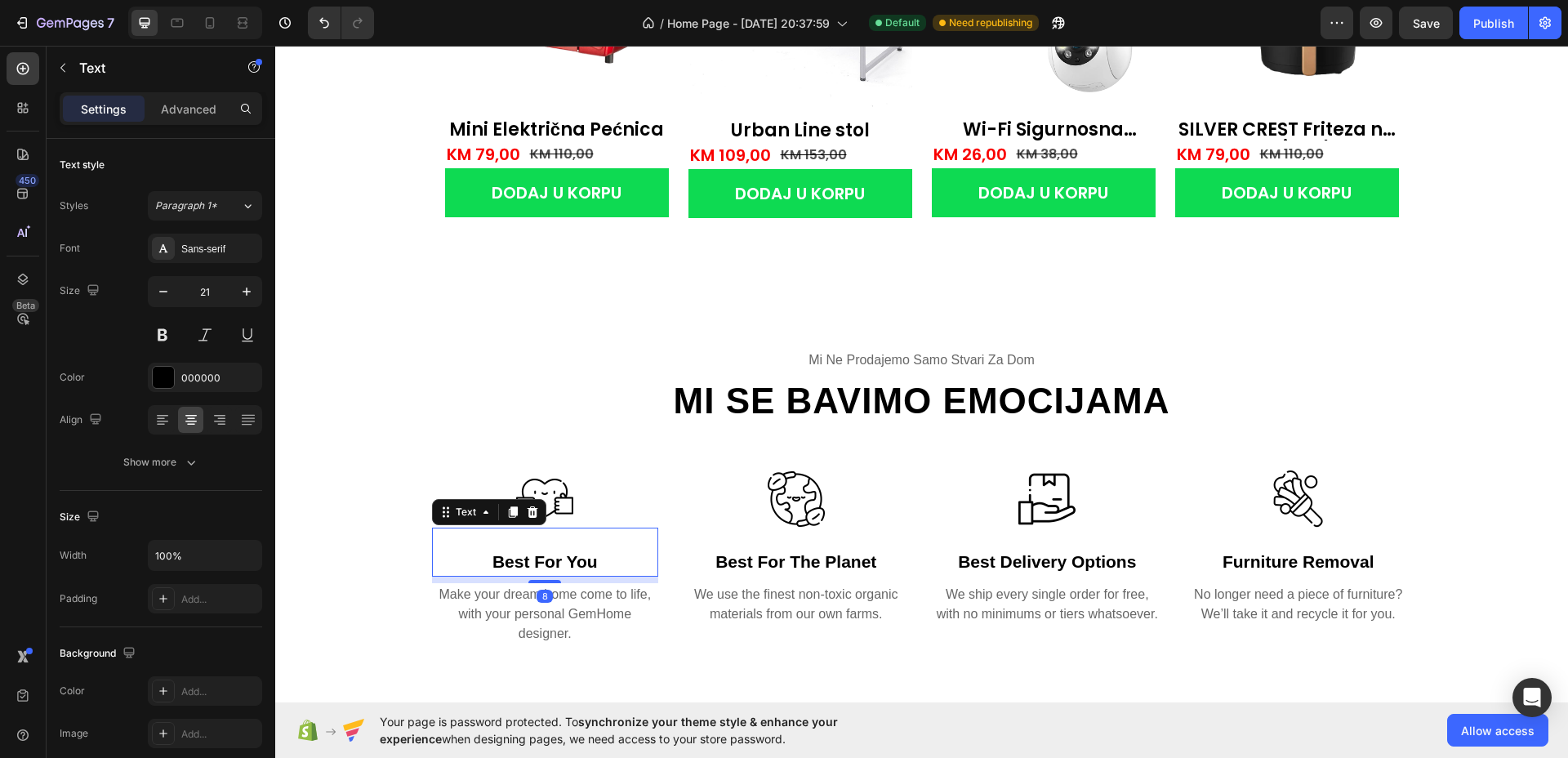
click at [524, 563] on div "best for you" at bounding box center [545, 562] width 227 height 29
click at [791, 566] on div "best for the planet" at bounding box center [796, 562] width 227 height 29
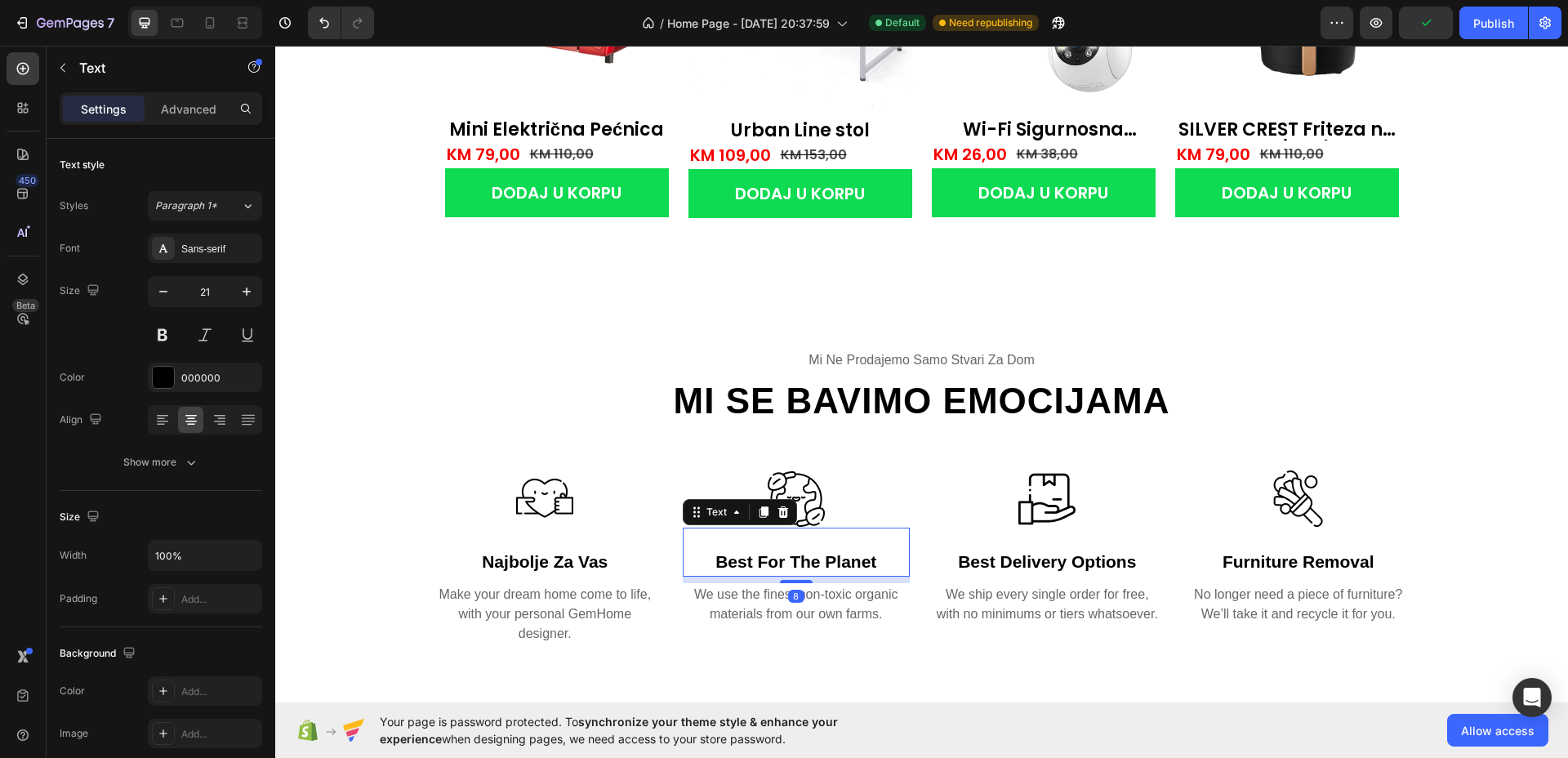
click at [789, 566] on div "best for the planet" at bounding box center [796, 562] width 227 height 29
click at [789, 566] on p "best for the planet" at bounding box center [796, 562] width 224 height 26
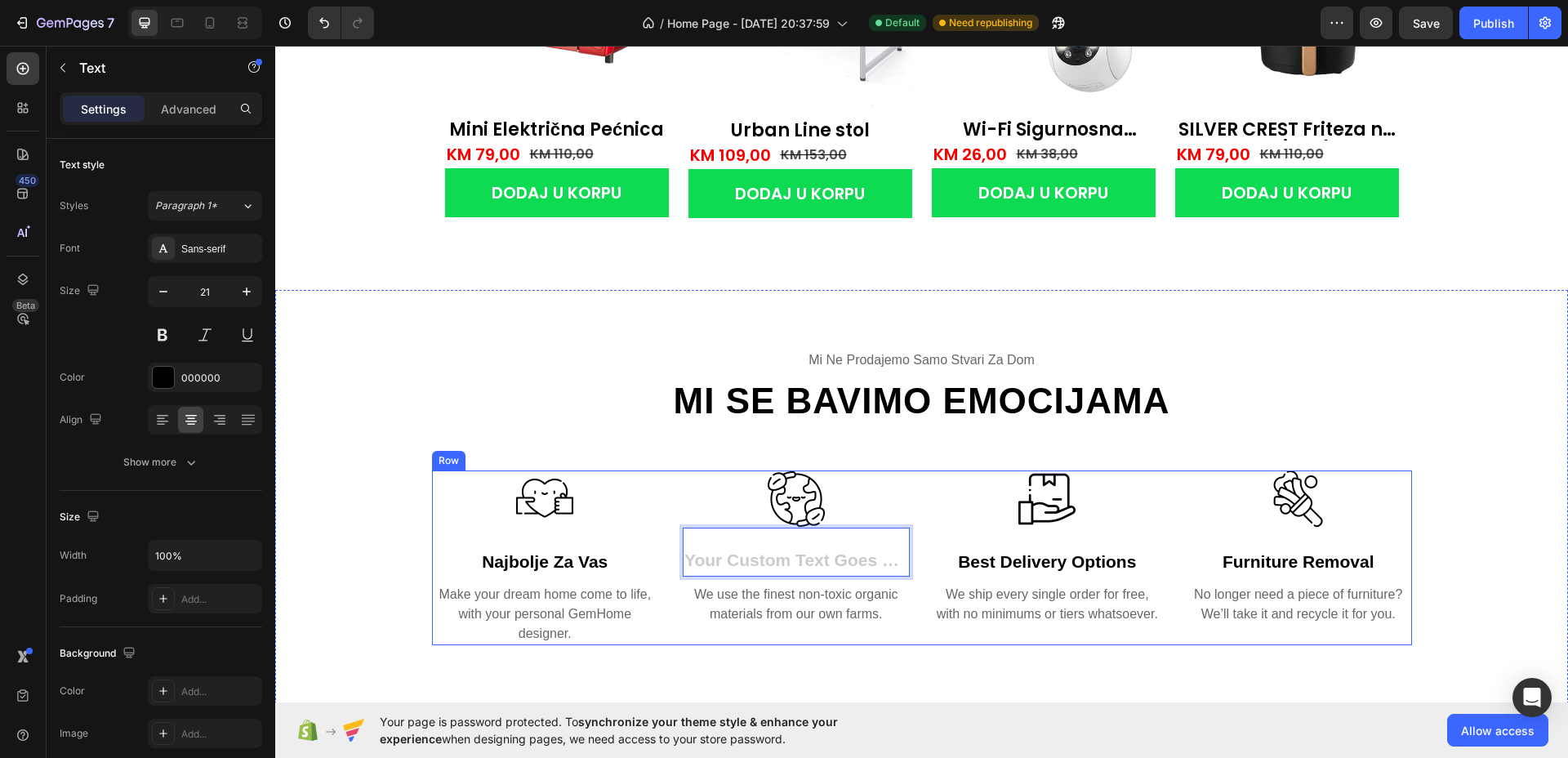
click at [920, 529] on div "Image najbolje za vas Text Make your dream home come to life, with your persona…" at bounding box center [922, 557] width 980 height 175
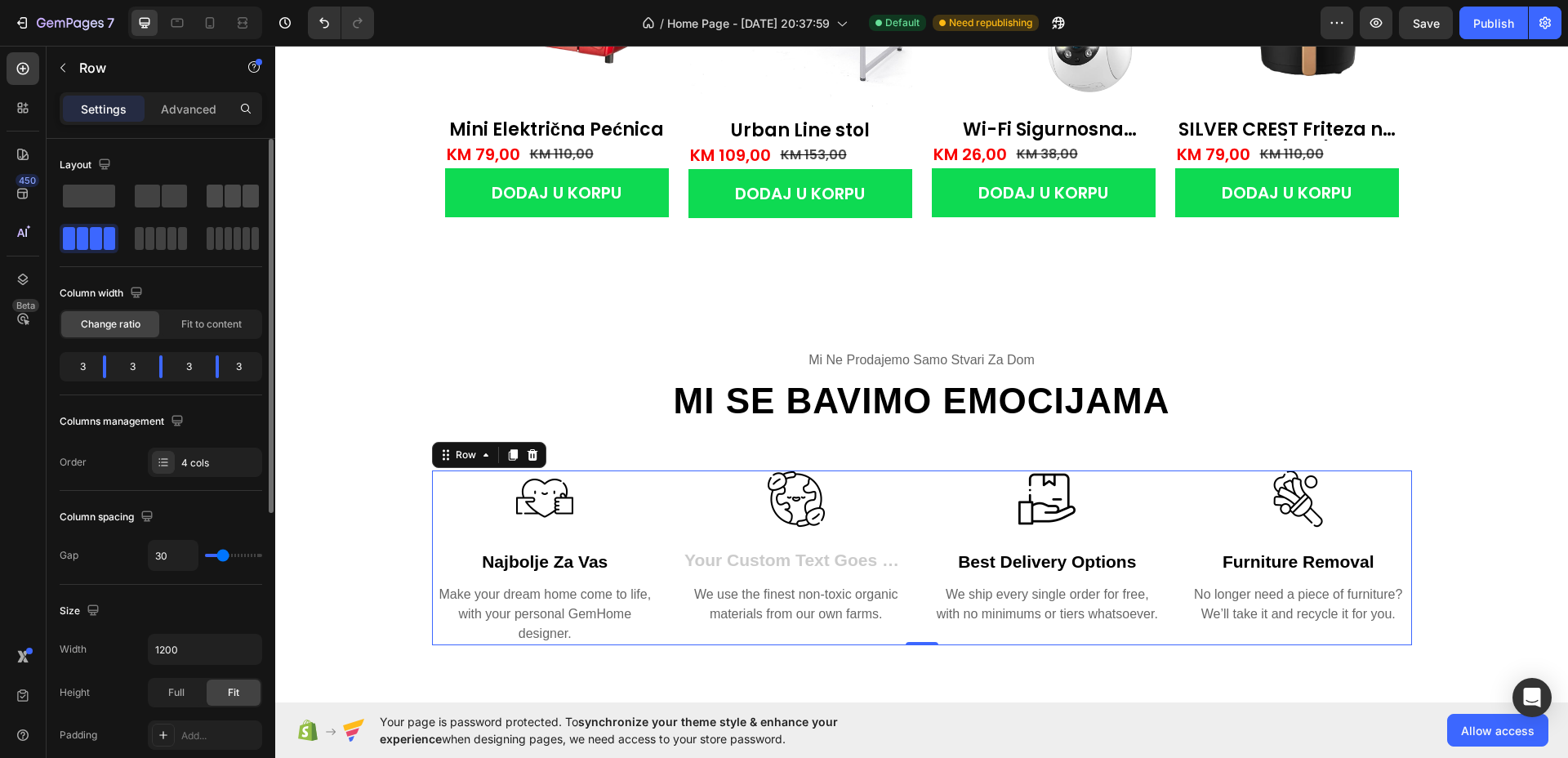
click at [232, 195] on span at bounding box center [232, 195] width 16 height 23
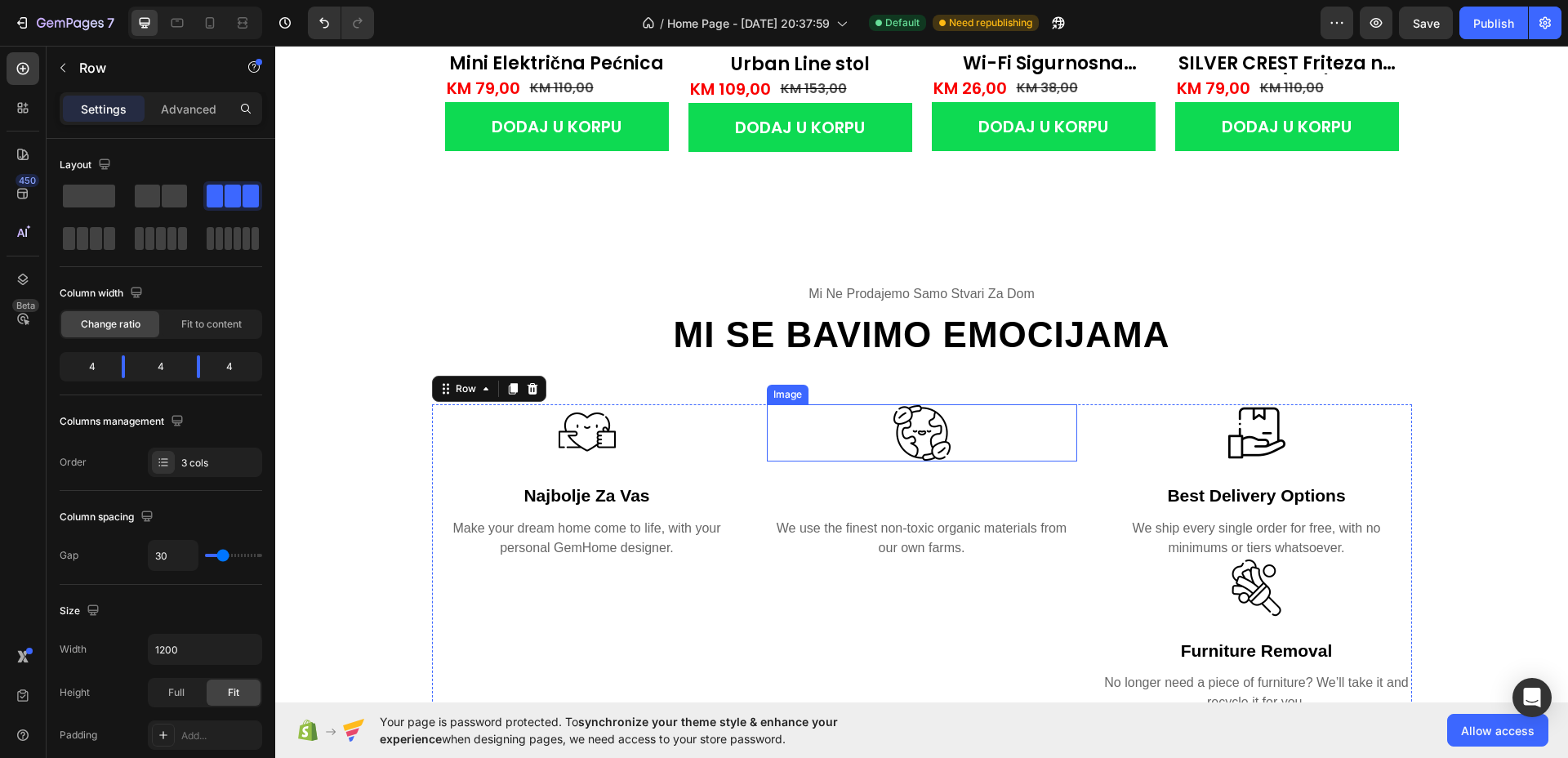
scroll to position [2042, 0]
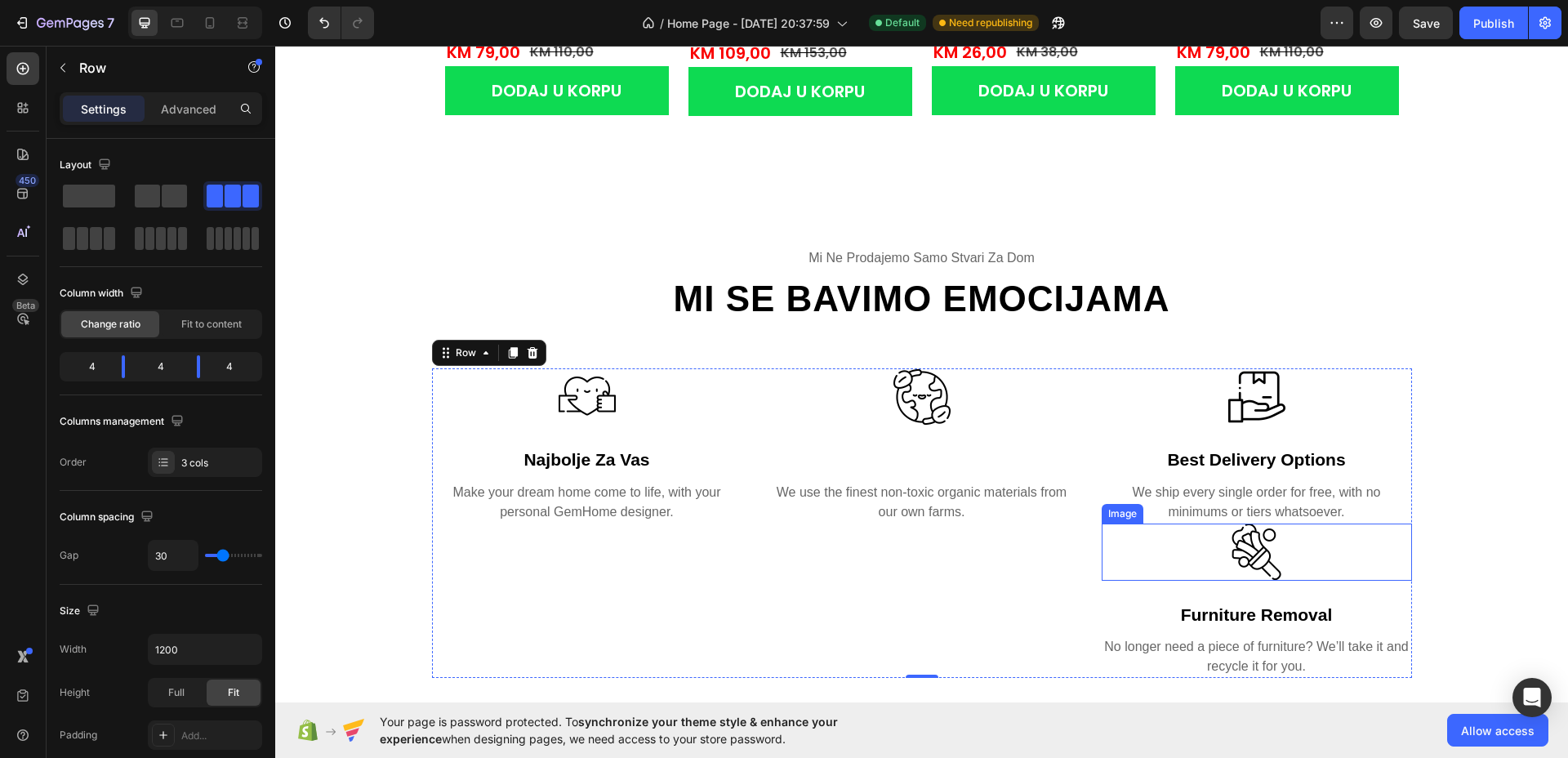
click at [1296, 542] on div at bounding box center [1257, 552] width 310 height 57
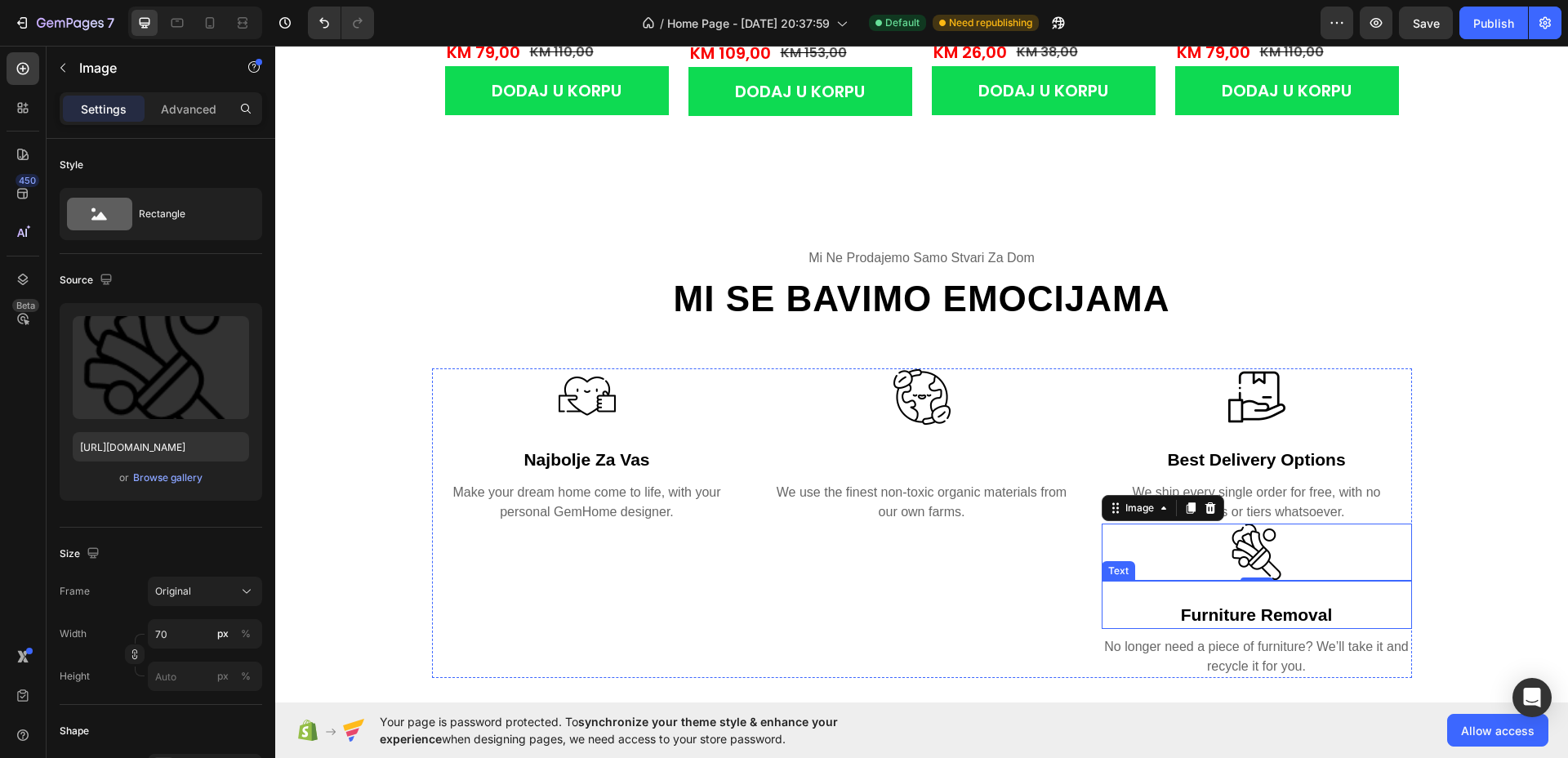
click at [1181, 597] on div "furniture removal Text" at bounding box center [1257, 605] width 310 height 49
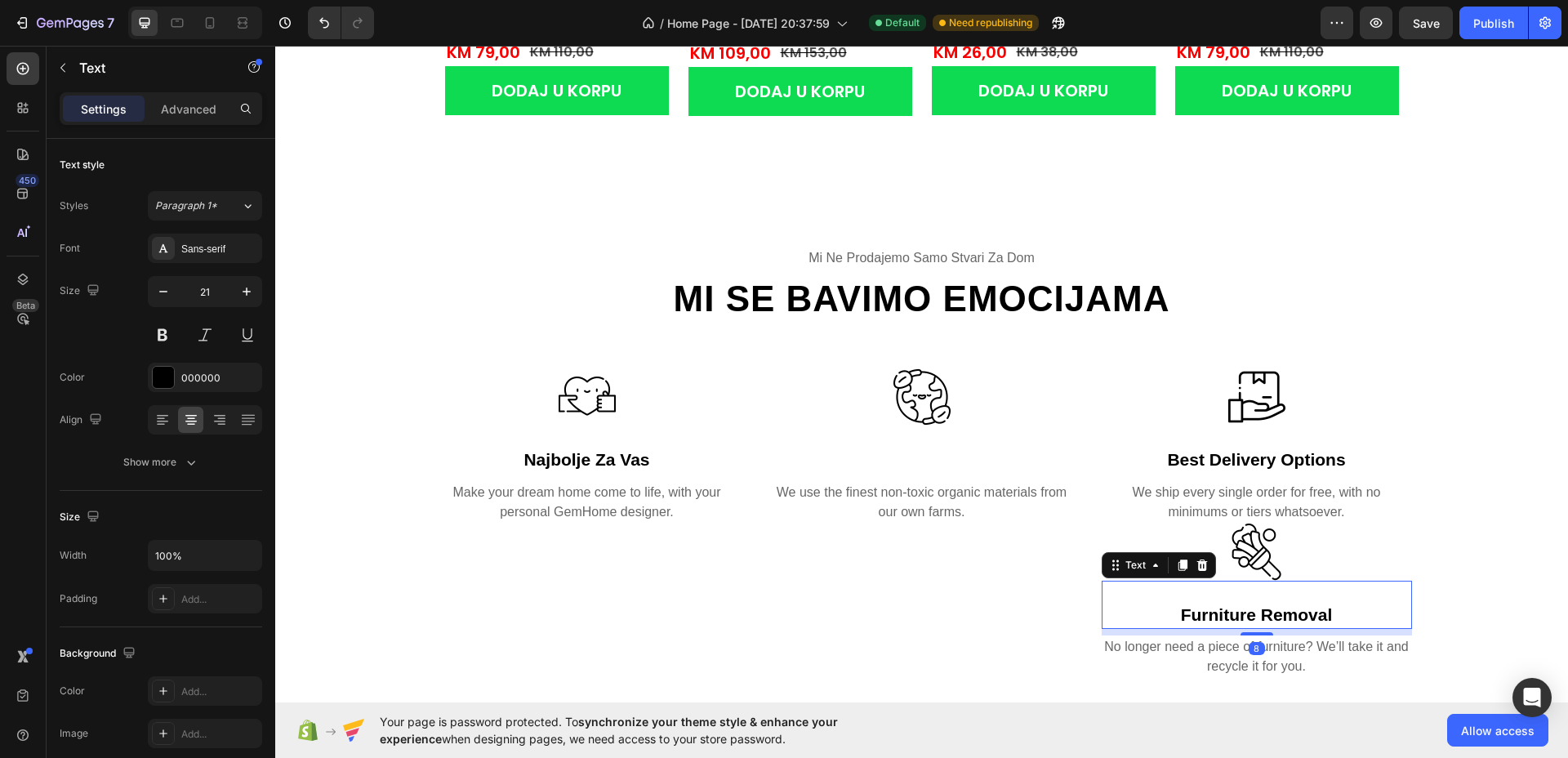
click at [1235, 546] on img at bounding box center [1256, 552] width 57 height 57
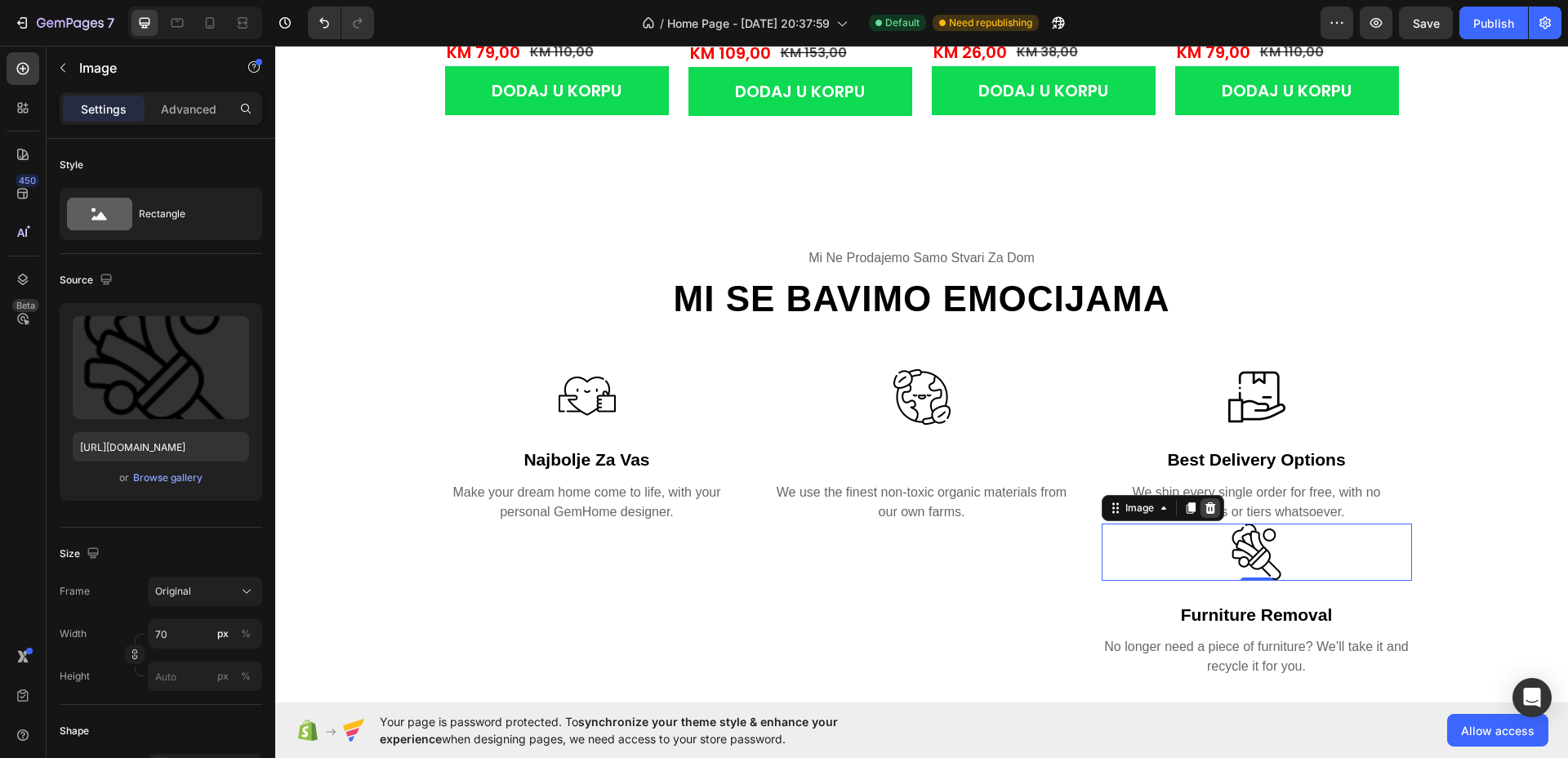
click at [1204, 503] on icon at bounding box center [1210, 507] width 11 height 12
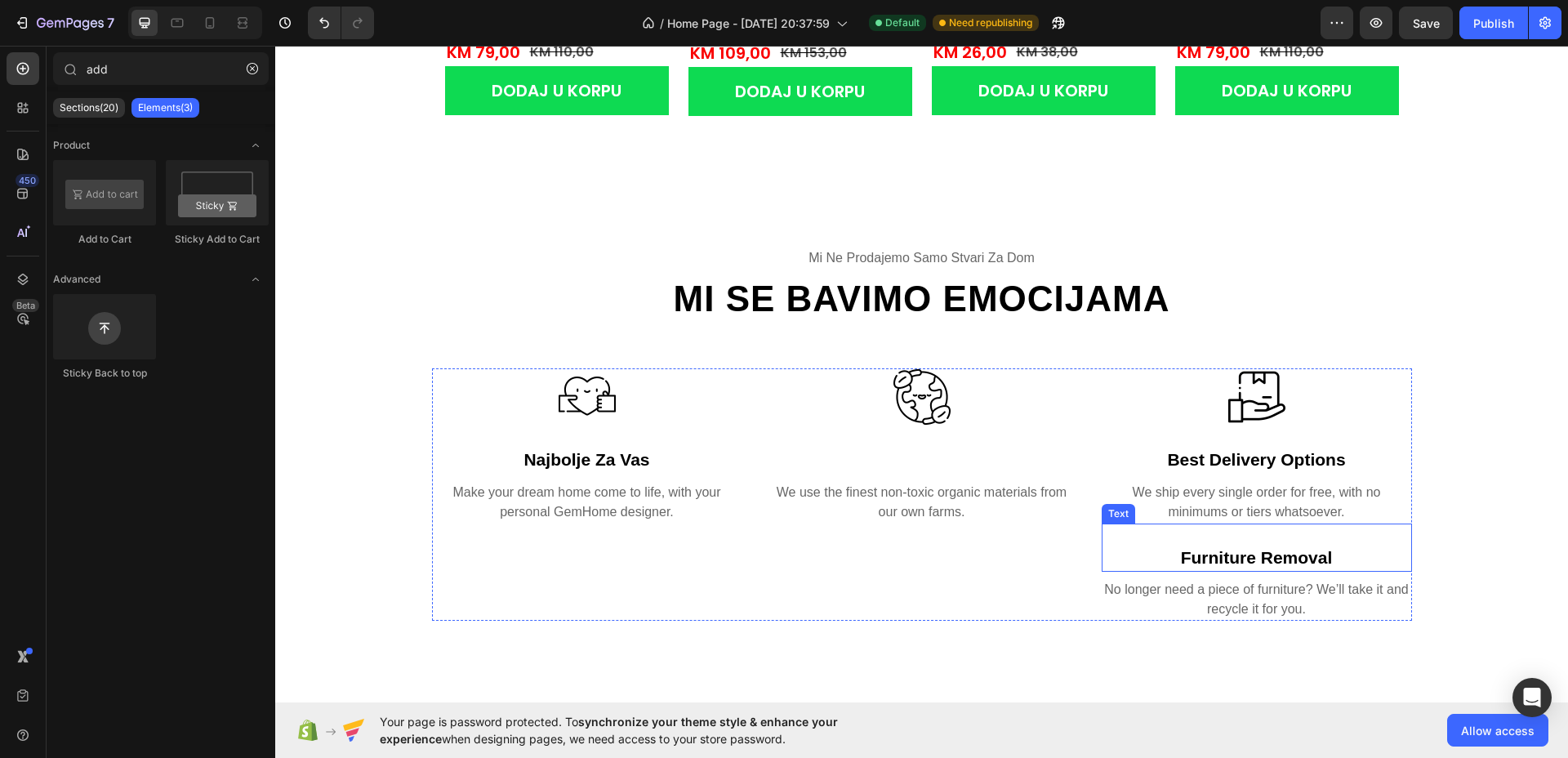
drag, startPoint x: 1242, startPoint y: 569, endPoint x: 1217, endPoint y: 542, distance: 36.8
click at [1240, 568] on div "furniture removal" at bounding box center [1257, 557] width 310 height 29
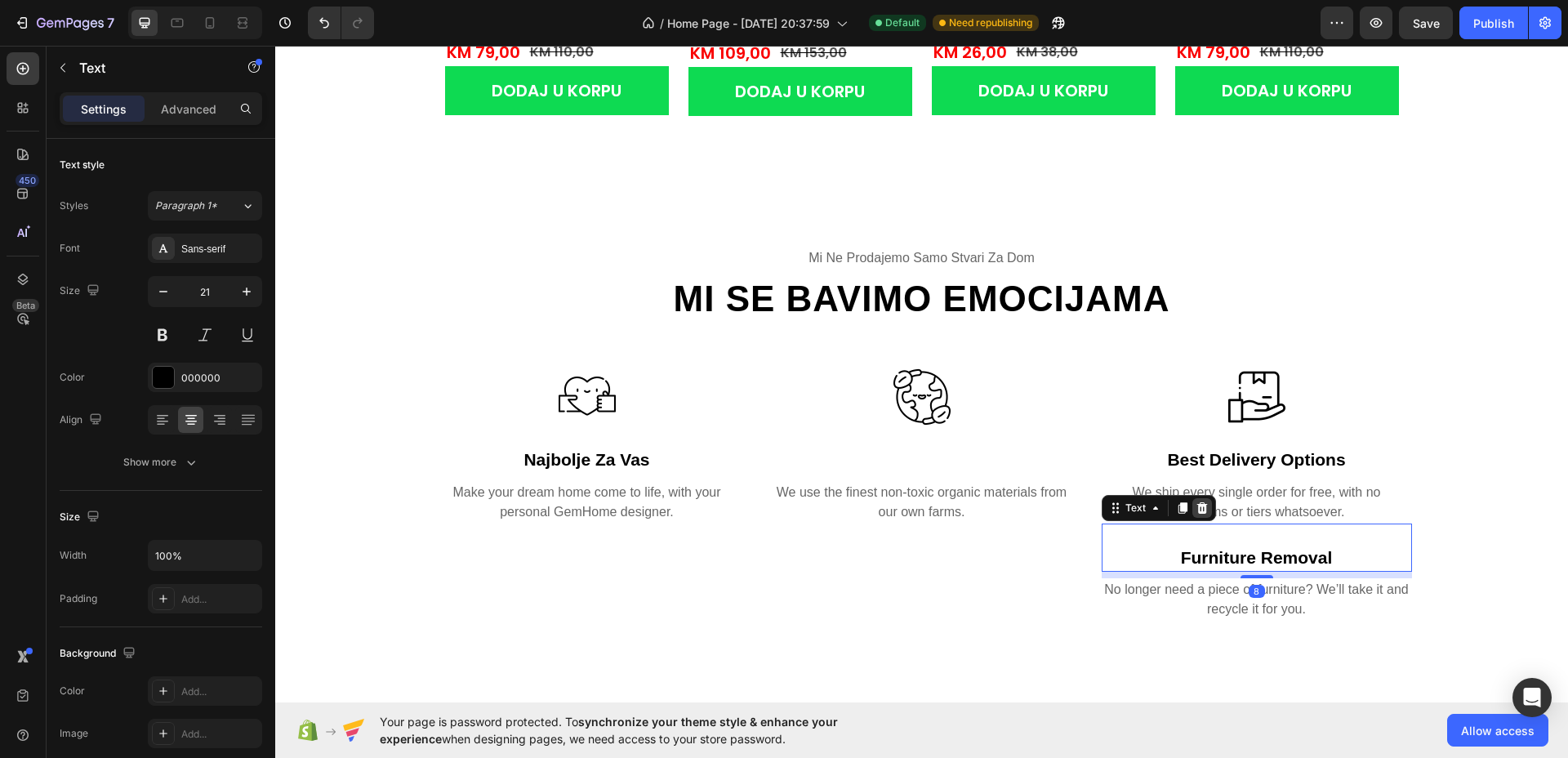
click at [1196, 502] on icon at bounding box center [1201, 507] width 11 height 12
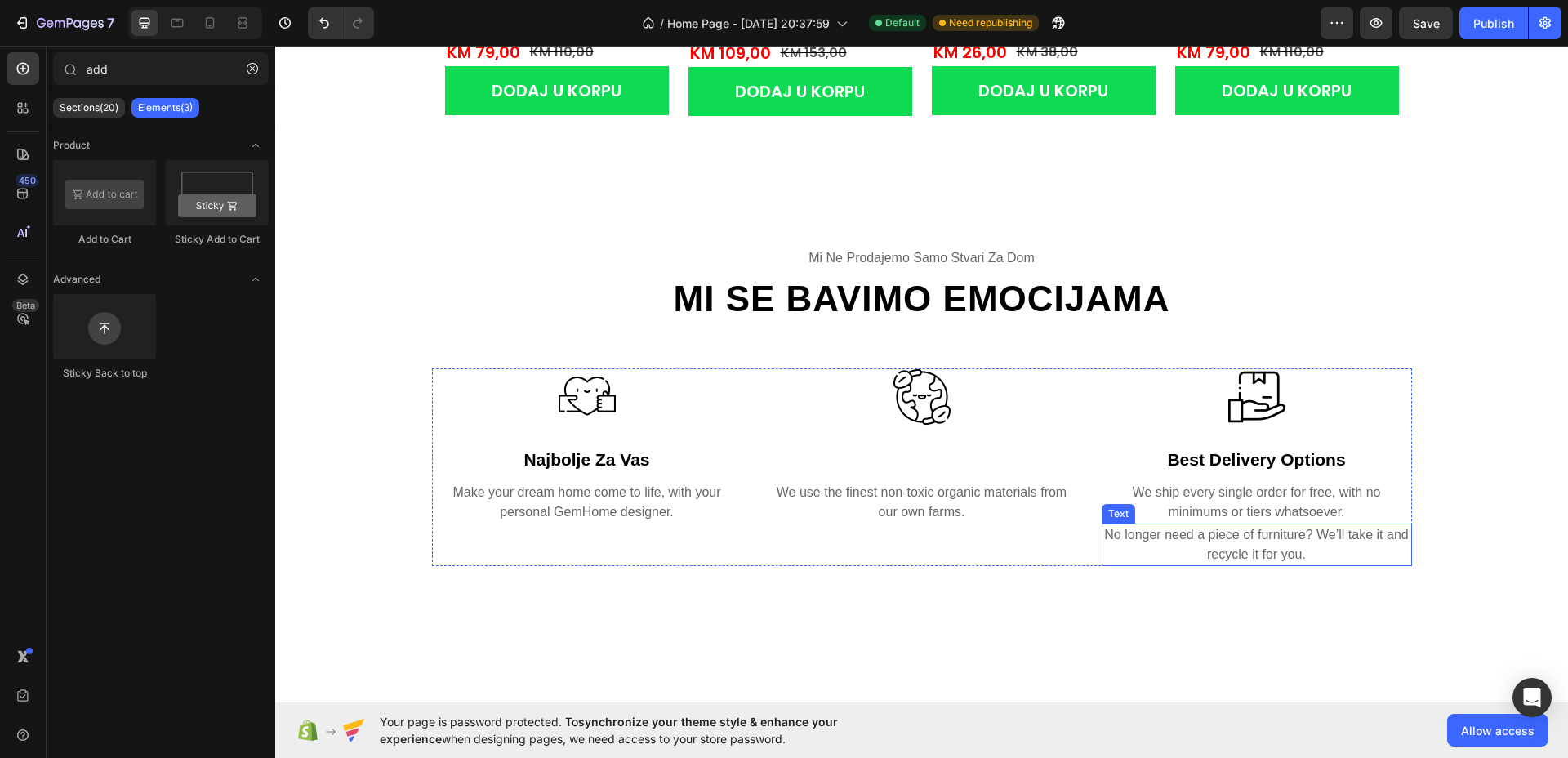
click at [1214, 565] on div "No longer need a piece of furniture? We’ll take it and recycle it for you." at bounding box center [1257, 545] width 310 height 43
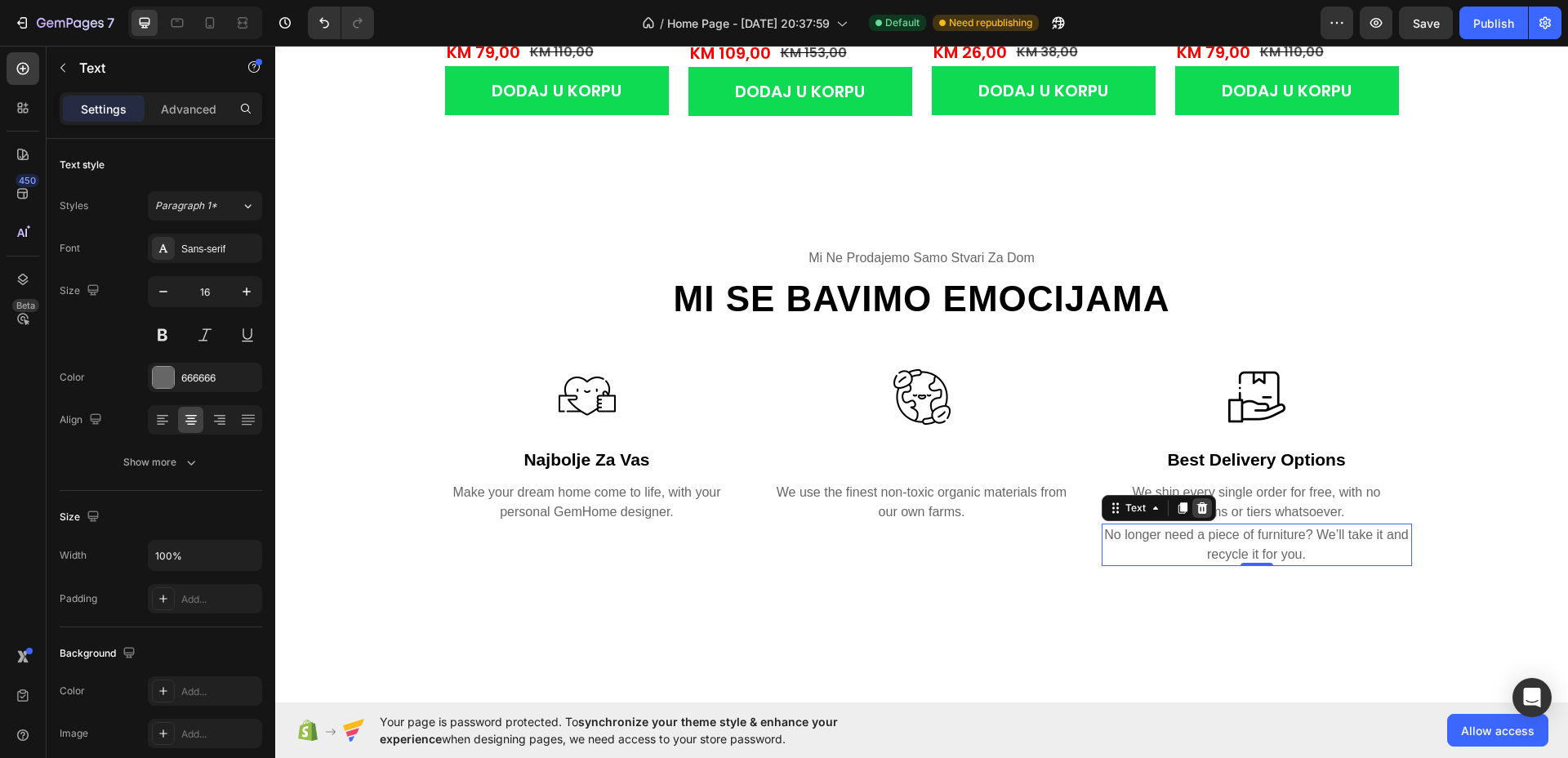
click at [1198, 509] on icon at bounding box center [1201, 507] width 13 height 13
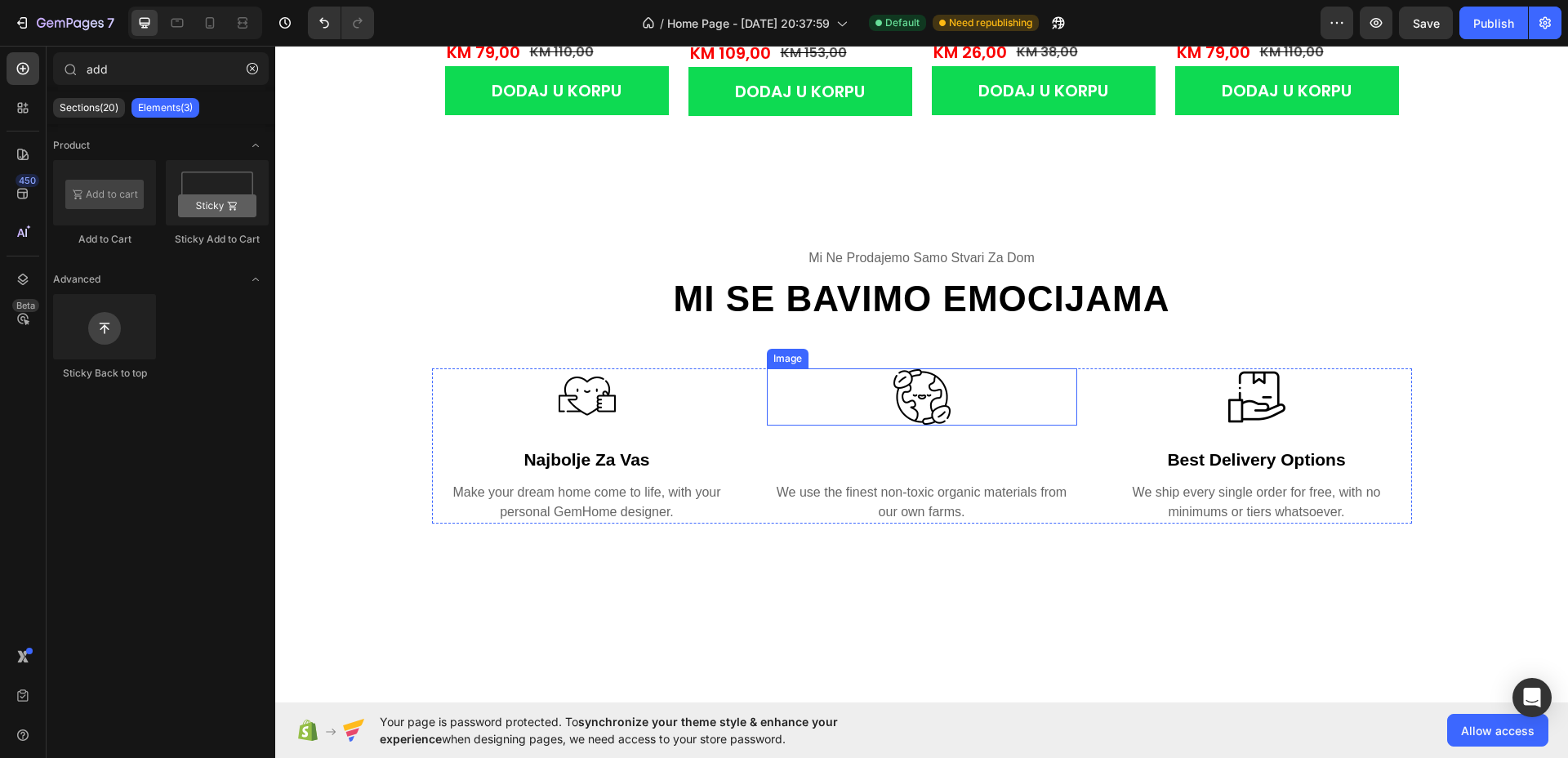
click at [916, 394] on img at bounding box center [921, 397] width 57 height 57
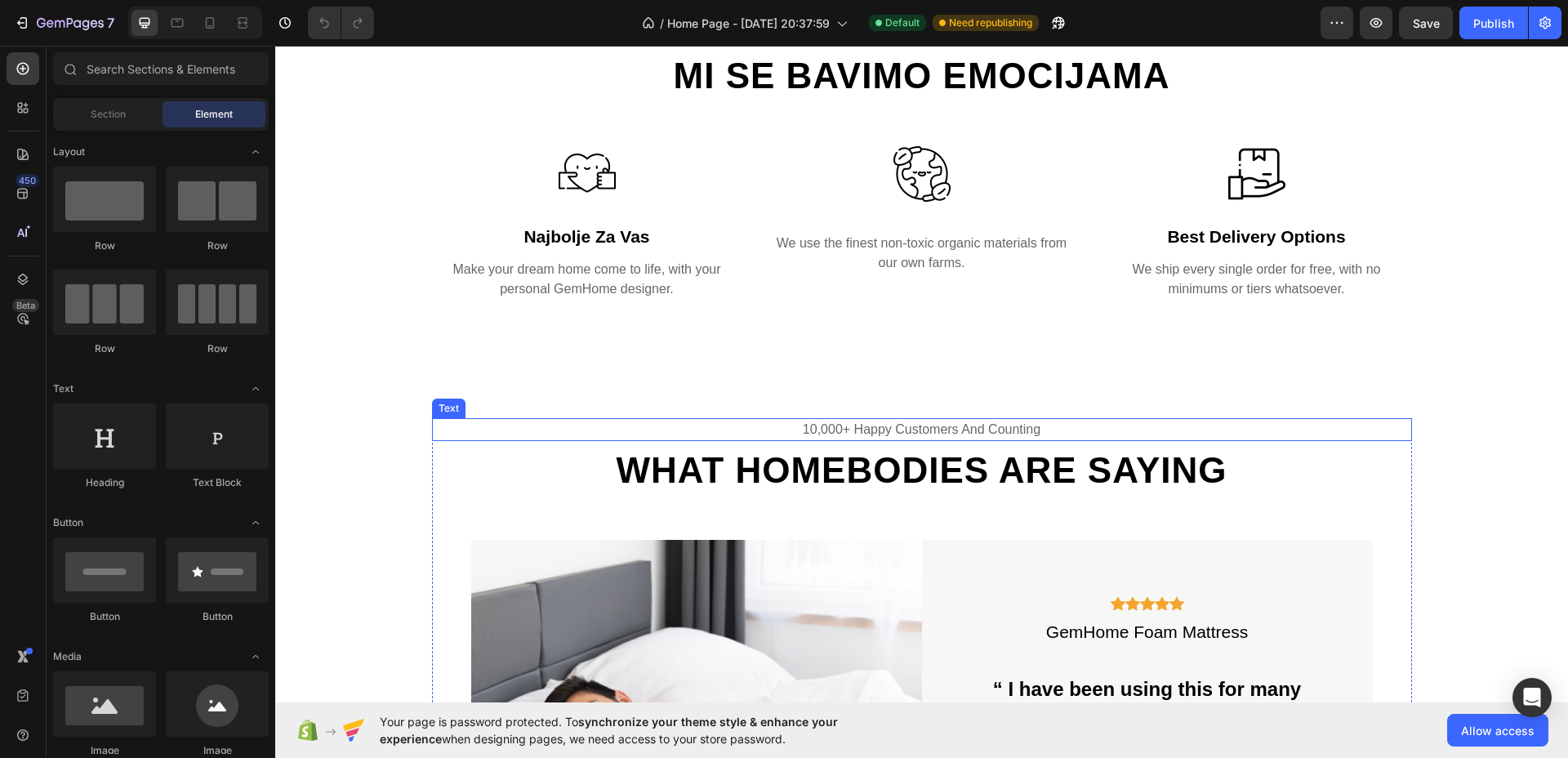
scroll to position [2042, 0]
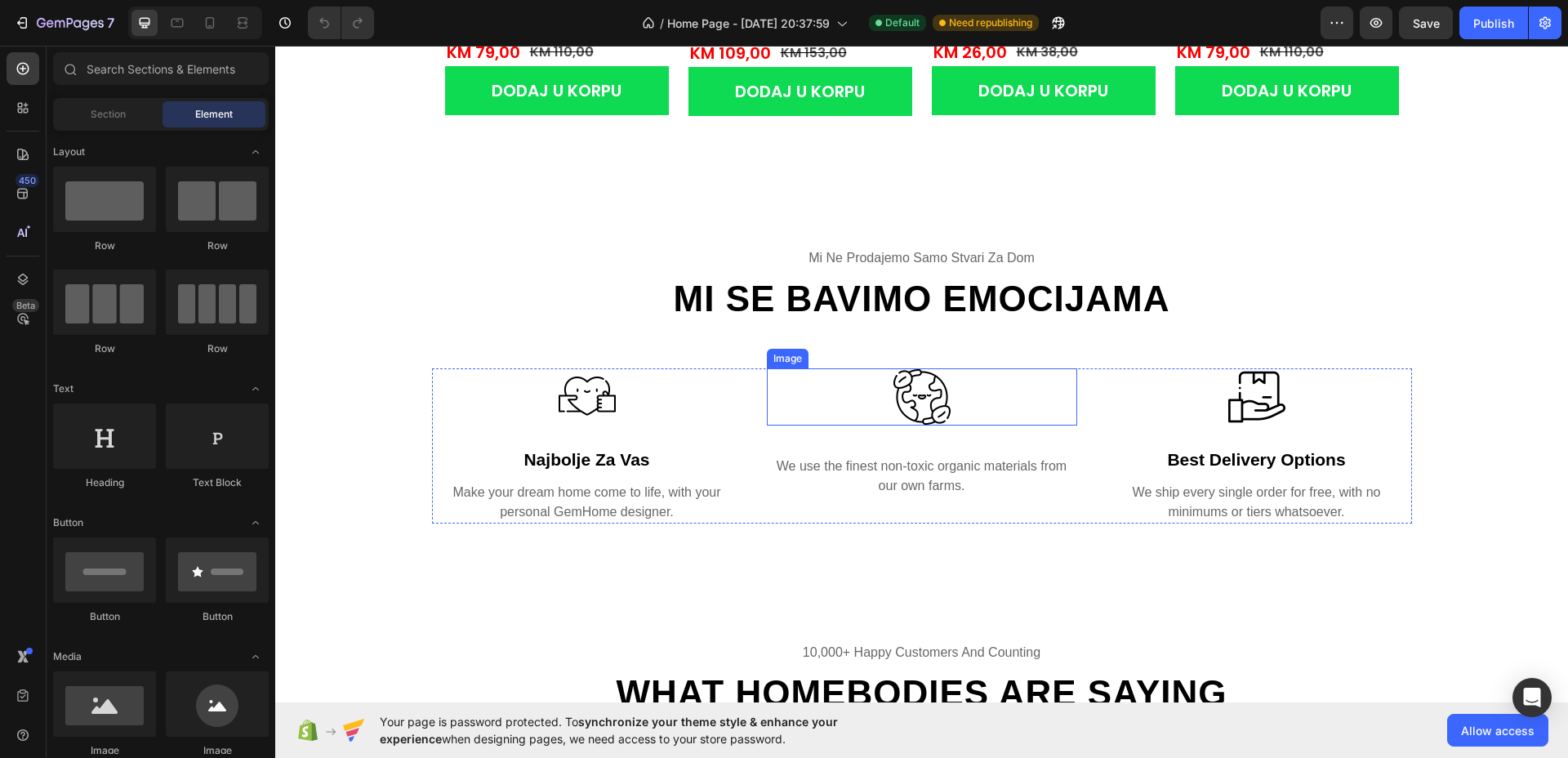
click at [916, 394] on img at bounding box center [921, 397] width 57 height 57
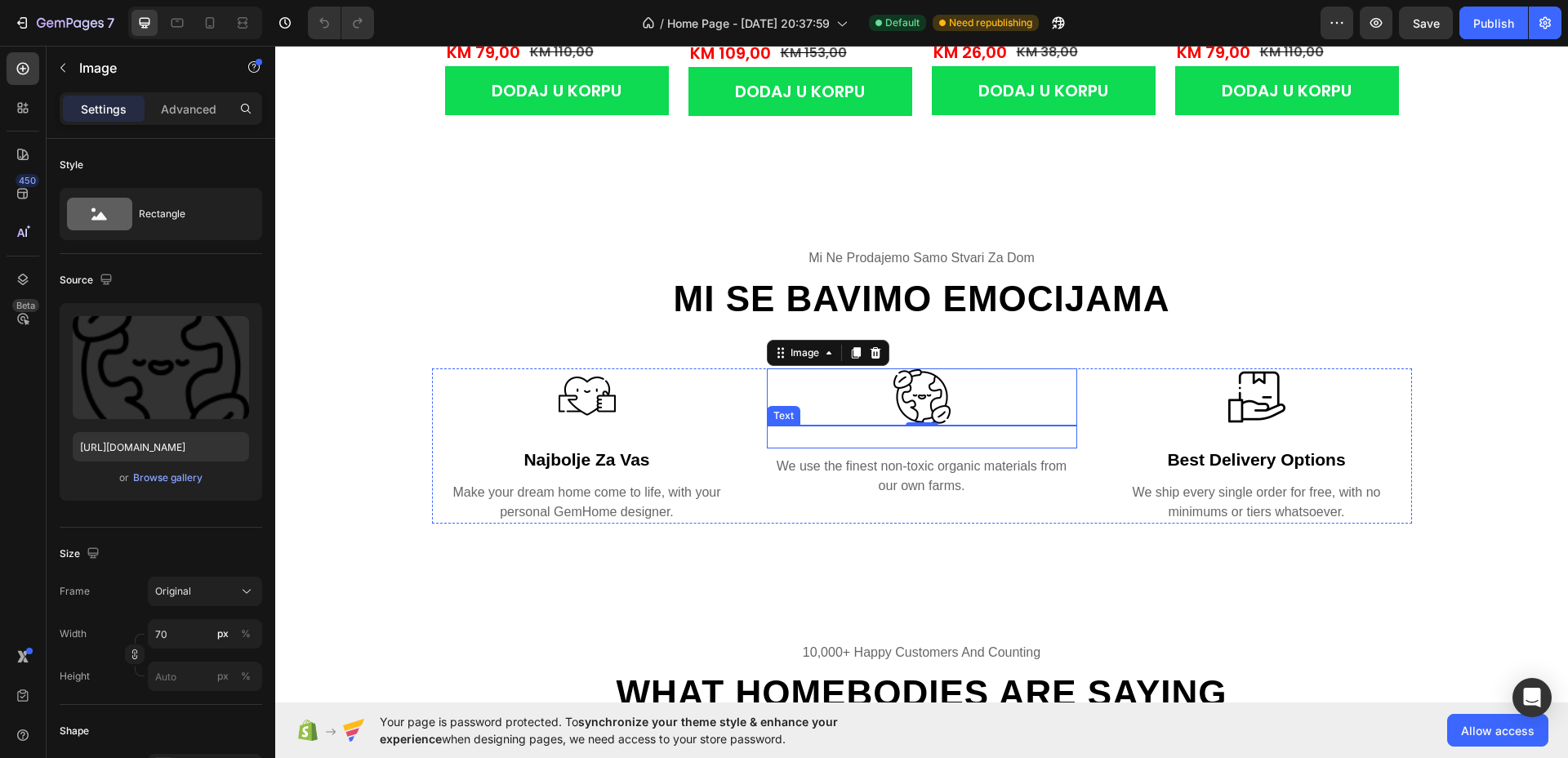
click at [886, 441] on div "Text" at bounding box center [922, 437] width 310 height 23
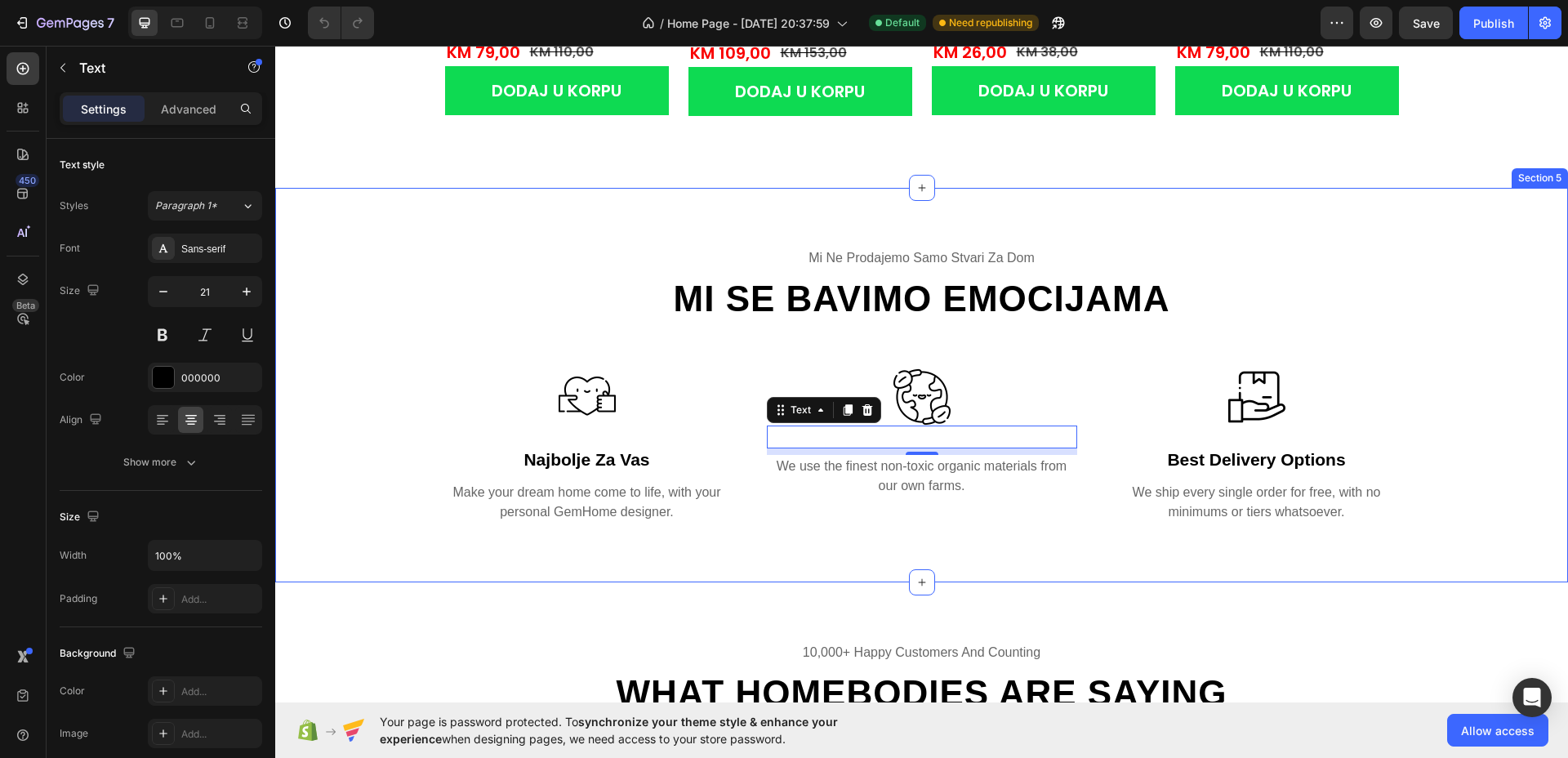
click at [1038, 207] on div "mi ne prodajemo samo stvari za dom Text mi se bavimo emocijama Heading Row Imag…" at bounding box center [921, 385] width 1292 height 394
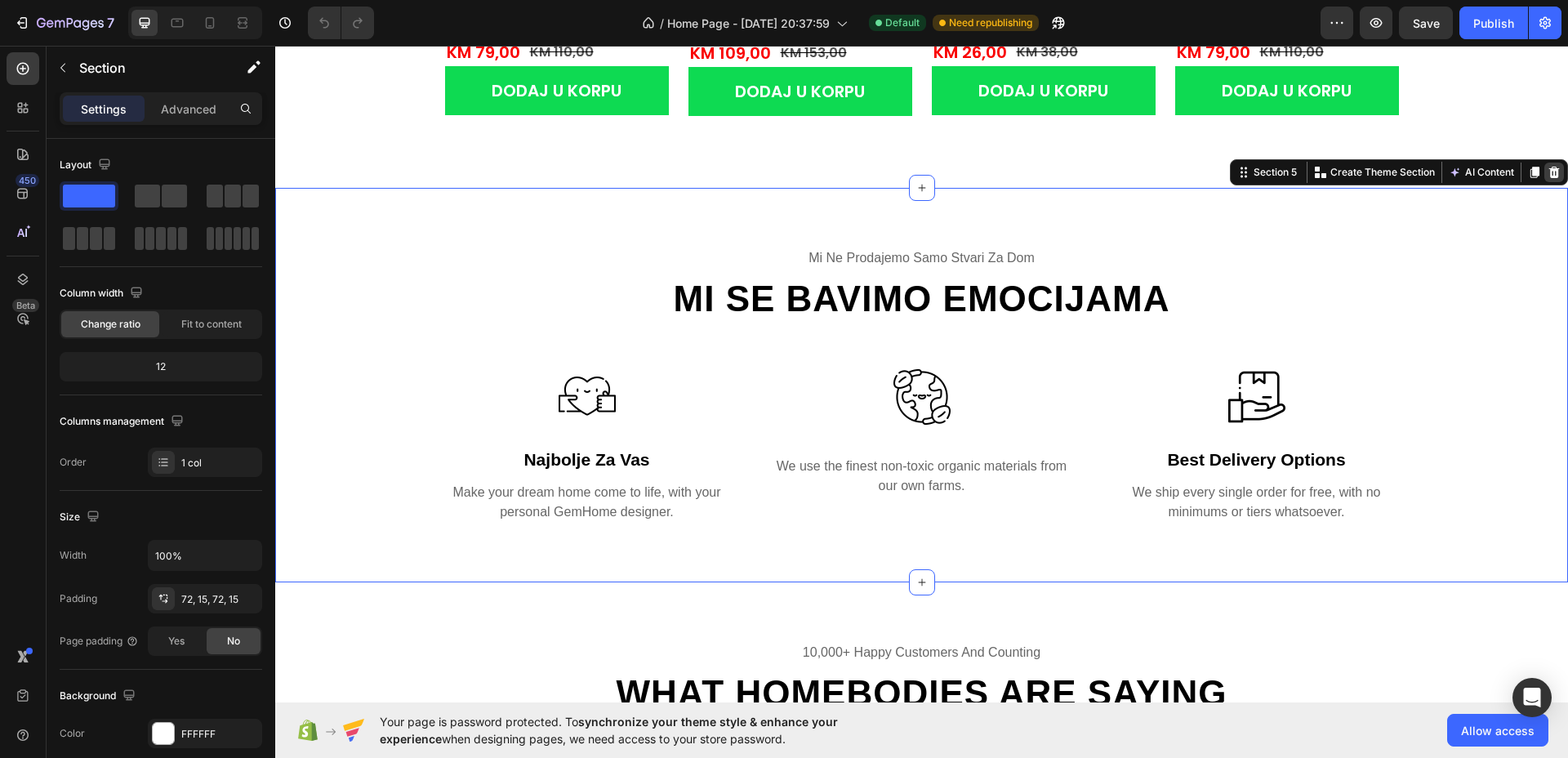
click at [1549, 167] on icon at bounding box center [1554, 172] width 11 height 12
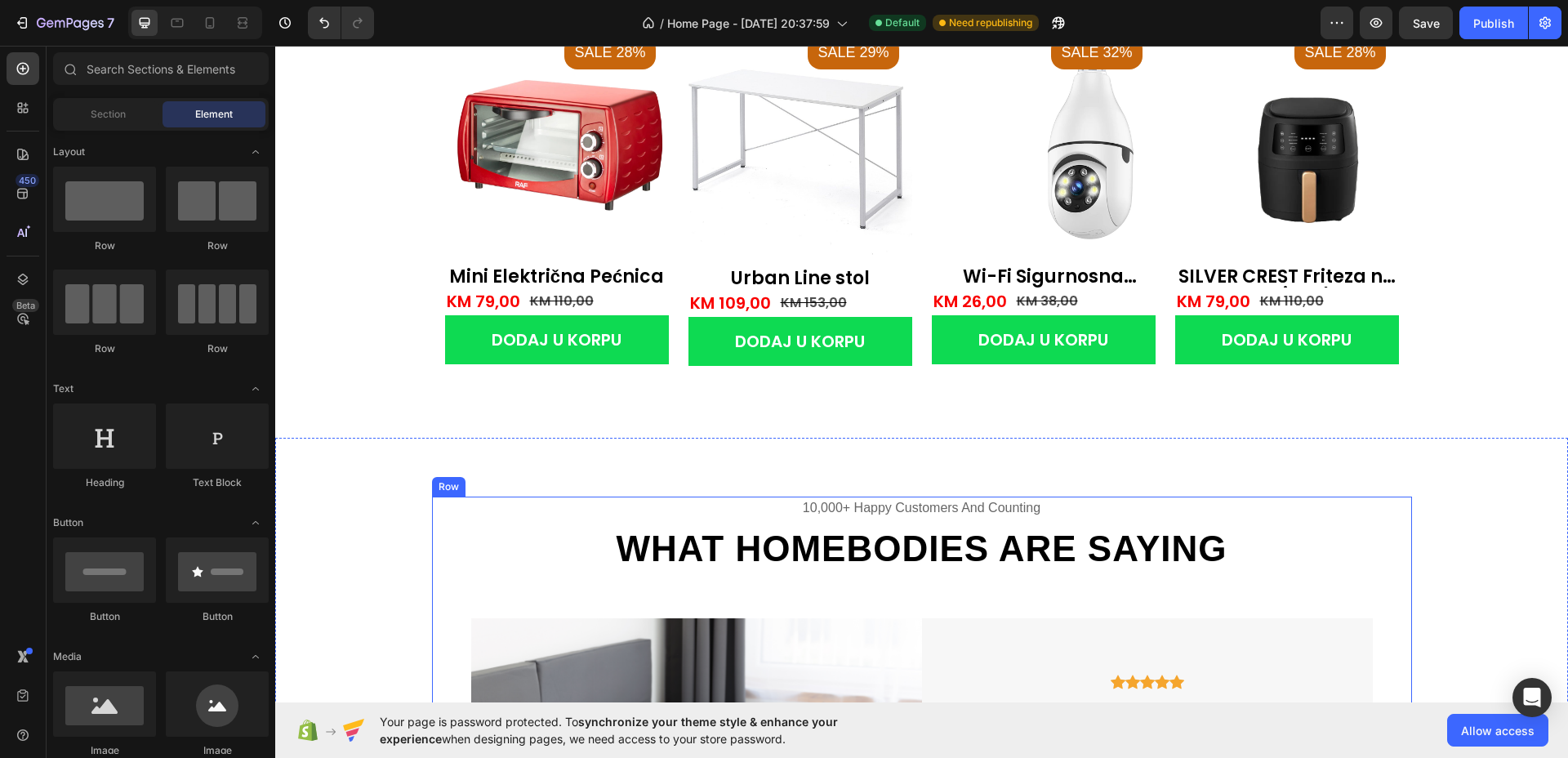
scroll to position [1963, 0]
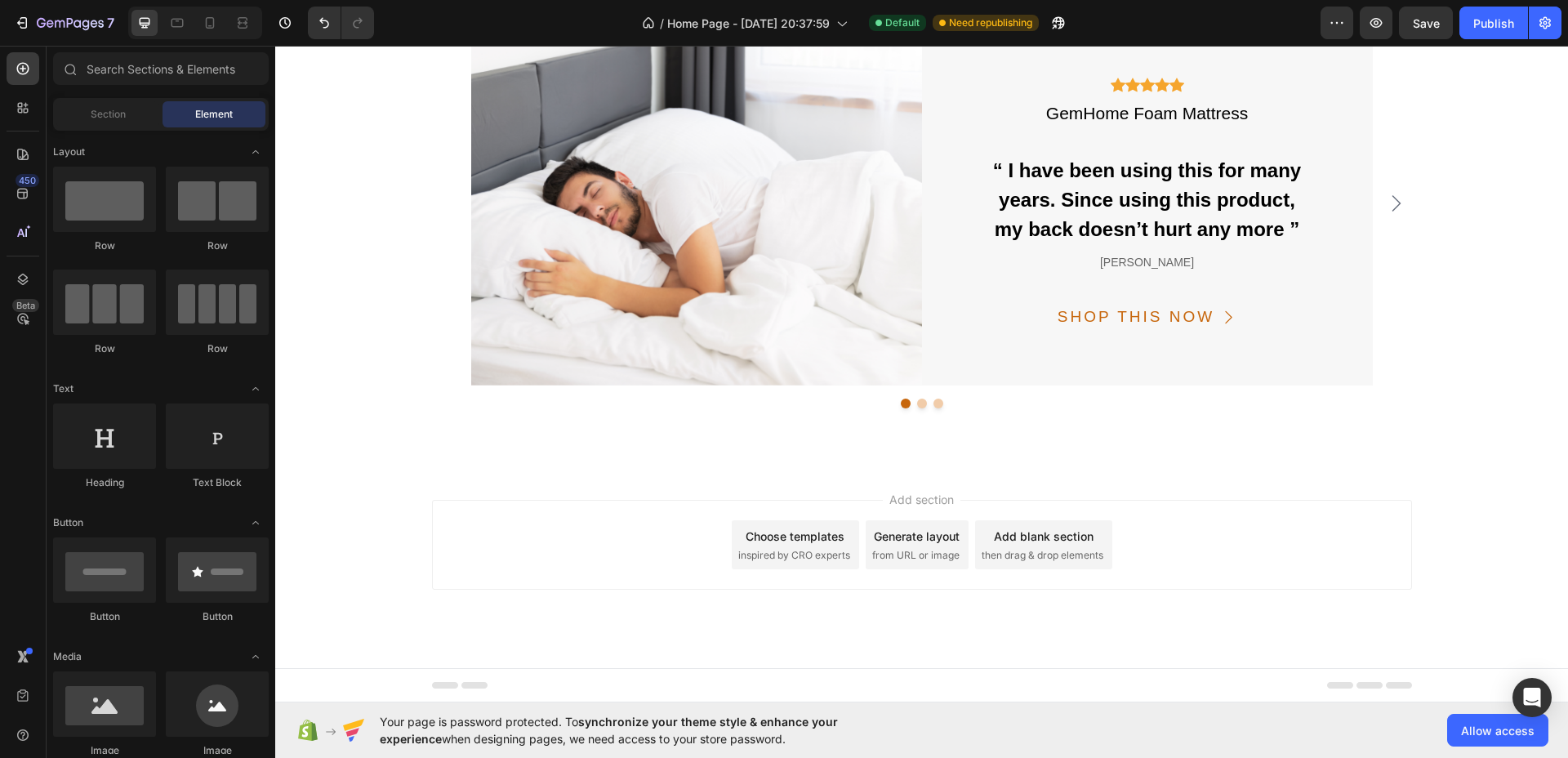
click at [799, 544] on div "Choose templates" at bounding box center [794, 536] width 99 height 17
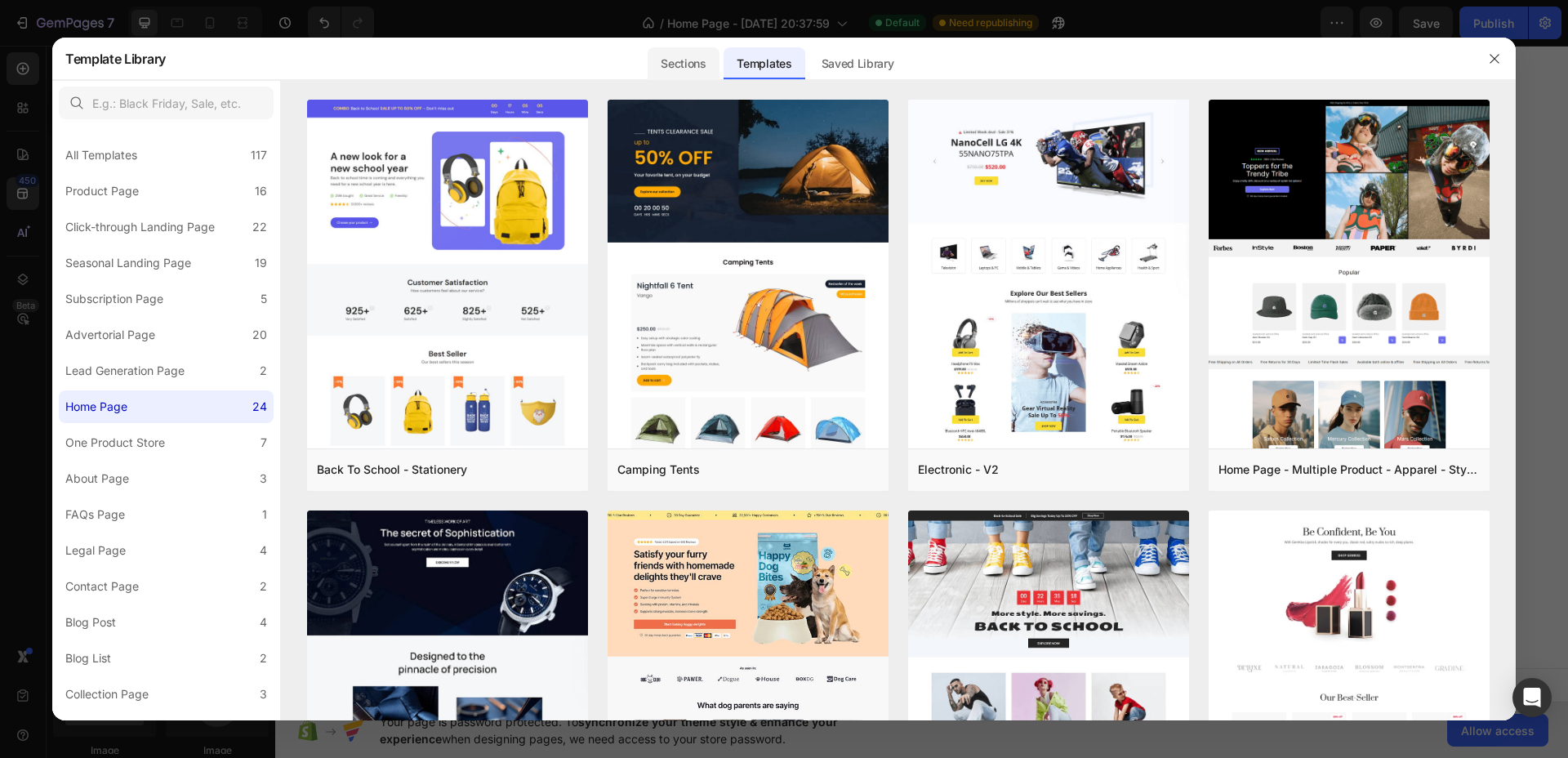
click at [708, 62] on div "Sections" at bounding box center [682, 64] width 71 height 33
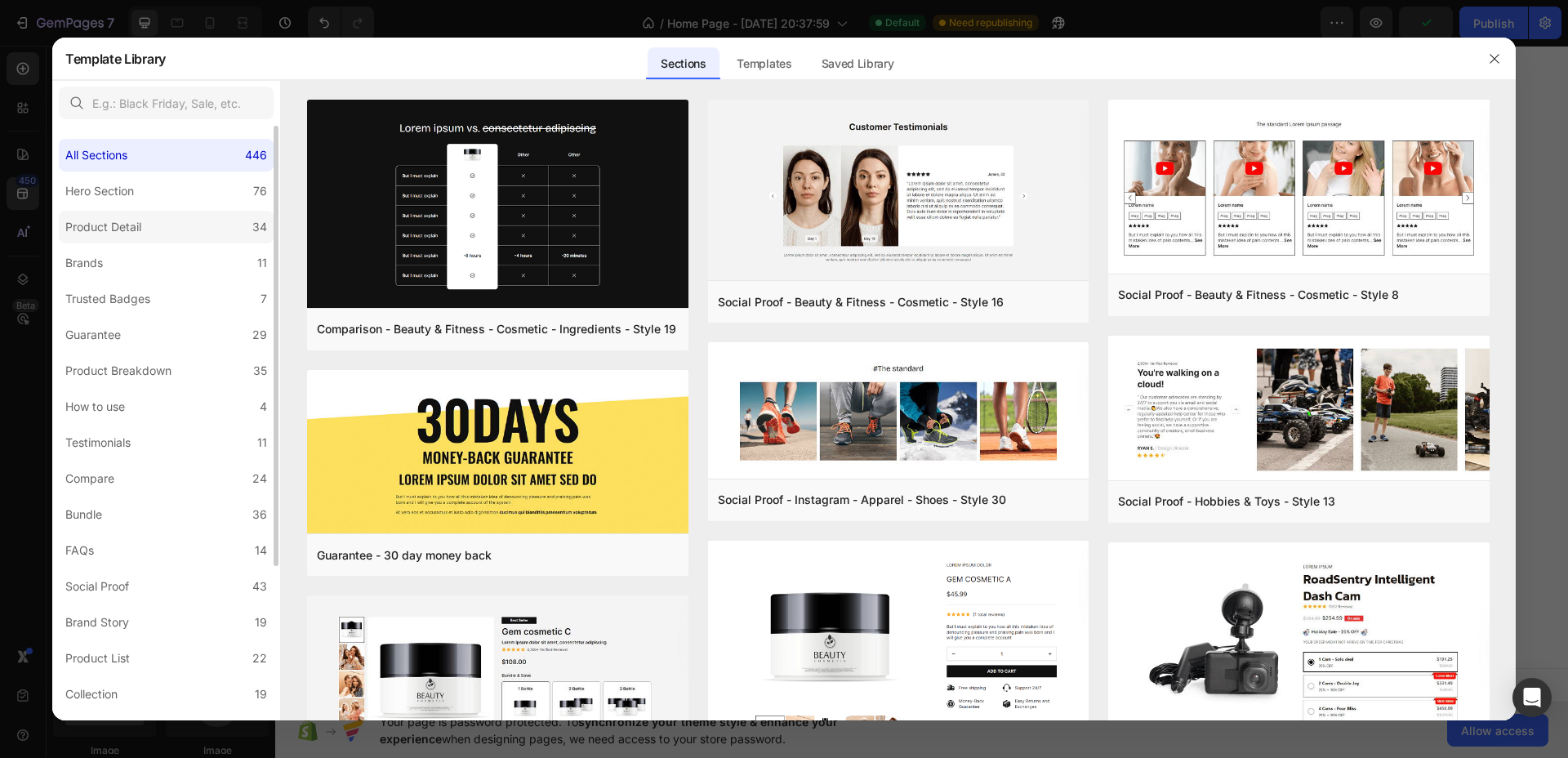
click at [115, 225] on div "Product Detail" at bounding box center [103, 227] width 76 height 20
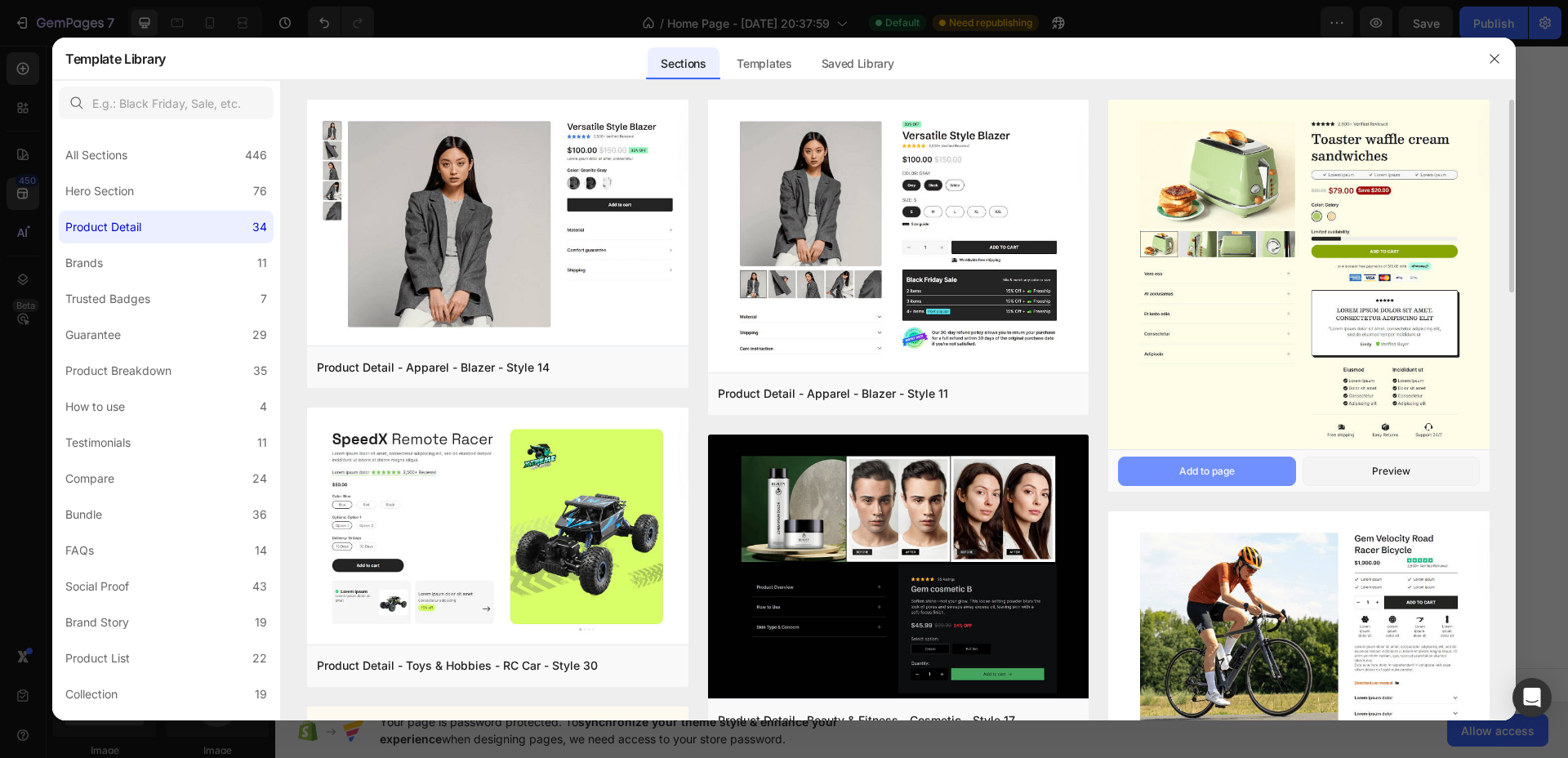
click at [1210, 475] on div "Add to page" at bounding box center [1206, 471] width 55 height 15
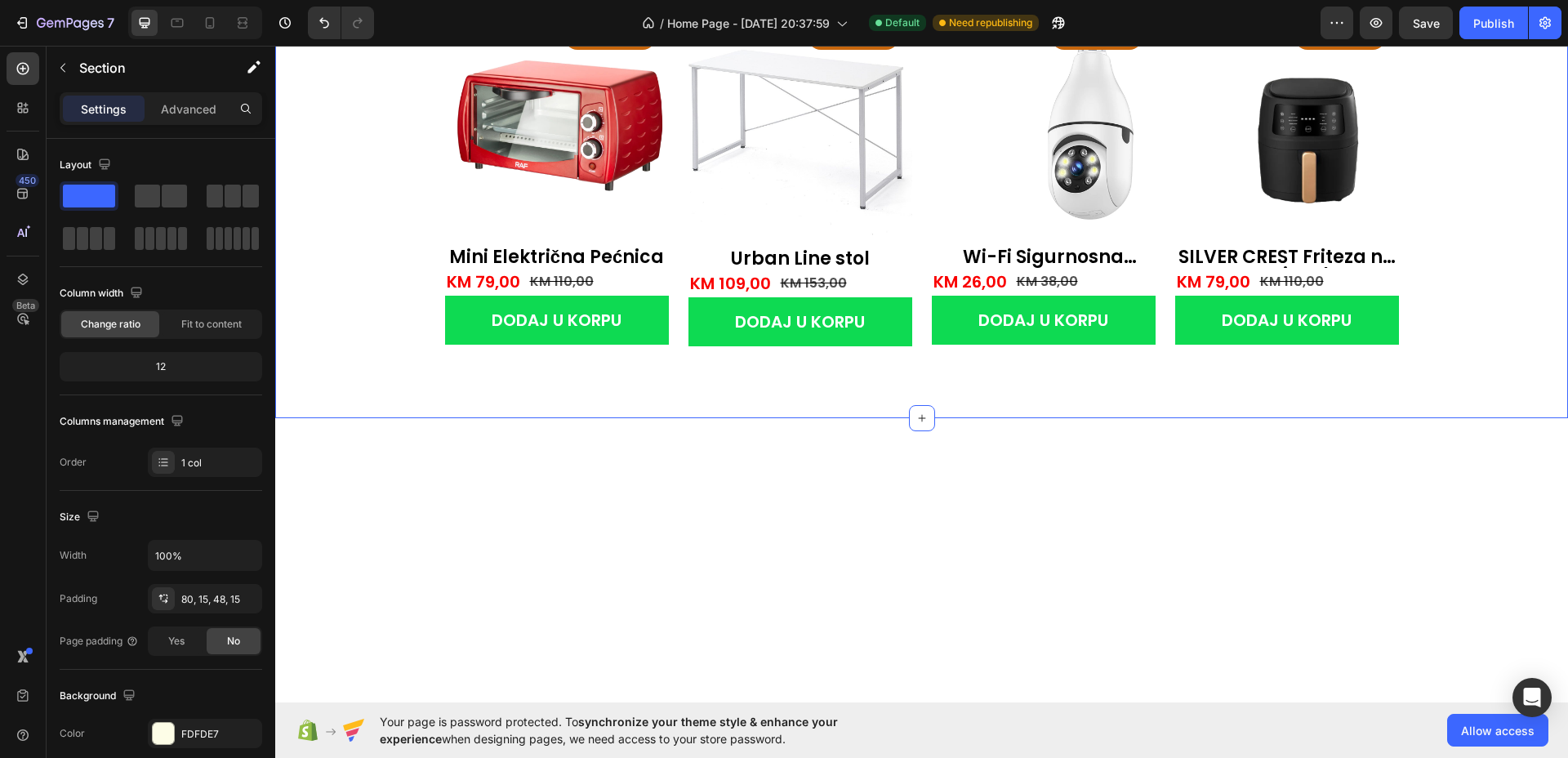
scroll to position [1363, 0]
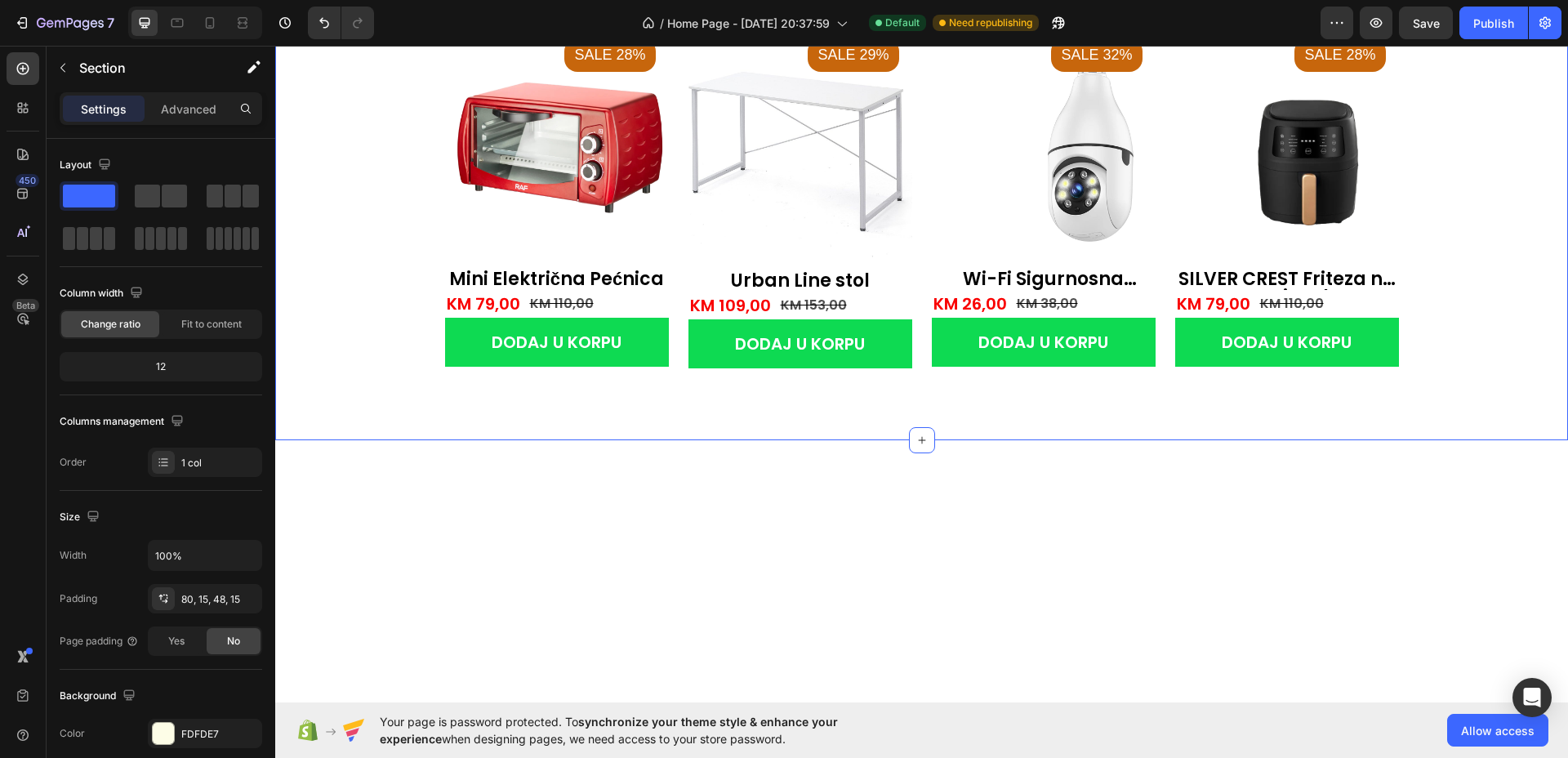
click at [1486, 273] on div "popularno na internetu Text Title Line istaknuto Heading [GEOGRAPHIC_DATA] najv…" at bounding box center [921, 108] width 1268 height 599
drag, startPoint x: 1518, startPoint y: 189, endPoint x: 1059, endPoint y: 216, distance: 459.8
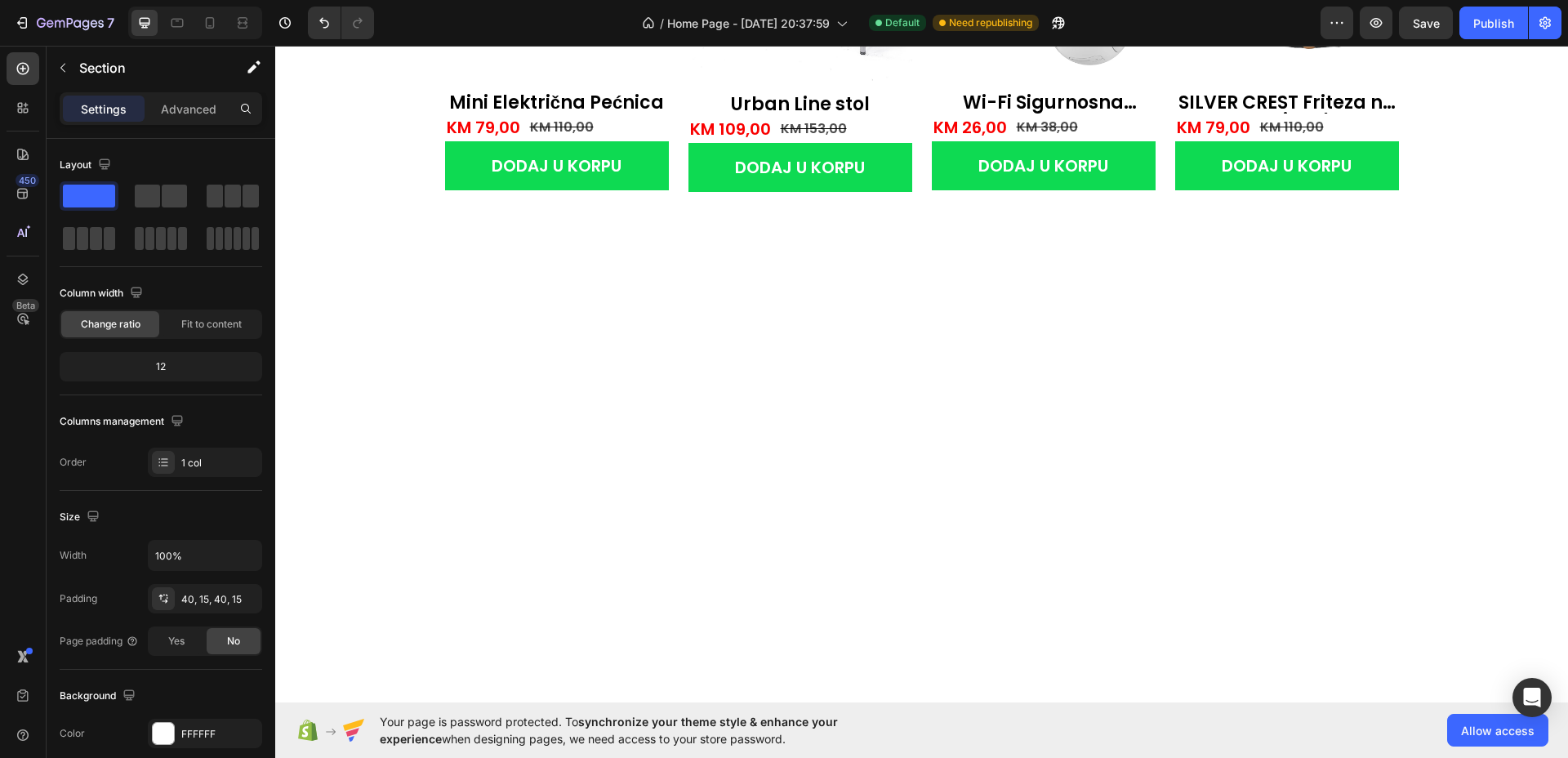
scroll to position [1514, 0]
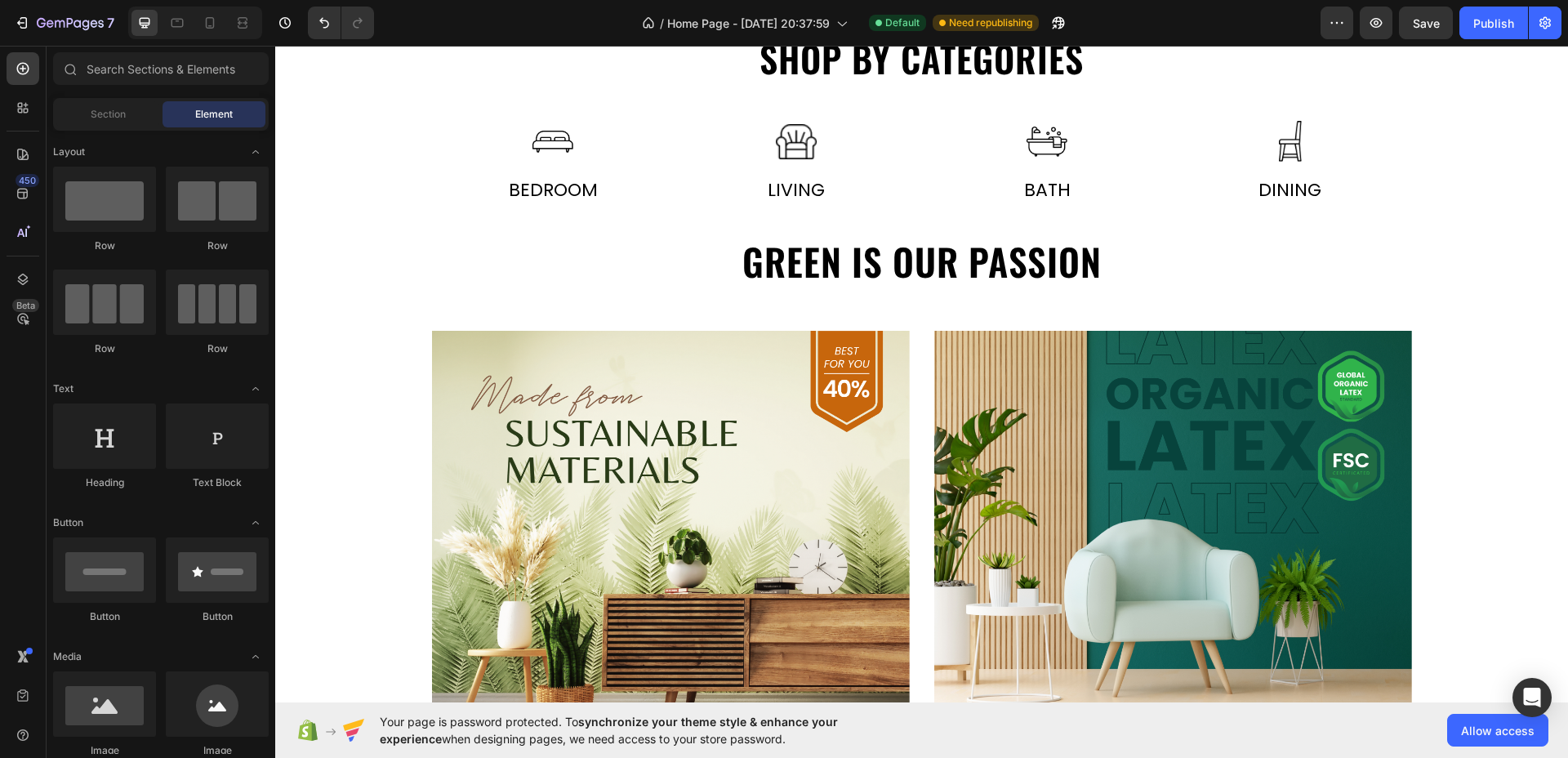
scroll to position [697, 0]
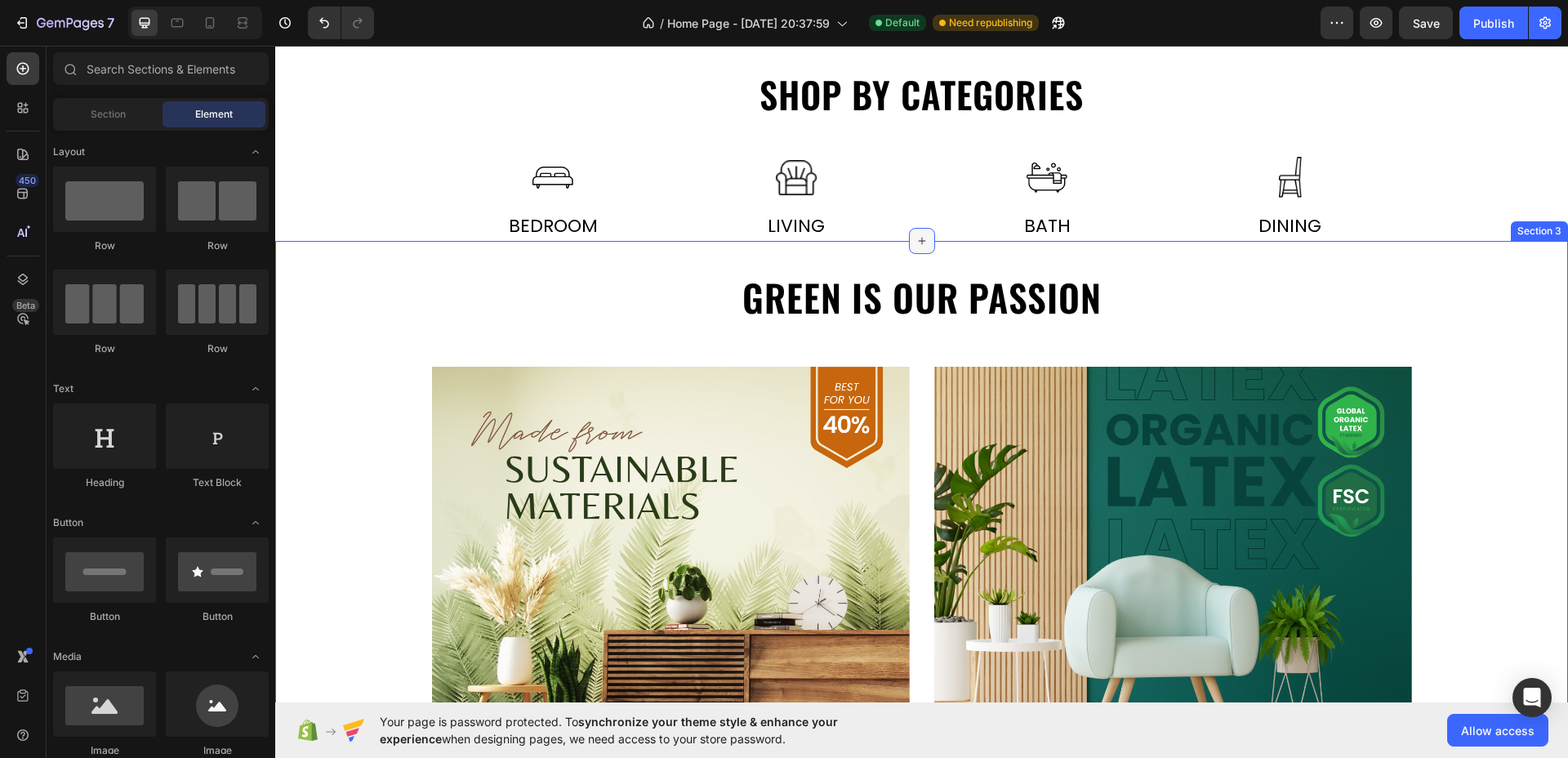
click at [917, 246] on icon at bounding box center [922, 241] width 13 height 13
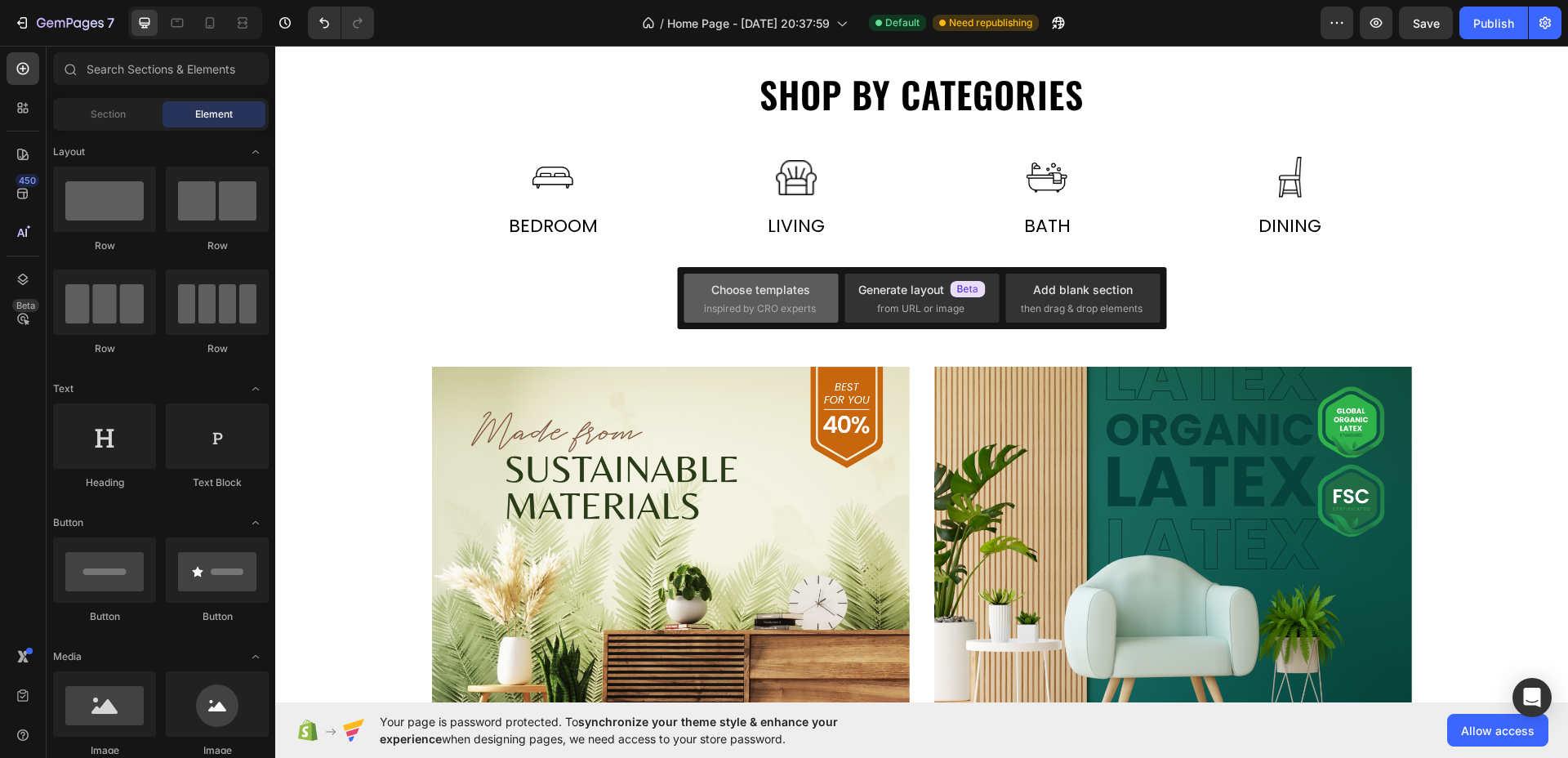
click at [734, 293] on div "Choose templates" at bounding box center [760, 290] width 99 height 17
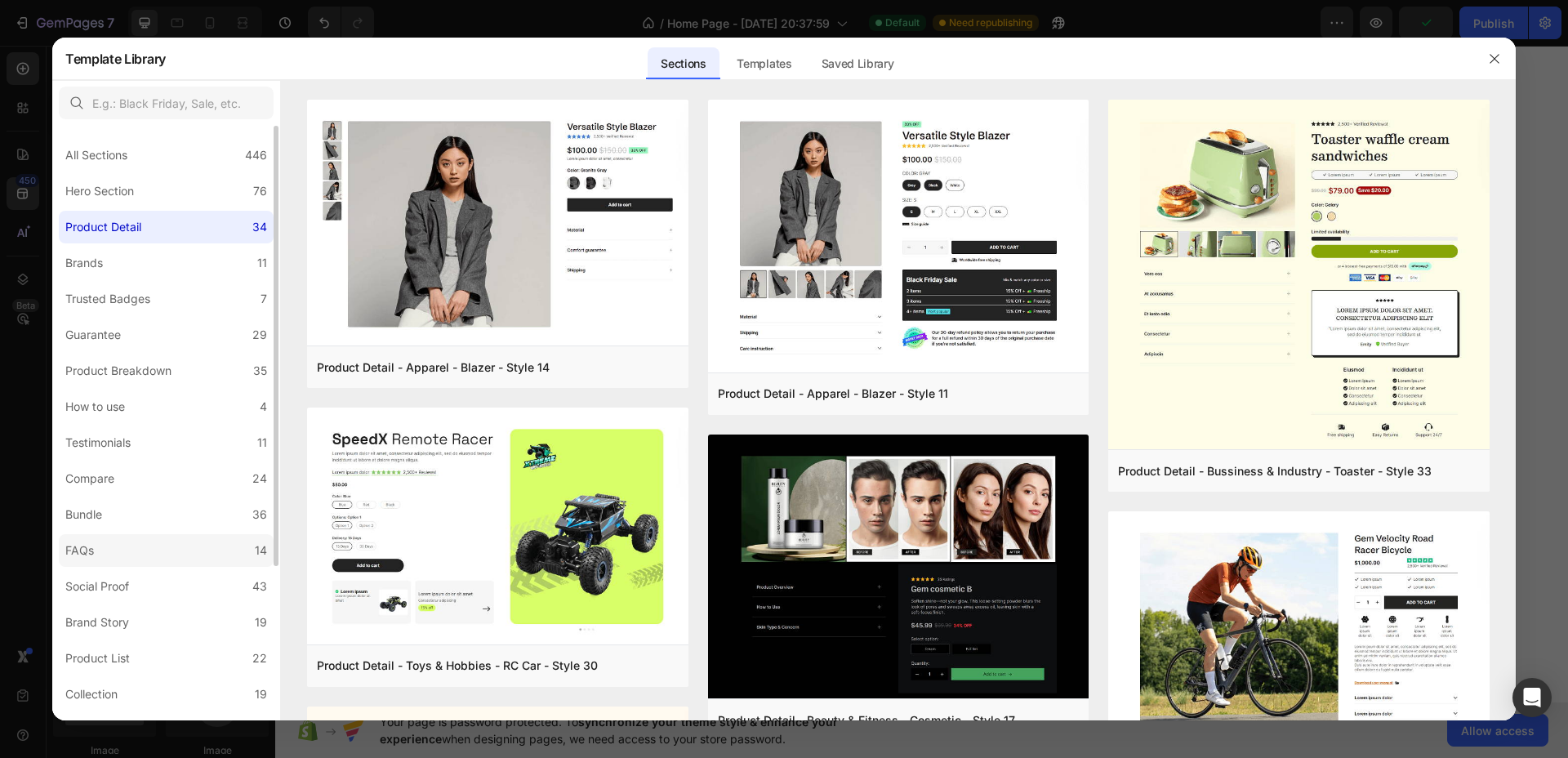
scroll to position [102, 0]
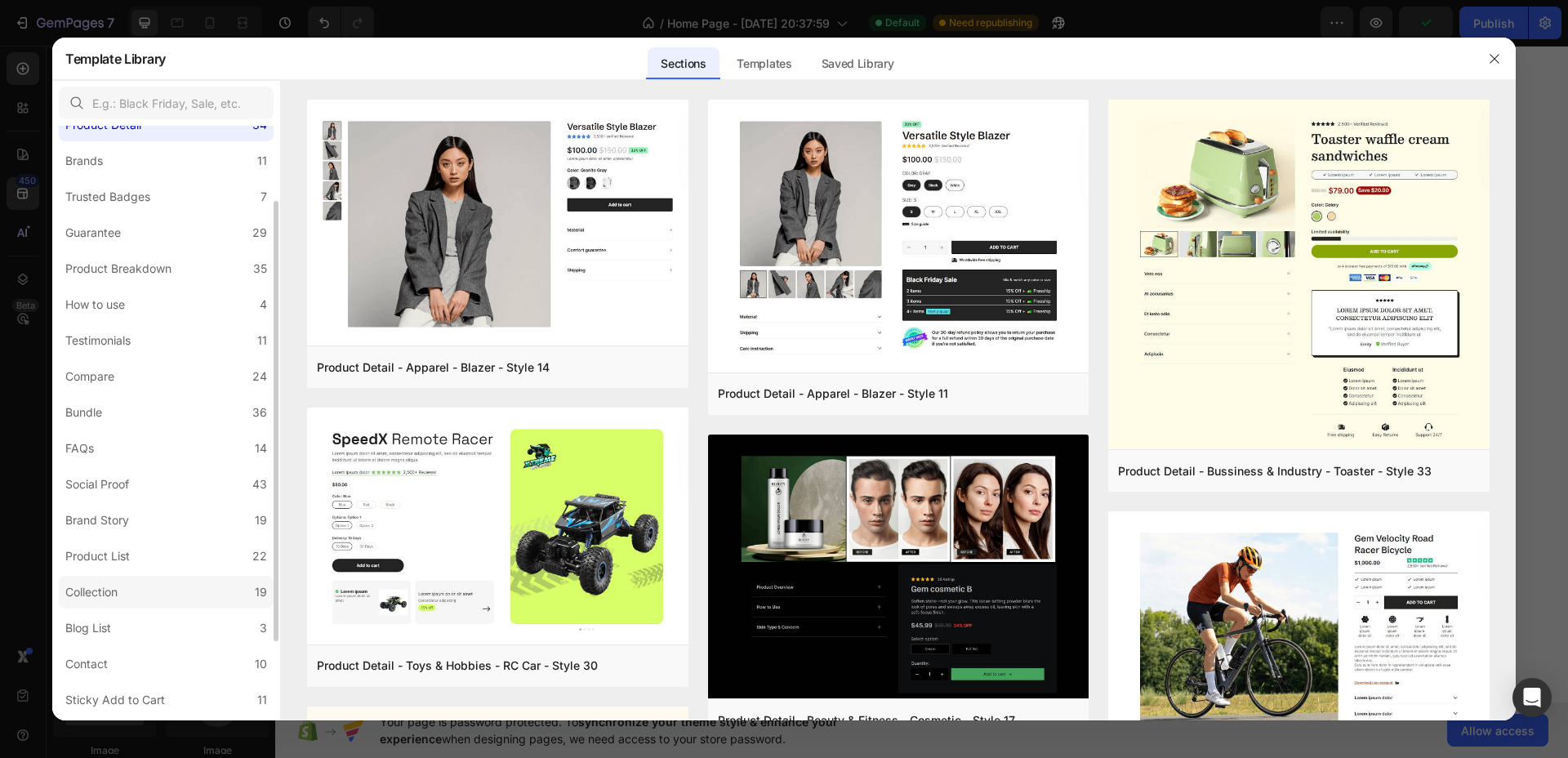
click at [107, 586] on div "Collection" at bounding box center [92, 593] width 53 height 20
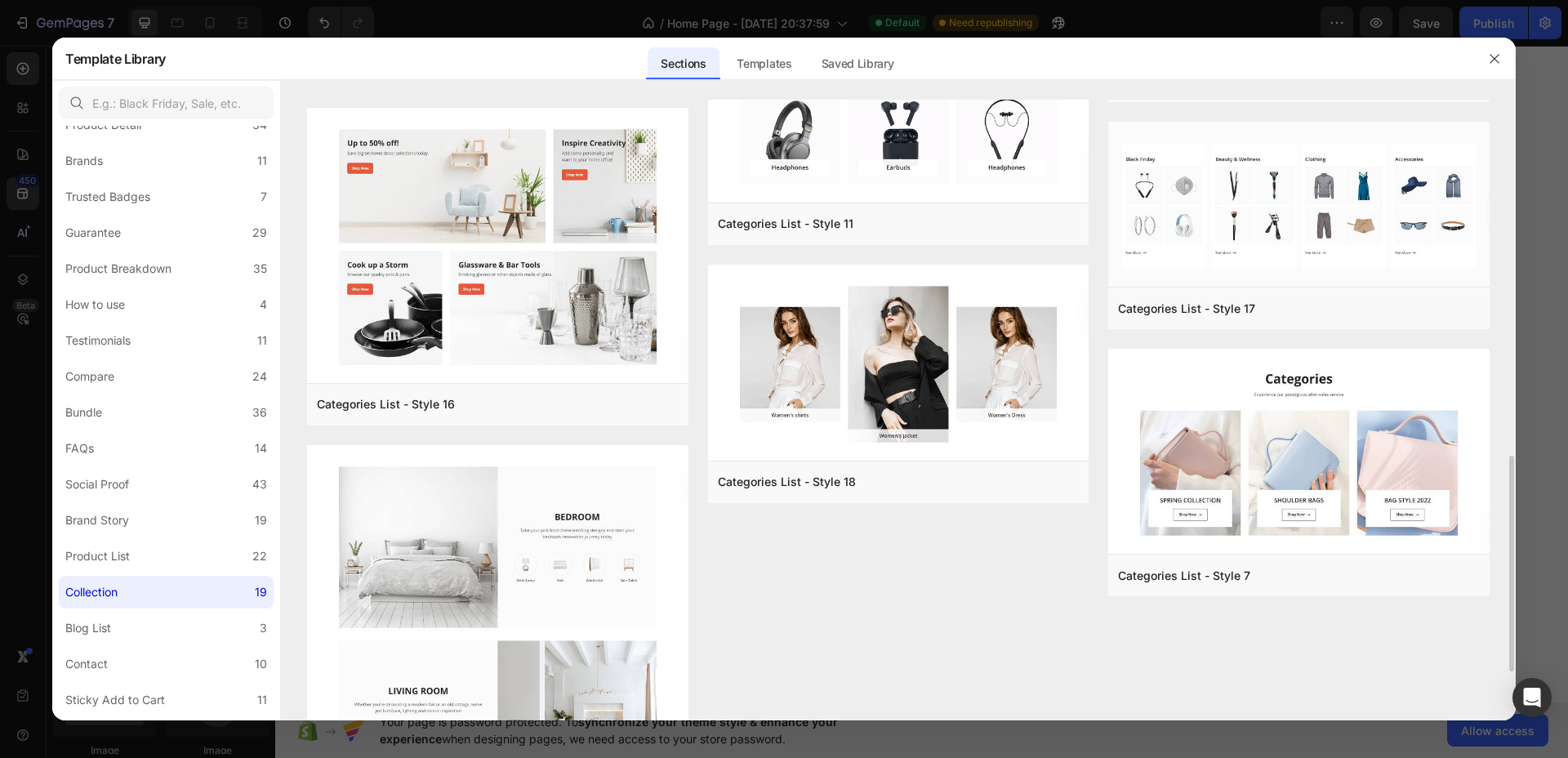
scroll to position [1123, 0]
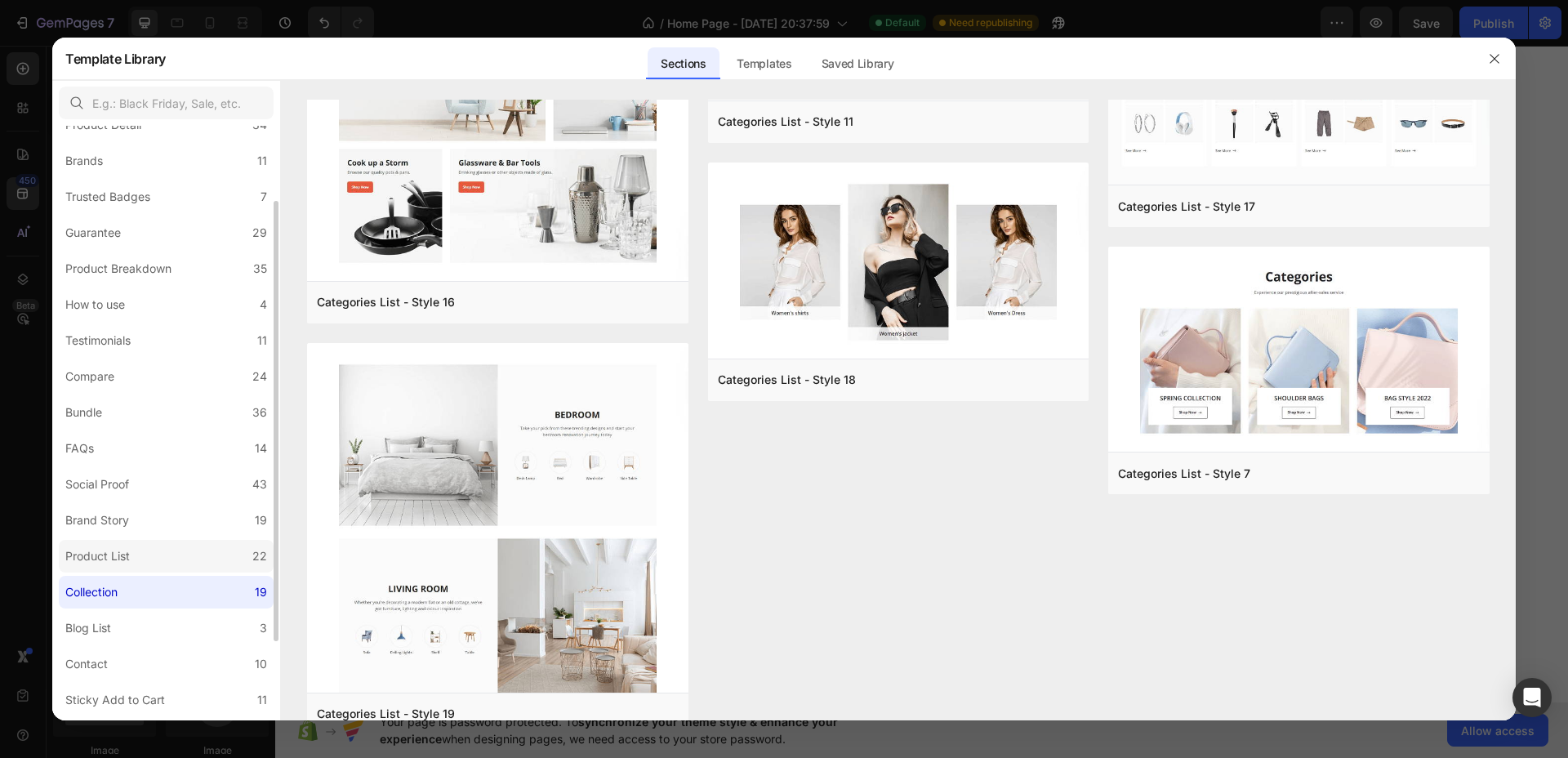
click at [106, 555] on div "Product List" at bounding box center [97, 556] width 64 height 20
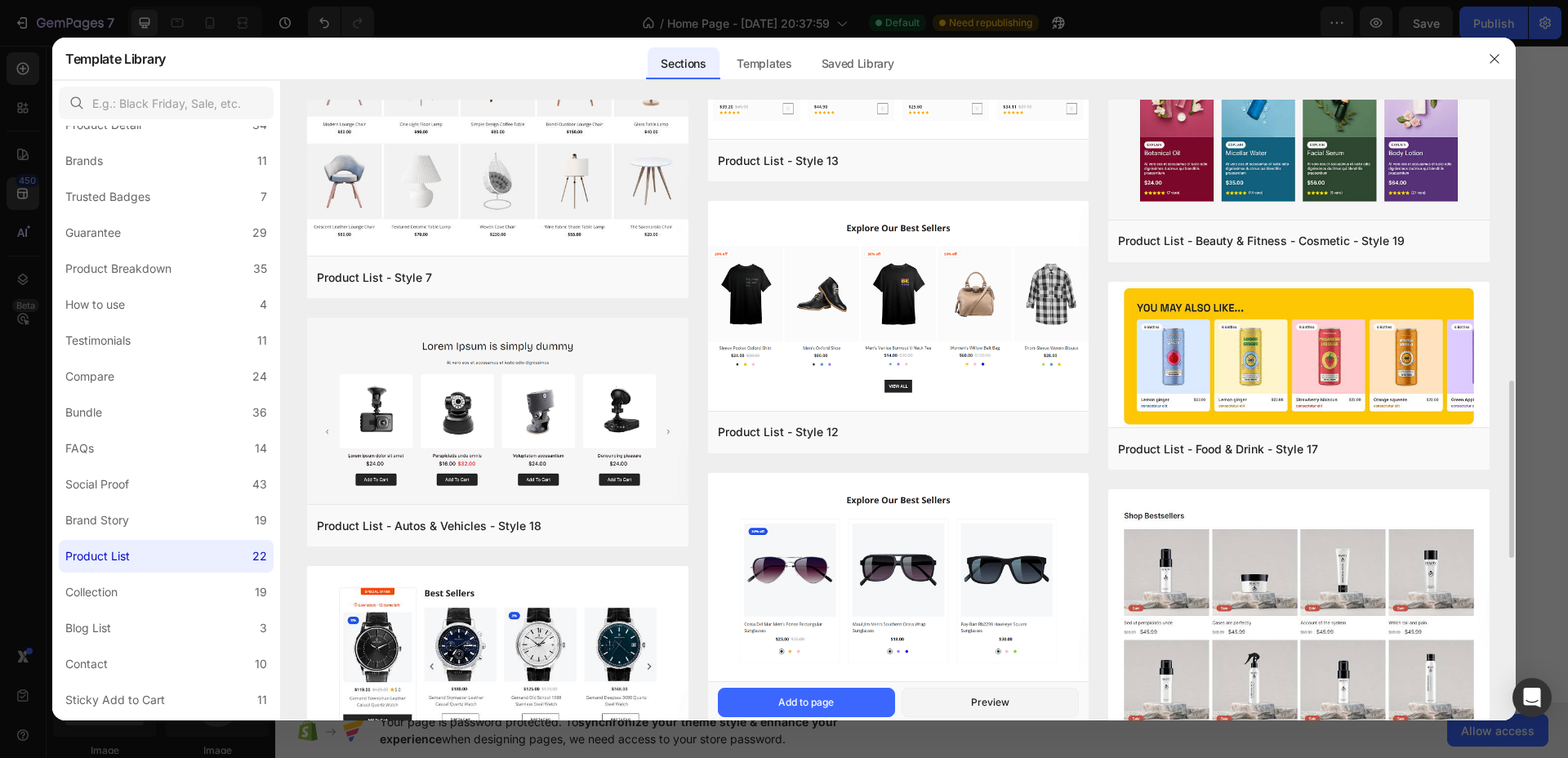
scroll to position [880, 0]
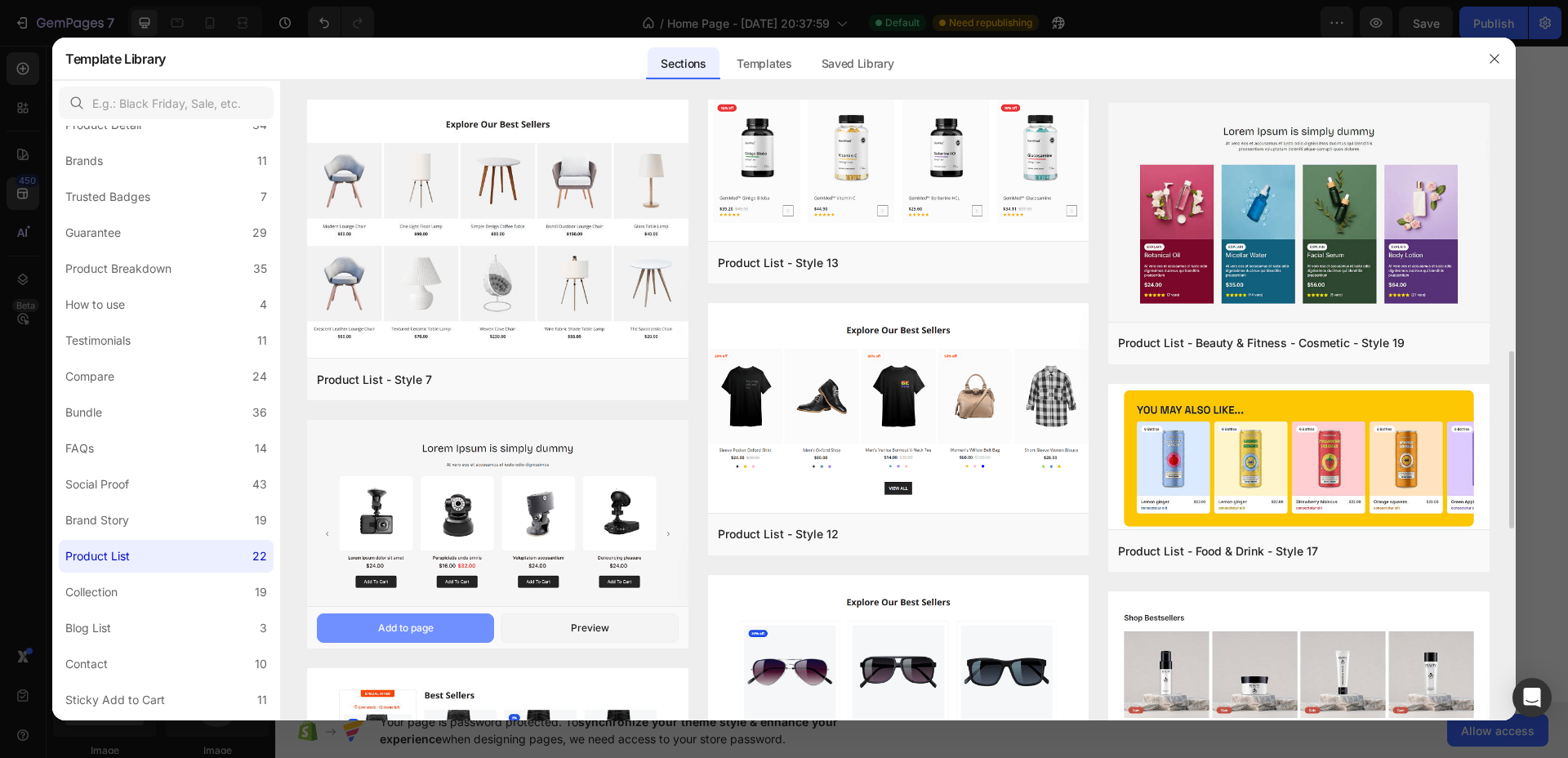
click at [386, 622] on div "Add to page" at bounding box center [406, 628] width 55 height 15
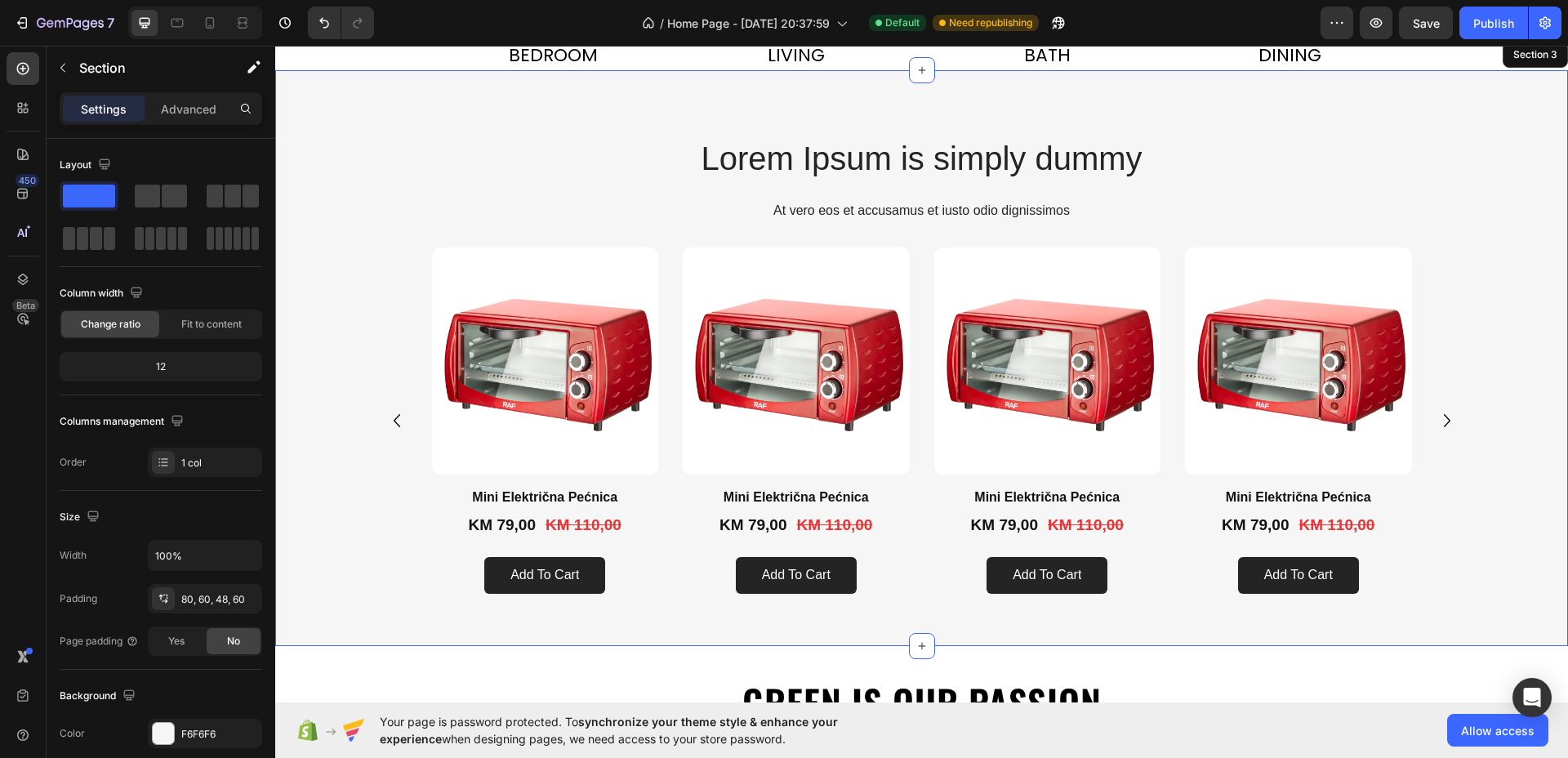
scroll to position [892, 0]
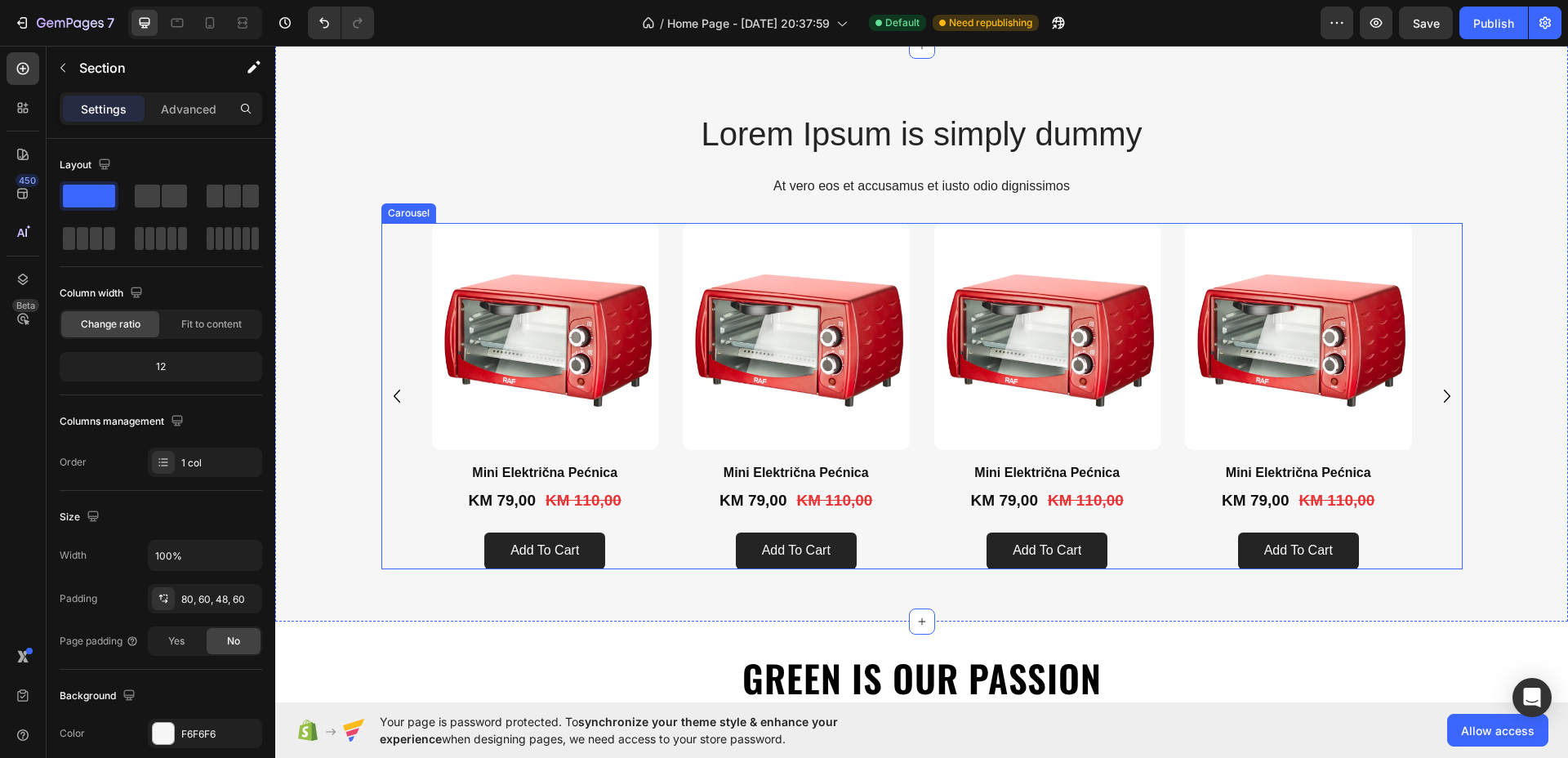
click at [656, 275] on div "Product Images Mini Električna Pećnica Product Title KM 79,00 Product Price Pro…" at bounding box center [922, 396] width 980 height 346
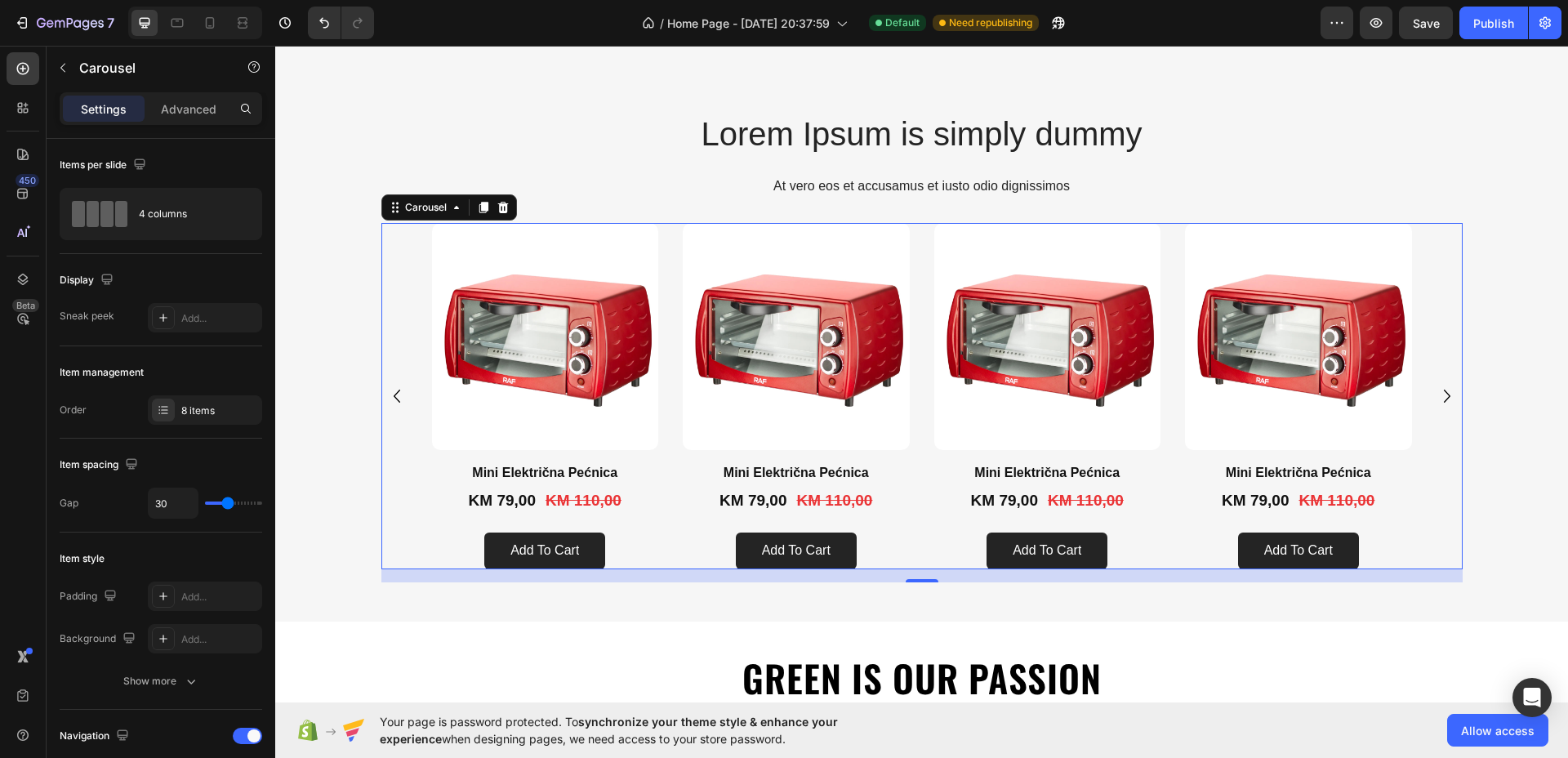
click at [661, 336] on div "Product Images Mini Električna Pećnica Product Title KM 79,00 Product Price Pro…" at bounding box center [922, 396] width 980 height 346
click at [626, 346] on img at bounding box center [545, 337] width 227 height 227
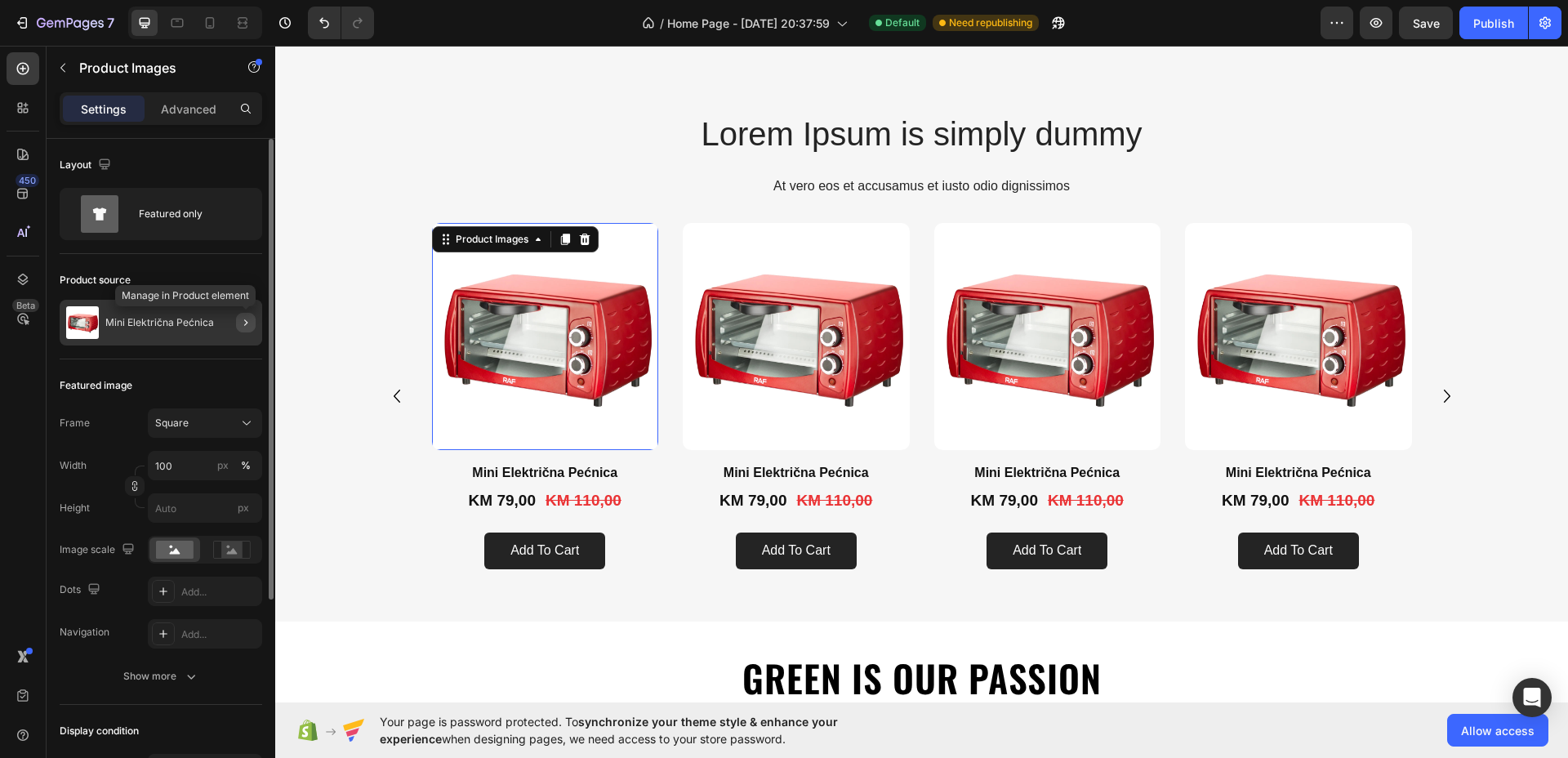
click at [244, 317] on icon "button" at bounding box center [246, 322] width 13 height 13
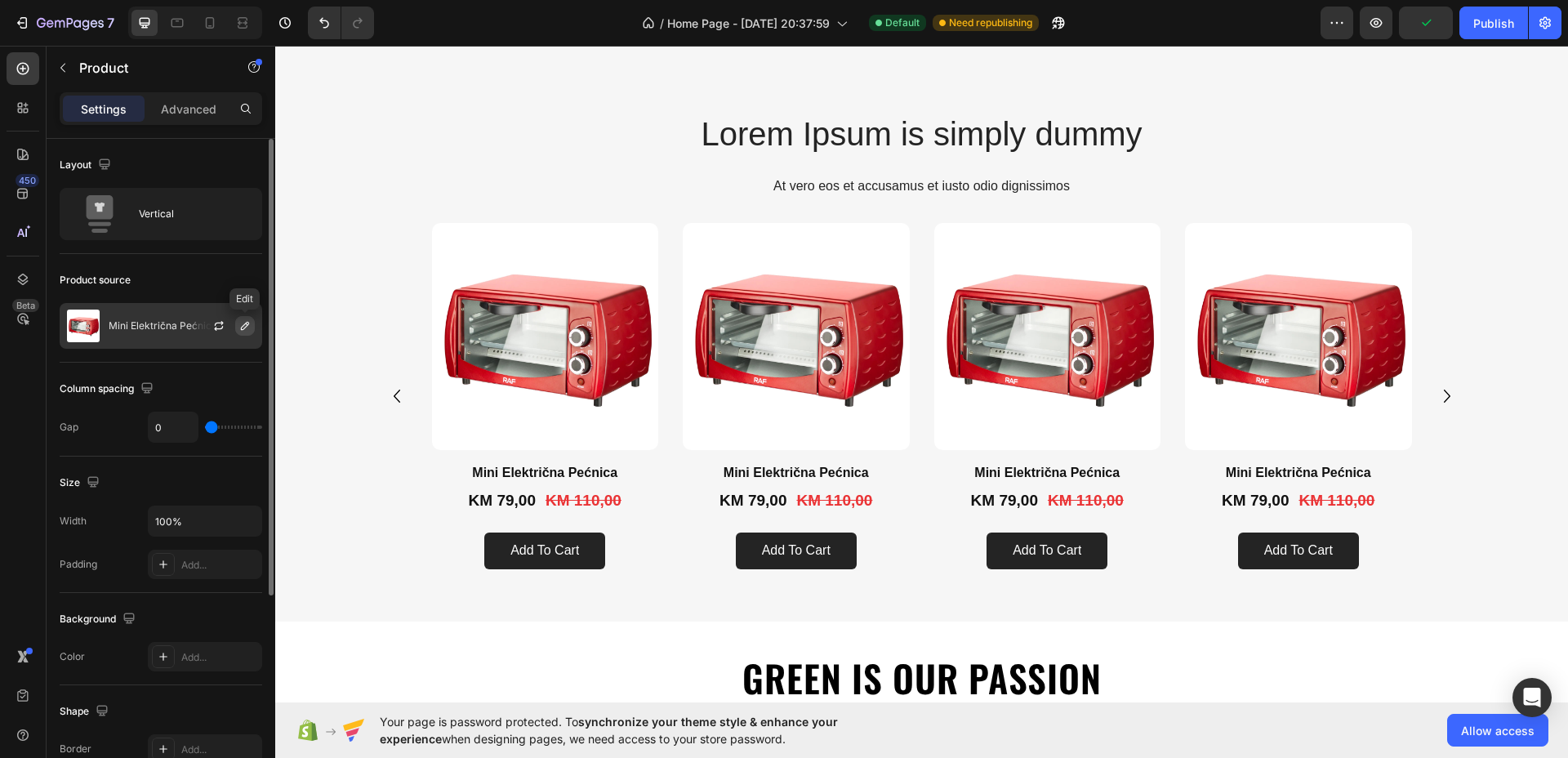
click at [240, 322] on icon "button" at bounding box center [245, 326] width 13 height 13
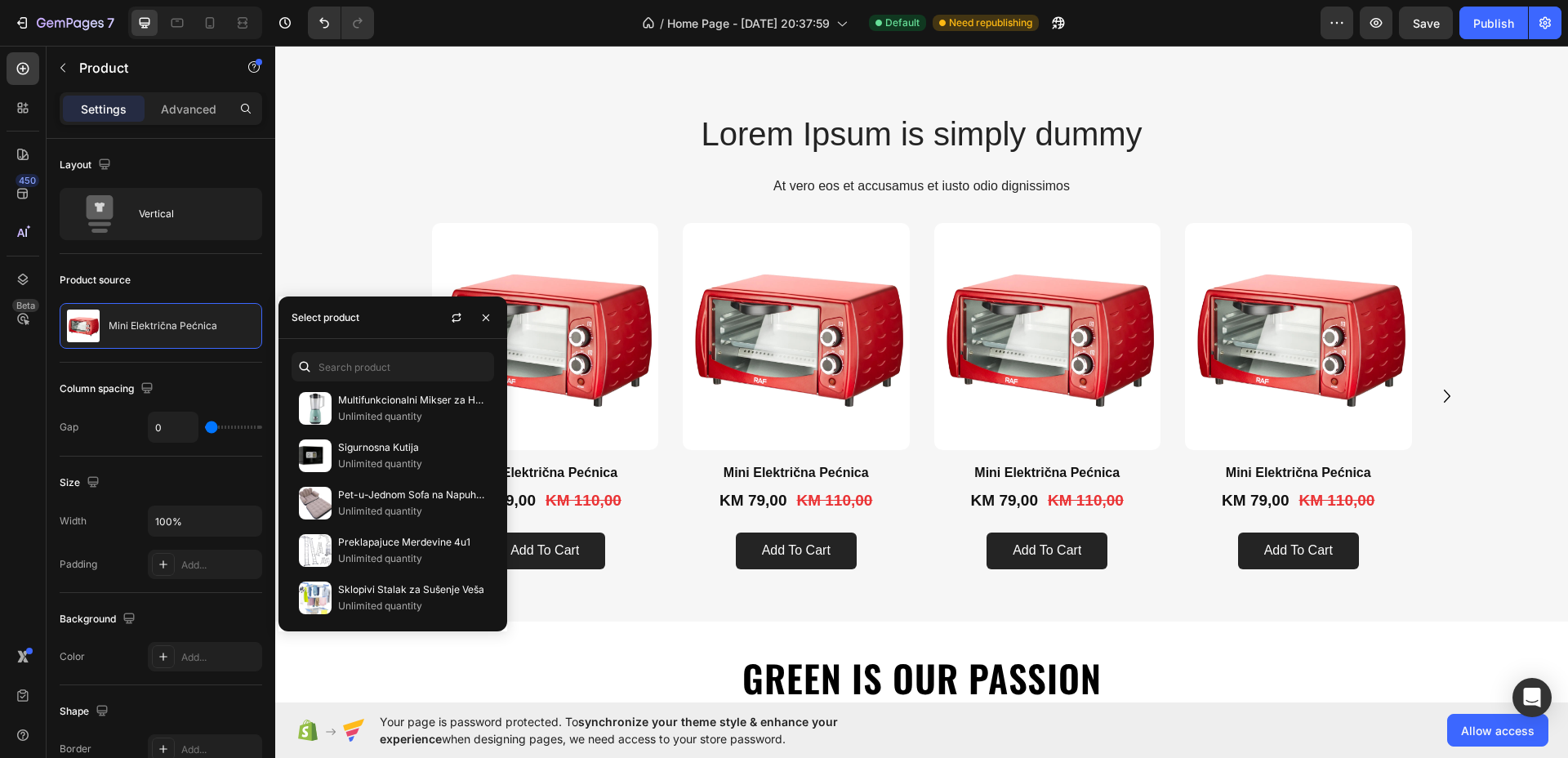
scroll to position [681, 0]
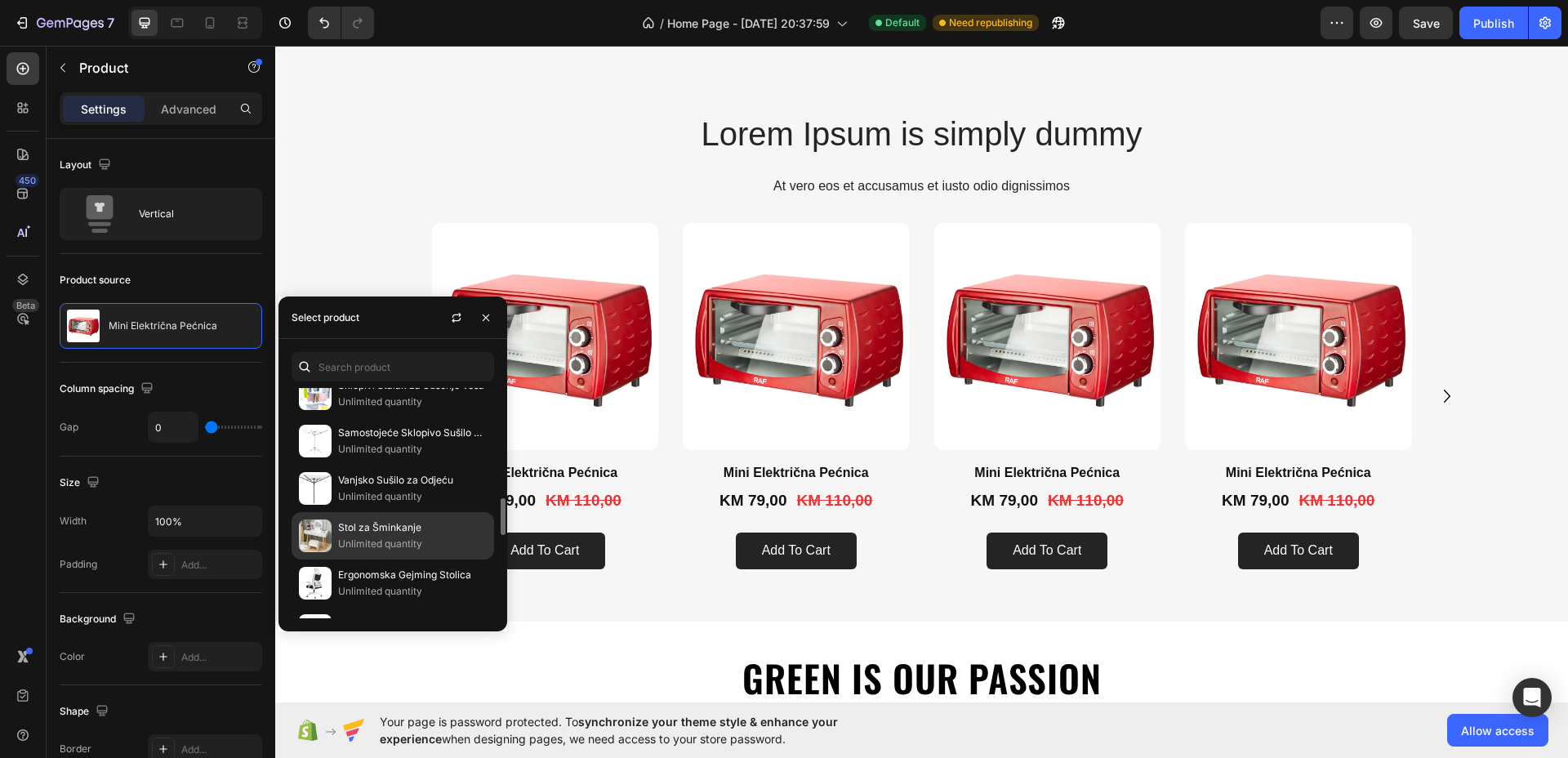
click at [363, 538] on p "Unlimited quantity" at bounding box center [412, 544] width 149 height 16
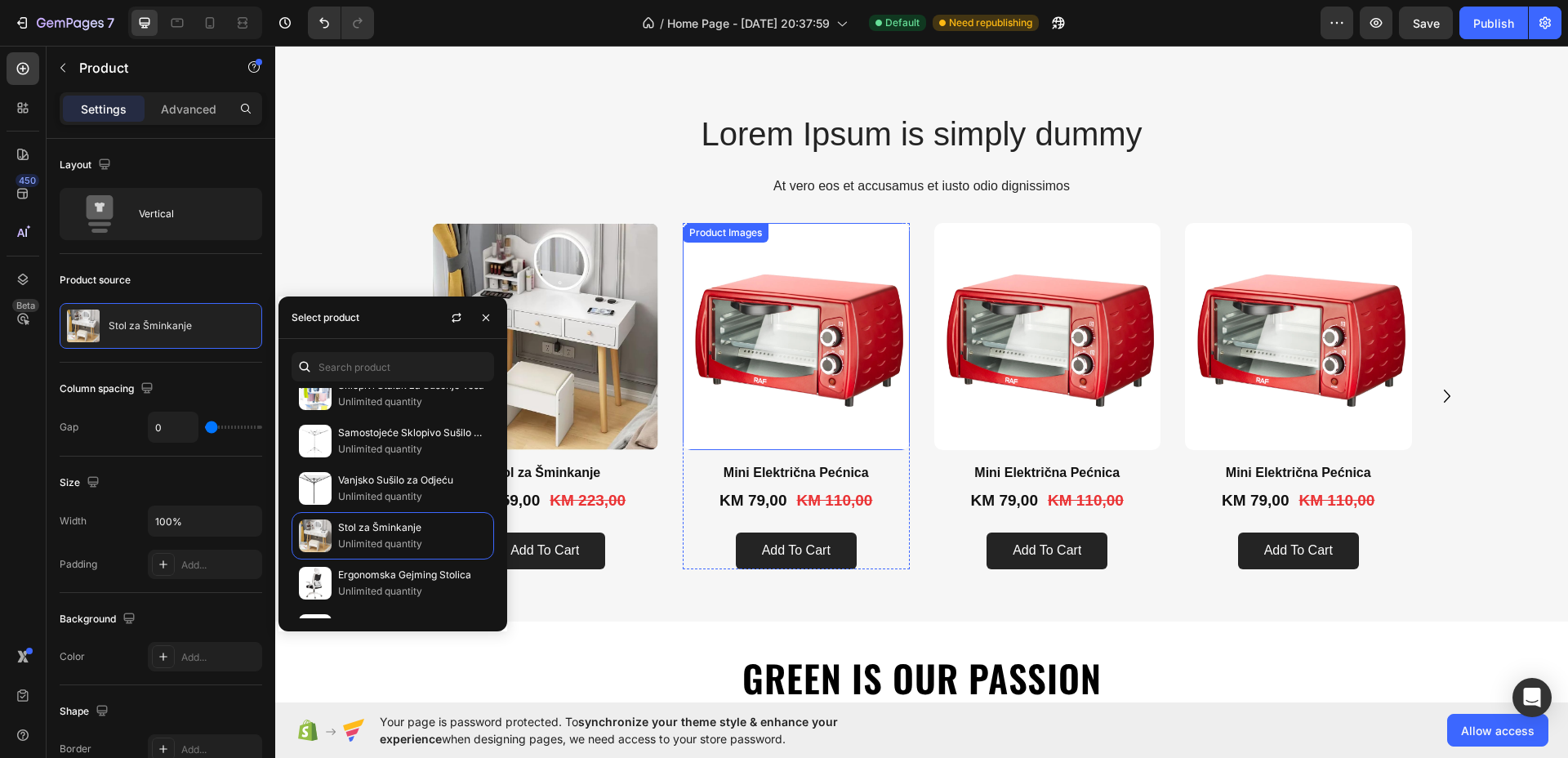
click at [839, 402] on img at bounding box center [796, 337] width 227 height 227
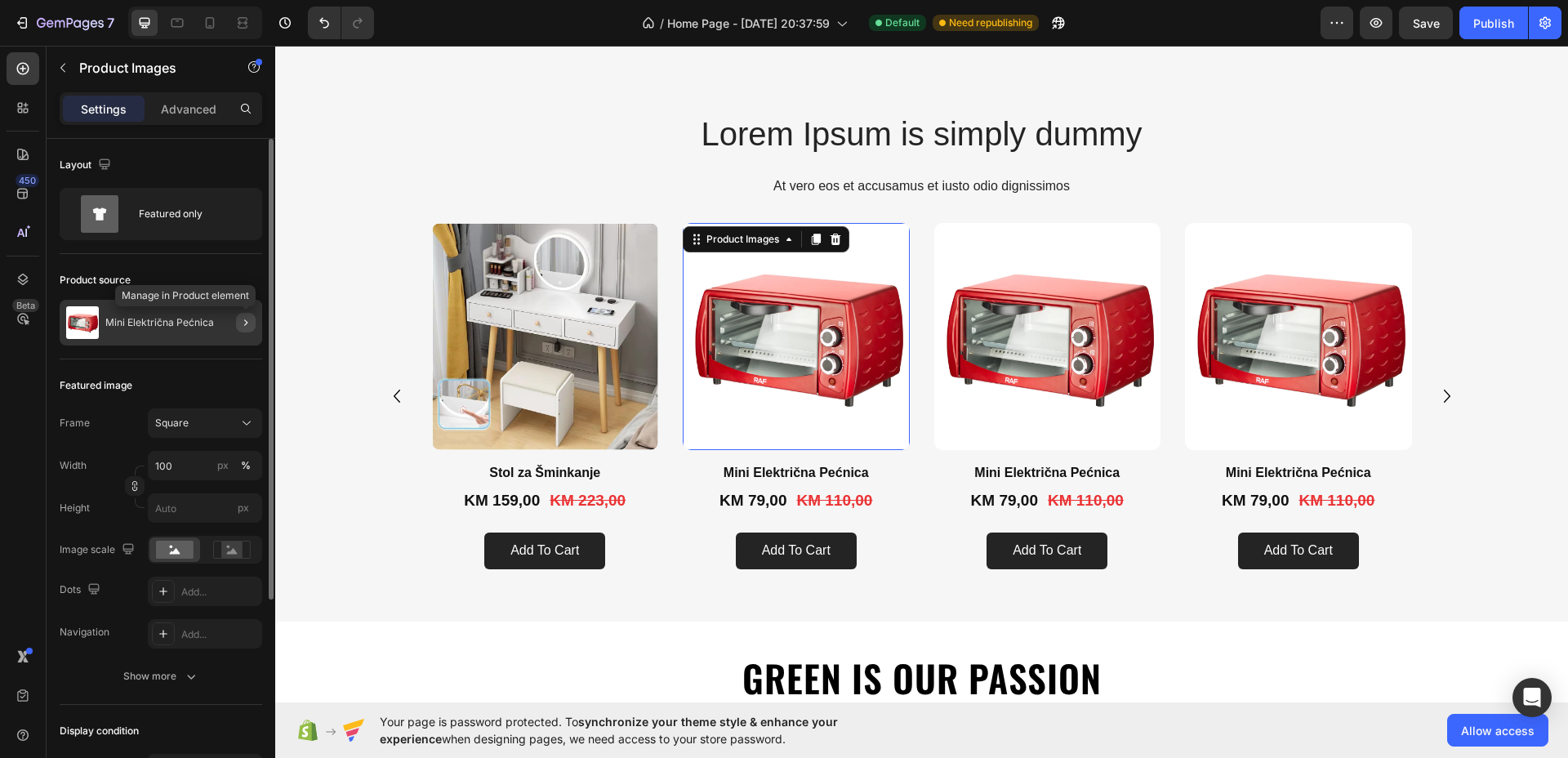
click at [240, 318] on icon "button" at bounding box center [246, 322] width 13 height 13
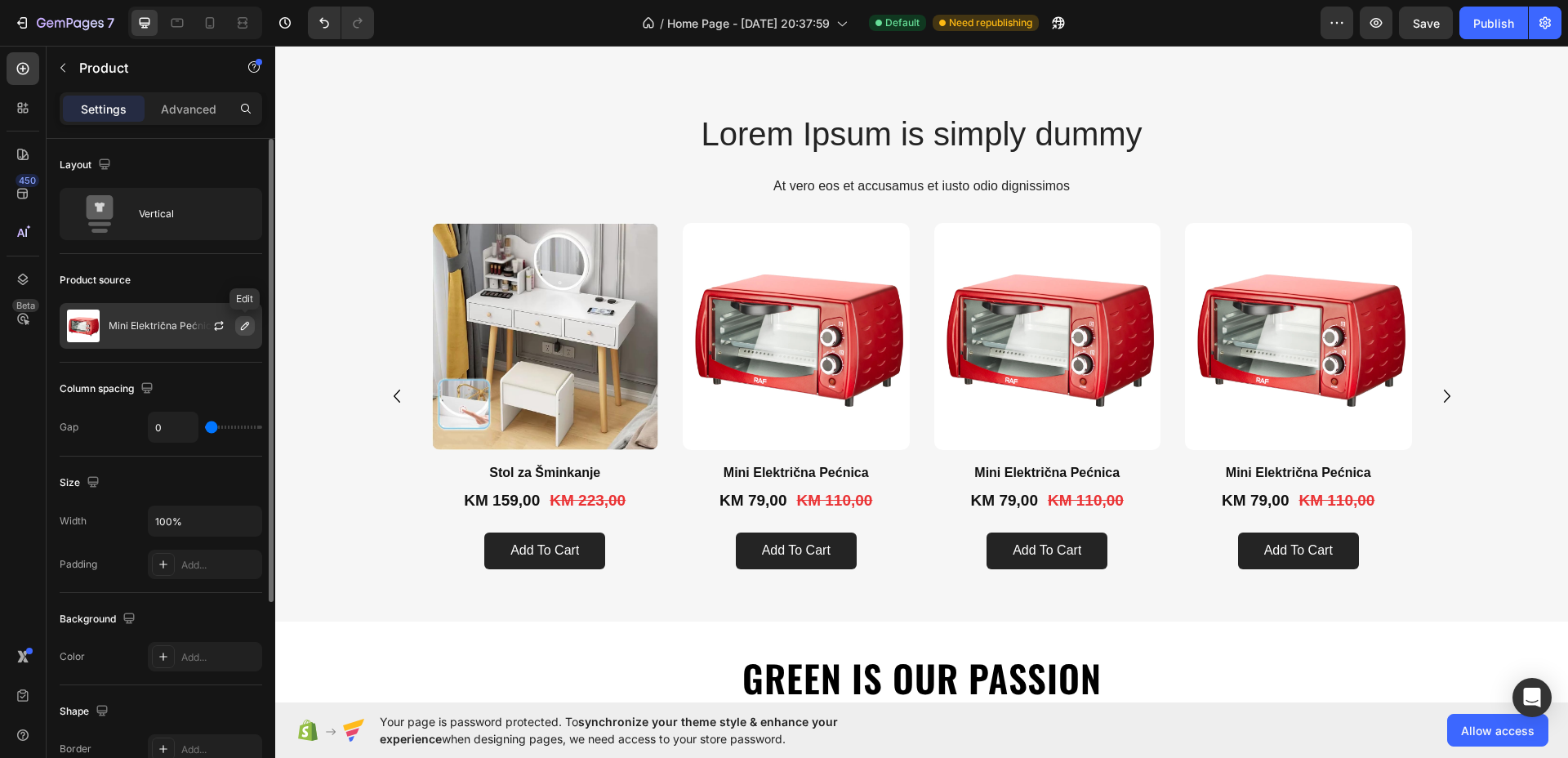
click at [241, 323] on icon "button" at bounding box center [245, 326] width 13 height 13
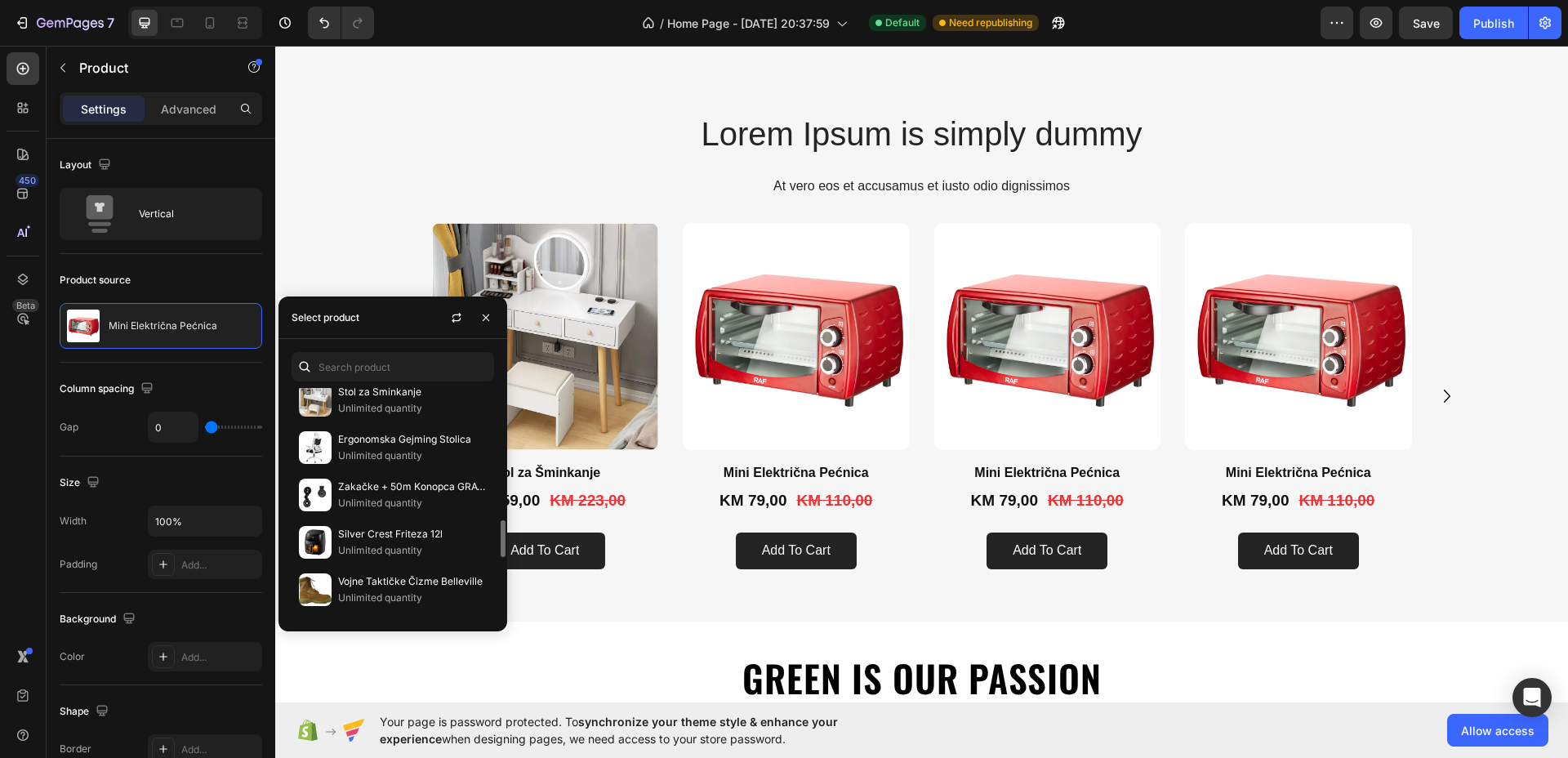
scroll to position [1220, 0]
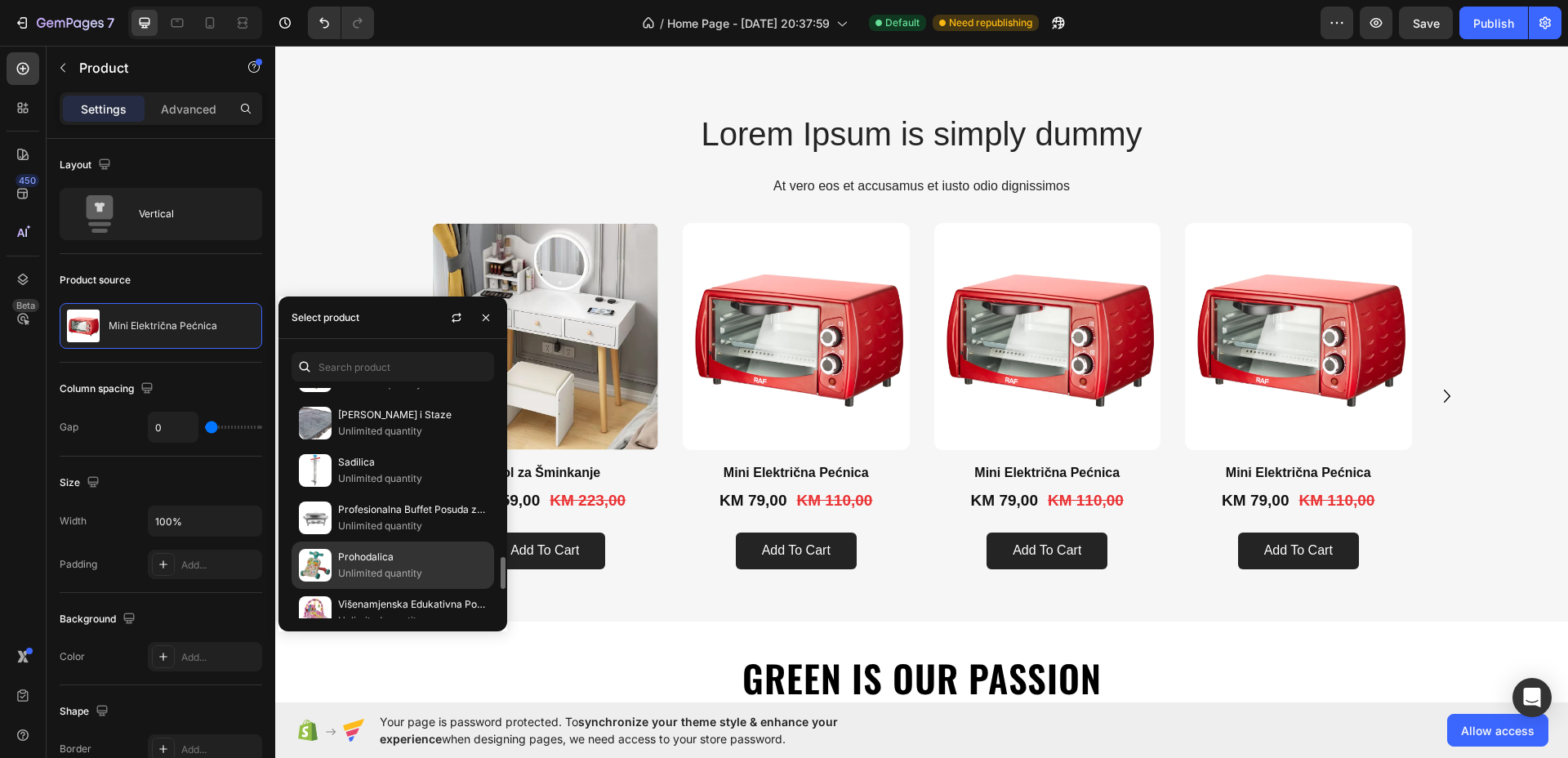
click at [376, 552] on p "Prohodalica" at bounding box center [412, 557] width 149 height 16
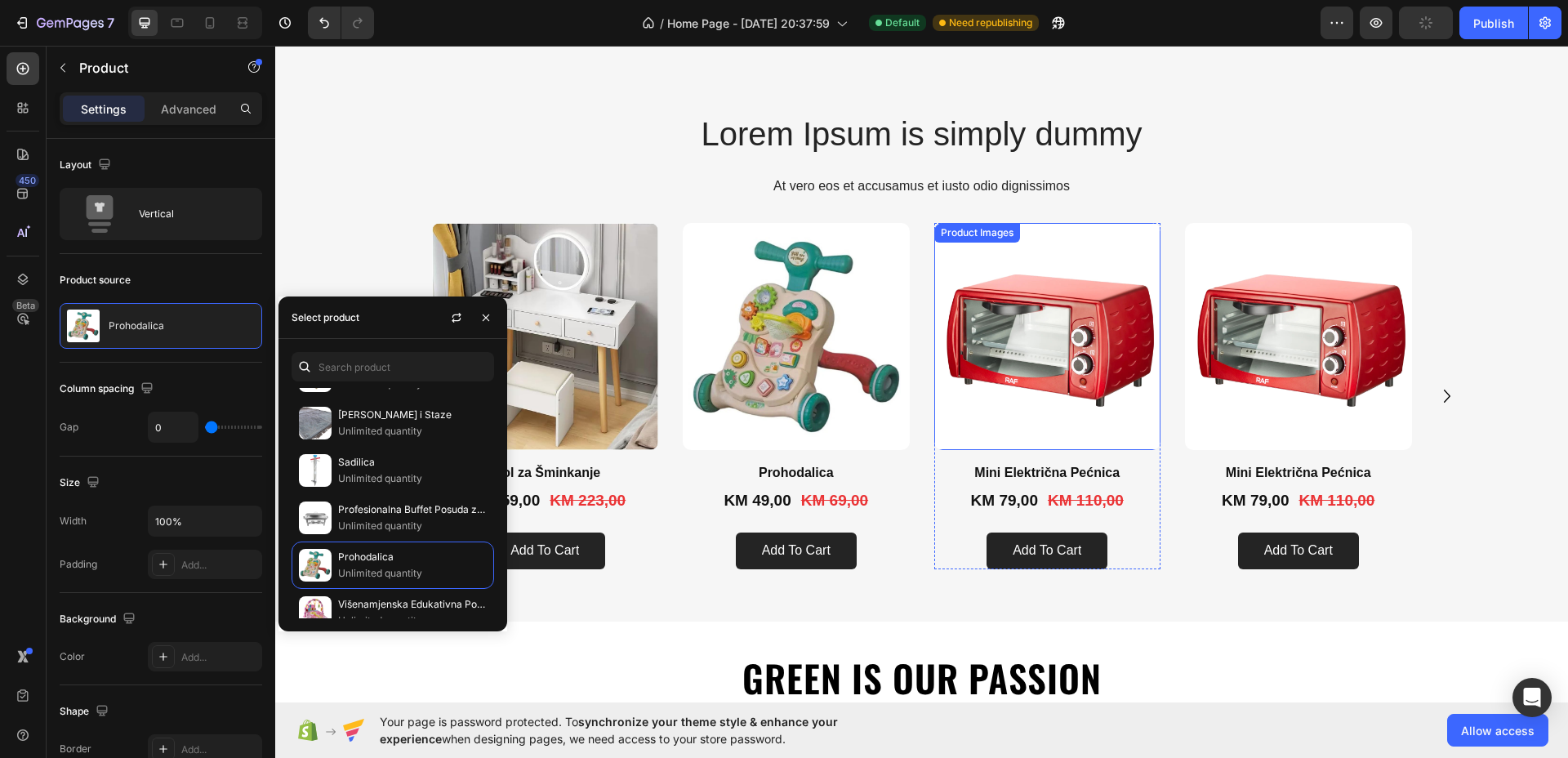
click at [1030, 337] on img at bounding box center [1047, 337] width 227 height 227
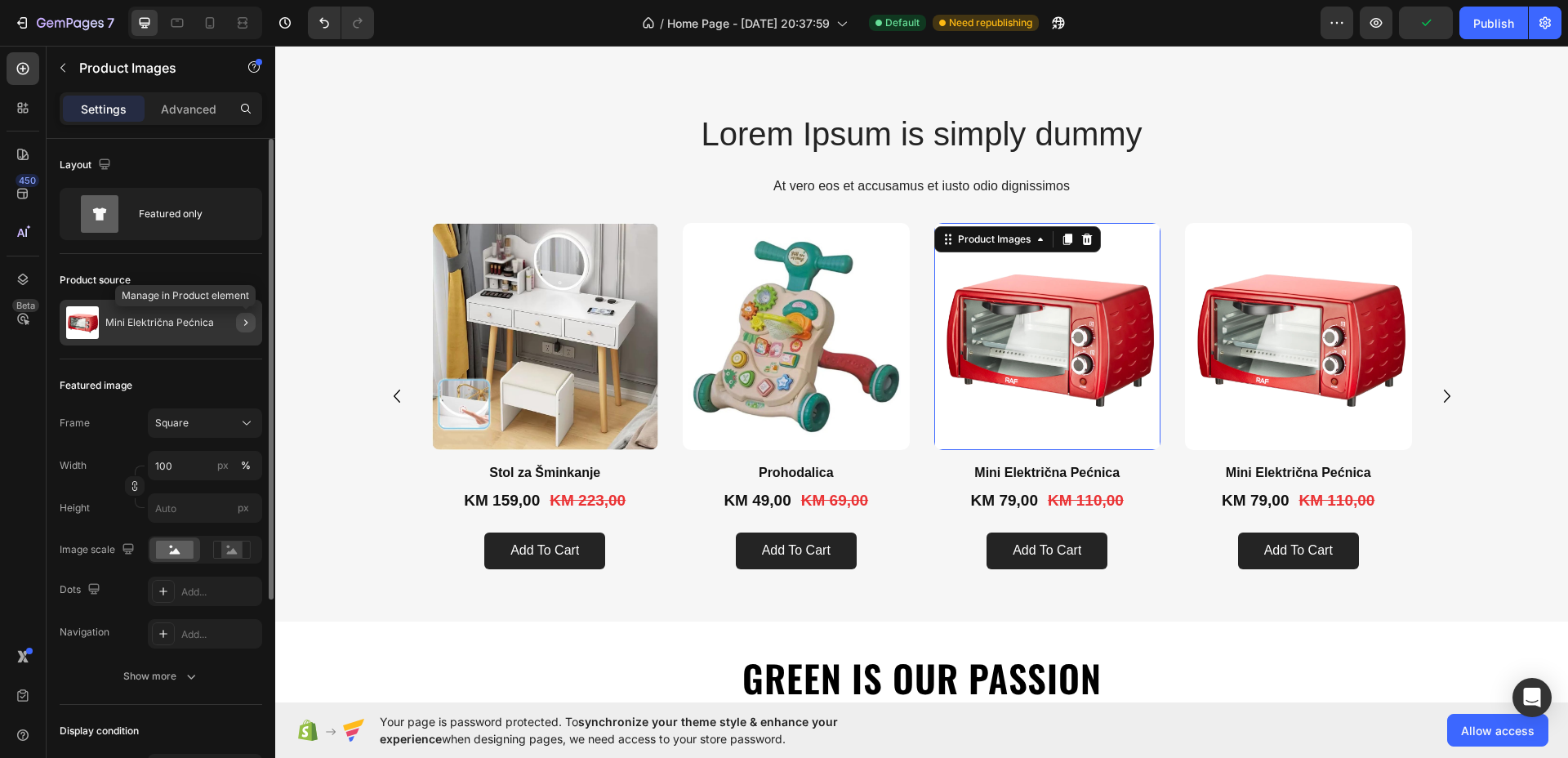
click at [249, 320] on icon "button" at bounding box center [246, 322] width 13 height 13
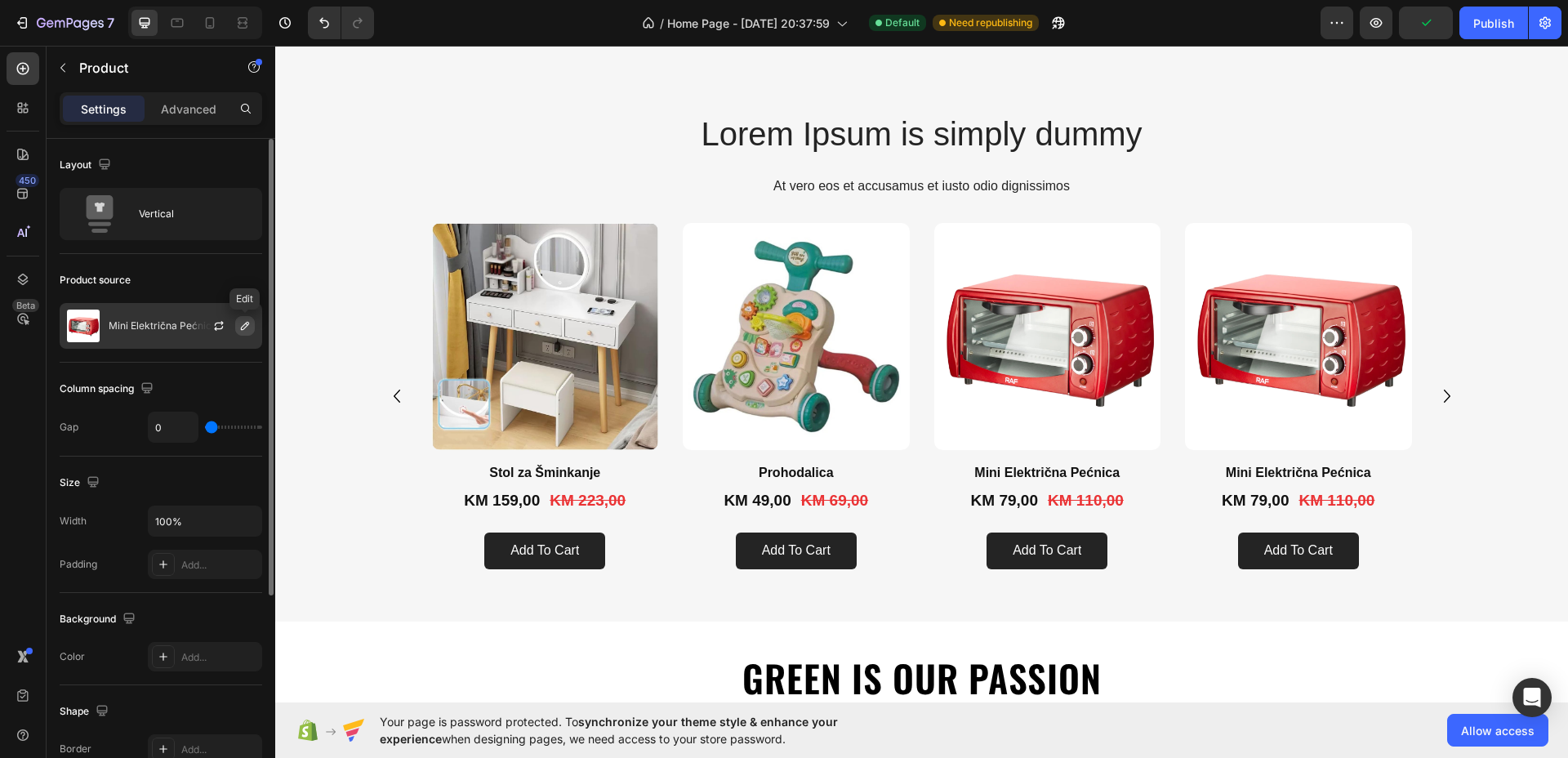
click at [245, 326] on icon "button" at bounding box center [245, 326] width 13 height 13
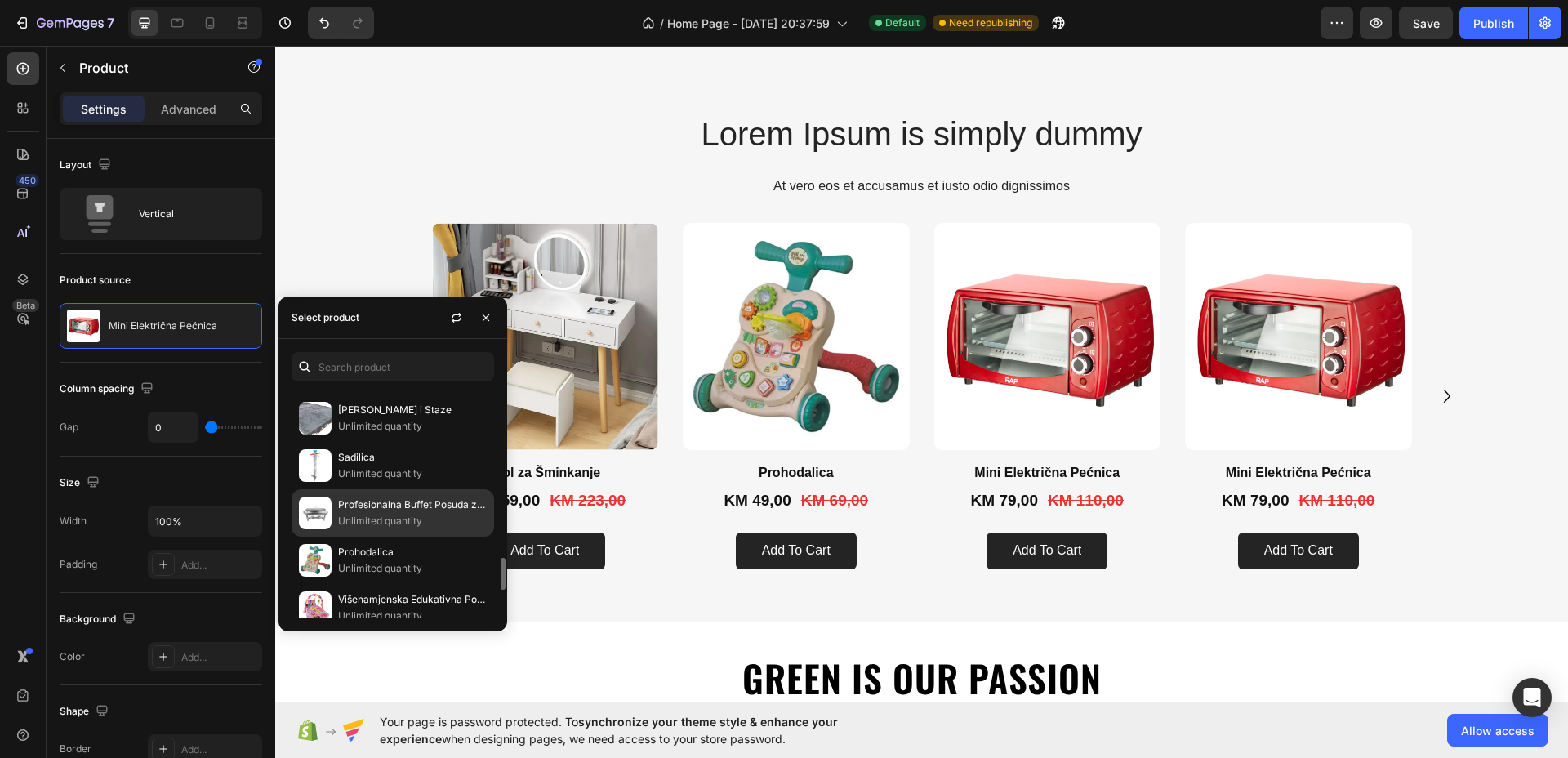
scroll to position [1327, 0]
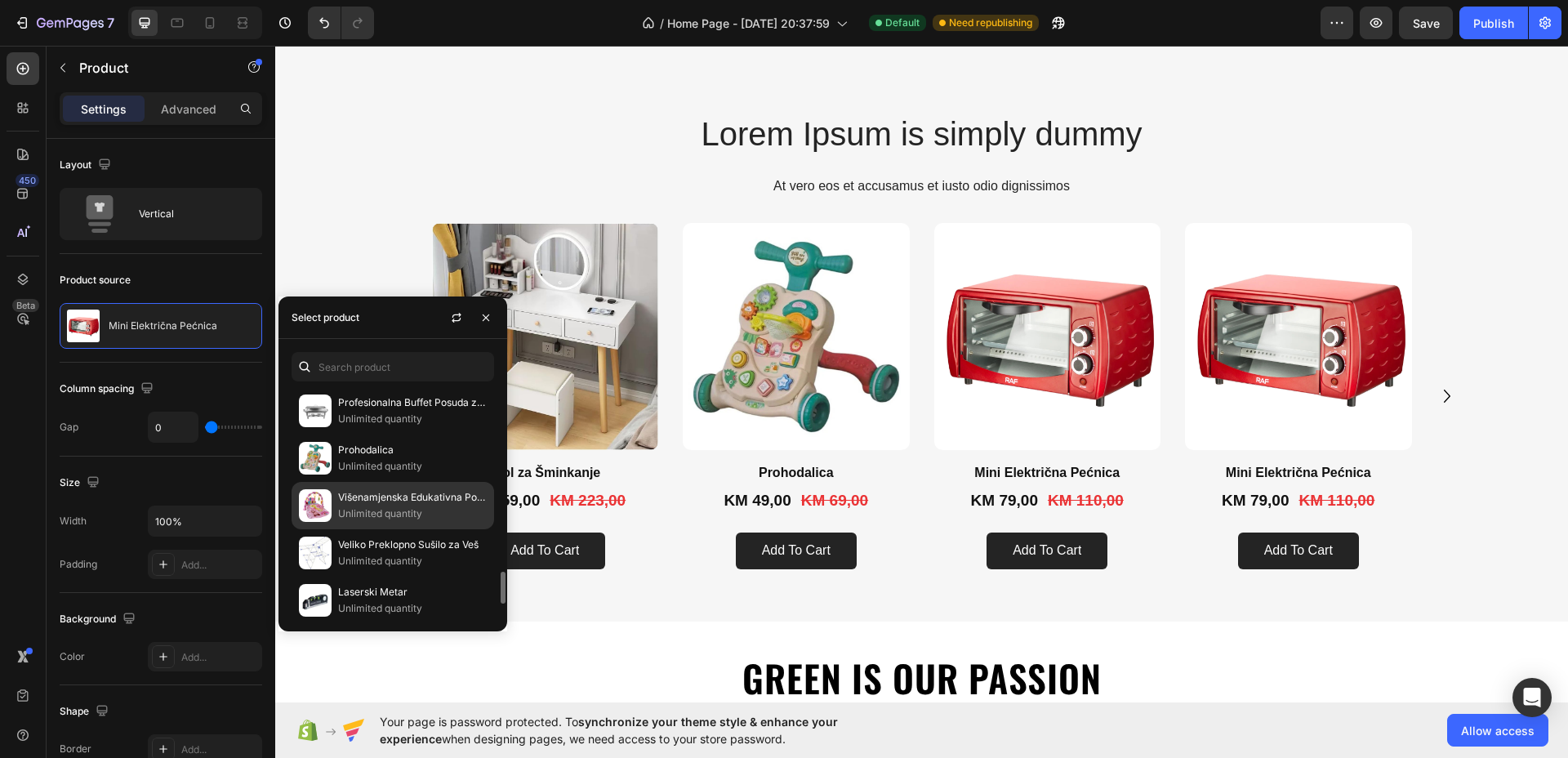
click at [357, 491] on p "Višenamjenska Edukativna Podloga za Bebe" at bounding box center [412, 497] width 149 height 16
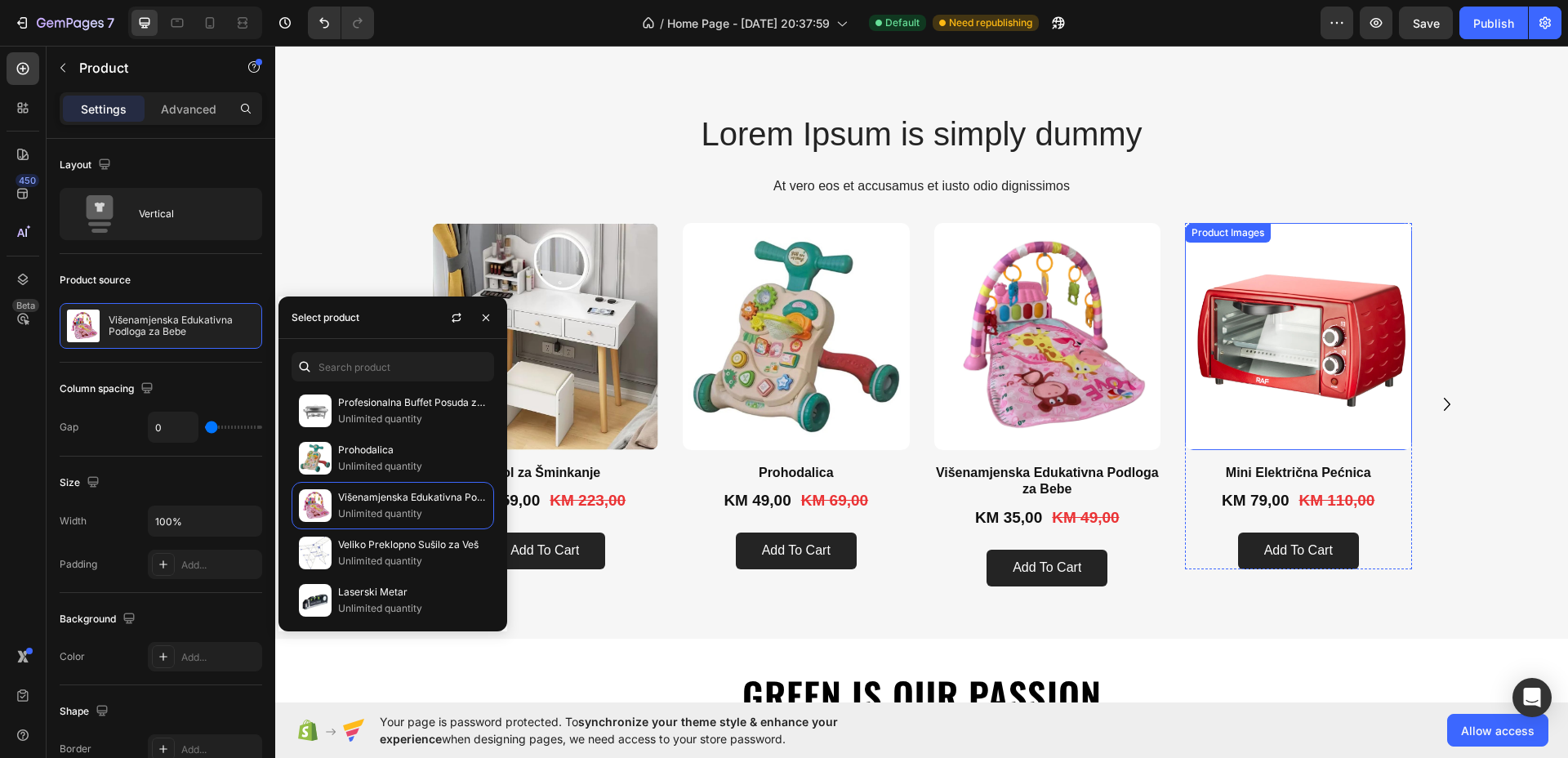
click at [1292, 357] on img at bounding box center [1298, 337] width 227 height 227
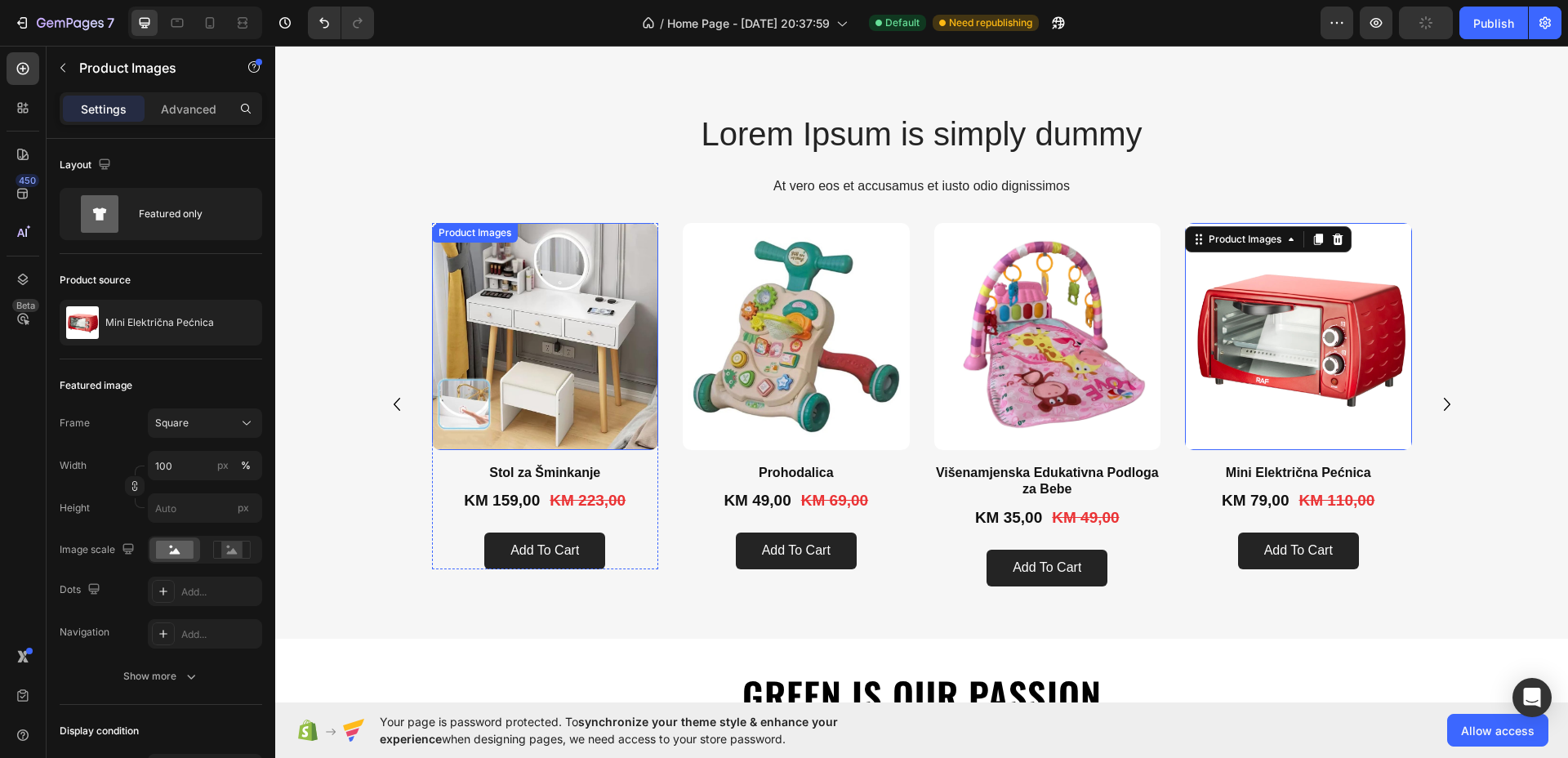
click at [565, 375] on img at bounding box center [545, 337] width 227 height 227
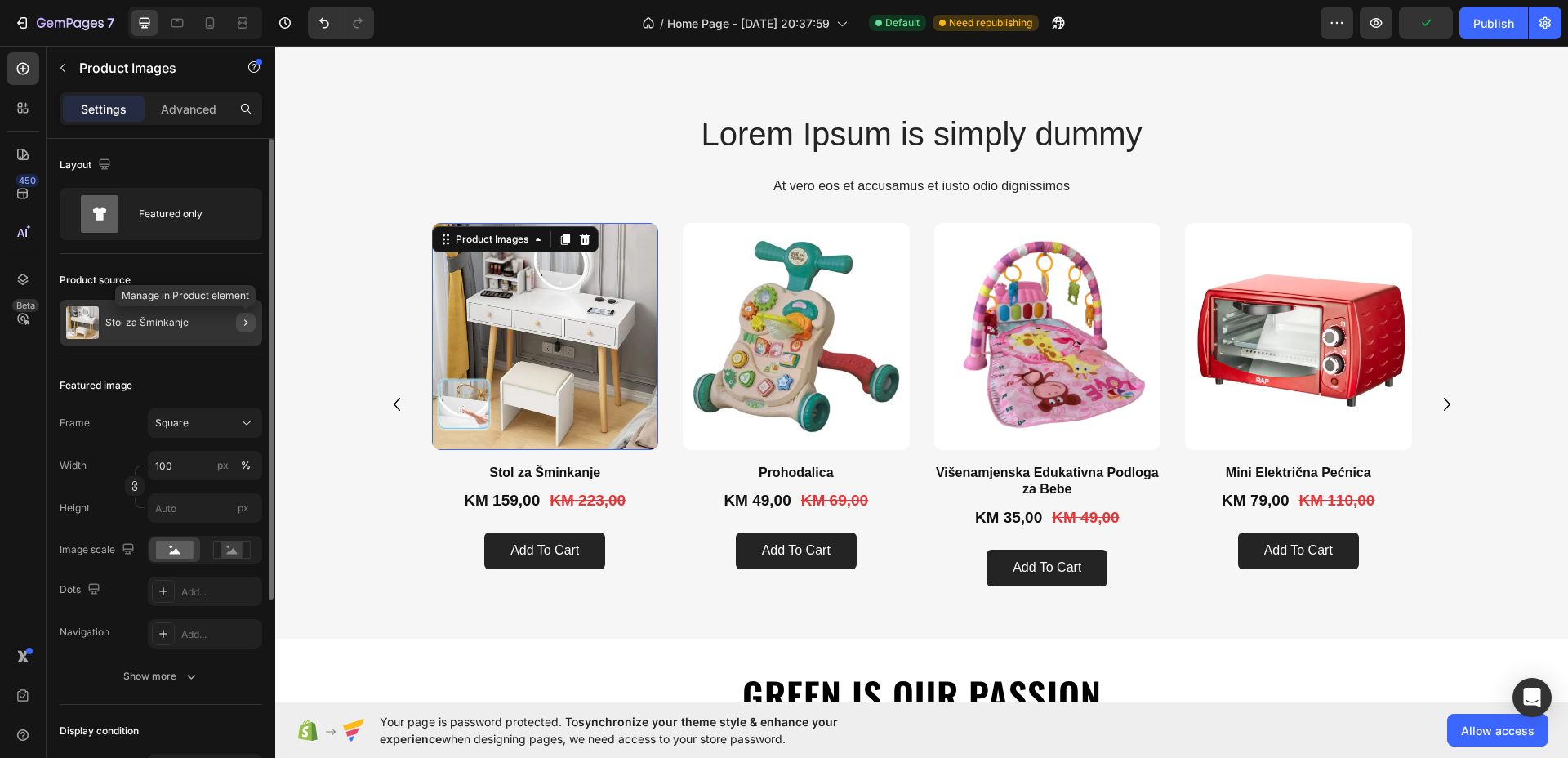
click at [249, 327] on icon "button" at bounding box center [246, 322] width 13 height 13
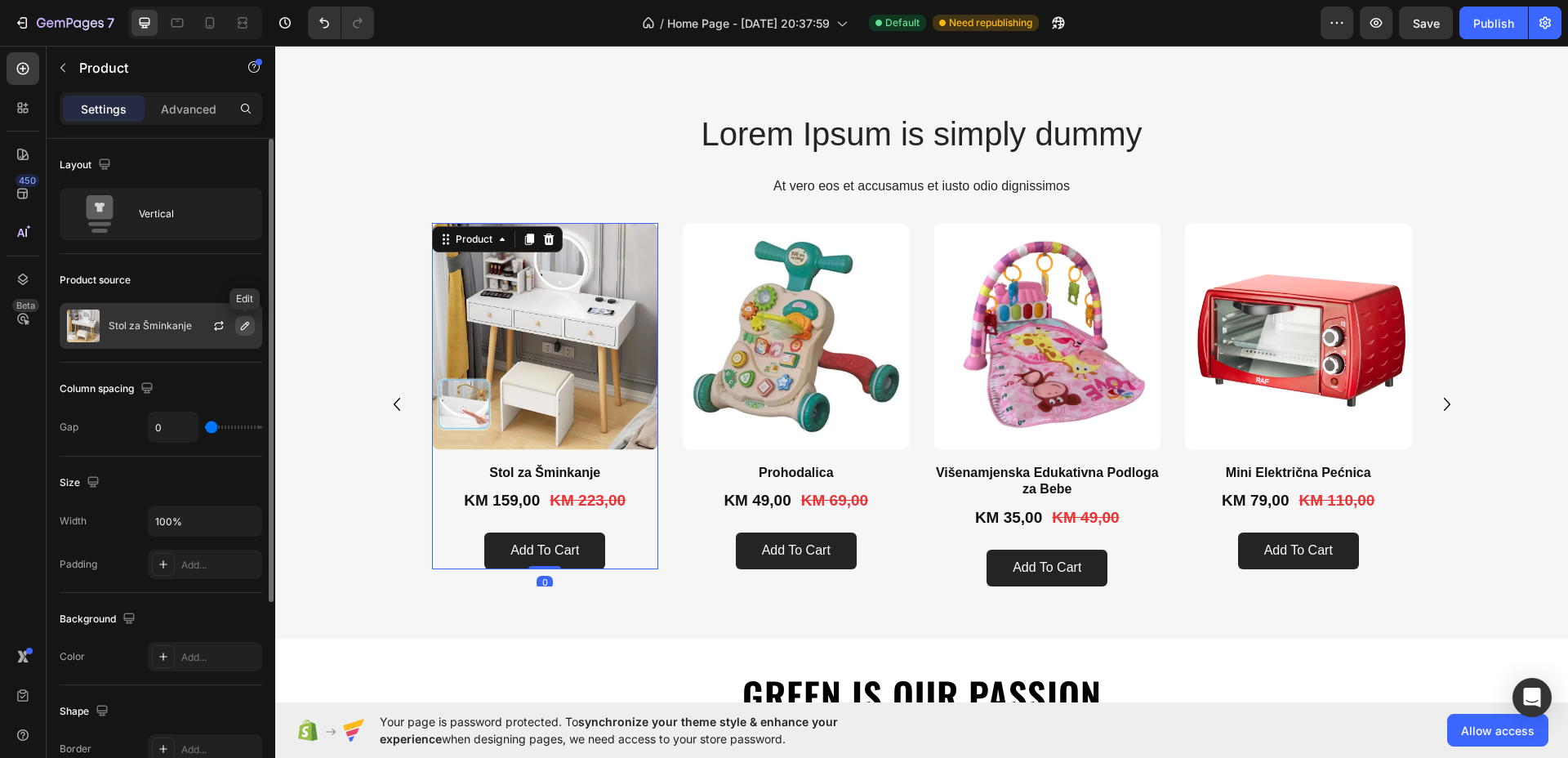
click at [247, 323] on icon "button" at bounding box center [244, 325] width 8 height 8
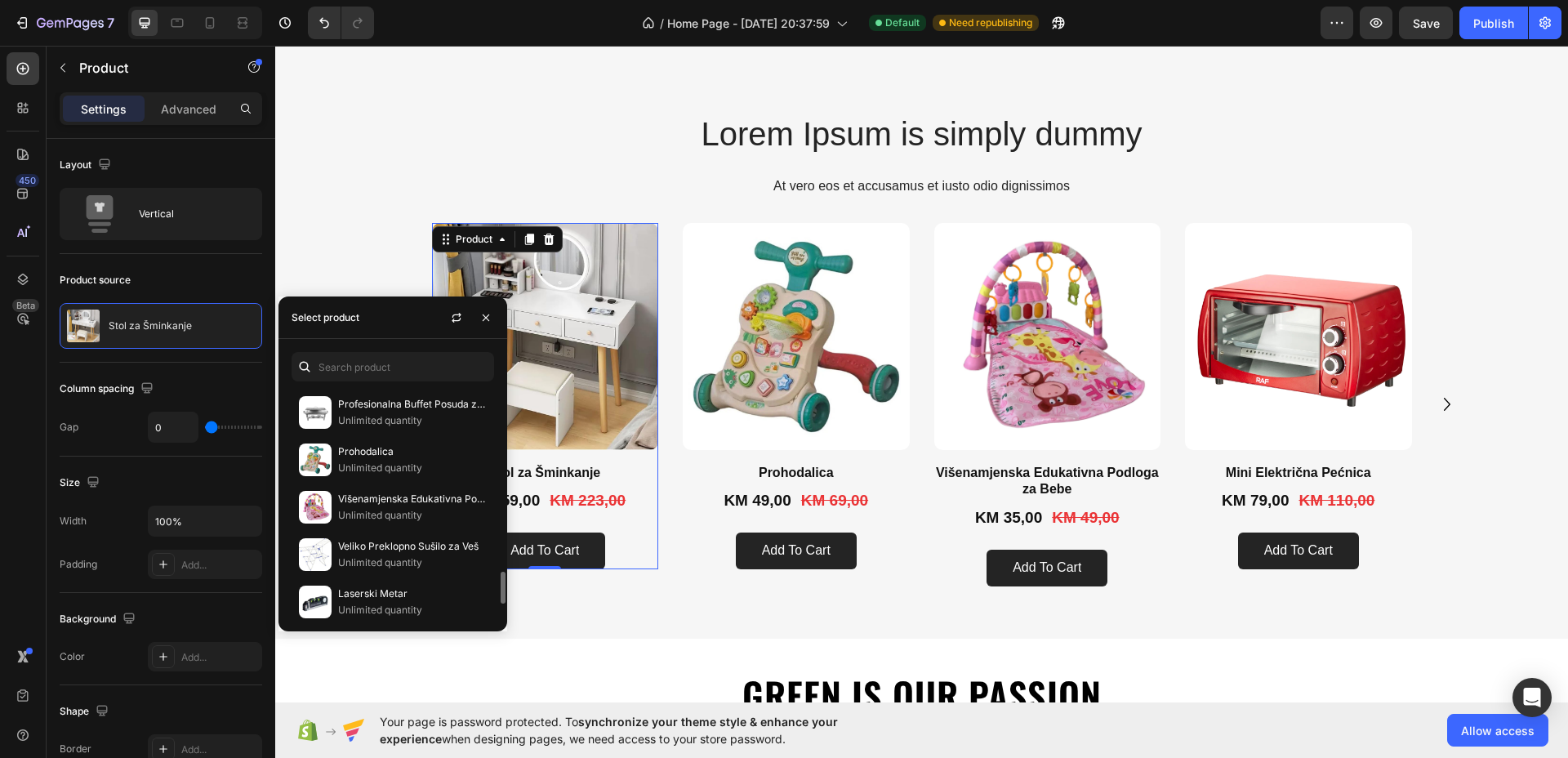
scroll to position [1428, 0]
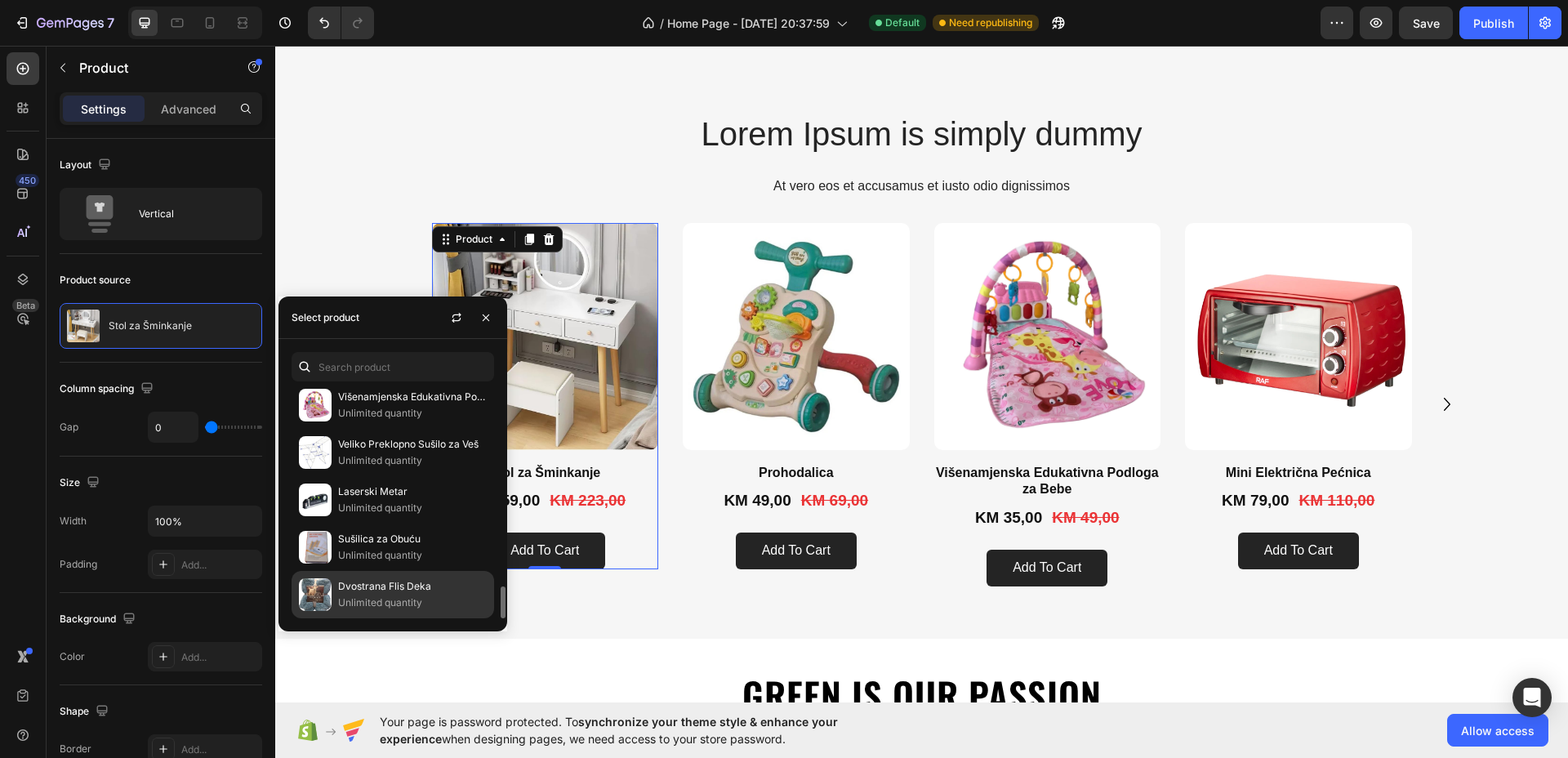
click at [357, 588] on p "Dvostrana Flis Deka" at bounding box center [412, 586] width 149 height 16
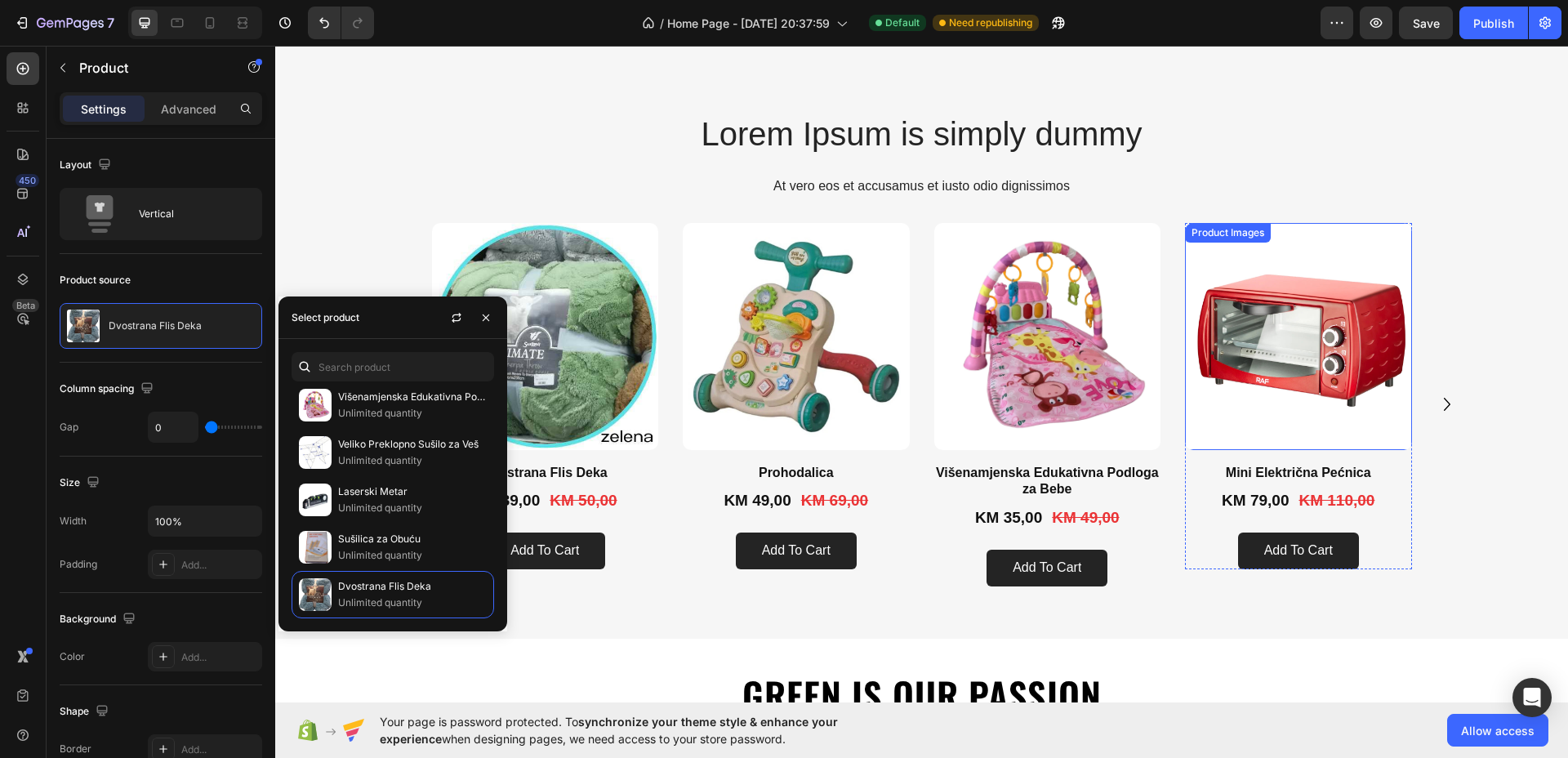
click at [1240, 355] on img at bounding box center [1298, 337] width 227 height 227
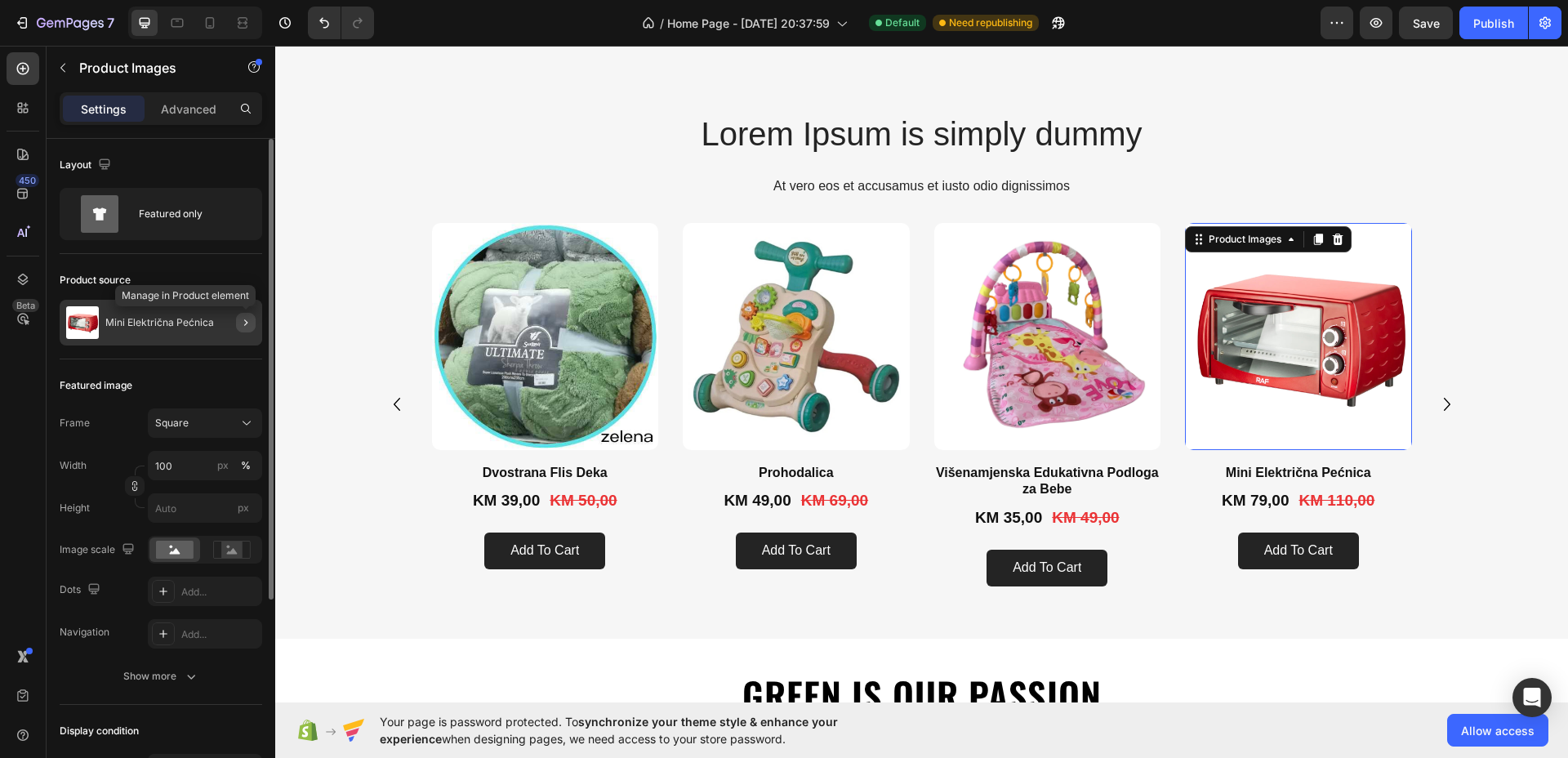
click at [241, 323] on icon "button" at bounding box center [246, 322] width 13 height 13
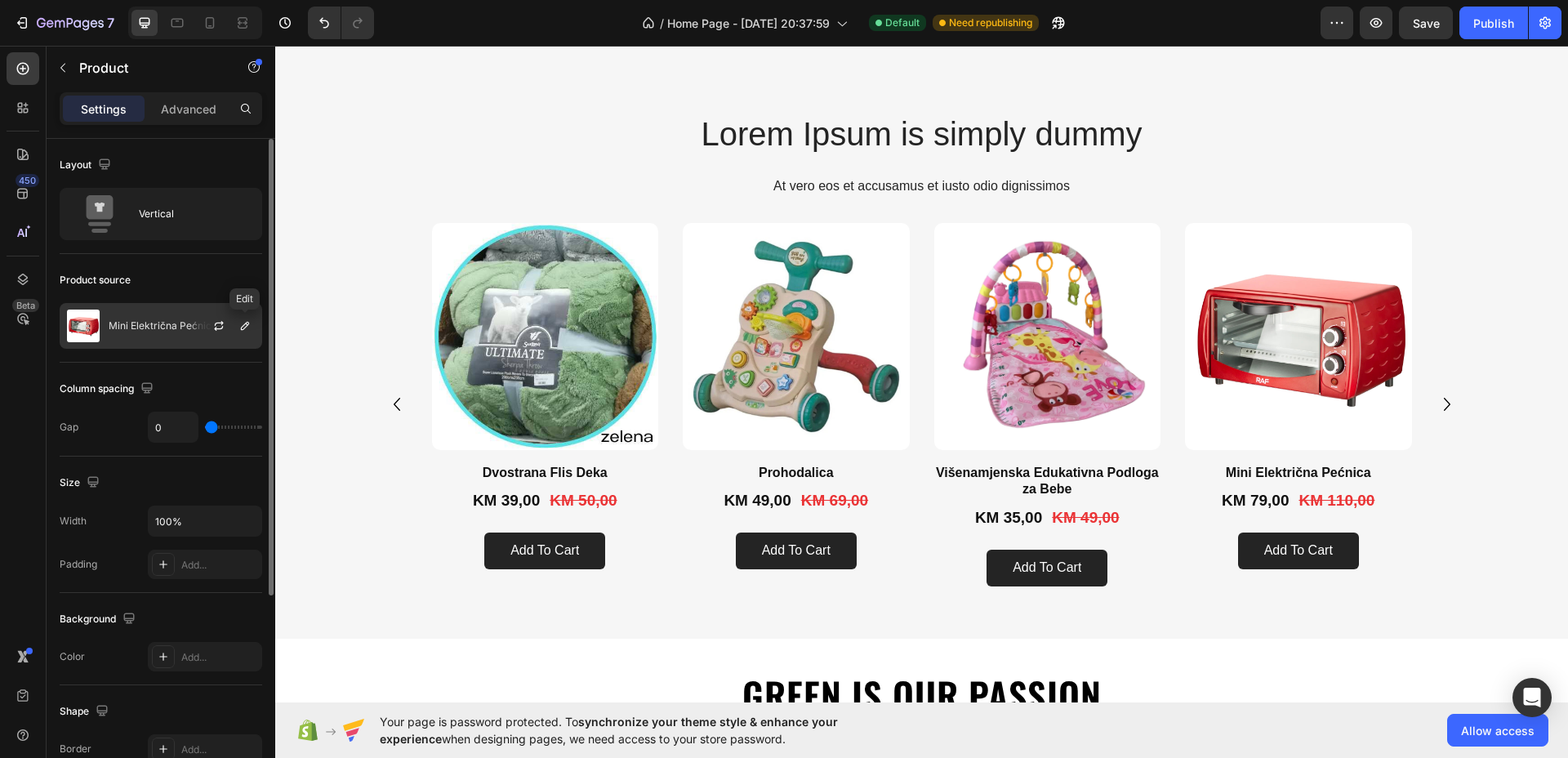
click at [236, 333] on div at bounding box center [245, 326] width 20 height 20
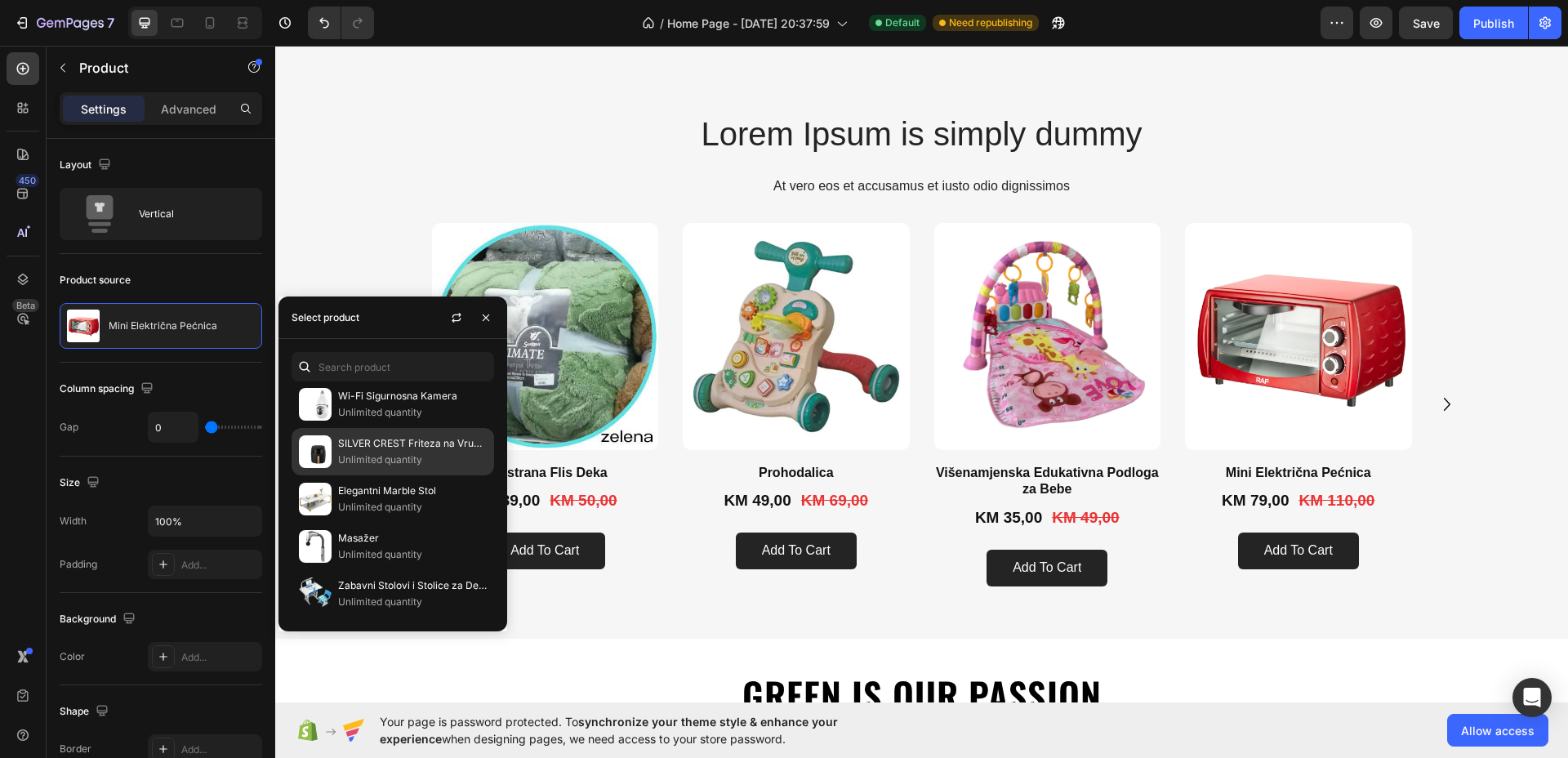
scroll to position [0, 0]
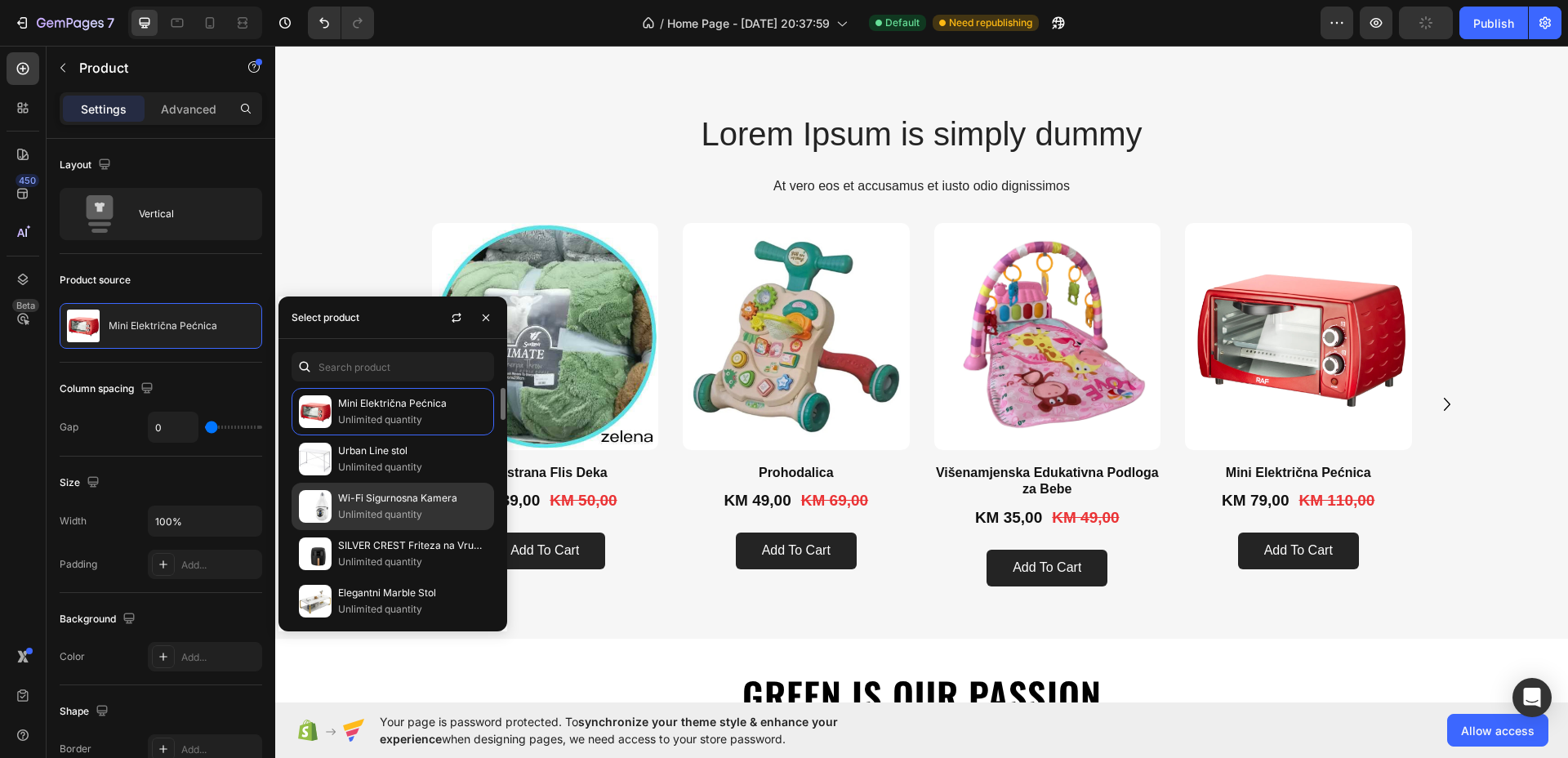
click at [354, 500] on p "Wi-Fi Sigurnosna Kamera" at bounding box center [412, 498] width 149 height 16
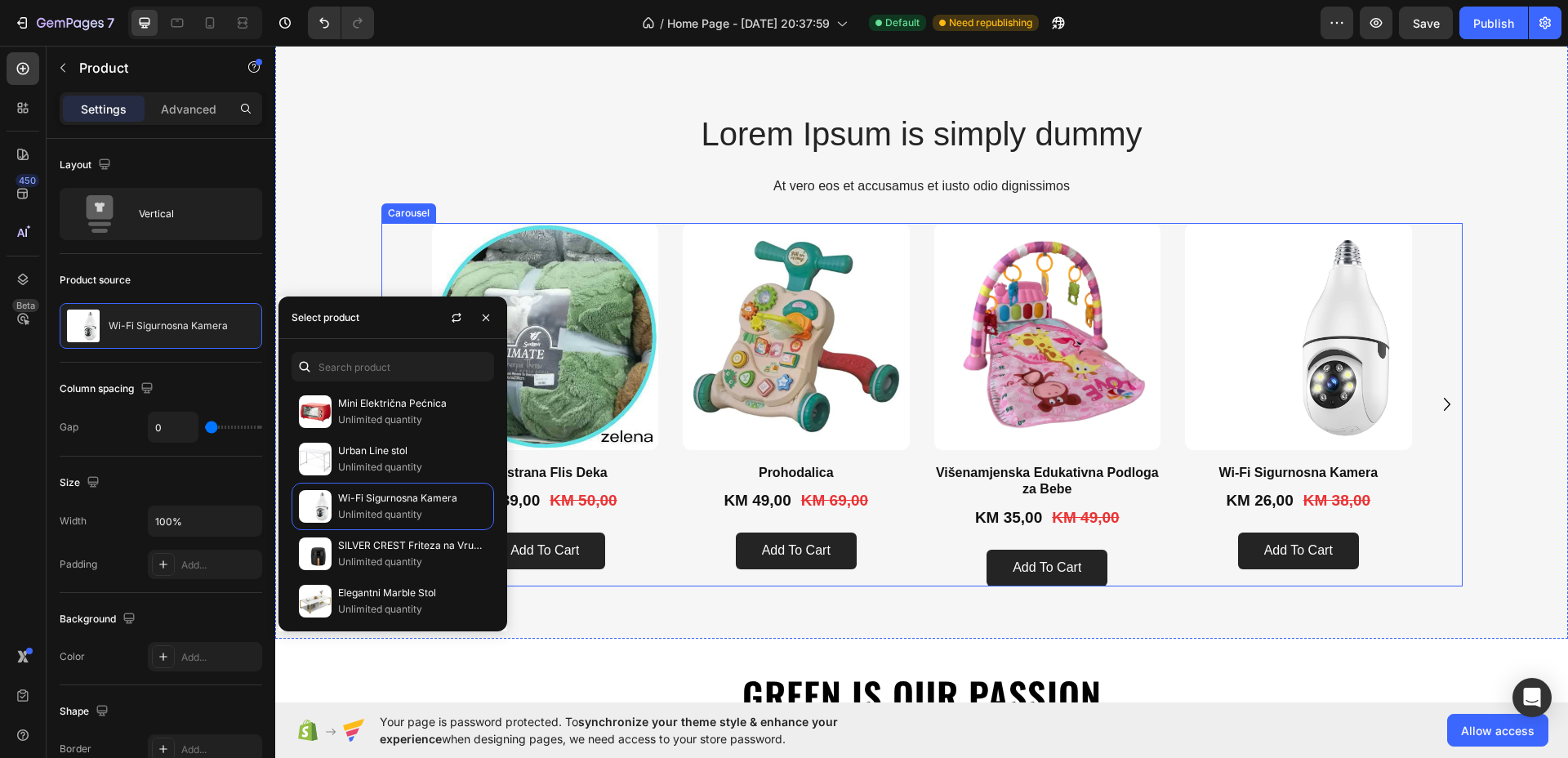
click at [672, 555] on div "Product Images Dvostrana [PERSON_NAME] Product Title KM 39,00 Product Price Pro…" at bounding box center [922, 405] width 980 height 363
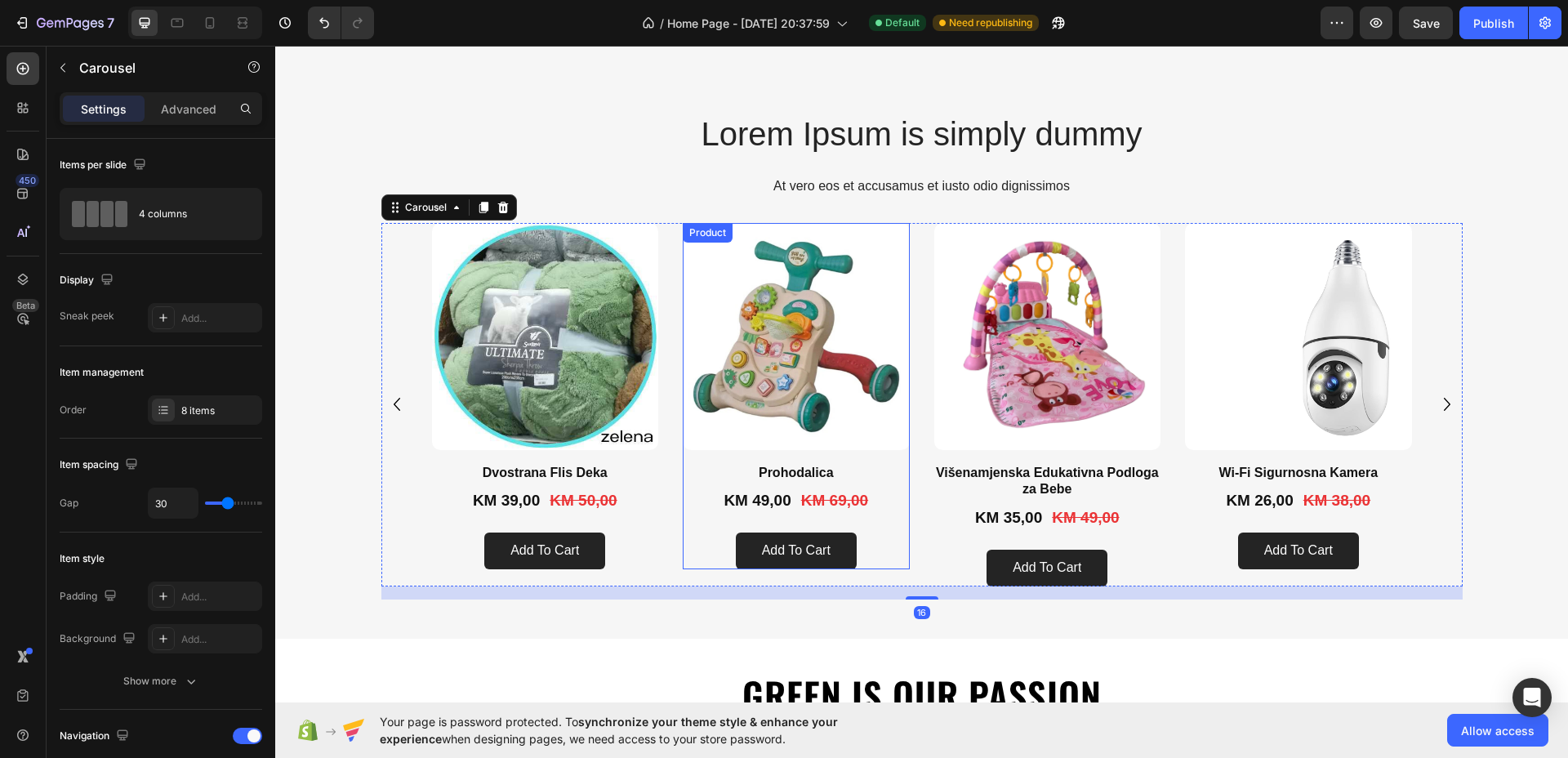
click at [682, 455] on div "Product Images" at bounding box center [796, 343] width 227 height 241
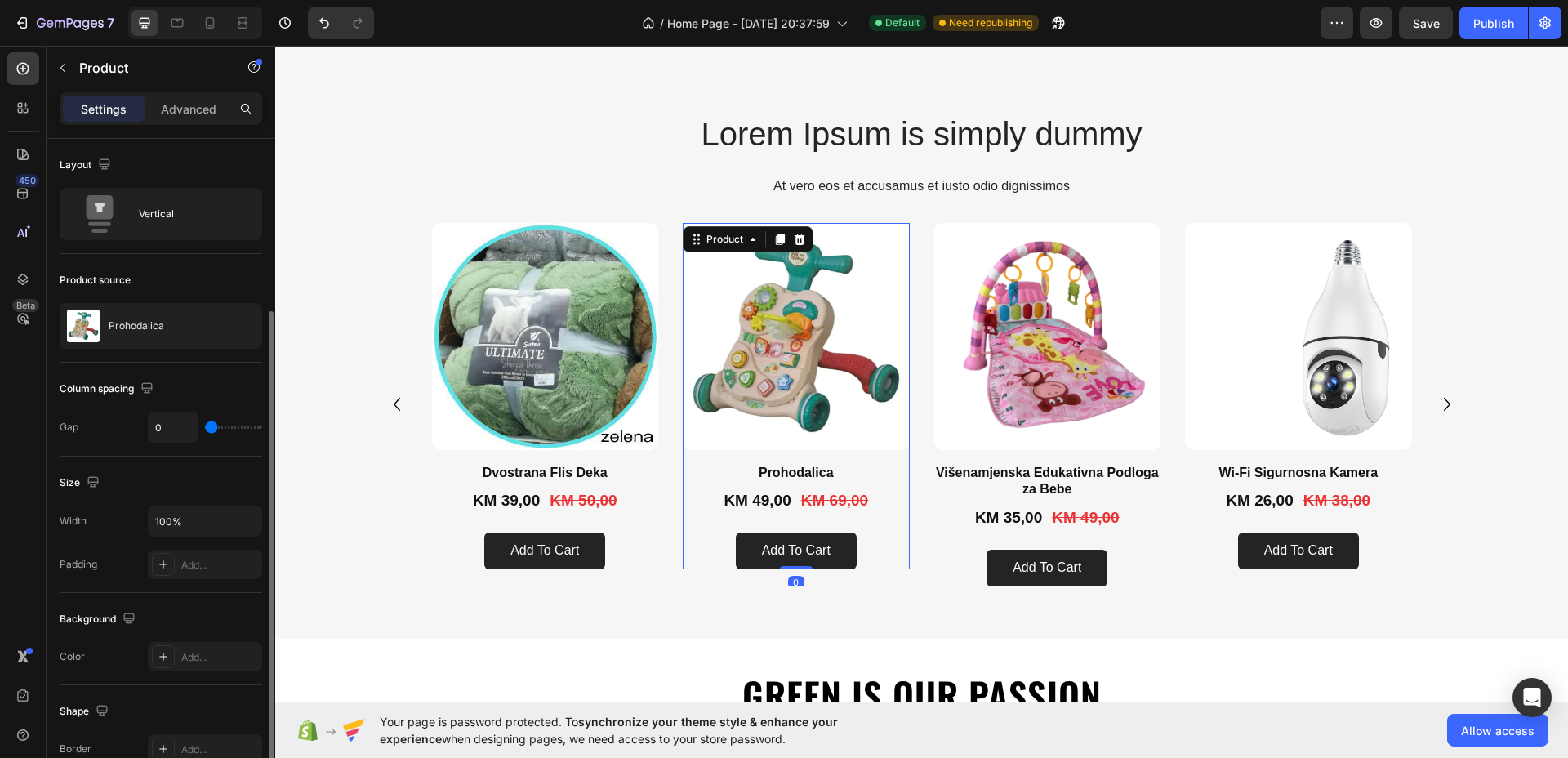
scroll to position [304, 0]
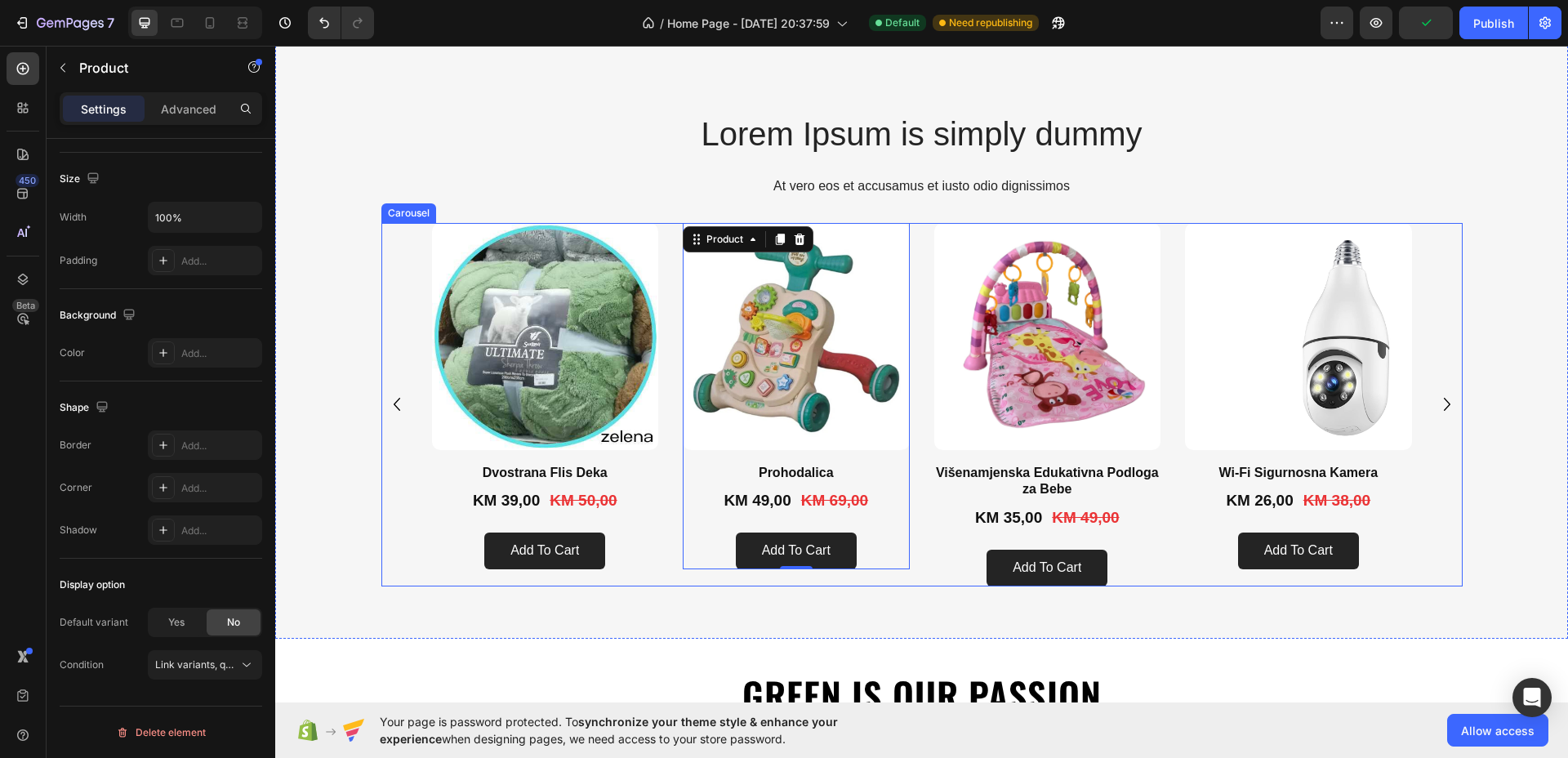
click at [671, 566] on div "Product Images Dvostrana [PERSON_NAME] Product Title KM 39,00 Product Price Pro…" at bounding box center [922, 405] width 980 height 363
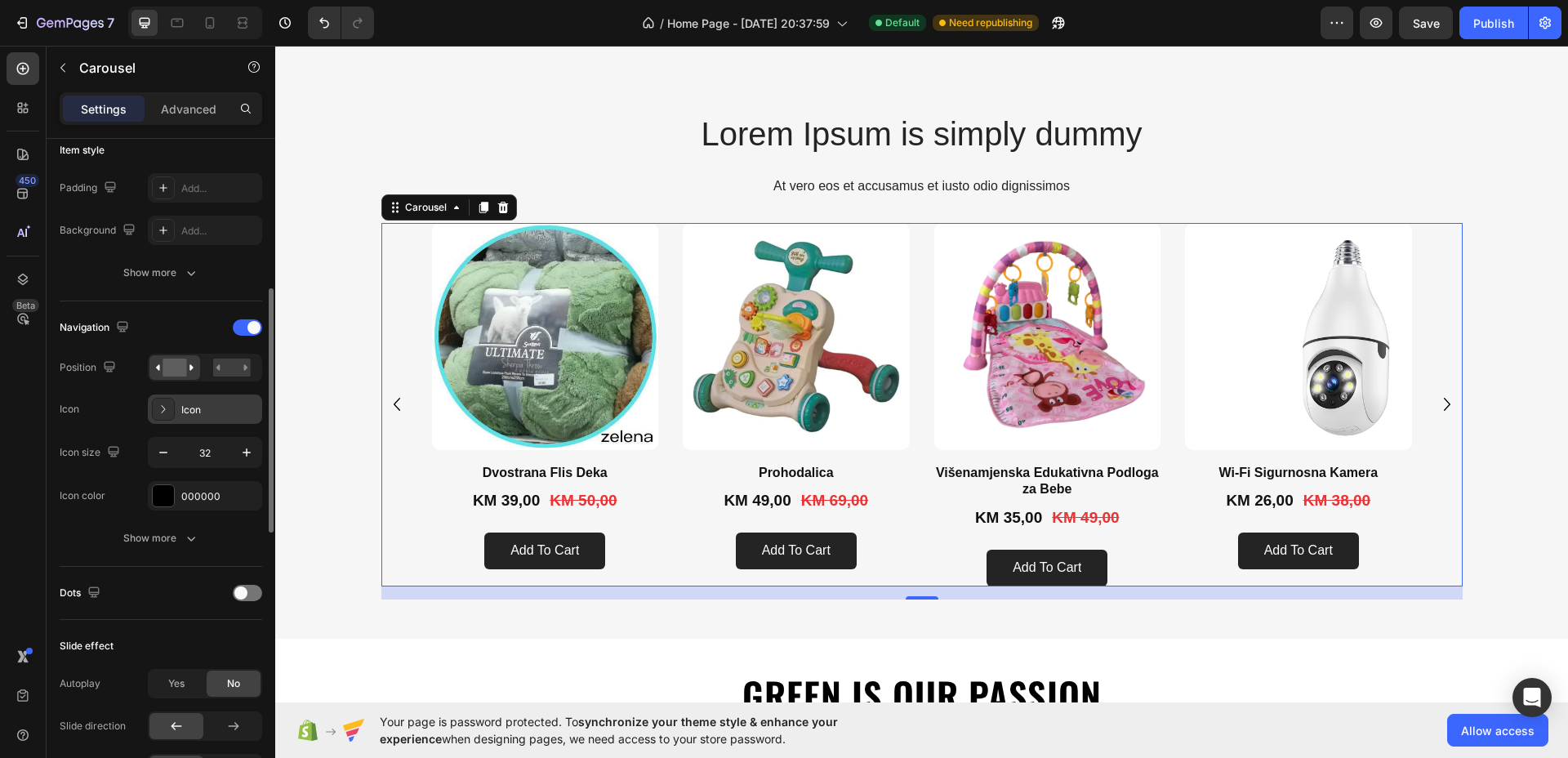
scroll to position [204, 0]
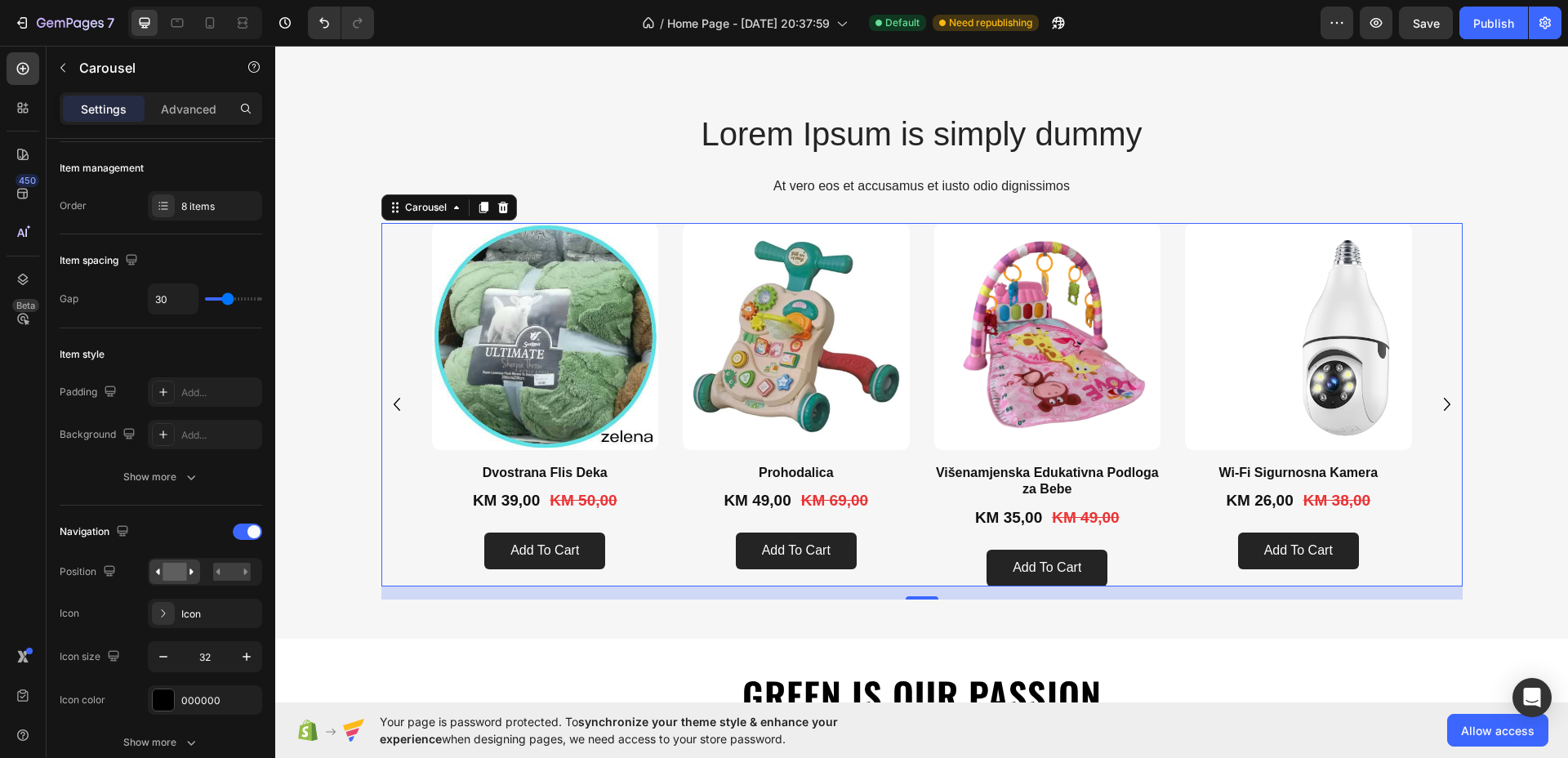
click at [1441, 406] on icon "Carousel Next Arrow" at bounding box center [1446, 404] width 26 height 26
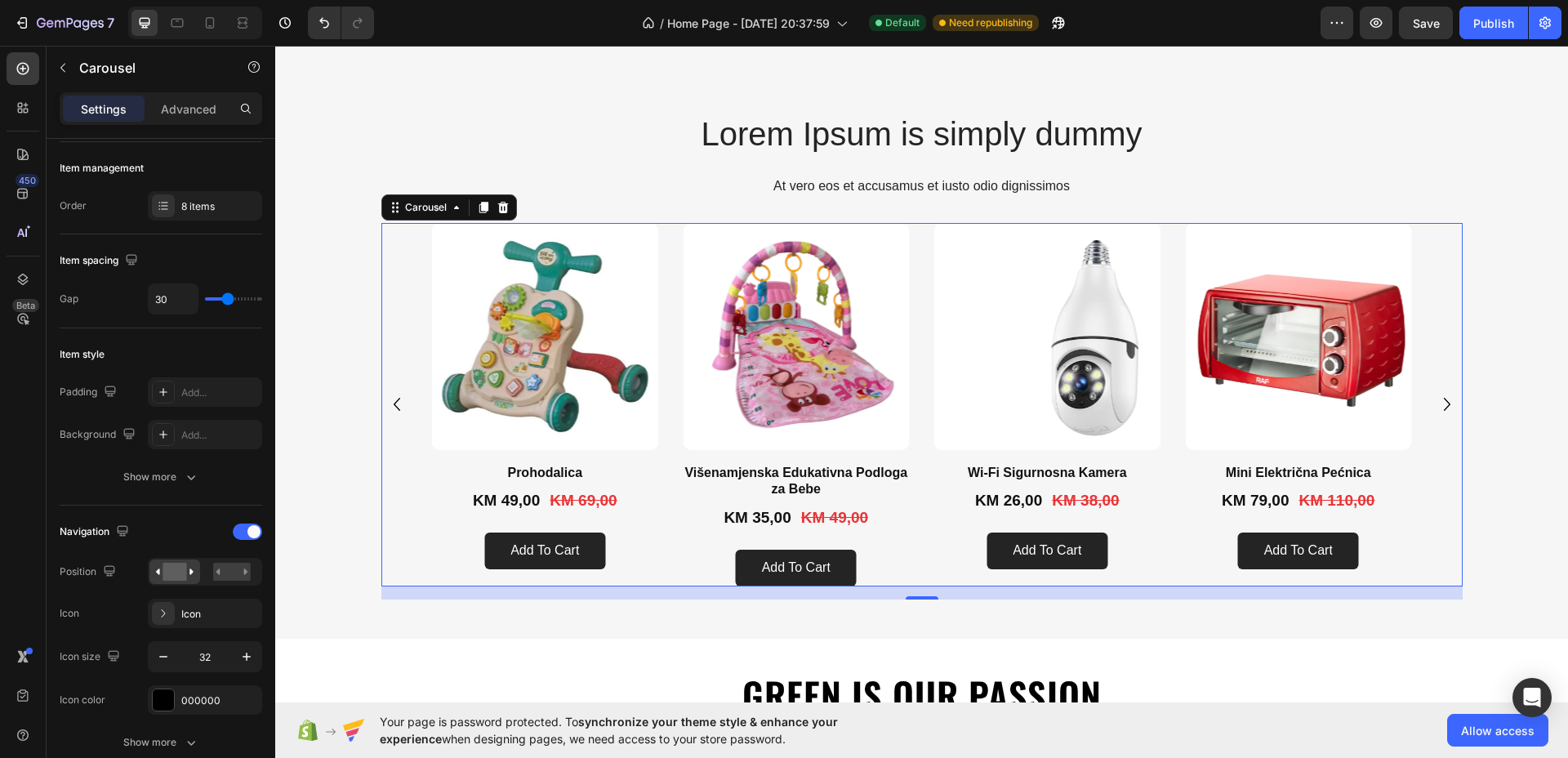
click at [1441, 406] on icon "Carousel Next Arrow" at bounding box center [1446, 404] width 26 height 26
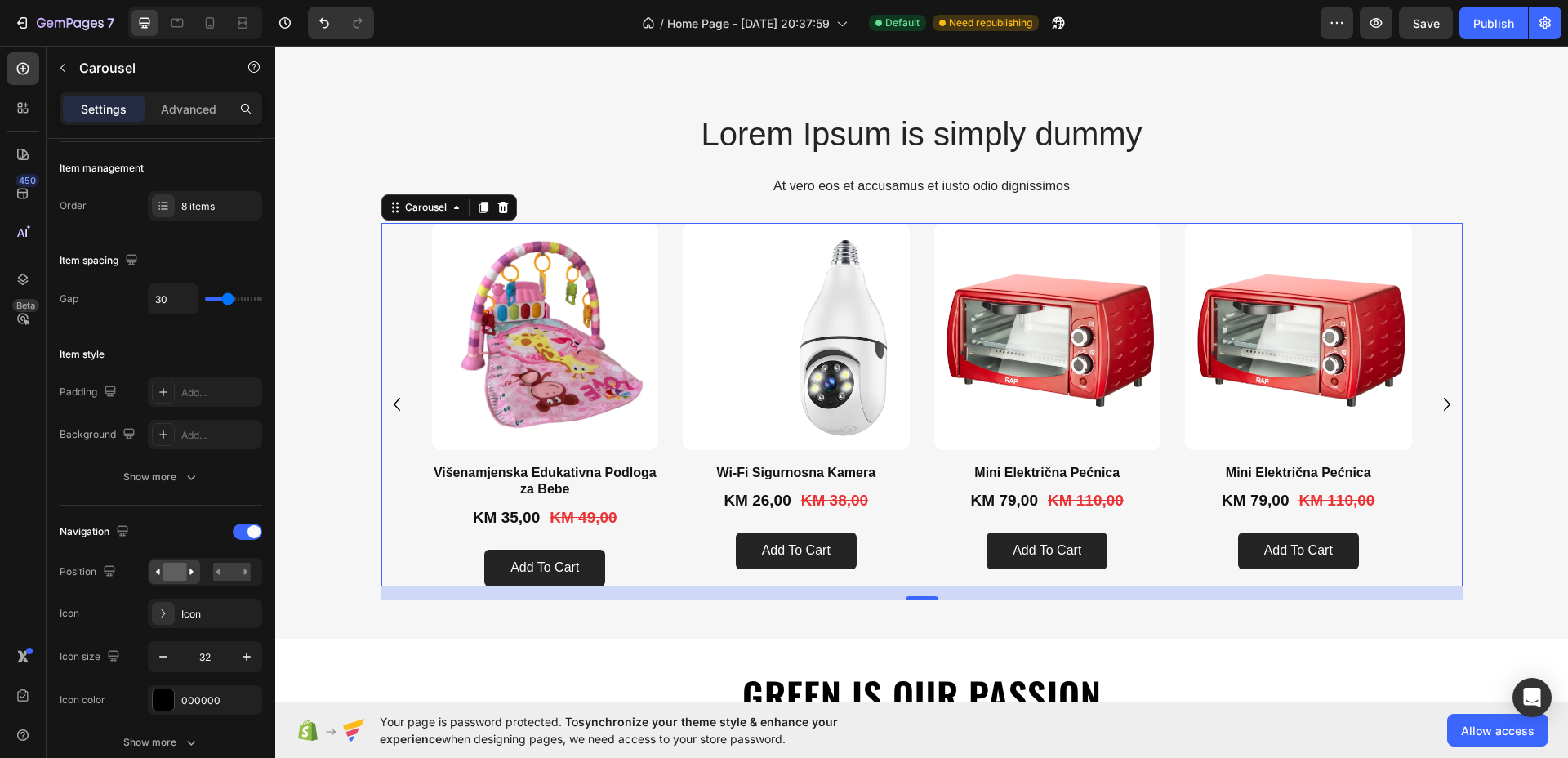
click at [1442, 406] on icon "Carousel Next Arrow" at bounding box center [1446, 404] width 26 height 26
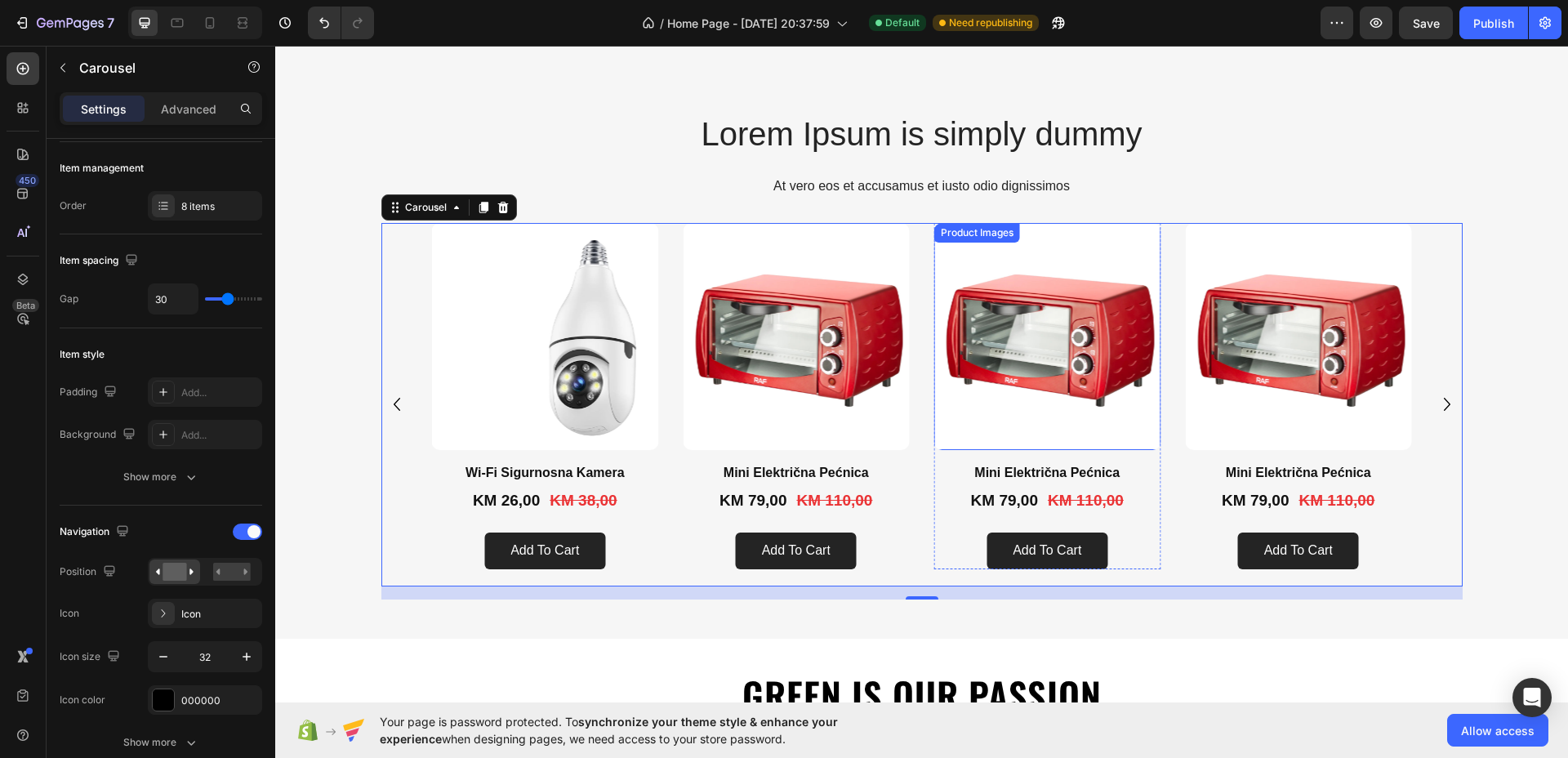
click at [1100, 400] on img at bounding box center [1047, 337] width 227 height 227
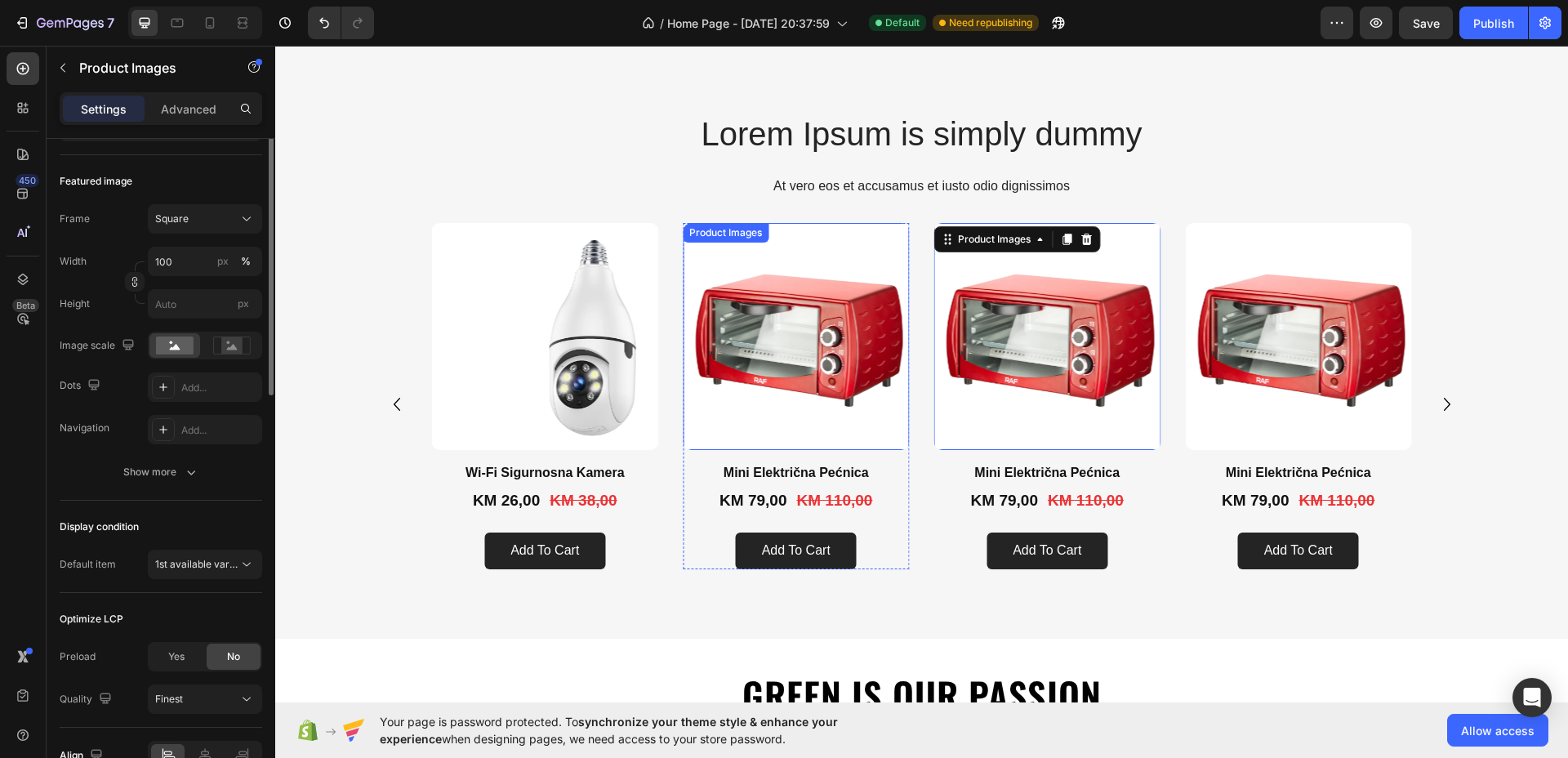
scroll to position [0, 0]
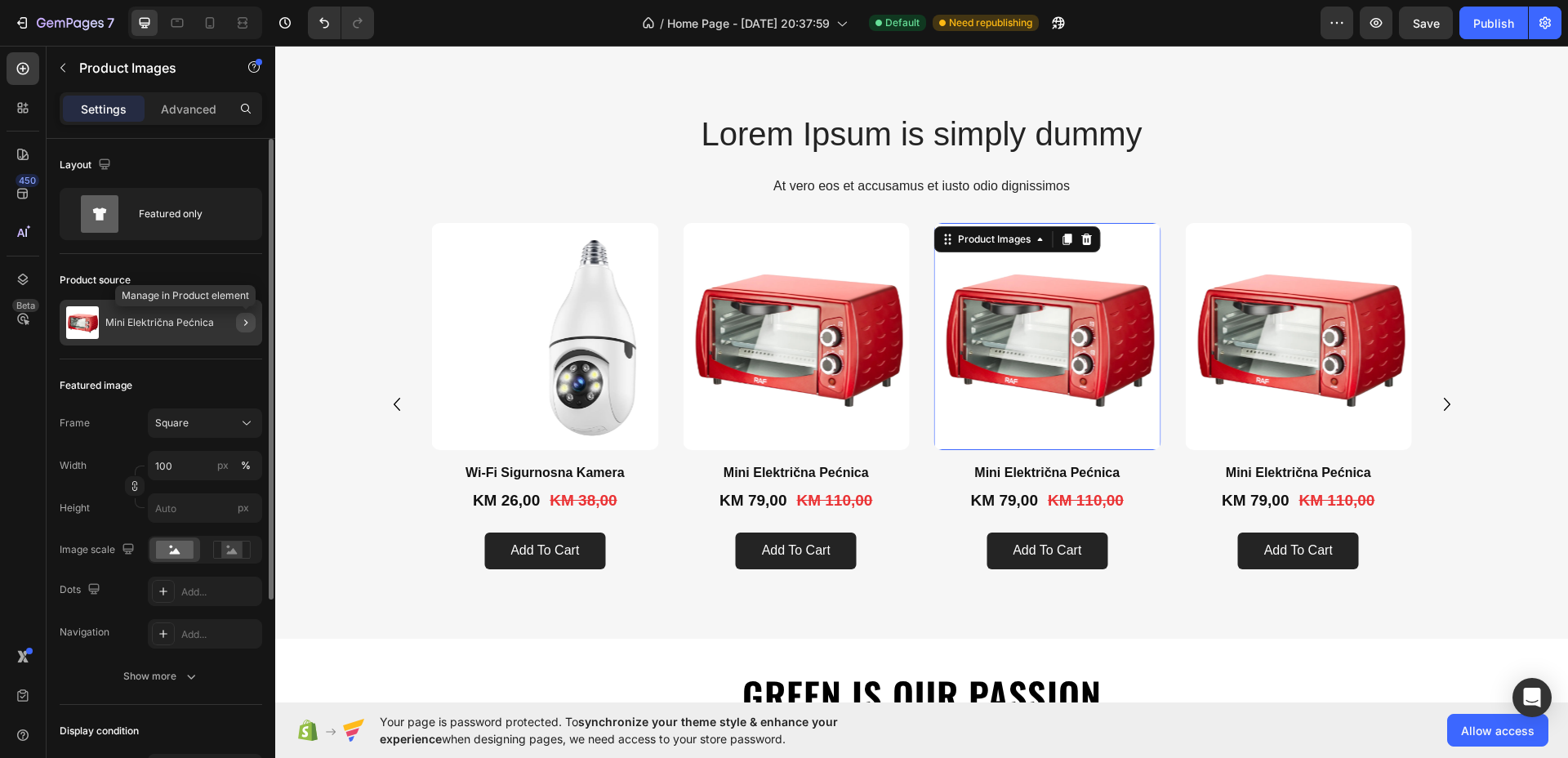
click at [249, 329] on icon "button" at bounding box center [246, 322] width 13 height 13
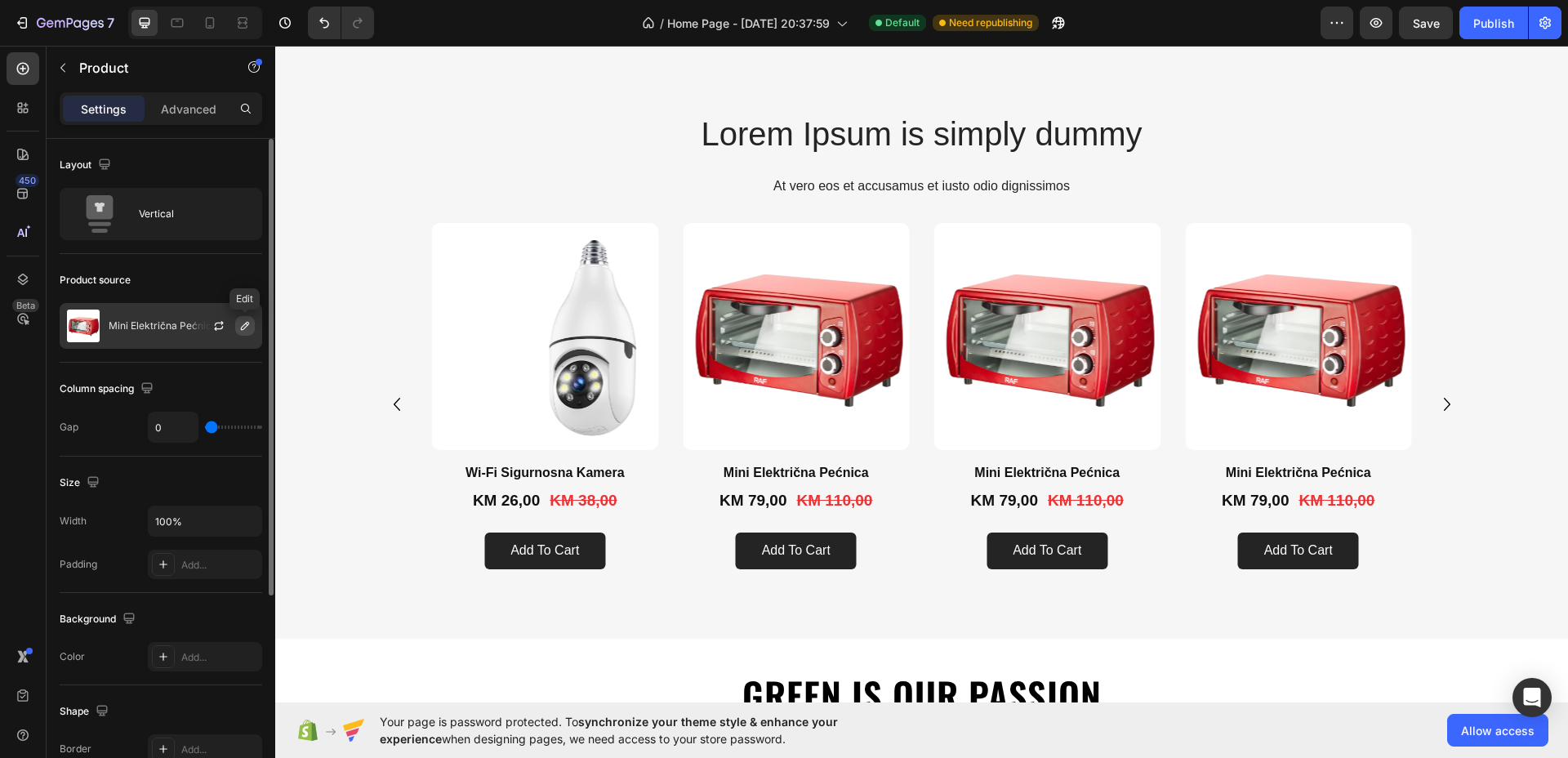
click at [248, 325] on icon "button" at bounding box center [244, 325] width 8 height 8
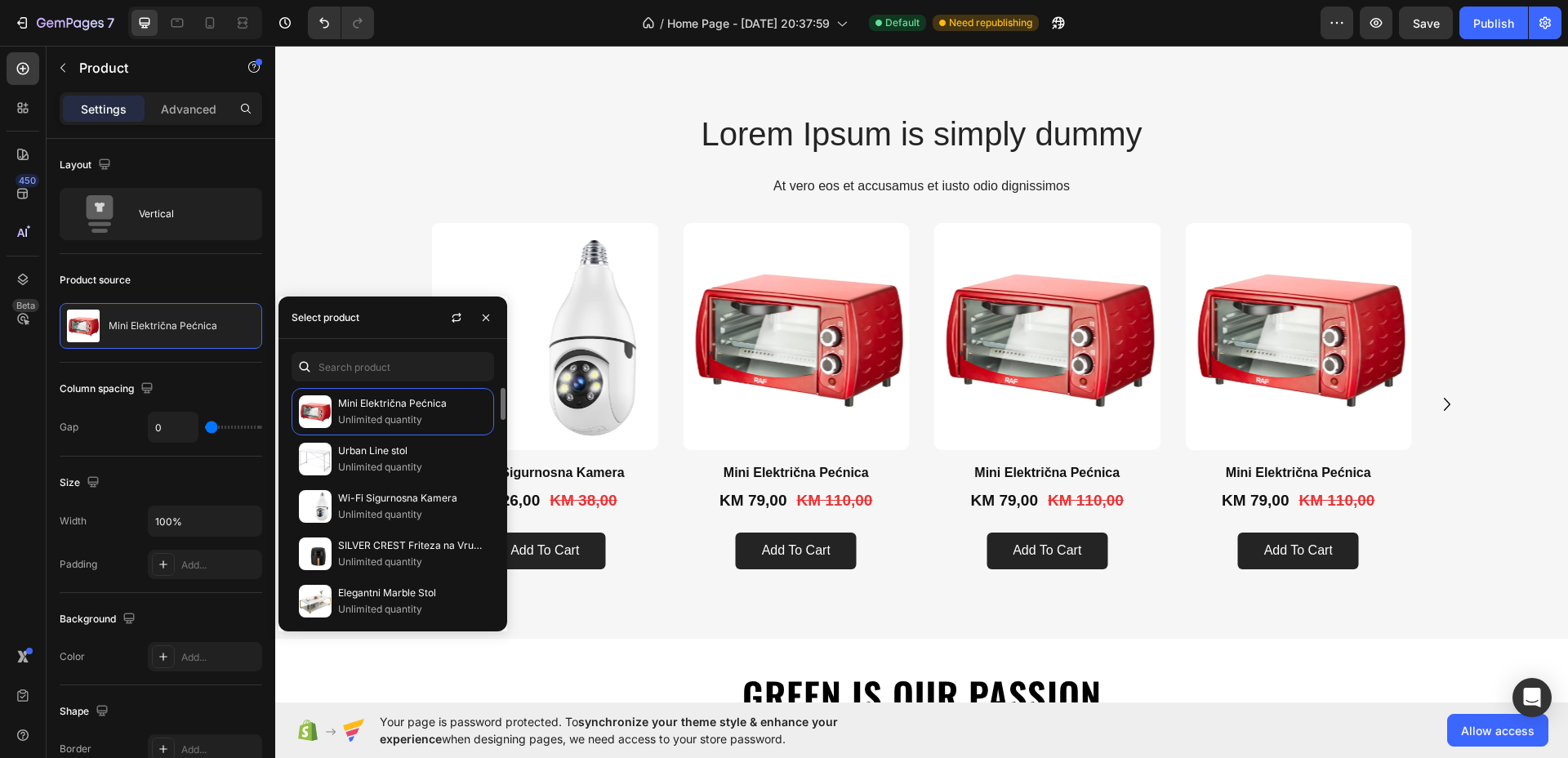
scroll to position [613, 0]
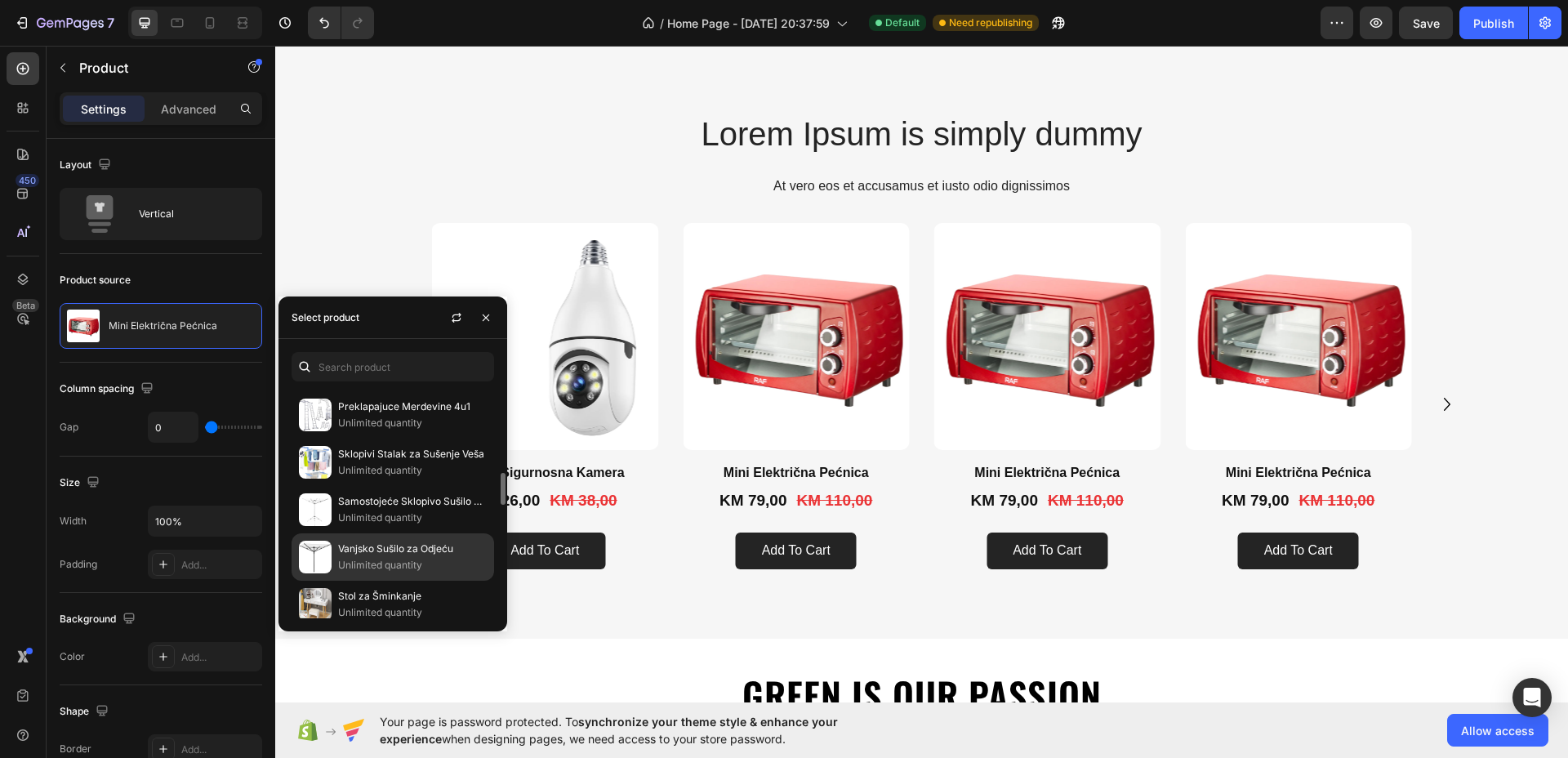
click at [374, 546] on p "Vanjsko Sušilo za Odjeću" at bounding box center [412, 549] width 149 height 16
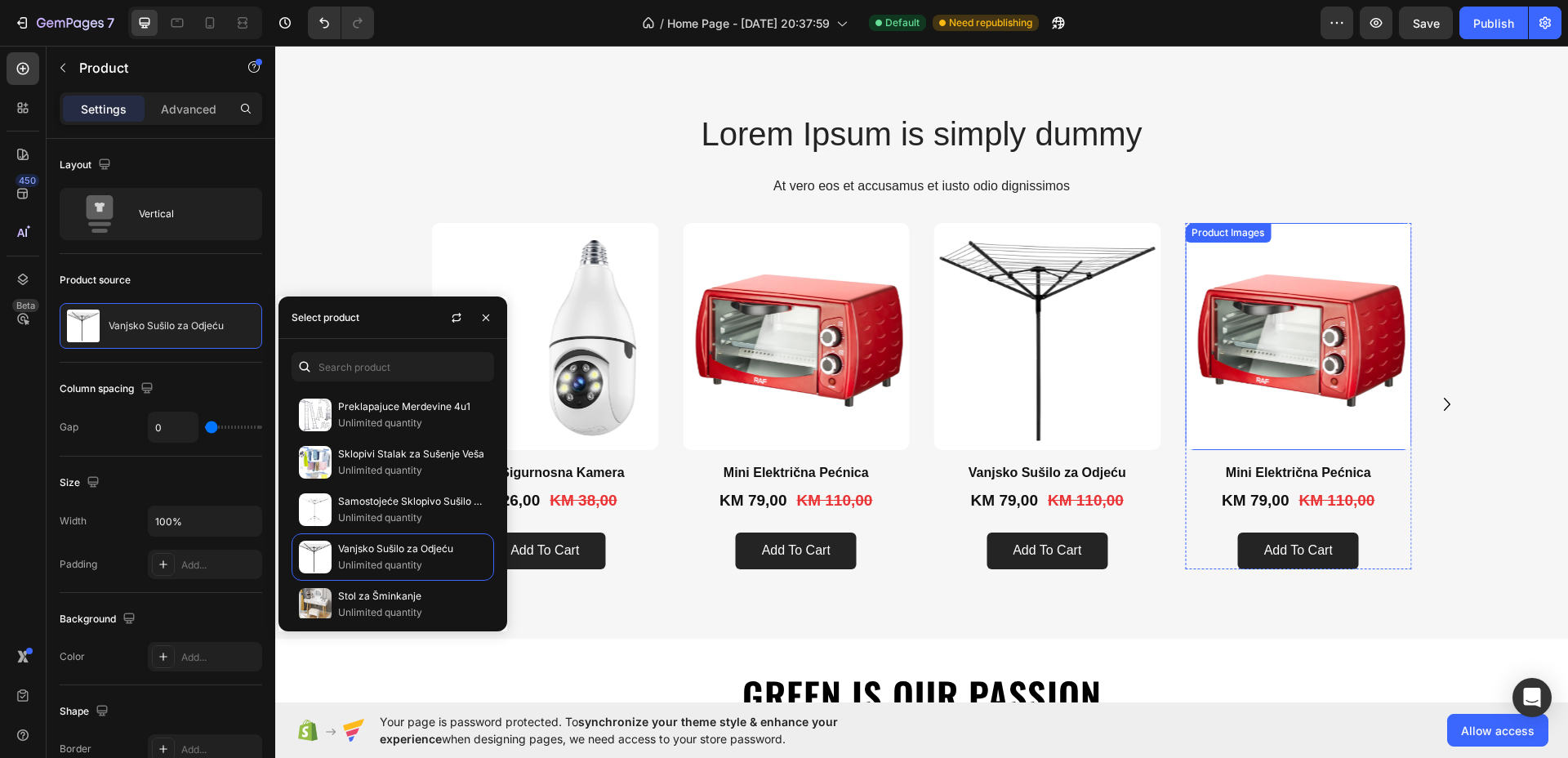
click at [1339, 358] on img at bounding box center [1298, 337] width 227 height 227
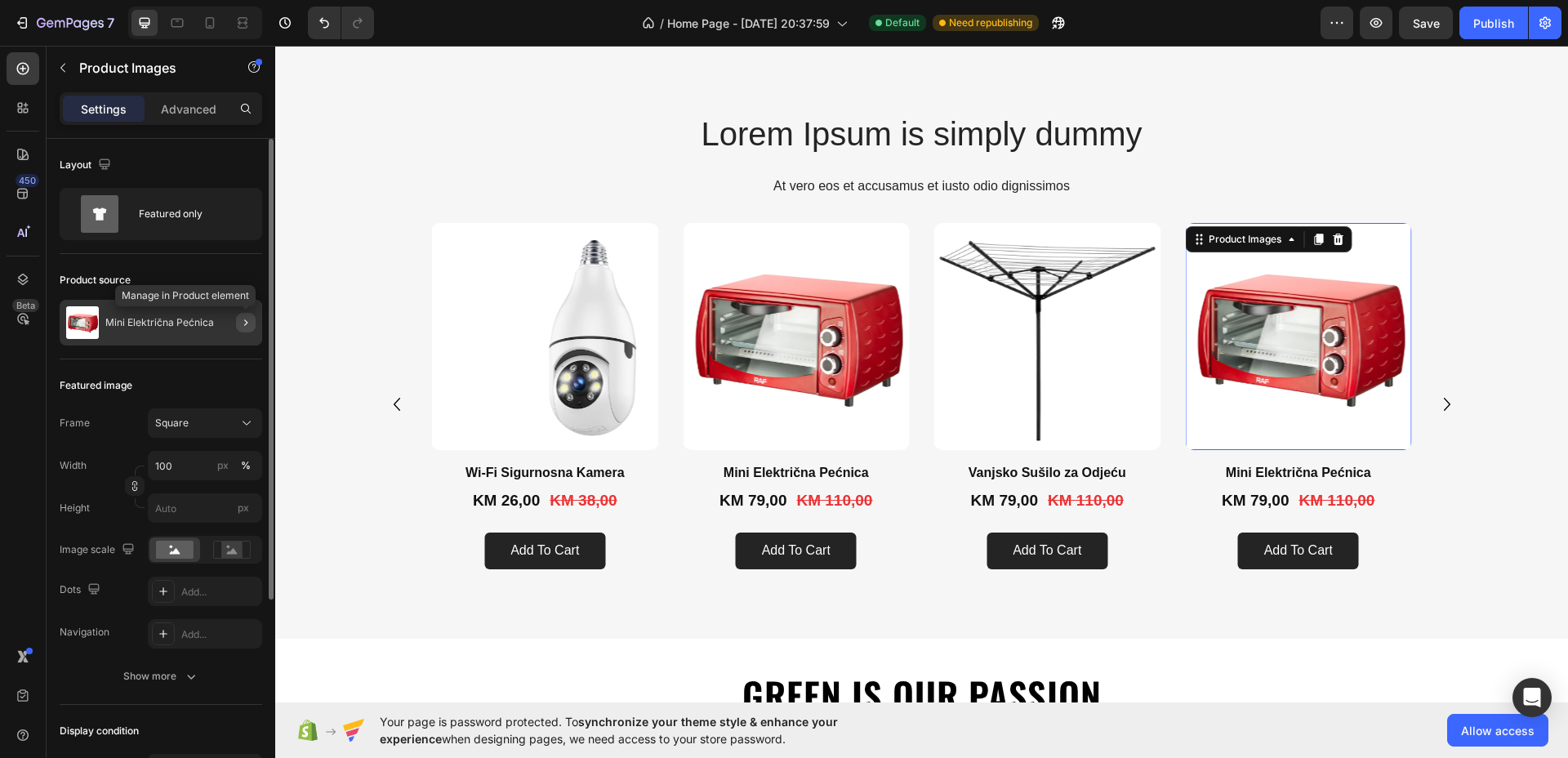
click at [247, 320] on icon "button" at bounding box center [246, 322] width 13 height 13
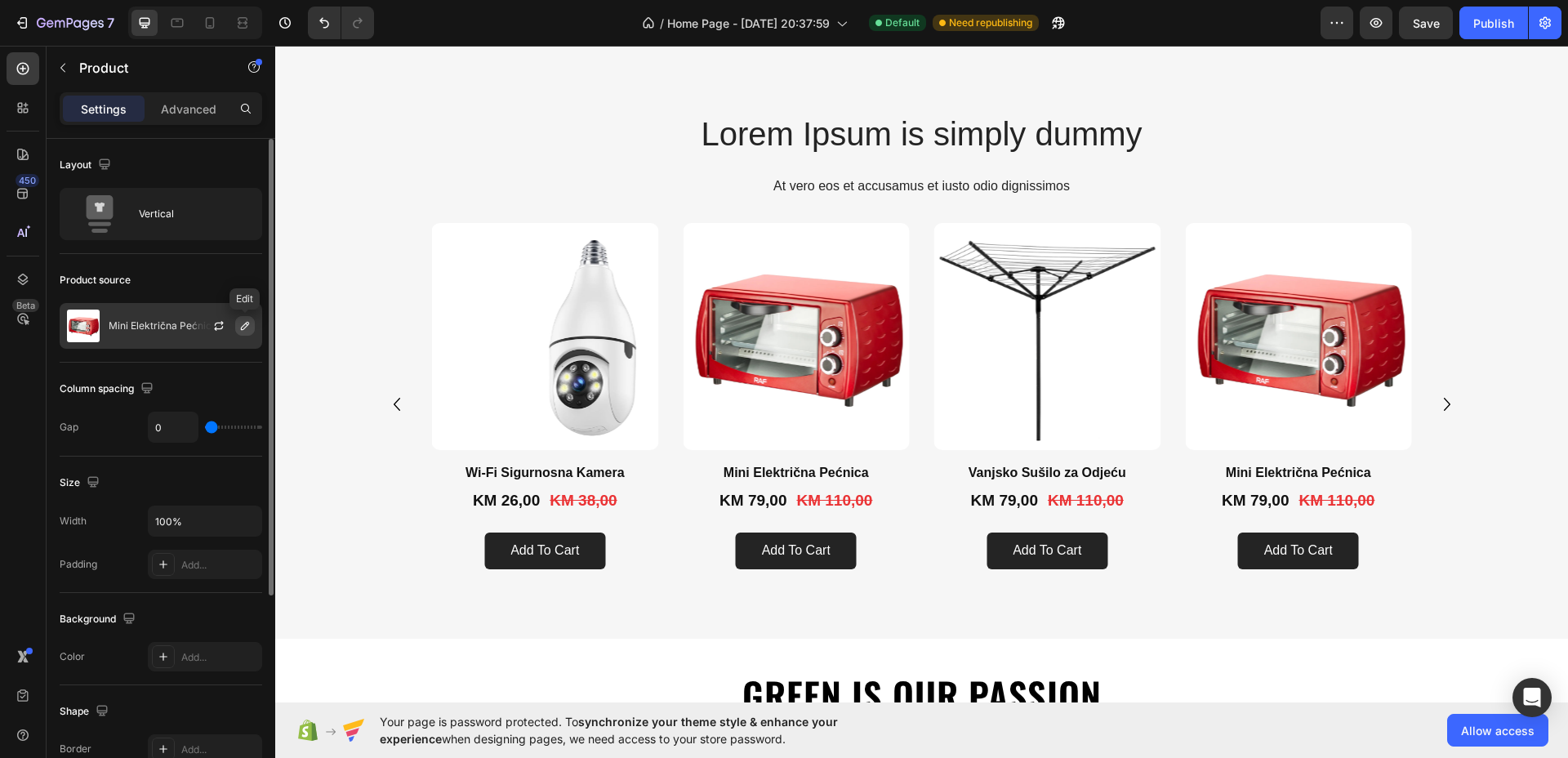
click at [249, 326] on icon "button" at bounding box center [245, 326] width 13 height 13
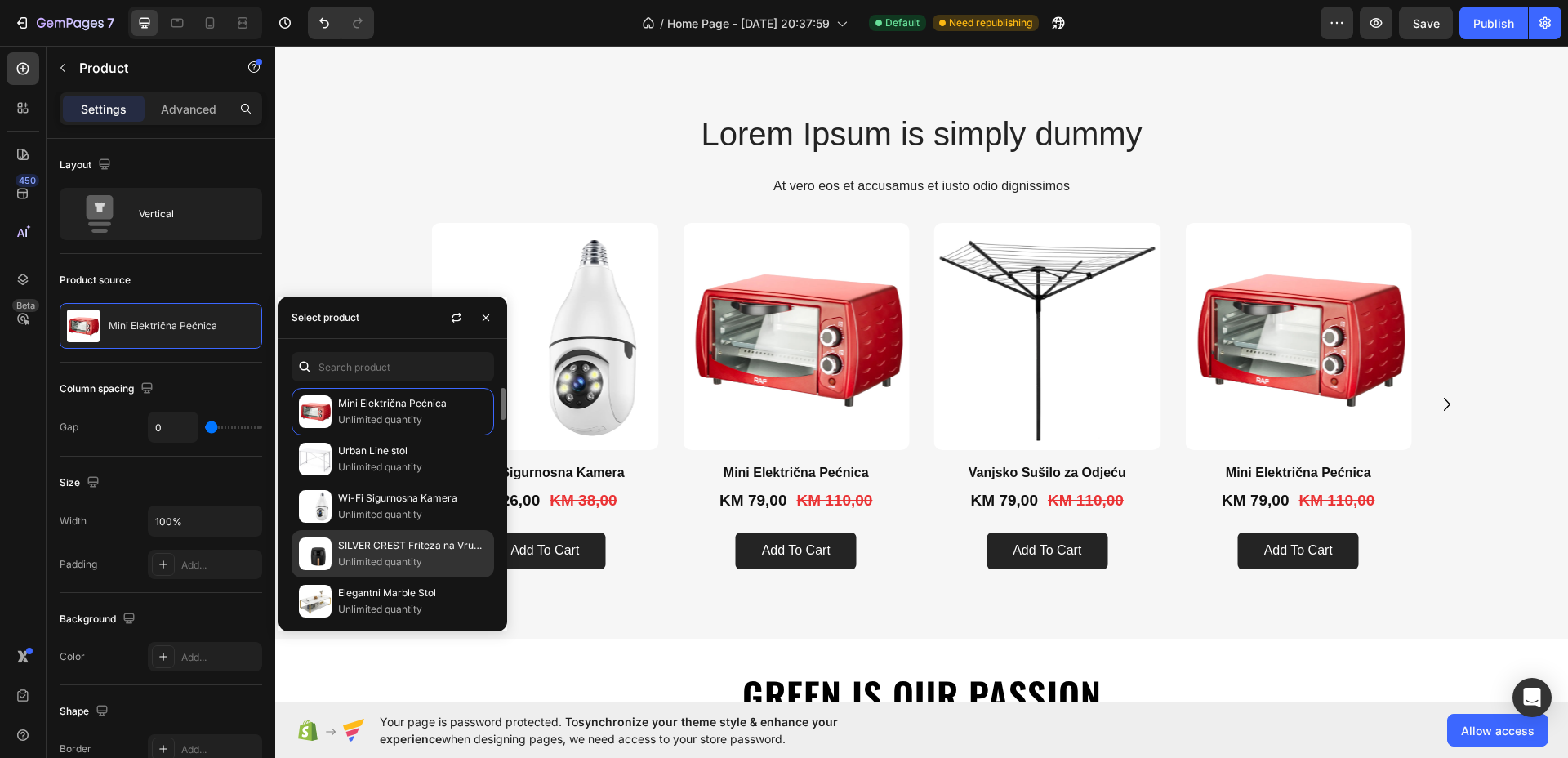
scroll to position [204, 0]
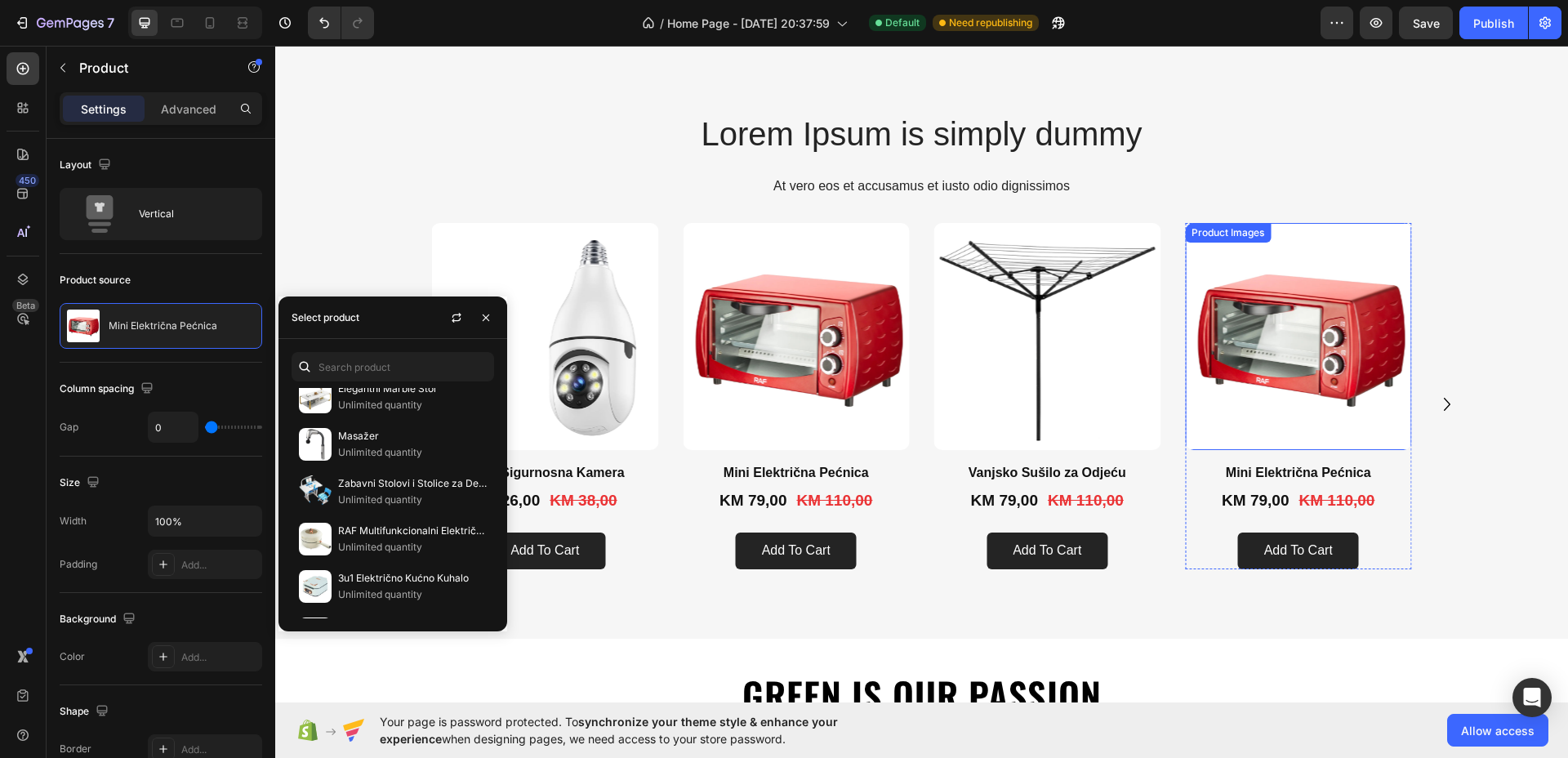
click at [1344, 369] on img at bounding box center [1298, 337] width 227 height 227
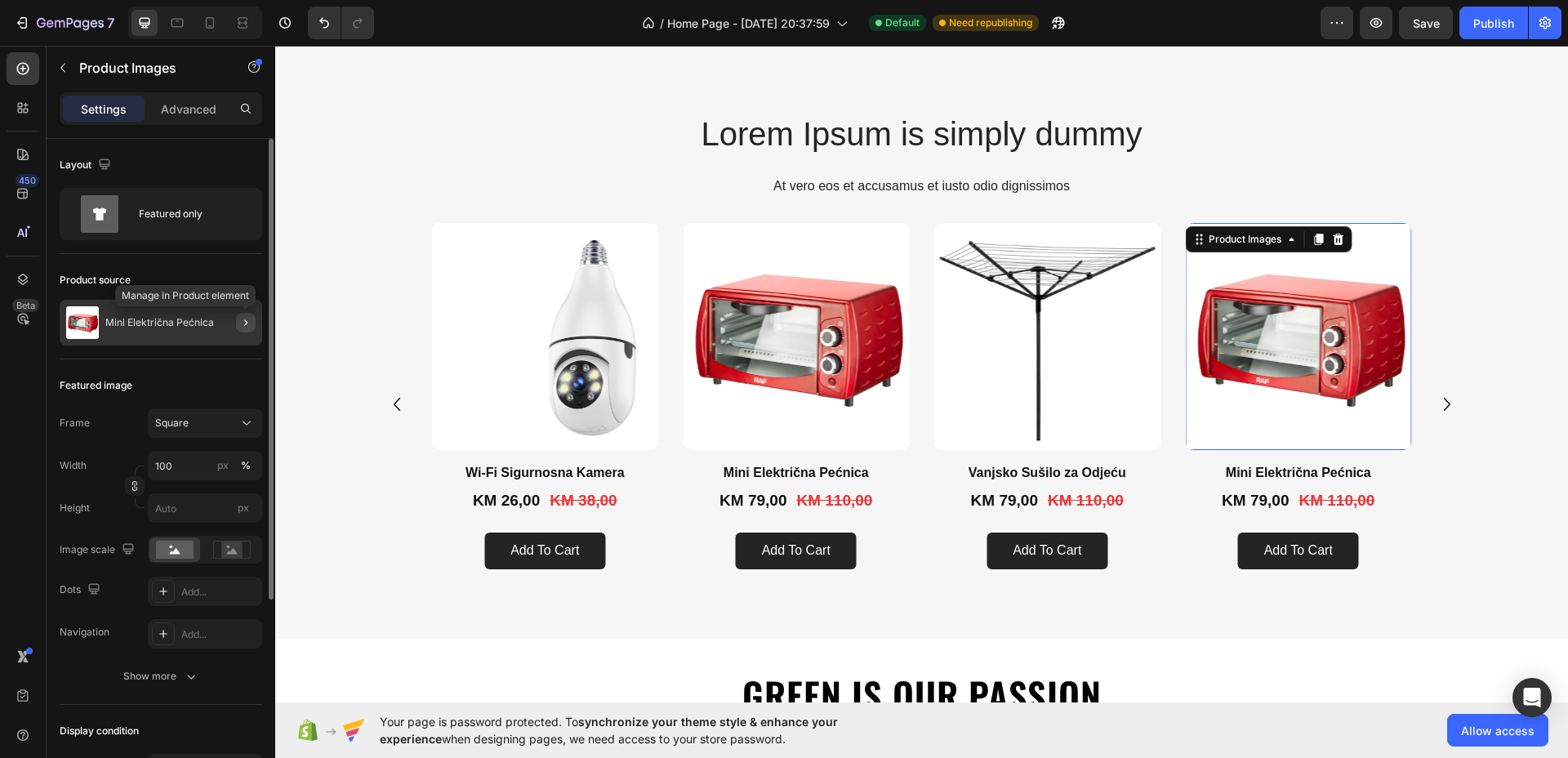
click at [249, 321] on icon "button" at bounding box center [246, 322] width 13 height 13
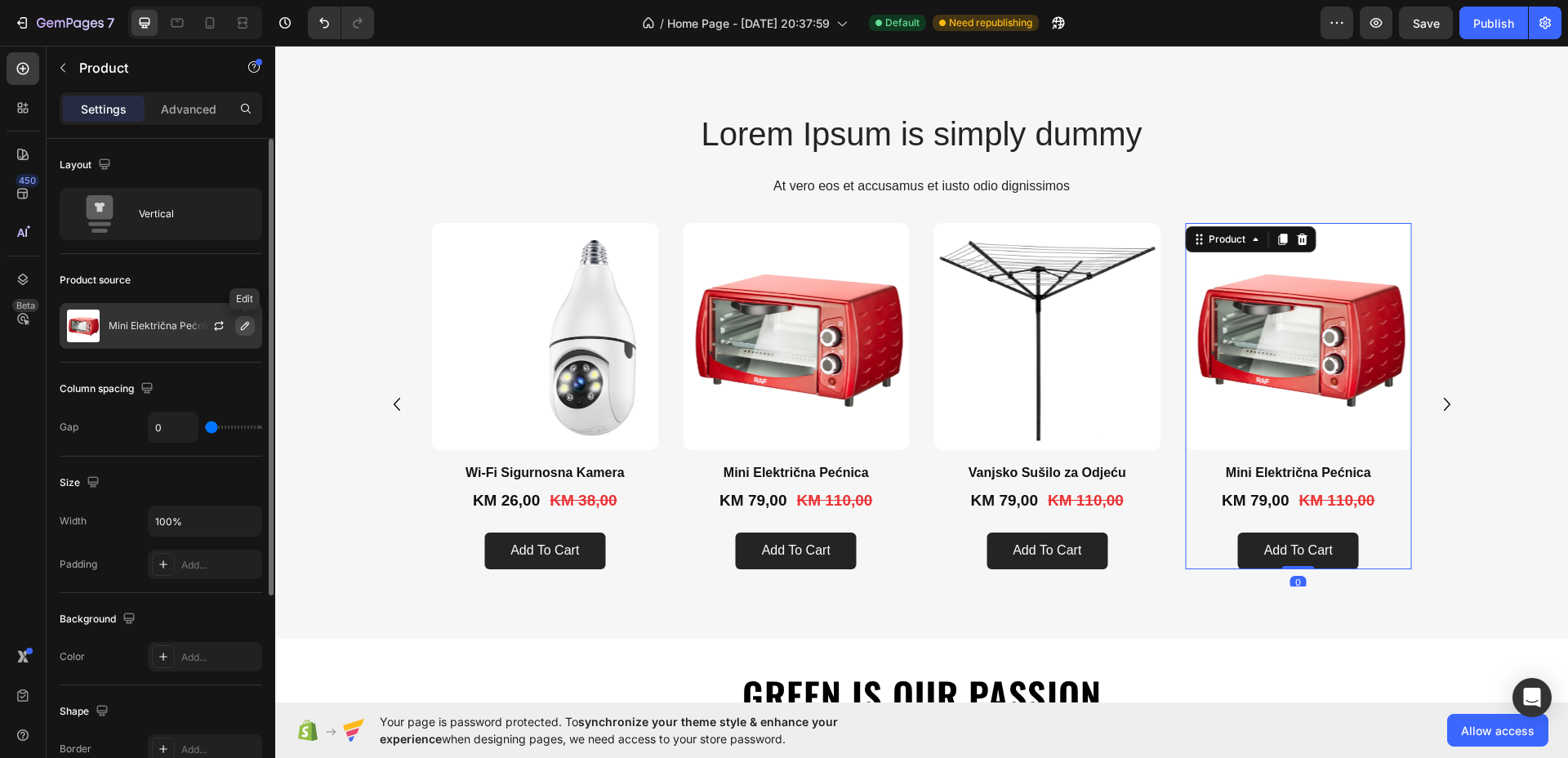
click at [254, 327] on button "button" at bounding box center [245, 326] width 20 height 20
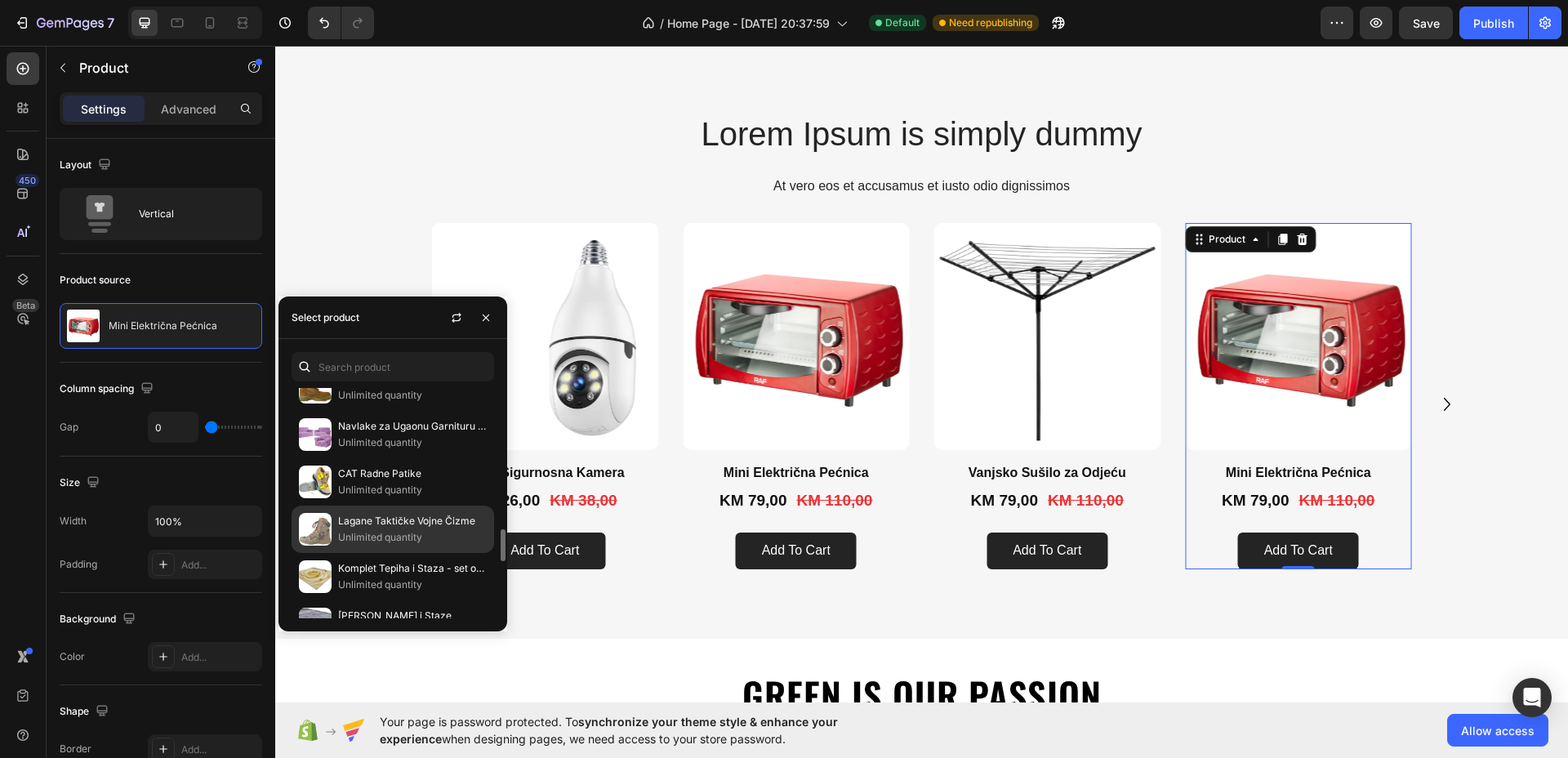
scroll to position [917, 0]
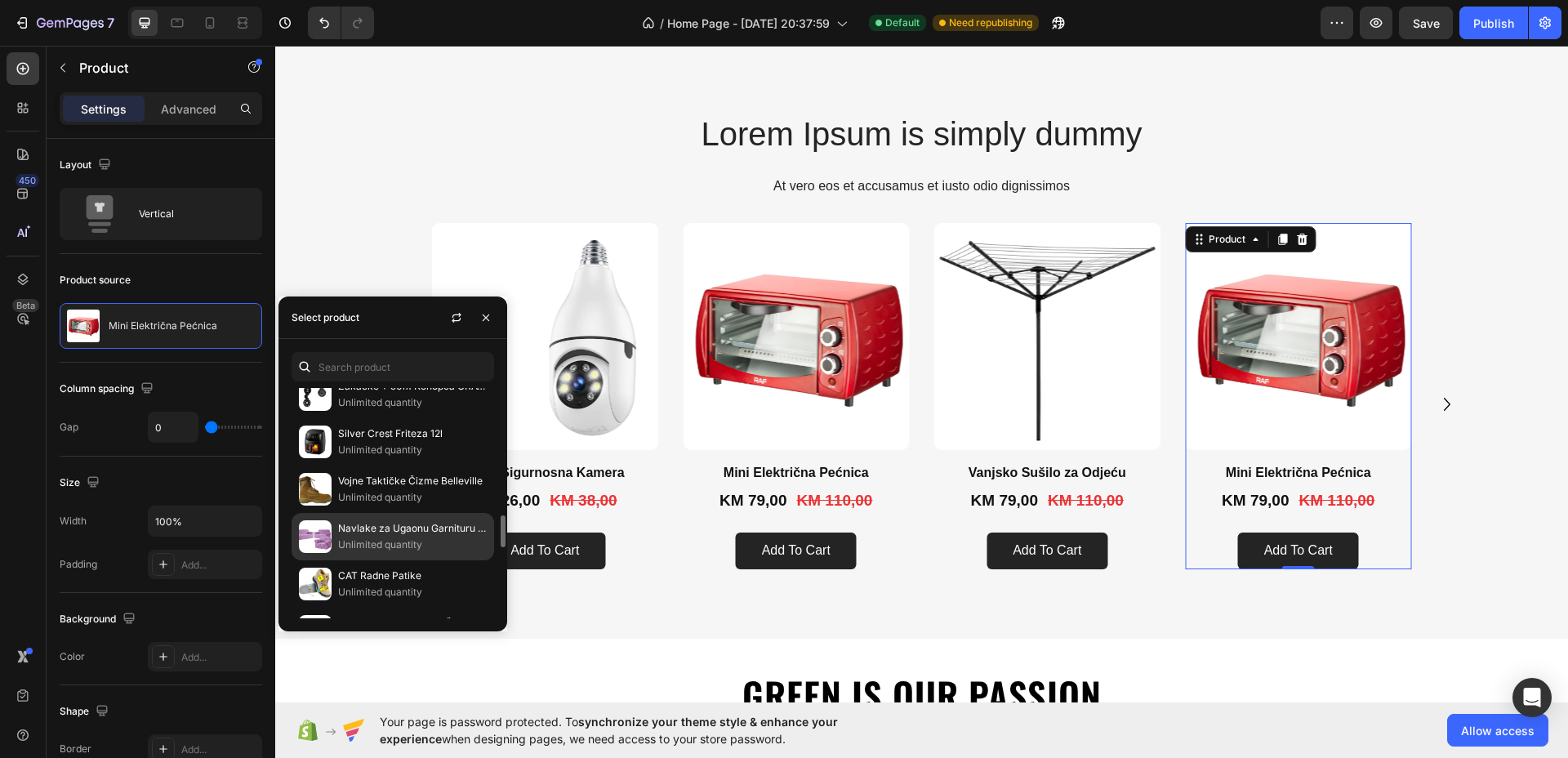
click at [381, 537] on p "Unlimited quantity" at bounding box center [412, 545] width 149 height 16
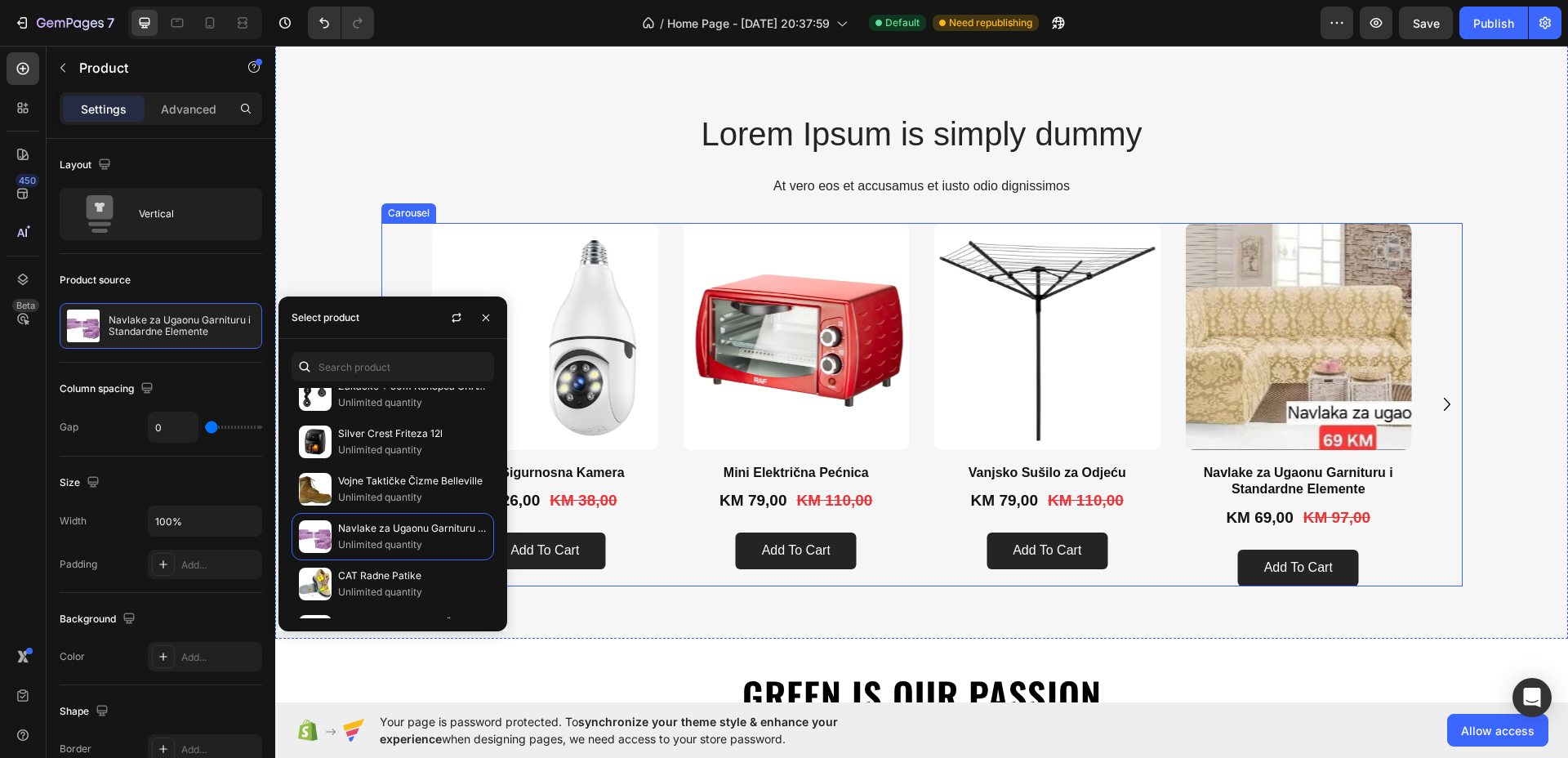
click at [1435, 402] on icon "Carousel Next Arrow" at bounding box center [1446, 404] width 26 height 26
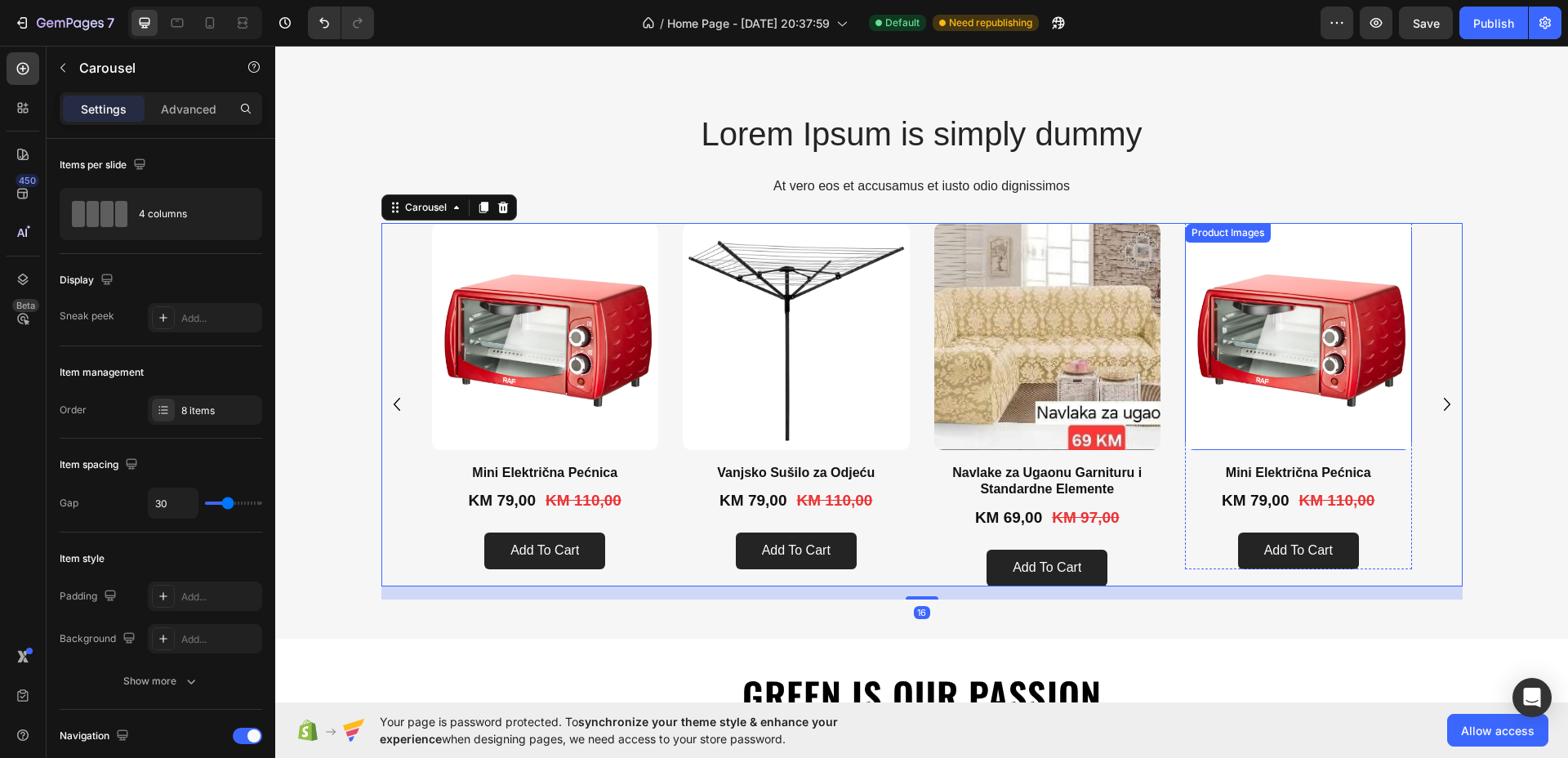
click at [1350, 379] on img at bounding box center [1298, 337] width 227 height 227
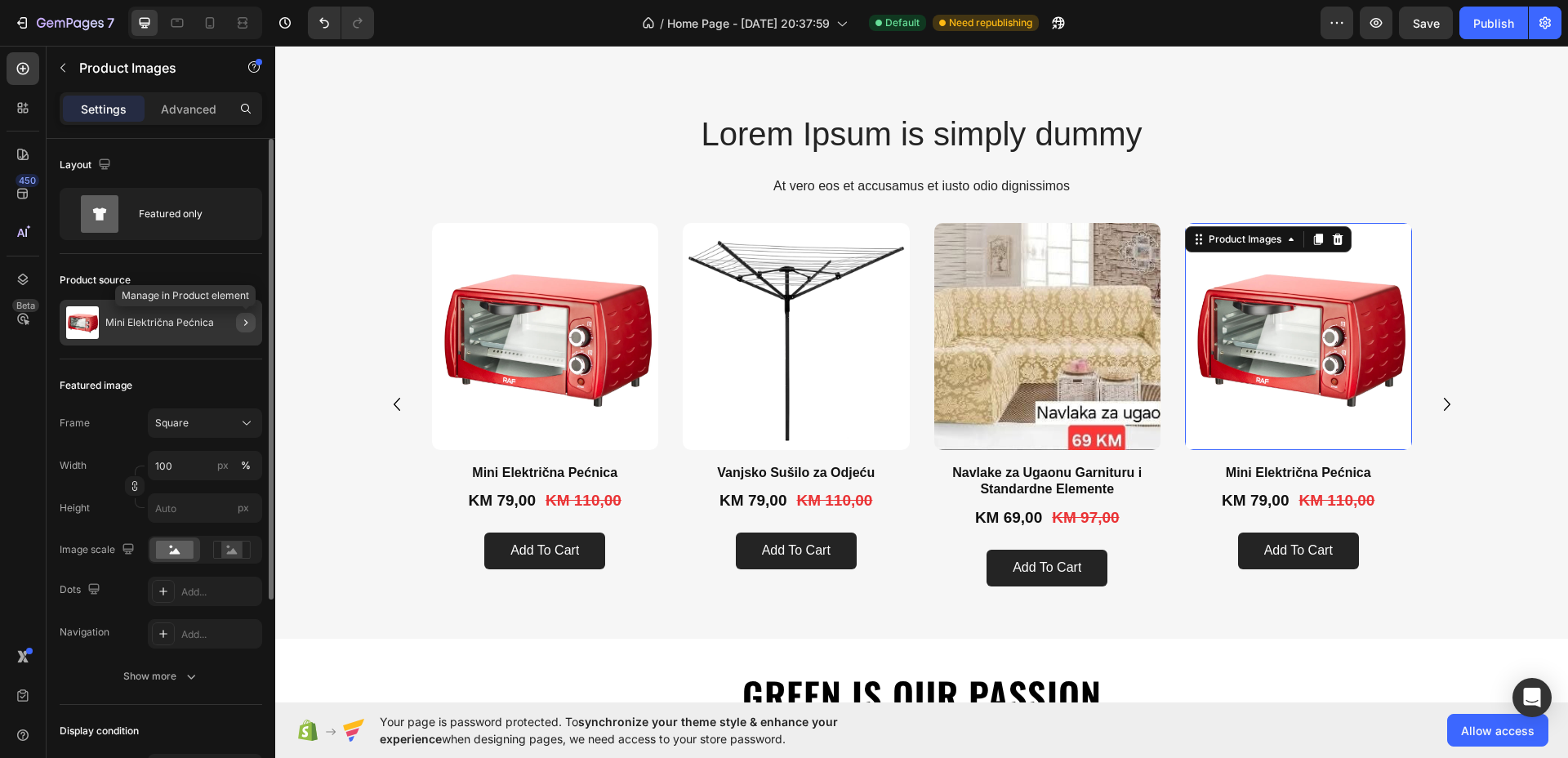
click at [247, 320] on icon "button" at bounding box center [246, 322] width 13 height 13
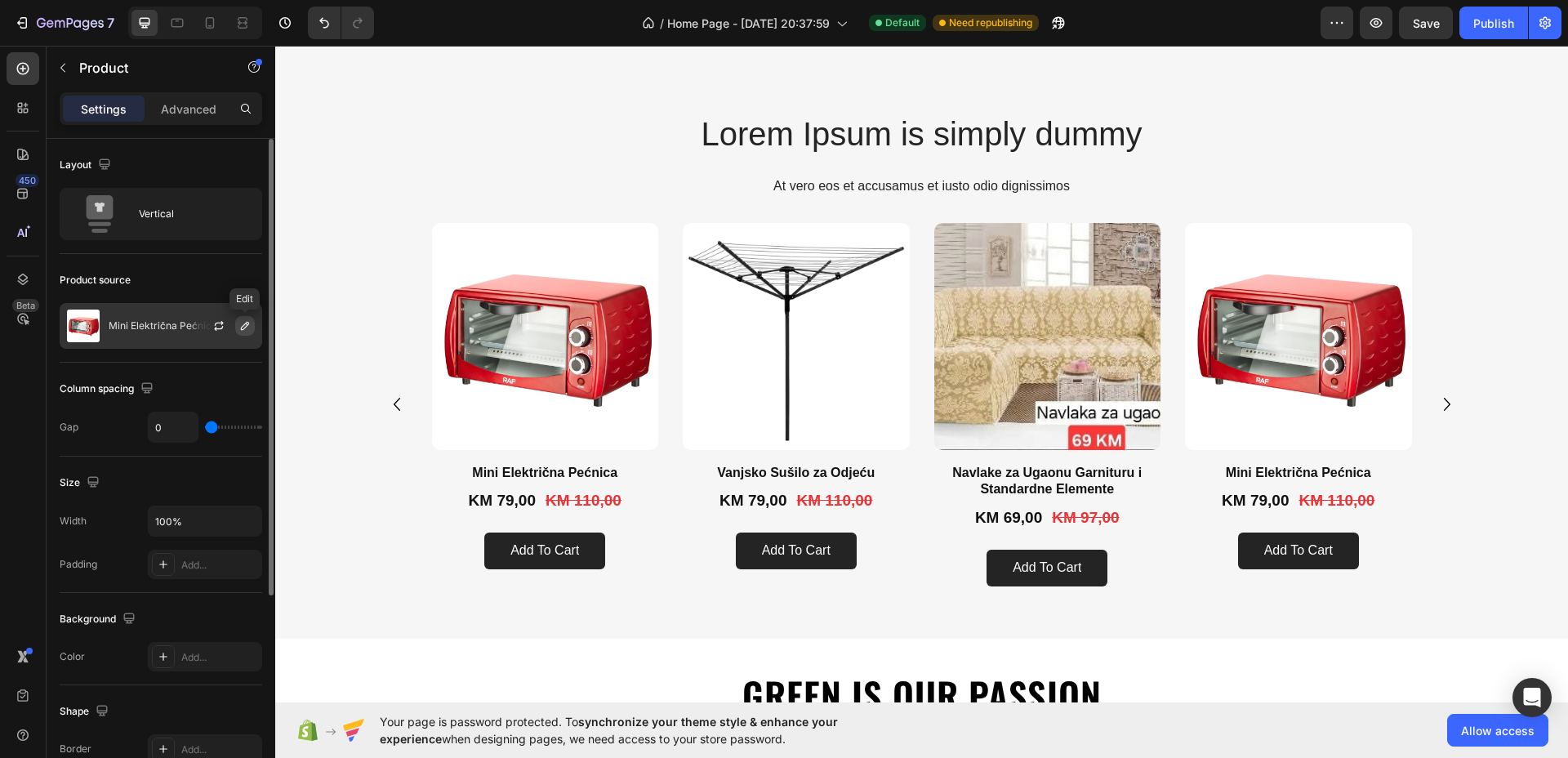
click at [245, 320] on icon "button" at bounding box center [245, 326] width 13 height 13
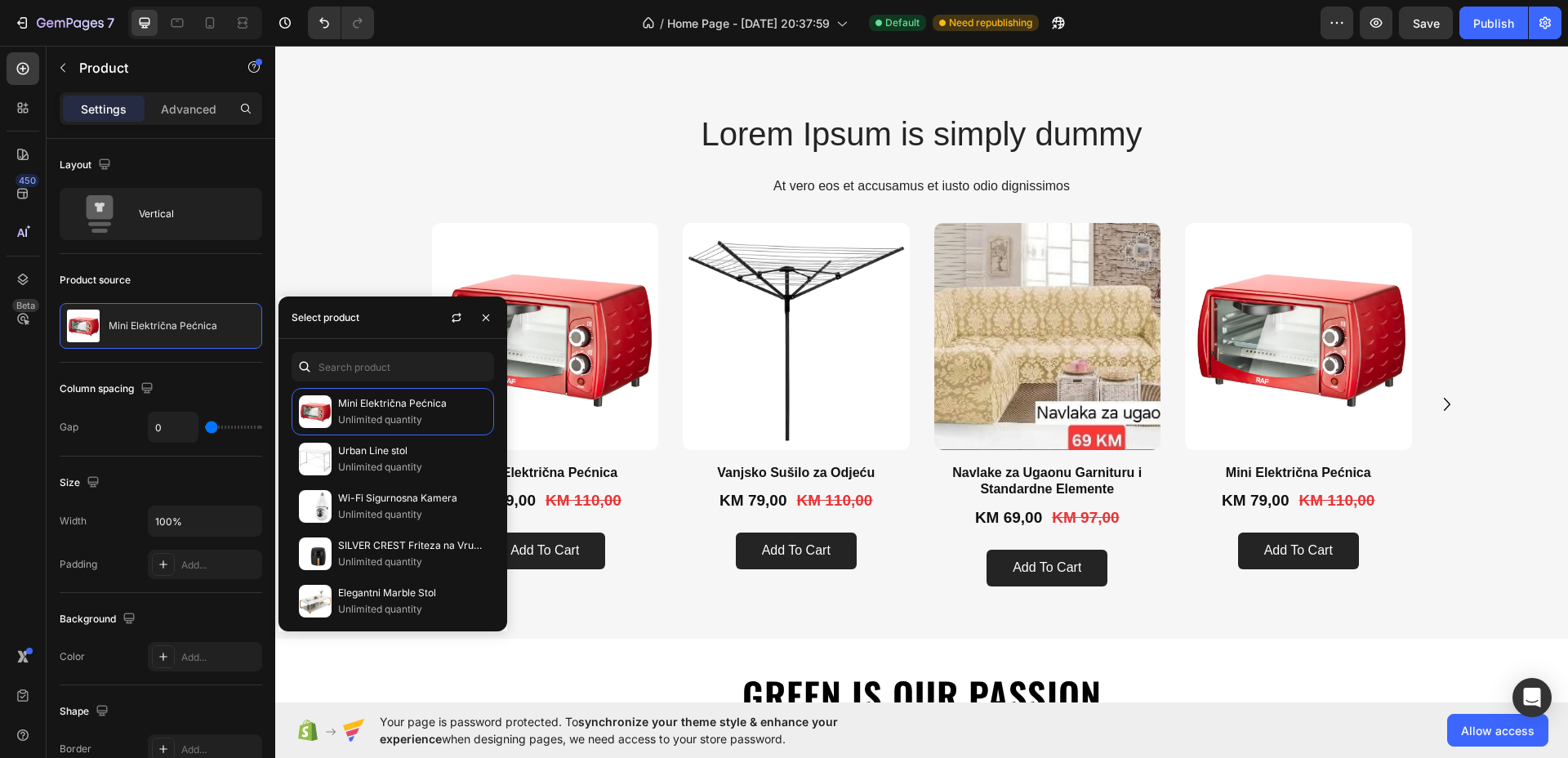
scroll to position [409, 0]
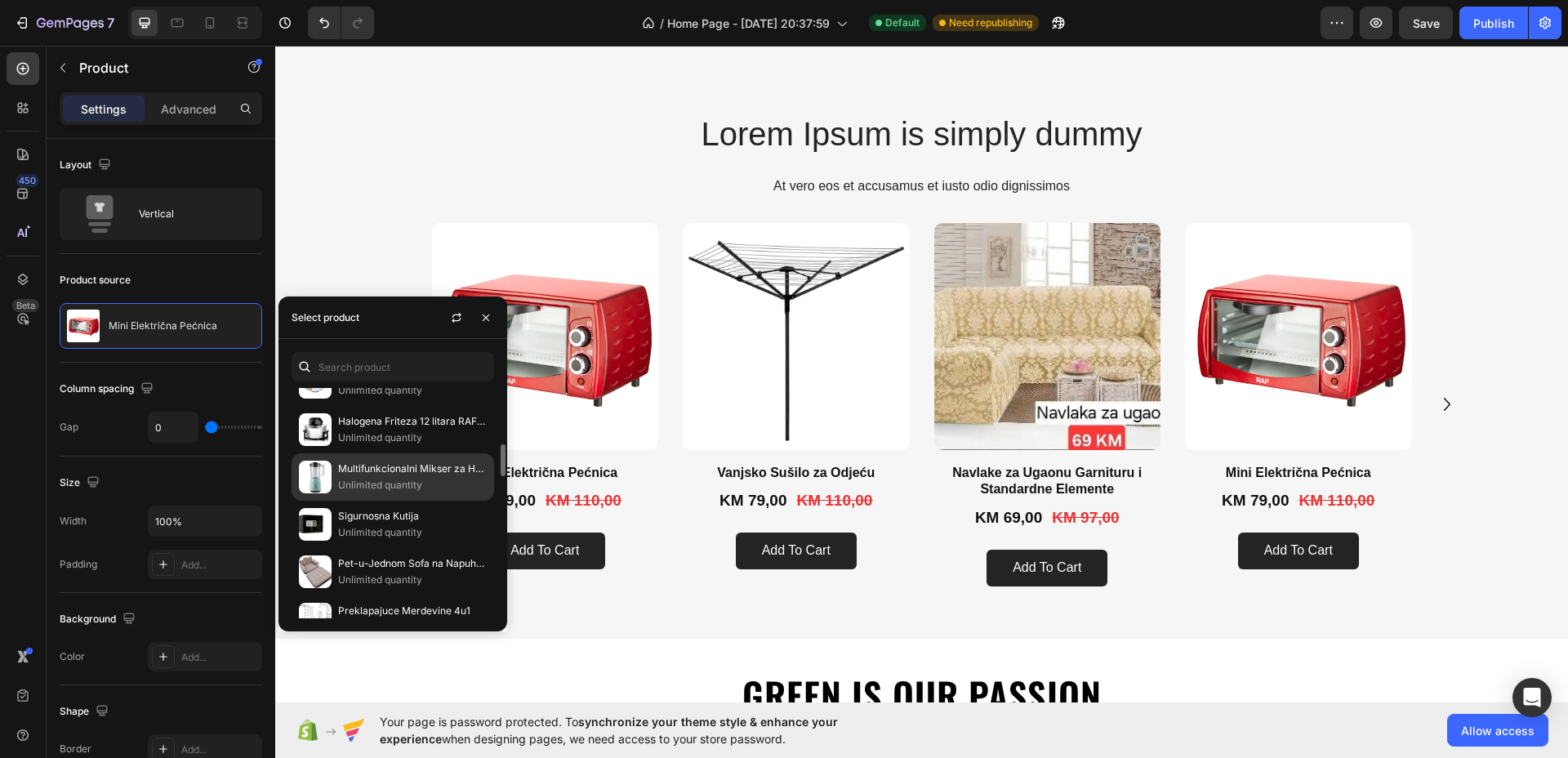
click at [348, 470] on p "Multifunkcionalni Mikser za Hranu" at bounding box center [412, 468] width 149 height 16
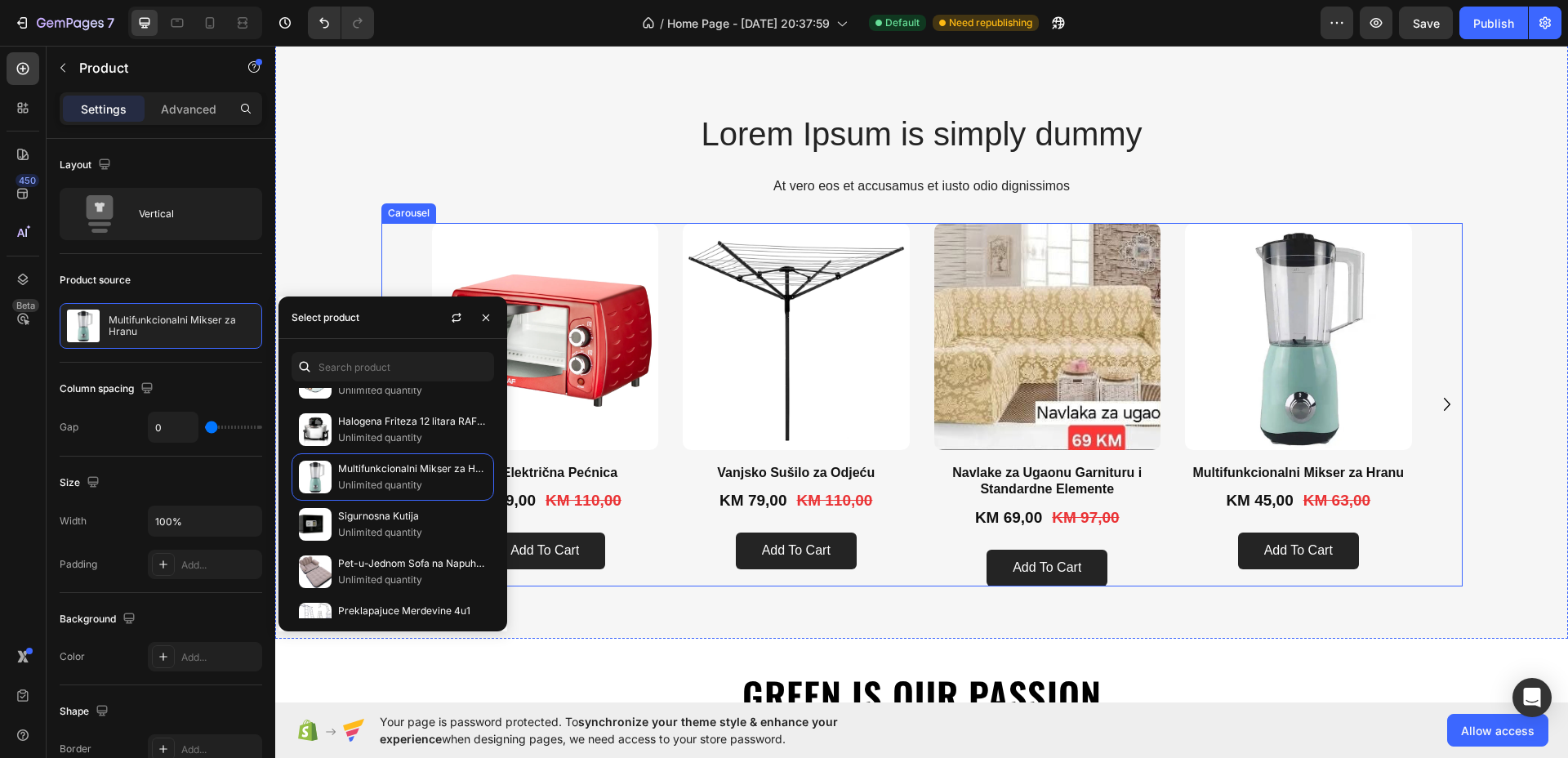
click at [1438, 409] on icon "Carousel Next Arrow" at bounding box center [1446, 404] width 26 height 26
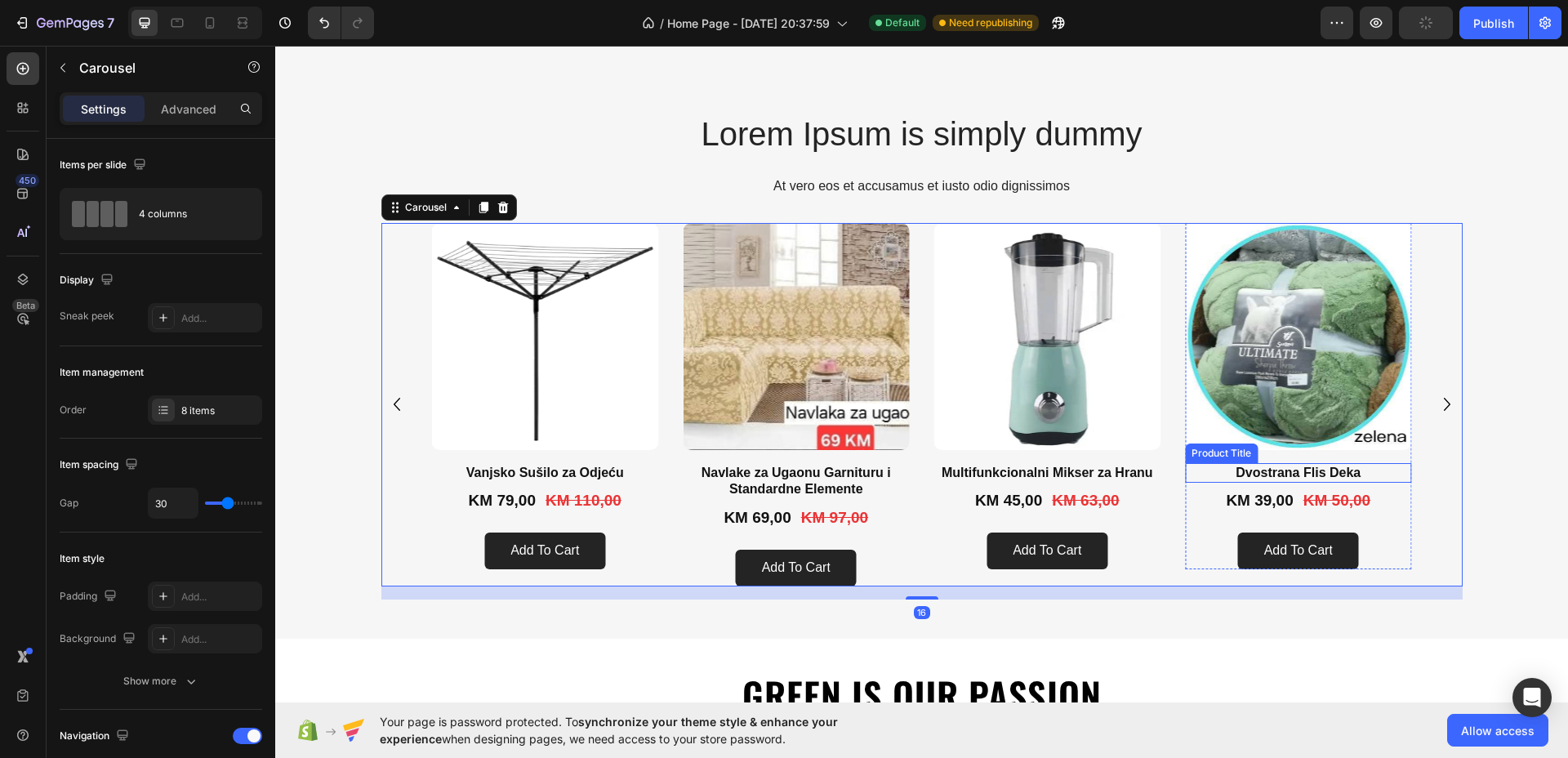
click at [1304, 473] on h1 "Dvostrana Flis Deka" at bounding box center [1298, 473] width 227 height 20
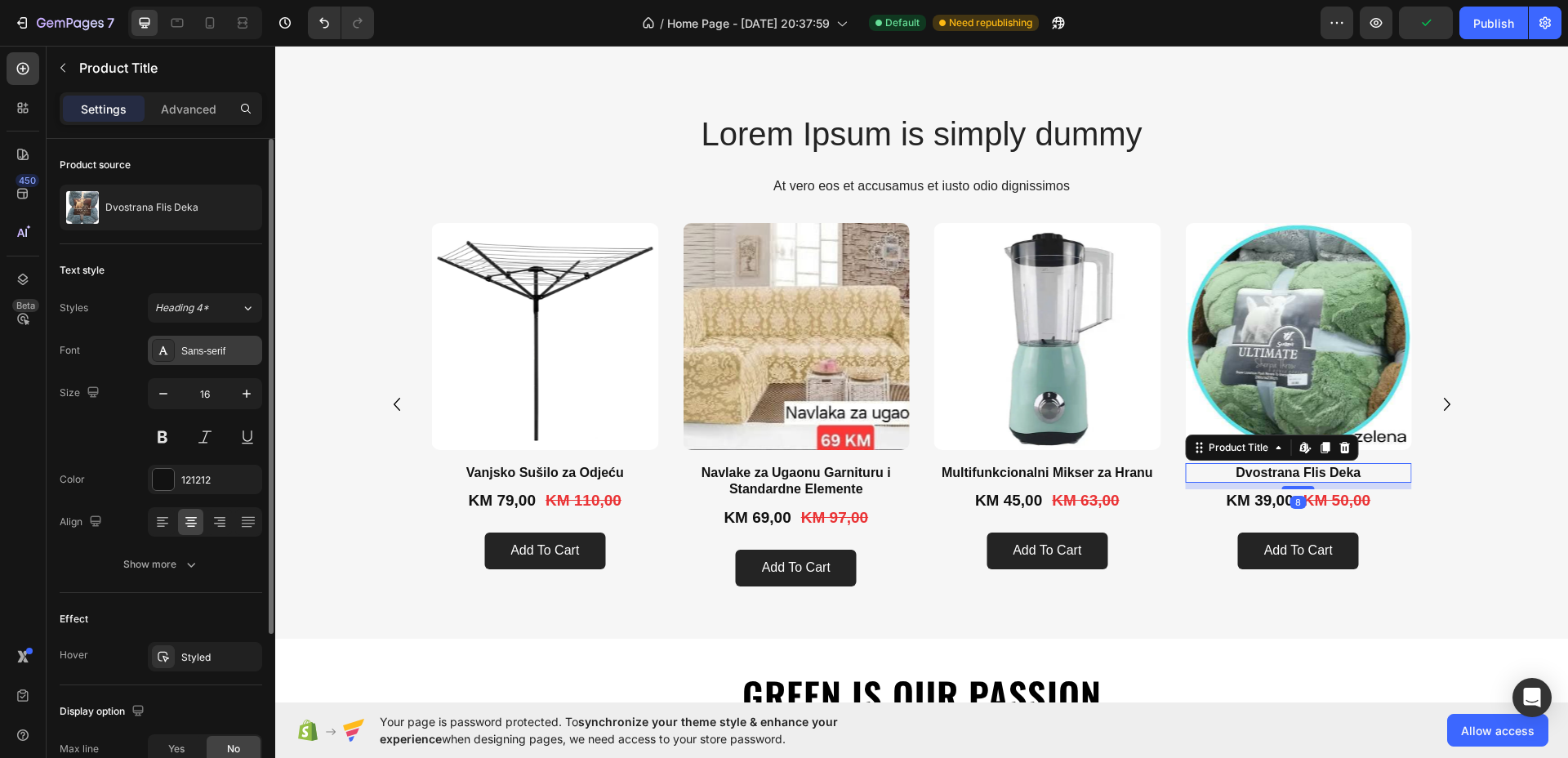
click at [226, 348] on div "Sans-serif" at bounding box center [220, 351] width 77 height 15
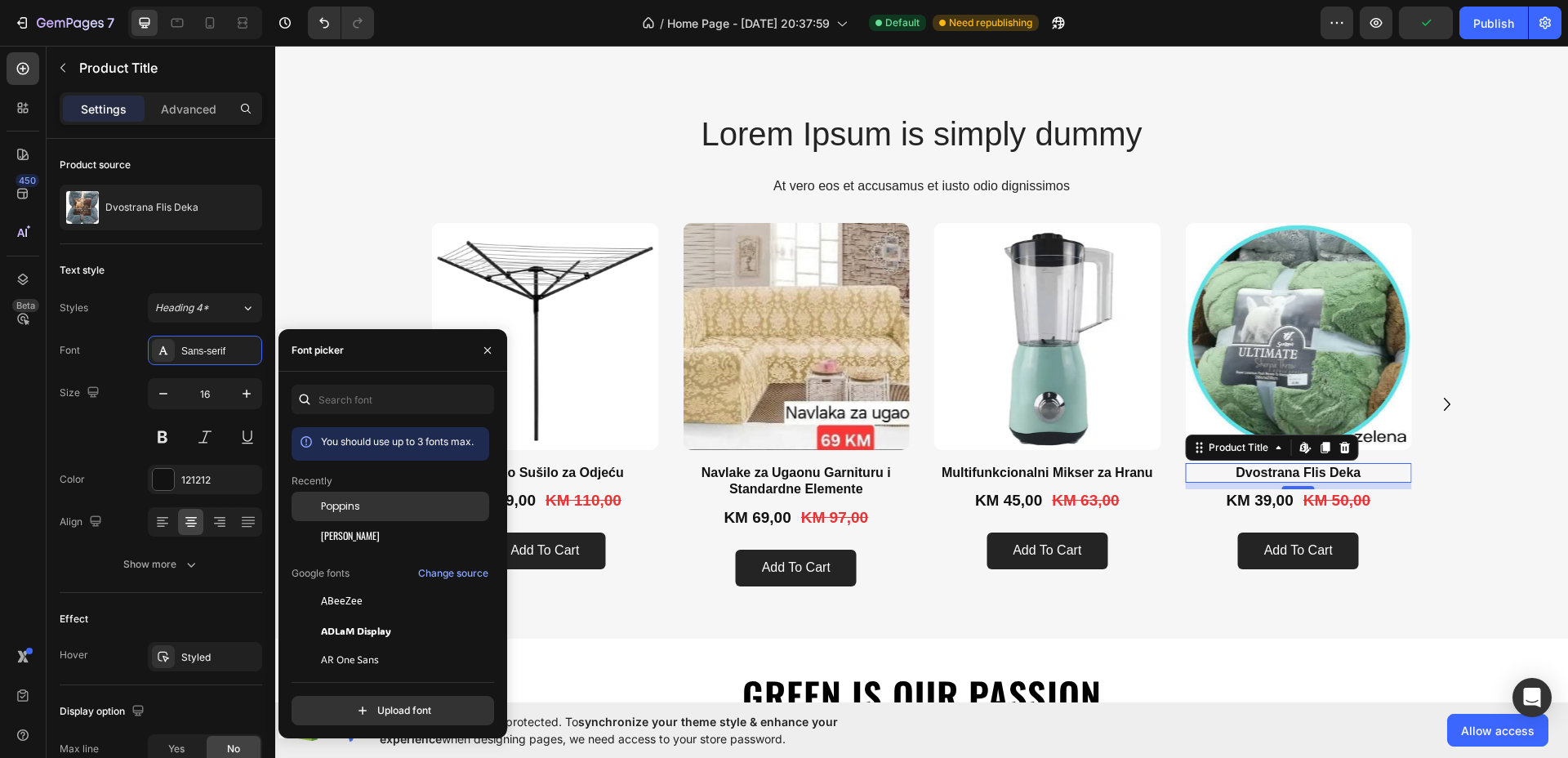
click at [348, 615] on div "Poppins" at bounding box center [390, 630] width 198 height 29
click at [240, 391] on icon "button" at bounding box center [247, 394] width 16 height 16
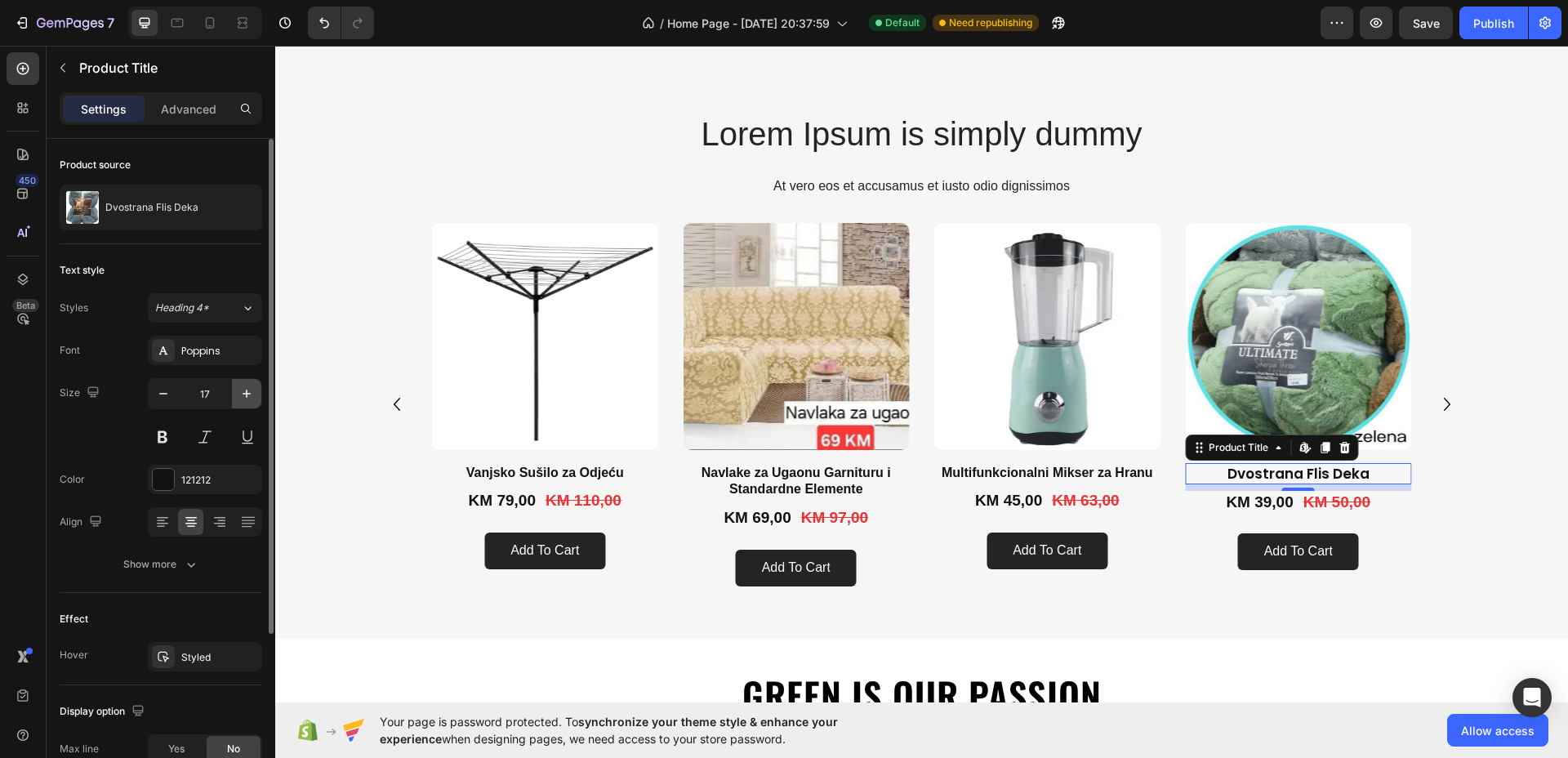
click at [240, 391] on icon "button" at bounding box center [247, 394] width 16 height 16
click at [245, 403] on button "button" at bounding box center [247, 393] width 29 height 29
type input "22"
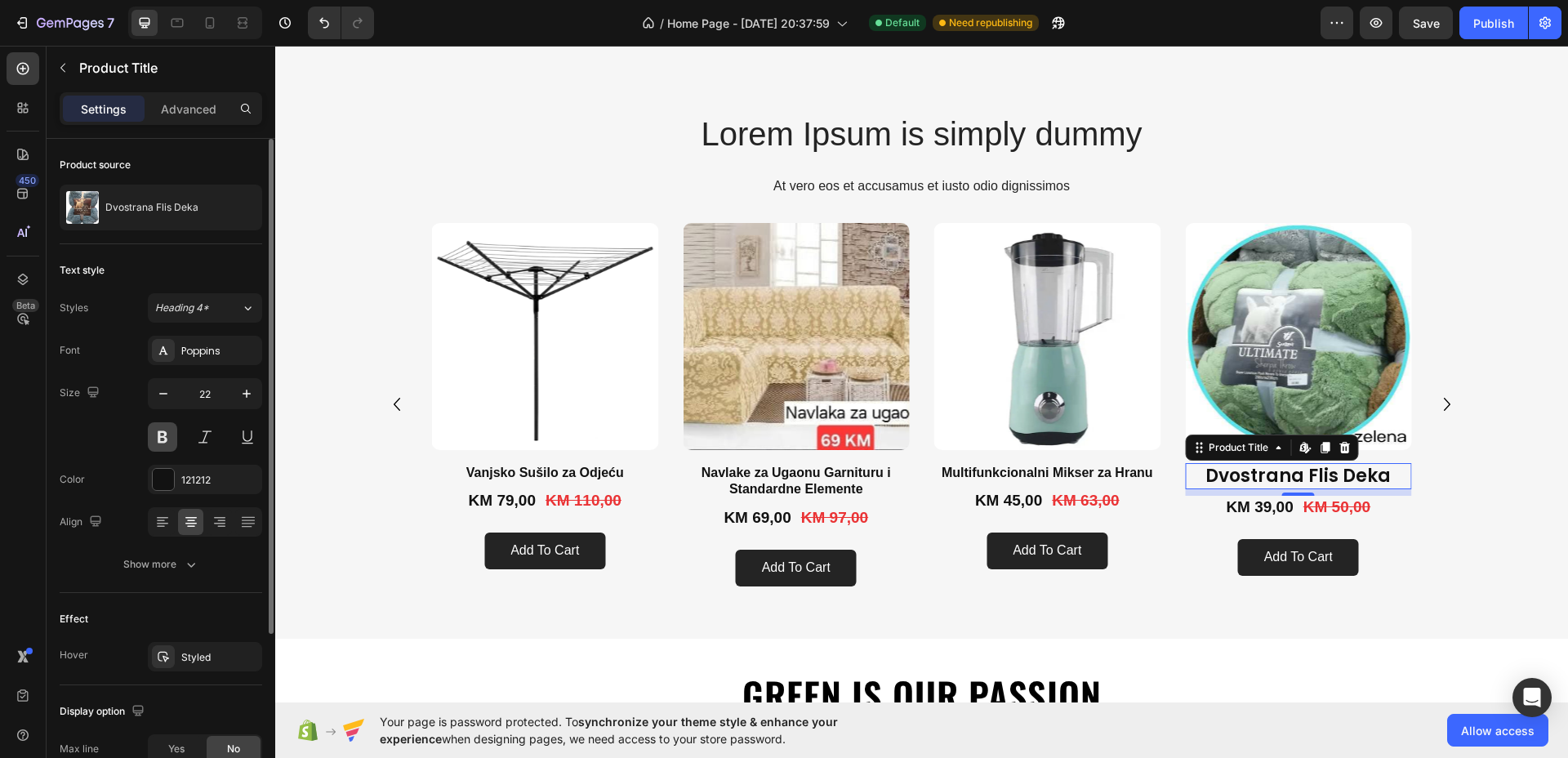
click at [161, 435] on button at bounding box center [162, 437] width 29 height 29
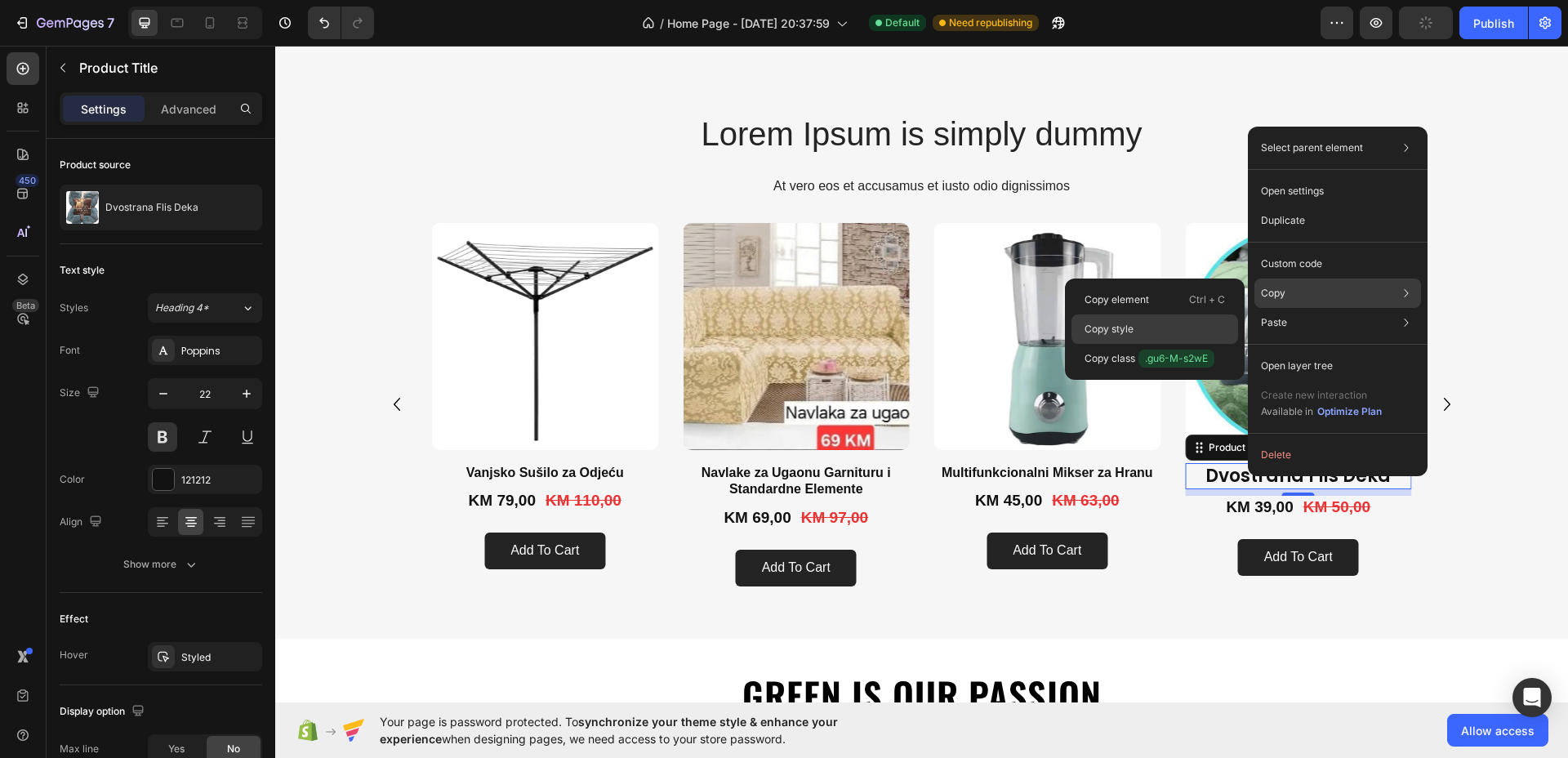
click at [1113, 321] on p "Copy style" at bounding box center [1109, 329] width 49 height 15
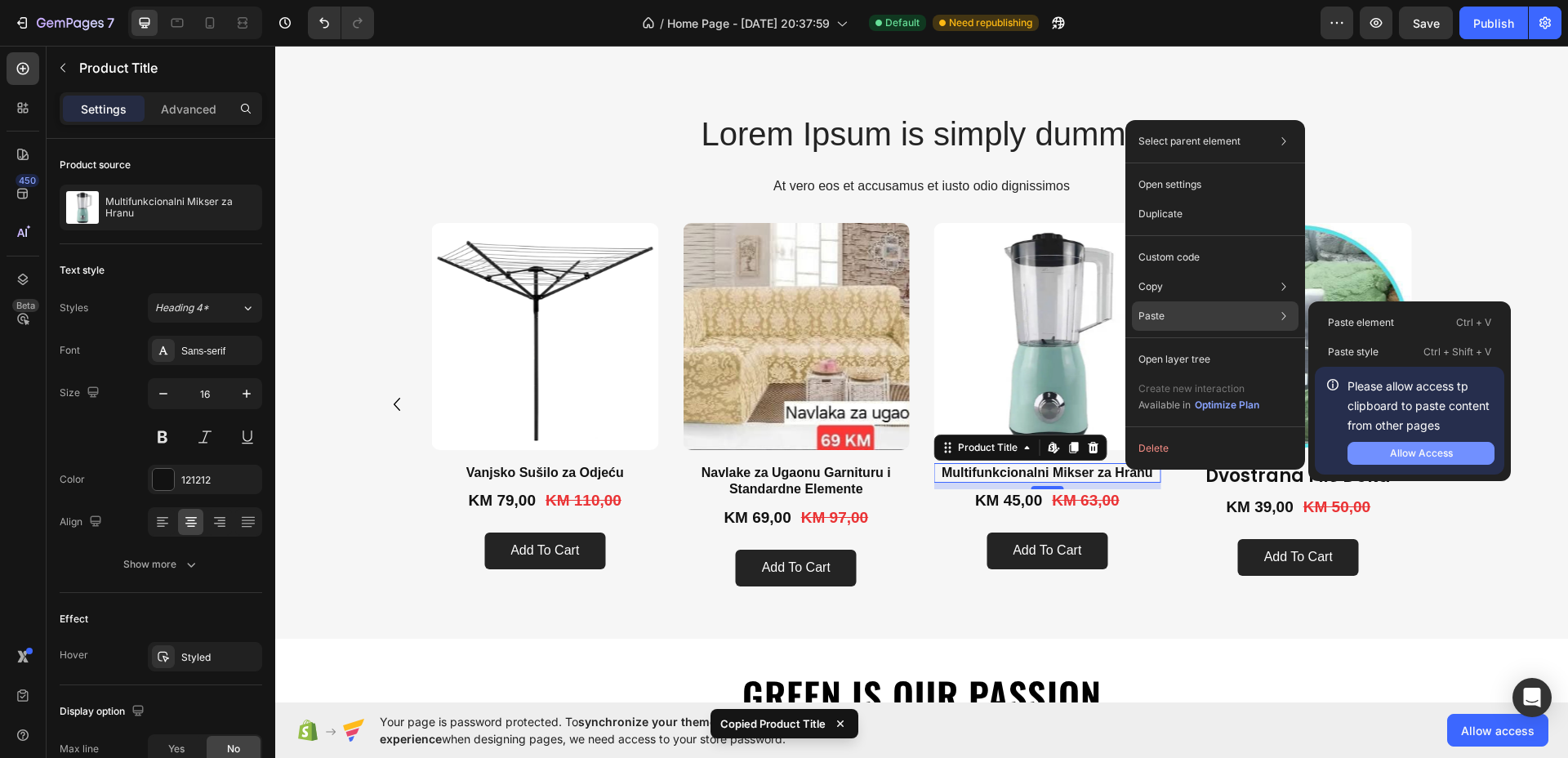
click at [1429, 448] on div "Allow Access" at bounding box center [1420, 453] width 63 height 15
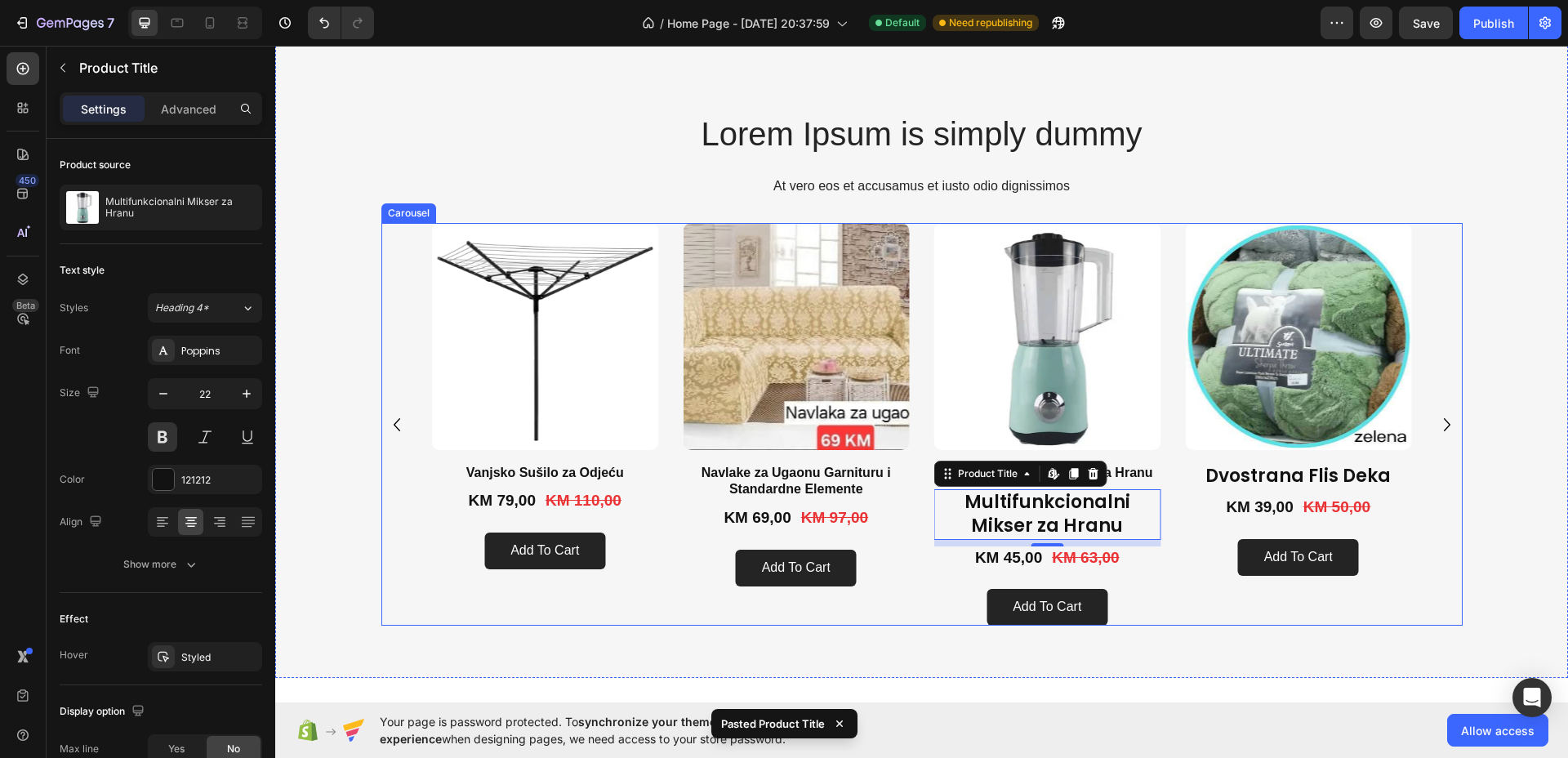
click at [1171, 499] on div "Product Images Dvostrana [PERSON_NAME] Product Title KM 39,00 Product Price Pro…" at bounding box center [922, 425] width 980 height 403
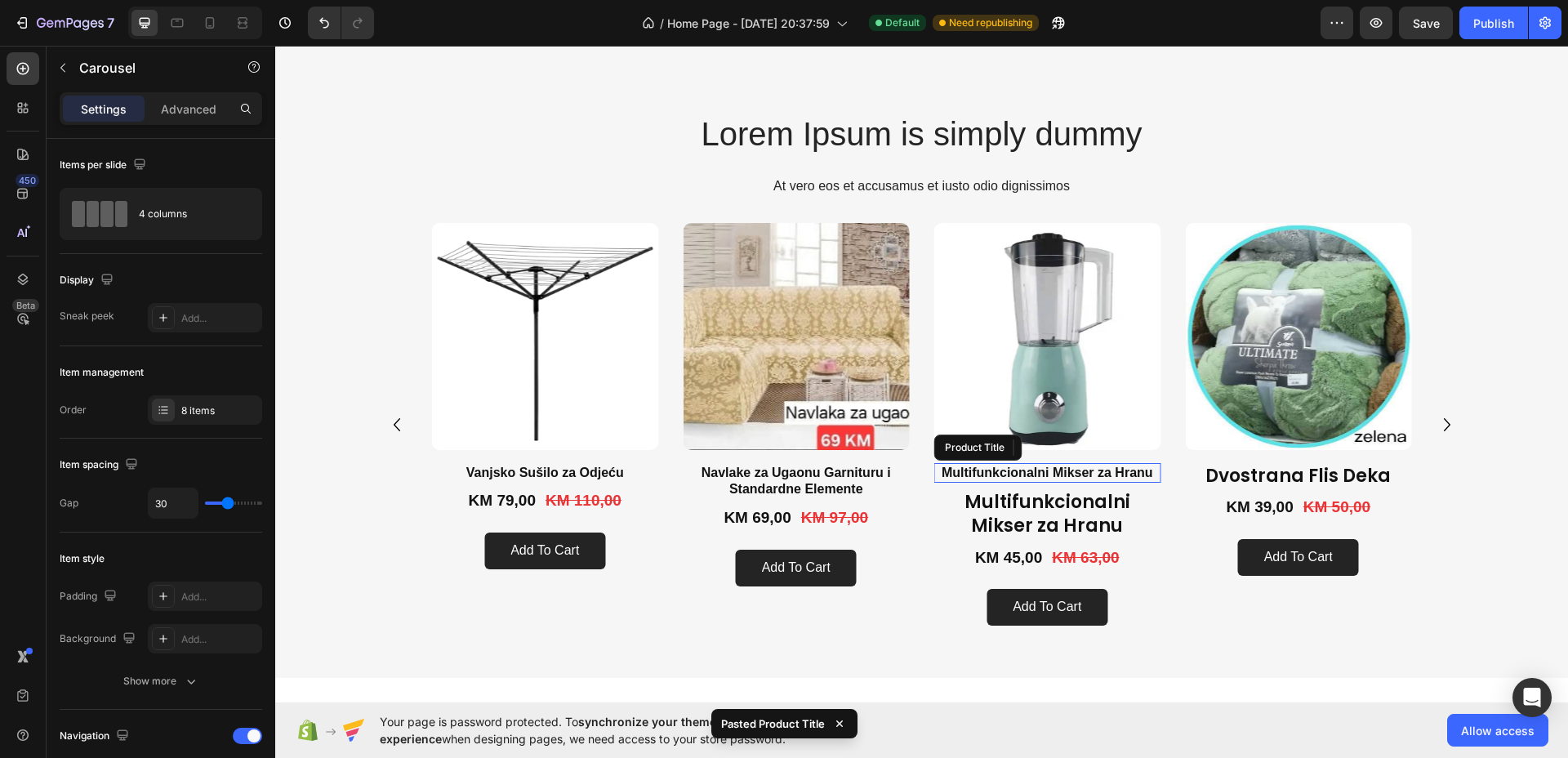
click at [1116, 468] on h1 "Multifunkcionalni Mikser za Hranu" at bounding box center [1047, 473] width 227 height 20
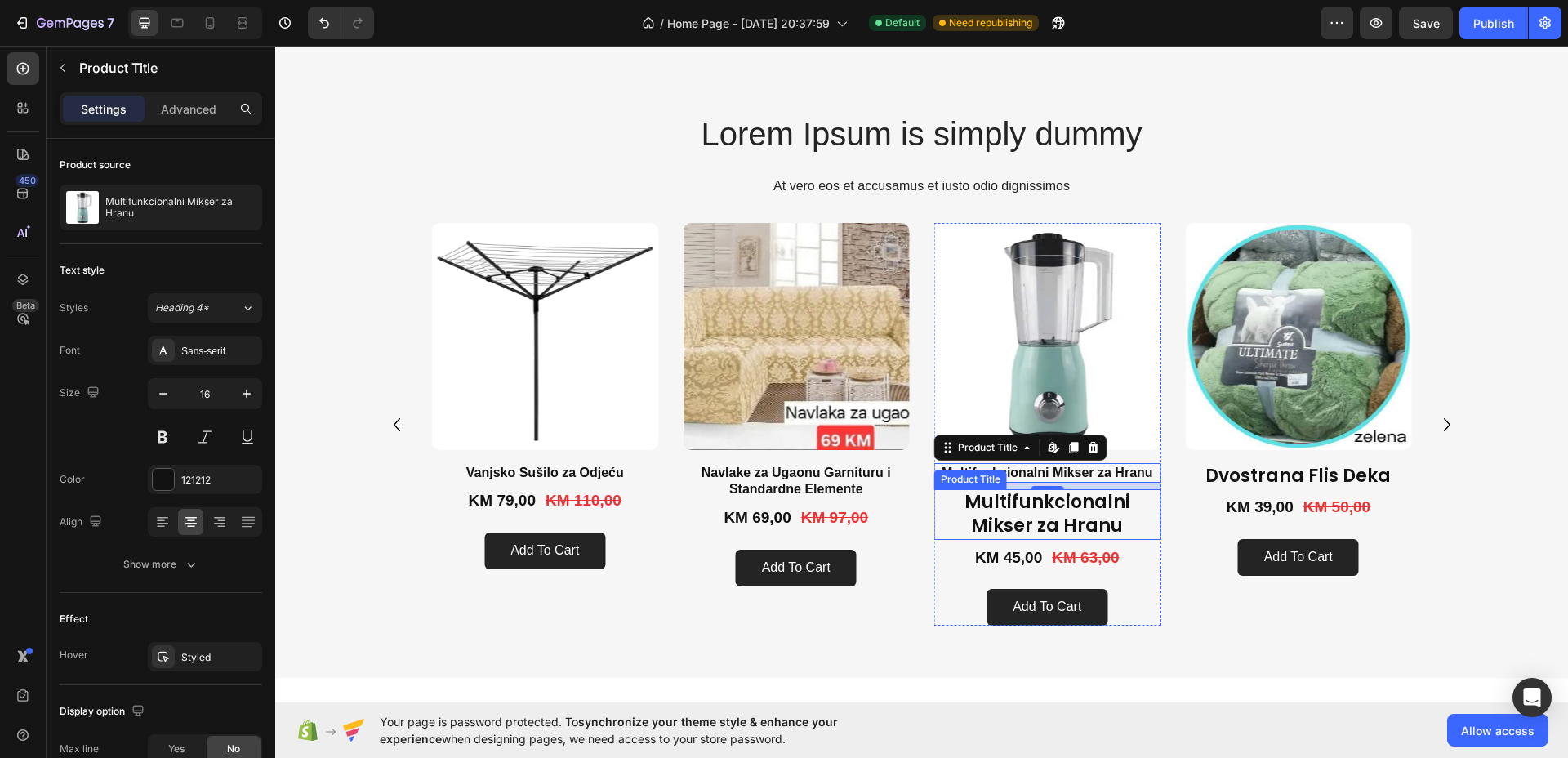
click at [1092, 507] on h1 "Multifunkcionalni Mikser za Hranu" at bounding box center [1047, 514] width 227 height 50
click at [1142, 470] on h1 "Multifunkcionalni Mikser za Hranu" at bounding box center [1047, 473] width 227 height 20
click at [1091, 444] on icon at bounding box center [1093, 448] width 13 height 13
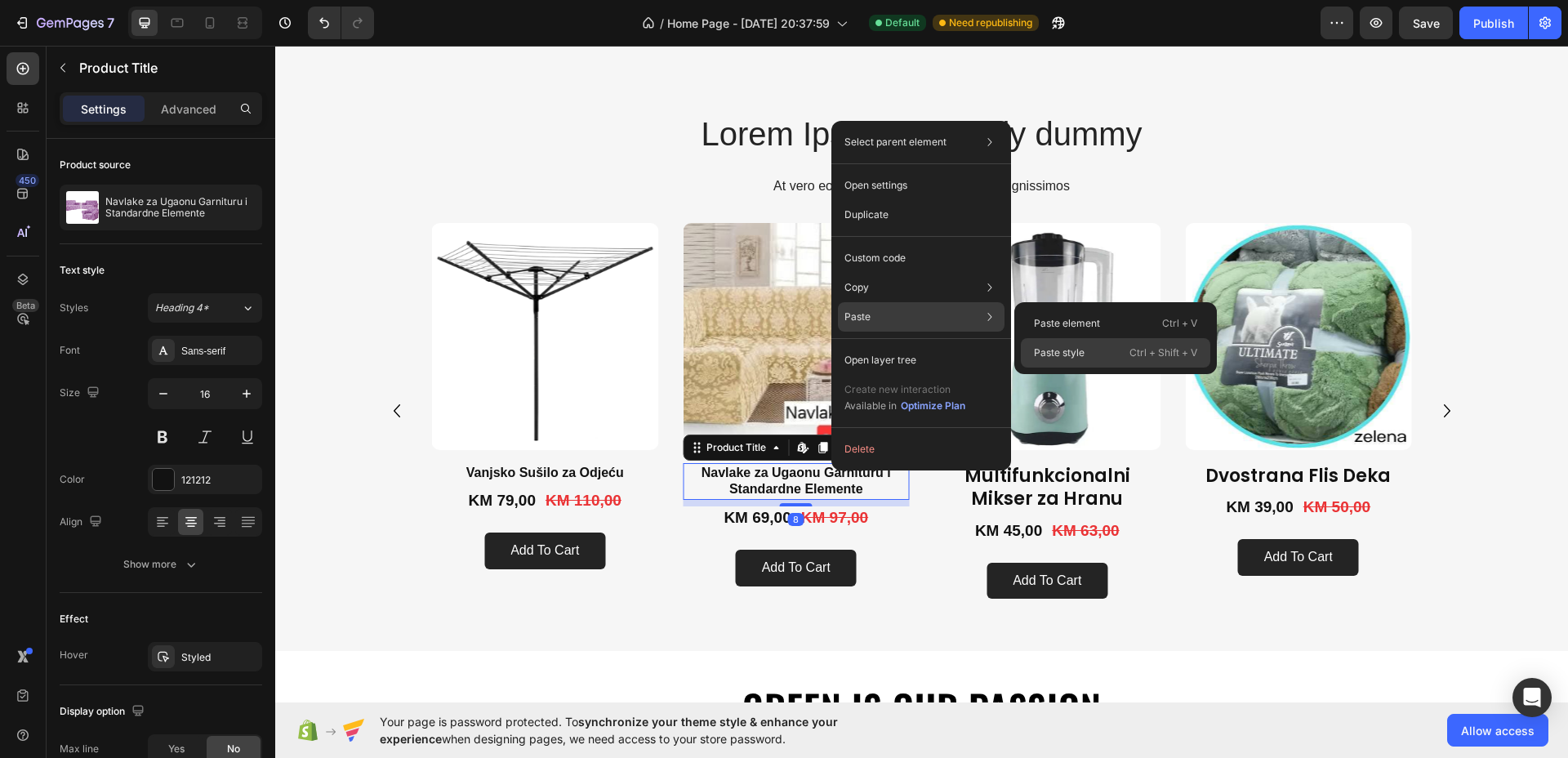
click at [1068, 343] on div "Paste style Ctrl + Shift + V" at bounding box center [1115, 352] width 190 height 29
type input "22"
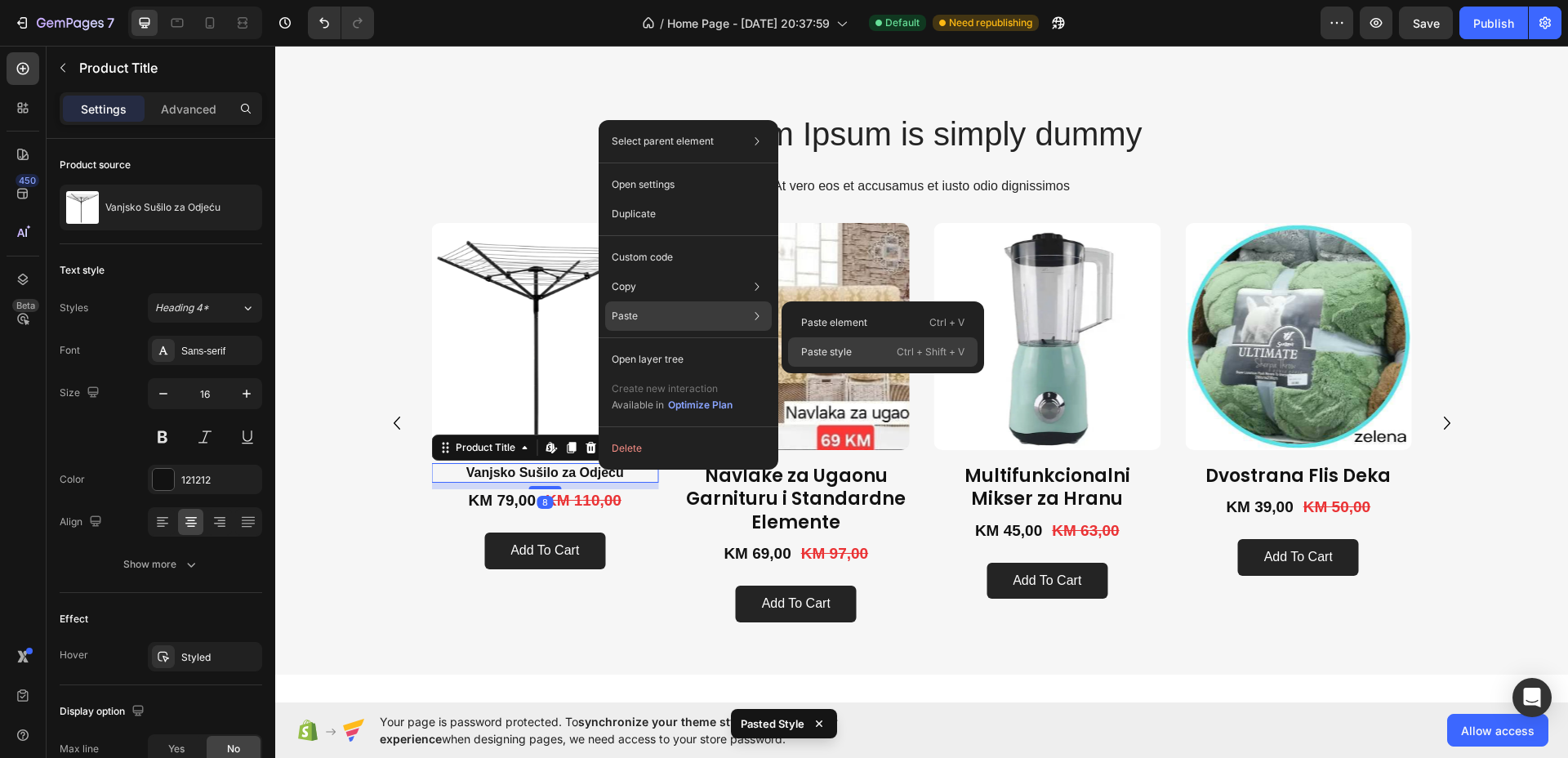
click at [843, 354] on p "Paste style" at bounding box center [827, 352] width 51 height 15
type input "22"
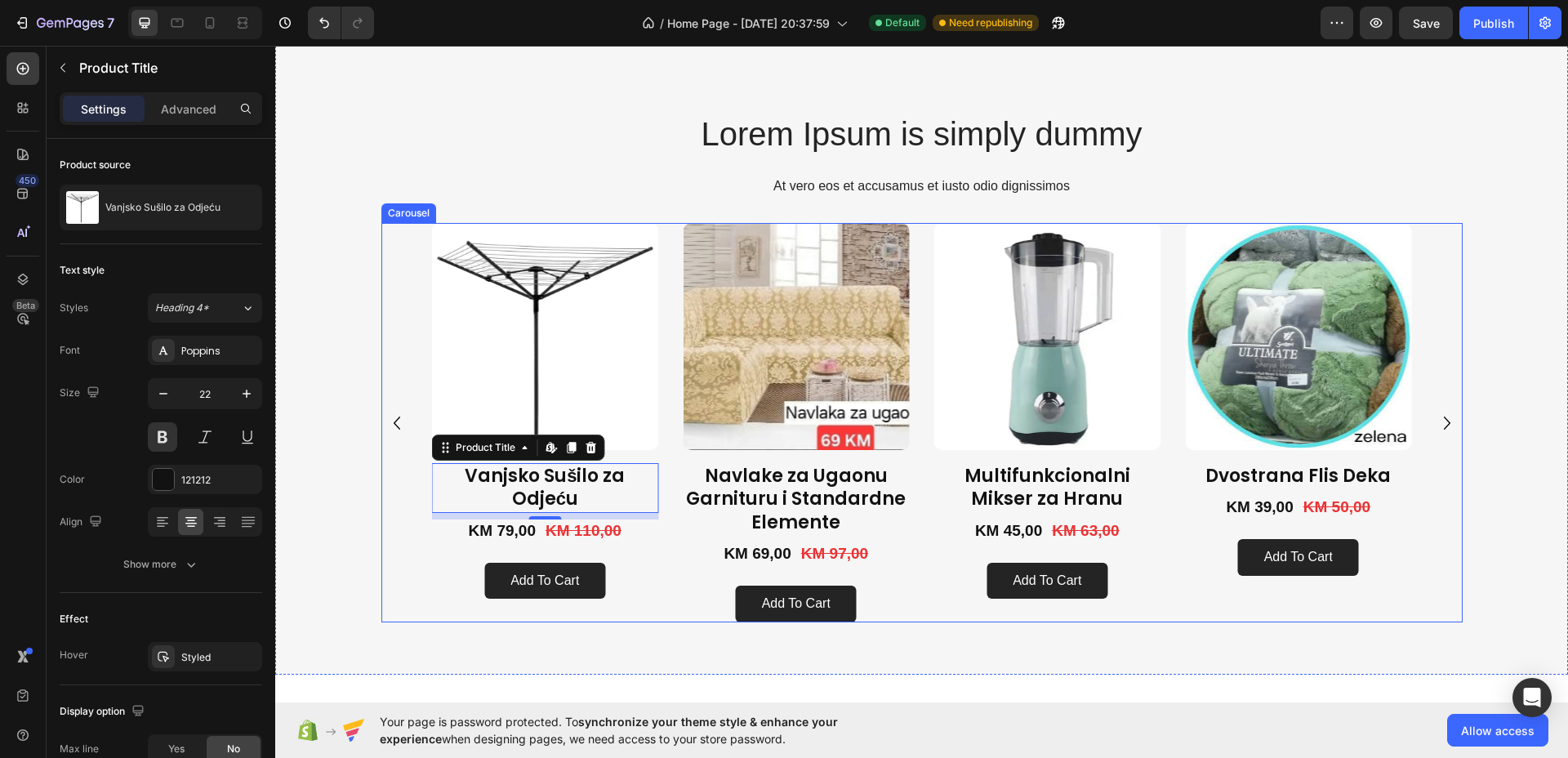
click at [393, 426] on icon "Carousel Back Arrow" at bounding box center [396, 423] width 6 height 13
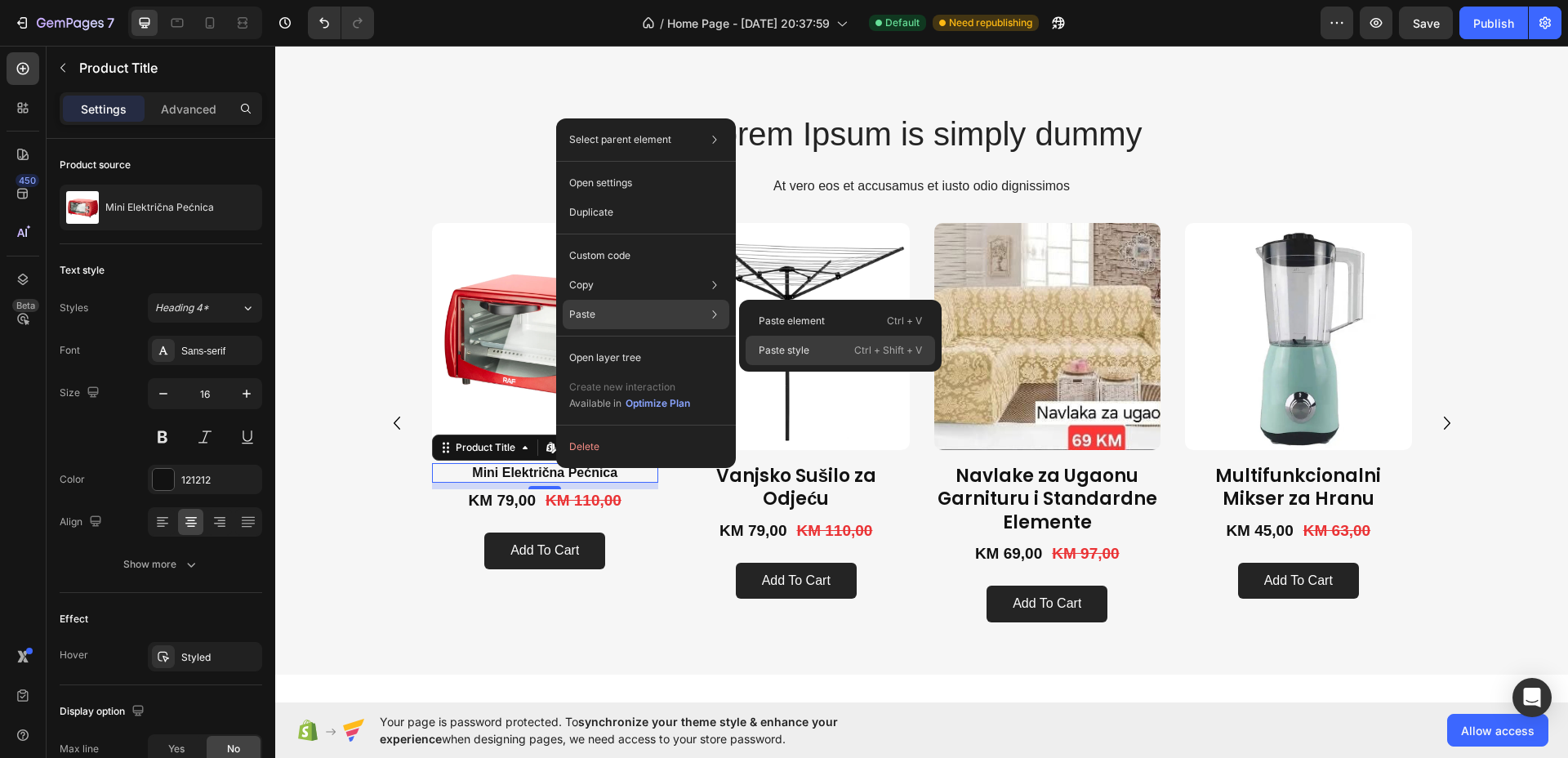
click at [769, 349] on p "Paste style" at bounding box center [784, 350] width 51 height 15
type input "22"
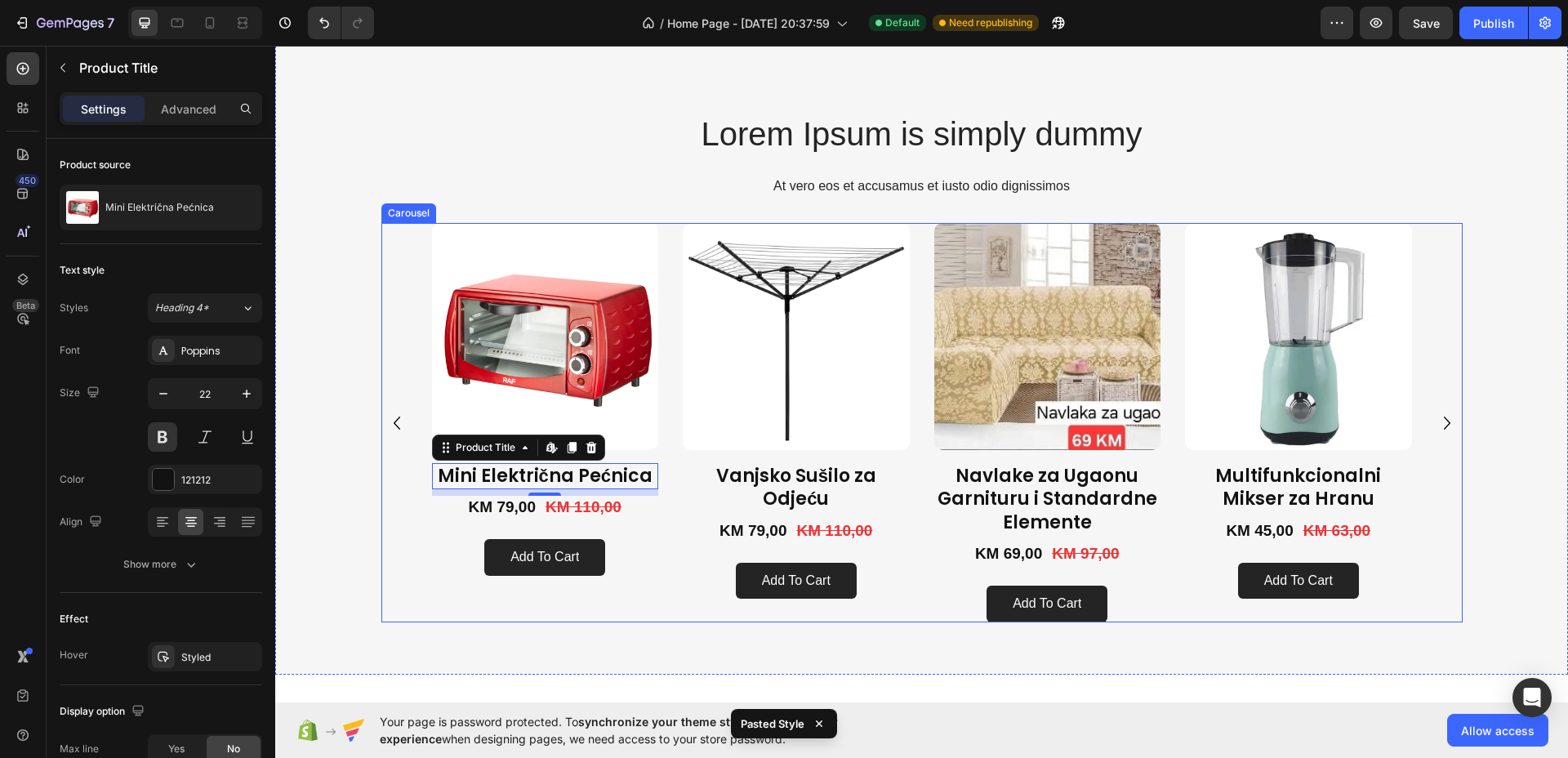
click at [394, 424] on icon "Carousel Back Arrow" at bounding box center [397, 423] width 26 height 26
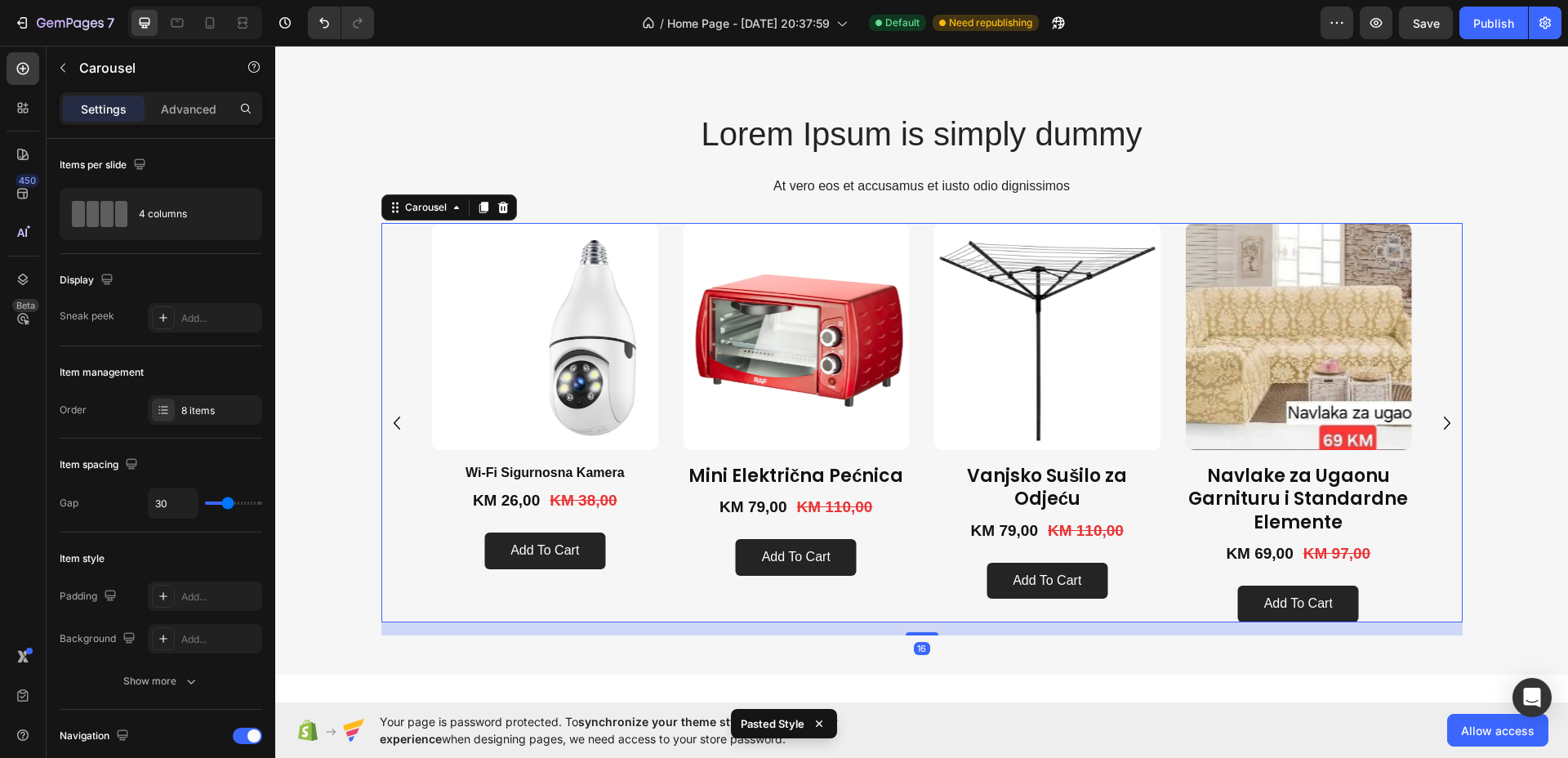
click at [394, 424] on icon "Carousel Back Arrow" at bounding box center [397, 423] width 26 height 26
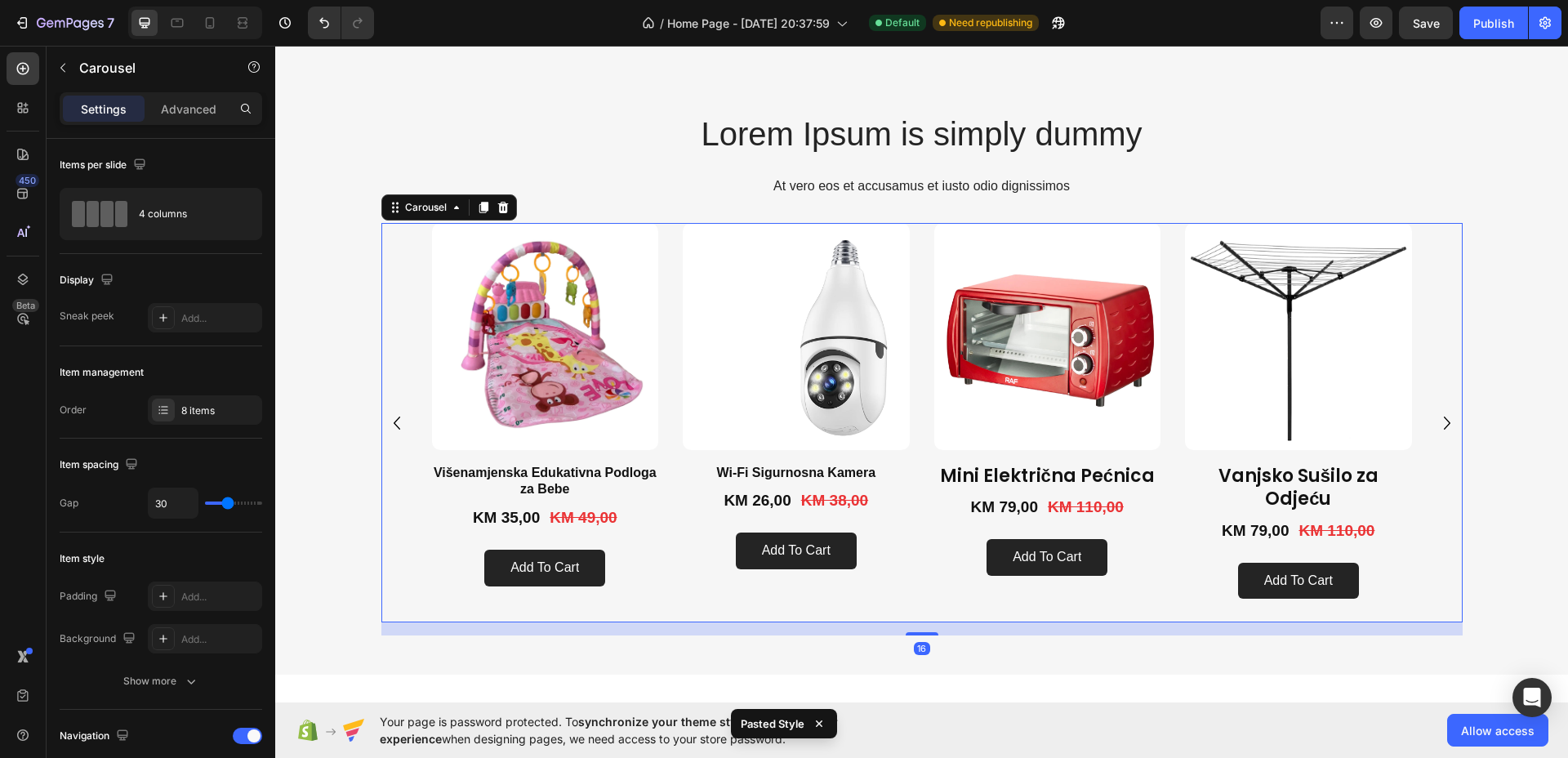
click at [392, 424] on icon "Carousel Back Arrow" at bounding box center [397, 423] width 26 height 26
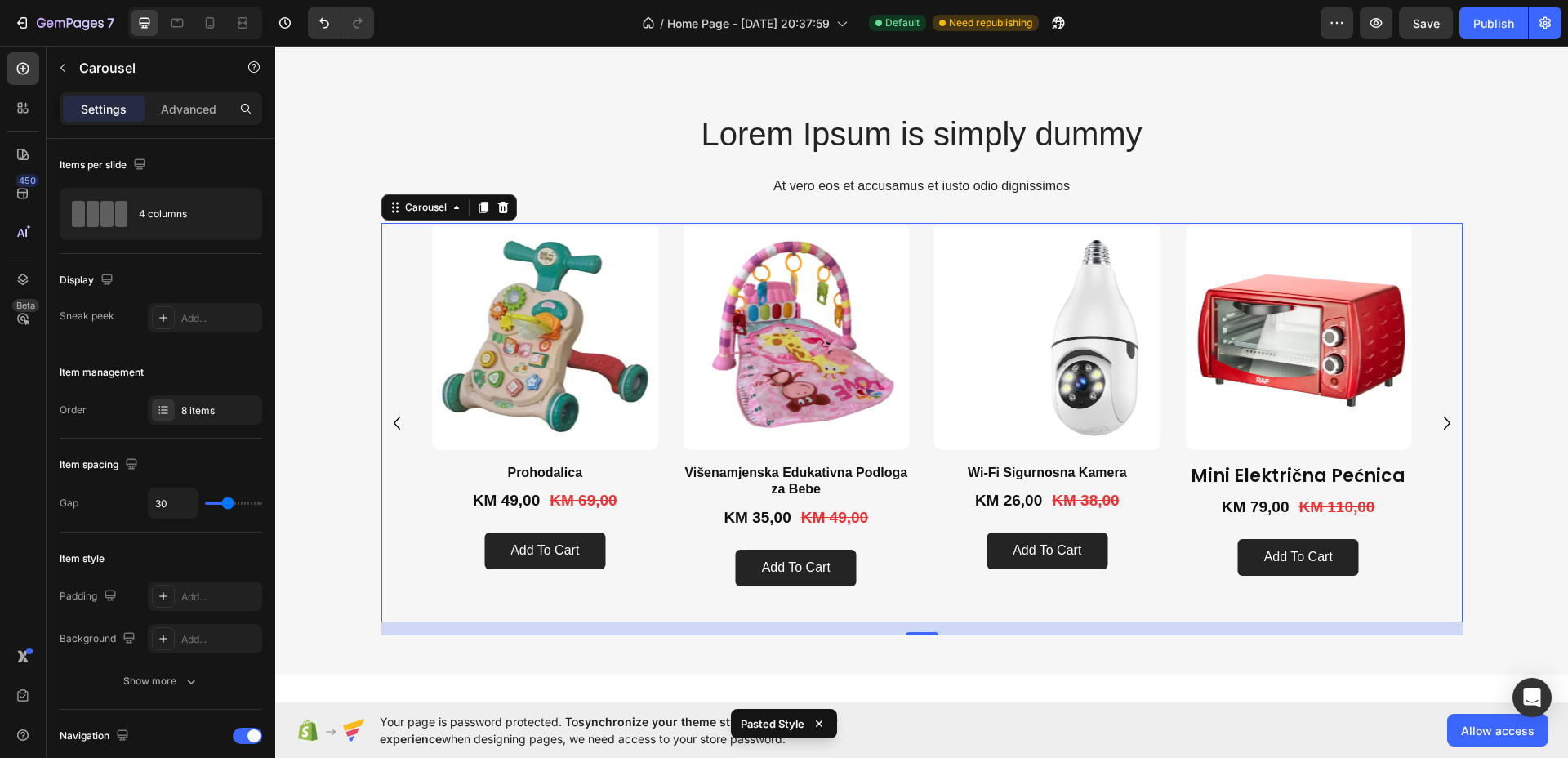
click at [392, 424] on icon "Carousel Back Arrow" at bounding box center [397, 423] width 26 height 26
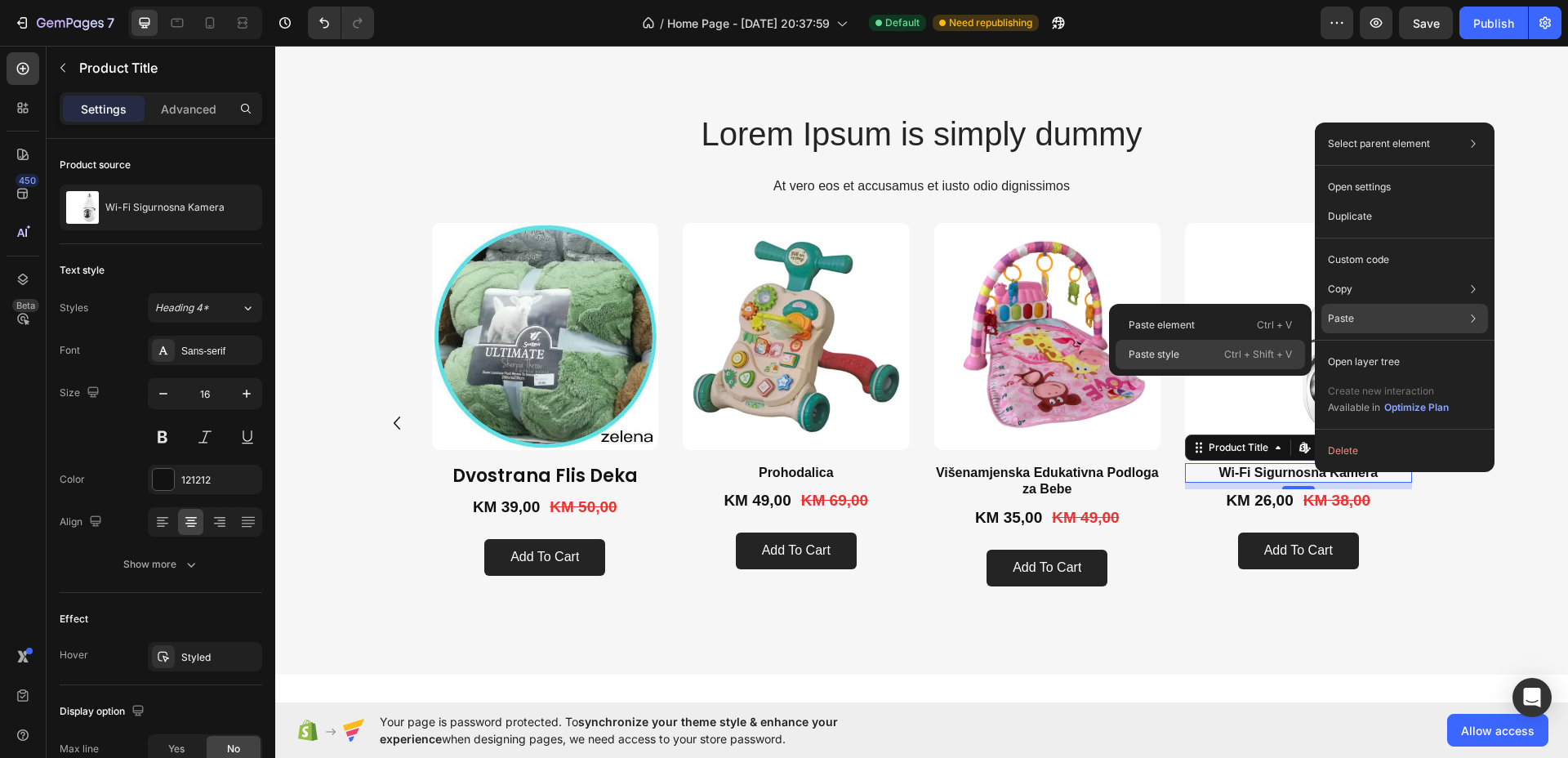
click at [1186, 349] on div "Paste style Ctrl + Shift + V" at bounding box center [1210, 354] width 190 height 29
type input "22"
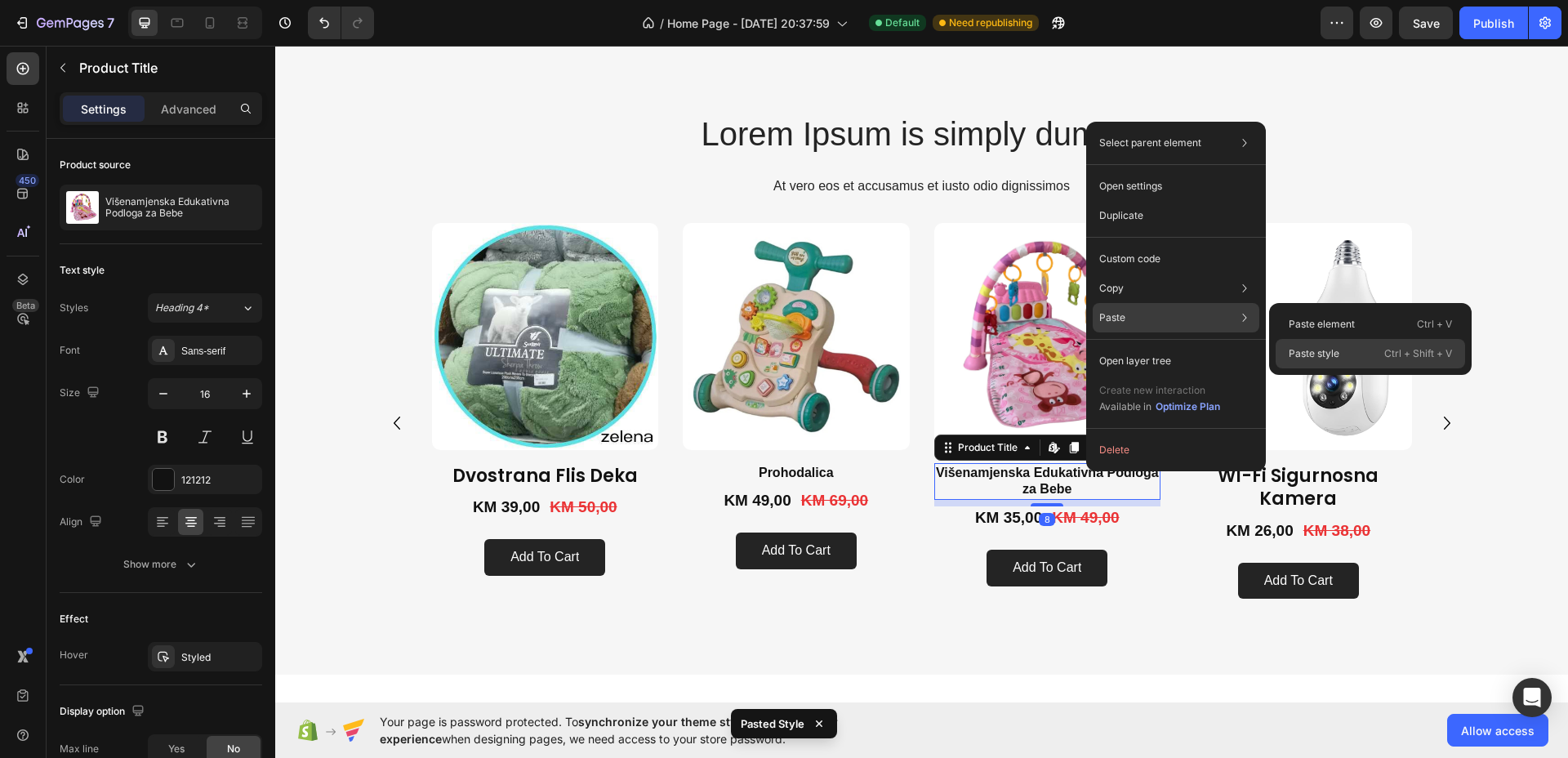
click at [1315, 361] on div "Paste style Ctrl + Shift + V" at bounding box center [1369, 353] width 190 height 29
type input "22"
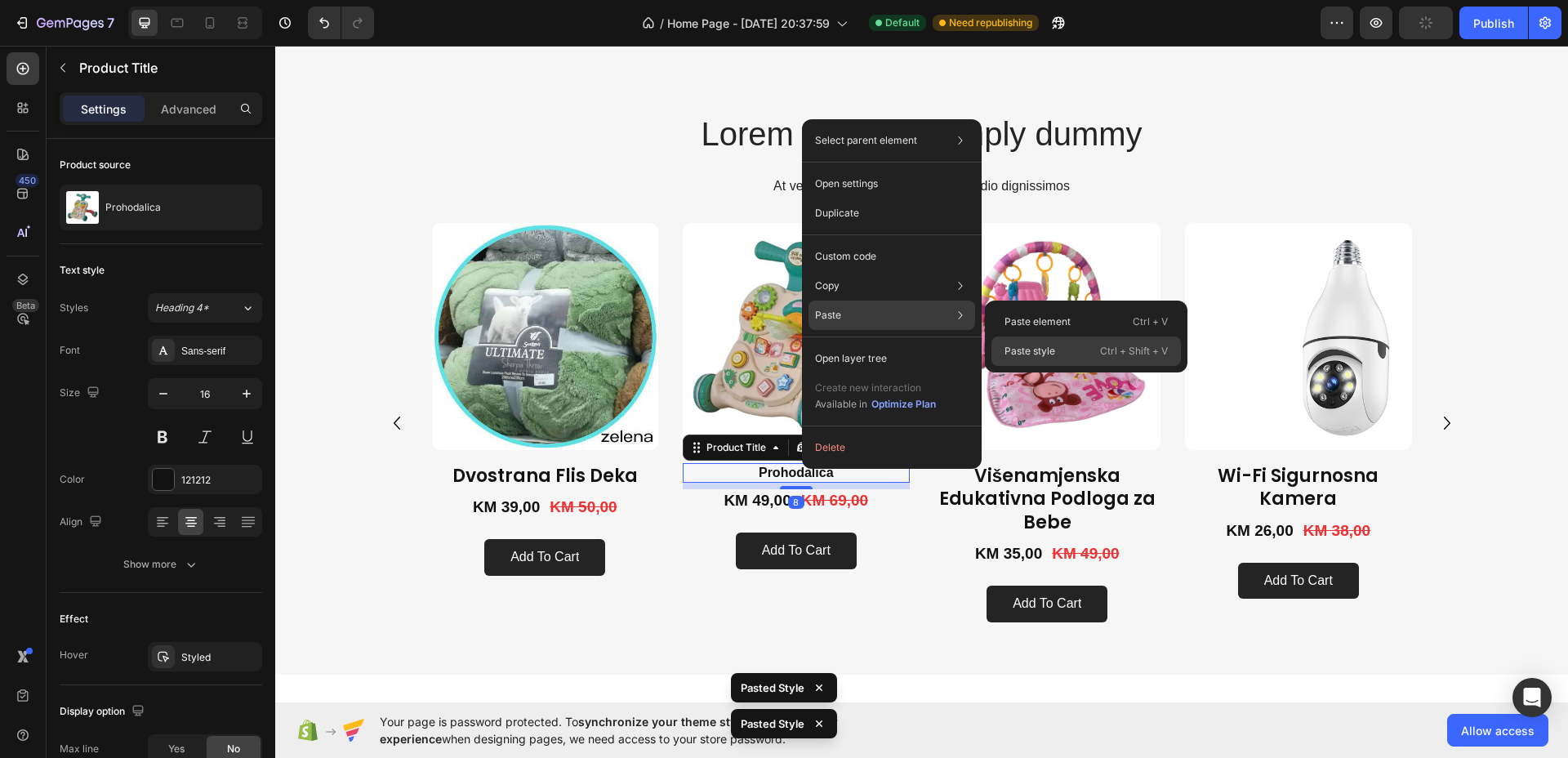
click at [1075, 349] on div "Paste style Ctrl + Shift + V" at bounding box center [1085, 351] width 190 height 29
type input "22"
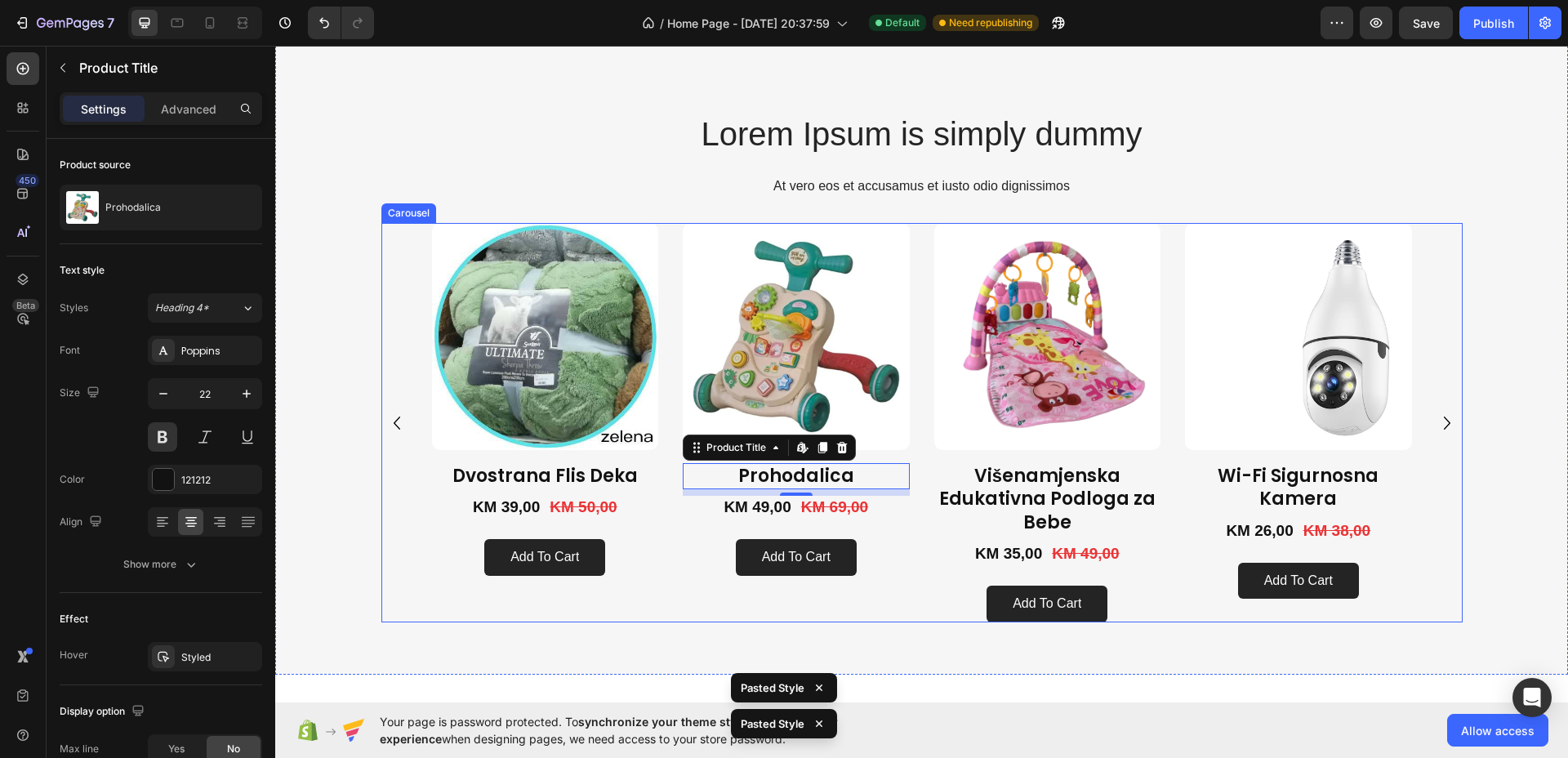
click at [384, 418] on icon "Carousel Back Arrow" at bounding box center [397, 423] width 26 height 26
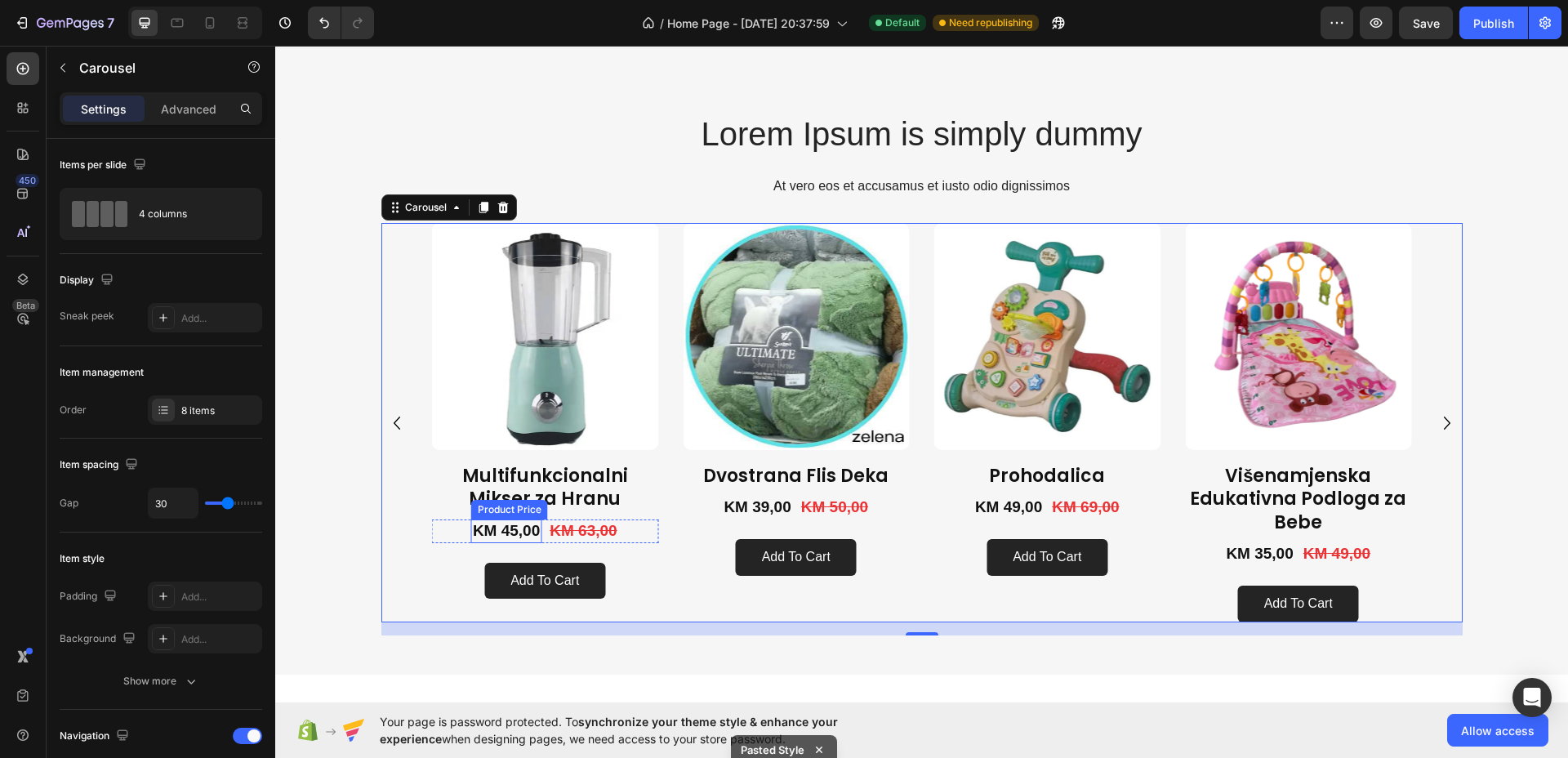
click at [485, 528] on div "KM 45,00" at bounding box center [505, 531] width 70 height 24
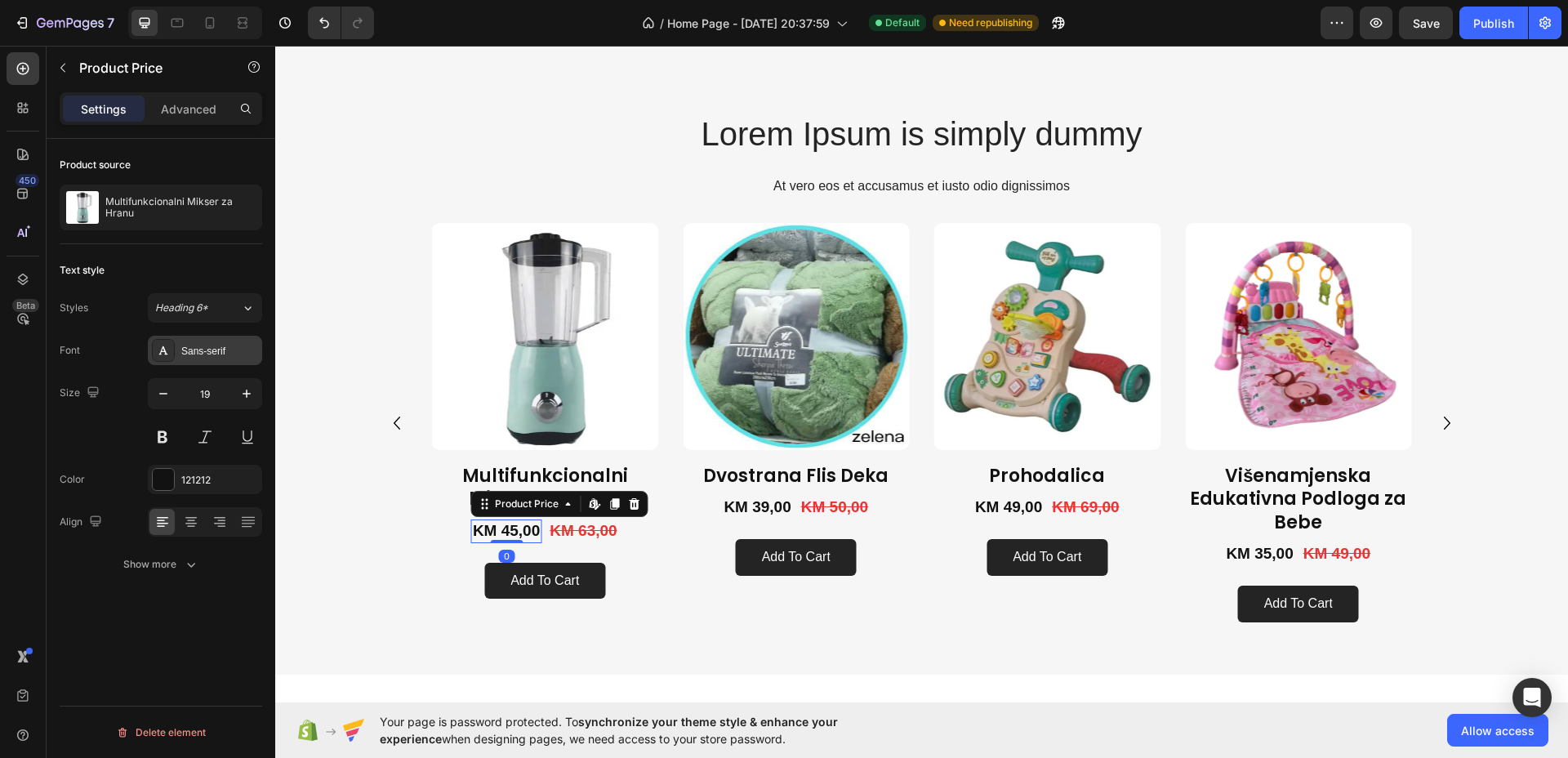
click at [210, 349] on div "Sans-serif" at bounding box center [220, 351] width 77 height 15
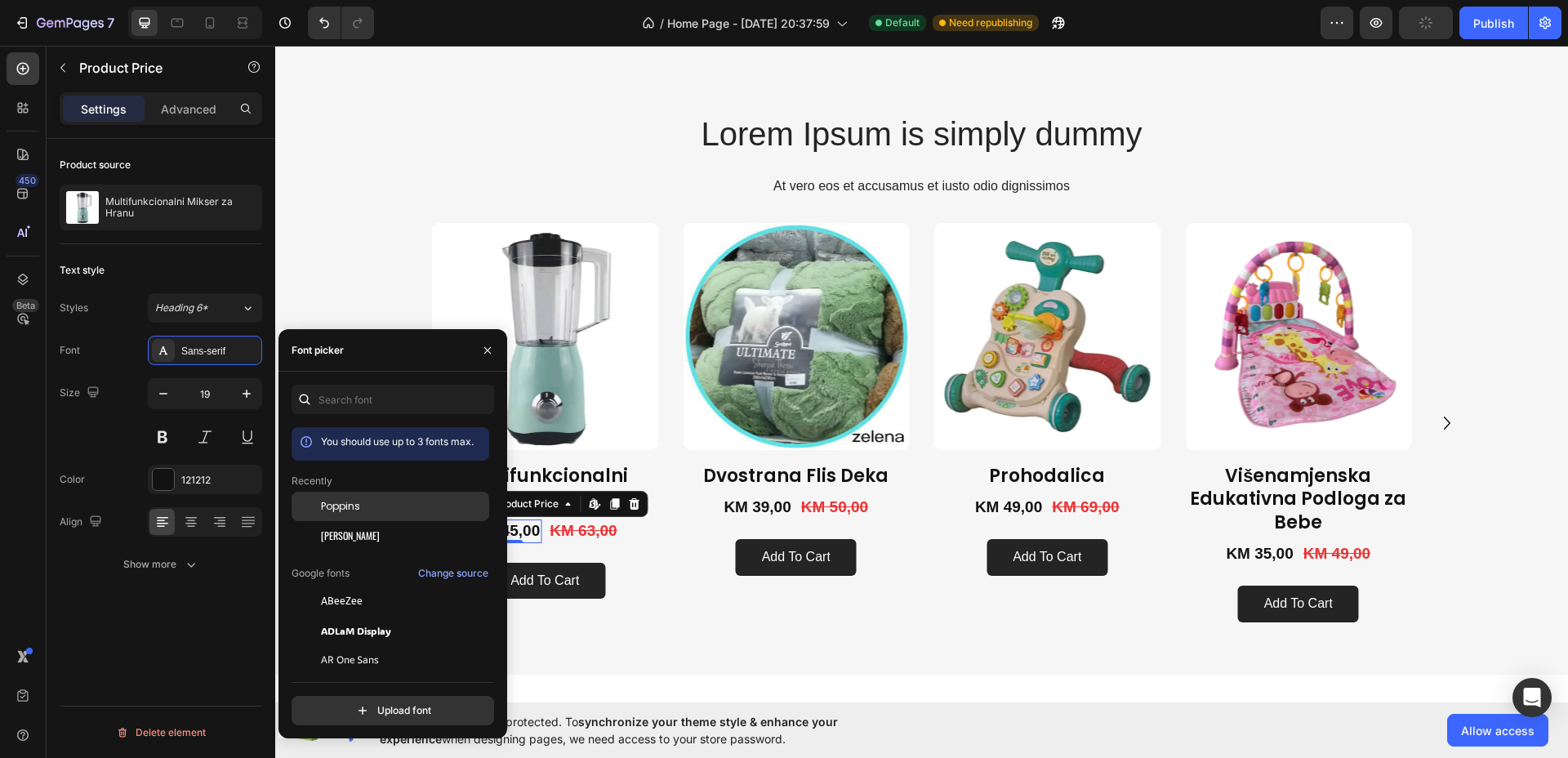
click at [340, 507] on span "Poppins" at bounding box center [340, 507] width 39 height 15
click at [241, 393] on icon "button" at bounding box center [247, 394] width 16 height 16
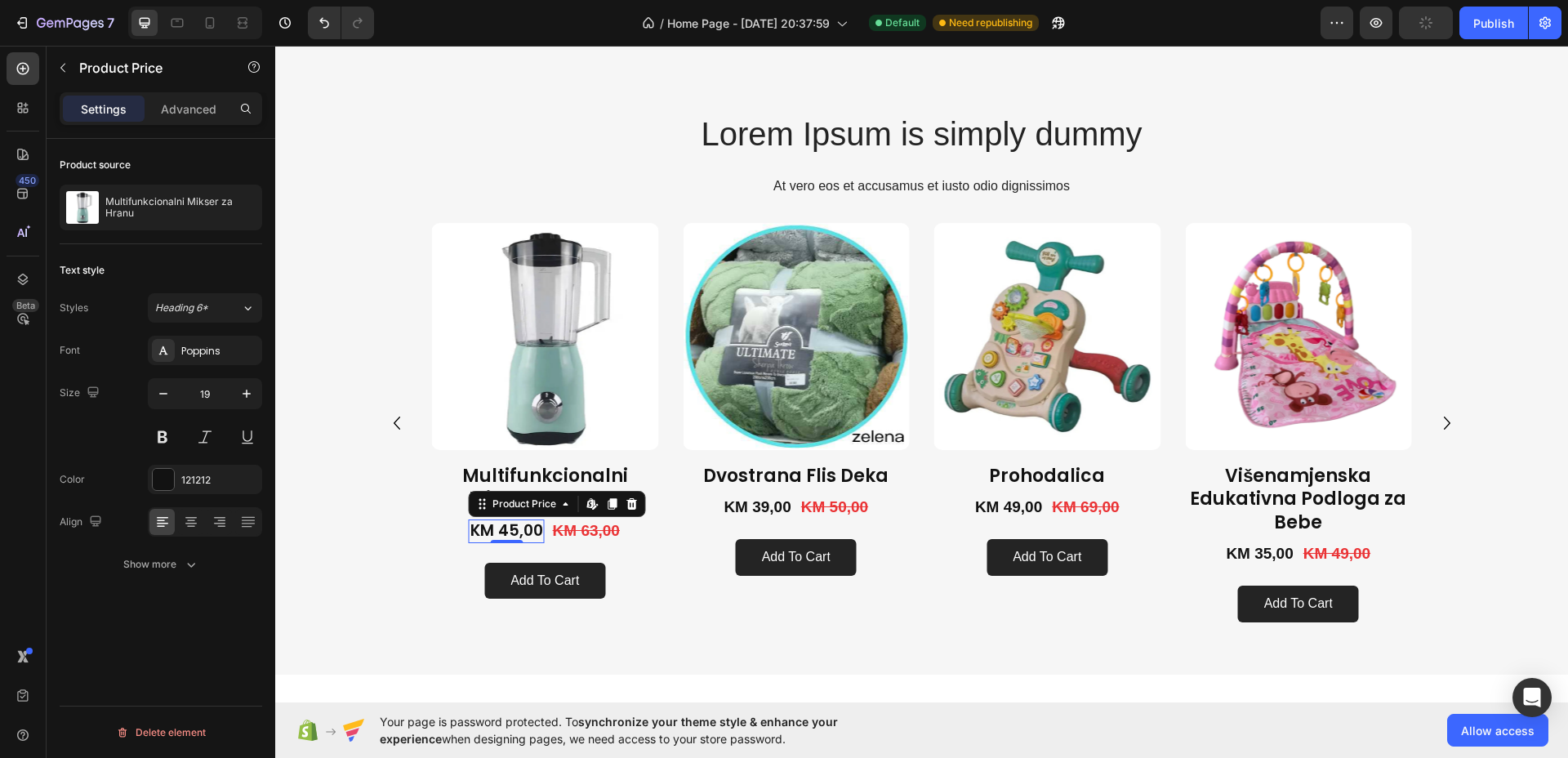
type input "20"
click at [165, 435] on button at bounding box center [162, 437] width 29 height 29
click at [170, 479] on div at bounding box center [162, 478] width 21 height 21
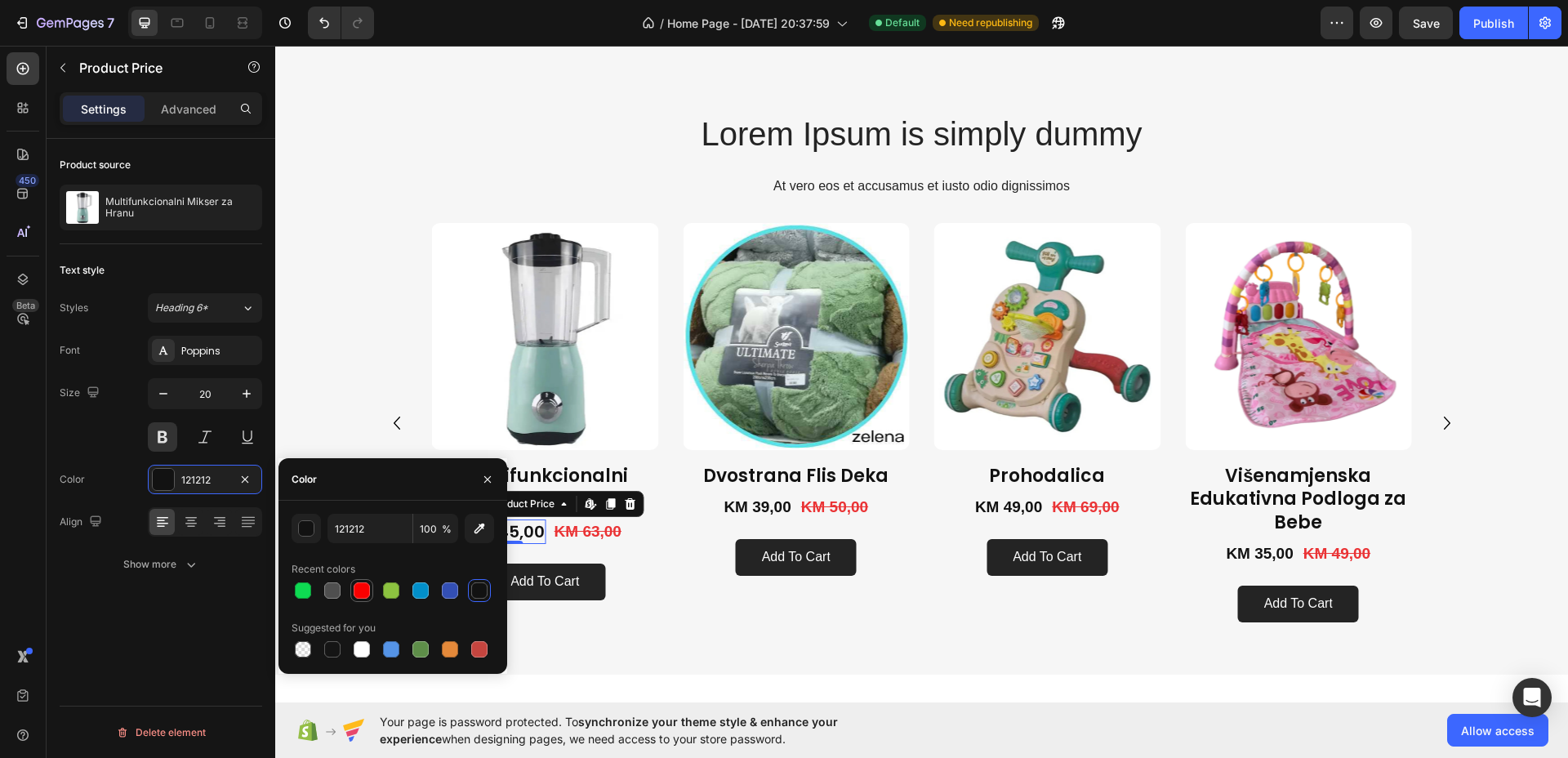
click at [361, 599] on div at bounding box center [362, 591] width 20 height 20
type input "F90000"
click at [576, 528] on div "KM 63,00" at bounding box center [587, 532] width 70 height 24
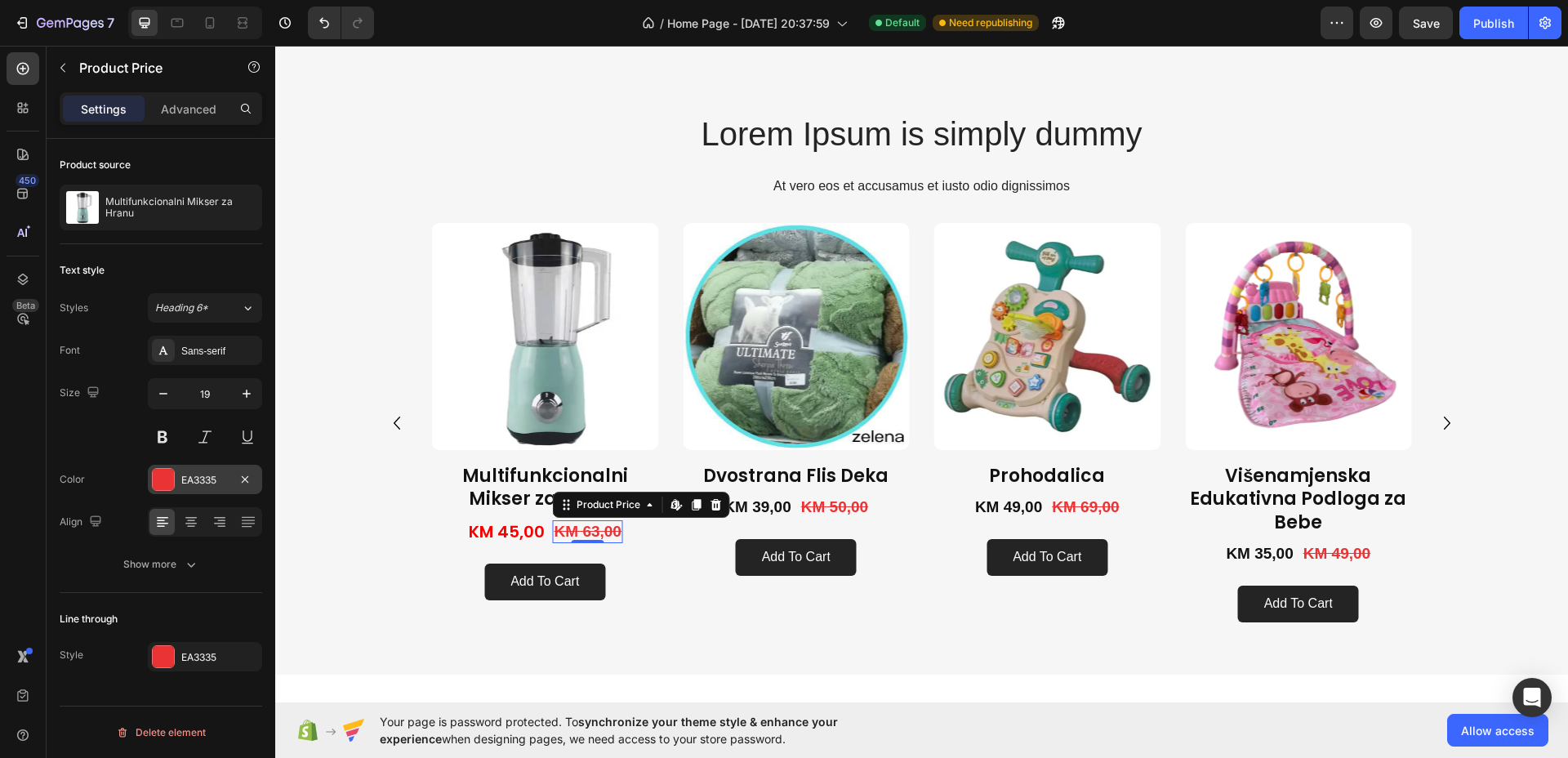
click at [161, 479] on div at bounding box center [162, 478] width 21 height 21
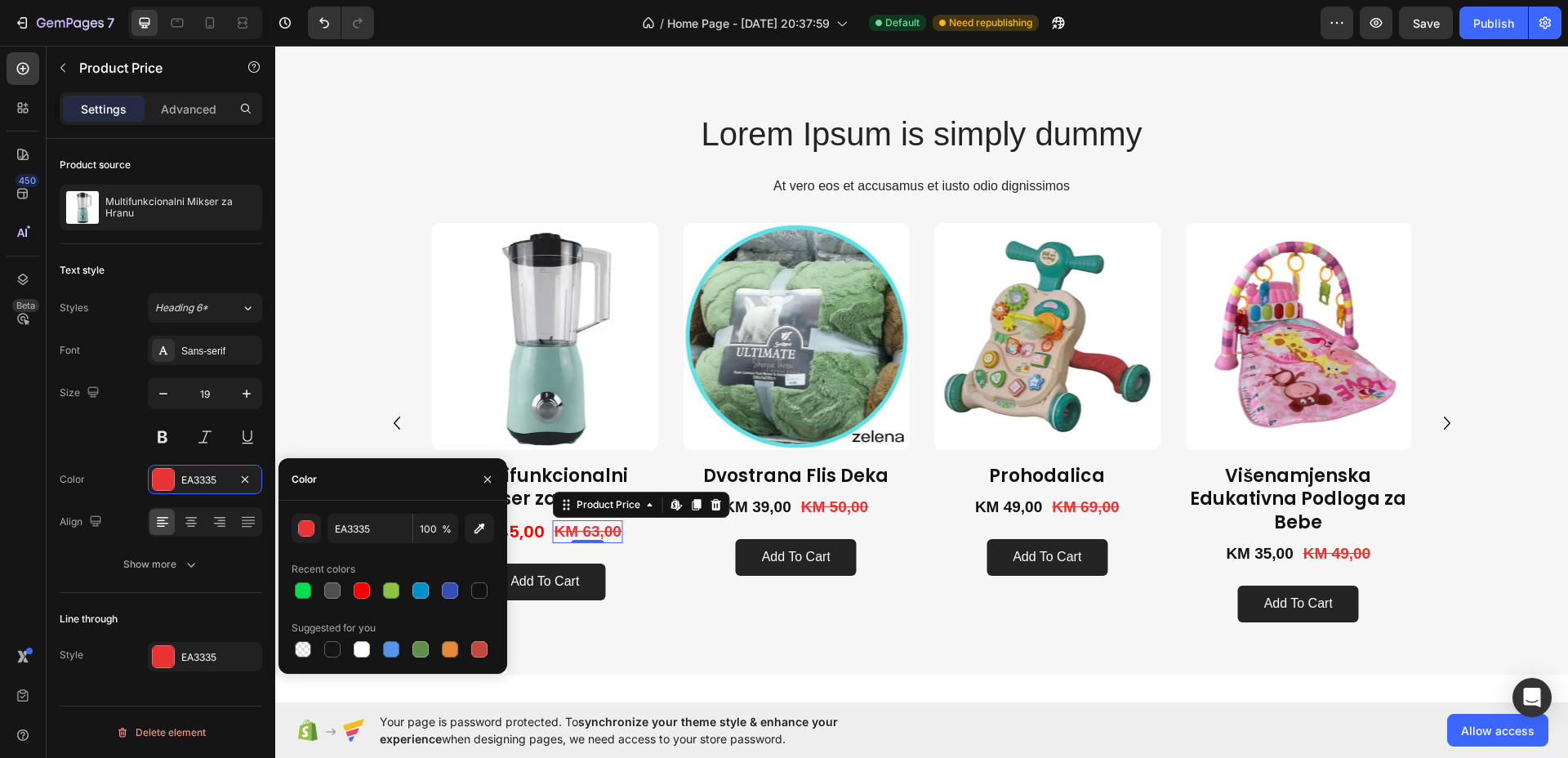
drag, startPoint x: 337, startPoint y: 647, endPoint x: 324, endPoint y: 631, distance: 20.6
click at [337, 646] on div at bounding box center [332, 649] width 16 height 16
type input "151515"
click at [167, 395] on icon "button" at bounding box center [163, 394] width 16 height 16
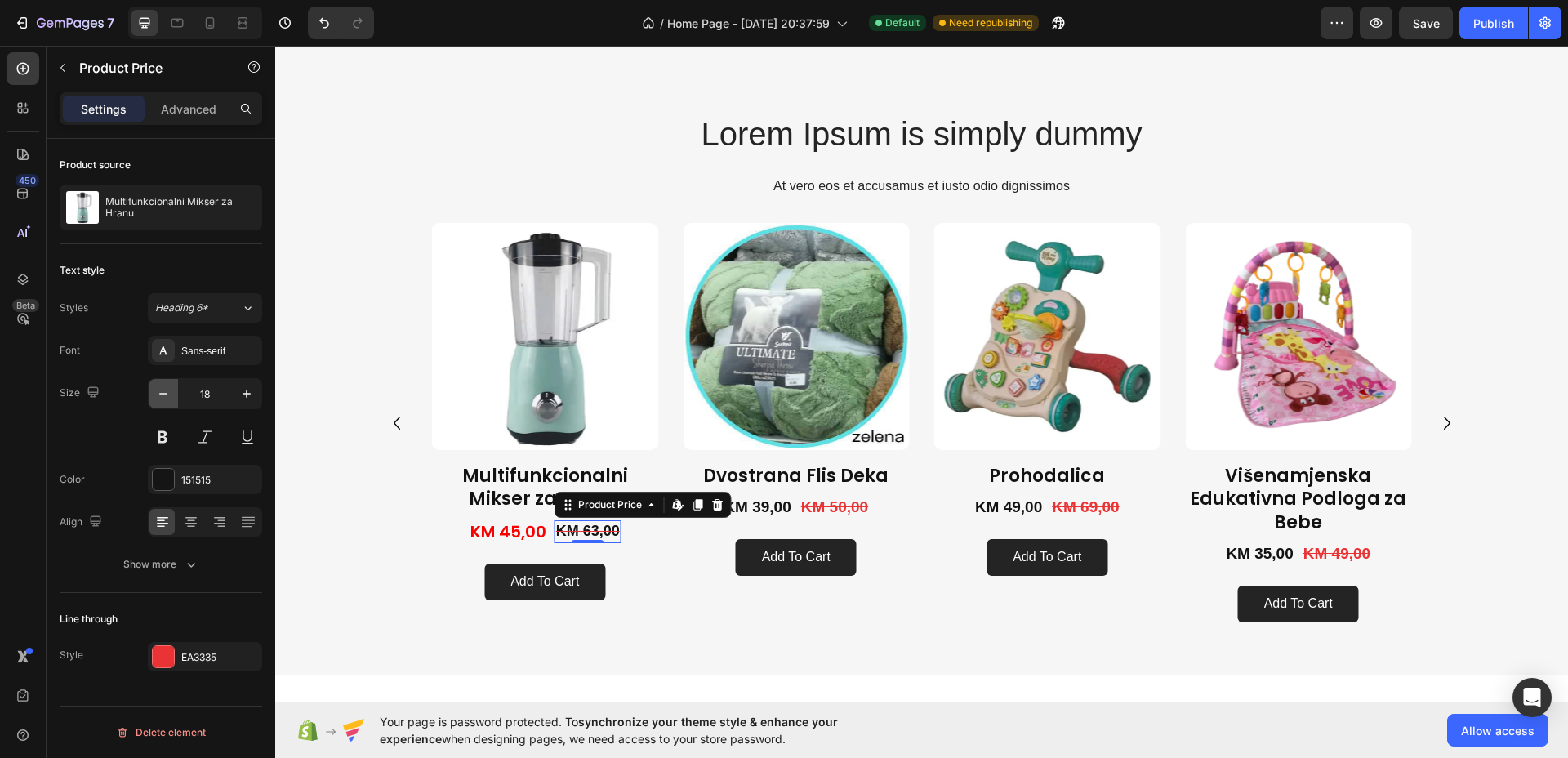
click at [167, 396] on icon "button" at bounding box center [163, 394] width 16 height 16
type input "17"
click at [191, 340] on div "Sans-serif" at bounding box center [205, 350] width 114 height 29
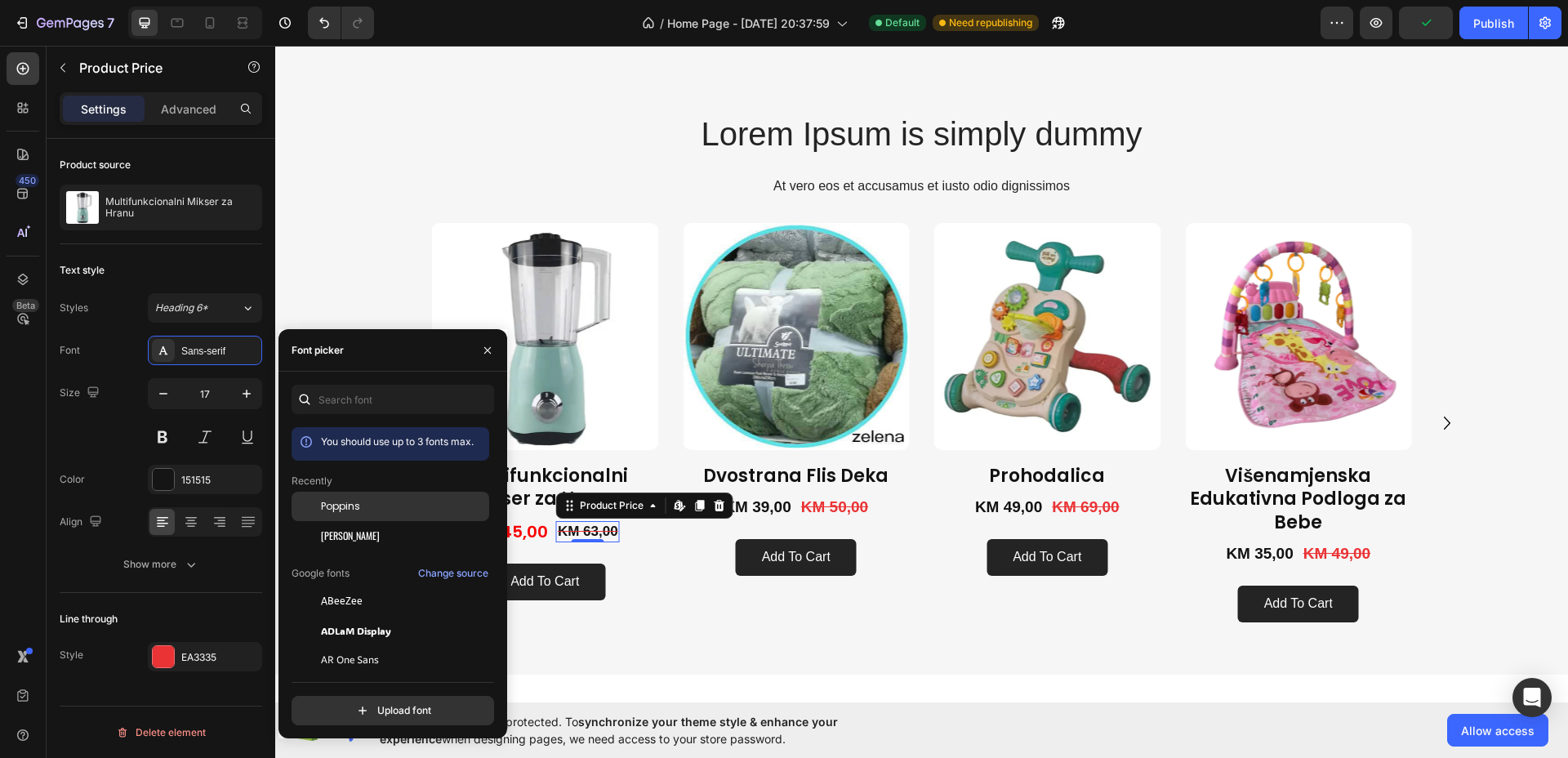
click at [359, 615] on div "Poppins" at bounding box center [390, 630] width 198 height 29
click at [163, 653] on div at bounding box center [162, 656] width 21 height 21
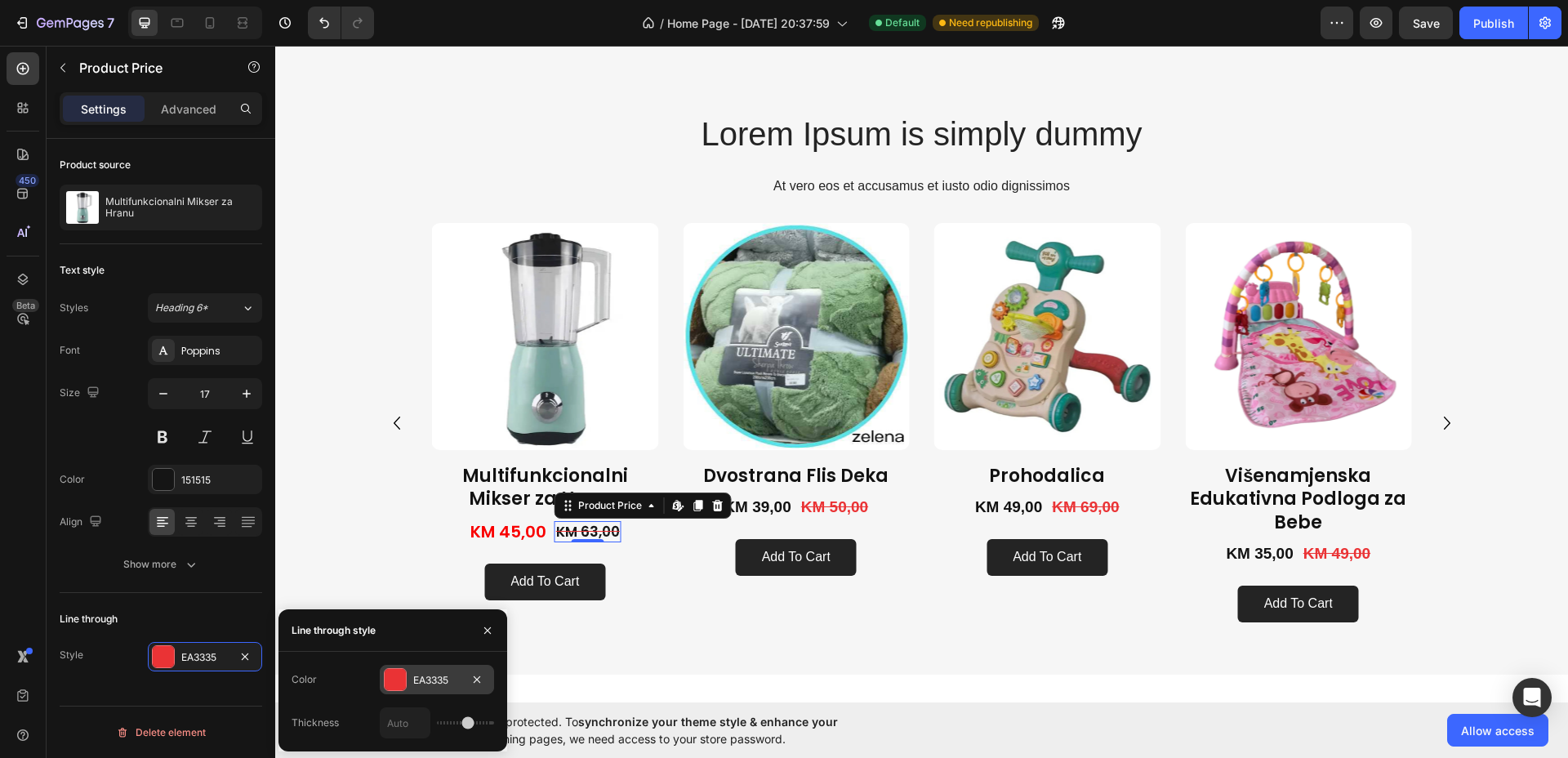
click at [395, 677] on div at bounding box center [395, 679] width 21 height 21
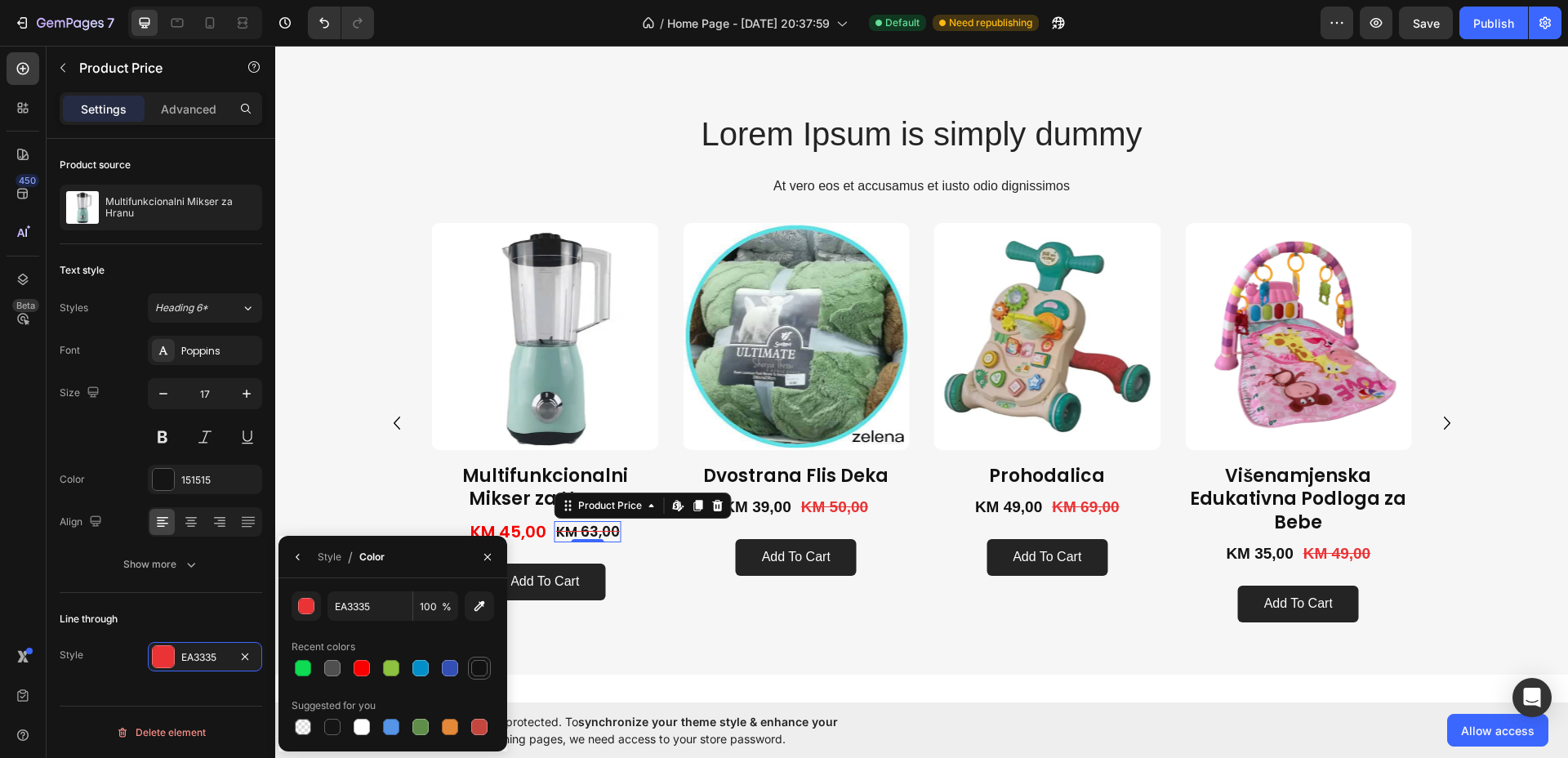
click at [480, 676] on div at bounding box center [479, 668] width 20 height 20
type input "121212"
click at [534, 531] on div "KM 45,00" at bounding box center [507, 531] width 79 height 25
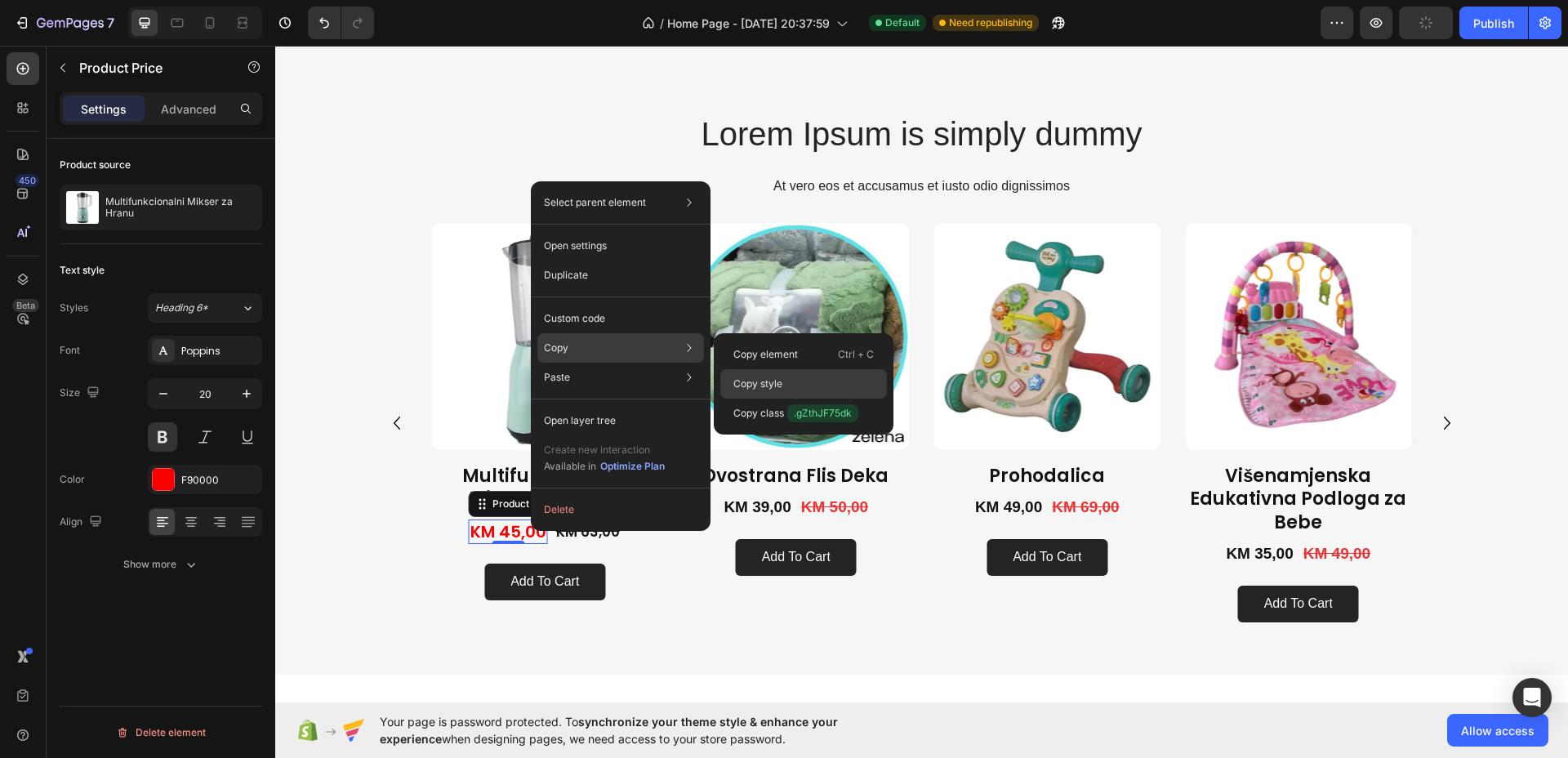
click at [753, 380] on p "Copy style" at bounding box center [758, 384] width 49 height 15
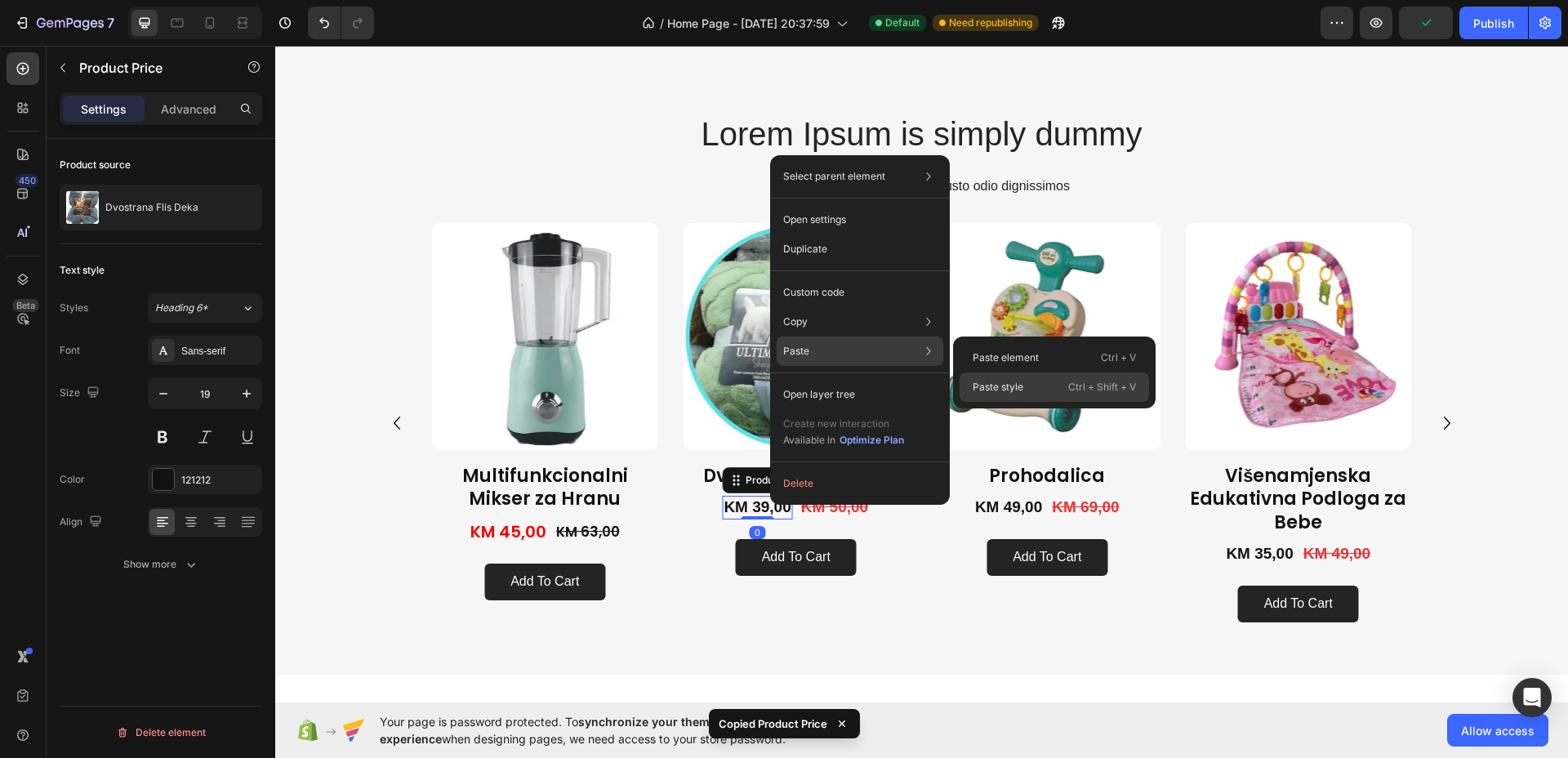
drag, startPoint x: 981, startPoint y: 378, endPoint x: 696, endPoint y: 349, distance: 286.5
click at [981, 378] on div "Paste style Ctrl + Shift + V" at bounding box center [1054, 387] width 190 height 29
type input "20"
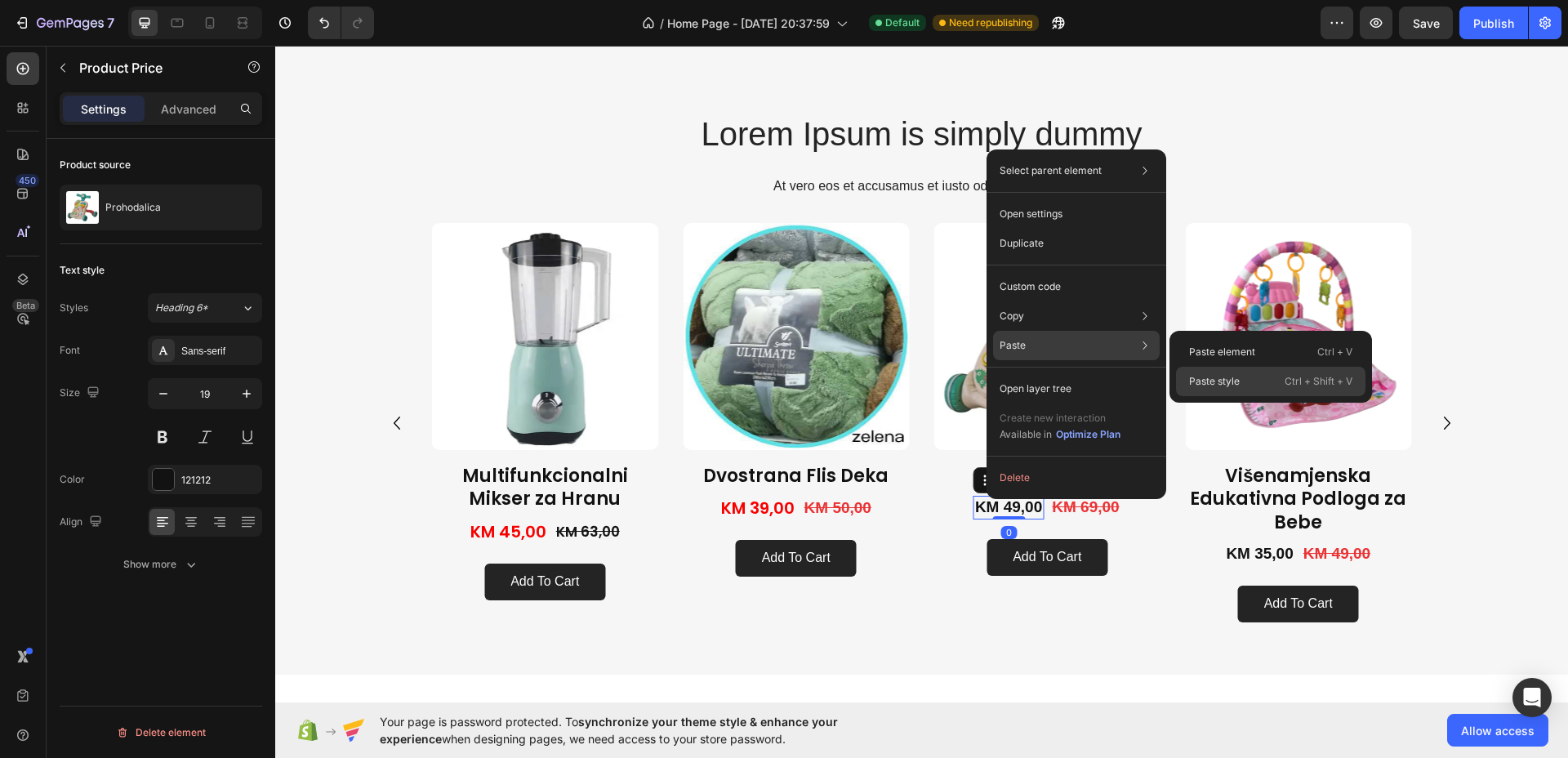
drag, startPoint x: 936, startPoint y: 337, endPoint x: 1210, endPoint y: 382, distance: 277.7
click at [1210, 382] on p "Paste style" at bounding box center [1214, 381] width 51 height 15
type input "20"
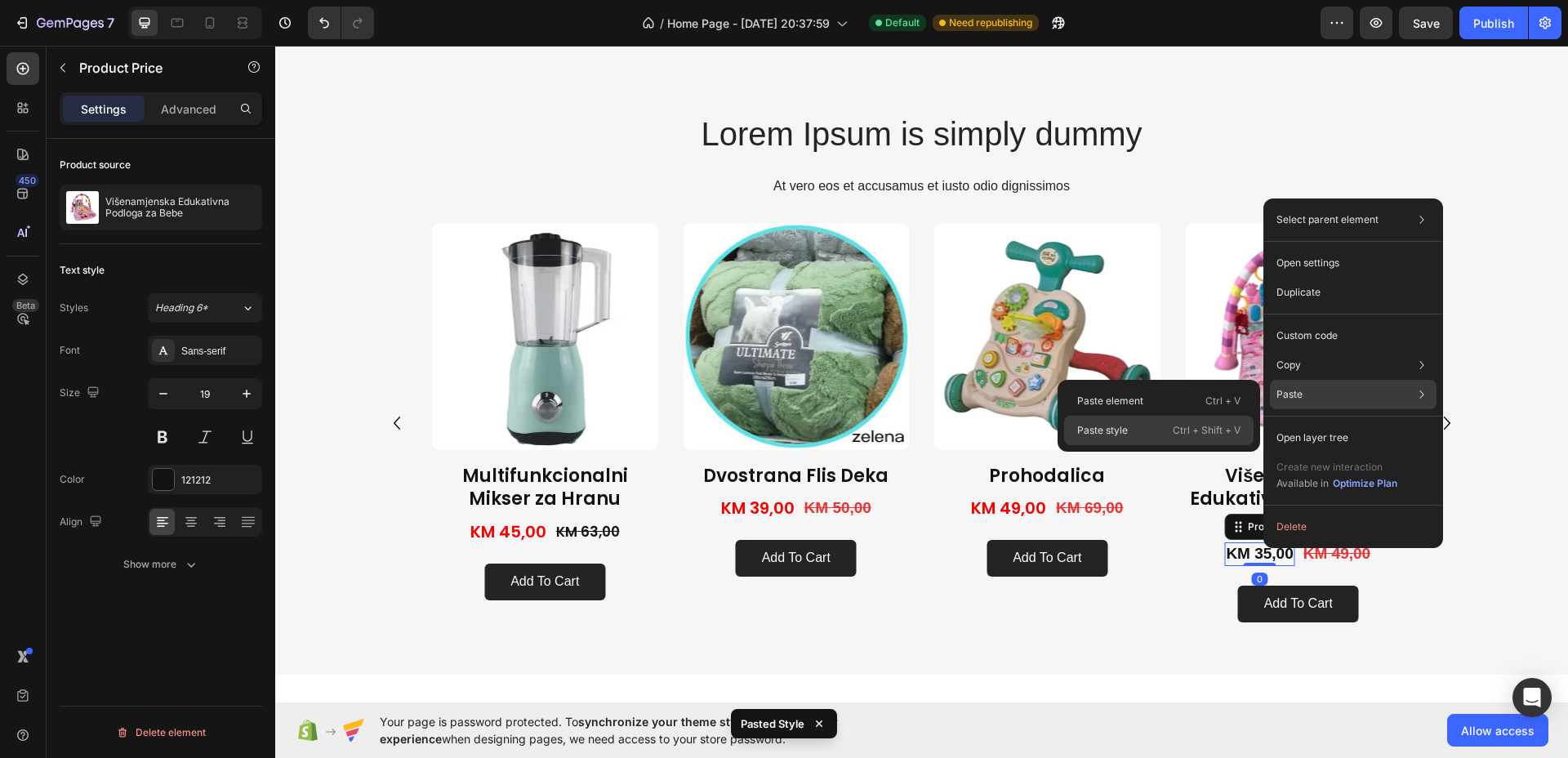
drag, startPoint x: 1128, startPoint y: 432, endPoint x: 859, endPoint y: 389, distance: 272.4
click at [1128, 432] on p "Paste style" at bounding box center [1102, 430] width 51 height 15
type input "20"
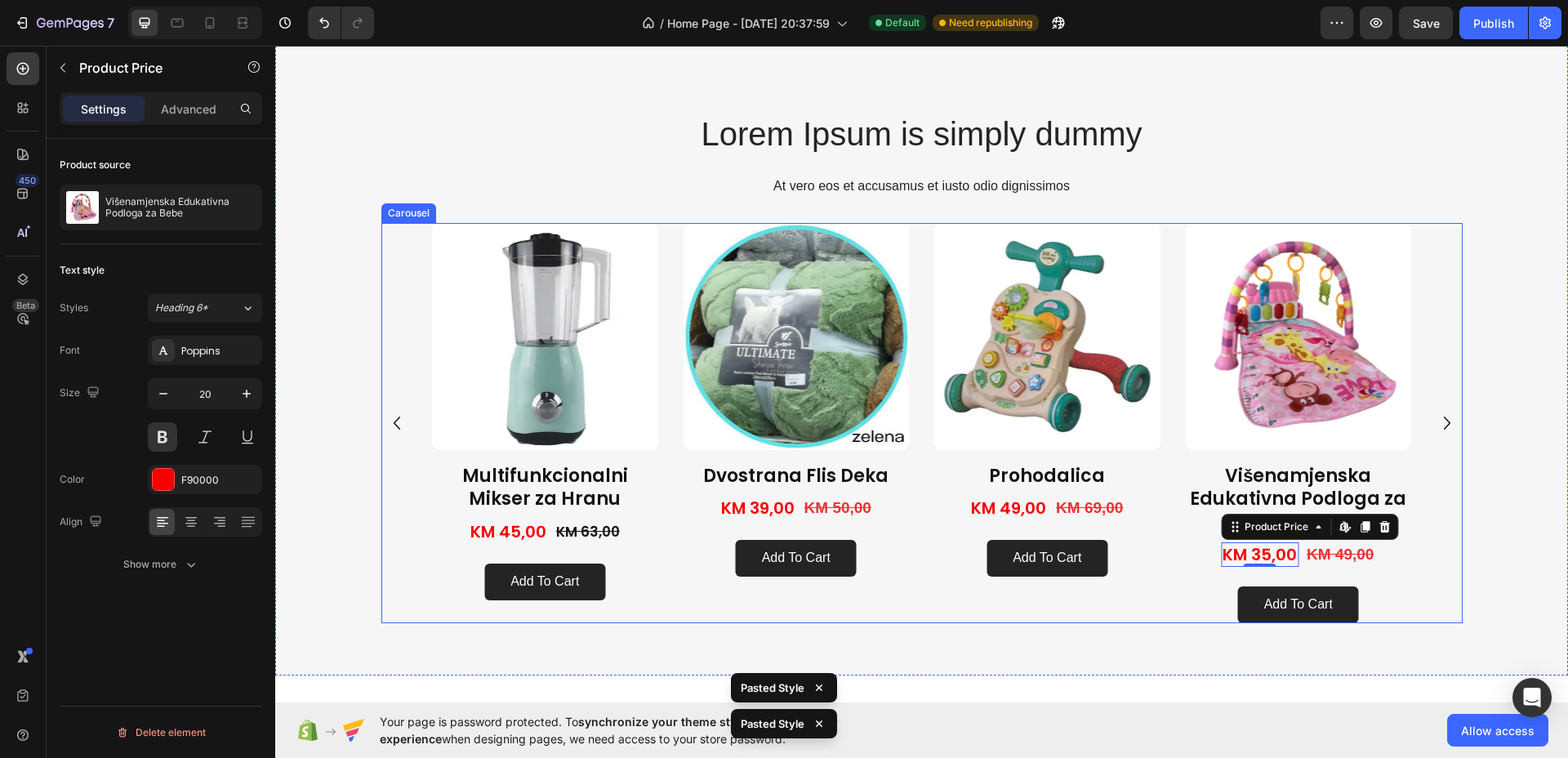
click at [1434, 418] on icon "Carousel Next Arrow" at bounding box center [1446, 423] width 26 height 26
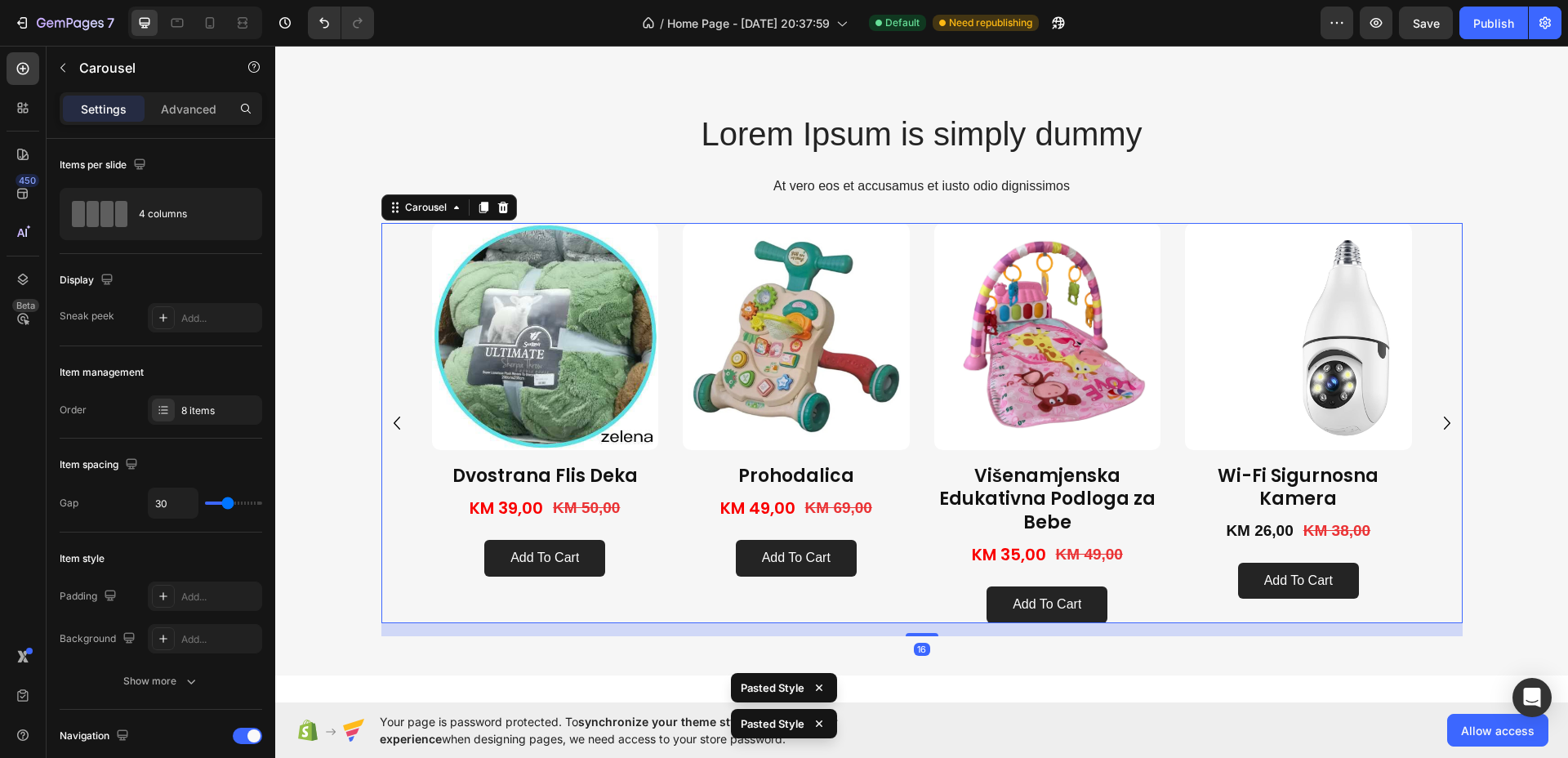
click at [1434, 418] on icon "Carousel Next Arrow" at bounding box center [1446, 423] width 26 height 26
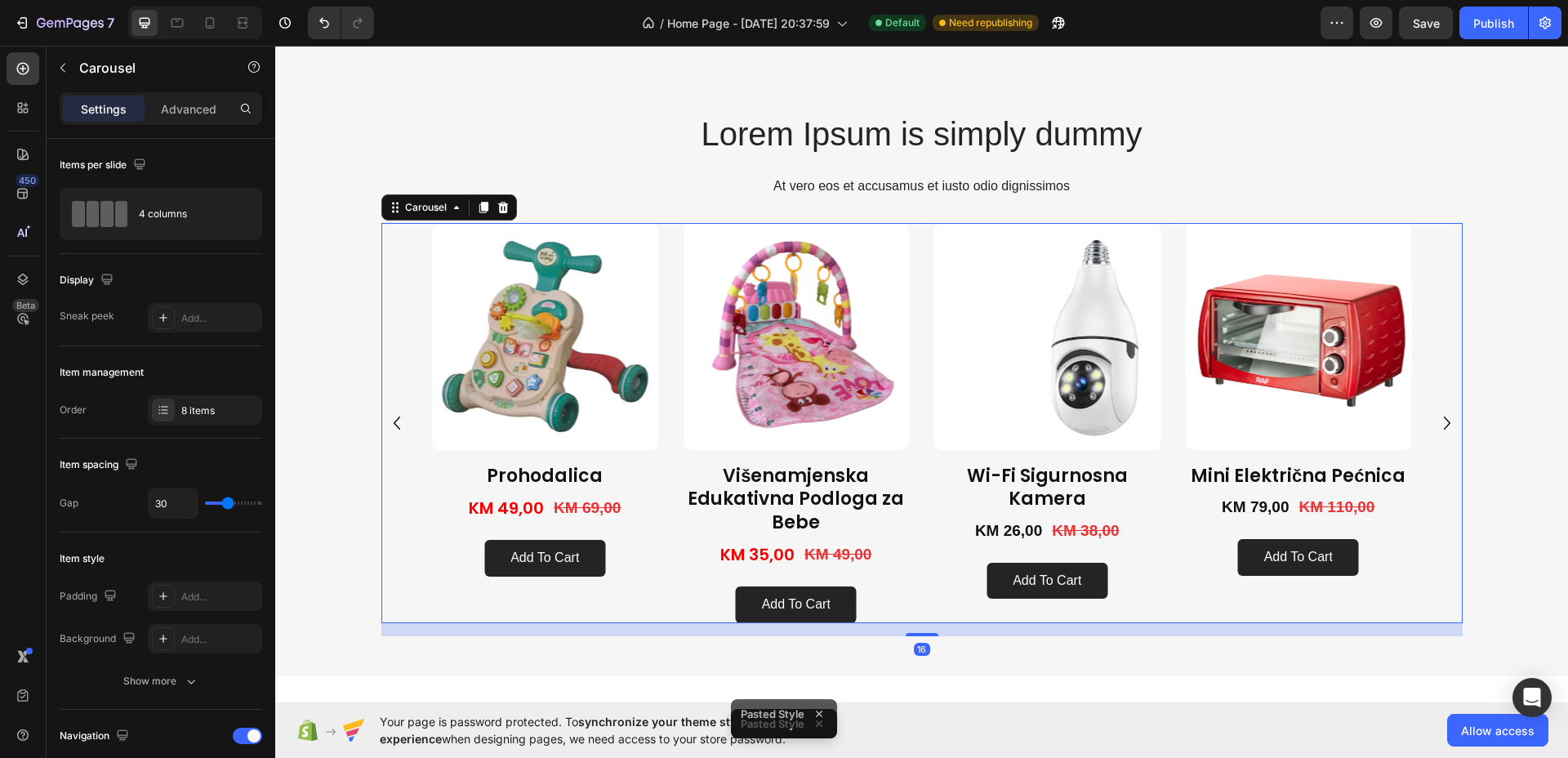
click at [1434, 418] on icon "Carousel Next Arrow" at bounding box center [1446, 423] width 26 height 26
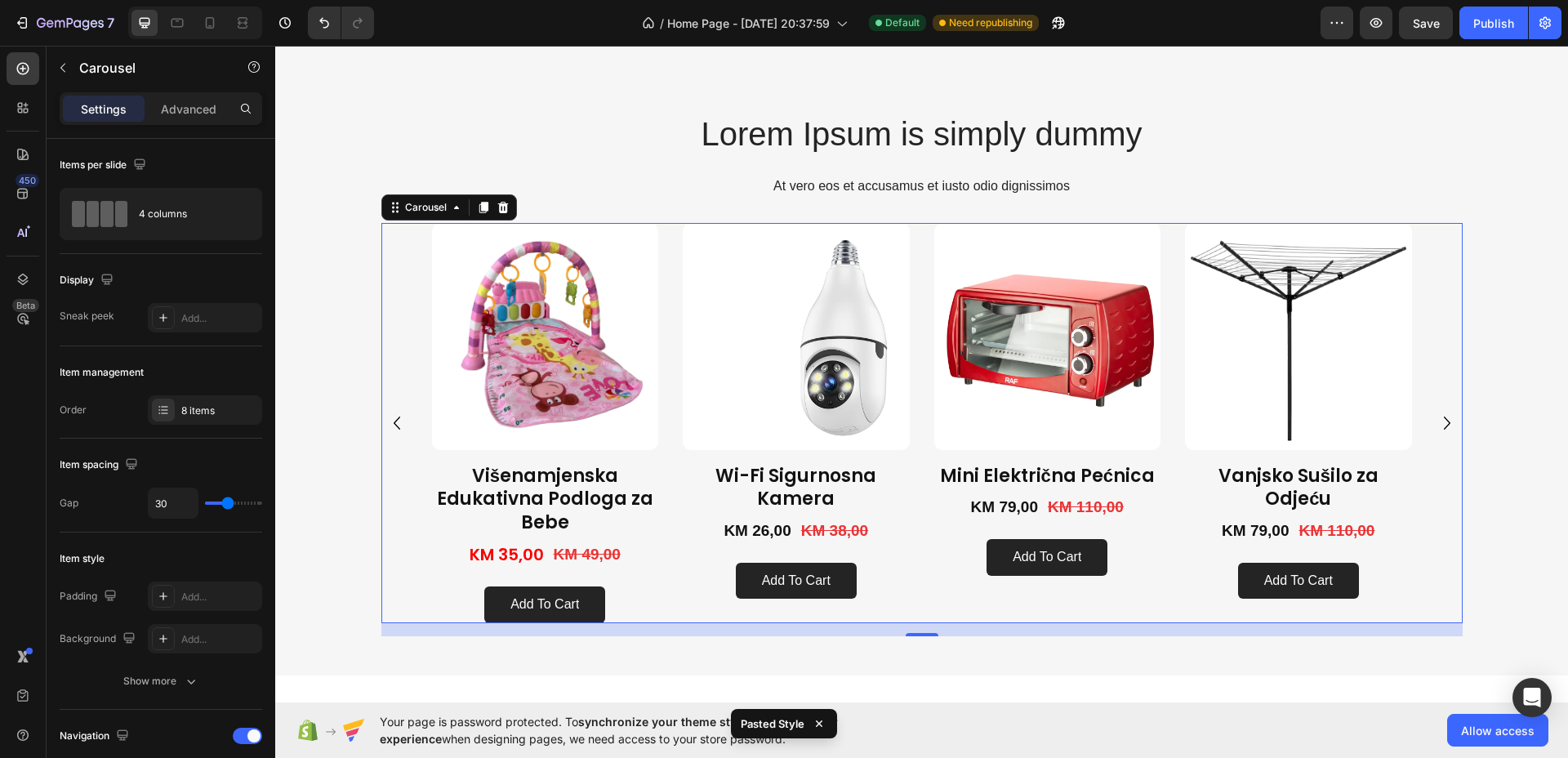
click at [1434, 418] on icon "Carousel Next Arrow" at bounding box center [1446, 423] width 26 height 26
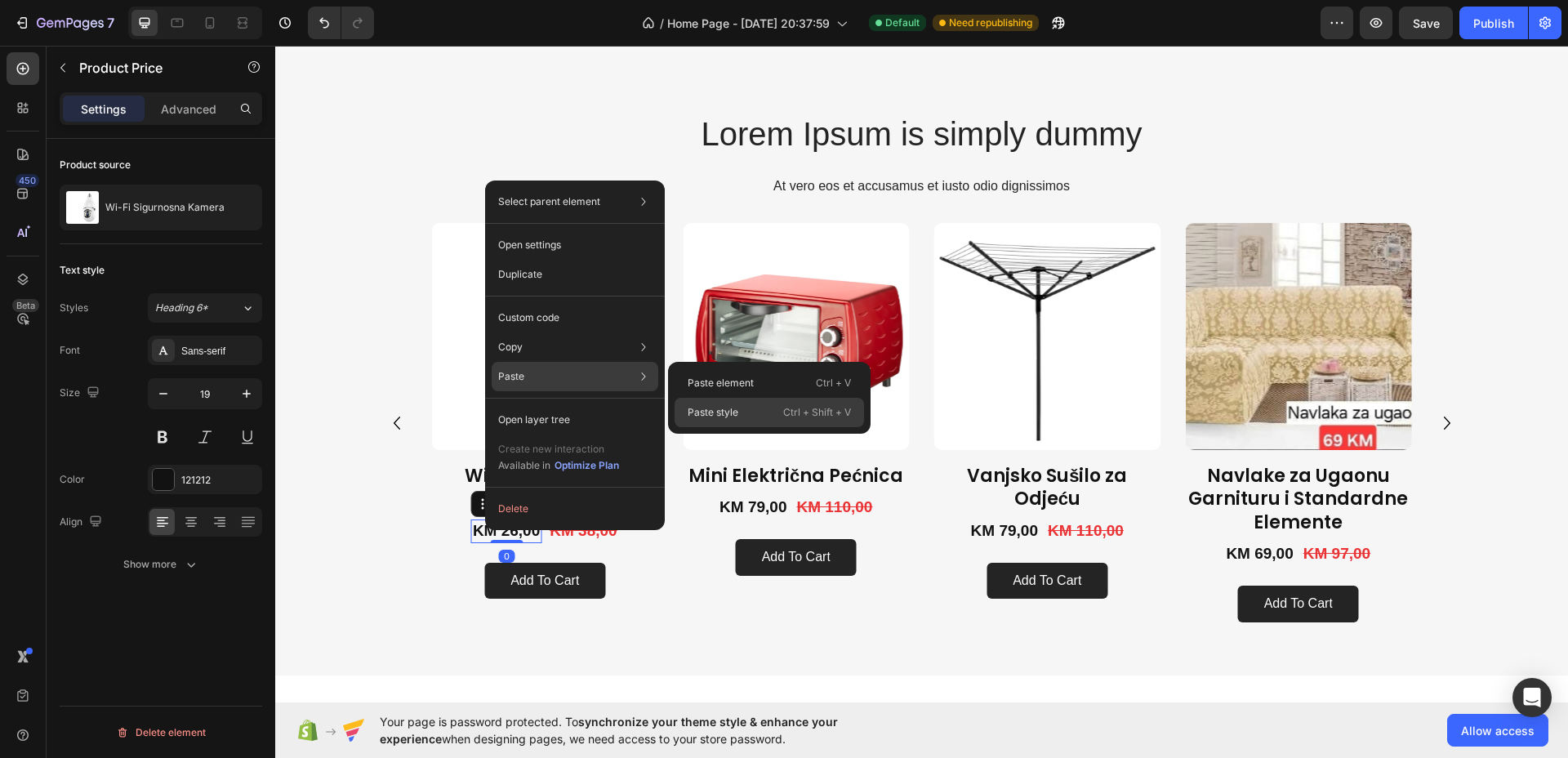
click at [710, 411] on p "Paste style" at bounding box center [713, 412] width 51 height 15
type input "20"
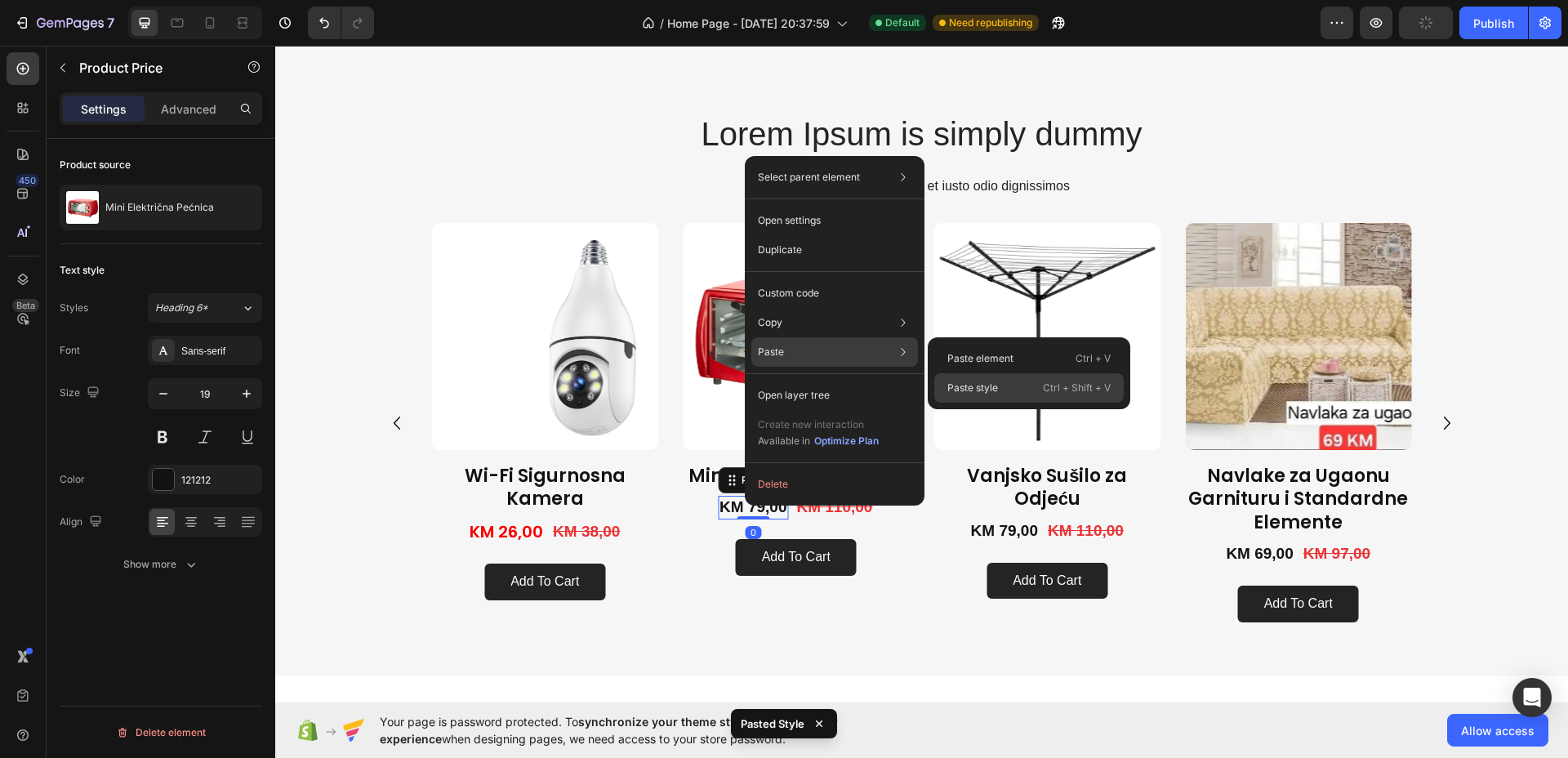
click at [956, 380] on p "Paste style" at bounding box center [973, 388] width 51 height 15
type input "20"
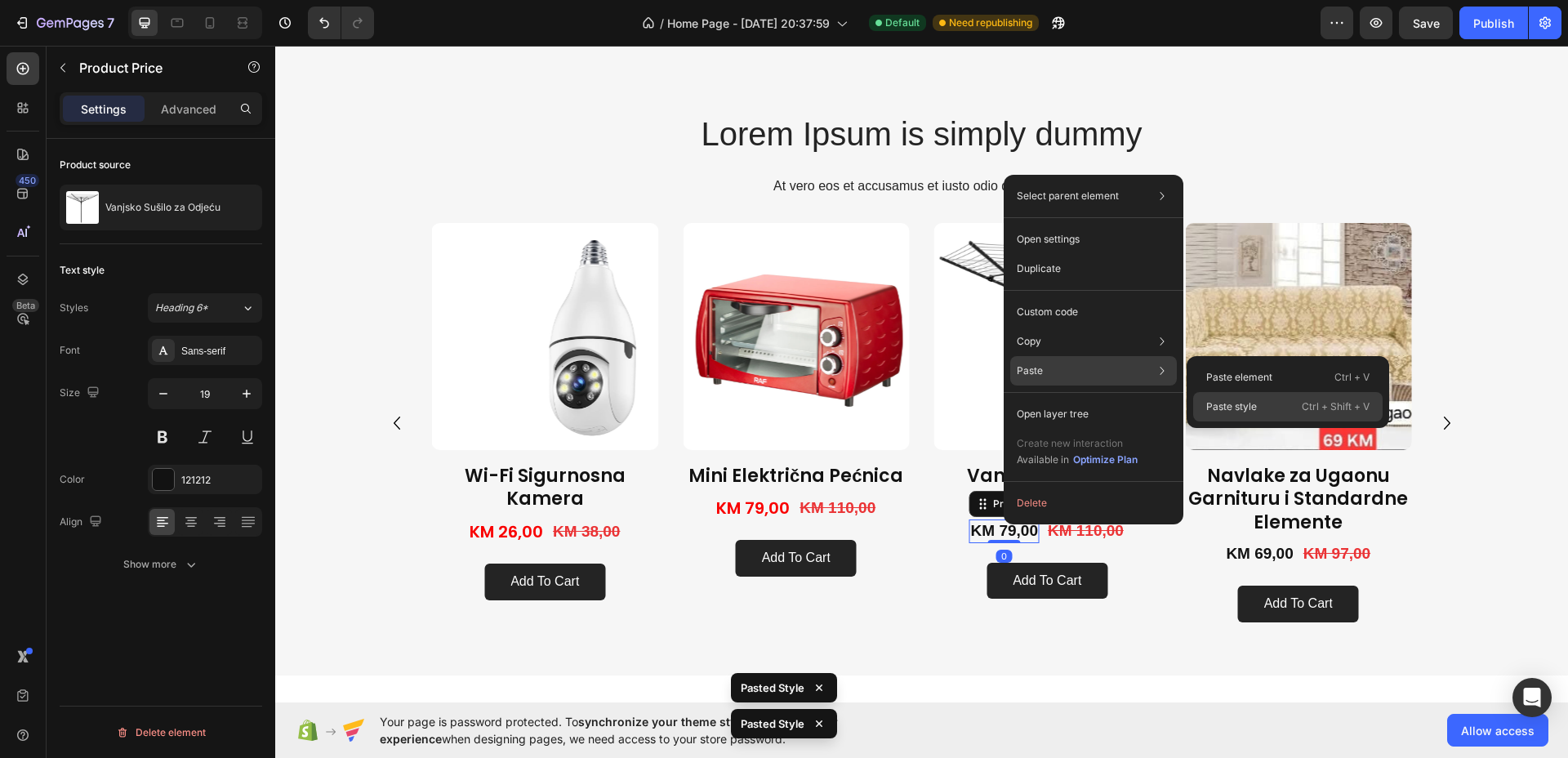
drag, startPoint x: 1212, startPoint y: 409, endPoint x: 938, endPoint y: 369, distance: 276.9
click at [1212, 409] on p "Paste style" at bounding box center [1231, 407] width 51 height 15
type input "20"
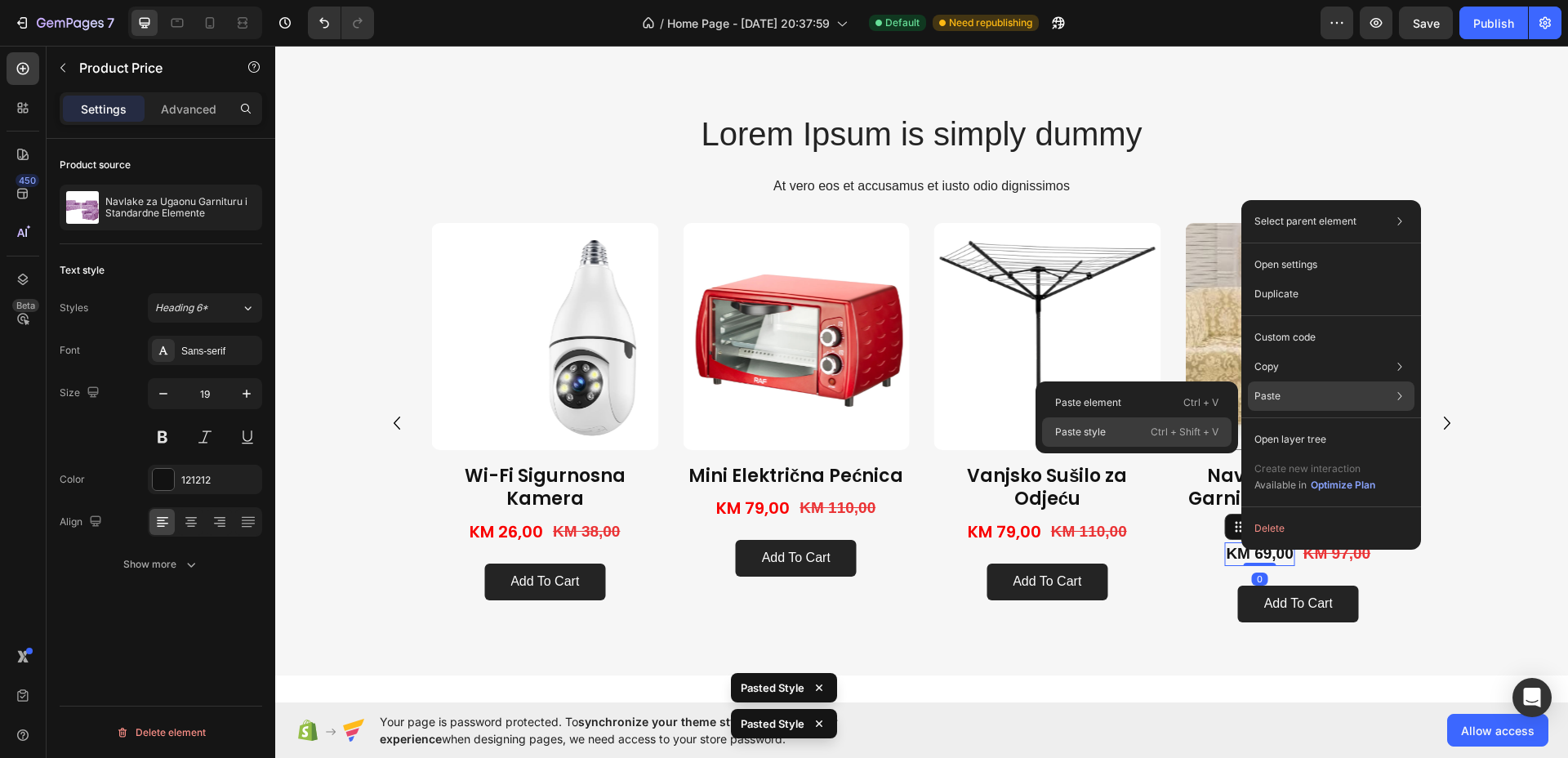
click at [1156, 424] on p "Ctrl + Shift + V" at bounding box center [1184, 432] width 68 height 16
type input "20"
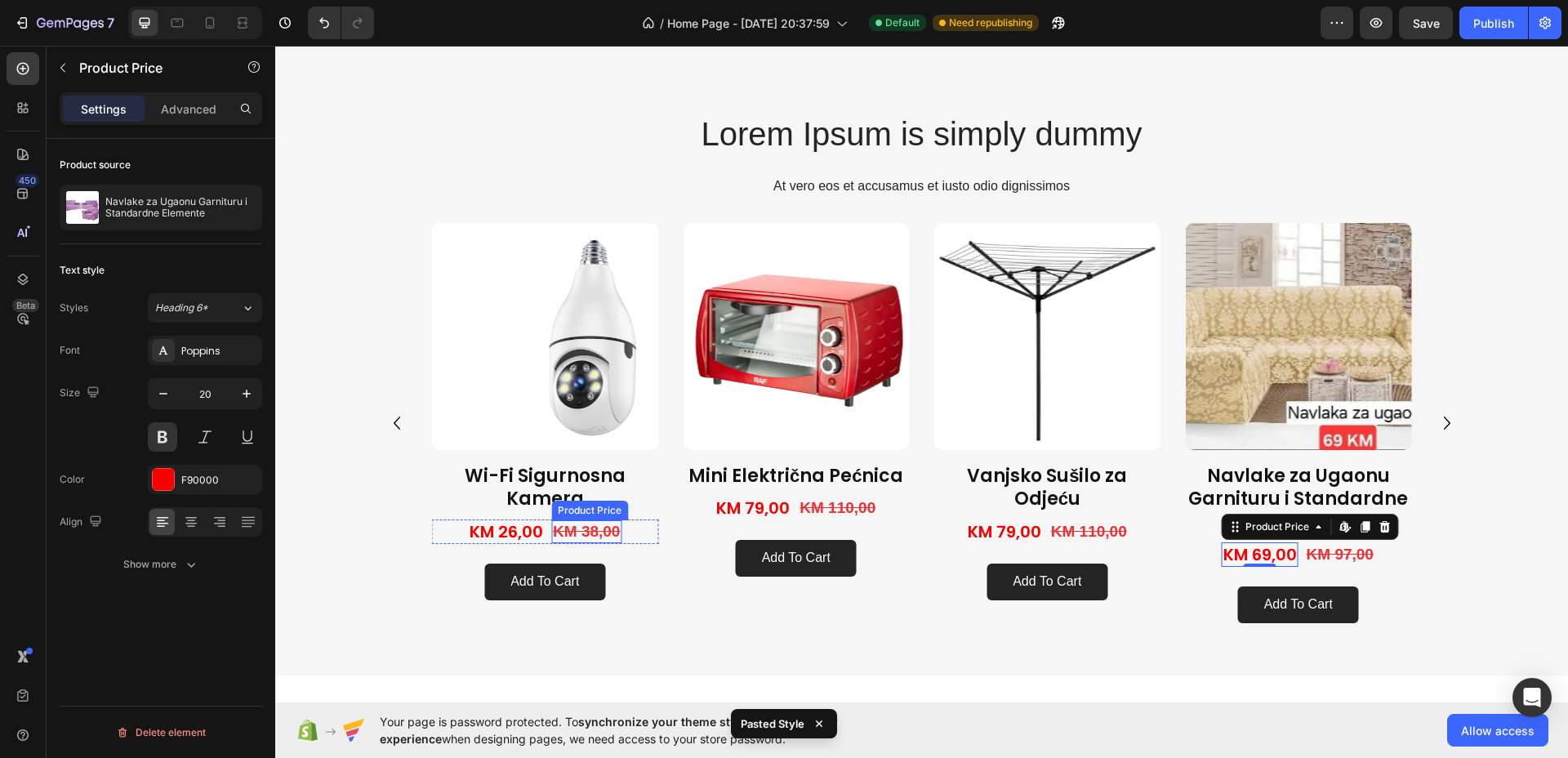
click at [596, 527] on div "KM 38,00" at bounding box center [585, 532] width 70 height 24
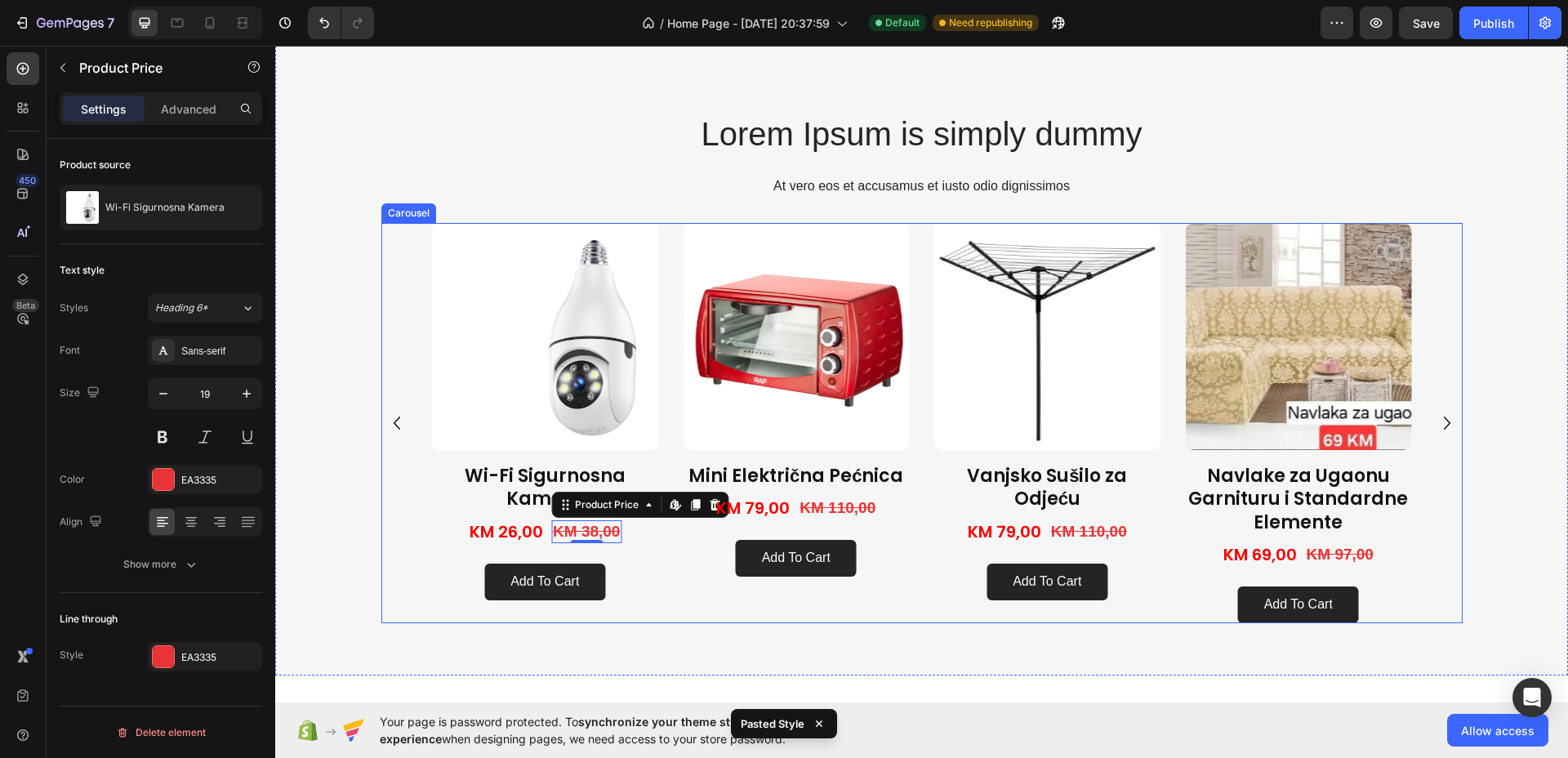
click at [395, 427] on icon "Carousel Back Arrow" at bounding box center [397, 423] width 26 height 26
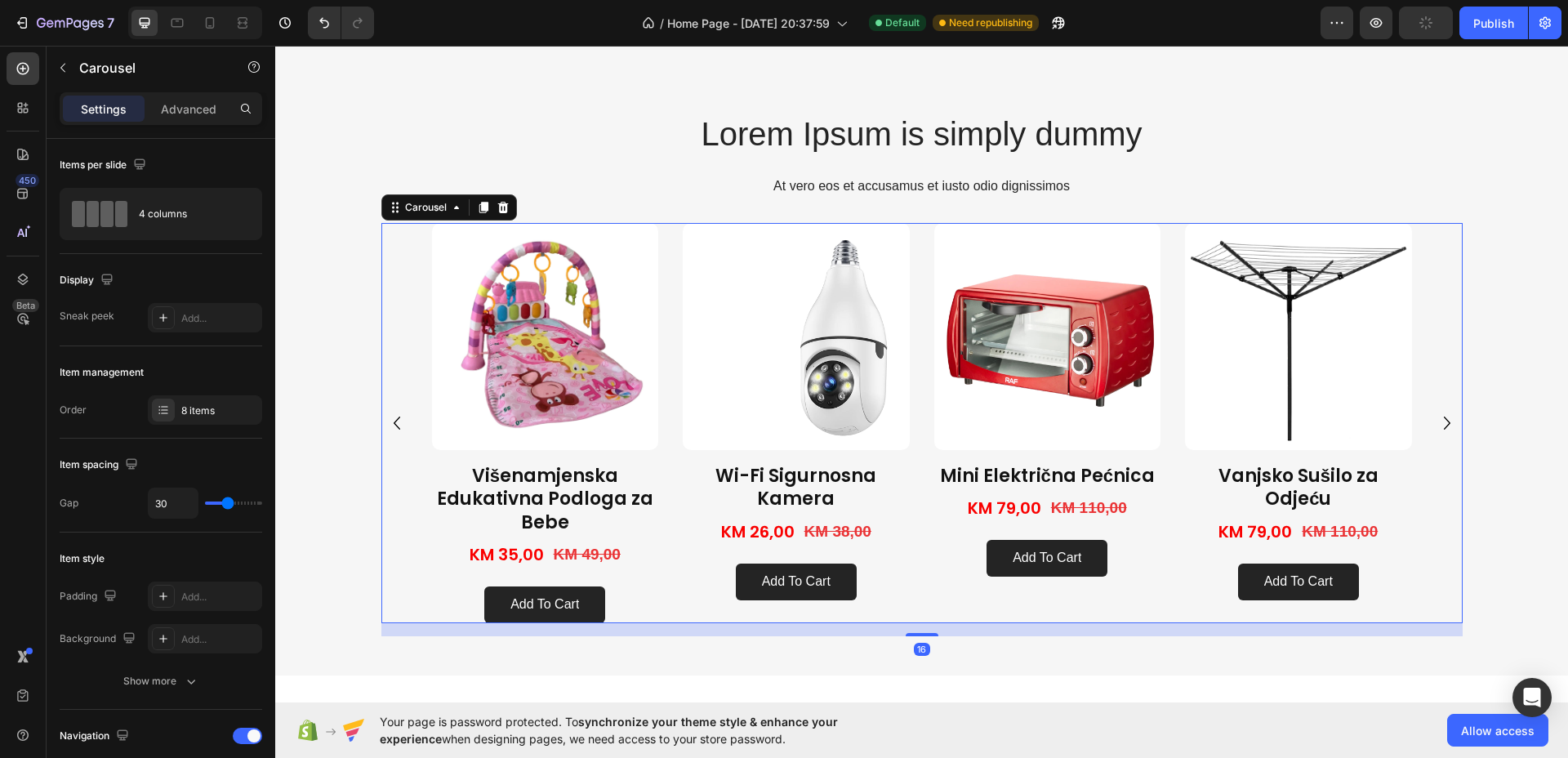
click at [395, 427] on icon "Carousel Back Arrow" at bounding box center [397, 423] width 26 height 26
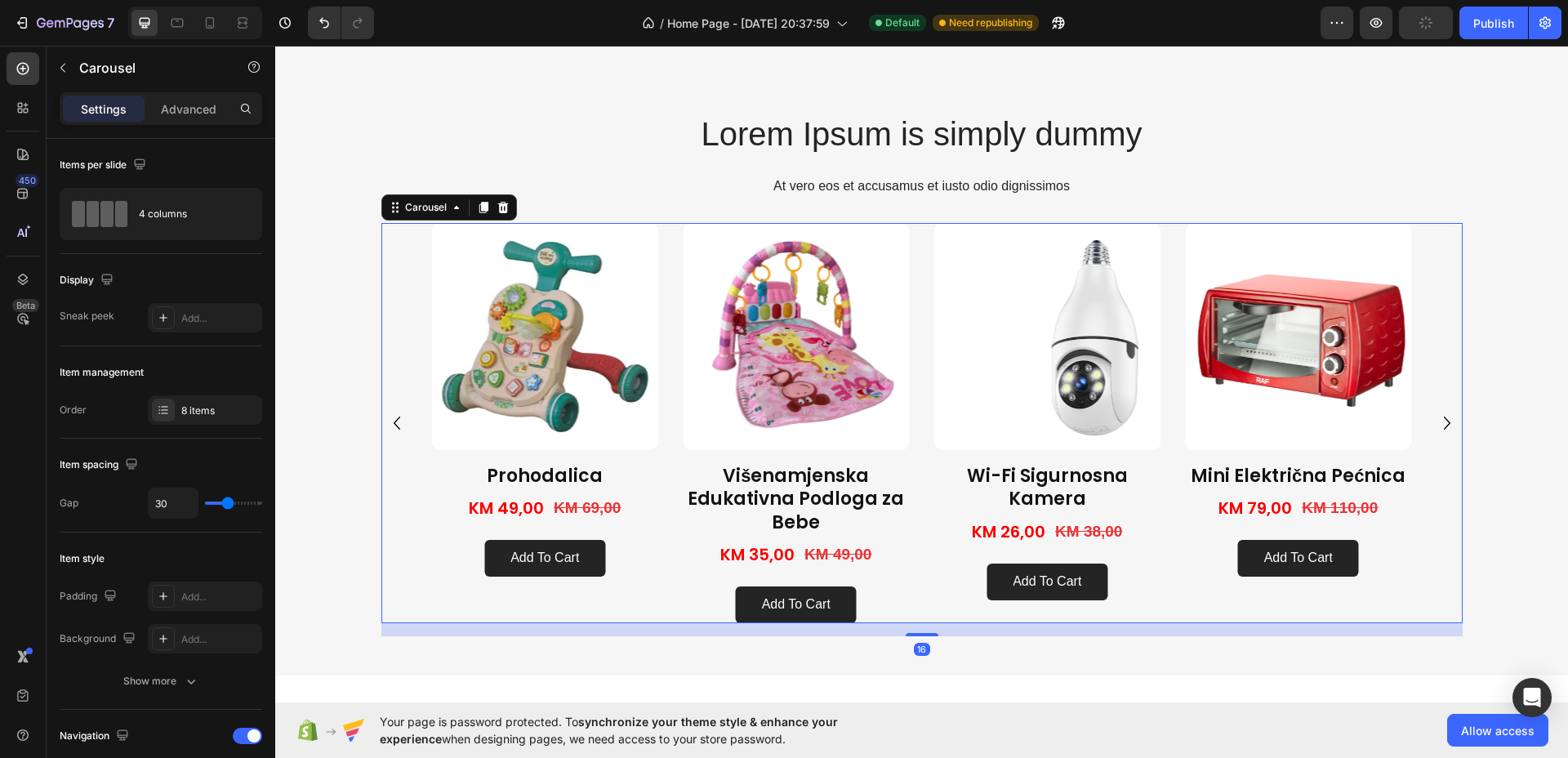
click at [395, 427] on icon "Carousel Back Arrow" at bounding box center [397, 423] width 26 height 26
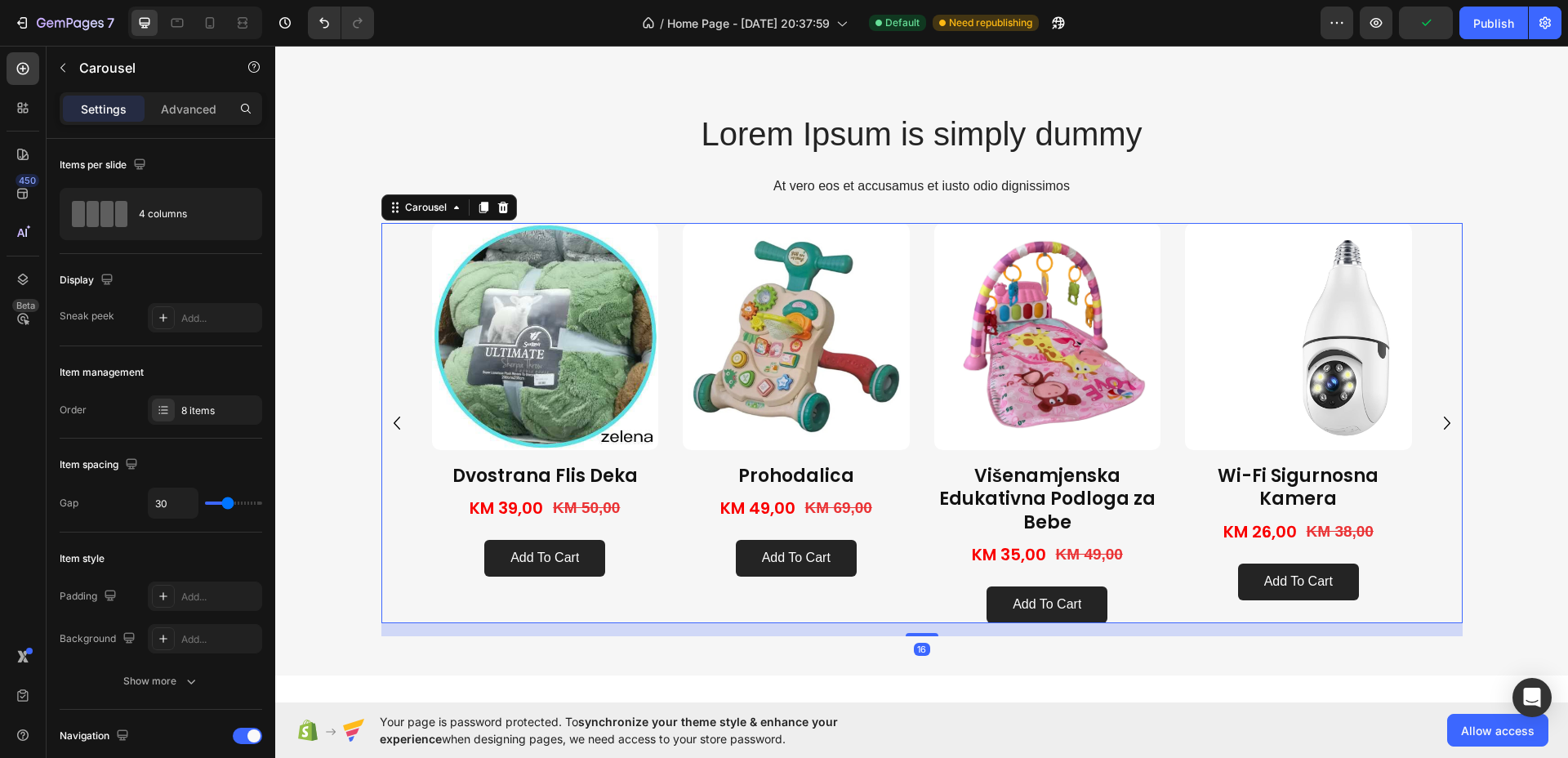
click at [395, 427] on icon "Carousel Back Arrow" at bounding box center [397, 423] width 26 height 26
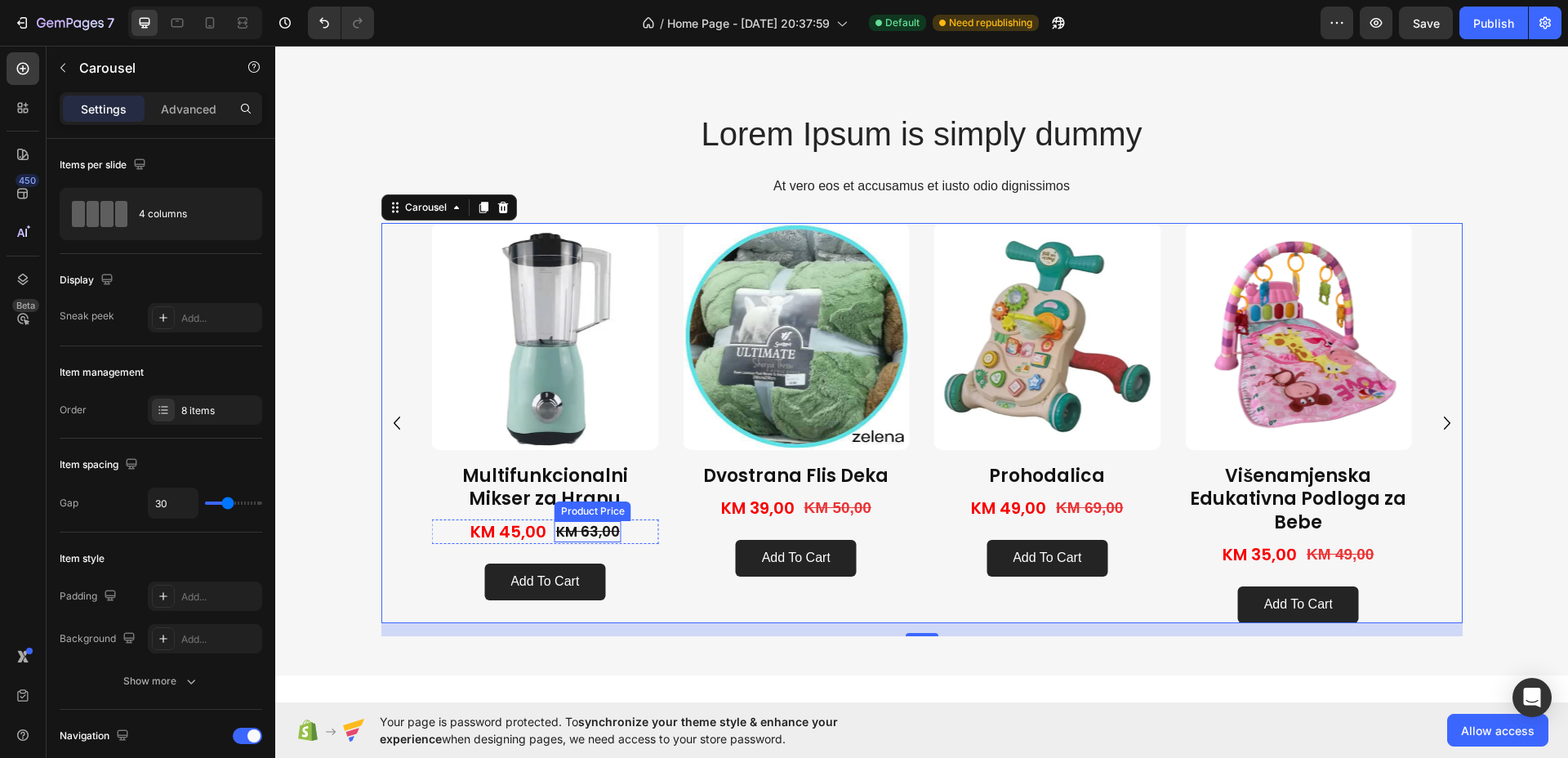
click at [558, 530] on div "KM 63,00" at bounding box center [588, 531] width 67 height 21
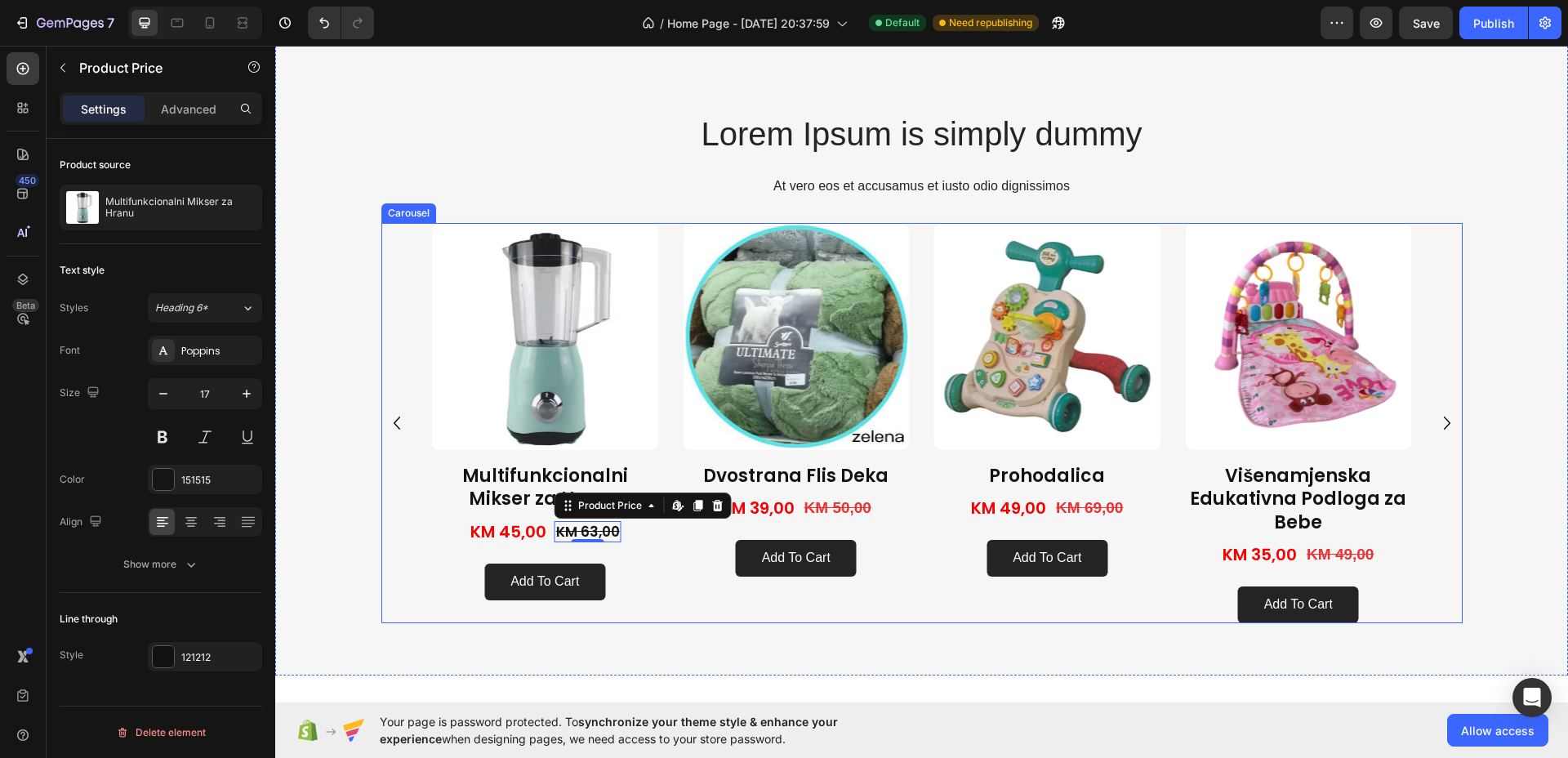
click at [388, 418] on icon "Carousel Back Arrow" at bounding box center [397, 423] width 26 height 26
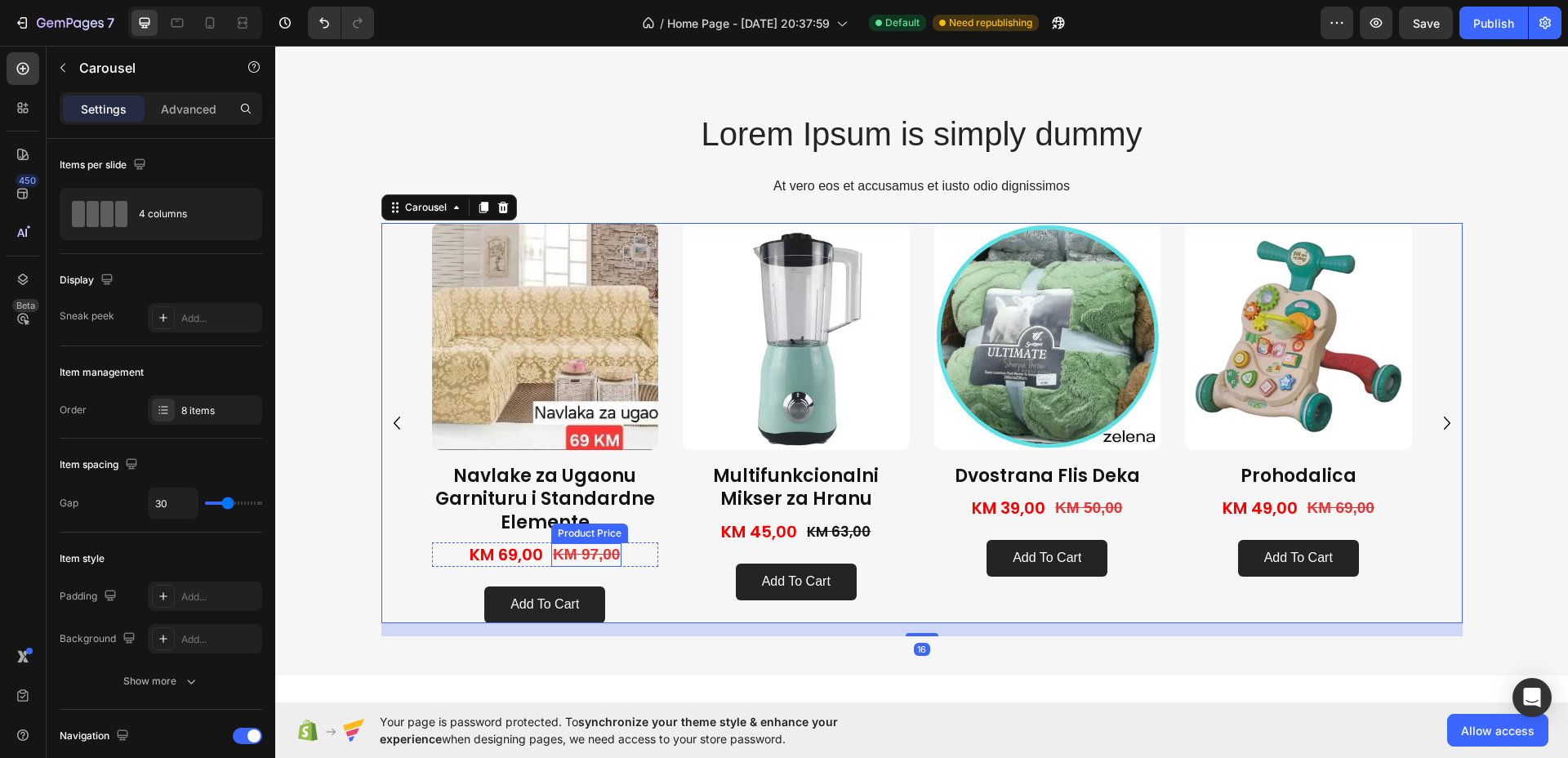
click at [602, 548] on div "KM 97,00" at bounding box center [585, 555] width 70 height 24
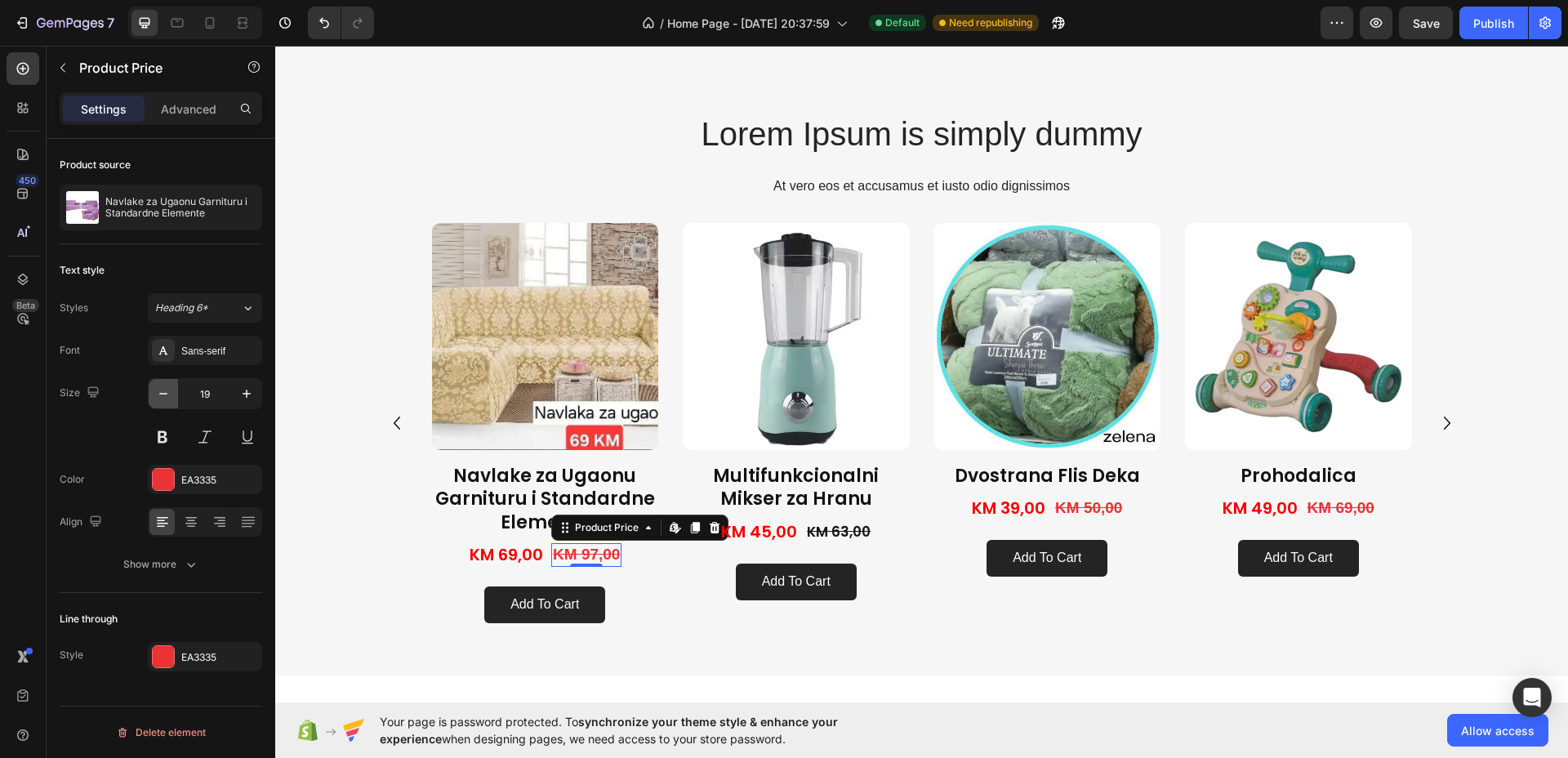
click at [175, 397] on button "button" at bounding box center [163, 393] width 29 height 29
type input "16"
click at [219, 356] on div "Sans-serif" at bounding box center [220, 351] width 77 height 15
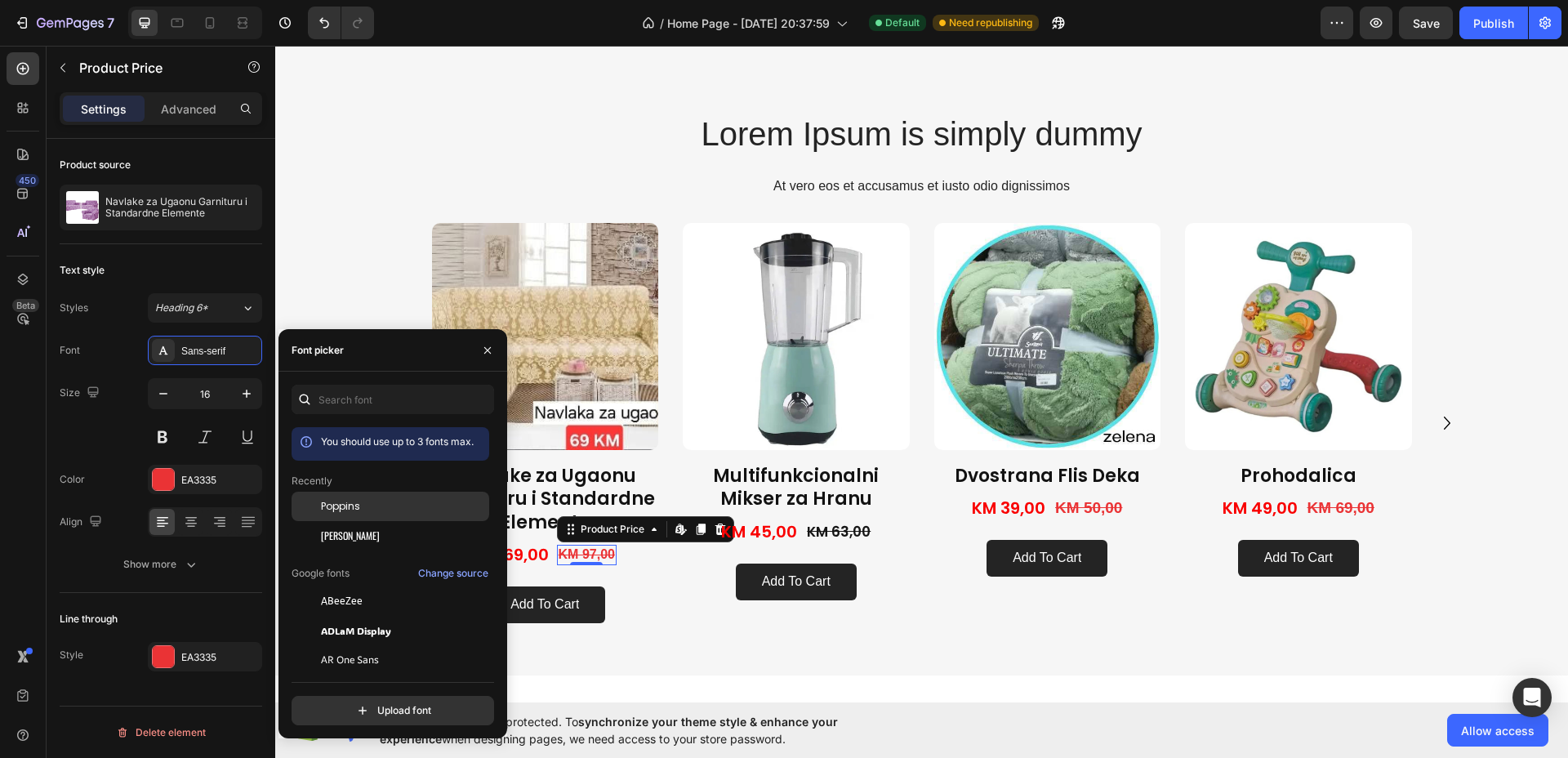
click at [350, 508] on span "Poppins" at bounding box center [340, 507] width 39 height 15
click at [157, 472] on div at bounding box center [162, 478] width 21 height 21
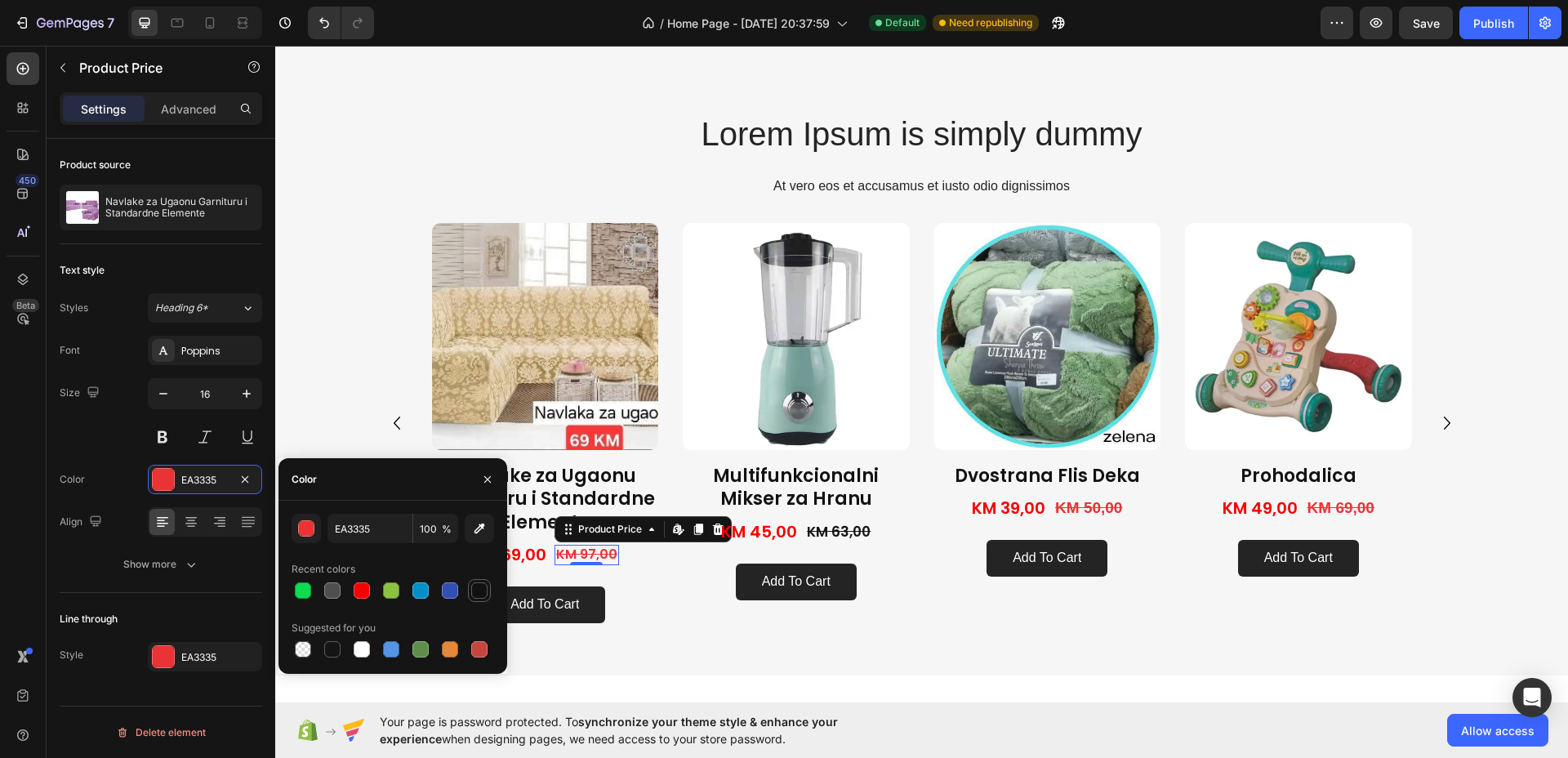
click at [483, 594] on div at bounding box center [479, 591] width 16 height 16
type input "121212"
click at [157, 657] on div at bounding box center [162, 656] width 21 height 21
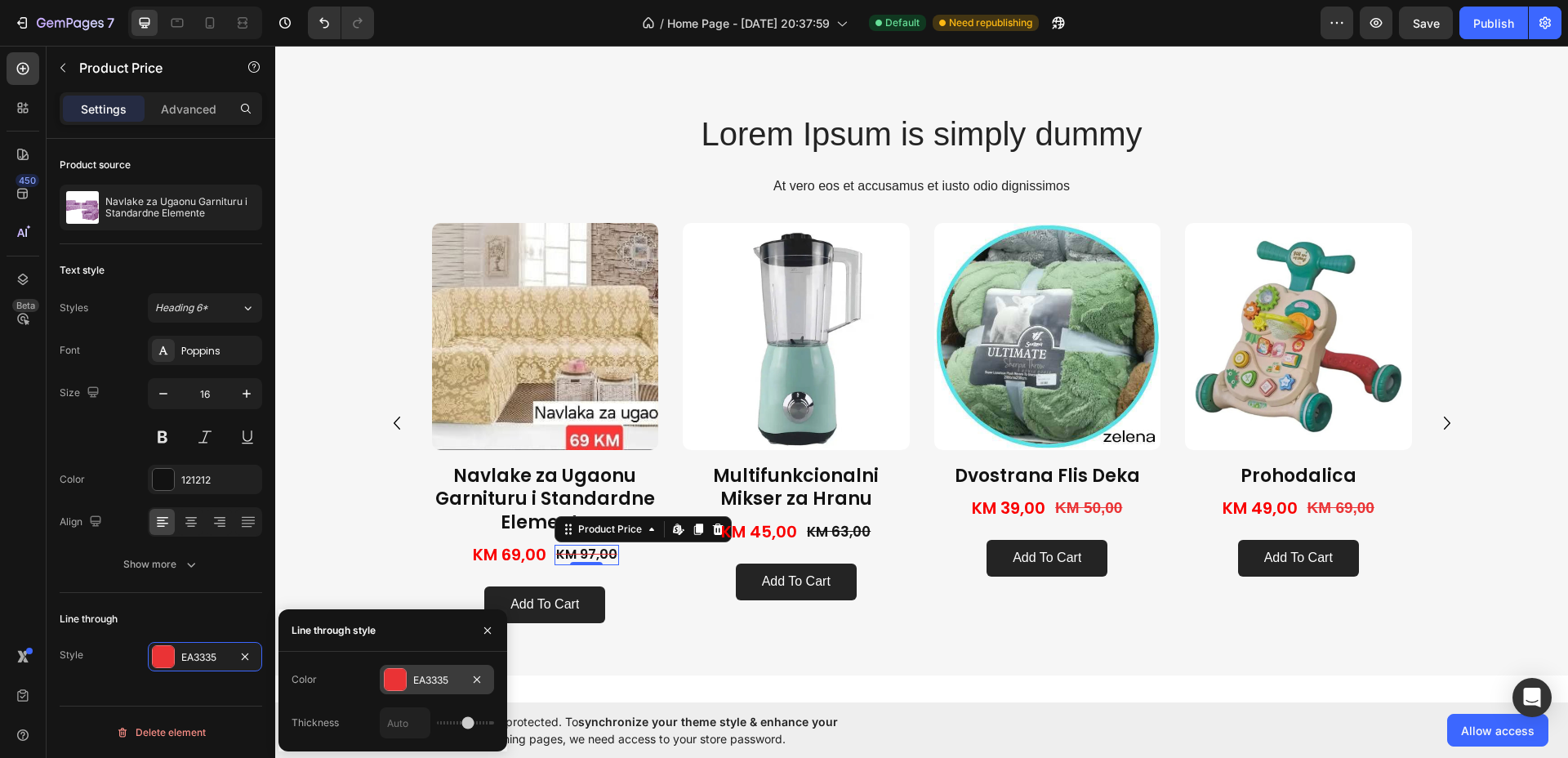
click at [401, 679] on div at bounding box center [395, 679] width 21 height 21
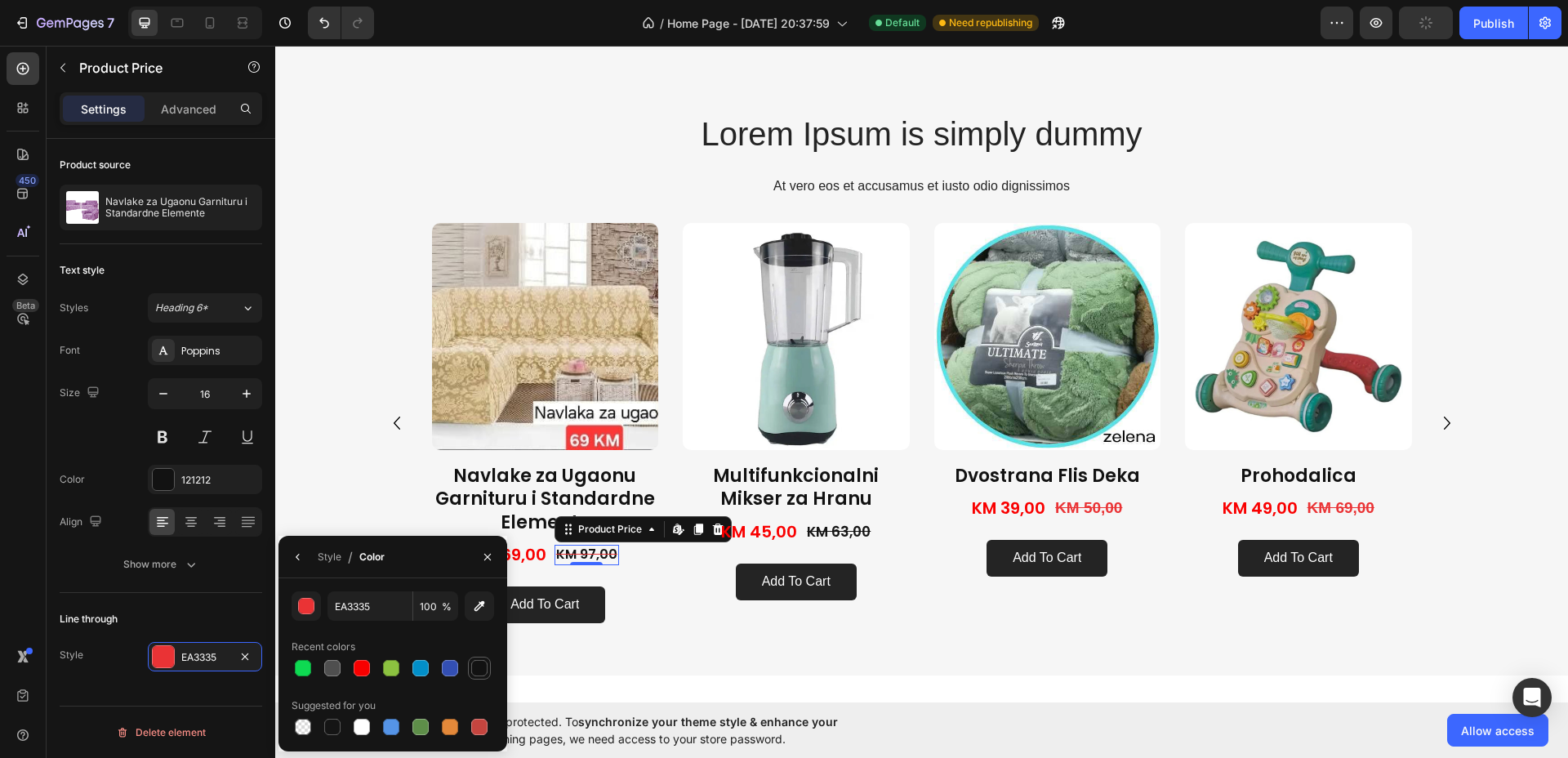
click at [483, 664] on div at bounding box center [479, 668] width 16 height 16
type input "121212"
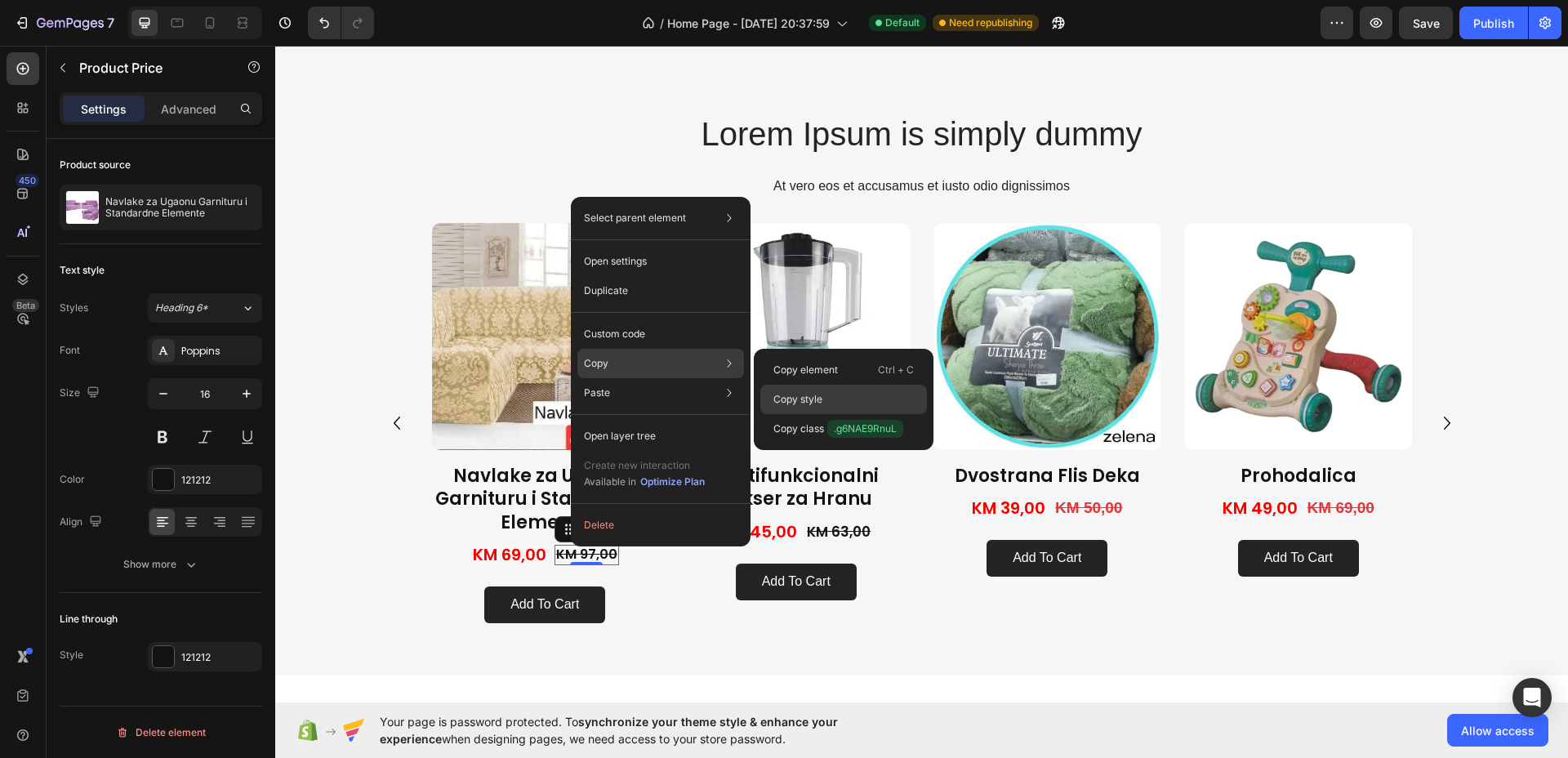
click at [787, 402] on p "Copy style" at bounding box center [798, 399] width 49 height 15
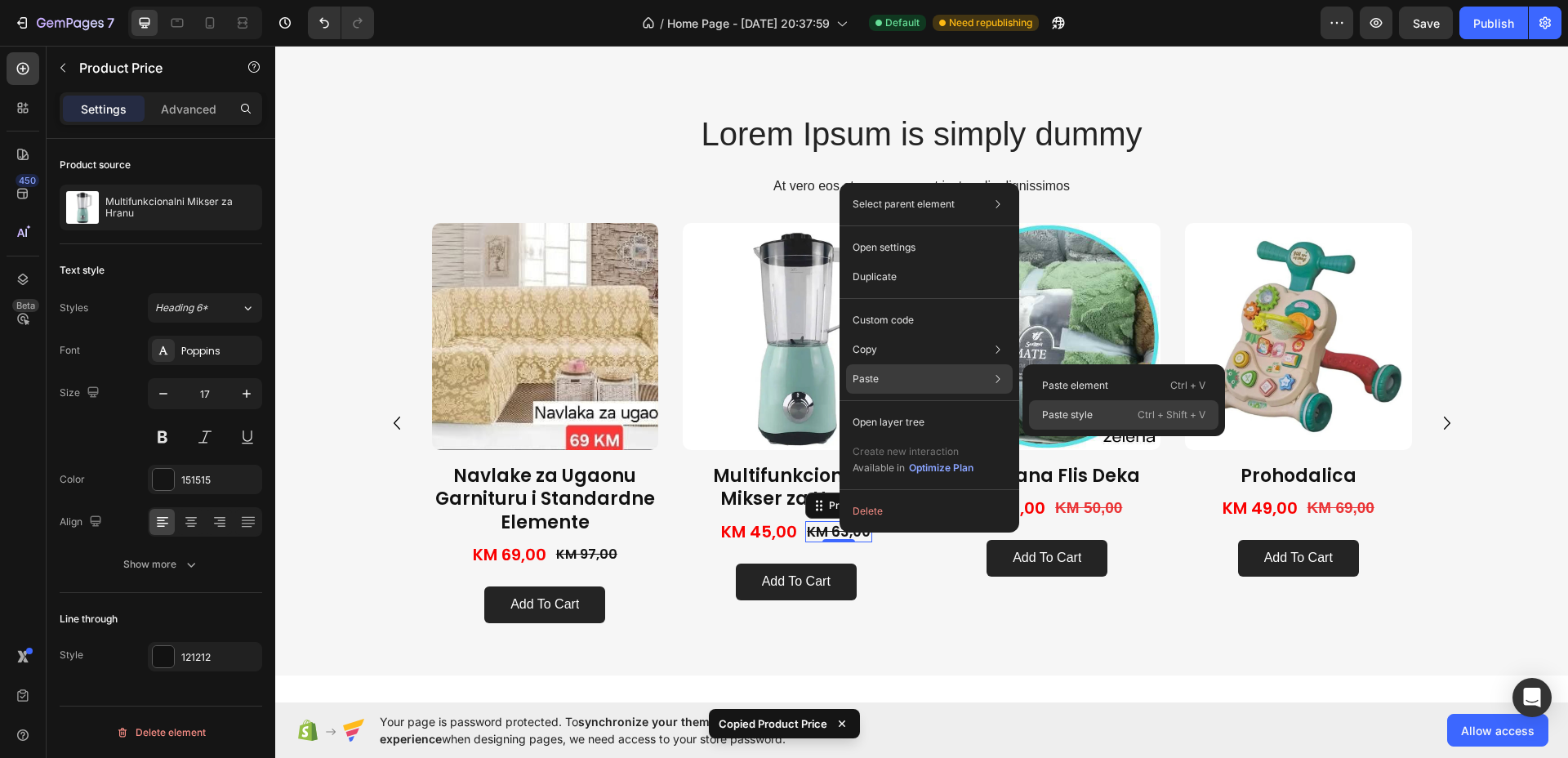
click at [1073, 411] on p "Paste style" at bounding box center [1067, 415] width 51 height 15
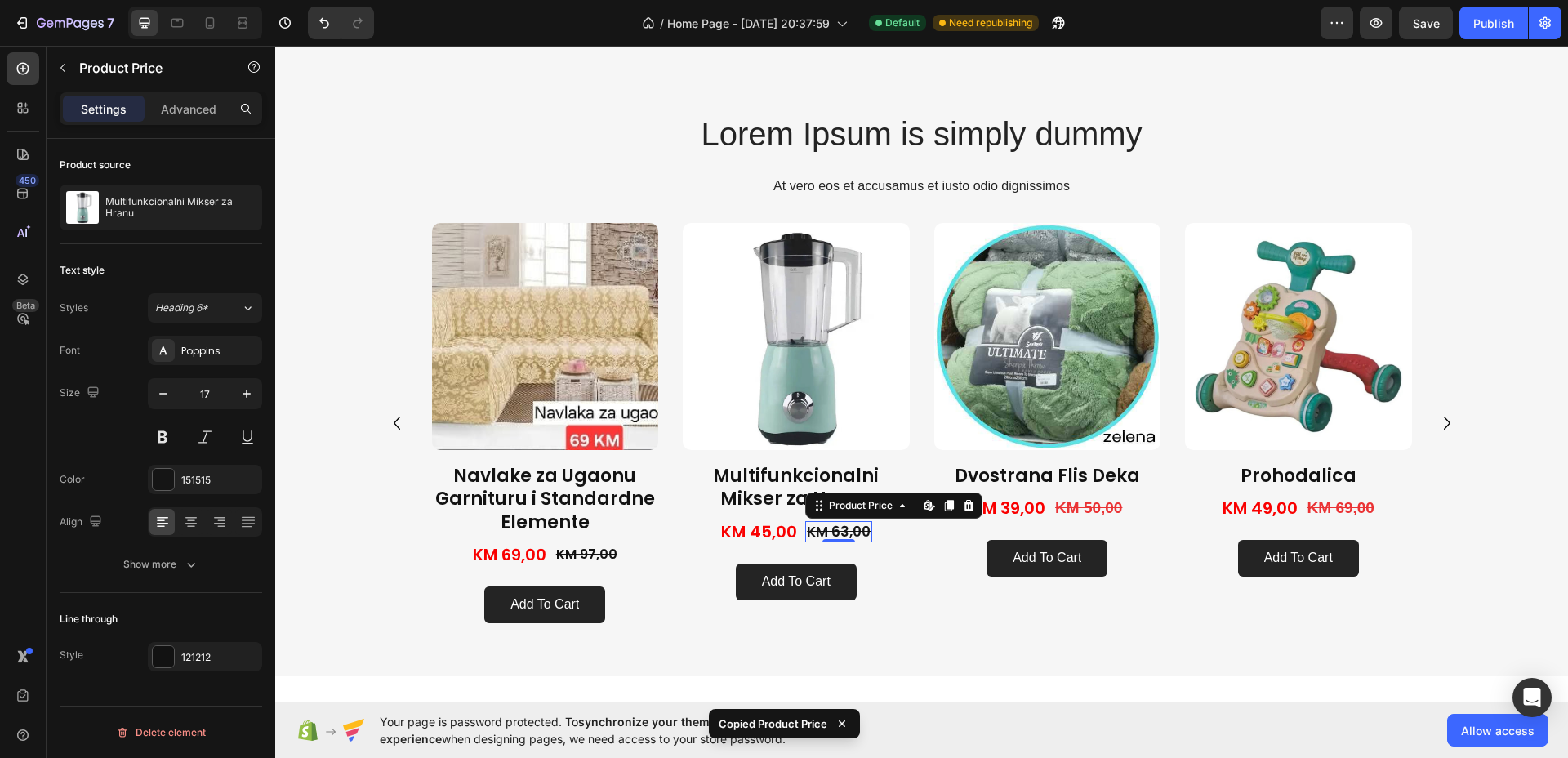
type input "16"
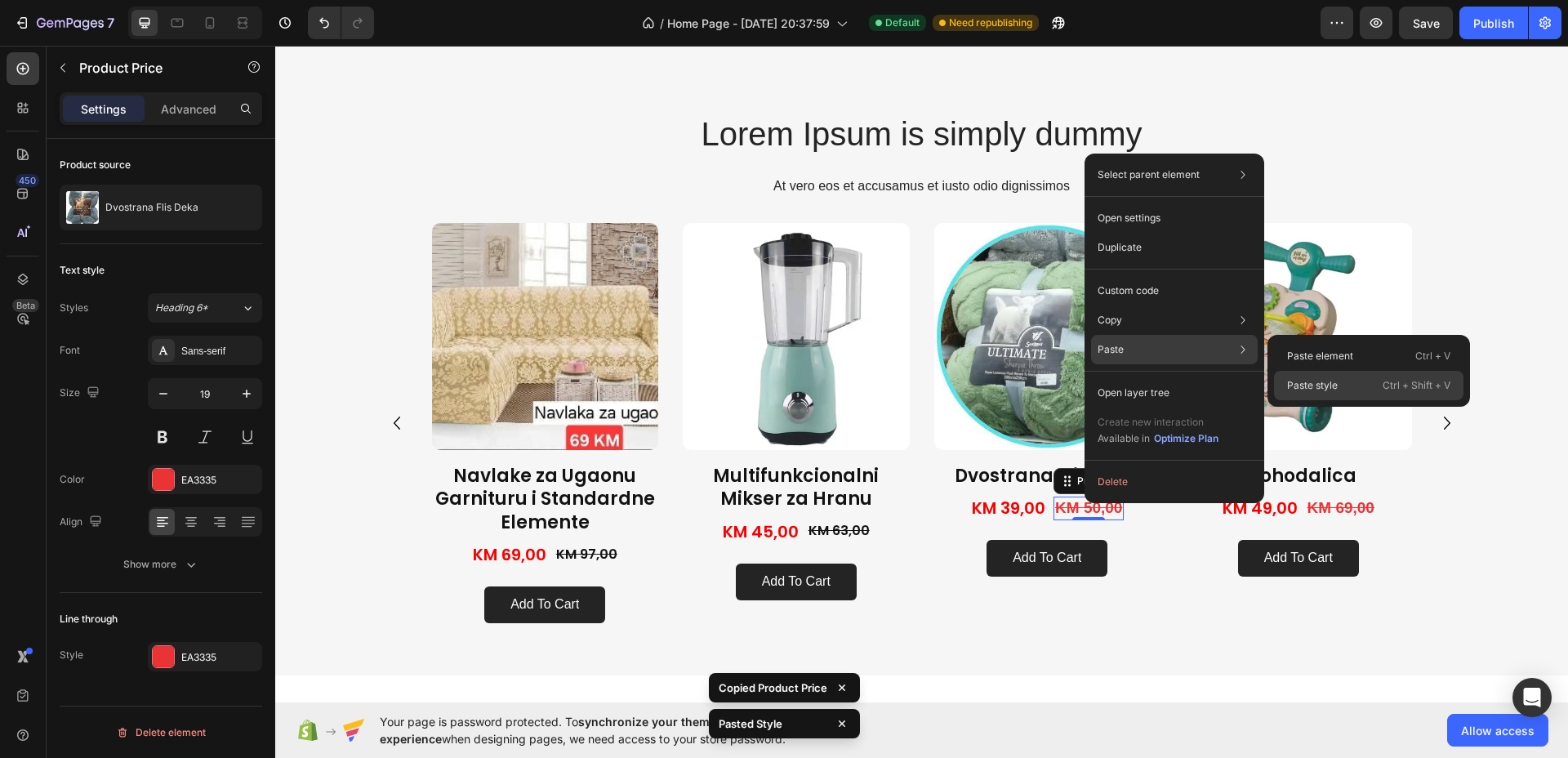
click at [1314, 374] on div "Paste style Ctrl + Shift + V" at bounding box center [1368, 385] width 190 height 29
type input "16"
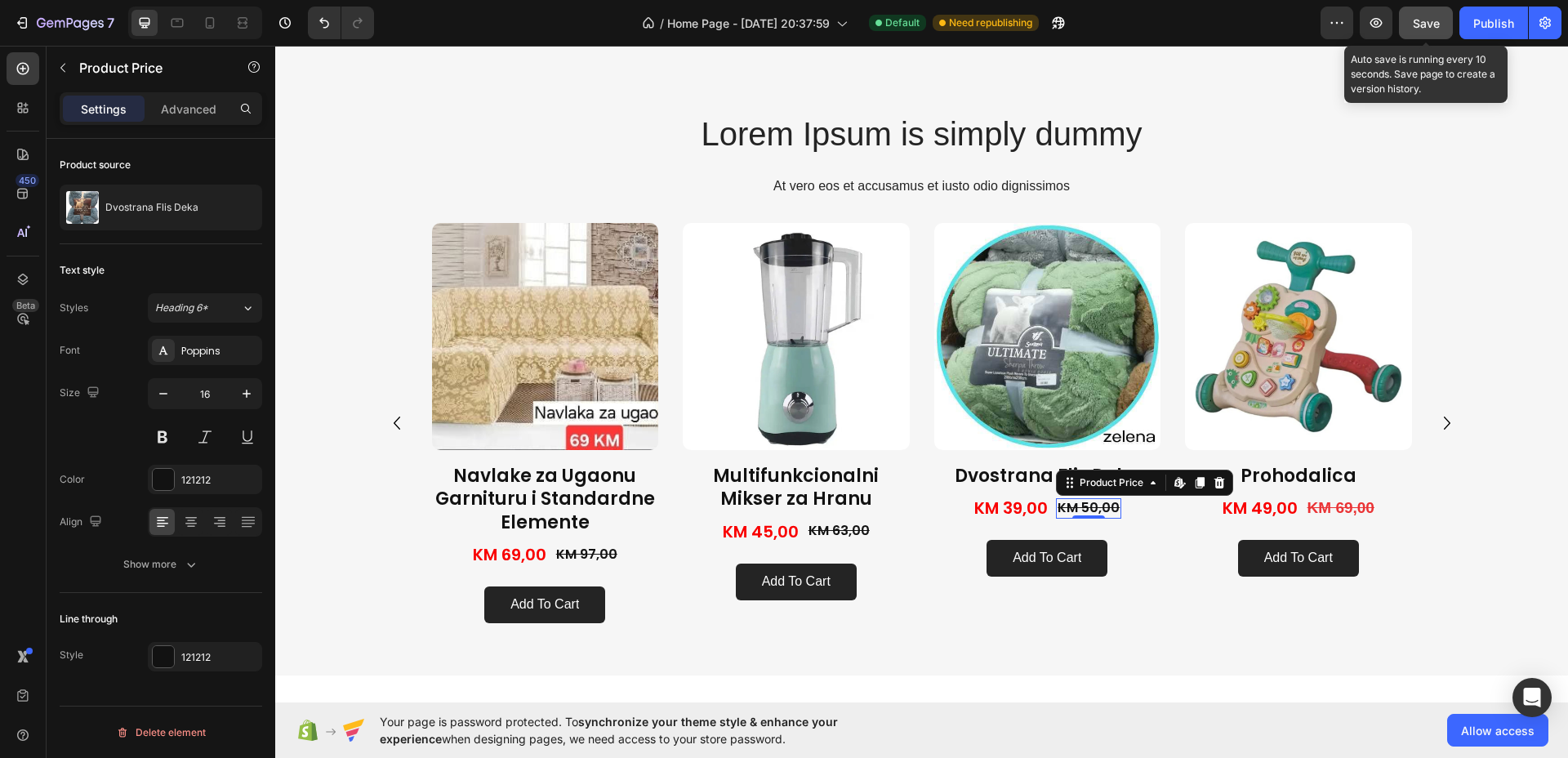
click at [1412, 22] on button "Save" at bounding box center [1425, 23] width 54 height 33
